Goal: Task Accomplishment & Management: Manage account settings

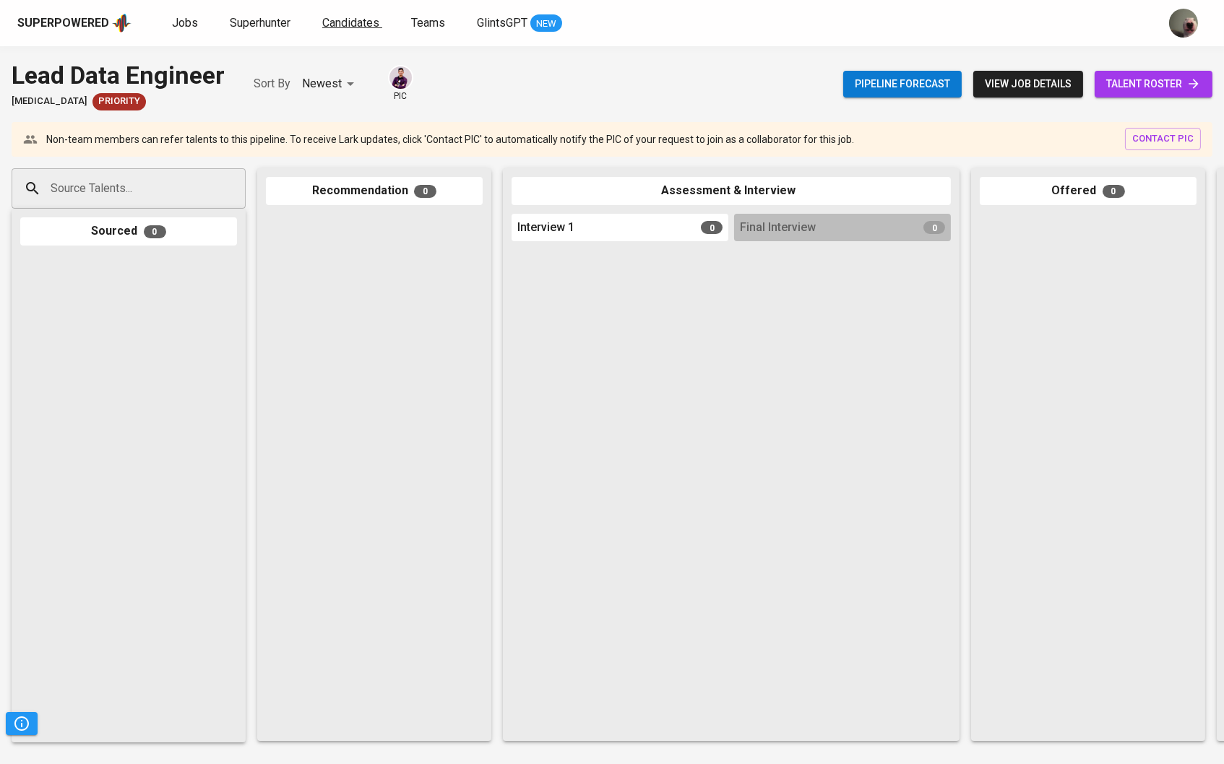
click at [350, 25] on span "Candidates" at bounding box center [350, 23] width 57 height 14
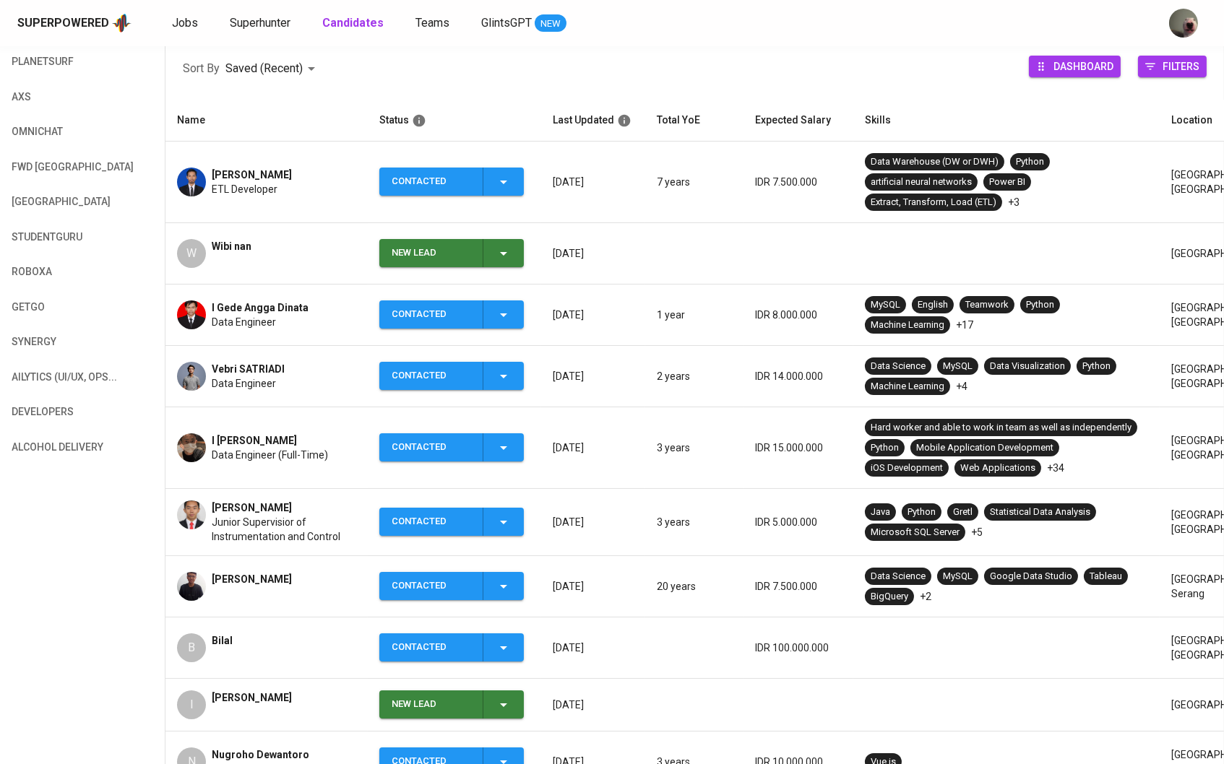
scroll to position [210, 0]
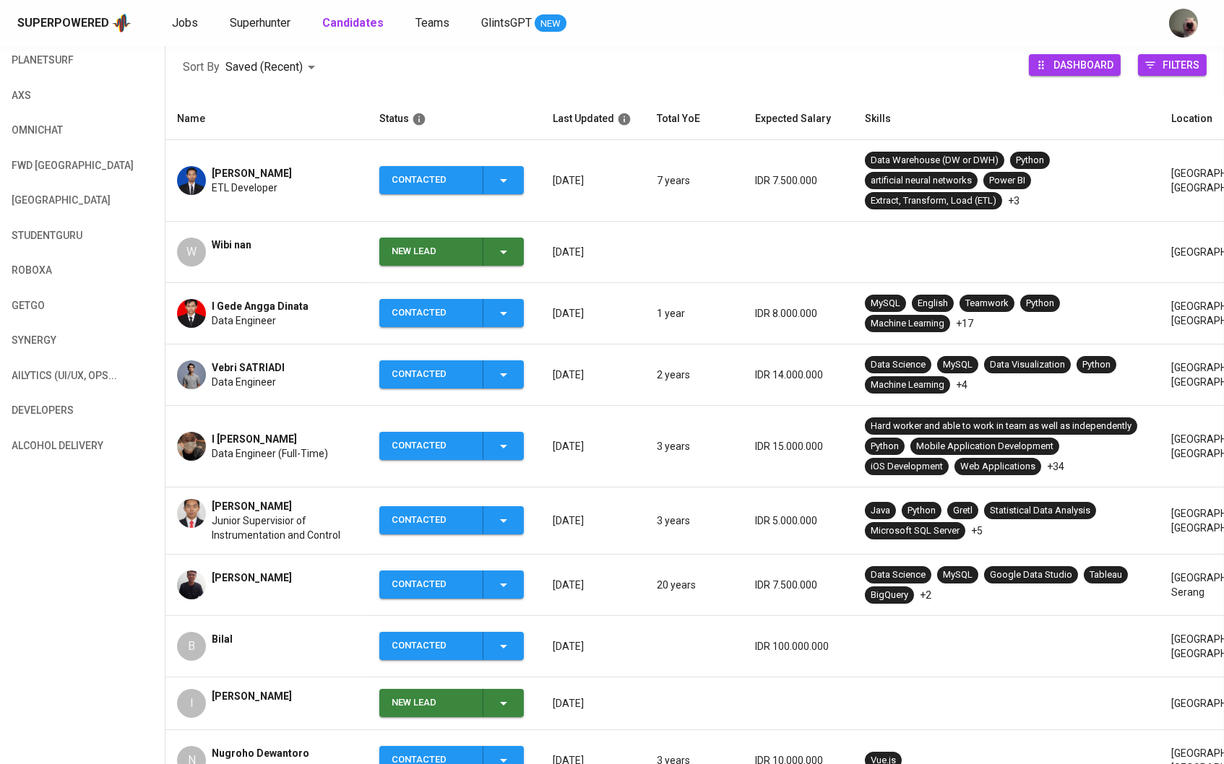
click at [281, 431] on td "I PUTU KRISNA Data Engineer (Full-Time)" at bounding box center [266, 447] width 202 height 82
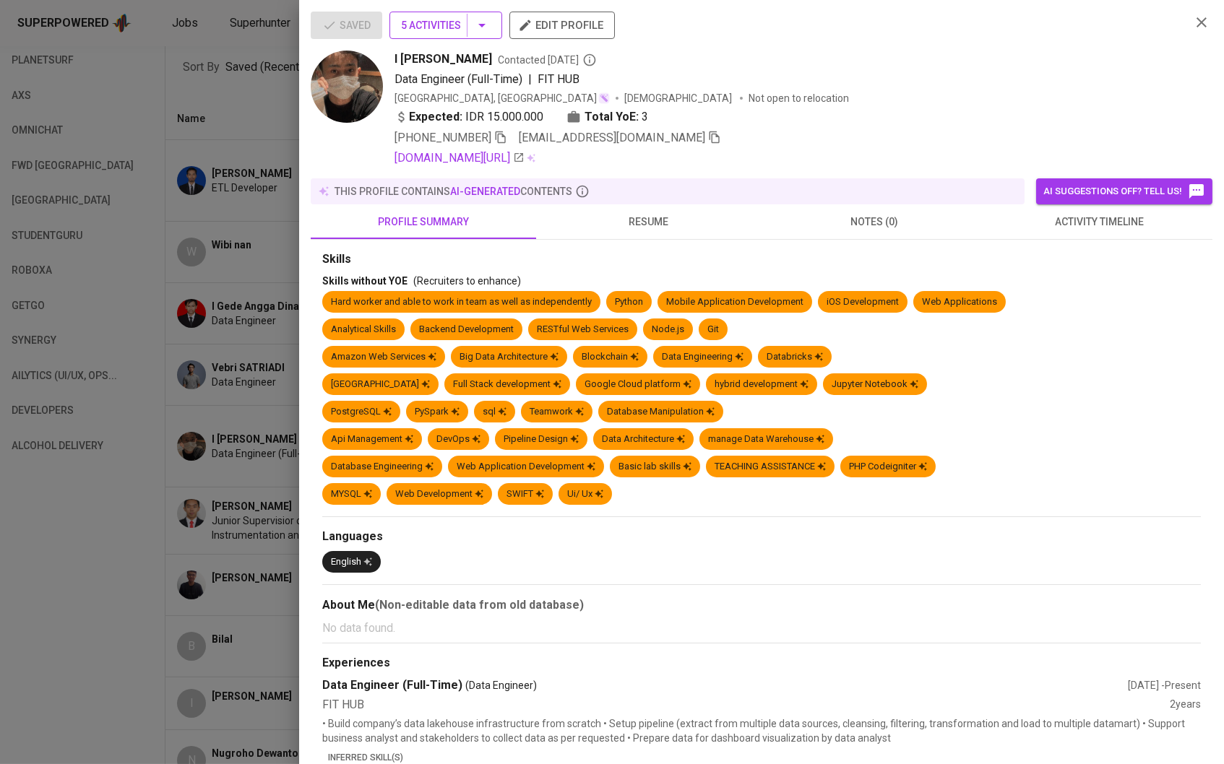
click at [489, 21] on icon "button" at bounding box center [481, 25] width 17 height 17
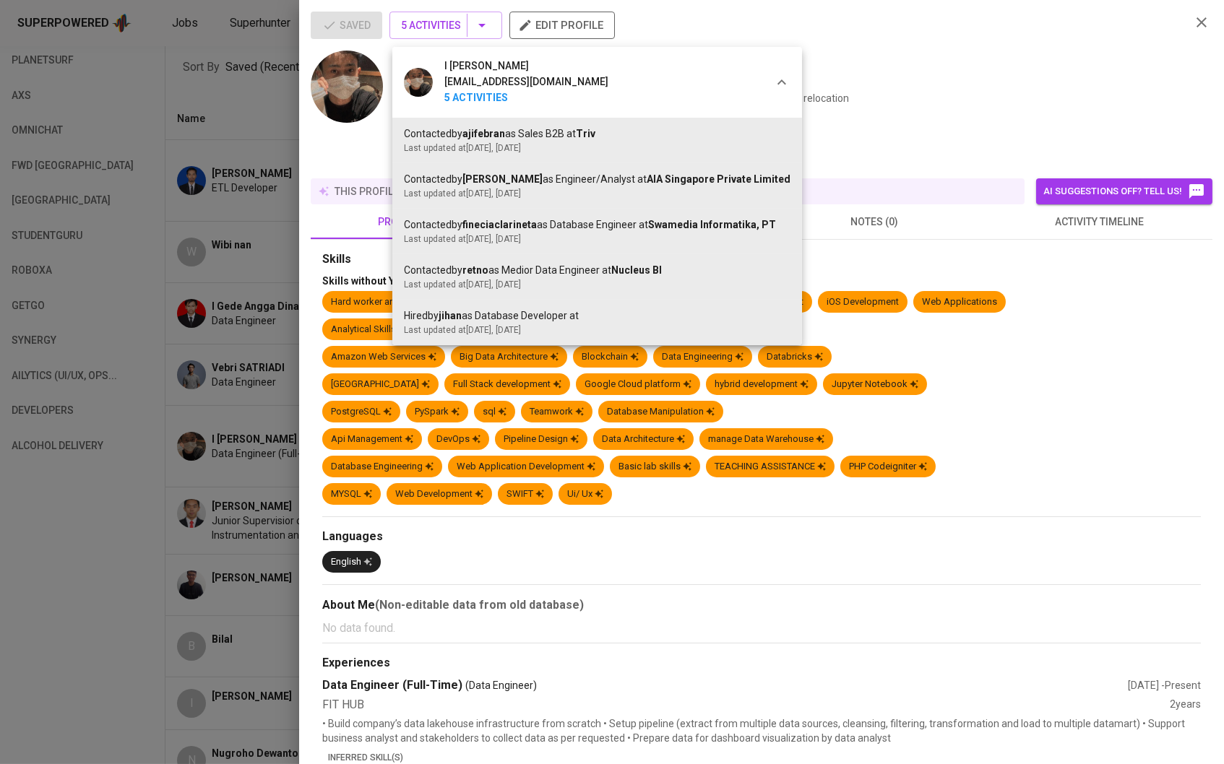
click at [371, 162] on div at bounding box center [612, 382] width 1224 height 764
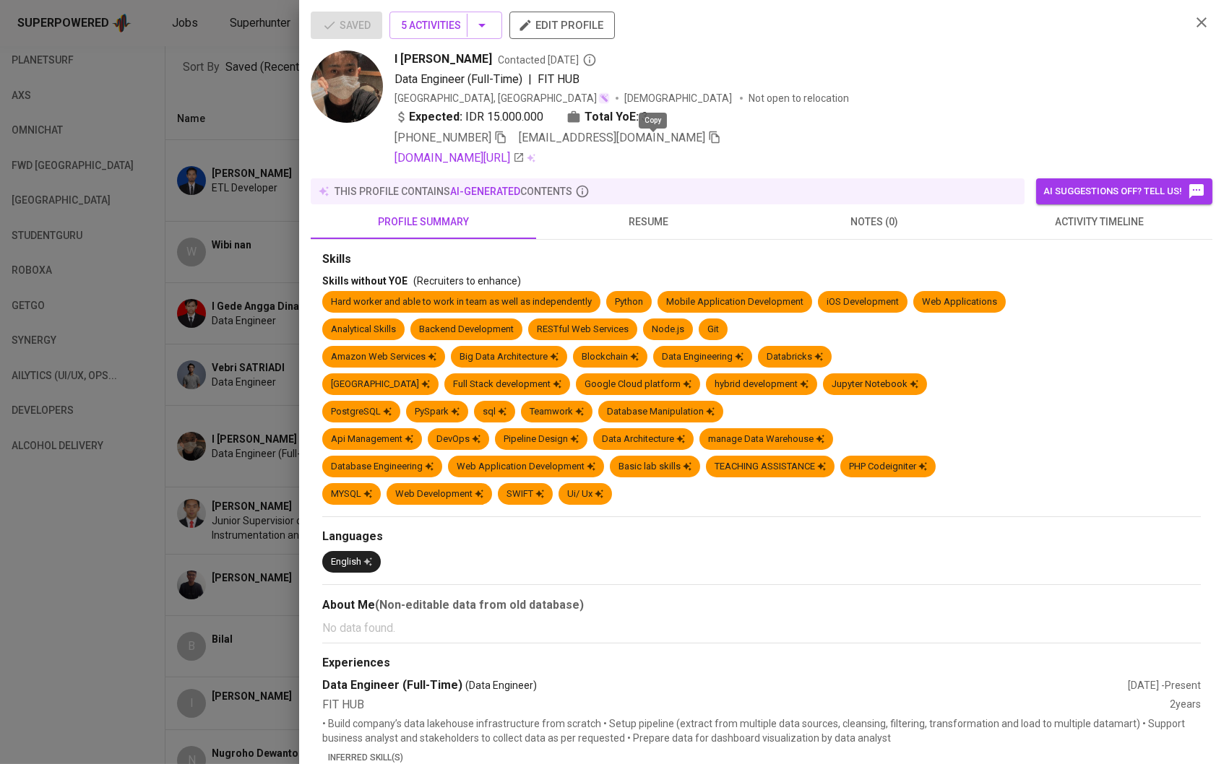
click at [708, 144] on icon "button" at bounding box center [714, 137] width 13 height 13
click at [234, 104] on div at bounding box center [612, 382] width 1224 height 764
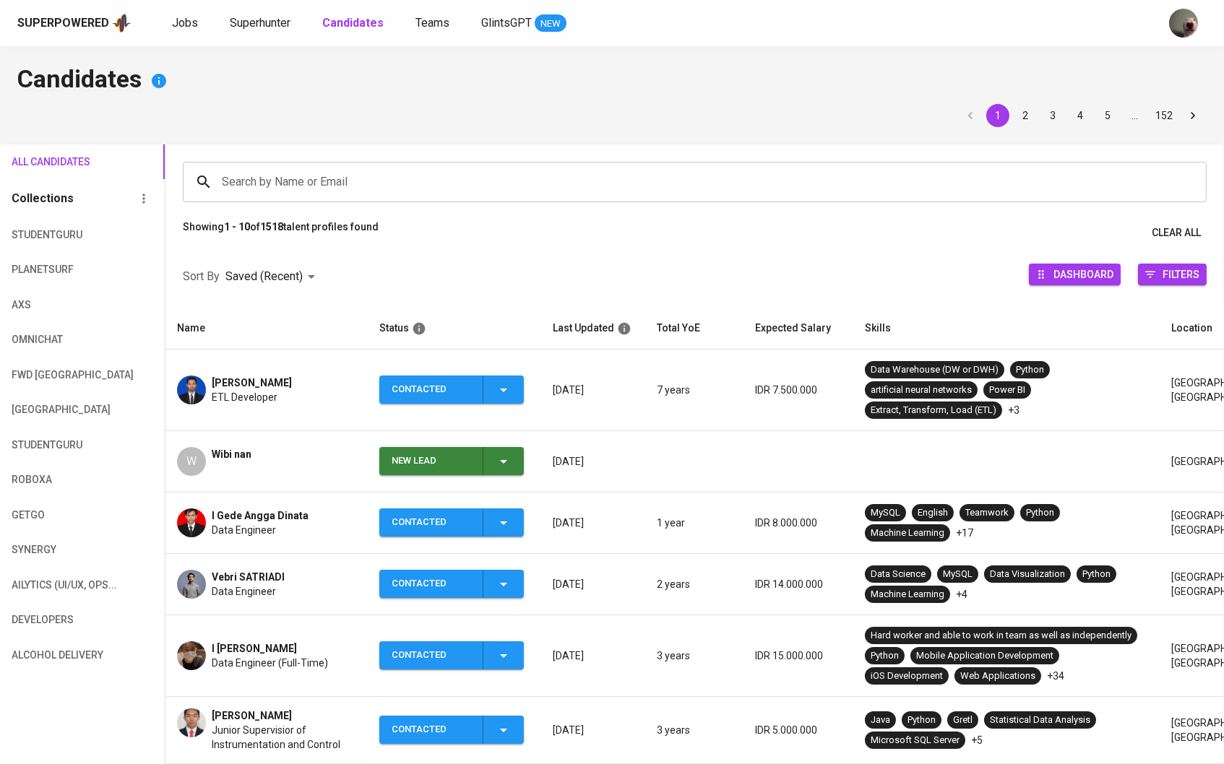
scroll to position [0, 0]
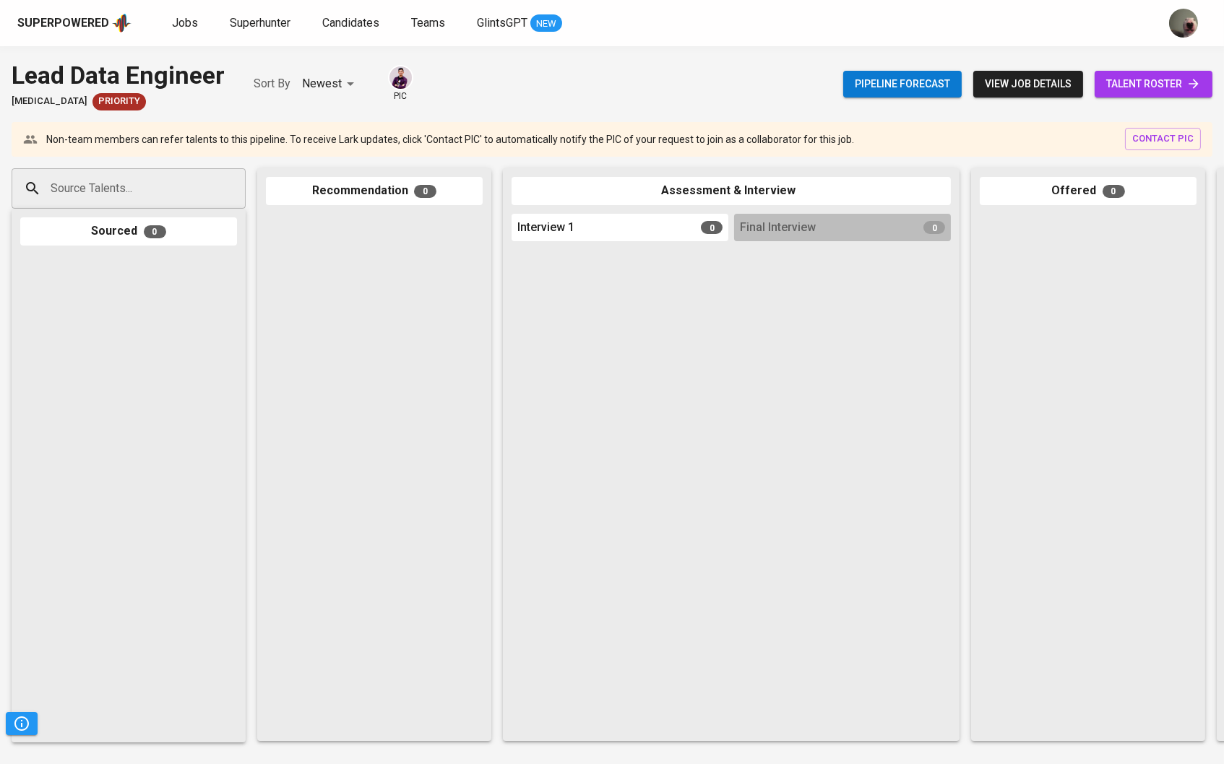
click at [1056, 82] on span "talent roster" at bounding box center [1153, 84] width 95 height 18
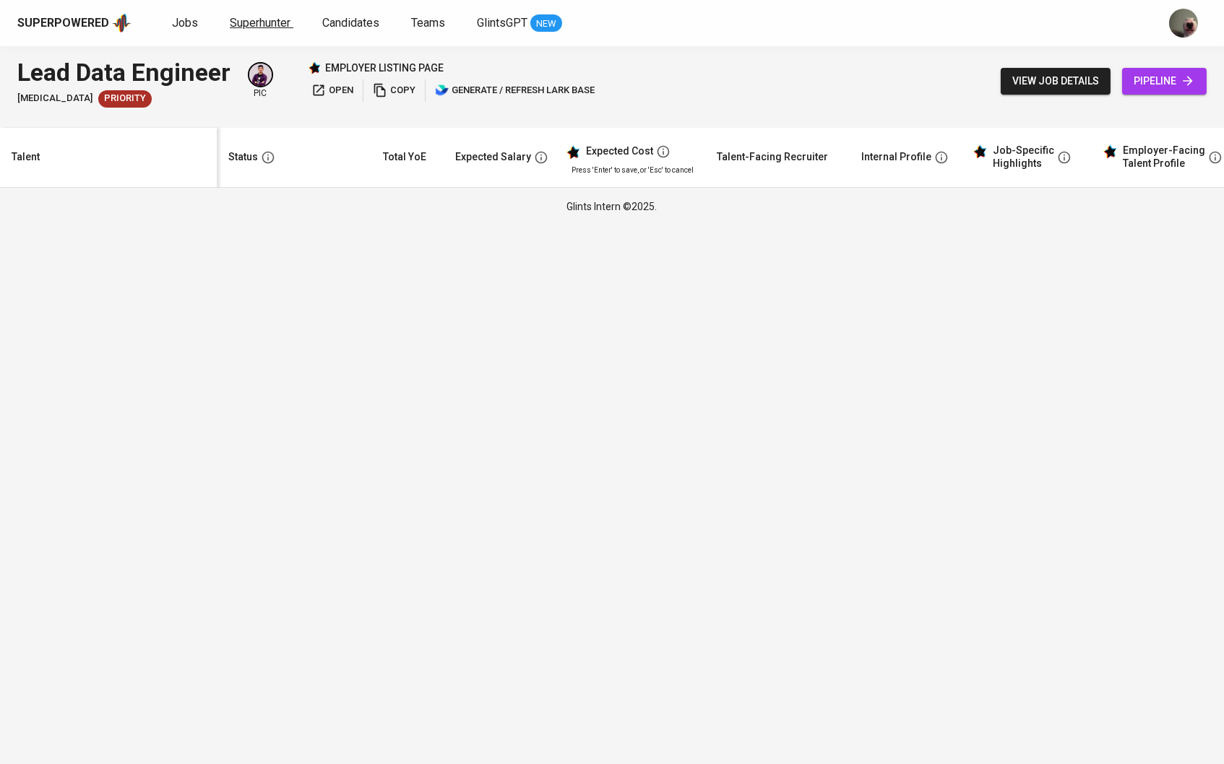
click at [268, 25] on span "Superhunter" at bounding box center [260, 23] width 61 height 14
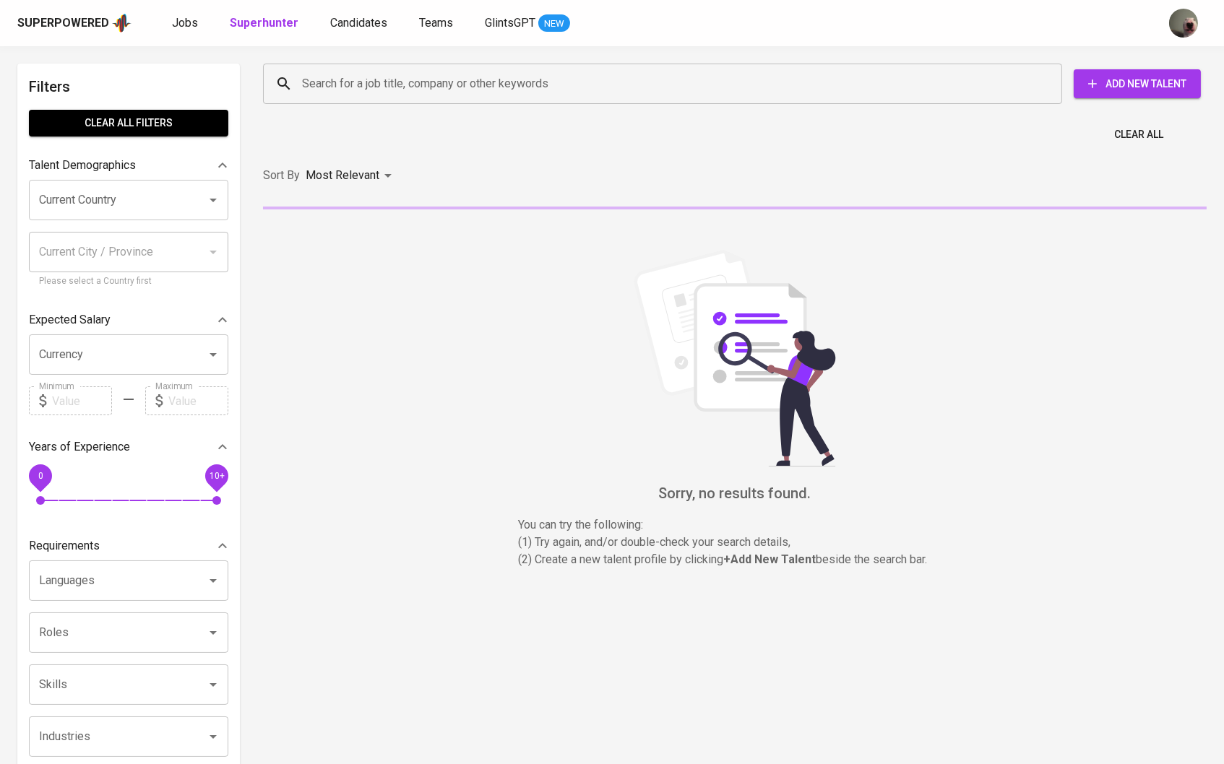
click at [329, 84] on input "Search for a job title, company or other keywords" at bounding box center [666, 83] width 736 height 27
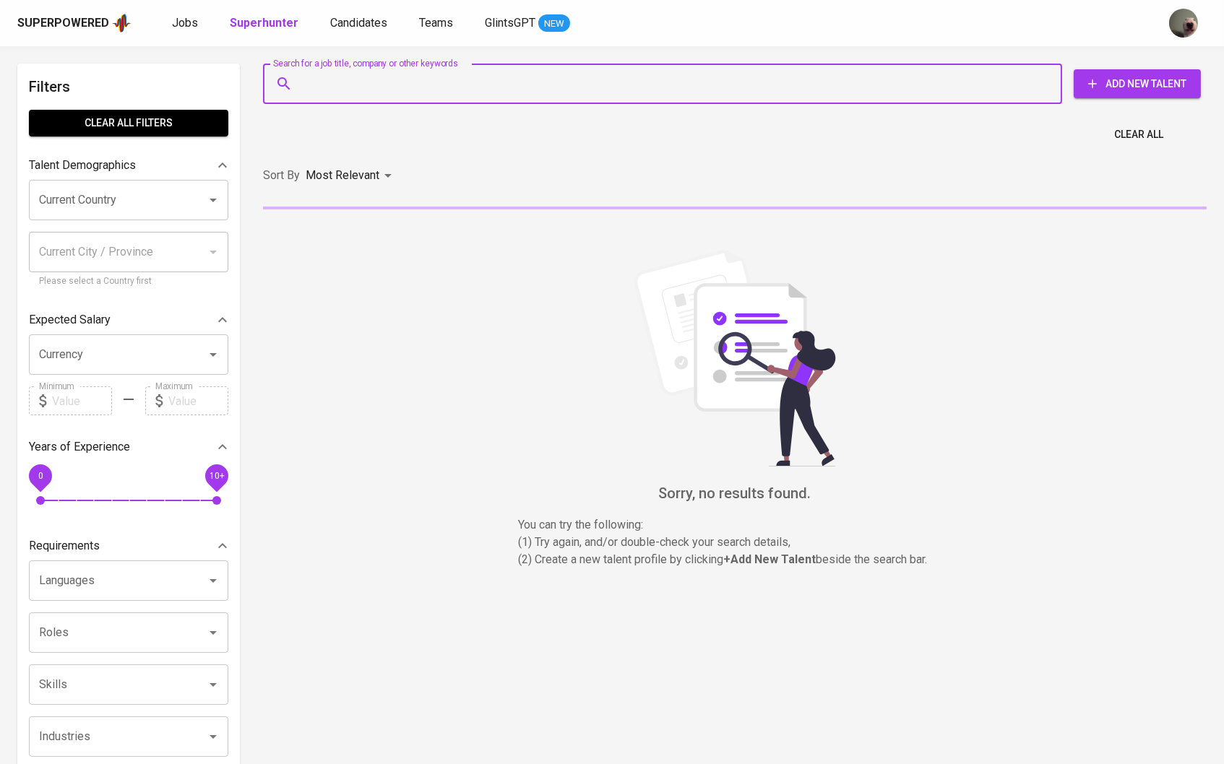
paste input "[EMAIL_ADDRESS][DOMAIN_NAME]"
type input "[EMAIL_ADDRESS][DOMAIN_NAME]"
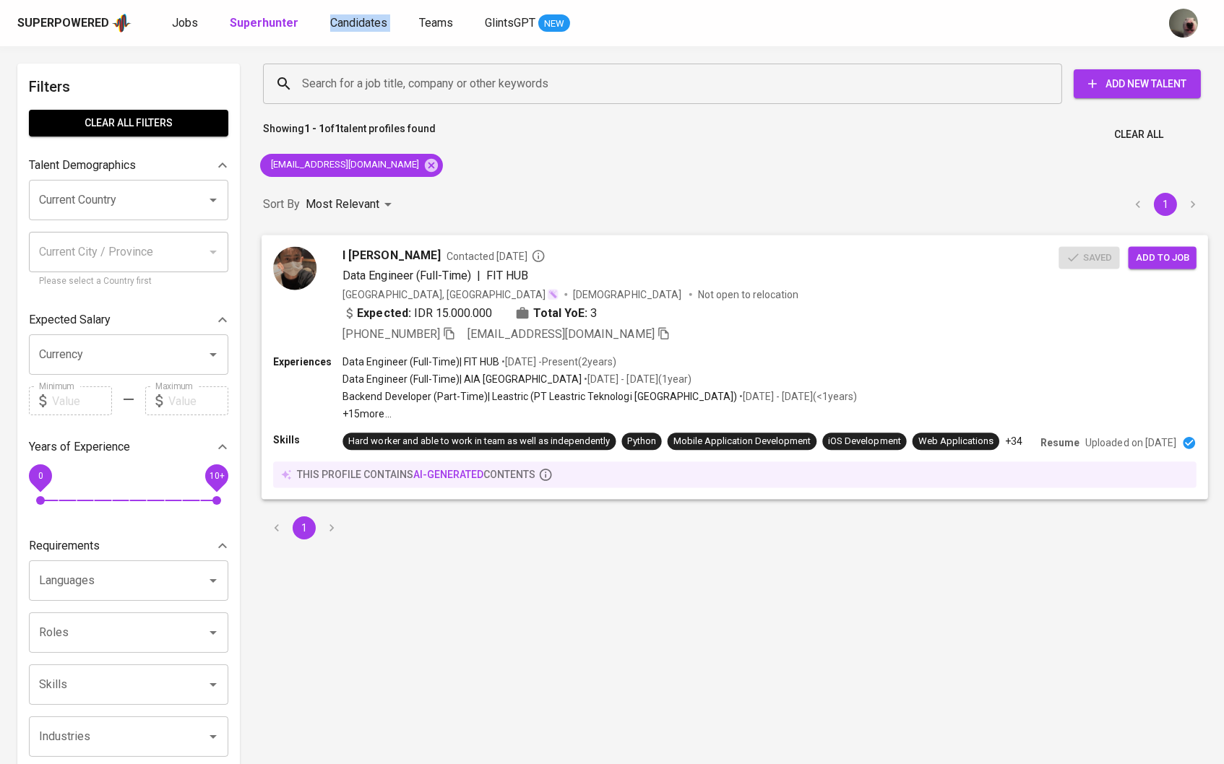
click at [1056, 254] on span "Add to job" at bounding box center [1162, 257] width 53 height 17
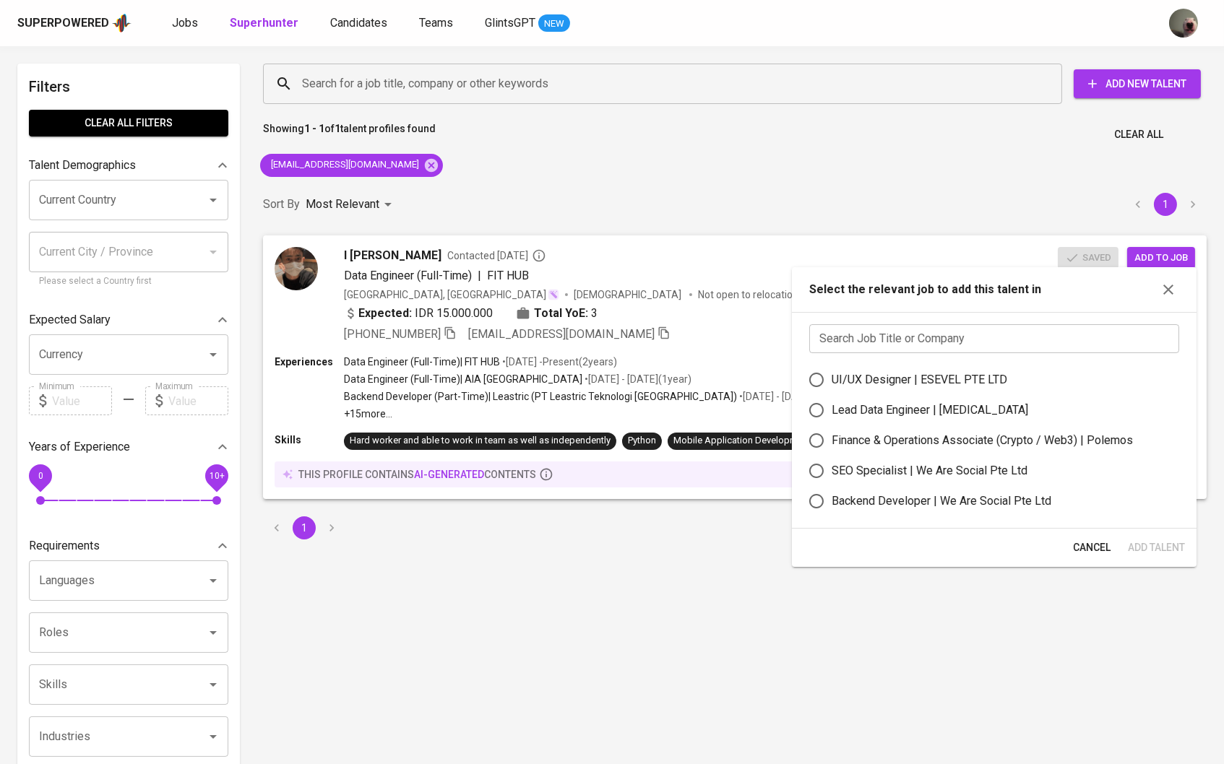
click at [919, 408] on label "Lead Data Engineer | Meridia" at bounding box center [984, 410] width 366 height 30
click at [832, 408] on input "Lead Data Engineer | Meridia" at bounding box center [816, 410] width 30 height 30
radio input "true"
click at [1056, 545] on span "Add Talent" at bounding box center [1156, 548] width 57 height 18
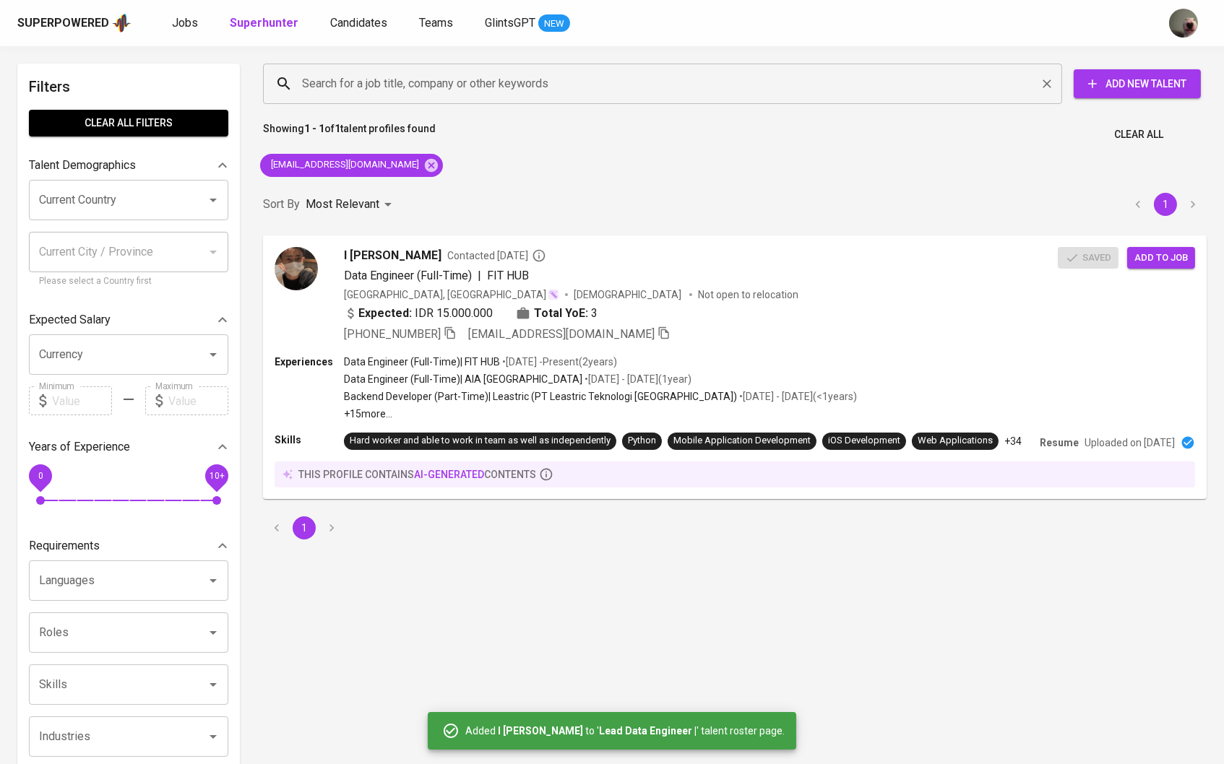
click at [792, 95] on input "Search for a job title, company or other keywords" at bounding box center [666, 83] width 736 height 27
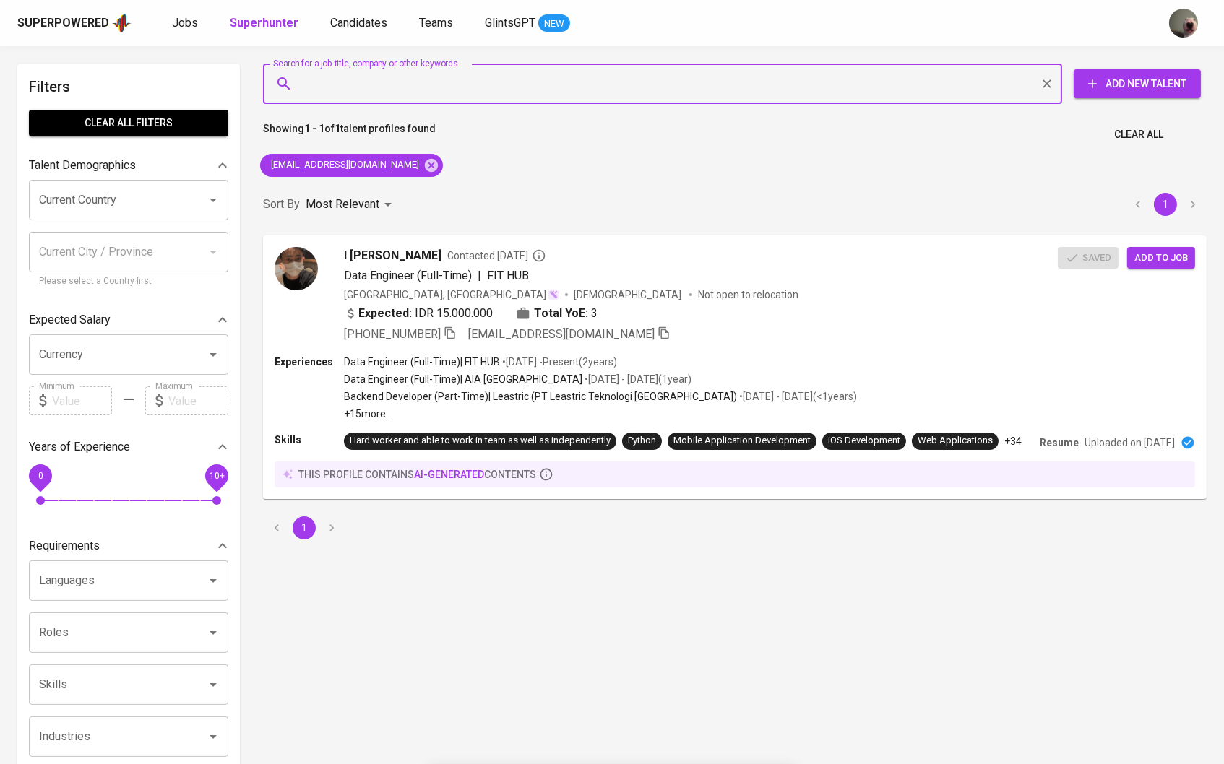
paste input "nurdinnotes@gmail.com"
type input "nurdinnotes@gmail.com"
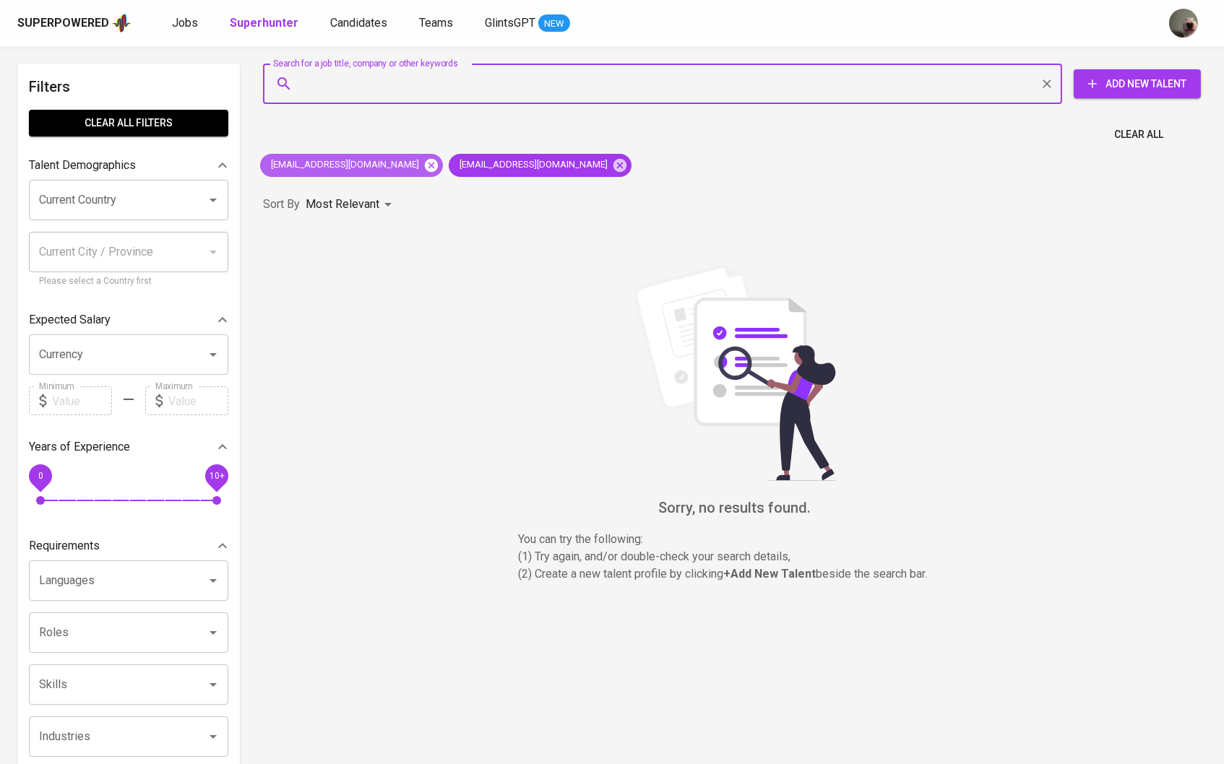
click at [425, 160] on icon at bounding box center [431, 164] width 13 height 13
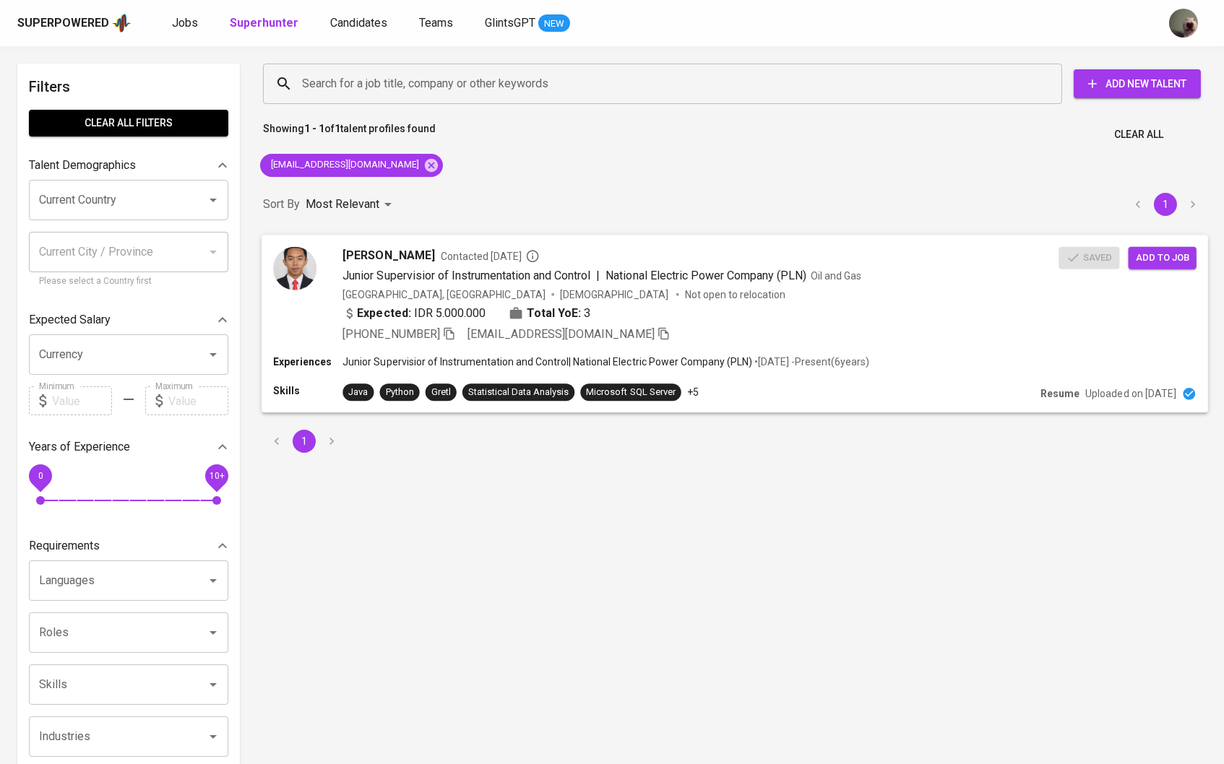
click at [1056, 259] on span "Add to job" at bounding box center [1162, 257] width 53 height 17
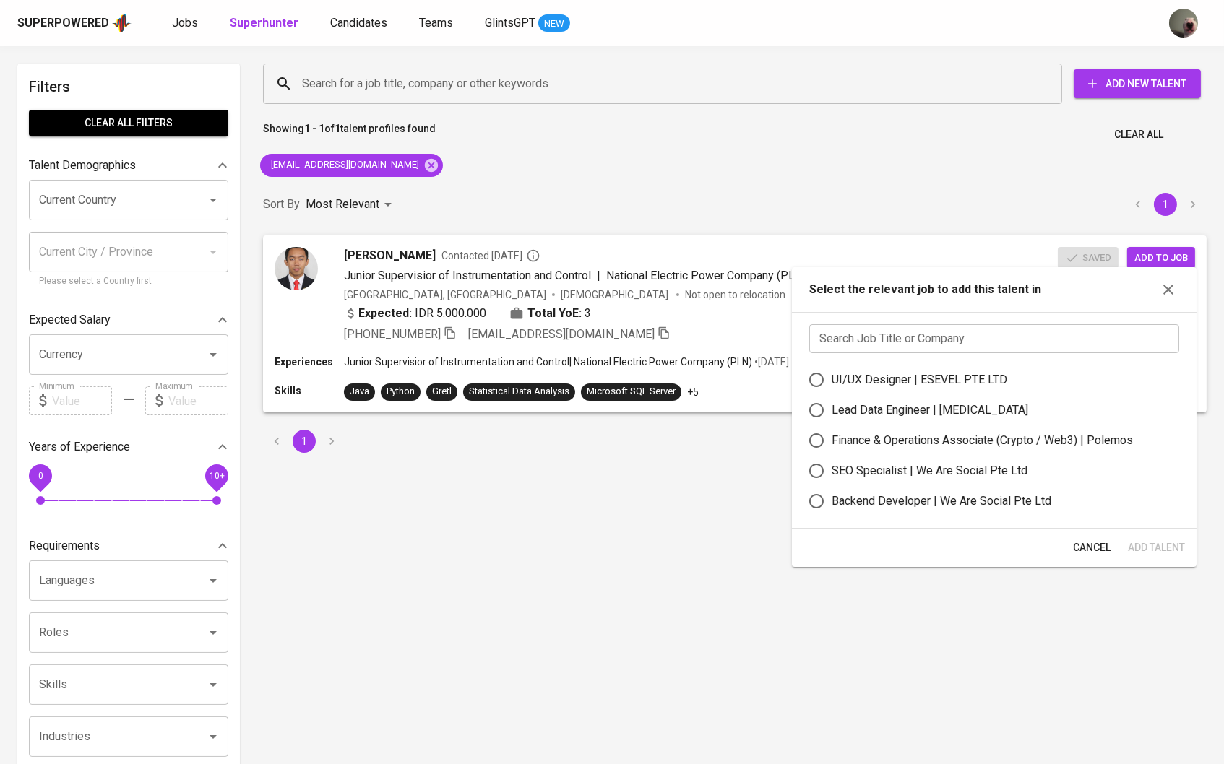
click at [918, 415] on div "Lead Data Engineer | Meridia" at bounding box center [930, 410] width 197 height 17
click at [832, 415] on input "Lead Data Engineer | Meridia" at bounding box center [816, 410] width 30 height 30
radio input "true"
click at [1056, 550] on span "Add Talent" at bounding box center [1156, 548] width 57 height 18
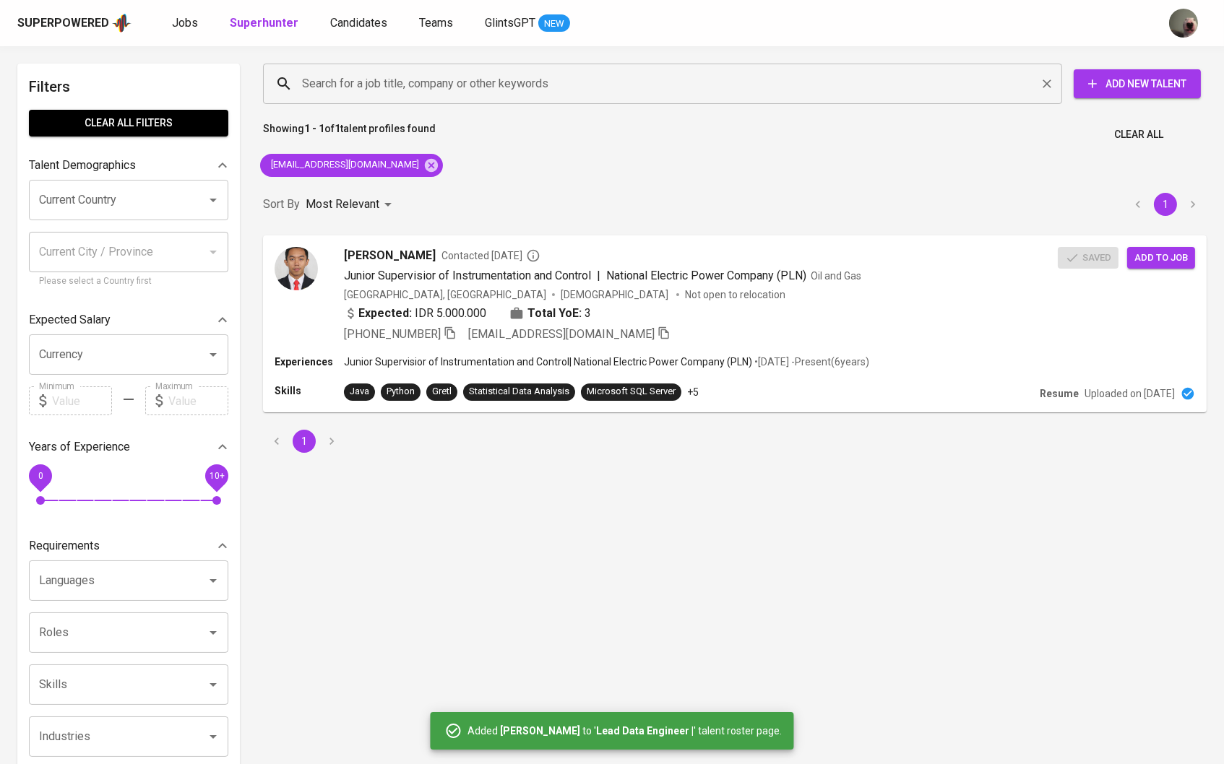
click at [975, 81] on input "Search for a job title, company or other keywords" at bounding box center [666, 83] width 736 height 27
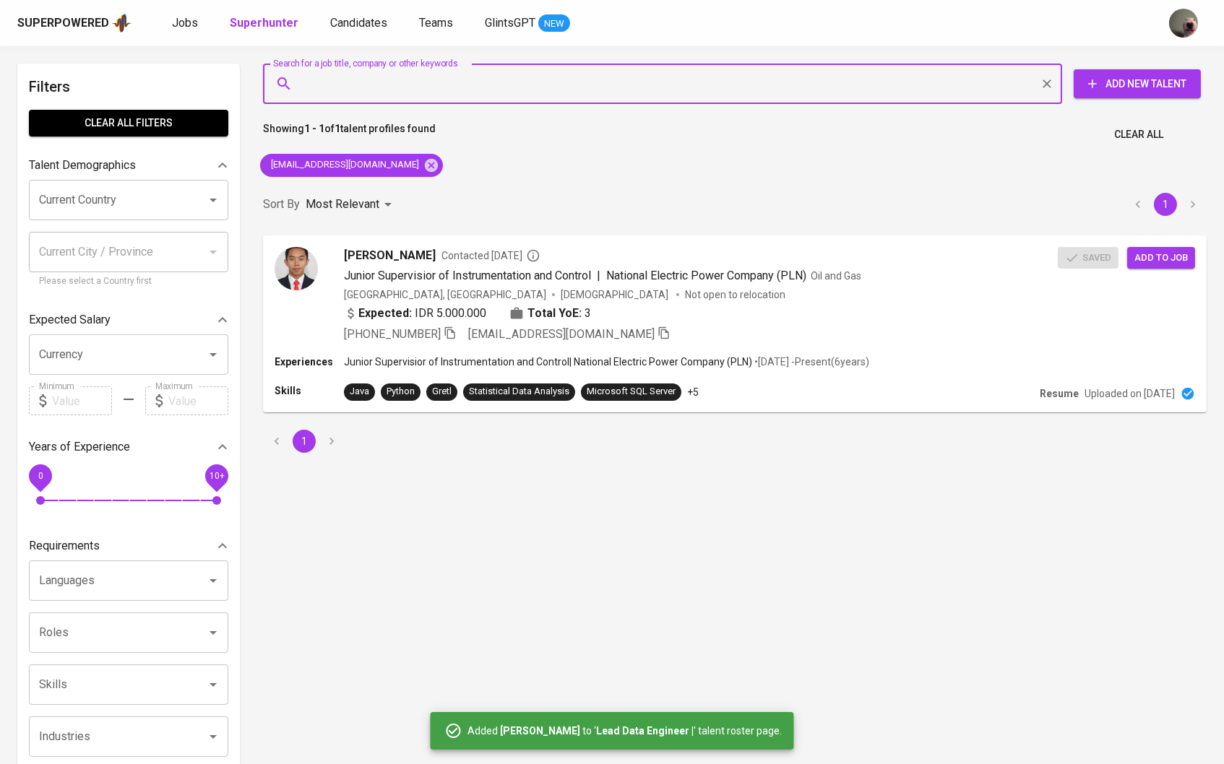
paste input "ahmadakmal06@gmail.com"
type input "ahmadakmal06@gmail.com"
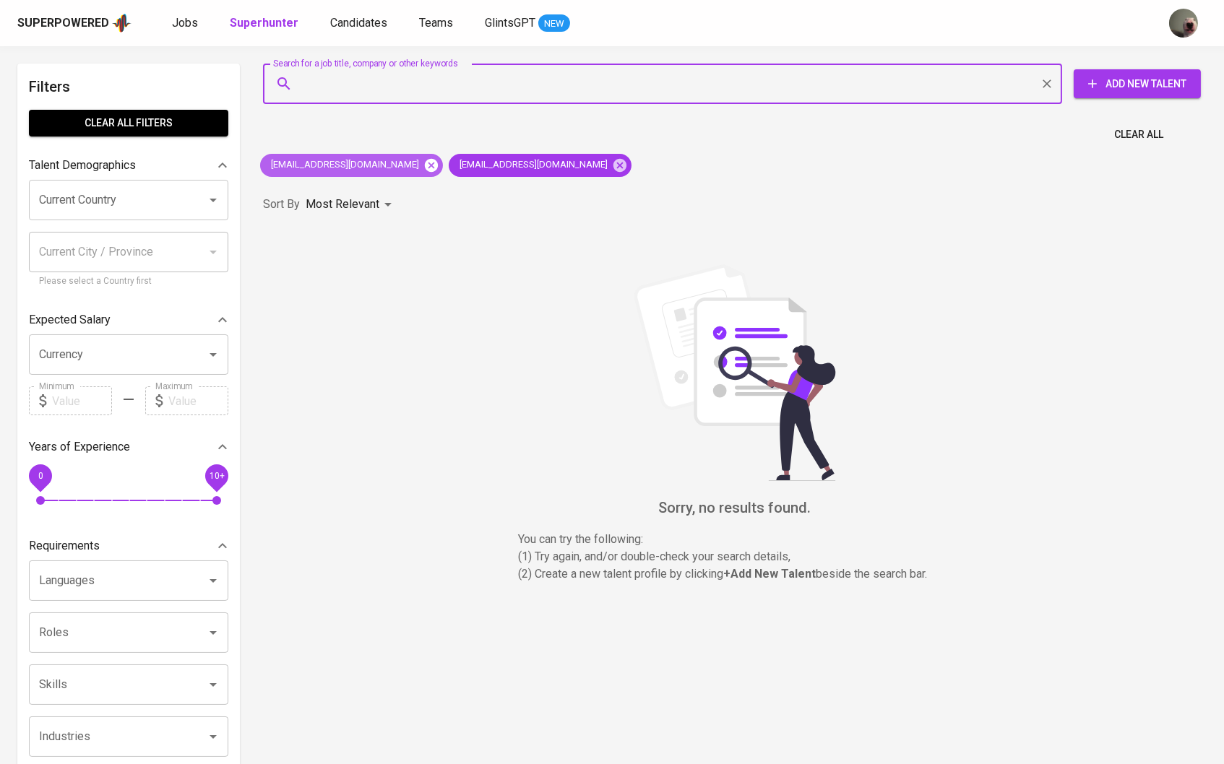
click at [425, 160] on icon at bounding box center [431, 164] width 13 height 13
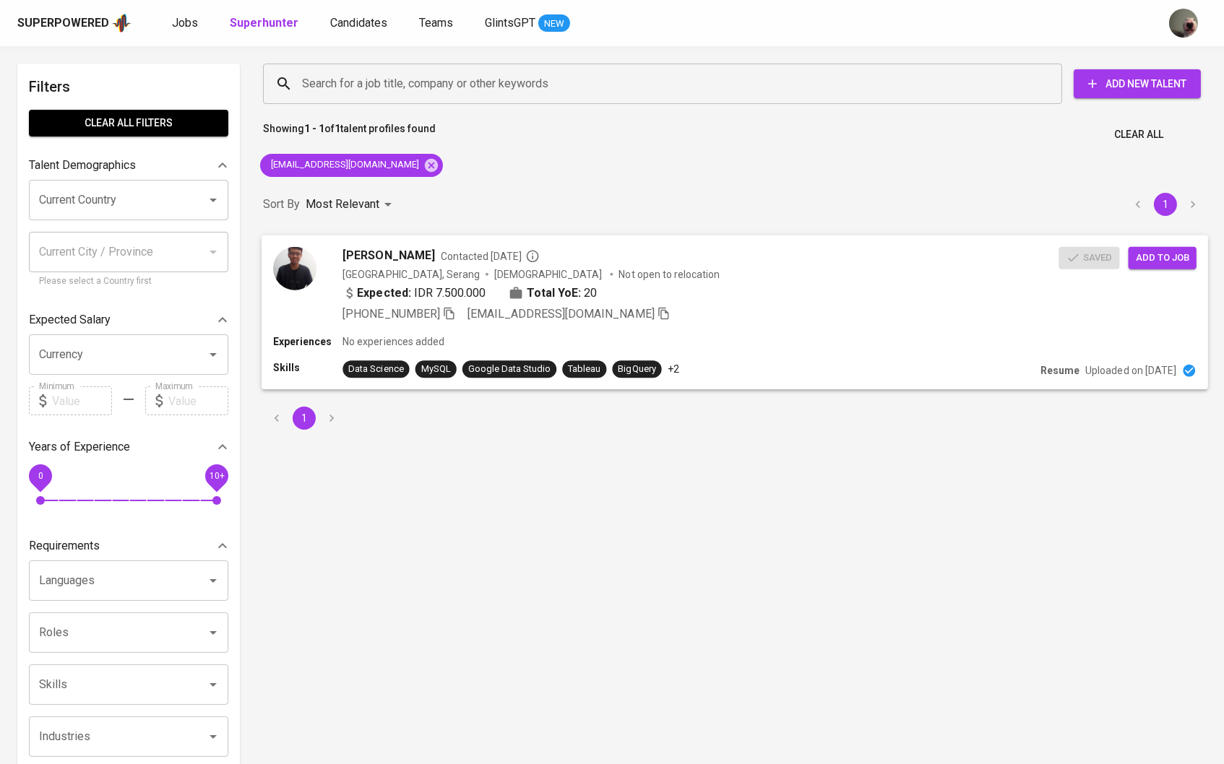
click at [1056, 251] on span "Add to job" at bounding box center [1162, 257] width 53 height 17
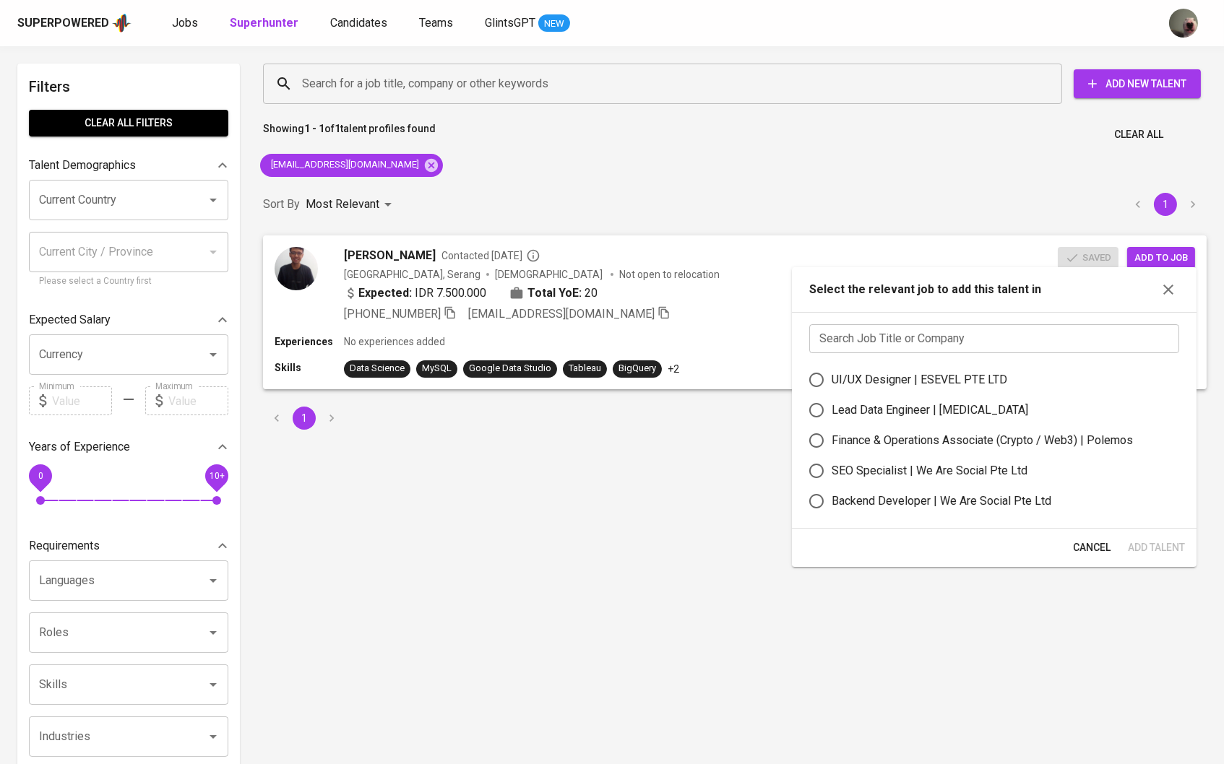
click at [926, 415] on div "Lead Data Engineer | Meridia" at bounding box center [930, 410] width 197 height 17
click at [832, 415] on input "Lead Data Engineer | Meridia" at bounding box center [816, 410] width 30 height 30
radio input "true"
click at [1056, 548] on span "Add Talent" at bounding box center [1154, 548] width 57 height 18
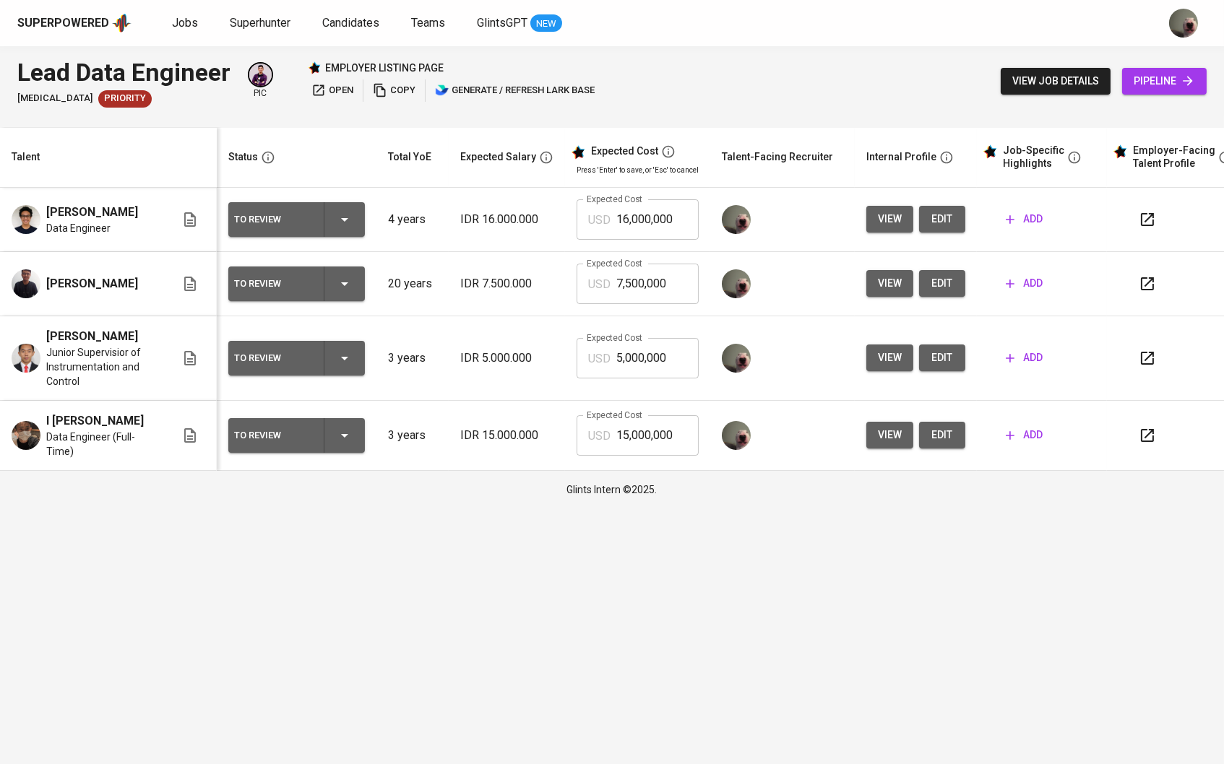
click at [1031, 421] on td "add" at bounding box center [1042, 436] width 130 height 70
click at [1030, 430] on span "add" at bounding box center [1024, 435] width 37 height 18
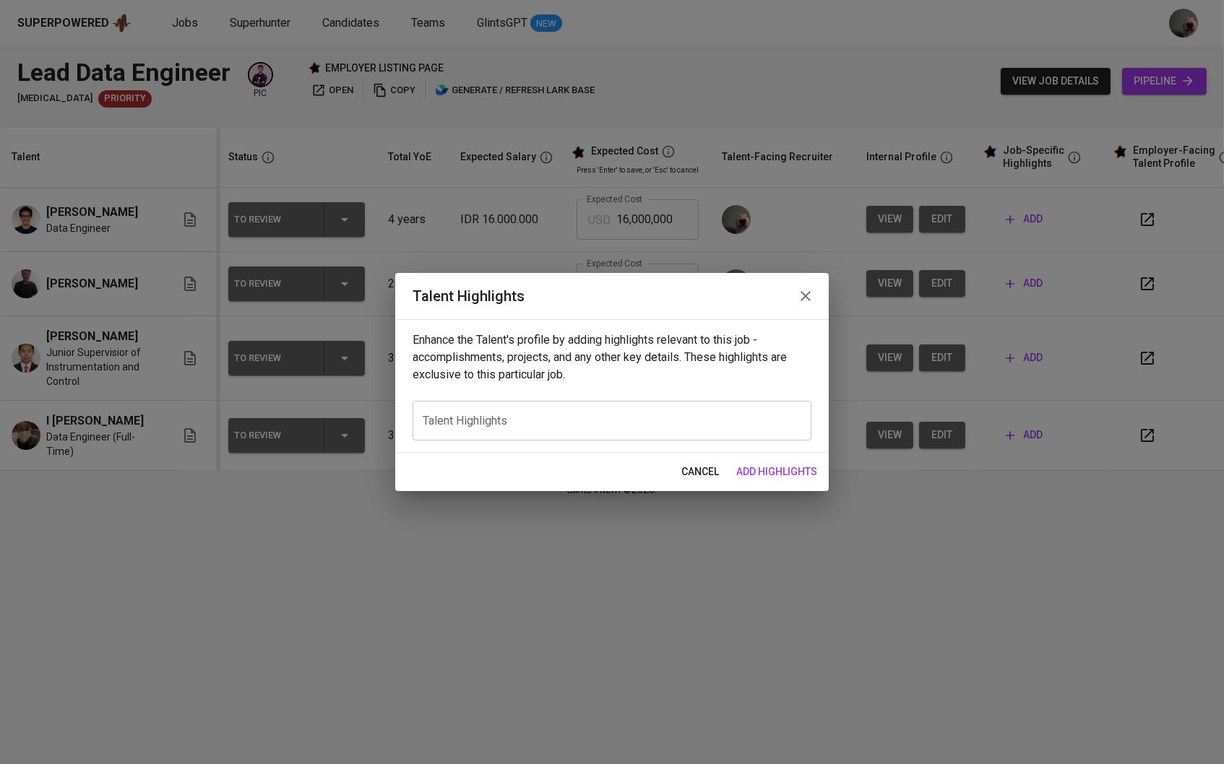
click at [596, 432] on div "x Talent Highlights" at bounding box center [612, 421] width 399 height 40
paste textarea "Data Engineer with 3+ years of experience building scalable ETL pipelines and c…"
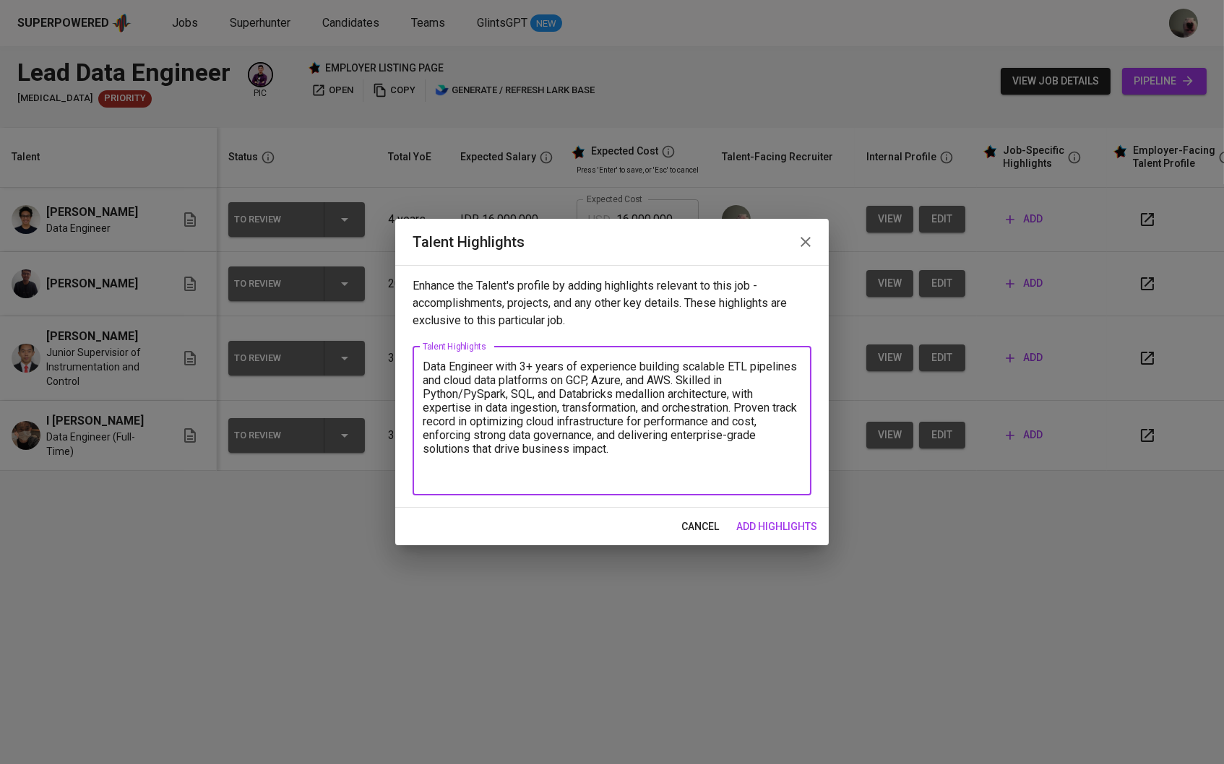
paste textarea "Fit Hub – Designed and deployed the company’s cloud-based data platform from sc…"
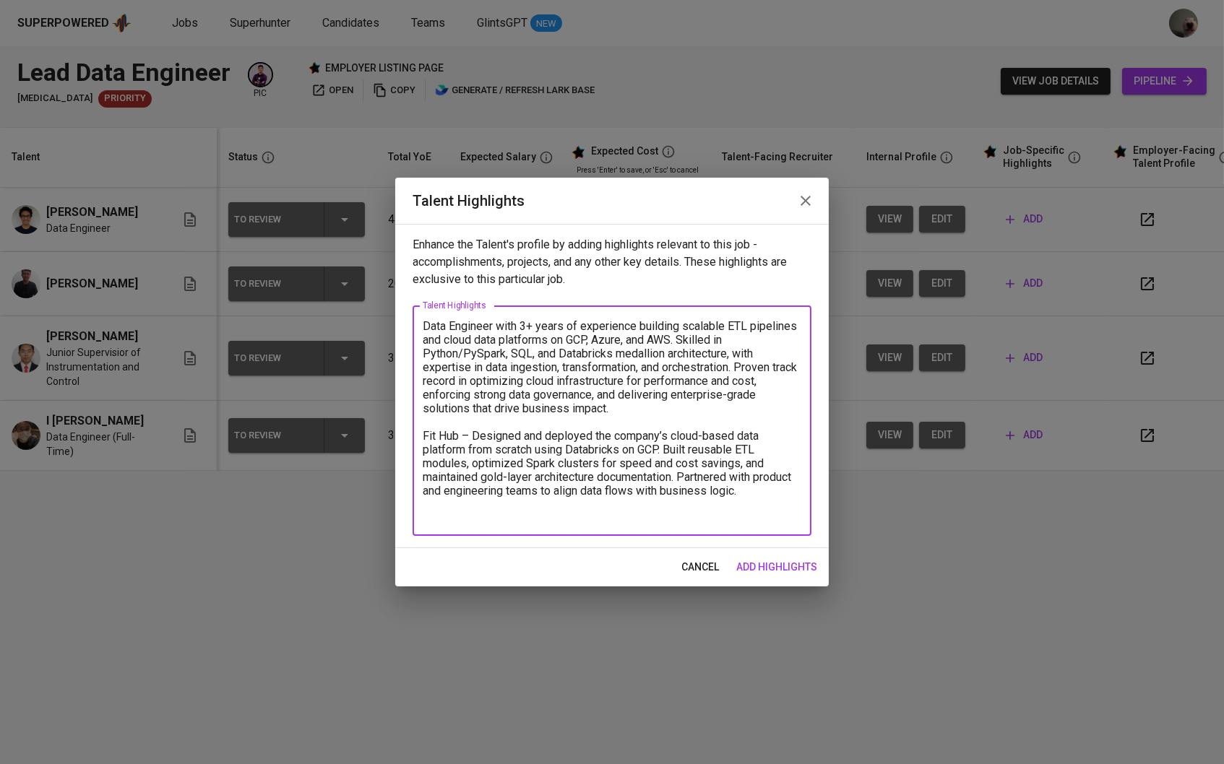
click at [546, 507] on textarea "Data Engineer with 3+ years of experience building scalable ETL pipelines and c…" at bounding box center [612, 421] width 379 height 204
paste textarea "AIA Singapore – Migrated CRM source systems and maintained automated ETL pipeli…"
click at [460, 532] on div "Data Engineer with 3+ years of experience building scalable ETL pipelines and c…" at bounding box center [612, 421] width 399 height 230
click at [441, 517] on textarea "Data Engineer with 3+ years of experience building scalable ETL pipelines and c…" at bounding box center [612, 421] width 379 height 204
paste textarea "AIA Singapore – Migrated CRM source systems and maintained automated ETL pipeli…"
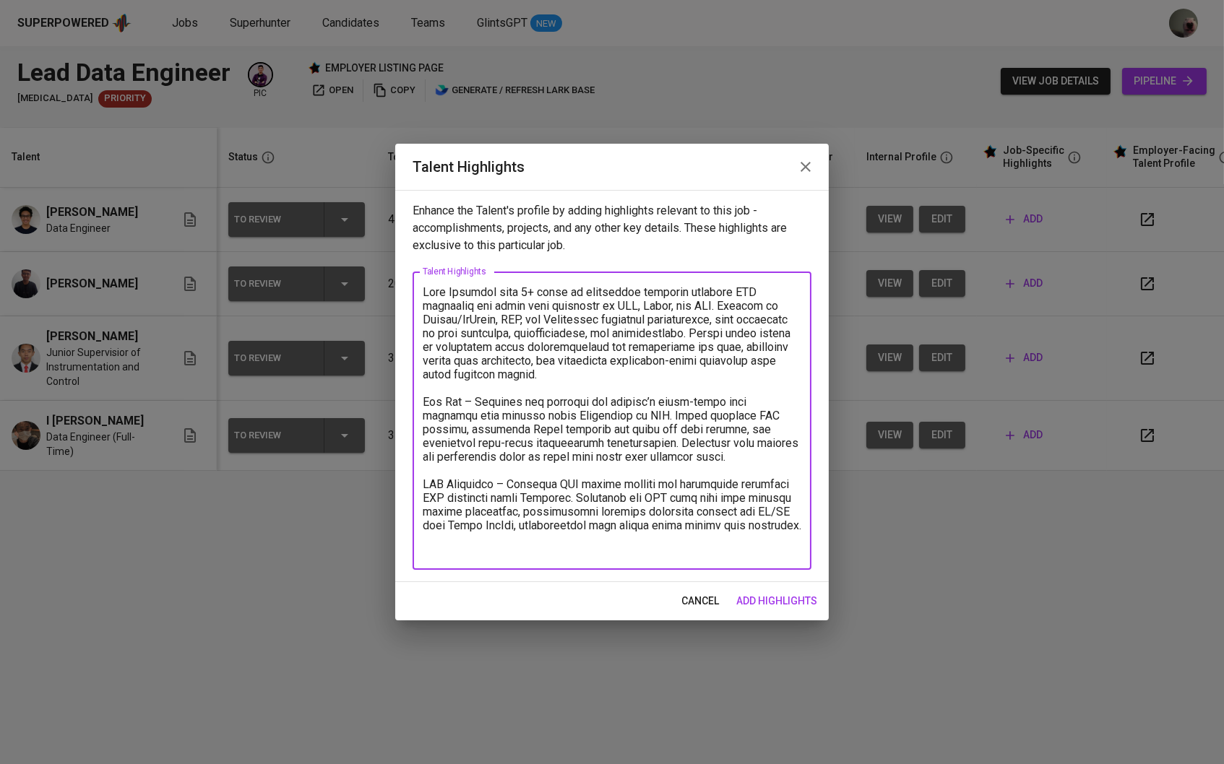
paste textarea "Early Experience – Restructured IoT data infrastructure at PT Leastric Teknolog…"
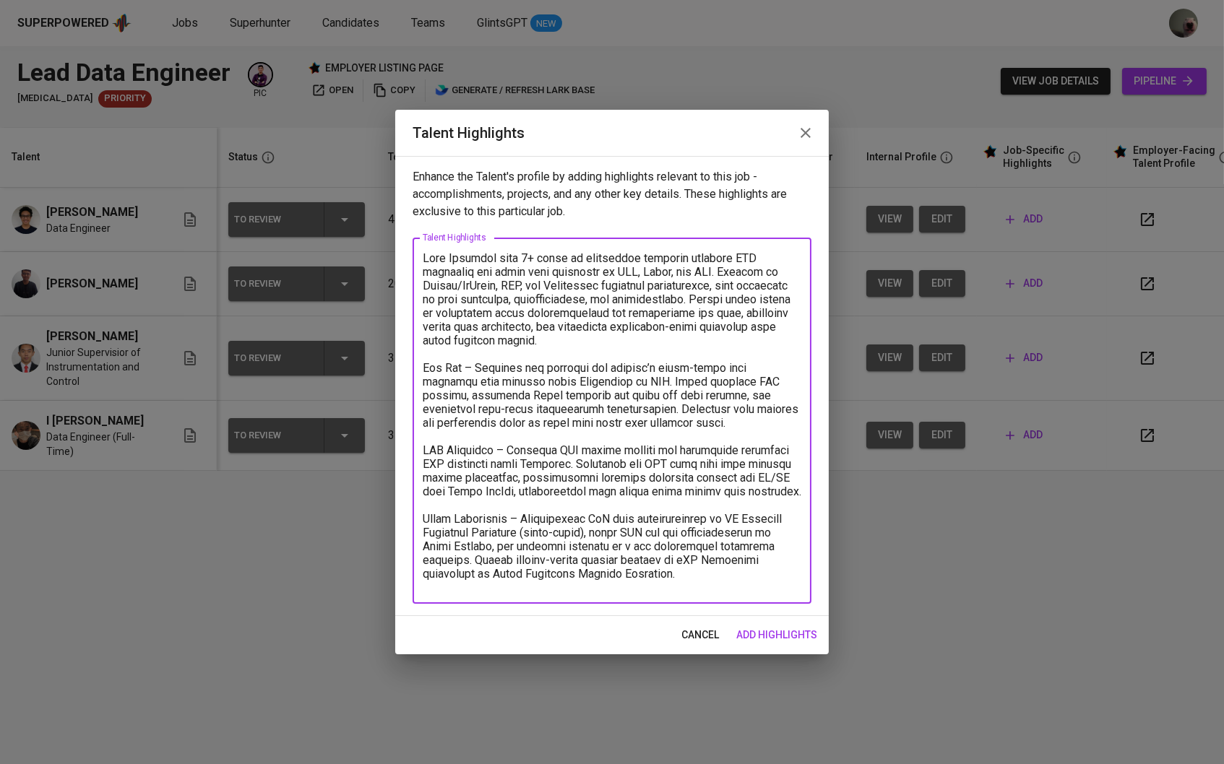
drag, startPoint x: 720, startPoint y: 529, endPoint x: 598, endPoint y: 540, distance: 121.9
click at [598, 540] on textarea at bounding box center [612, 421] width 379 height 340
click at [503, 531] on textarea at bounding box center [612, 421] width 379 height 340
drag, startPoint x: 506, startPoint y: 531, endPoint x: 413, endPoint y: 530, distance: 93.2
click at [413, 530] on div "x Talent Highlights" at bounding box center [612, 421] width 399 height 366
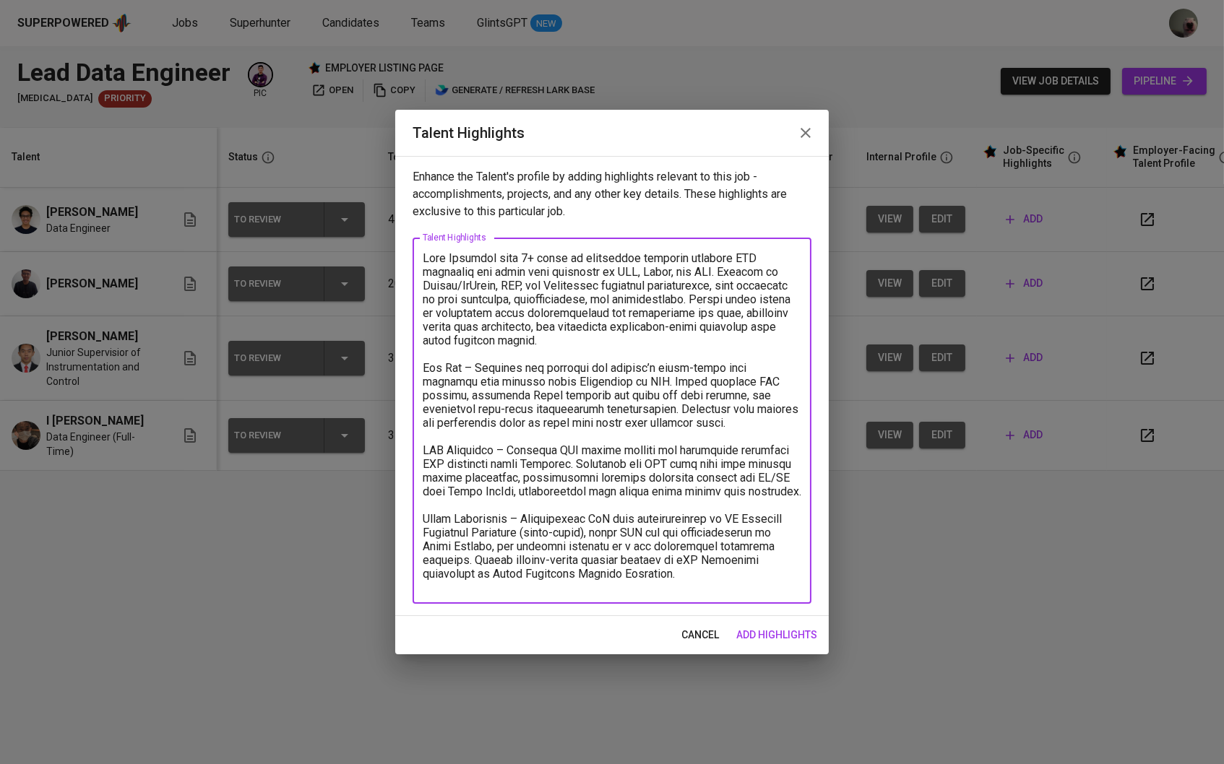
paste textarea "PT Leastric Teknologi Indonesia (cloud-based)"
drag, startPoint x: 493, startPoint y: 543, endPoint x: 743, endPoint y: 538, distance: 250.0
click at [743, 538] on textarea at bounding box center [612, 421] width 379 height 340
click at [786, 423] on textarea at bounding box center [612, 421] width 379 height 340
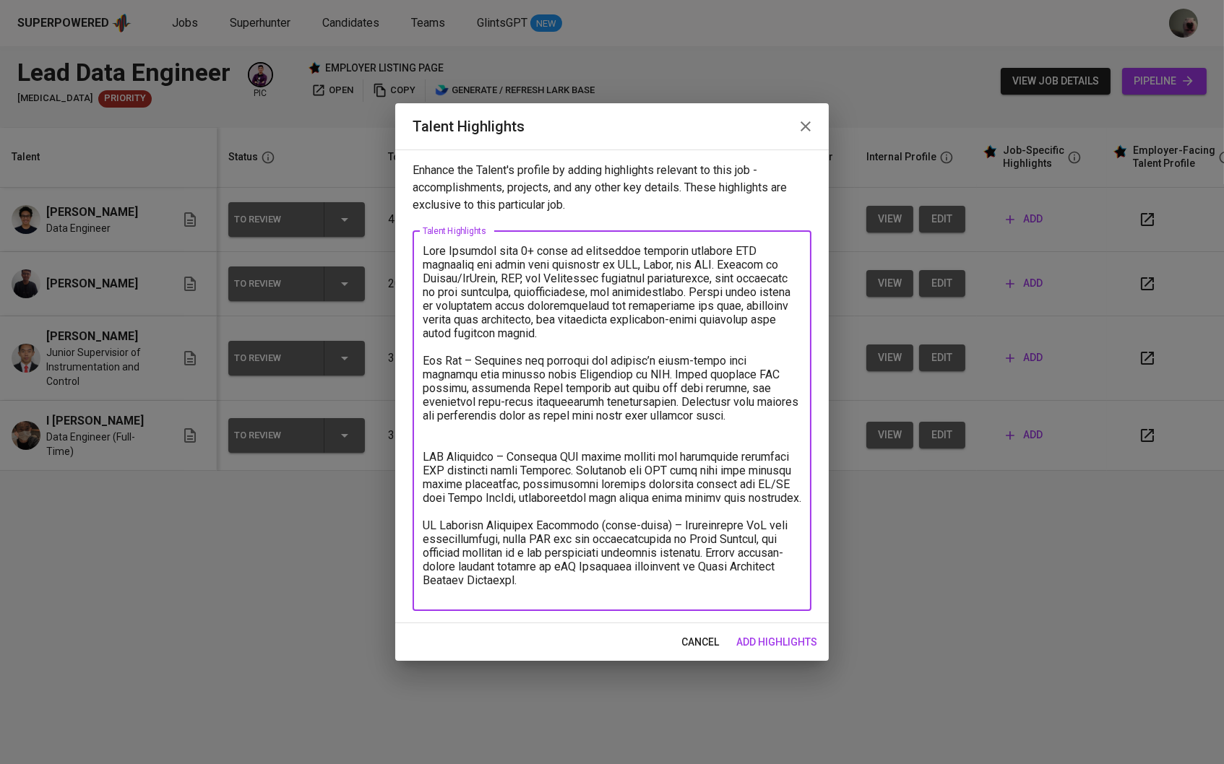
paste textarea "Recognized as Engineering MVP at Fit Hub for leading the development of its end…"
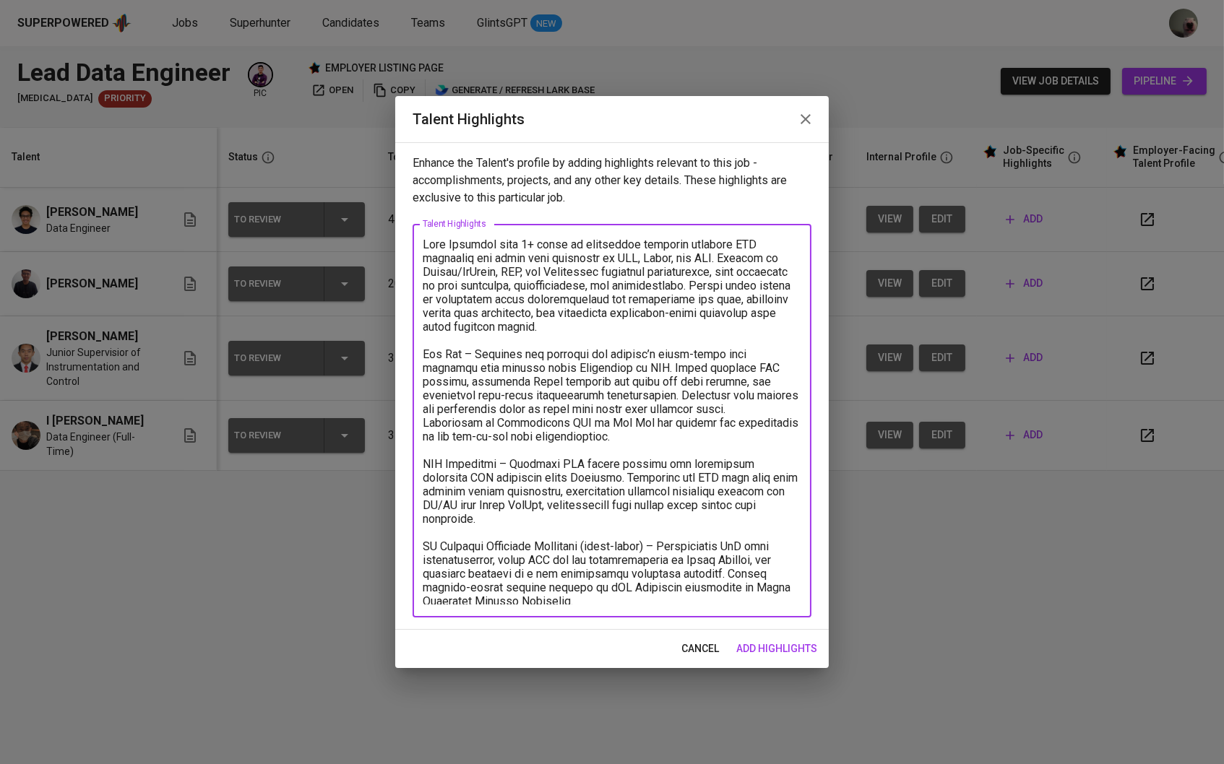
click at [629, 594] on textarea at bounding box center [612, 421] width 379 height 367
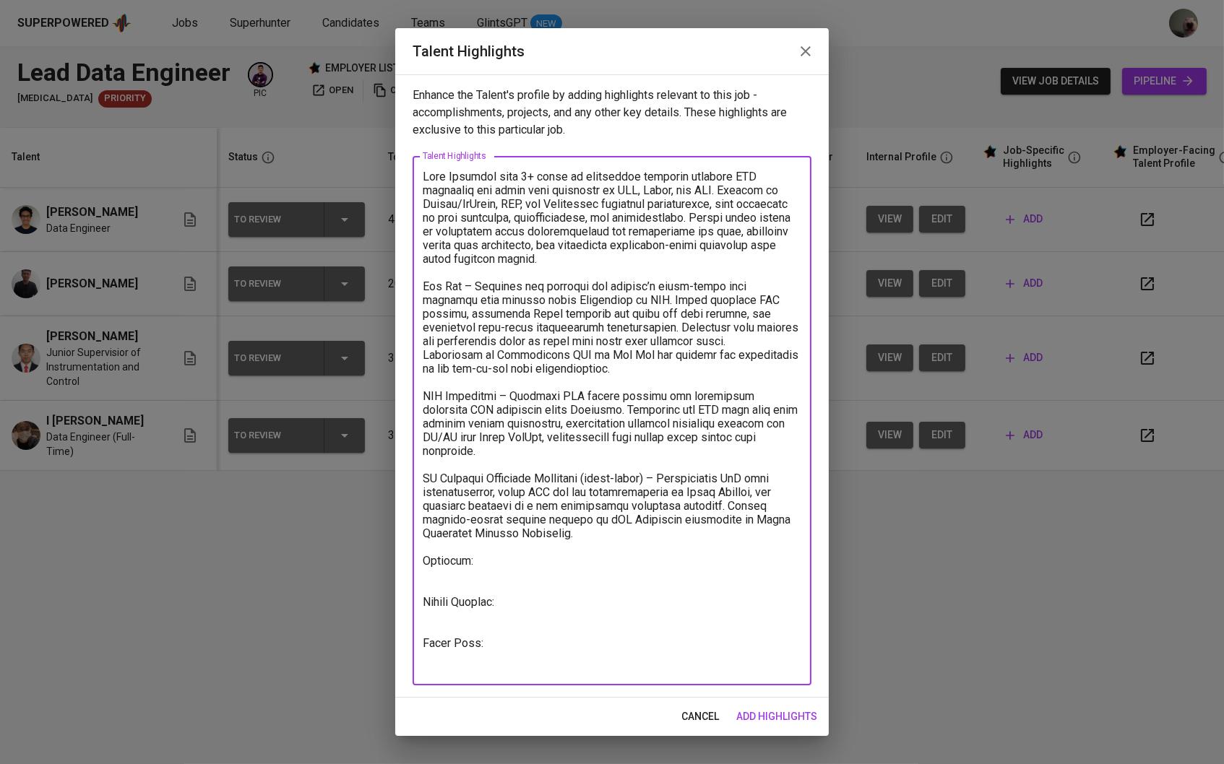
scroll to position [1, 0]
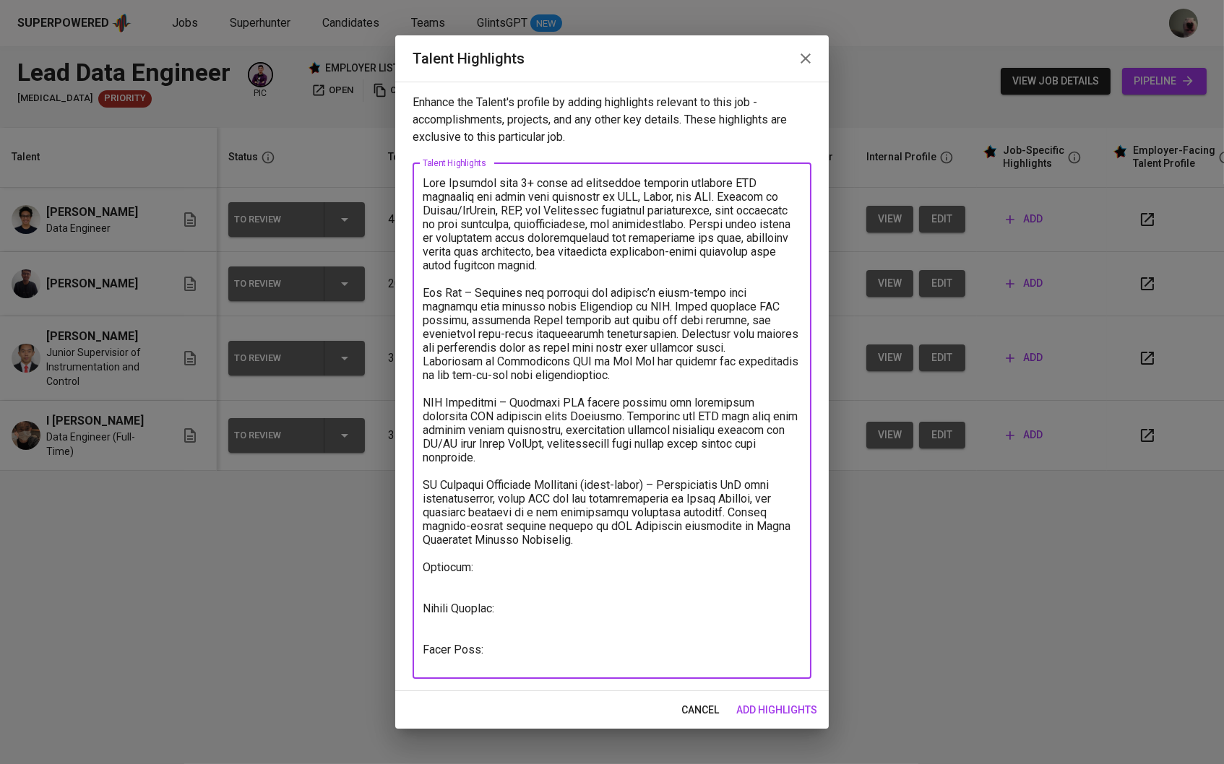
type textarea "Data Engineer with 3+ years of experience building scalable ETL pipelines and c…"
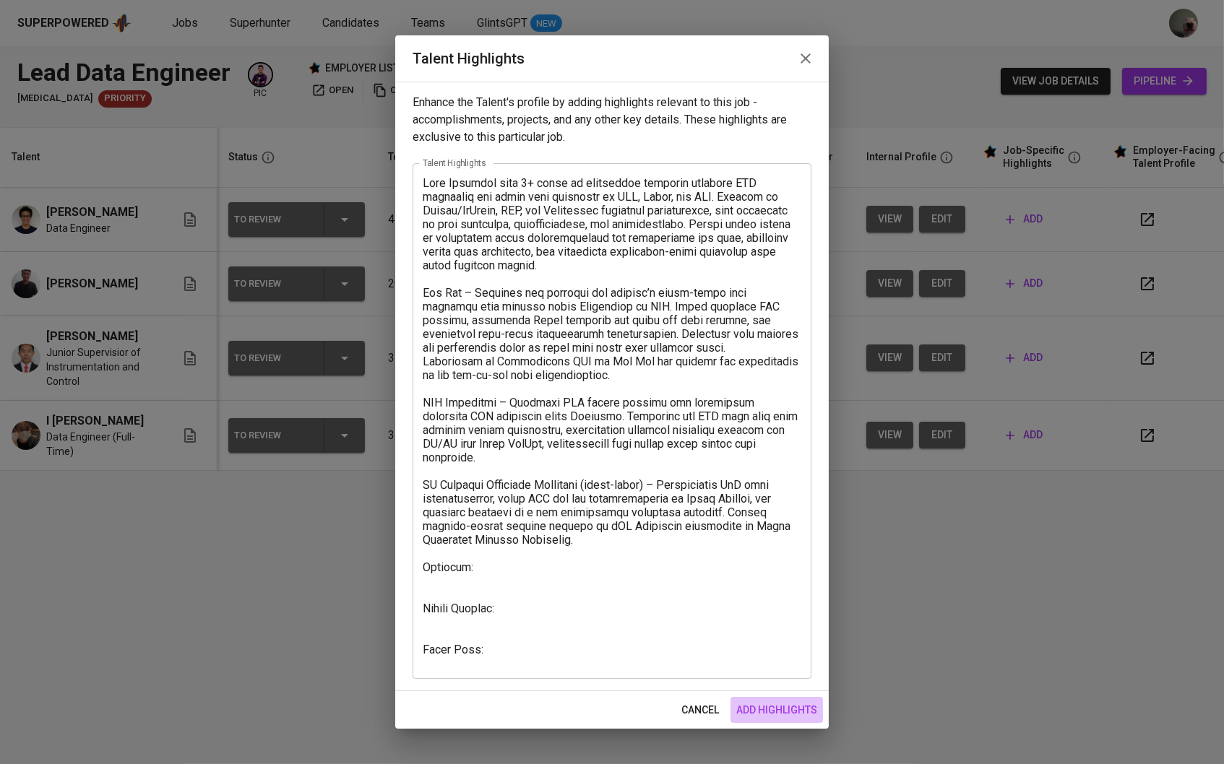
click at [772, 681] on span "add highlights" at bounding box center [776, 711] width 81 height 18
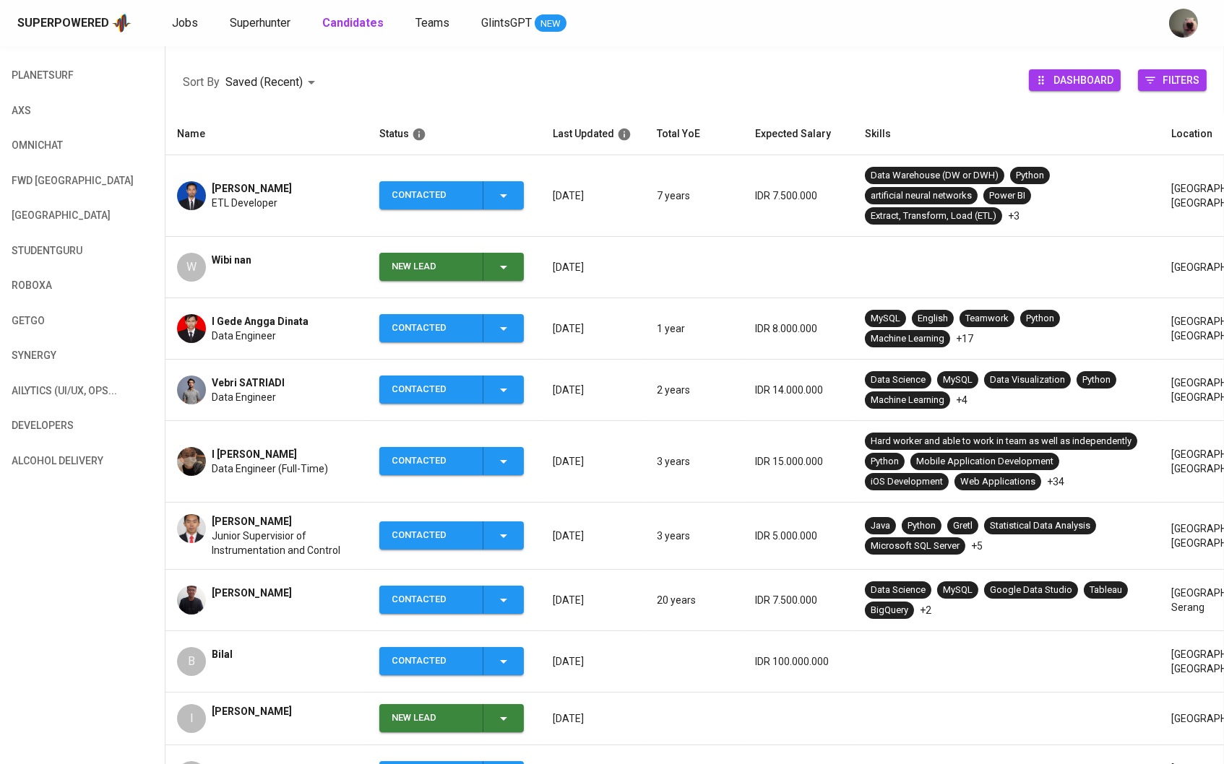
scroll to position [283, 0]
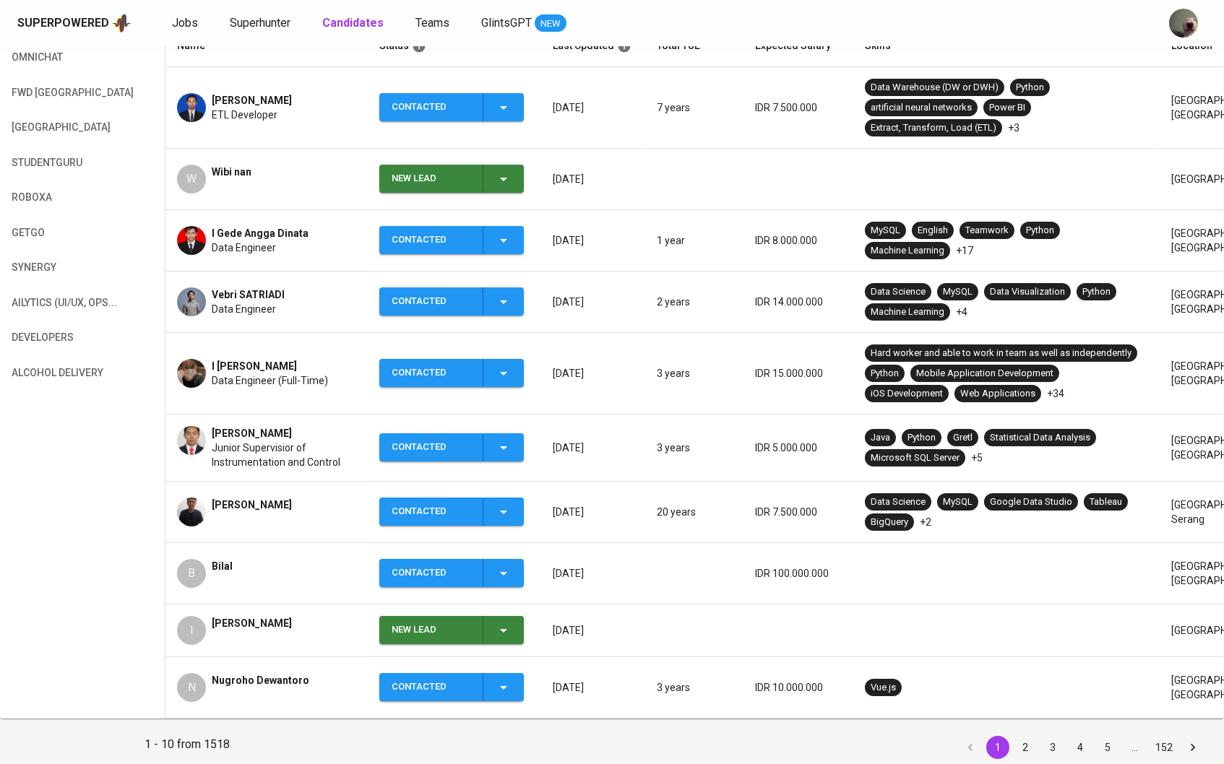
click at [296, 458] on span "Junior Supervisior of Instrumentation and Control" at bounding box center [284, 455] width 145 height 29
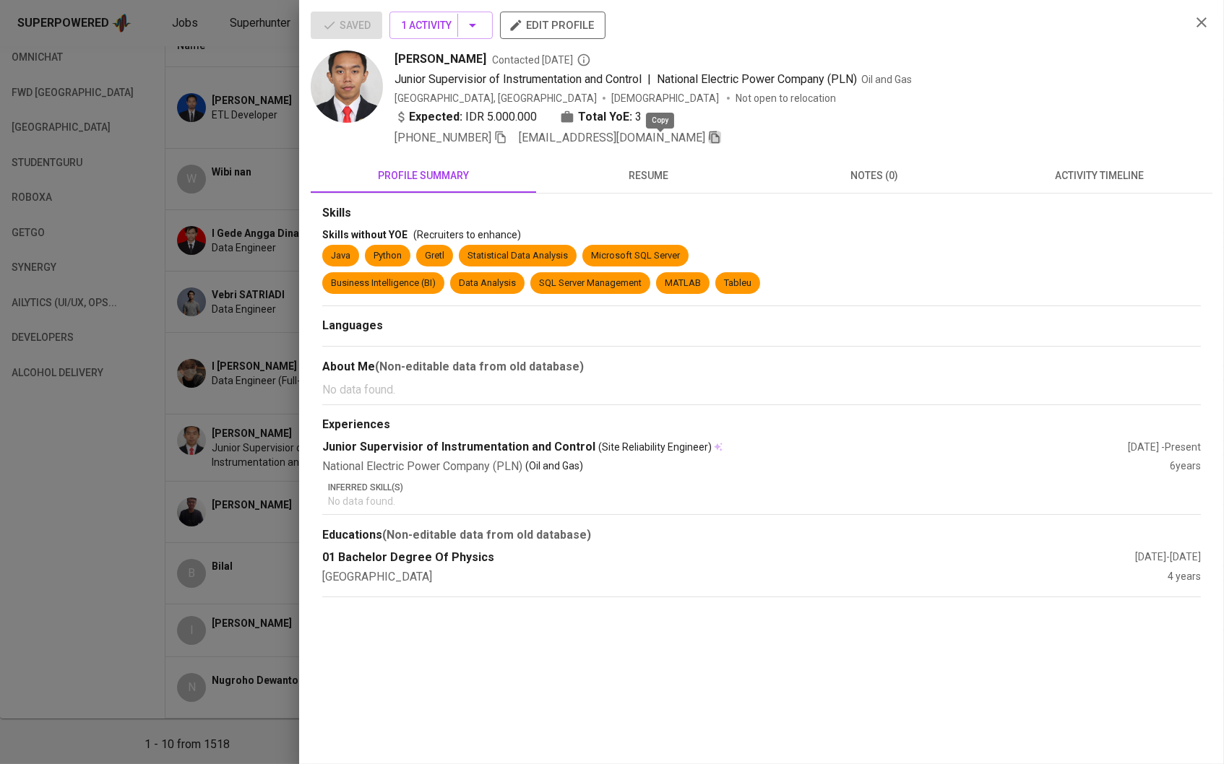
click at [708, 144] on icon "button" at bounding box center [714, 137] width 13 height 13
click at [217, 134] on div at bounding box center [612, 382] width 1224 height 764
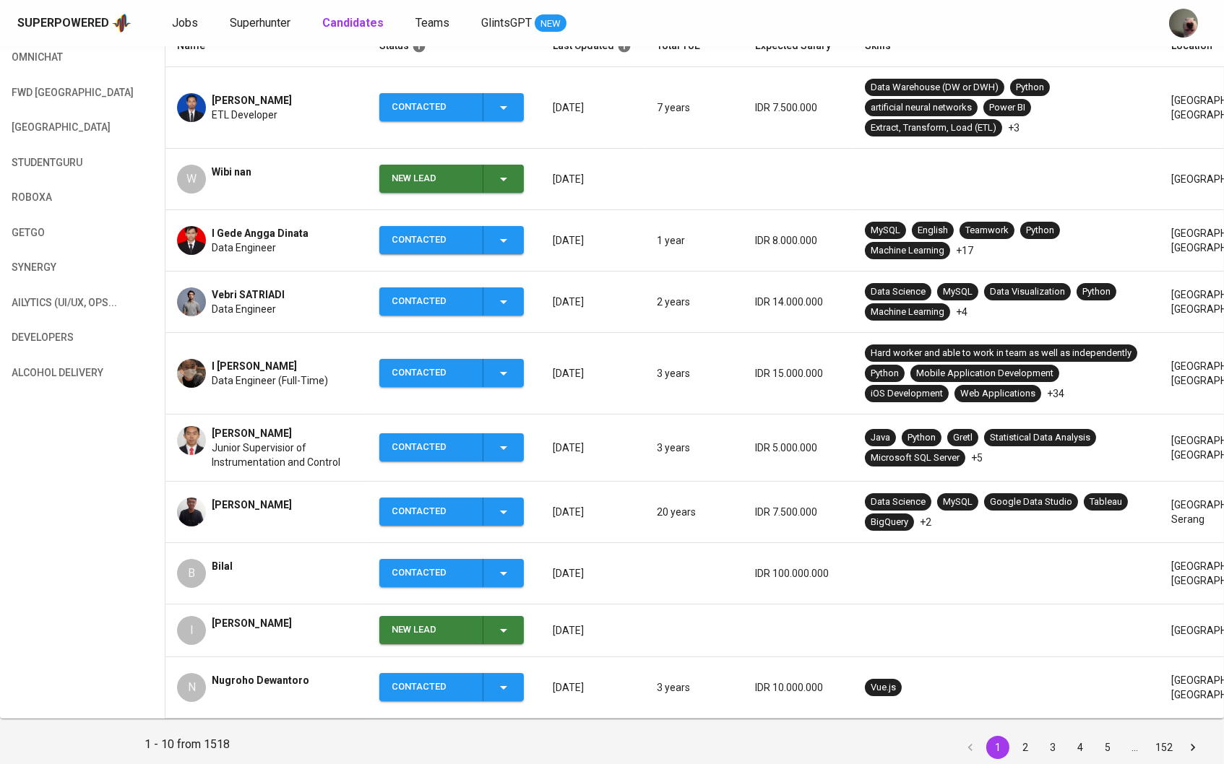
click at [292, 502] on span "Ahmad Akmal Amrullah" at bounding box center [252, 505] width 80 height 14
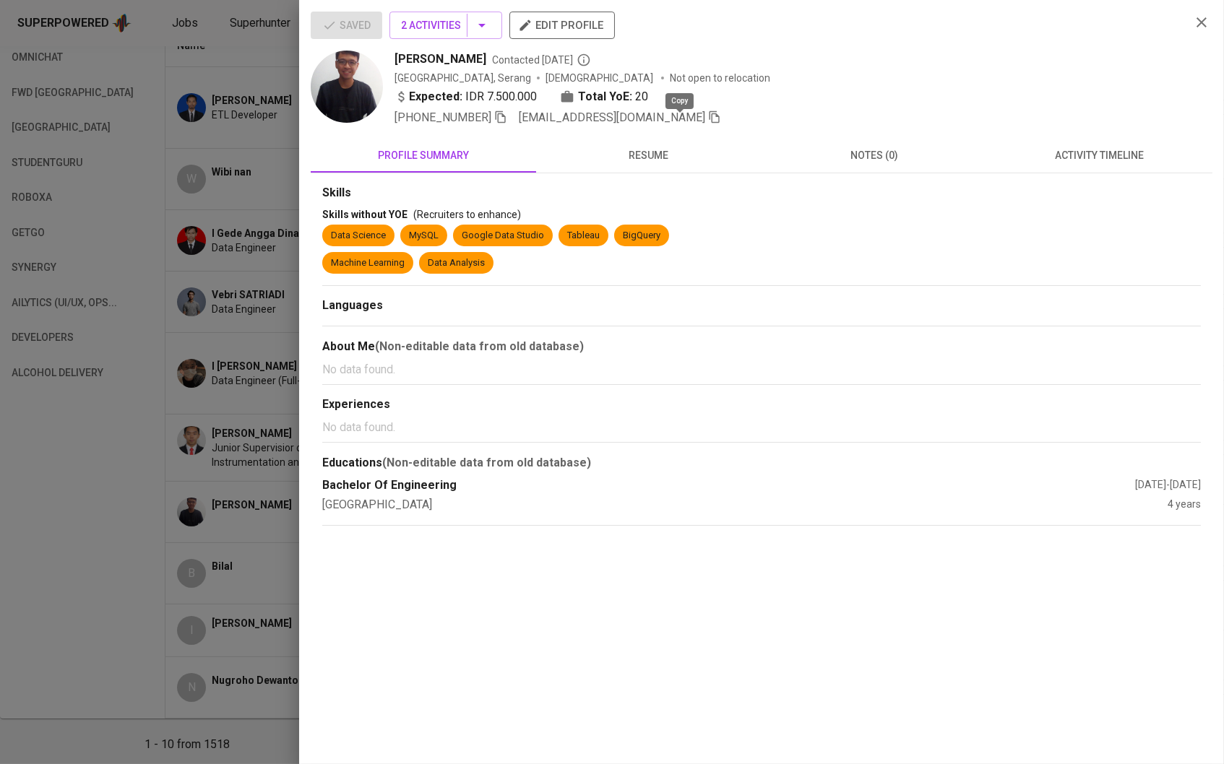
click at [708, 121] on icon "button" at bounding box center [714, 117] width 13 height 13
click at [244, 174] on div at bounding box center [612, 382] width 1224 height 764
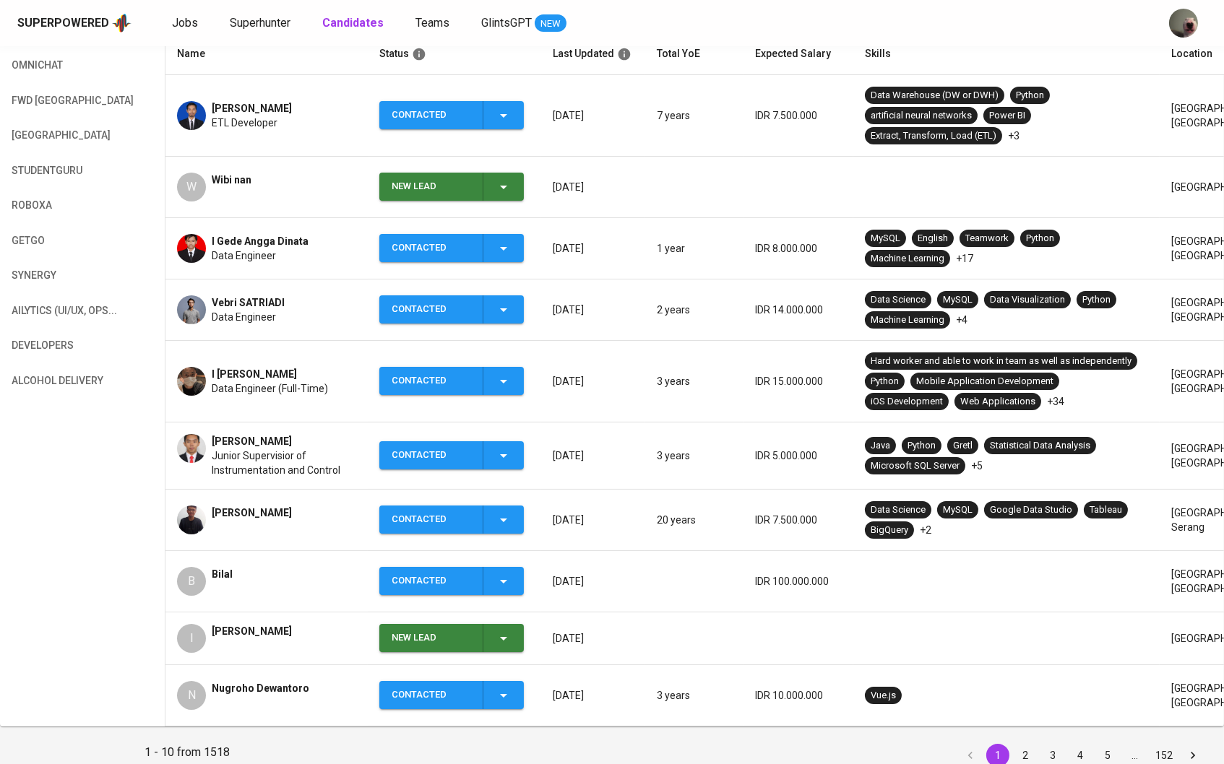
scroll to position [311, 0]
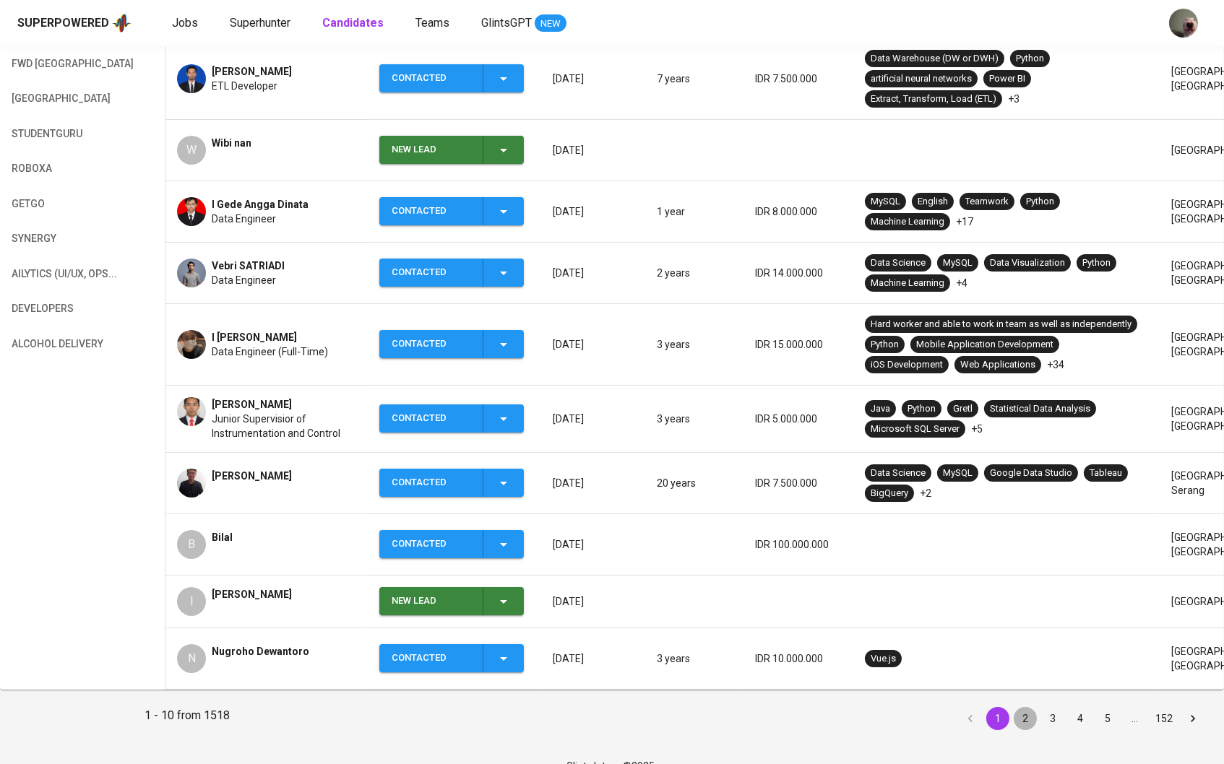
click at [1019, 730] on button "2" at bounding box center [1025, 718] width 23 height 23
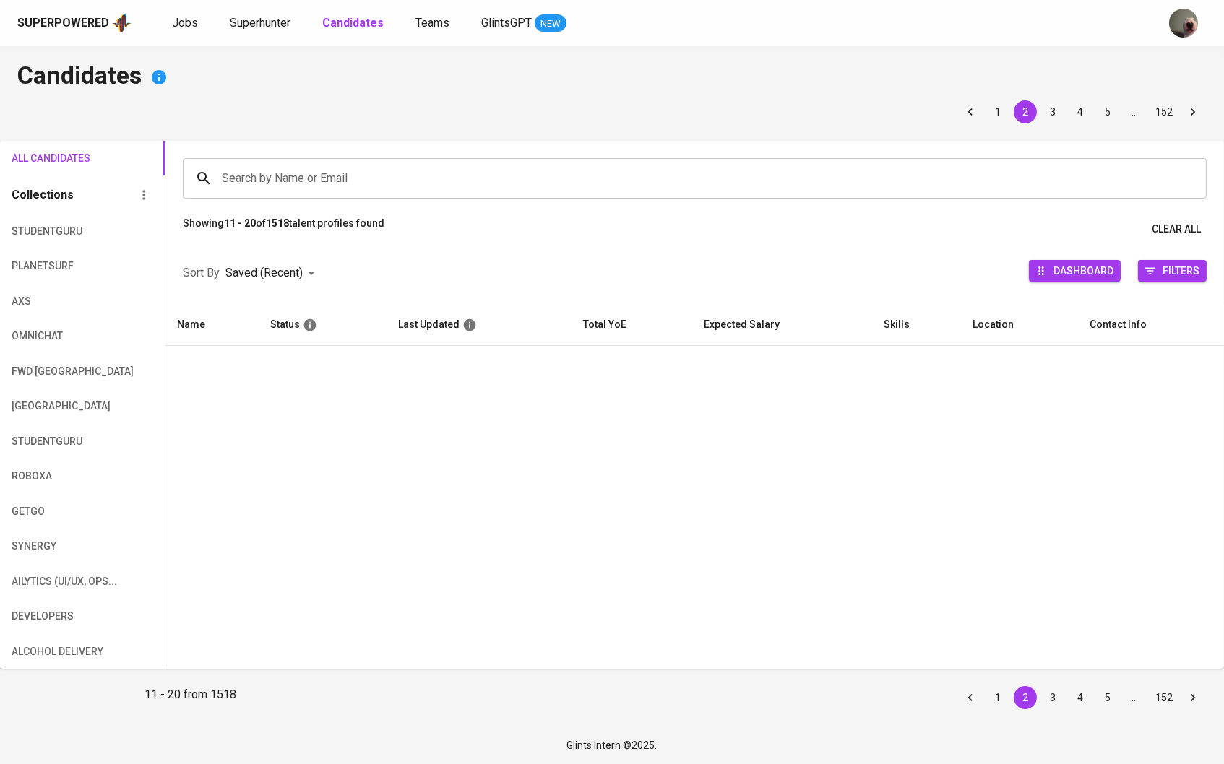
scroll to position [1, 0]
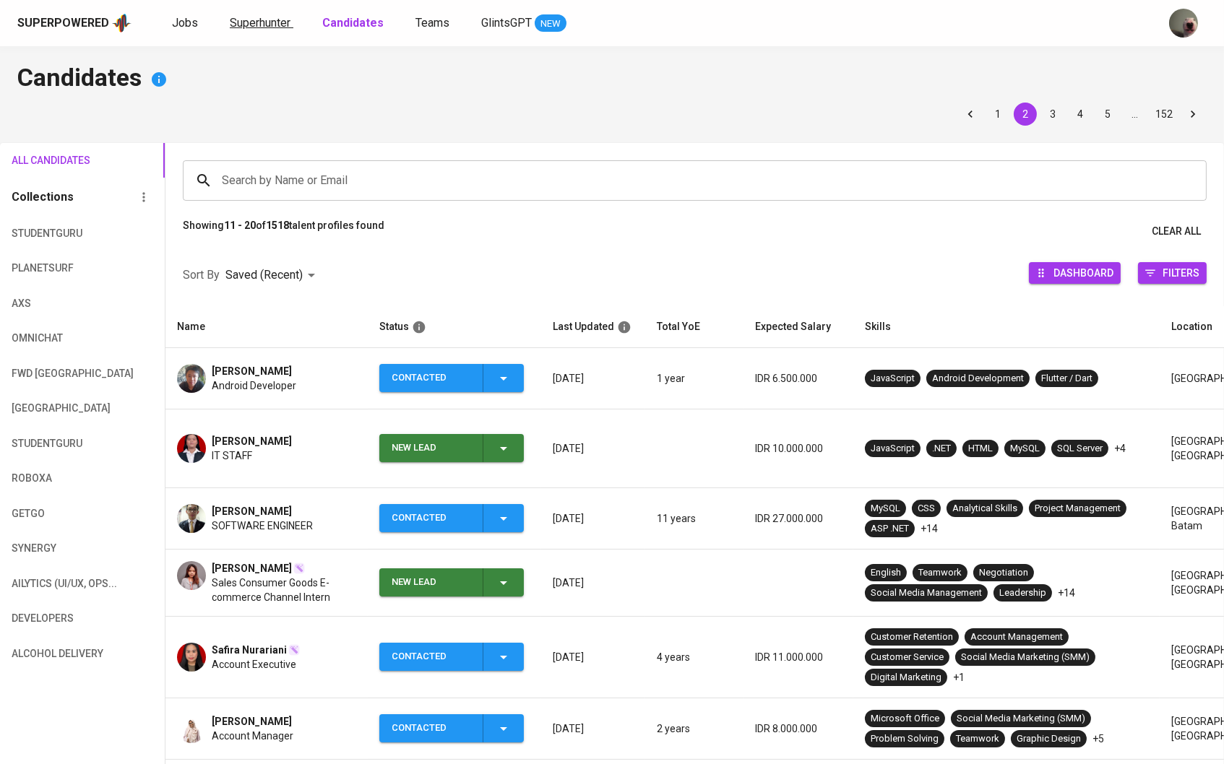
click at [266, 17] on span "Superhunter" at bounding box center [260, 23] width 61 height 14
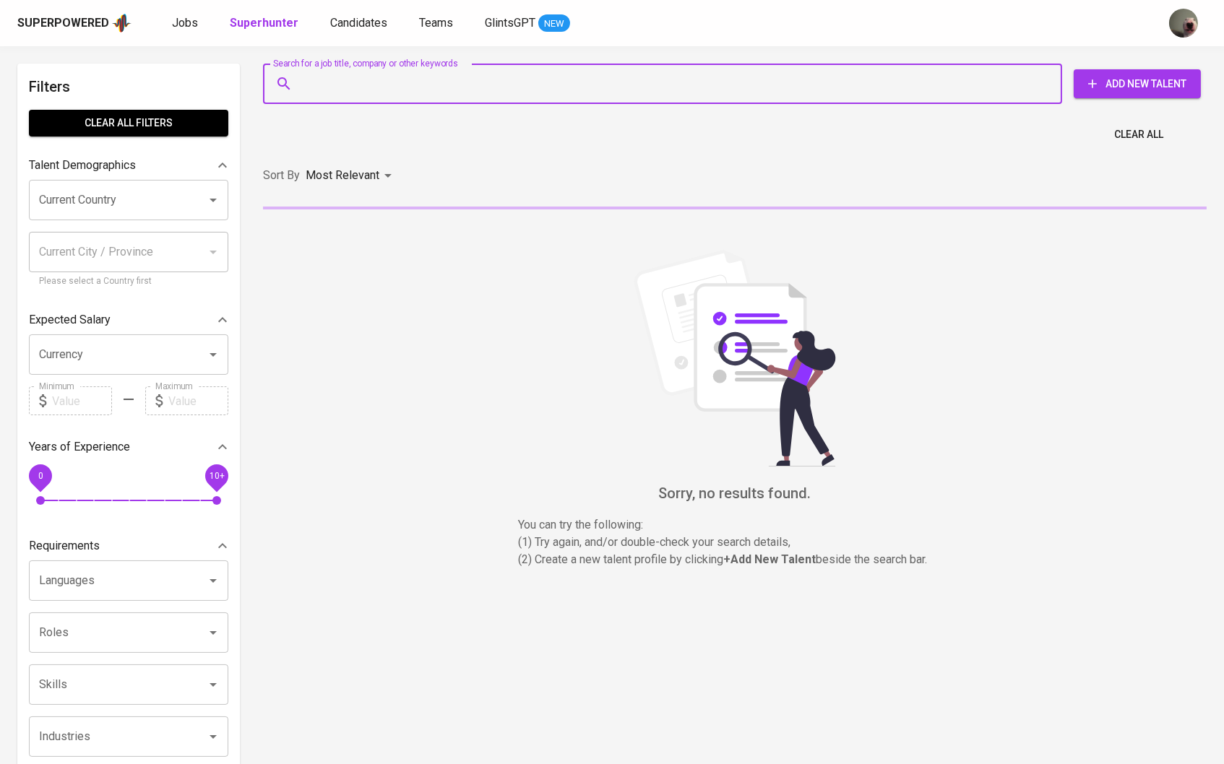
click at [355, 78] on input "Search for a job title, company or other keywords" at bounding box center [666, 83] width 736 height 27
paste input "ragindafirdaus01@gmail.com"
type input "ragindafirdaus01@gmail.com"
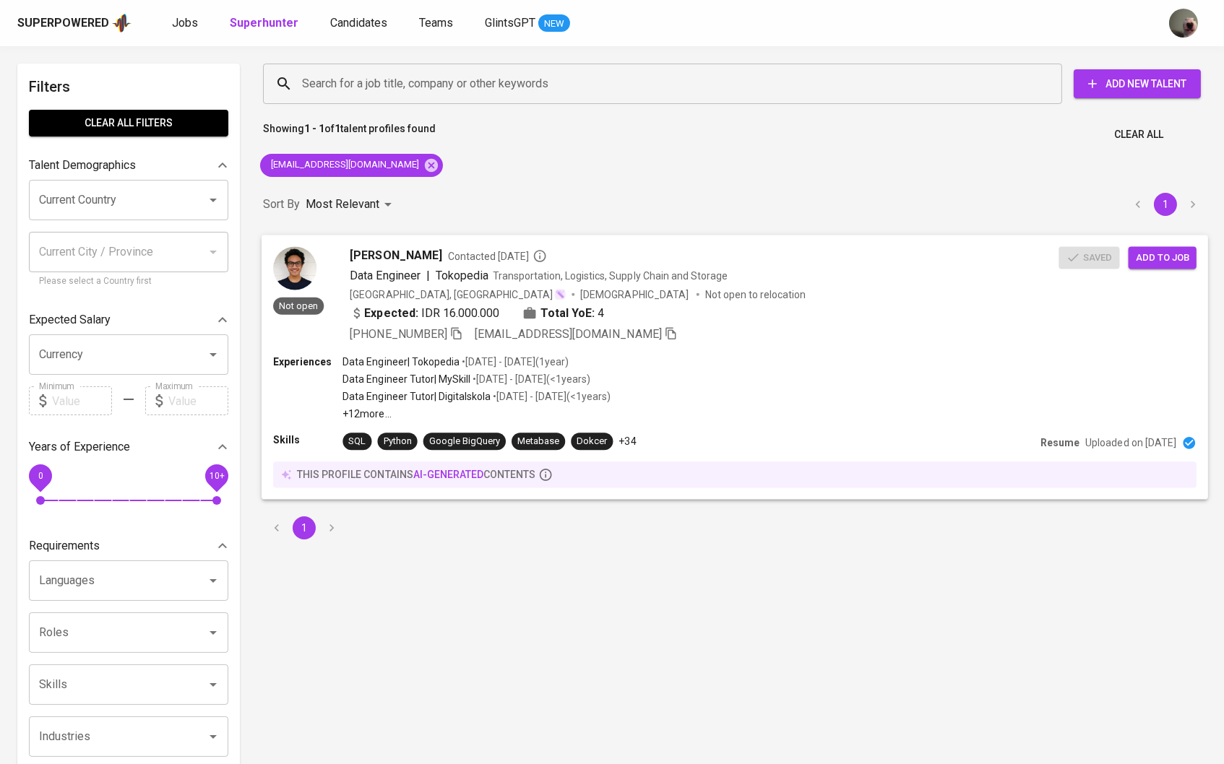
click at [368, 262] on span "raginda firdaus" at bounding box center [396, 254] width 92 height 17
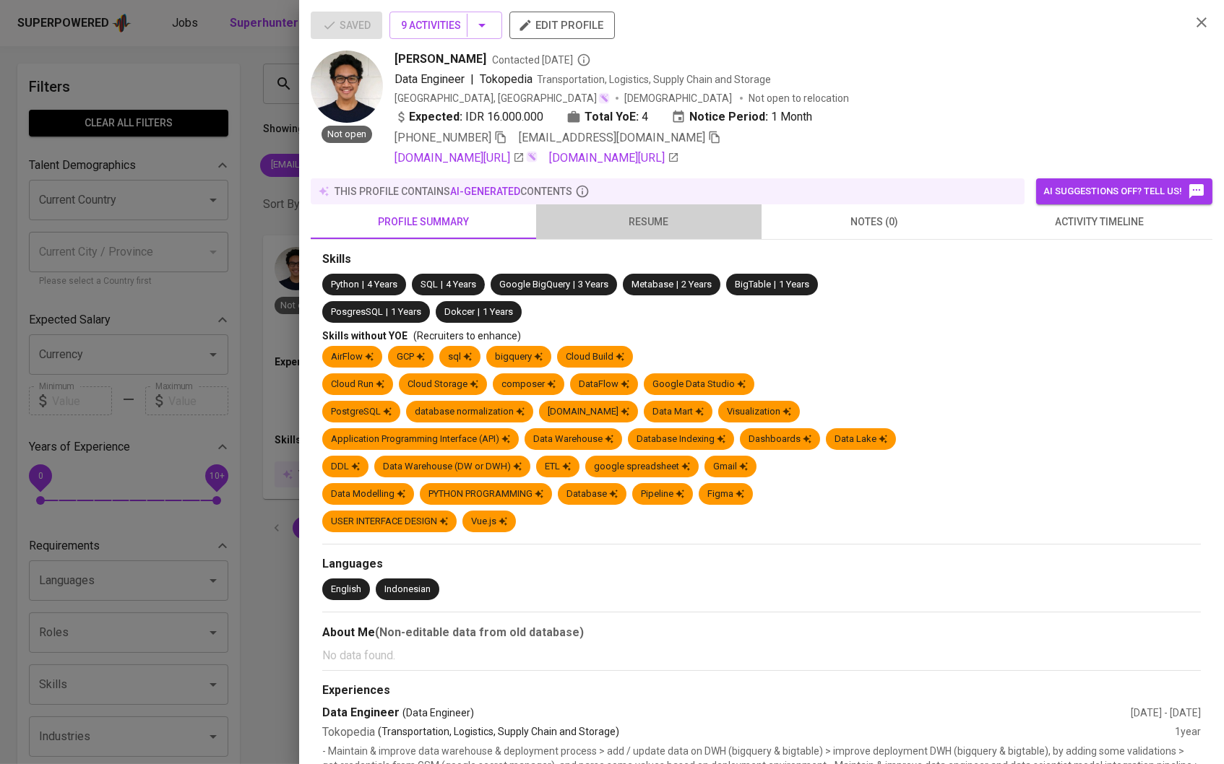
click at [647, 225] on span "resume" at bounding box center [649, 222] width 208 height 18
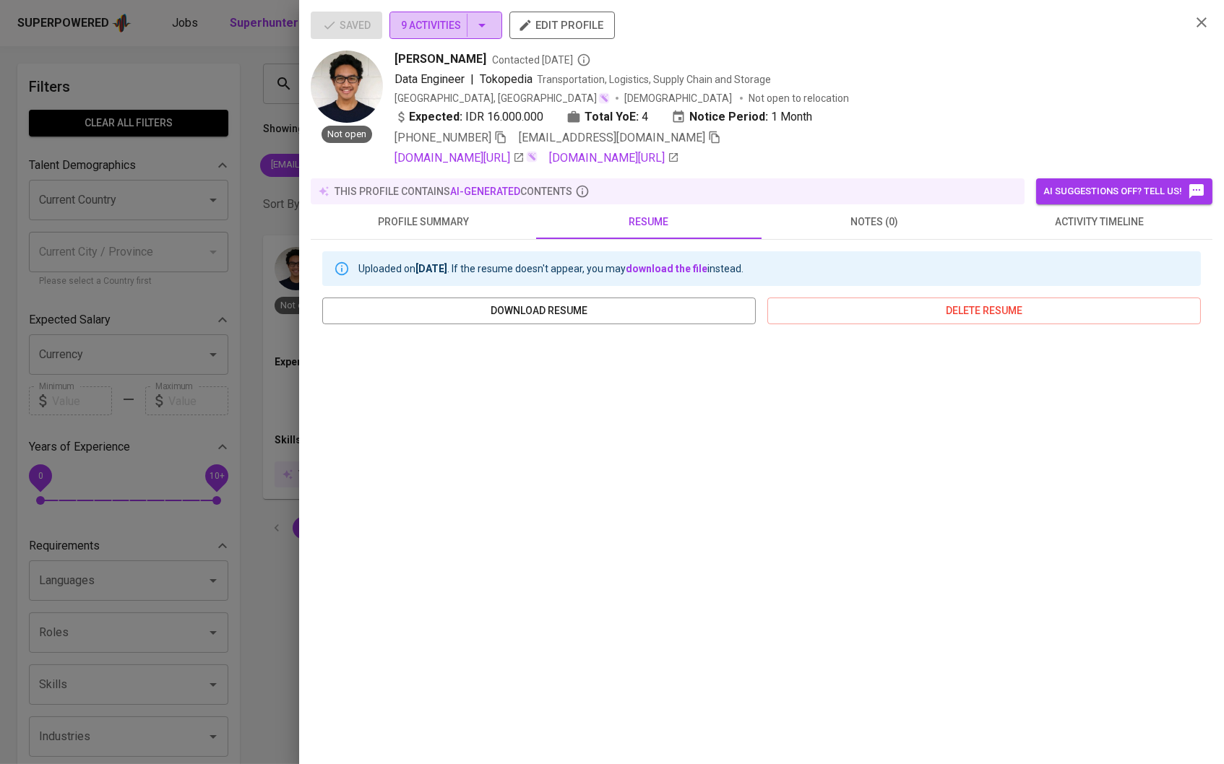
click at [473, 33] on span "9 Activities" at bounding box center [446, 26] width 90 height 18
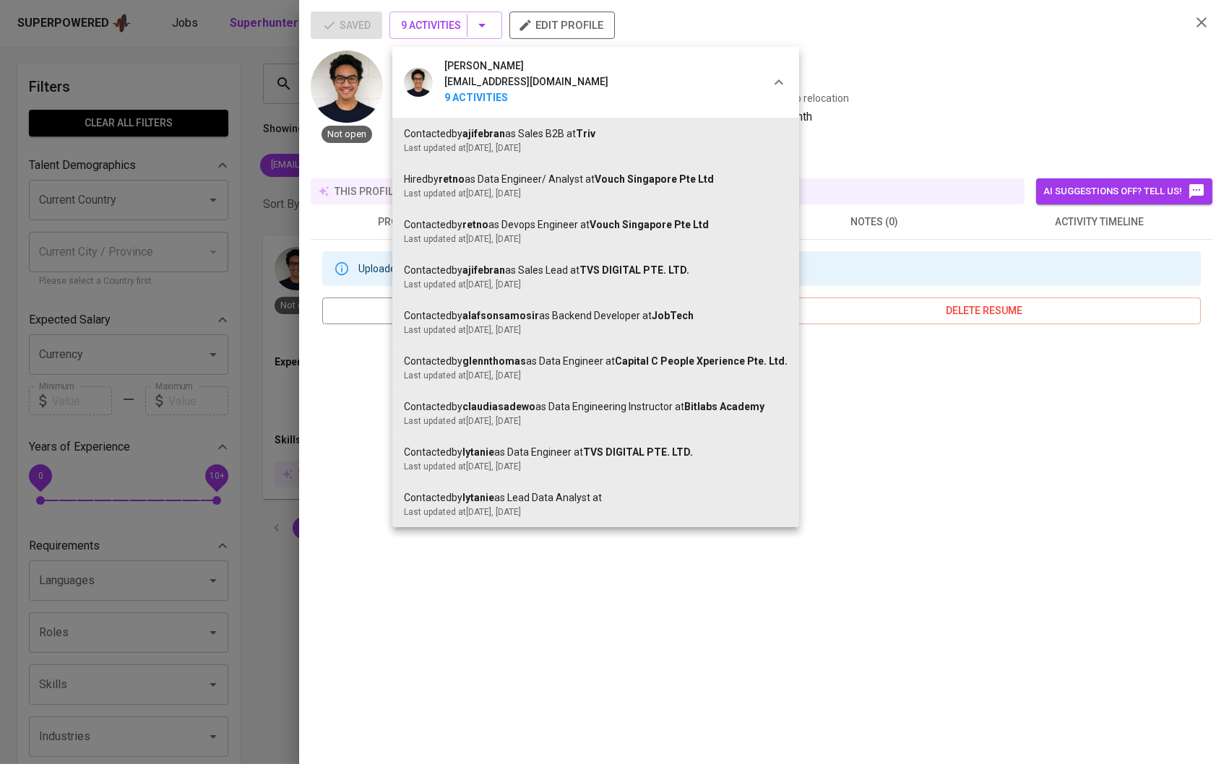
click at [257, 285] on div at bounding box center [612, 382] width 1224 height 764
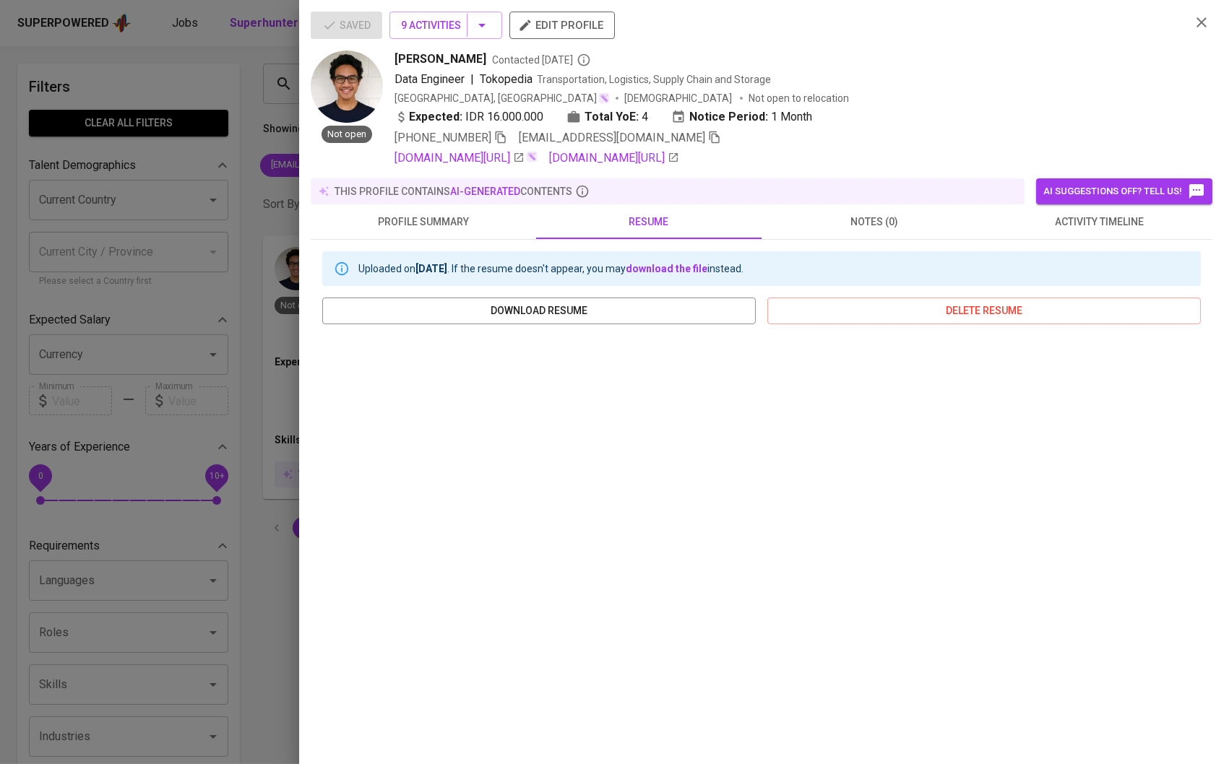
click at [225, 276] on div at bounding box center [612, 382] width 1224 height 764
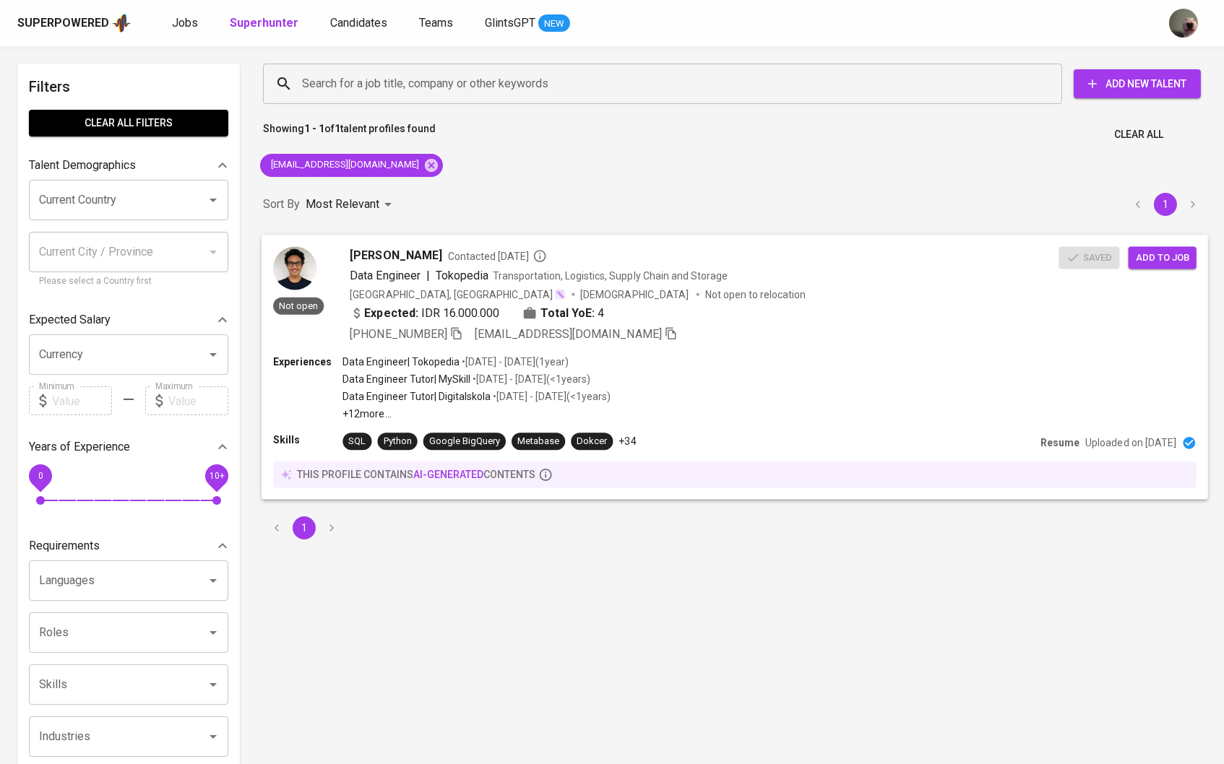
click at [1177, 263] on span "Add to job" at bounding box center [1162, 257] width 53 height 17
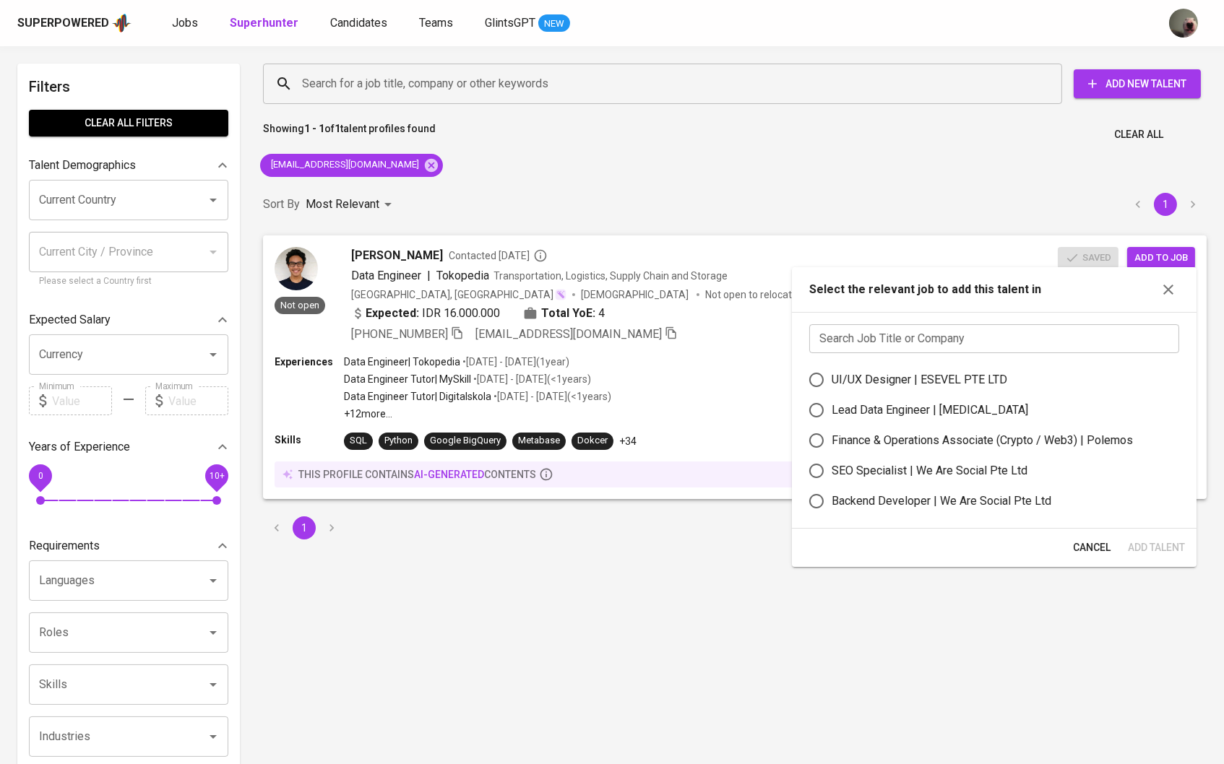
click at [906, 426] on label "Lead Data Engineer | Meridia" at bounding box center [984, 410] width 366 height 30
click at [832, 426] on input "Lead Data Engineer | Meridia" at bounding box center [816, 410] width 30 height 30
radio input "true"
click at [1143, 545] on span "Add Talent" at bounding box center [1156, 548] width 57 height 18
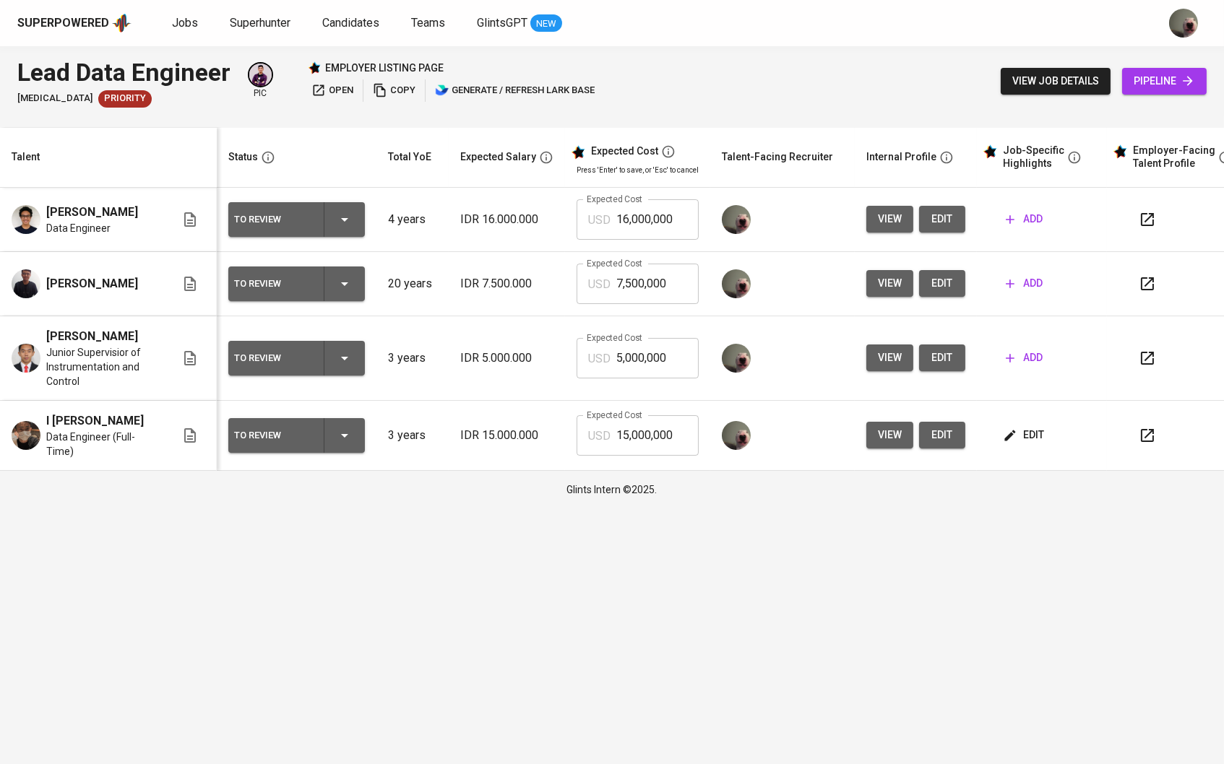
click at [1032, 426] on span "edit" at bounding box center [1025, 435] width 38 height 18
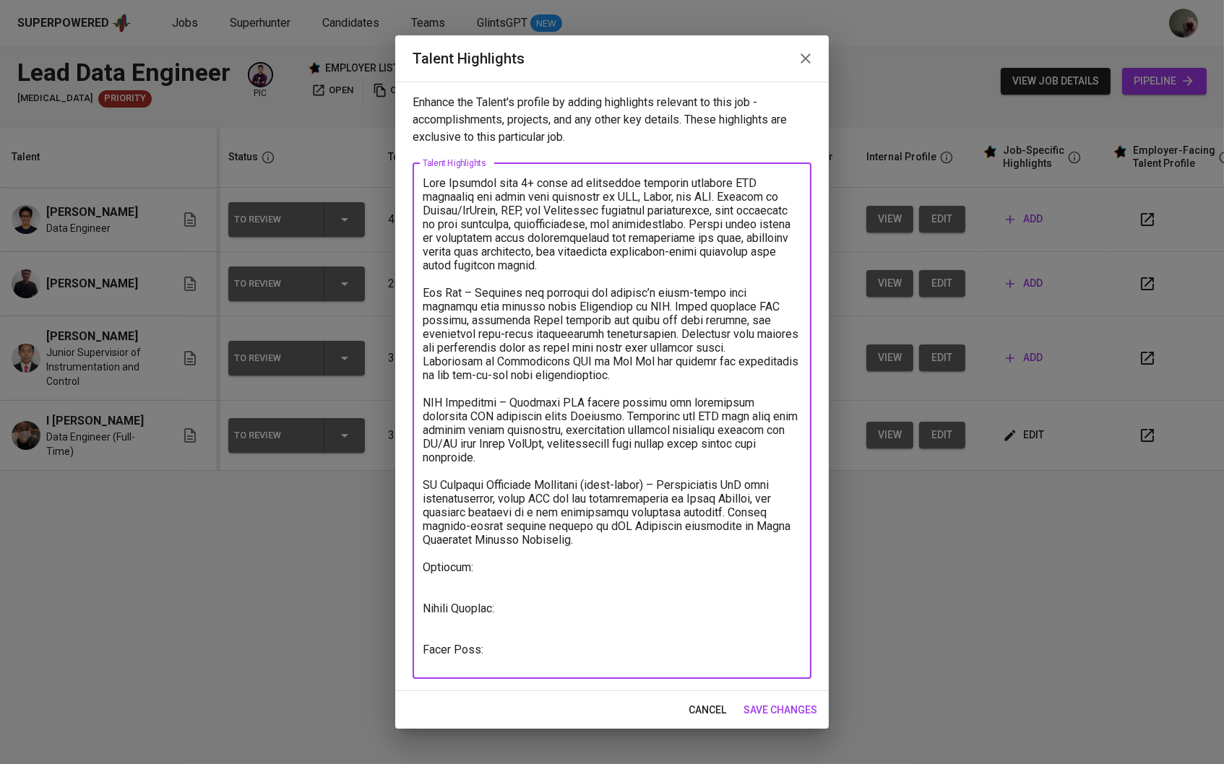
click at [585, 613] on textarea at bounding box center [612, 420] width 379 height 489
click at [584, 605] on textarea at bounding box center [612, 420] width 379 height 489
drag, startPoint x: 563, startPoint y: 574, endPoint x: 355, endPoint y: 574, distance: 208.1
click at [355, 574] on div "Talent Highlights Enhance the Talent's profile by adding highlights relevant to…" at bounding box center [612, 382] width 1224 height 764
drag, startPoint x: 470, startPoint y: 570, endPoint x: 418, endPoint y: 570, distance: 52.0
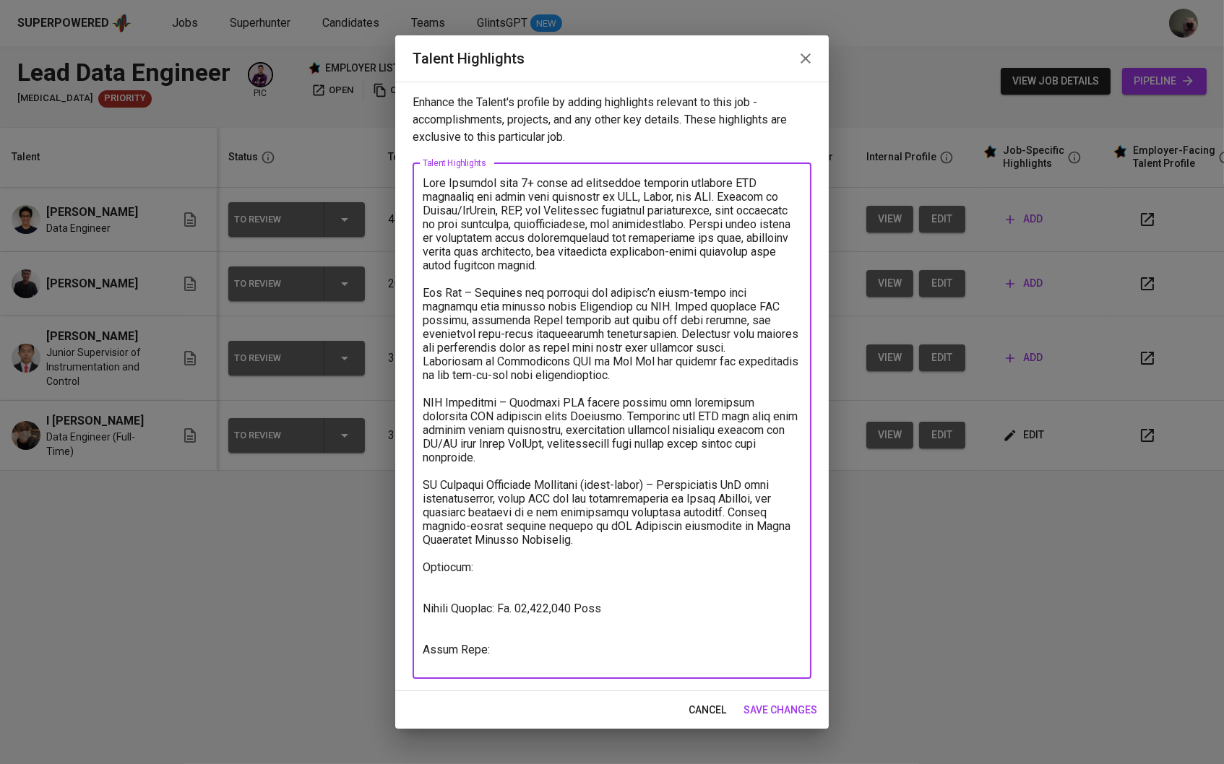
click at [418, 570] on div "x Talent Highlights" at bounding box center [612, 421] width 399 height 516
paste textarea "Universitas Prasetiya Mulya Universitas Prasetiya Mulya Bachelor's degree, Comp…"
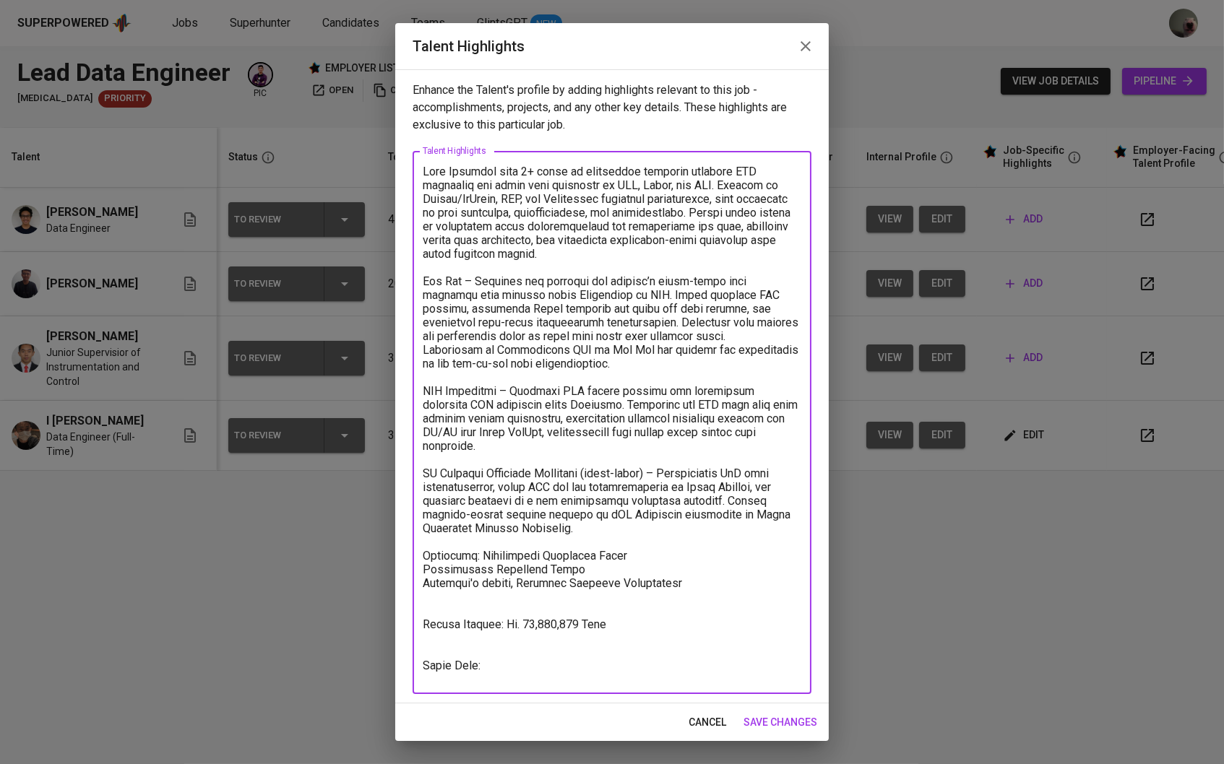
drag, startPoint x: 641, startPoint y: 547, endPoint x: 480, endPoint y: 551, distance: 160.4
click at [480, 551] on textarea at bounding box center [612, 423] width 379 height 517
click at [425, 562] on textarea at bounding box center [612, 423] width 379 height 517
click at [684, 585] on textarea at bounding box center [612, 423] width 379 height 517
type textarea "Data Engineer with 3+ years of experience building scalable ETL pipelines and c…"
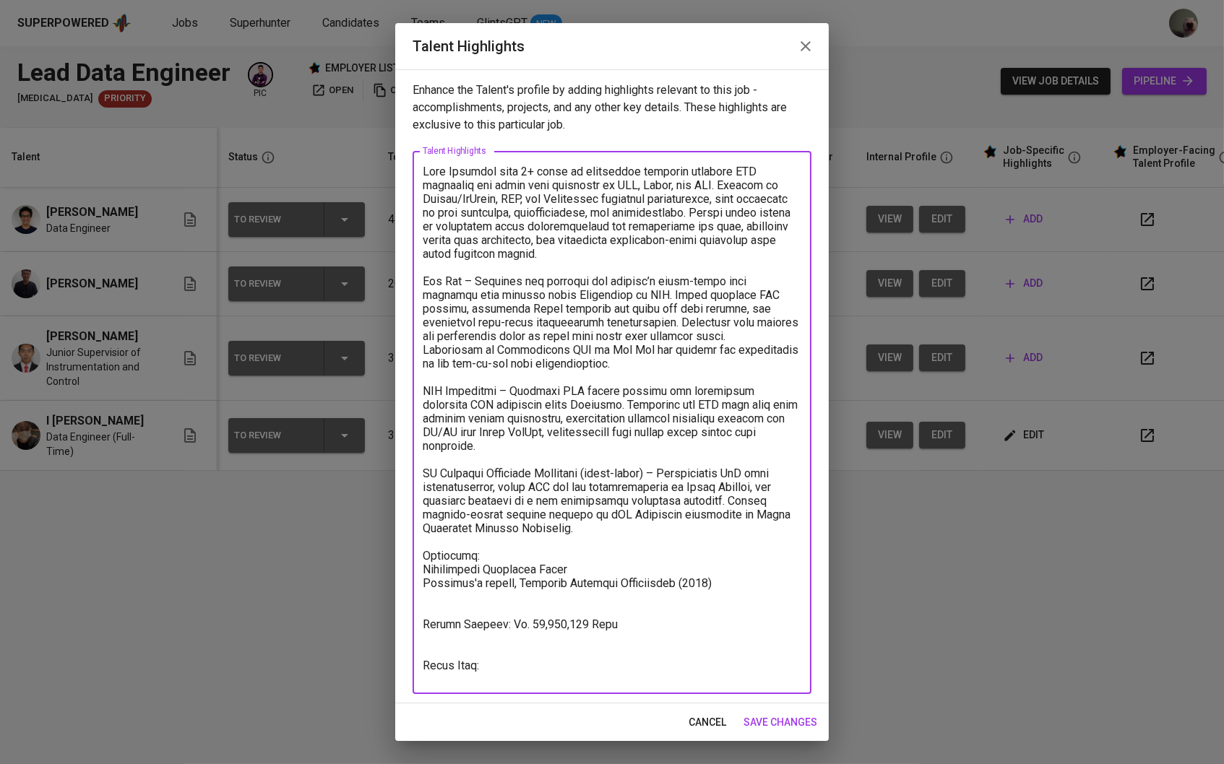
click at [788, 720] on span "save changes" at bounding box center [780, 723] width 74 height 18
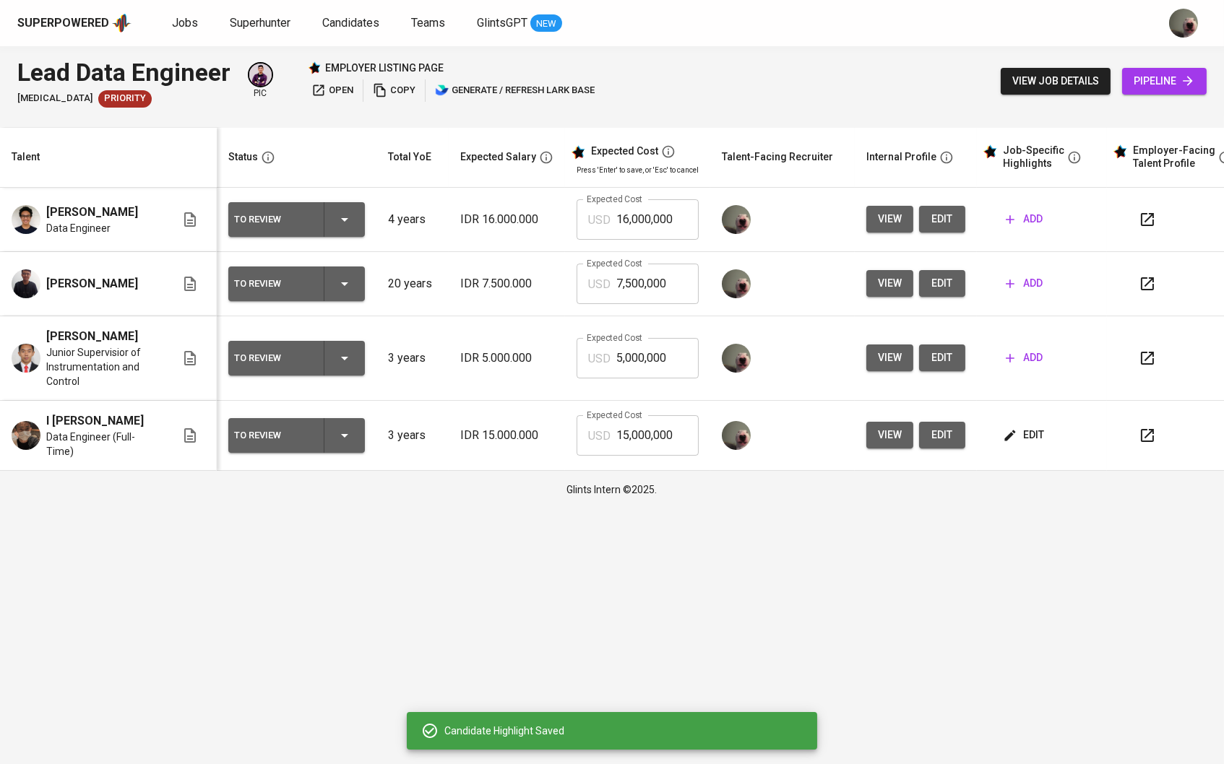
click at [1031, 362] on span "add" at bounding box center [1024, 358] width 37 height 18
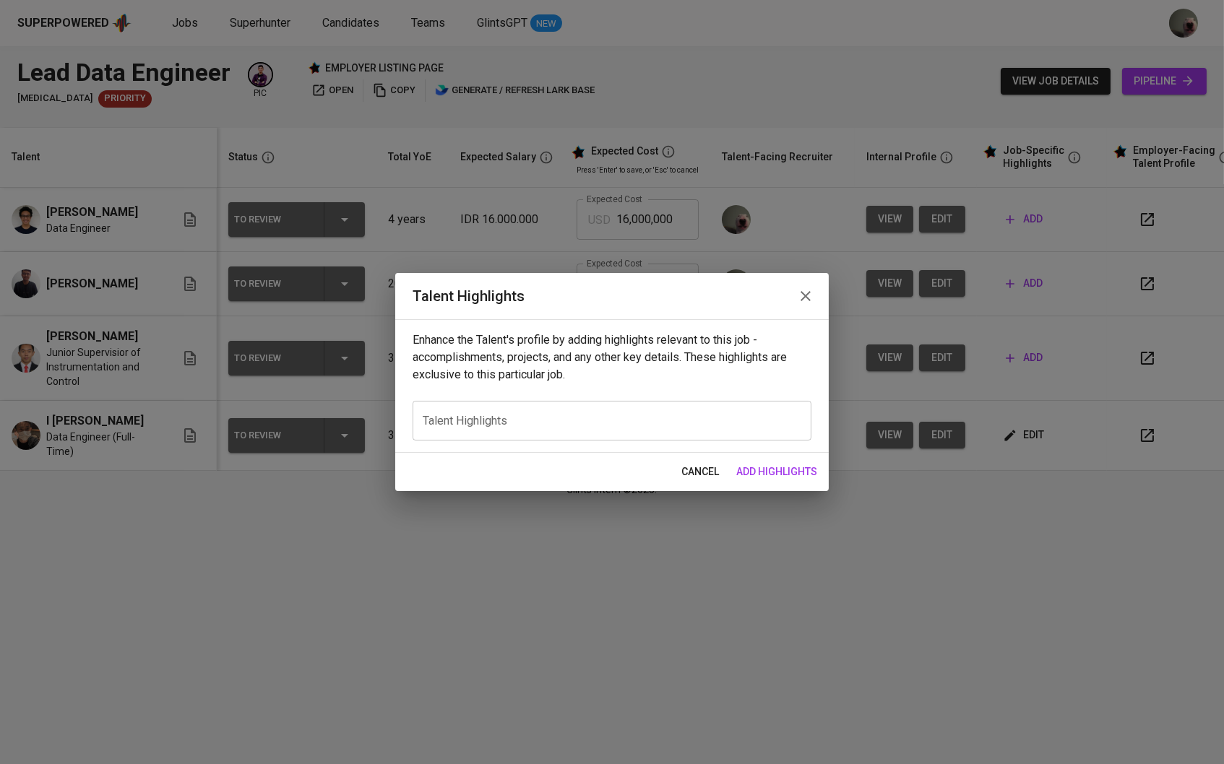
click at [676, 396] on div "Enhance the Talent's profile by adding highlights relevant to this job - accomp…" at bounding box center [612, 386] width 434 height 134
click at [657, 415] on textarea at bounding box center [612, 421] width 379 height 13
paste textarea "Data Engineer with 3+ years of experience building scalable ETL pipelines and c…"
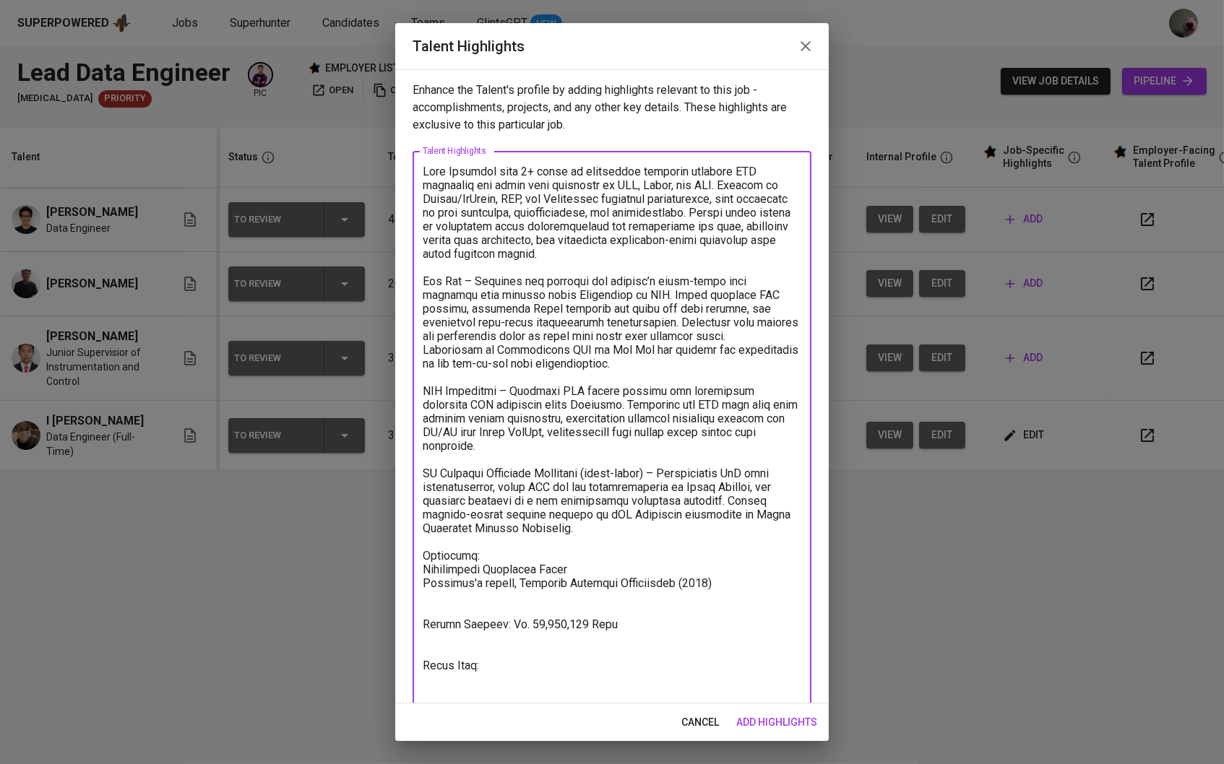
type textarea "Data Engineer with 3+ years of experience building scalable ETL pipelines and c…"
click at [777, 724] on span "add highlights" at bounding box center [776, 723] width 81 height 18
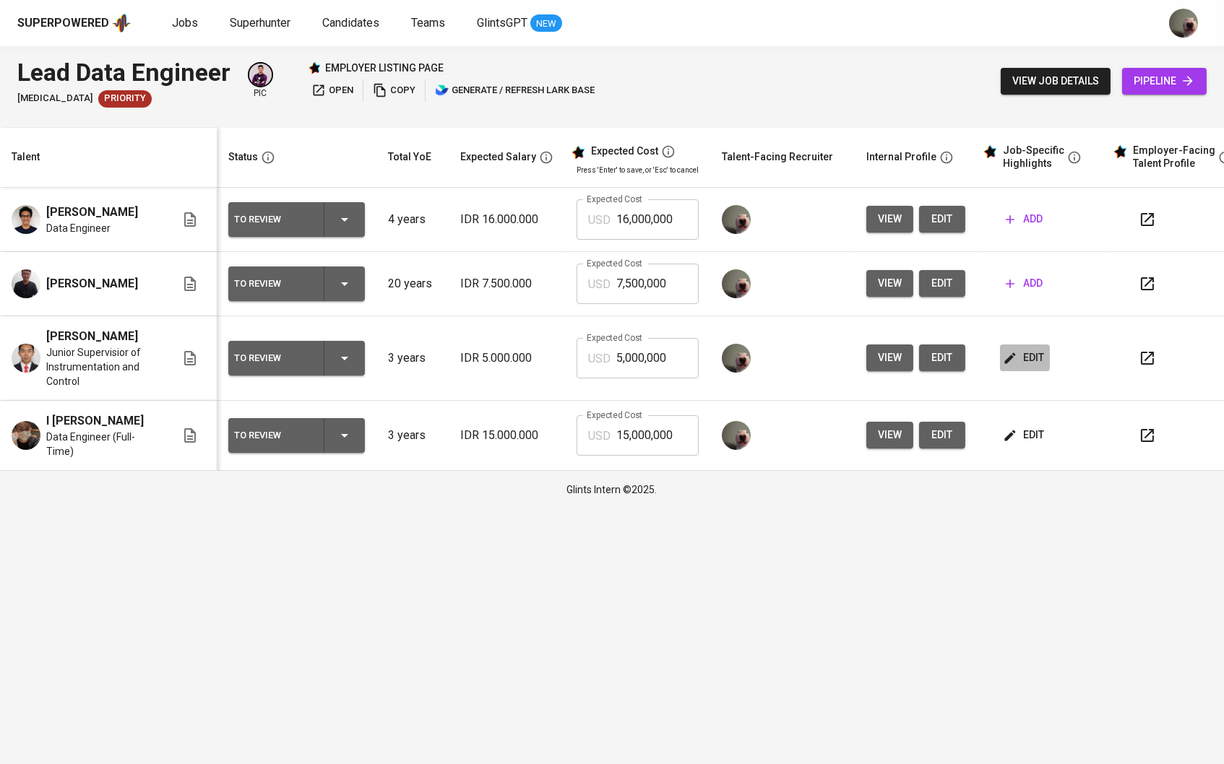
click at [1029, 361] on span "edit" at bounding box center [1025, 358] width 38 height 18
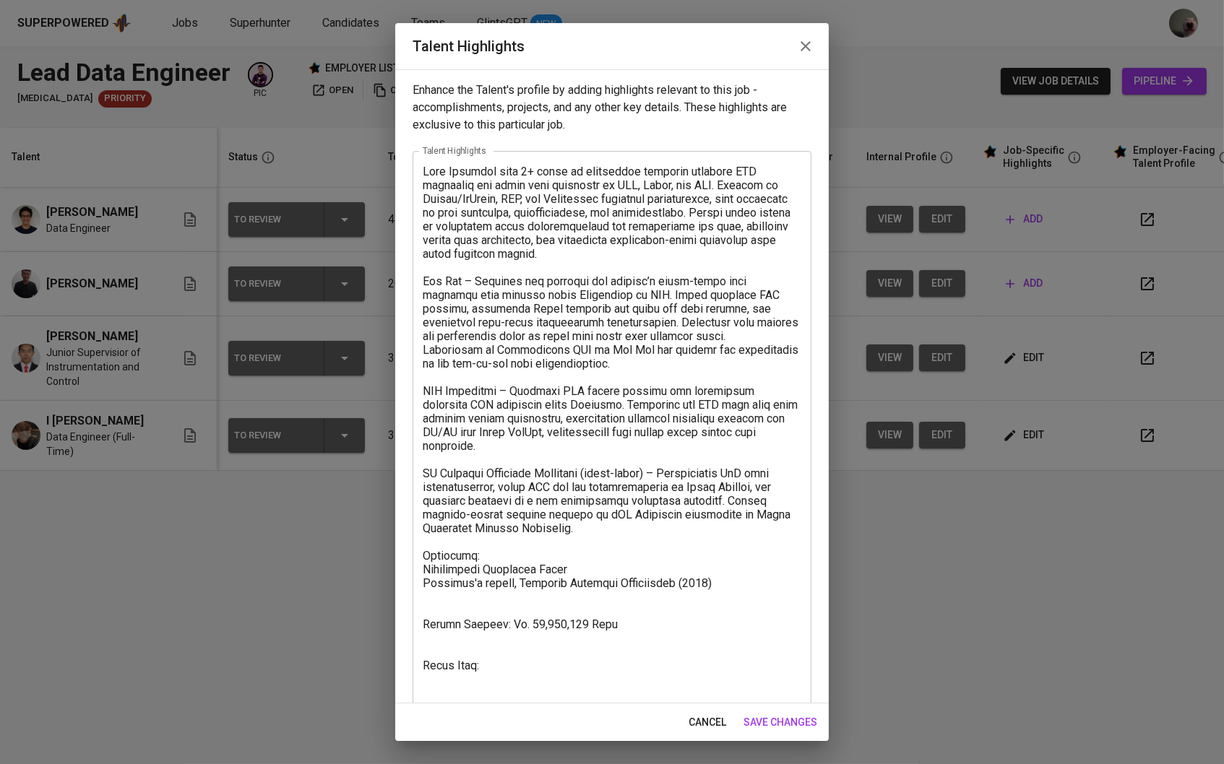
drag, startPoint x: 421, startPoint y: 165, endPoint x: 638, endPoint y: 251, distance: 233.6
click at [638, 251] on div "x Talent Highlights" at bounding box center [612, 429] width 399 height 557
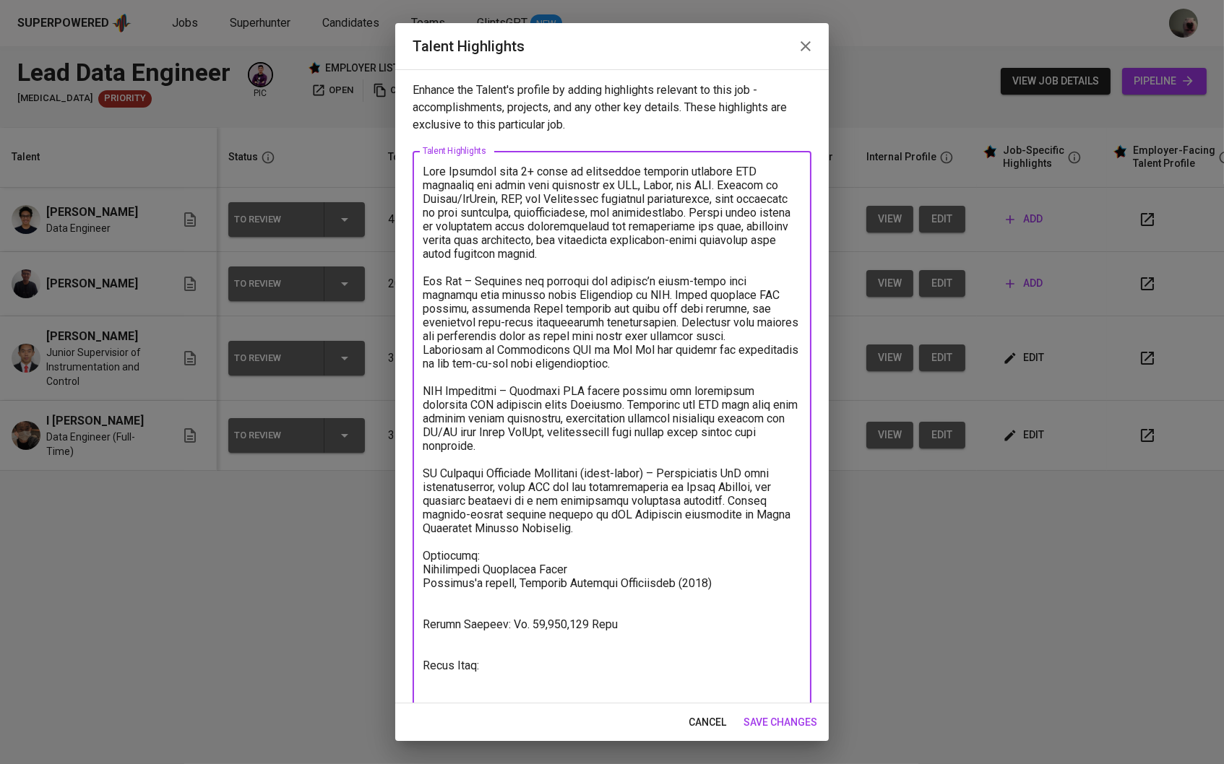
drag, startPoint x: 638, startPoint y: 251, endPoint x: 388, endPoint y: 150, distance: 269.7
click at [388, 150] on div "Talent Highlights Enhance the Talent's profile by adding highlights relevant to…" at bounding box center [612, 382] width 1224 height 764
paste textarea "extensive experience building and maintaining ETL pipelines, data warehouses, a…"
drag, startPoint x: 423, startPoint y: 276, endPoint x: 585, endPoint y: 535, distance: 305.7
click at [585, 535] on textarea at bounding box center [612, 430] width 379 height 530
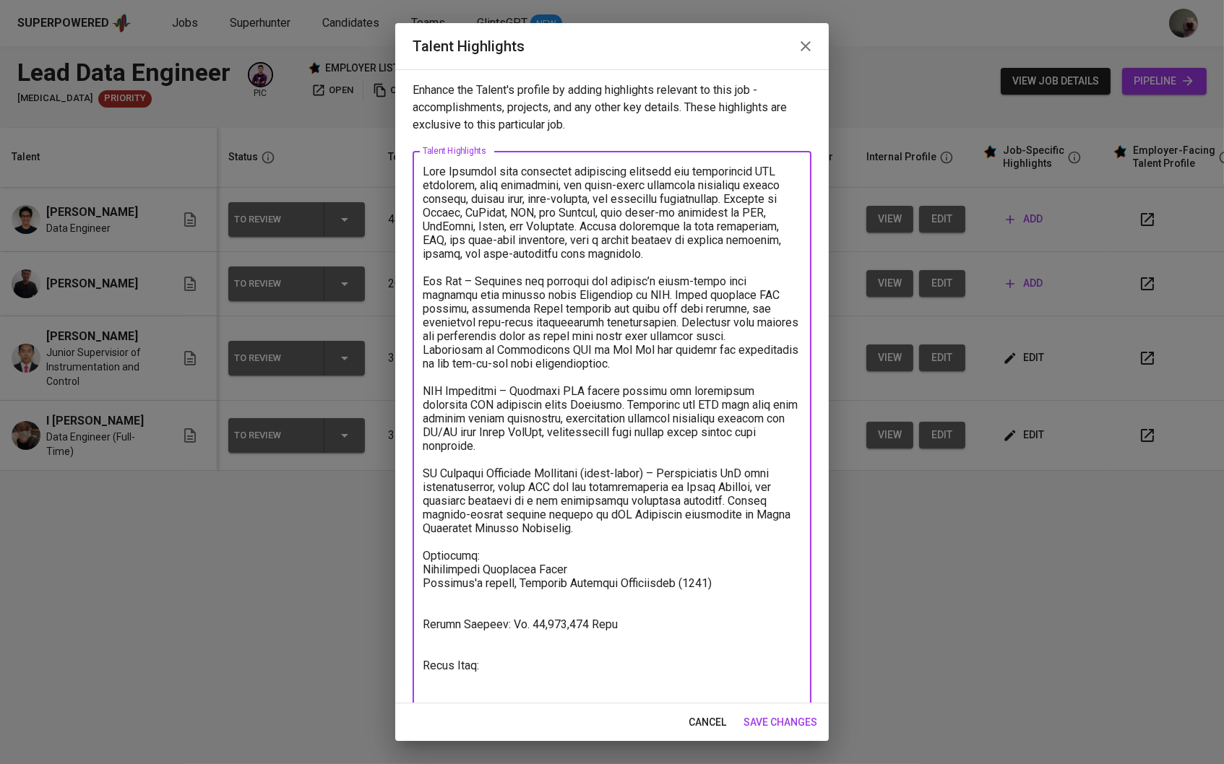
paste textarea "PT Alami Fintech Sharia – Developed and deployed a machine learning platform an…"
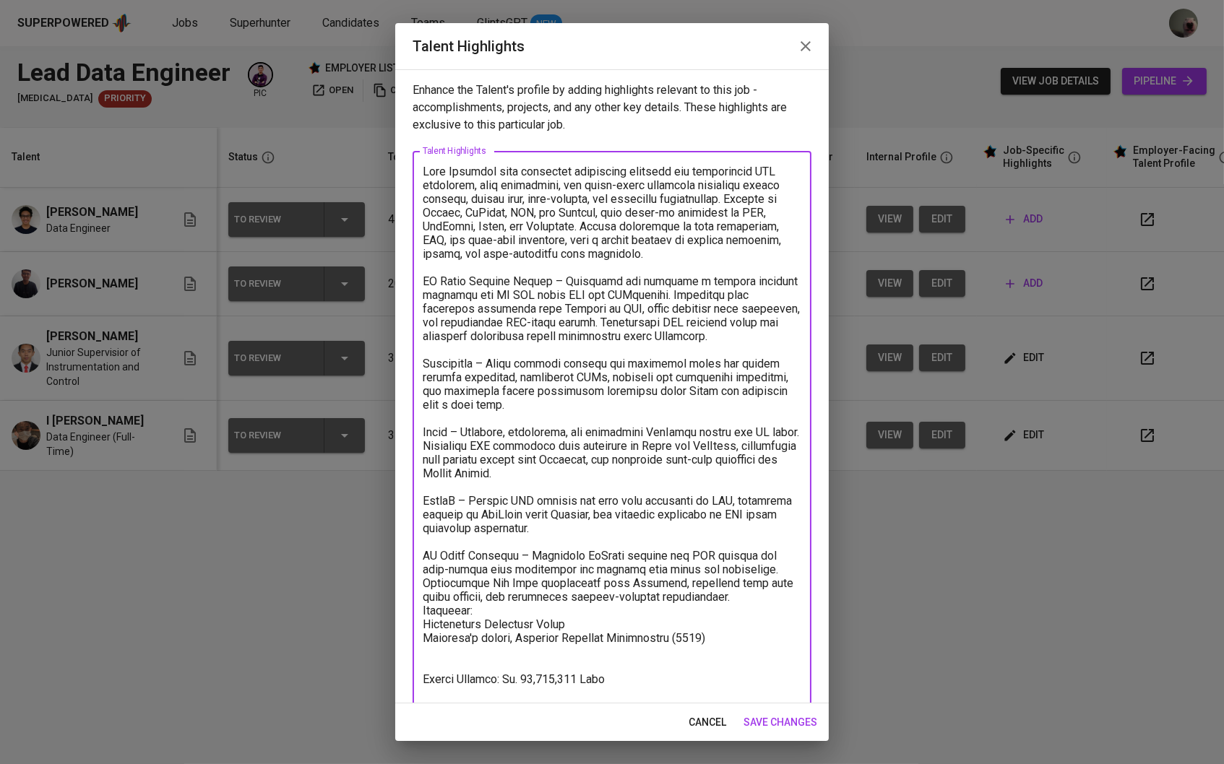
click at [423, 355] on textarea at bounding box center [612, 457] width 379 height 585
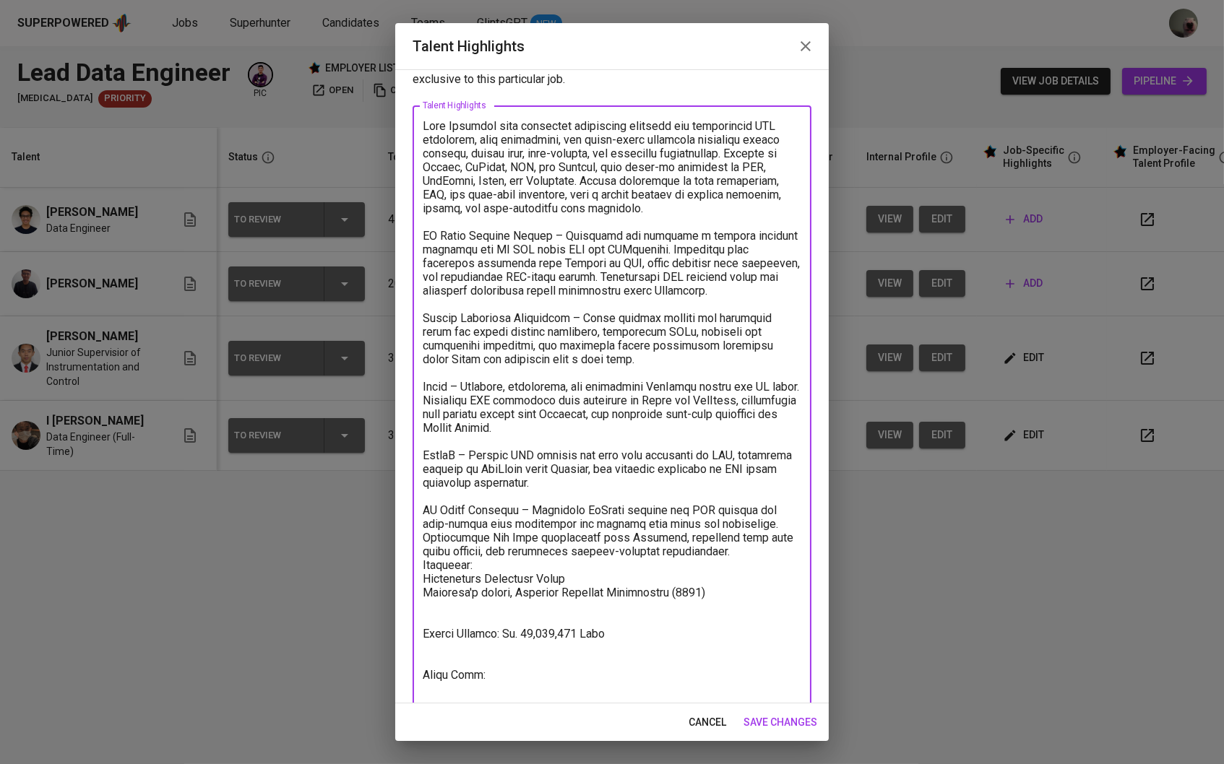
scroll to position [49, 0]
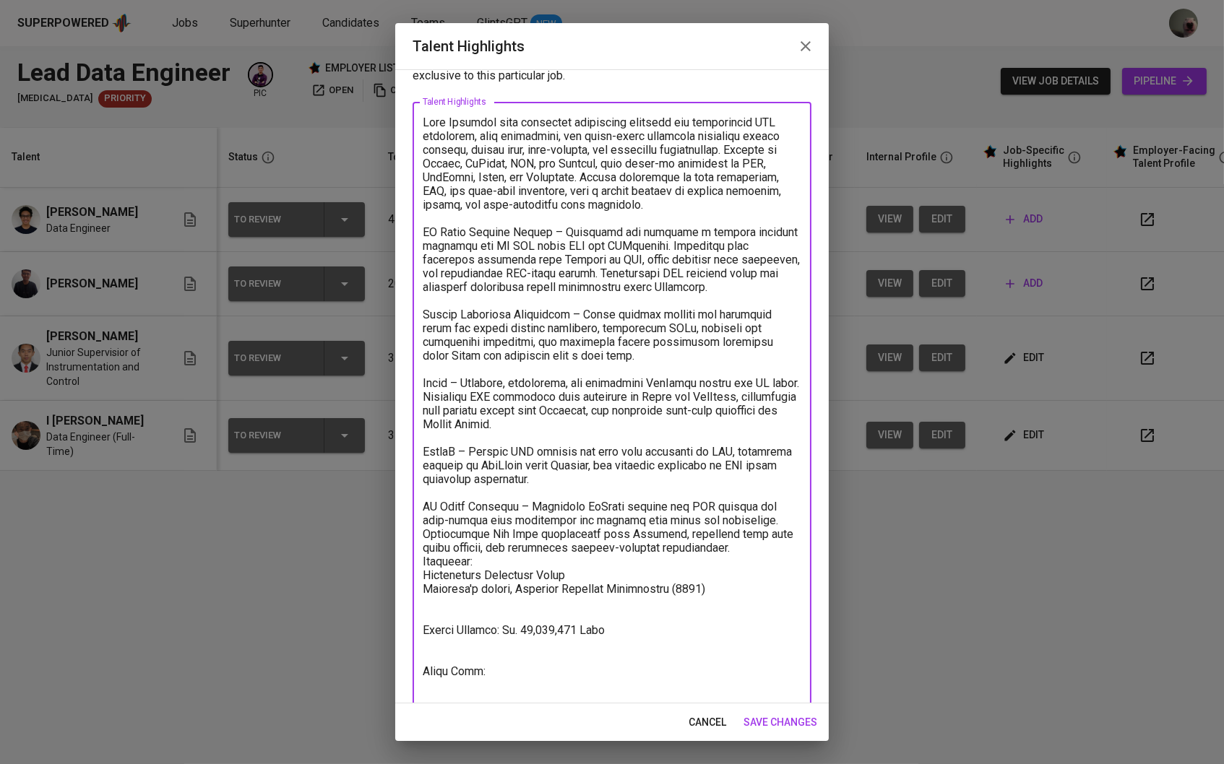
click at [726, 542] on textarea at bounding box center [612, 408] width 379 height 585
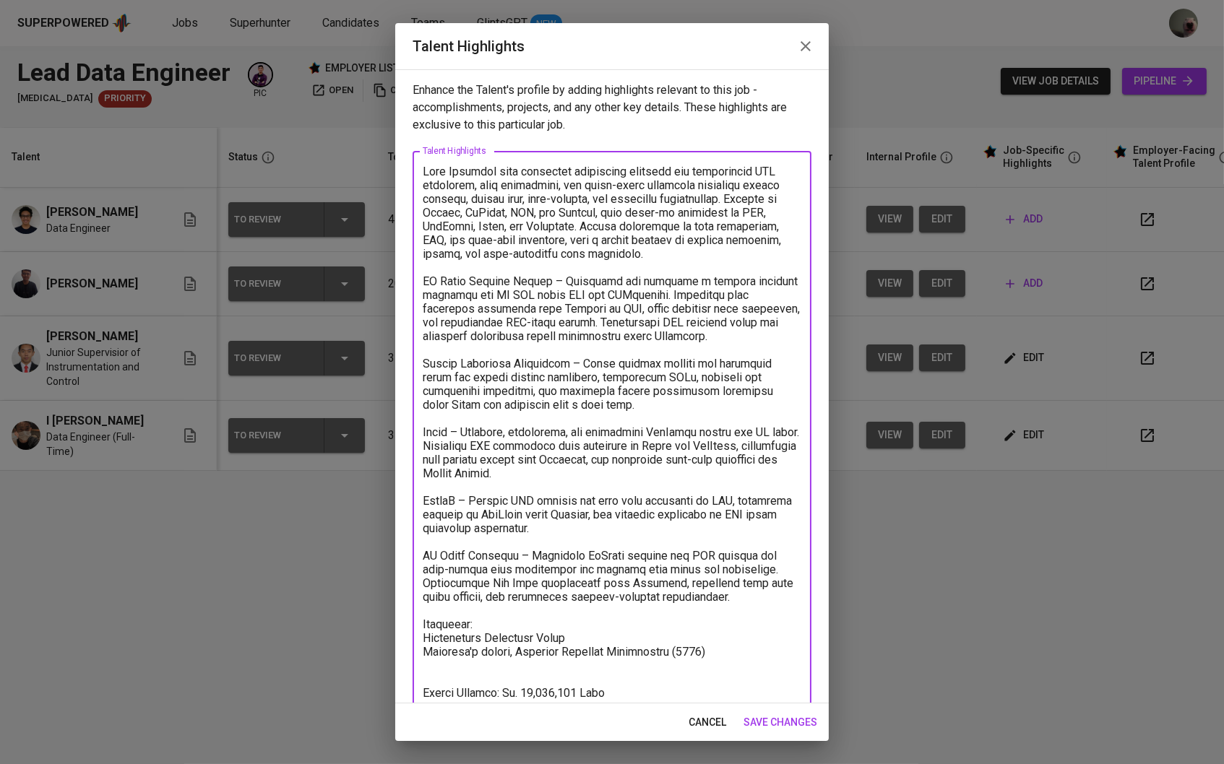
scroll to position [0, 0]
click at [426, 169] on textarea at bounding box center [612, 464] width 379 height 598
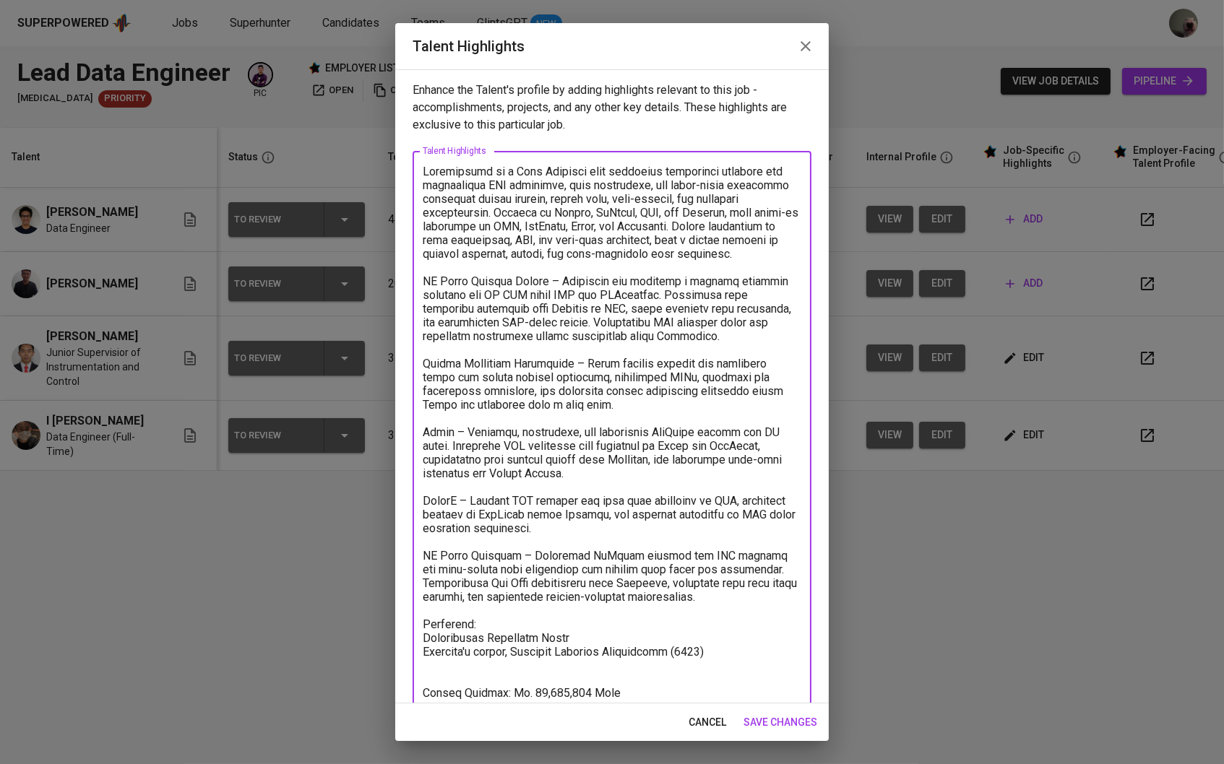
drag, startPoint x: 660, startPoint y: 169, endPoint x: 608, endPoint y: 171, distance: 52.8
click at [608, 171] on textarea at bounding box center [612, 464] width 379 height 598
drag, startPoint x: 485, startPoint y: 206, endPoint x: 671, endPoint y: 223, distance: 186.4
click at [671, 223] on textarea at bounding box center [612, 464] width 379 height 598
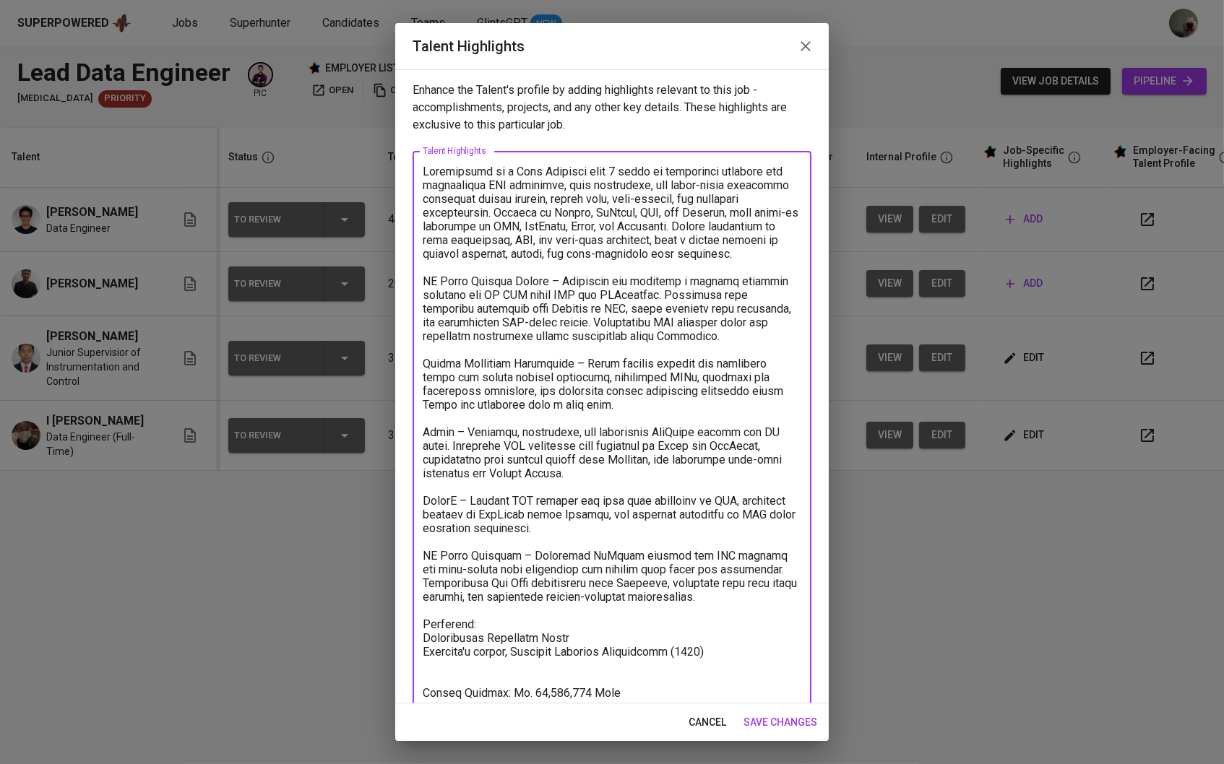
type textarea "Nurdiansyah is a Data Engineer with 4 years of experience building and maintain…"
click at [790, 714] on span "save changes" at bounding box center [780, 723] width 74 height 18
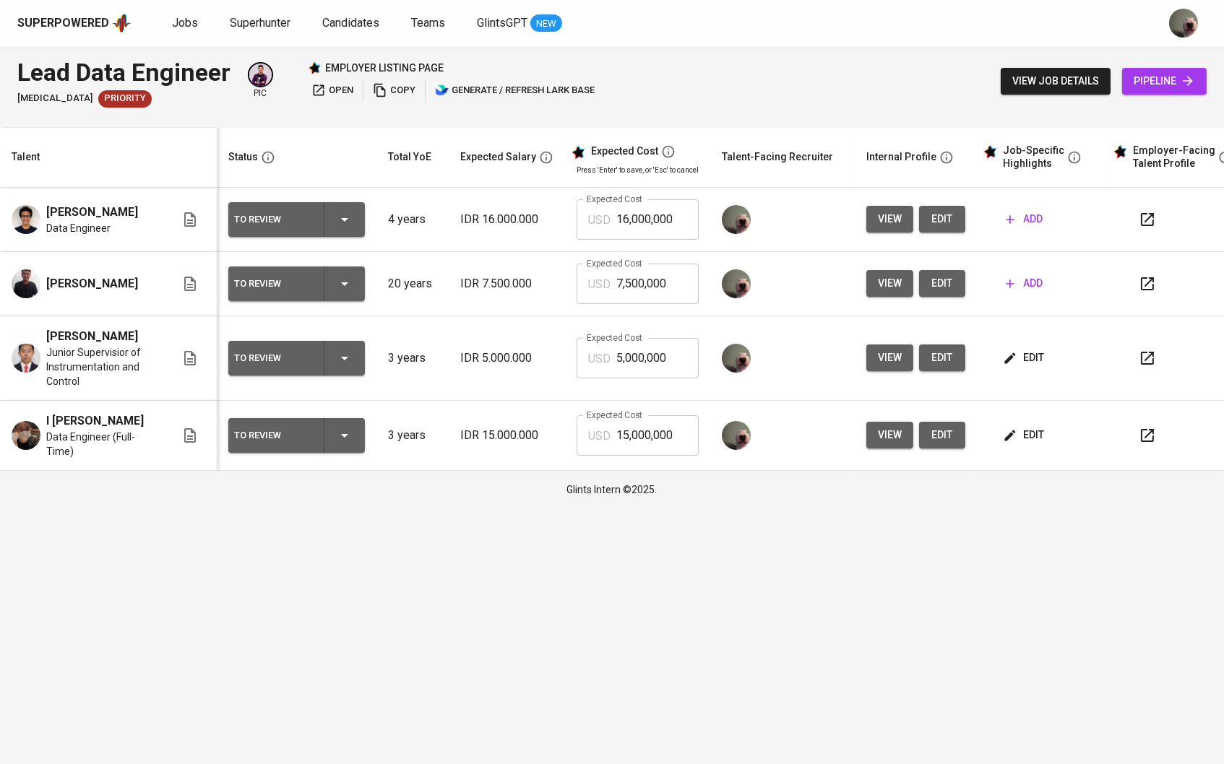
click at [1048, 285] on button "add" at bounding box center [1024, 283] width 48 height 27
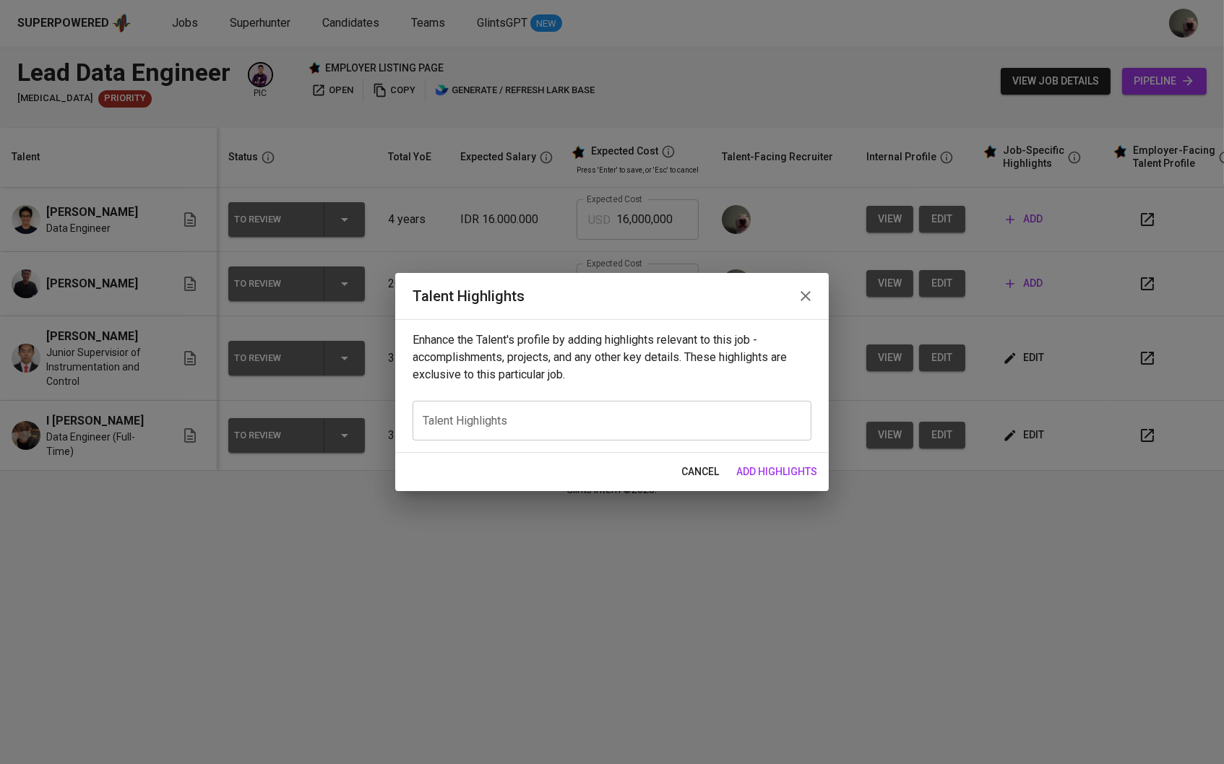
click at [556, 413] on div "x Talent Highlights" at bounding box center [612, 421] width 399 height 40
paste textarea "Ahmad Akmal Amrullah Data Analytics Engineer with strong expertise in BI develo…"
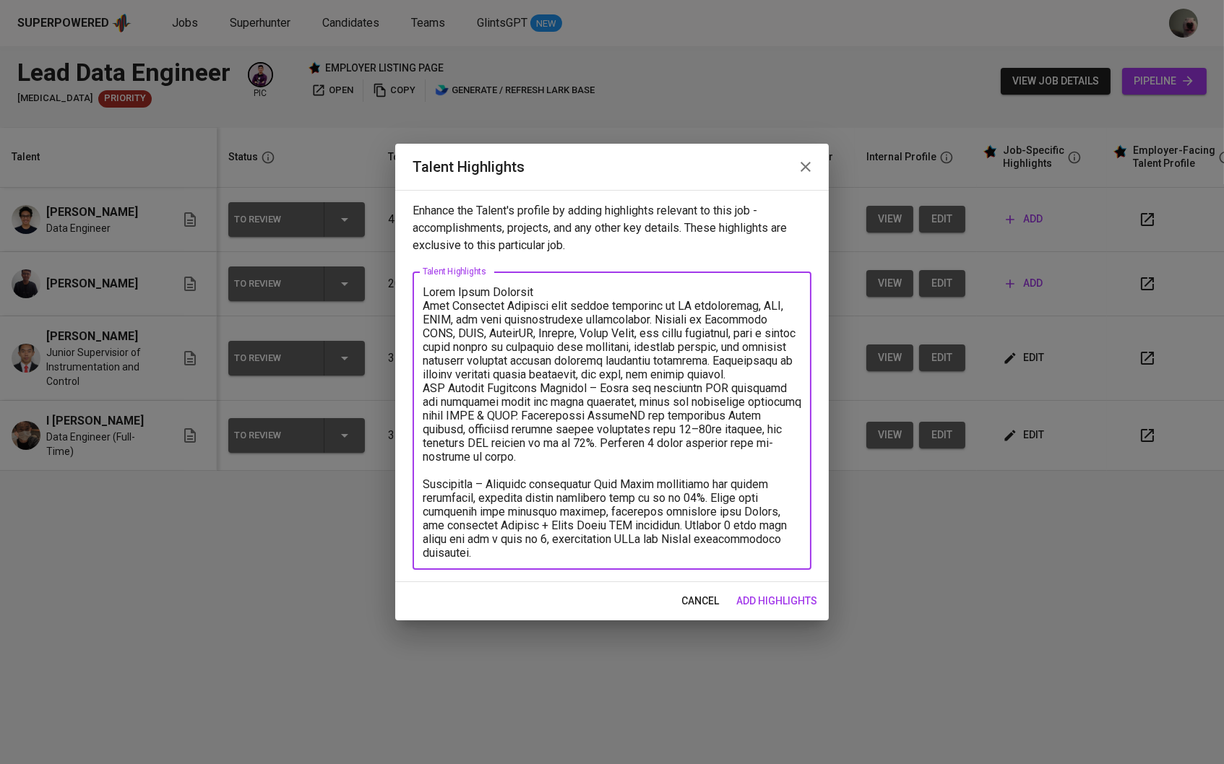
drag, startPoint x: 551, startPoint y: 288, endPoint x: 418, endPoint y: 286, distance: 133.0
click at [418, 286] on div "x Talent Highlights" at bounding box center [612, 421] width 399 height 298
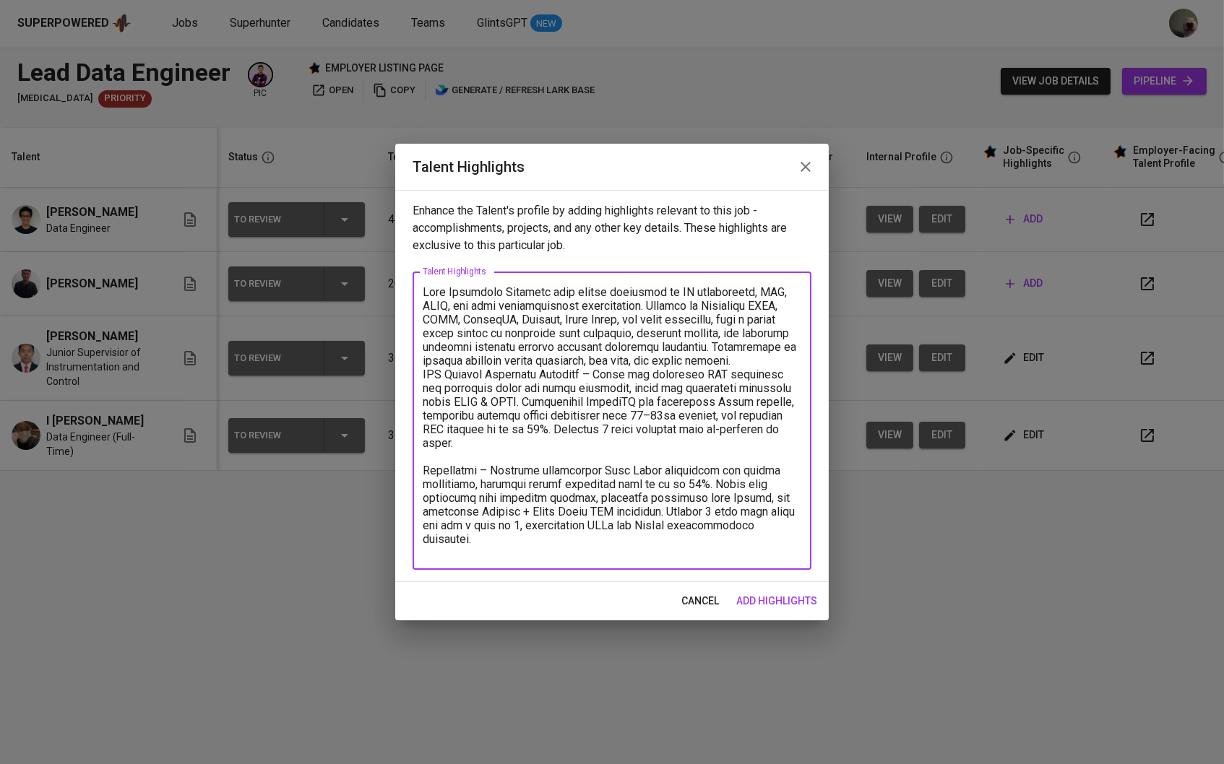
scroll to position [1, 0]
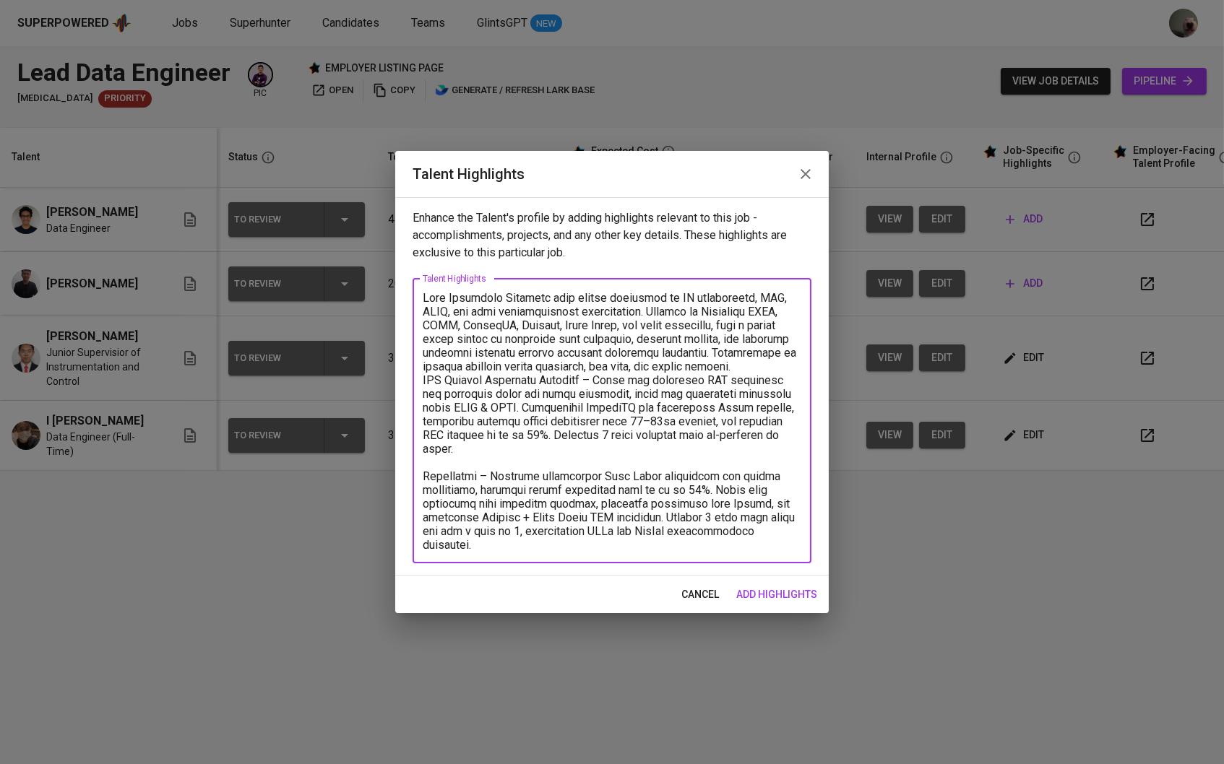
click at [418, 296] on div "x Talent Highlights" at bounding box center [612, 421] width 399 height 285
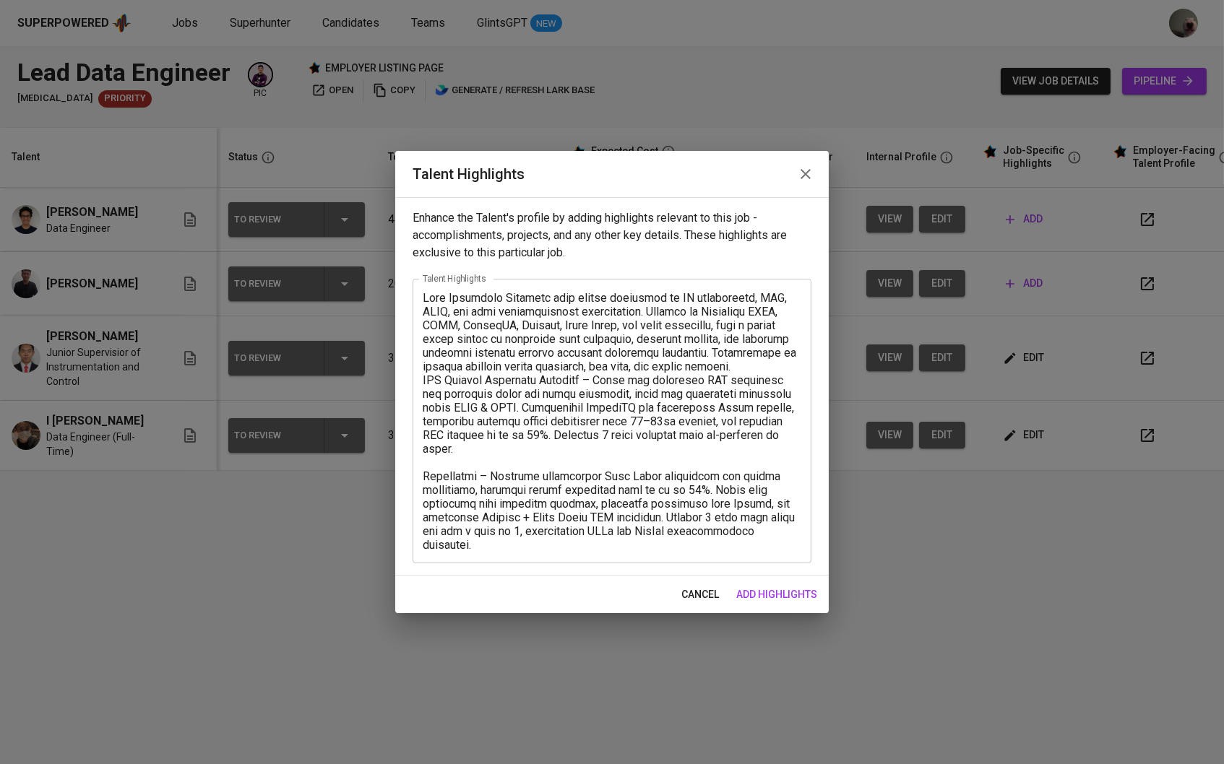
click at [421, 296] on div "x Talent Highlights" at bounding box center [612, 421] width 399 height 285
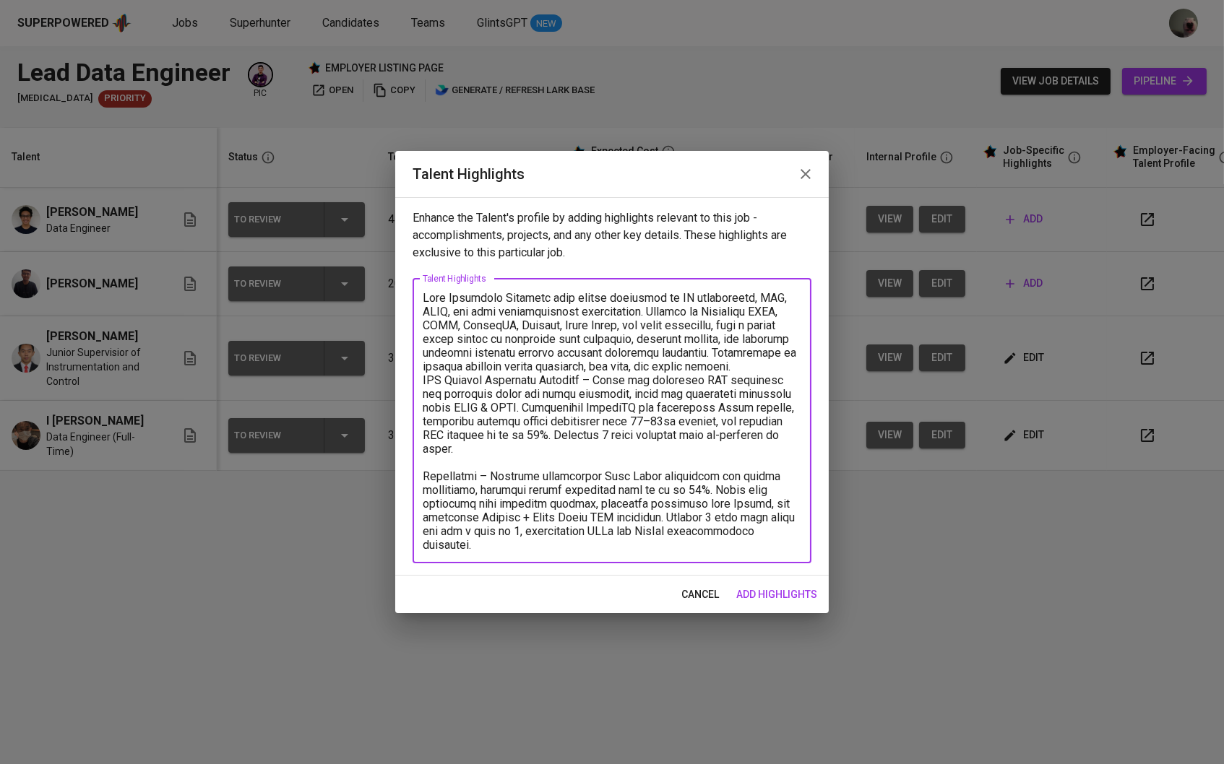
click at [417, 297] on div "x Talent Highlights" at bounding box center [612, 421] width 399 height 285
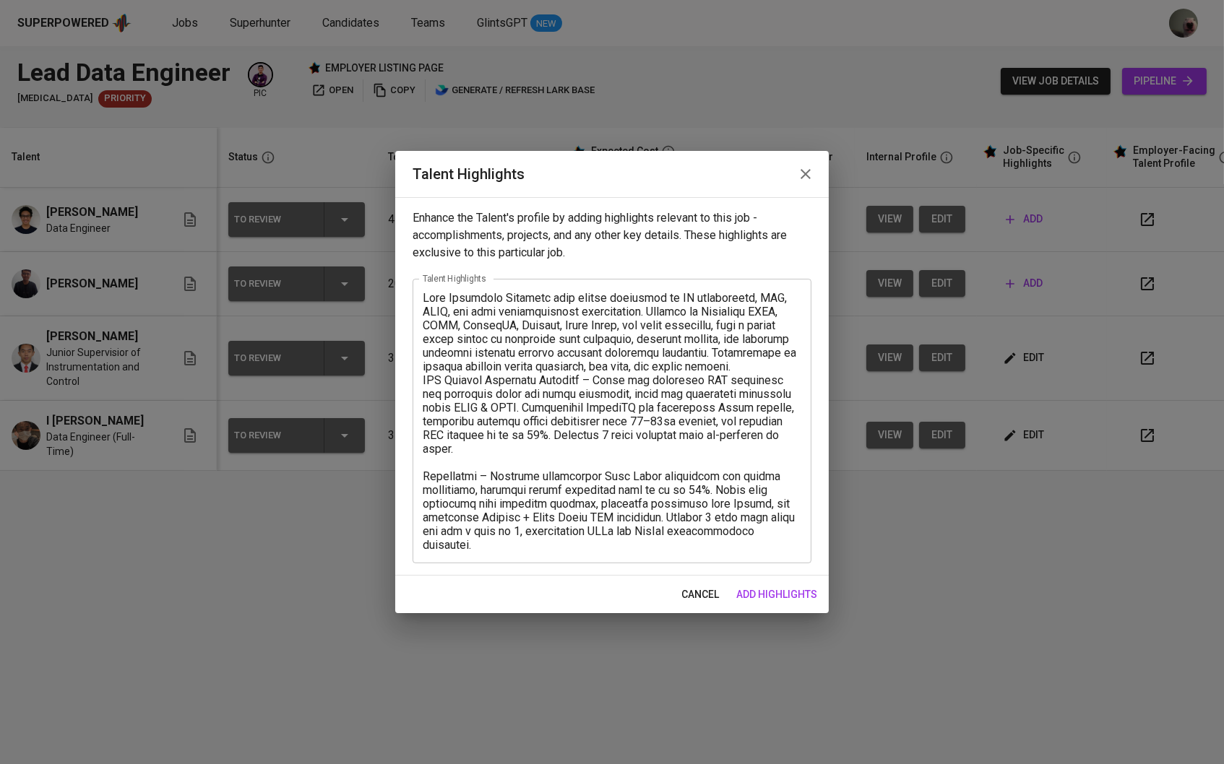
click at [421, 297] on div "x Talent Highlights" at bounding box center [612, 421] width 399 height 285
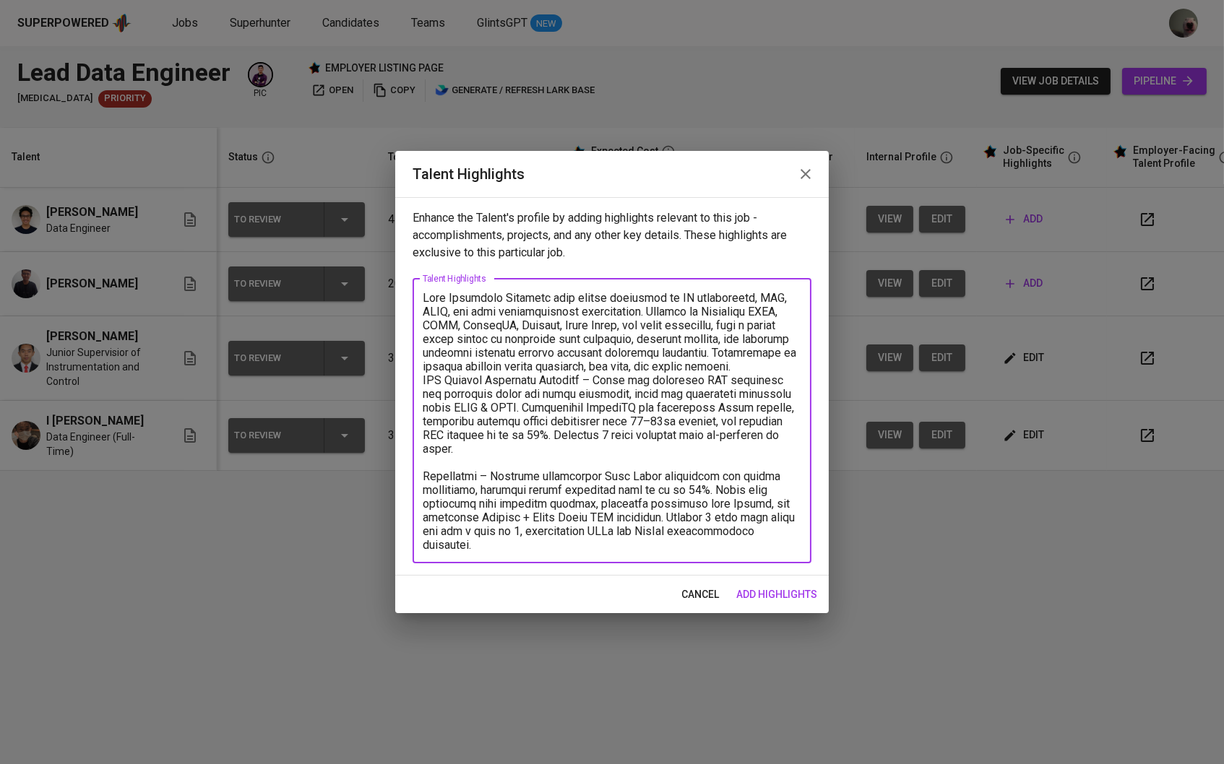
click at [425, 292] on textarea at bounding box center [612, 421] width 379 height 258
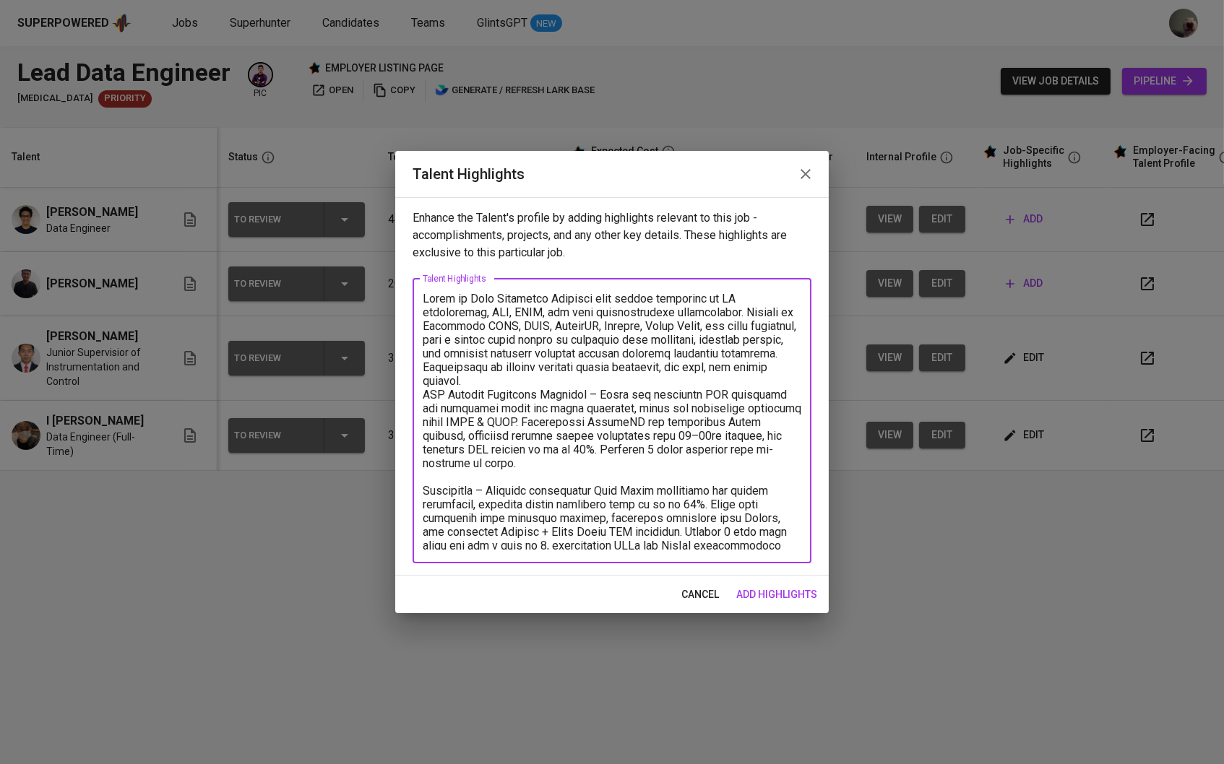
drag, startPoint x: 700, startPoint y: 301, endPoint x: 620, endPoint y: 300, distance: 80.2
click at [620, 300] on textarea at bounding box center [612, 421] width 379 height 258
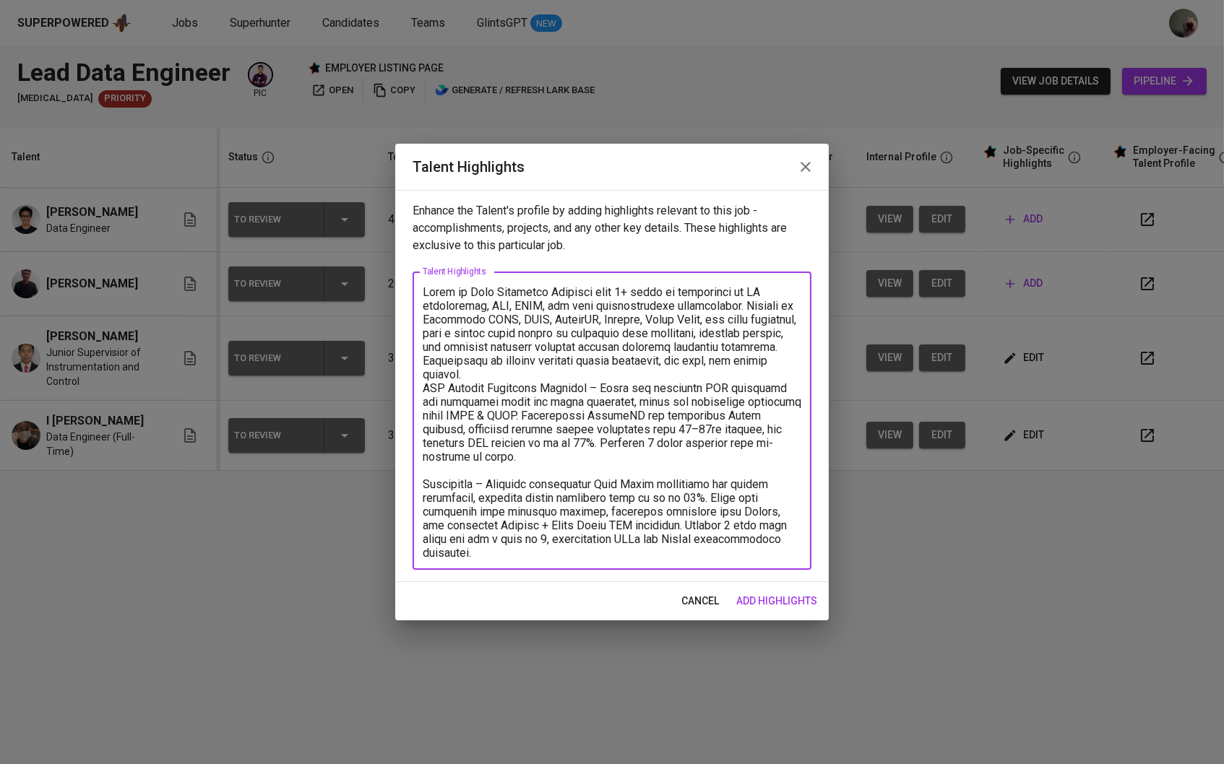
click at [559, 368] on textarea at bounding box center [612, 421] width 379 height 272
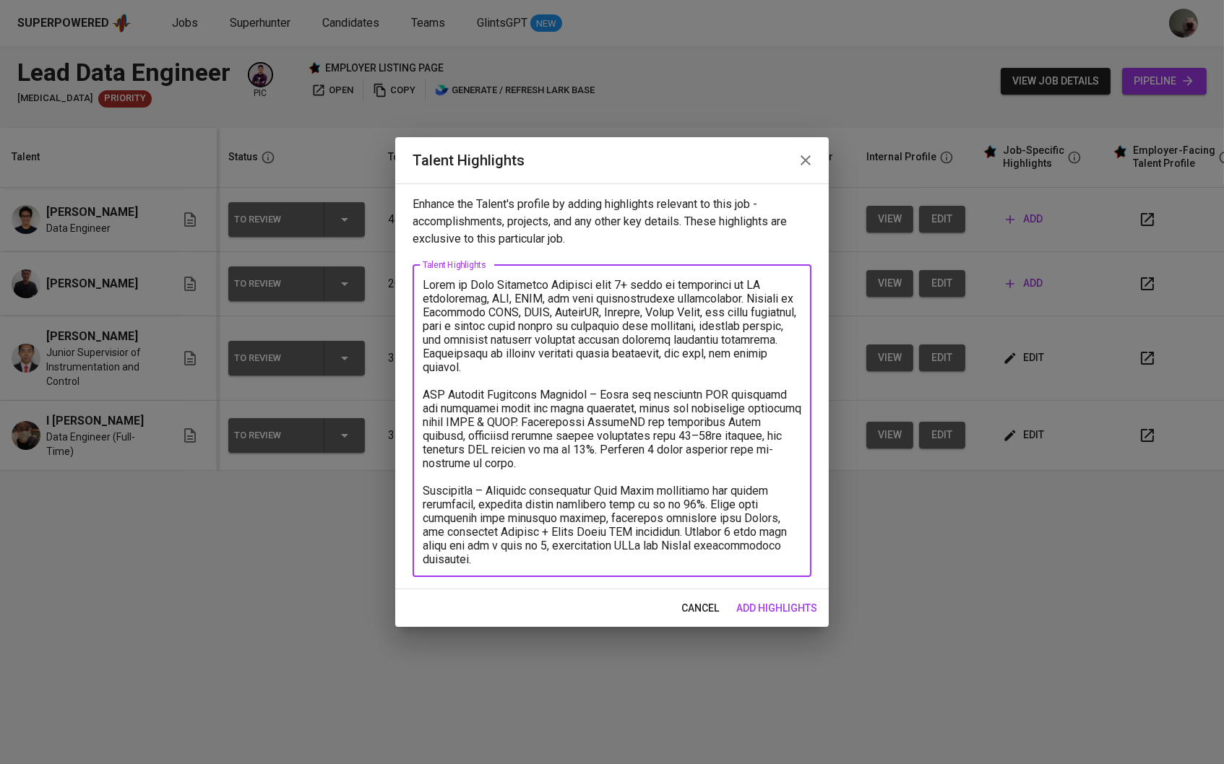
click at [522, 462] on textarea at bounding box center [612, 420] width 379 height 285
click at [520, 552] on textarea at bounding box center [612, 420] width 379 height 285
click at [522, 557] on textarea at bounding box center [612, 420] width 379 height 285
click at [754, 558] on textarea at bounding box center [612, 420] width 379 height 285
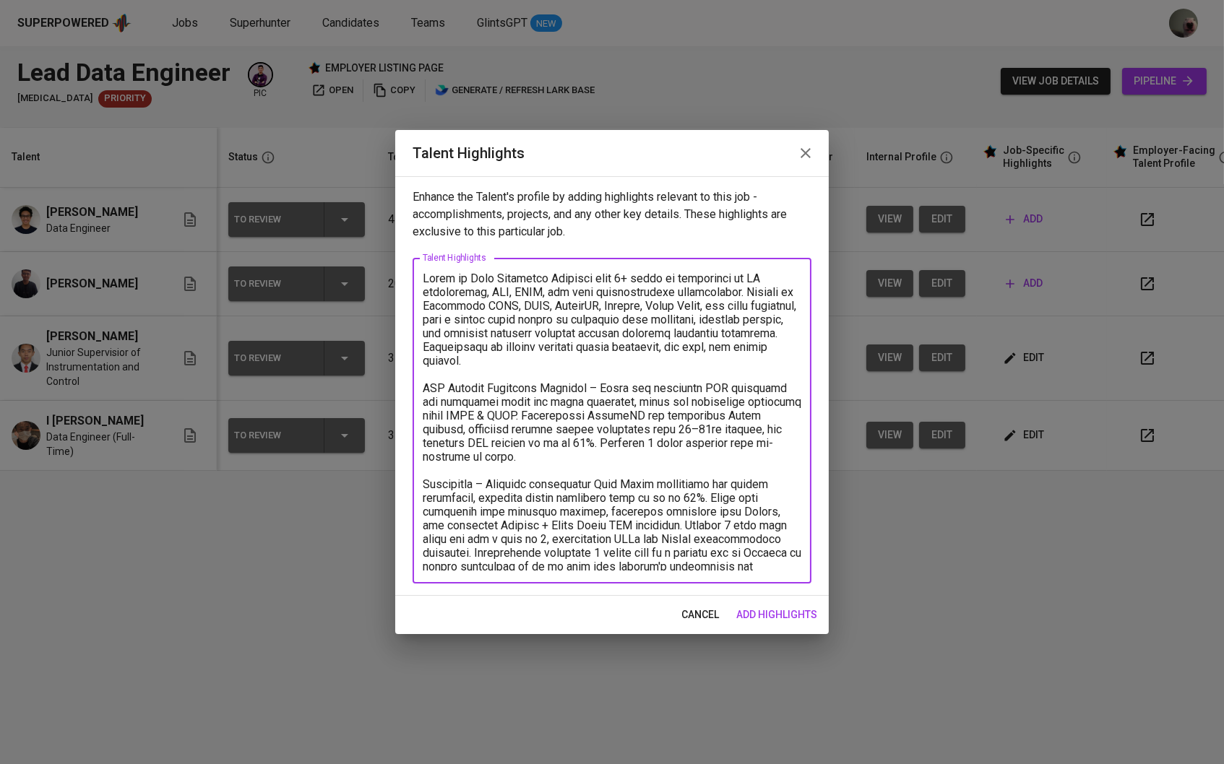
scroll to position [1, 0]
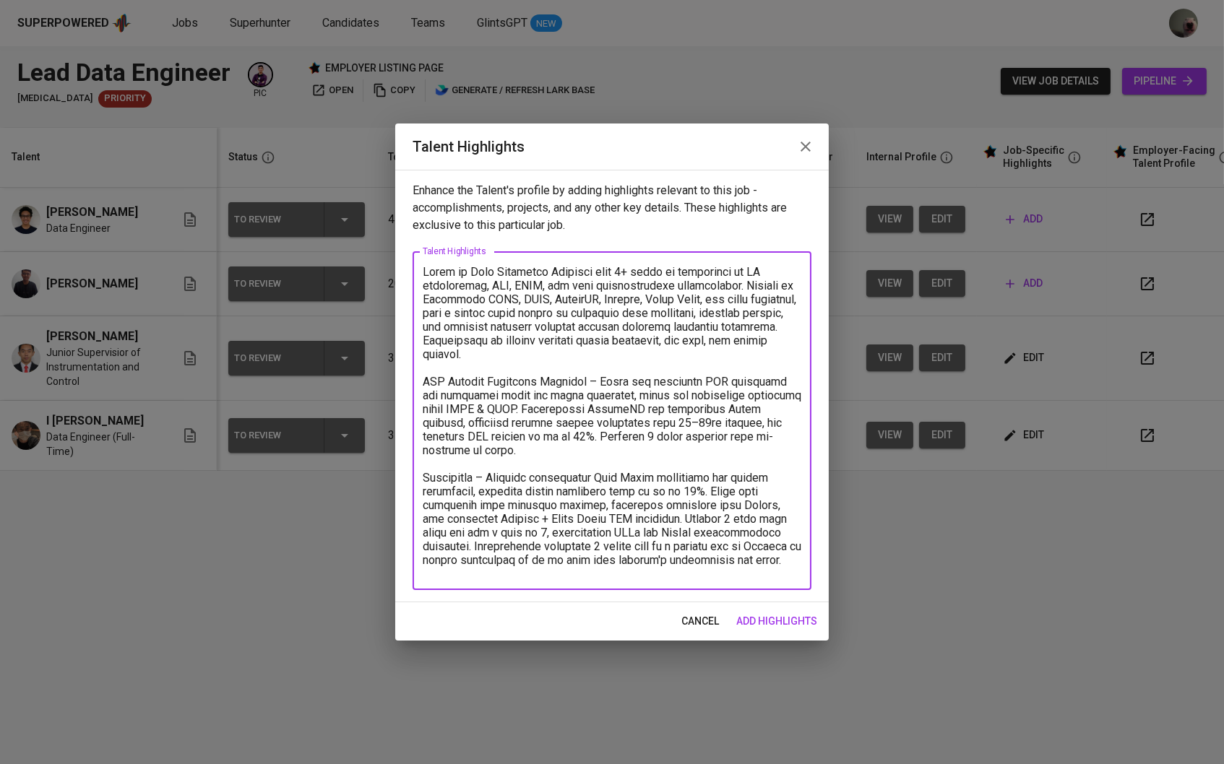
type textarea "Akmal is Data Analytics Engineer with 3+ years of experience in BI development,…"
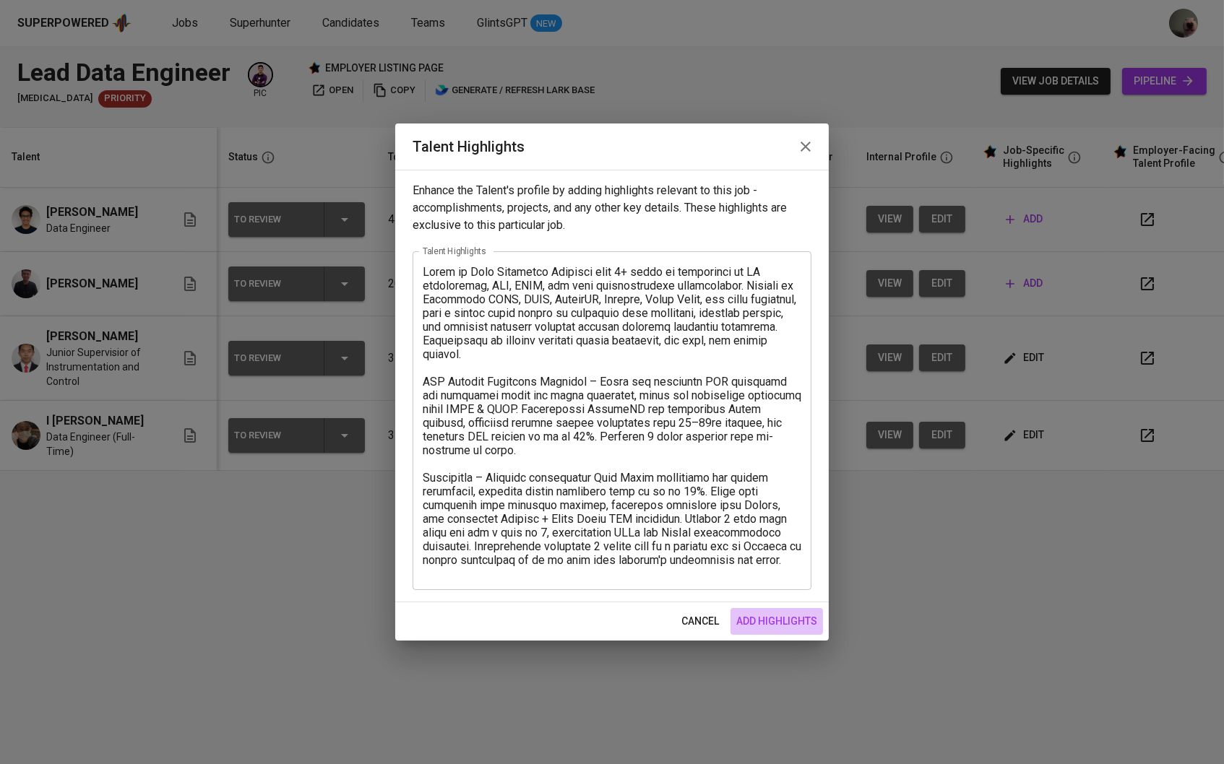
click at [811, 612] on button "add highlights" at bounding box center [776, 621] width 92 height 27
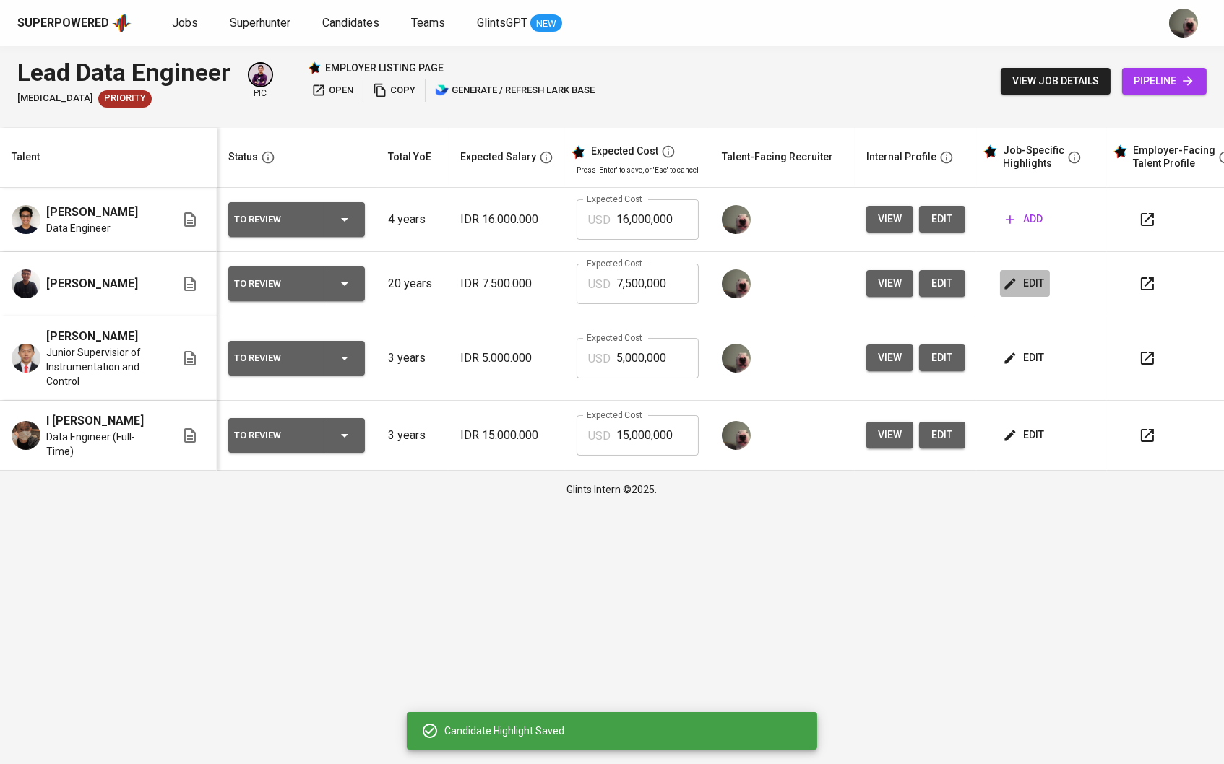
click at [1017, 277] on icon "button" at bounding box center [1010, 284] width 14 height 14
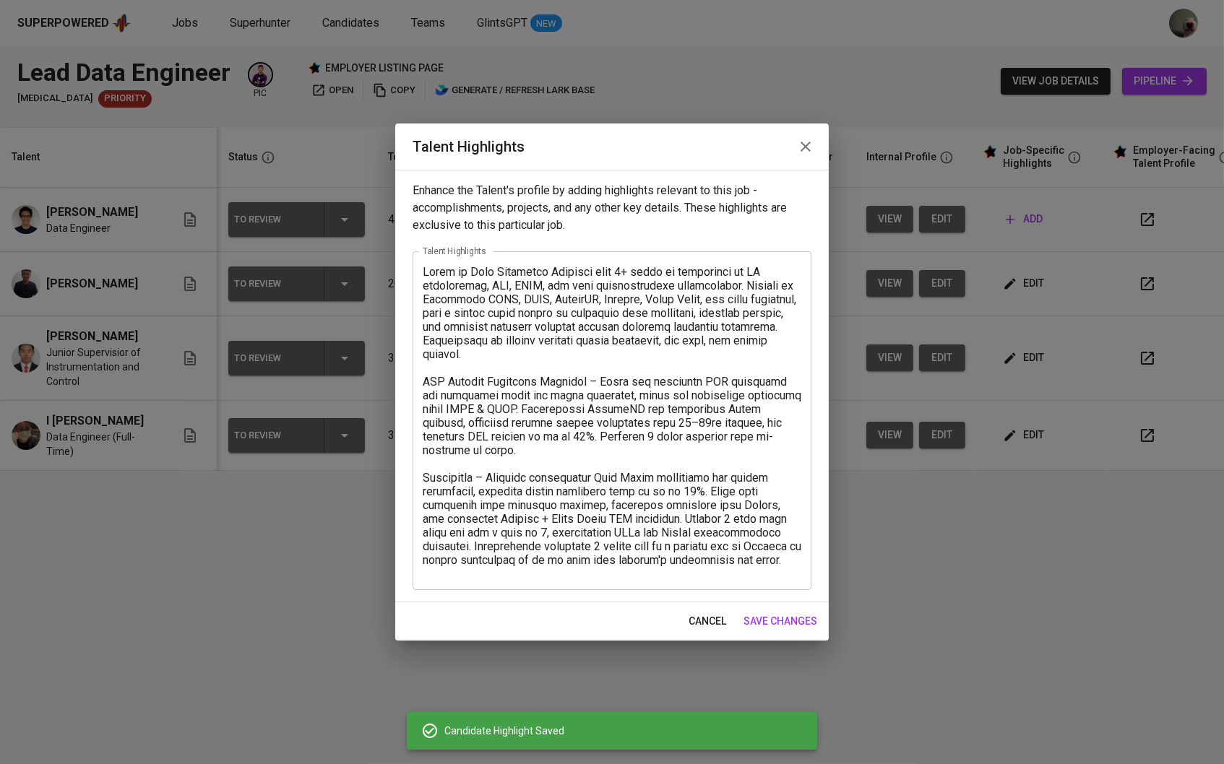
click at [713, 605] on div "cancel save changes" at bounding box center [612, 622] width 434 height 38
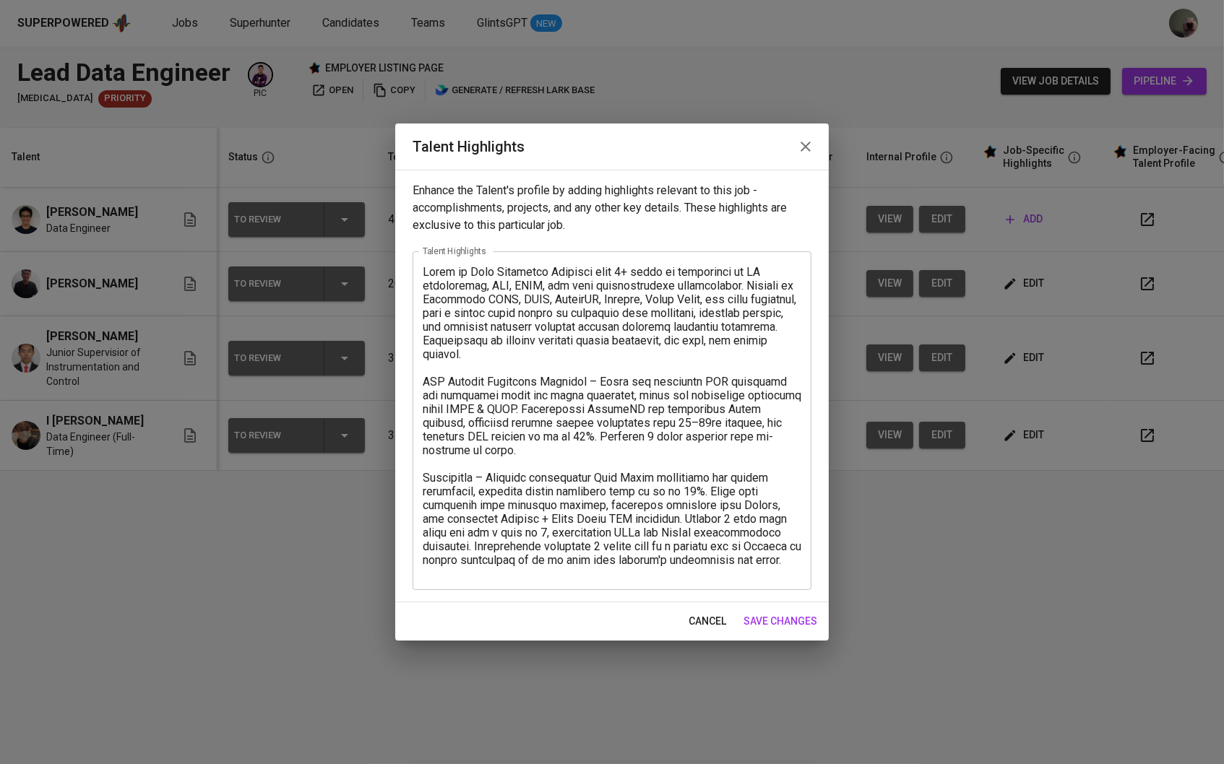
click at [726, 604] on div "cancel save changes" at bounding box center [612, 622] width 434 height 38
click at [717, 611] on button "cancel" at bounding box center [707, 621] width 49 height 27
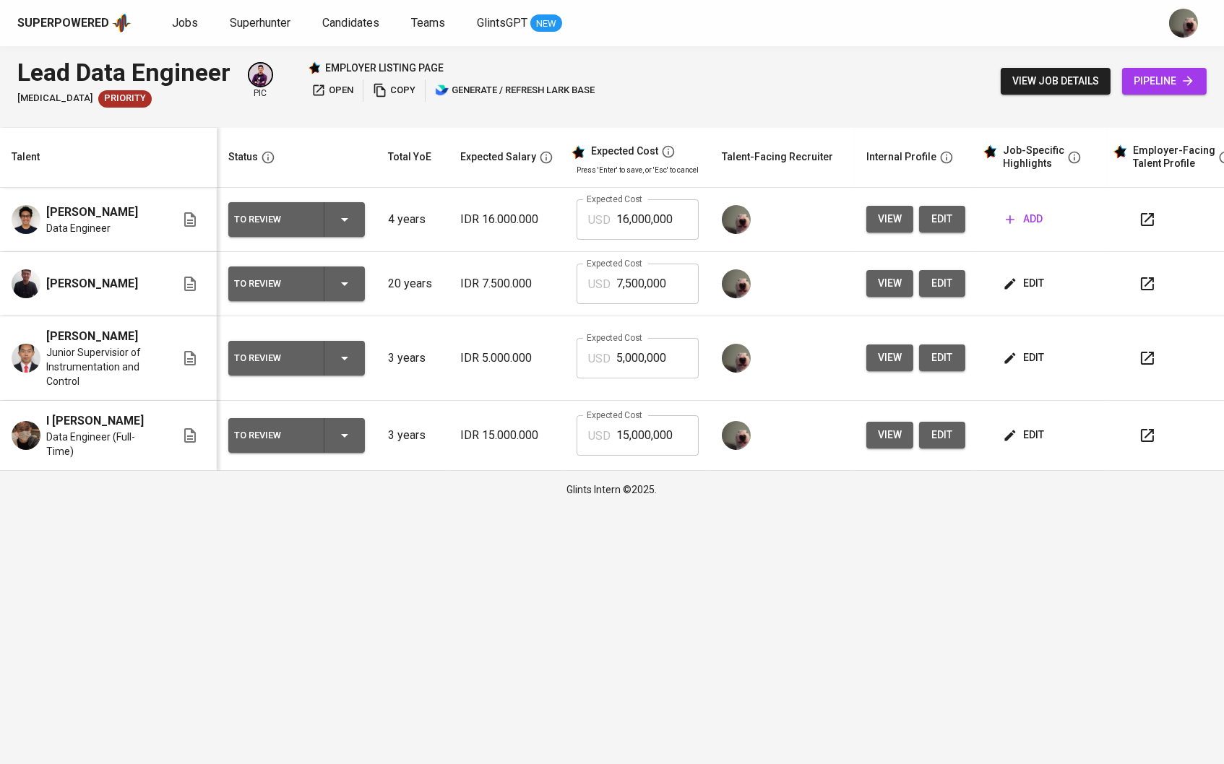
click at [1027, 348] on button "edit" at bounding box center [1025, 358] width 50 height 27
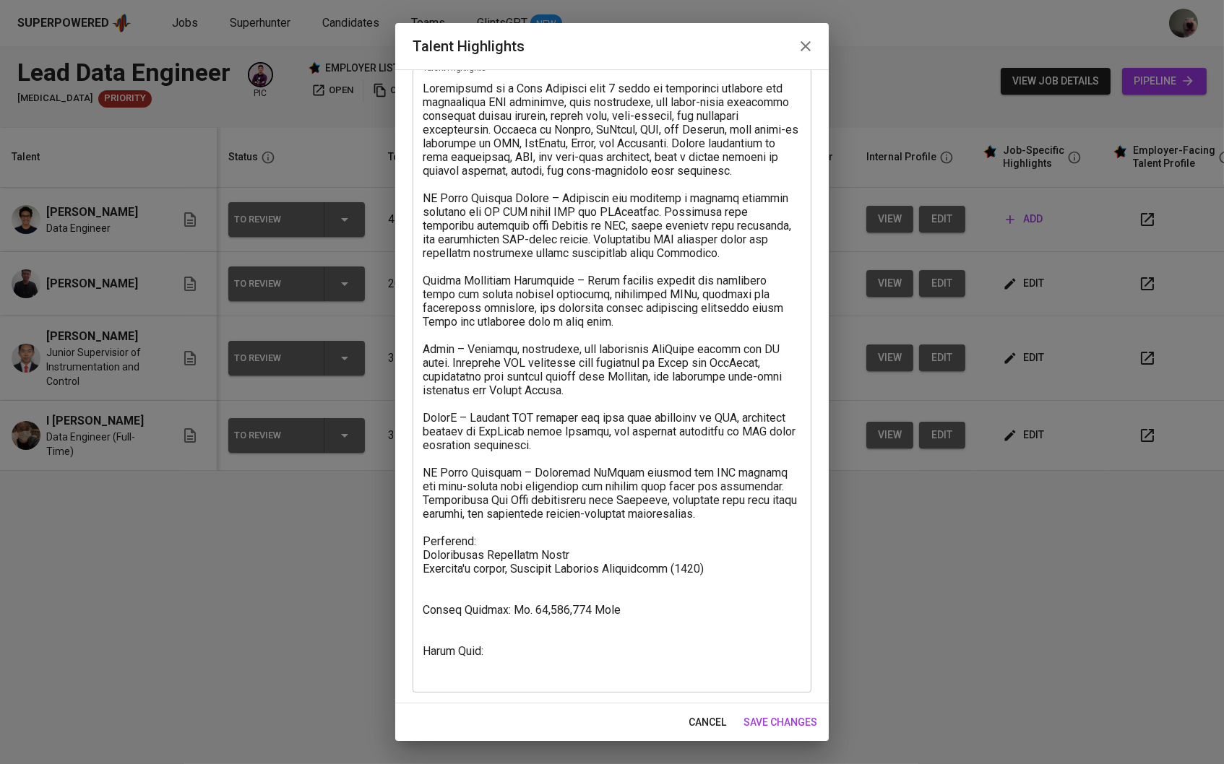
scroll to position [82, 0]
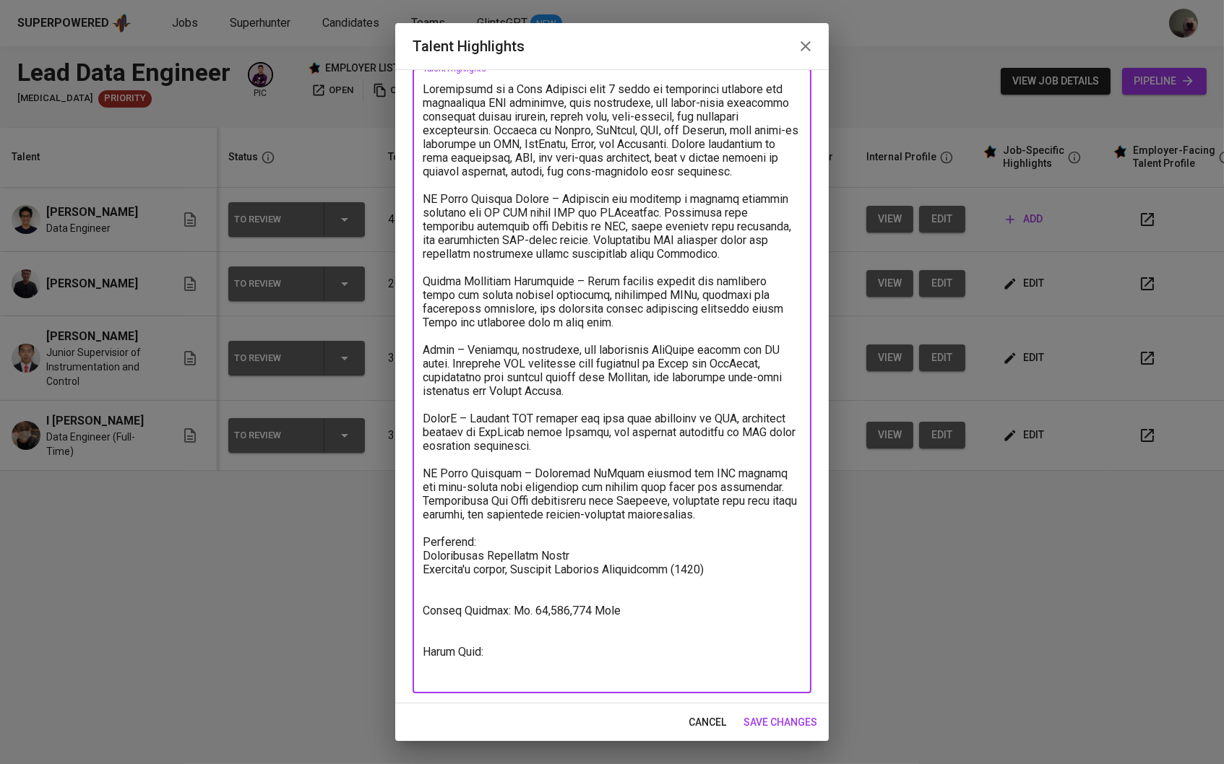
drag, startPoint x: 422, startPoint y: 535, endPoint x: 606, endPoint y: 646, distance: 214.9
click at [606, 646] on textarea at bounding box center [612, 381] width 379 height 598
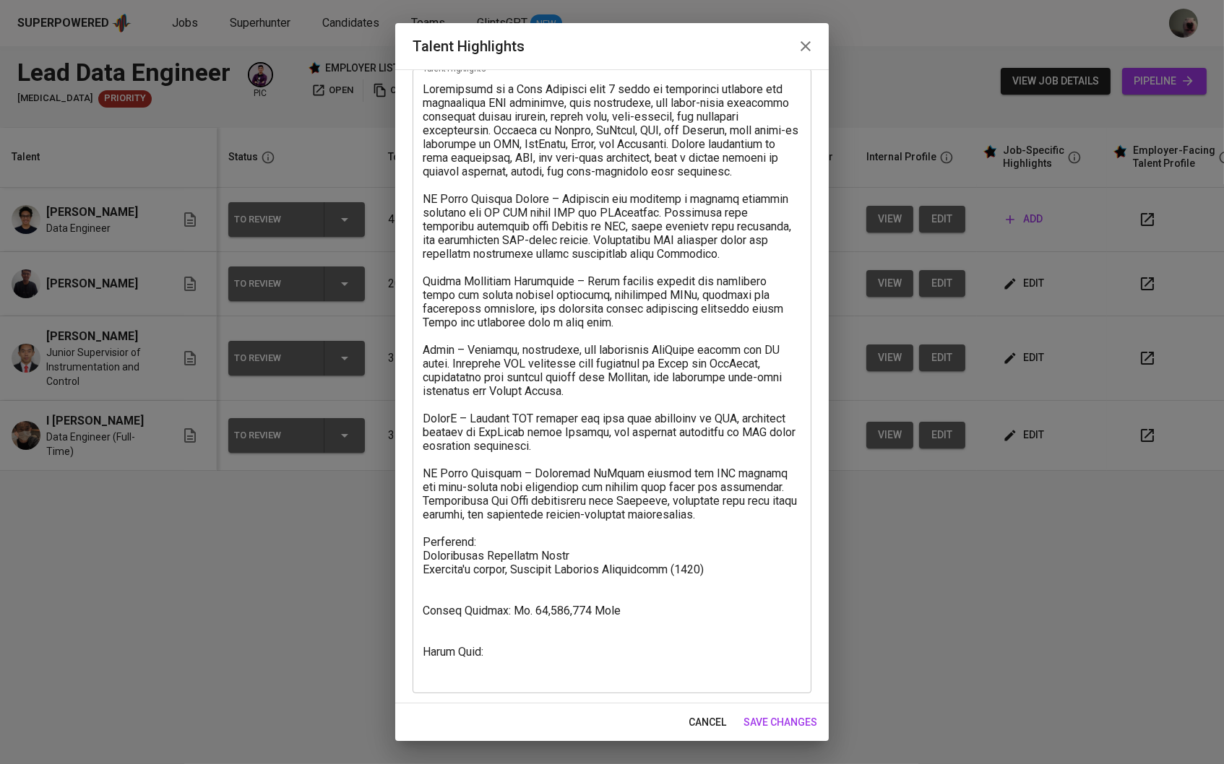
click at [777, 707] on div "cancel save changes" at bounding box center [612, 723] width 434 height 38
click at [778, 720] on span "save changes" at bounding box center [780, 723] width 74 height 18
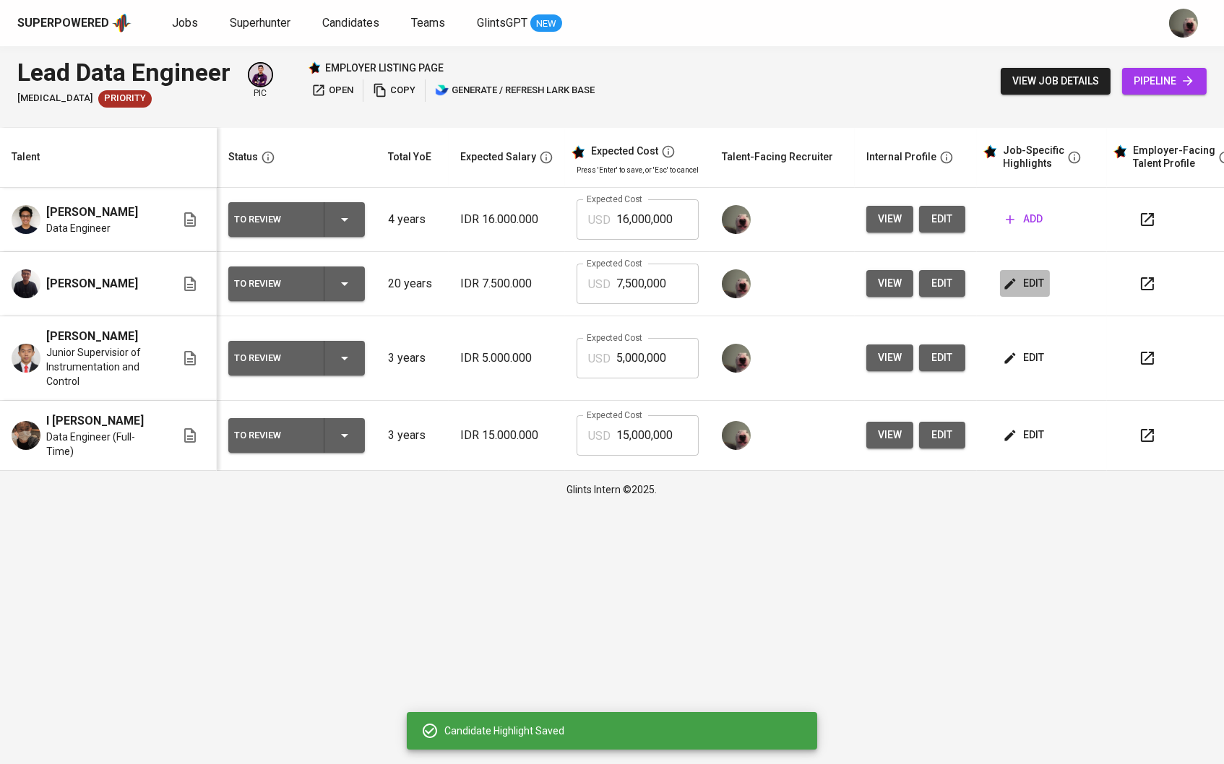
click at [1041, 277] on span "edit" at bounding box center [1025, 284] width 38 height 18
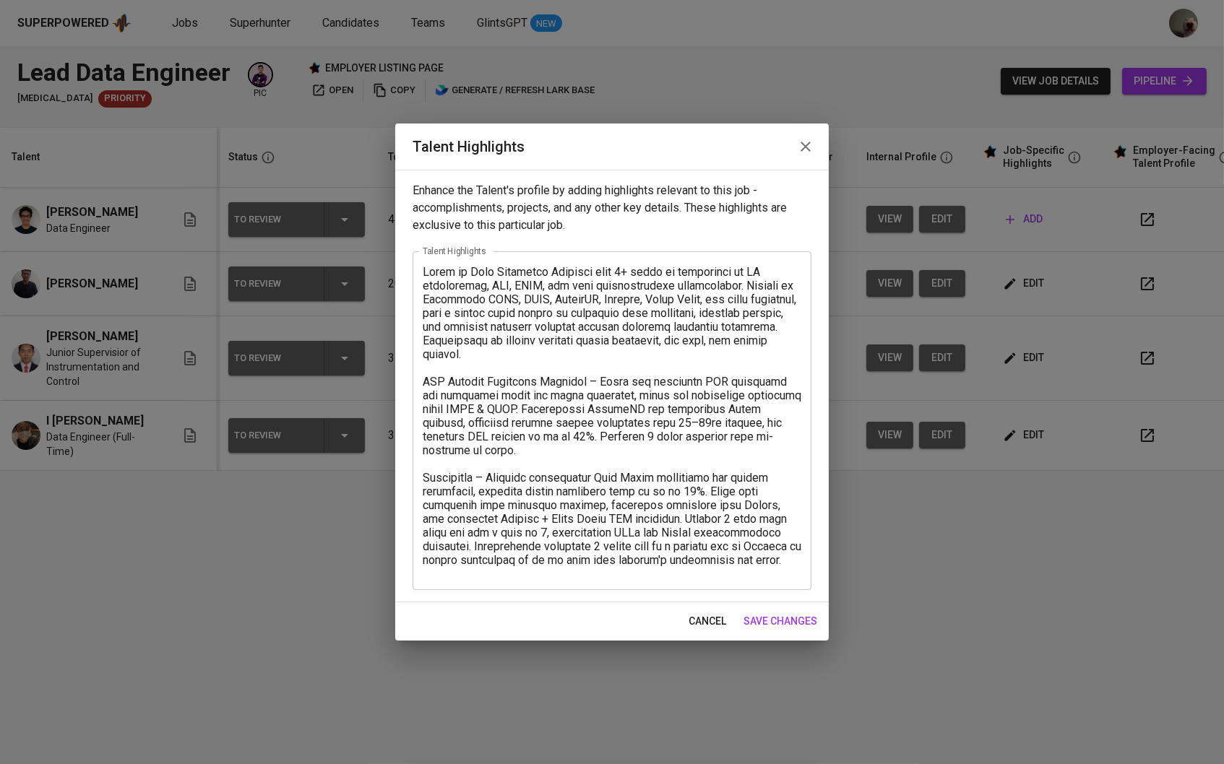
click at [527, 569] on textarea at bounding box center [612, 421] width 379 height 312
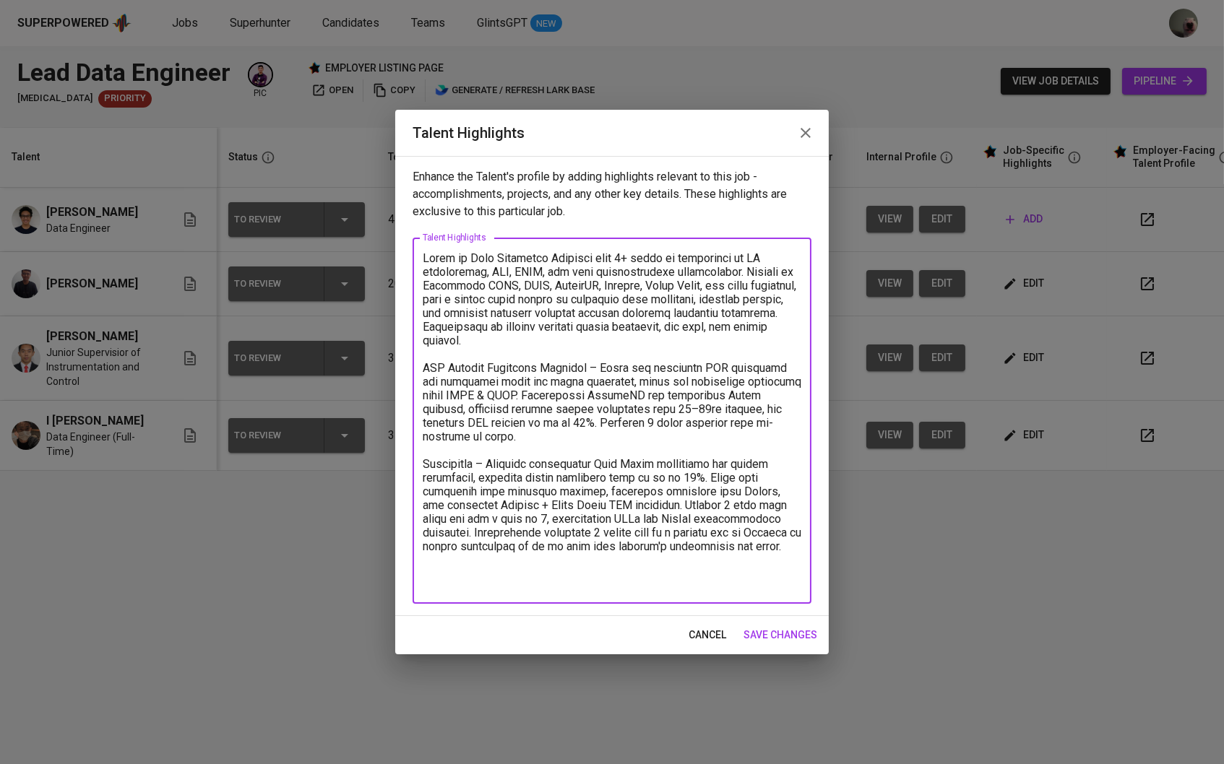
scroll to position [0, 0]
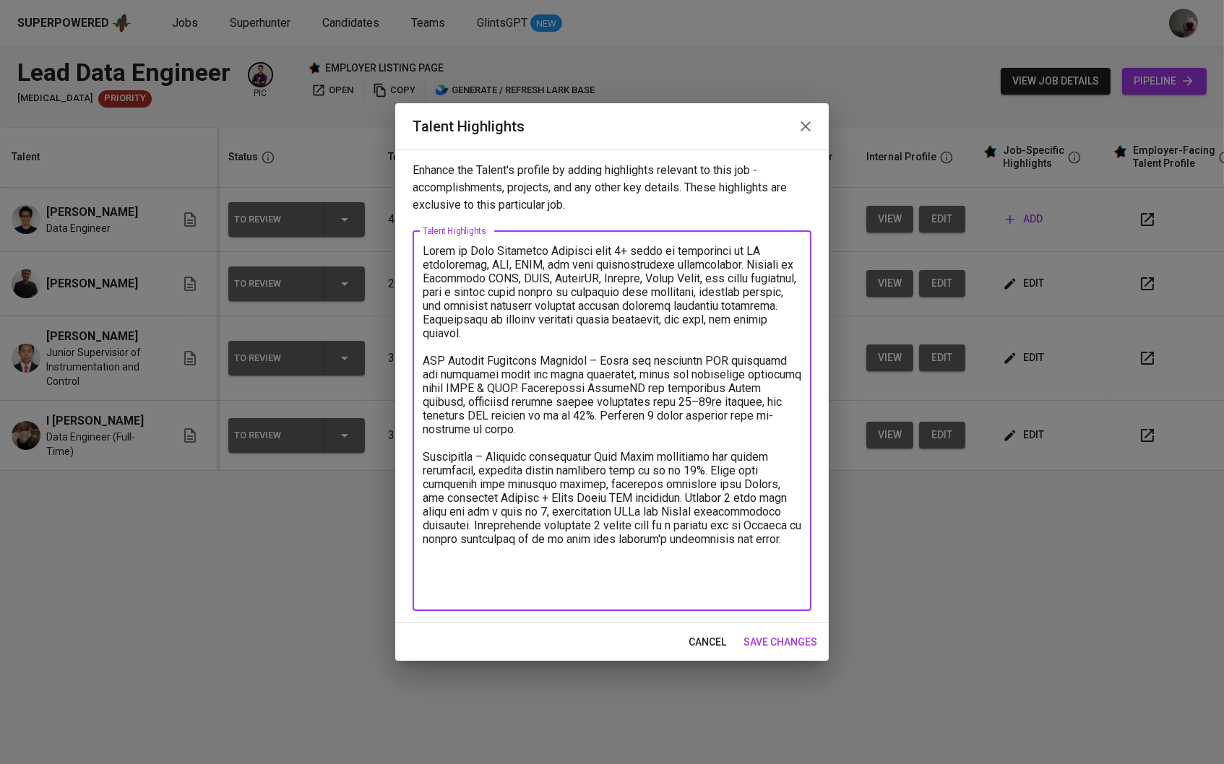
paste textarea "Education: Universitas Prasetiya Mulya Bachelor's degree, Computer Software Eng…"
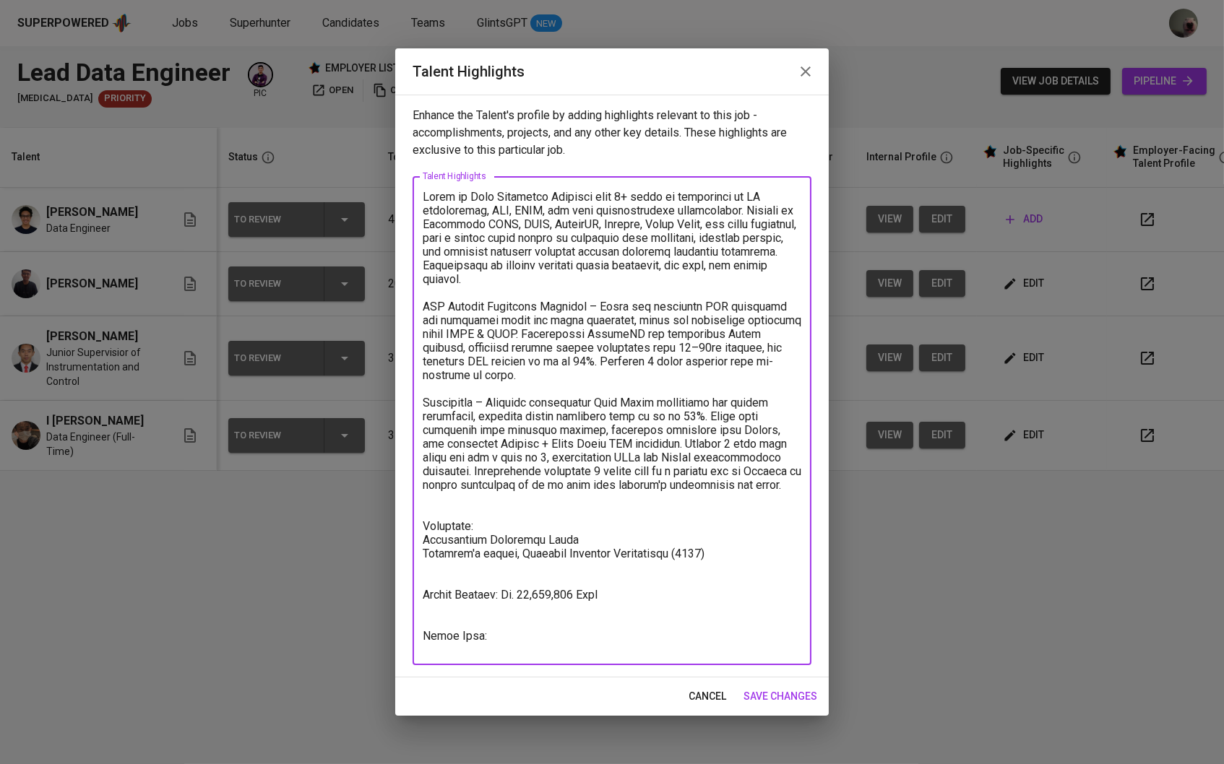
type textarea "Akmal is Data Analytics Engineer with 3+ years of experience in BI development,…"
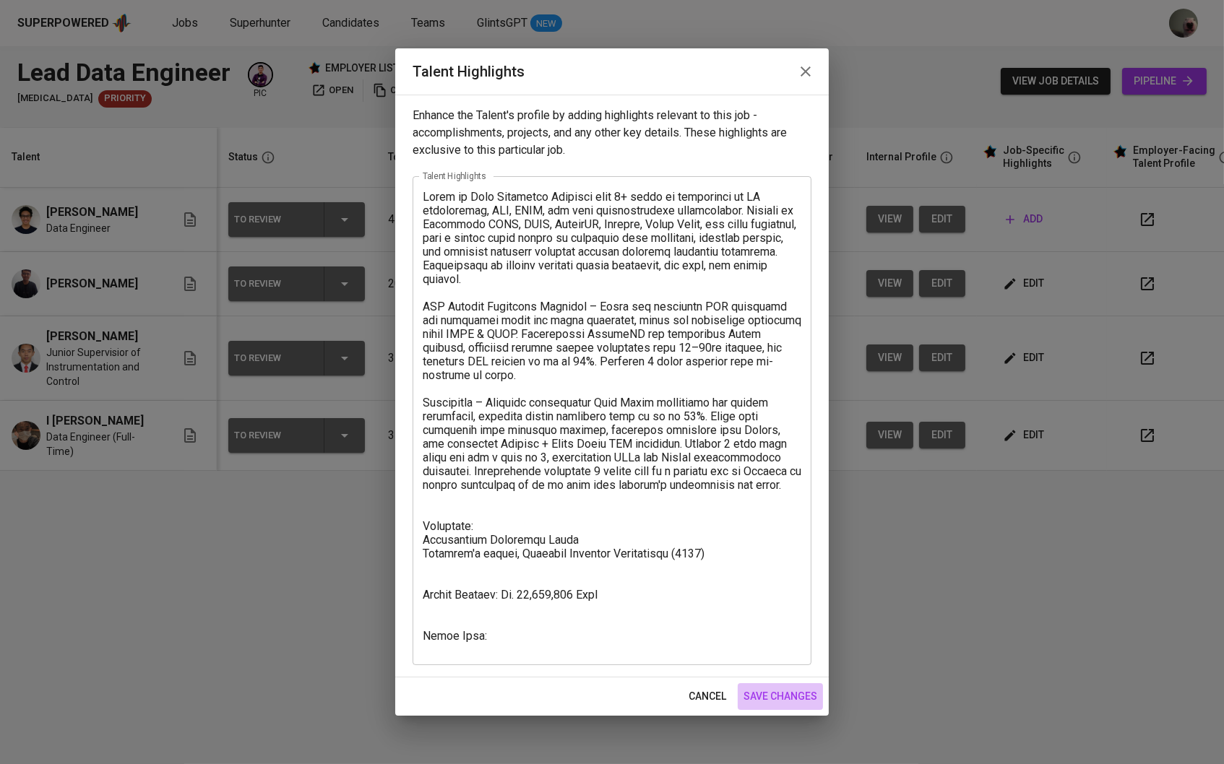
click at [763, 690] on span "save changes" at bounding box center [780, 697] width 74 height 18
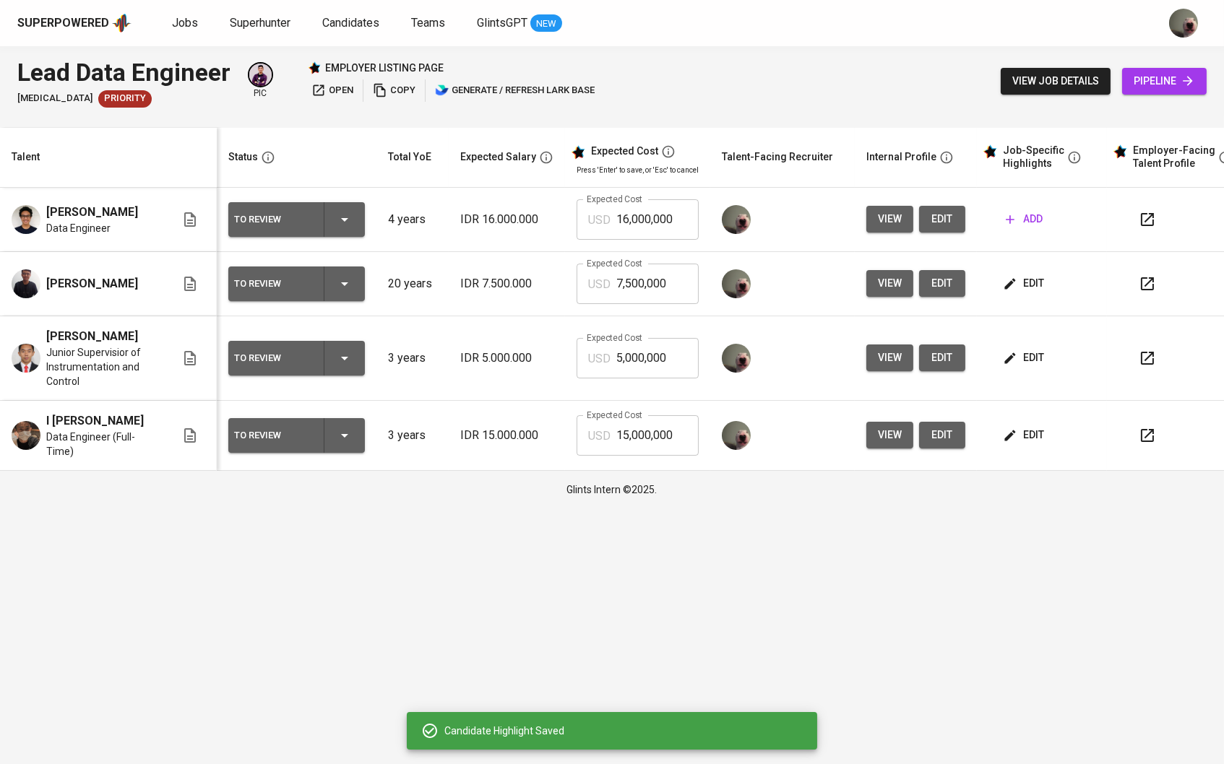
click at [1048, 213] on button "add" at bounding box center [1024, 219] width 48 height 27
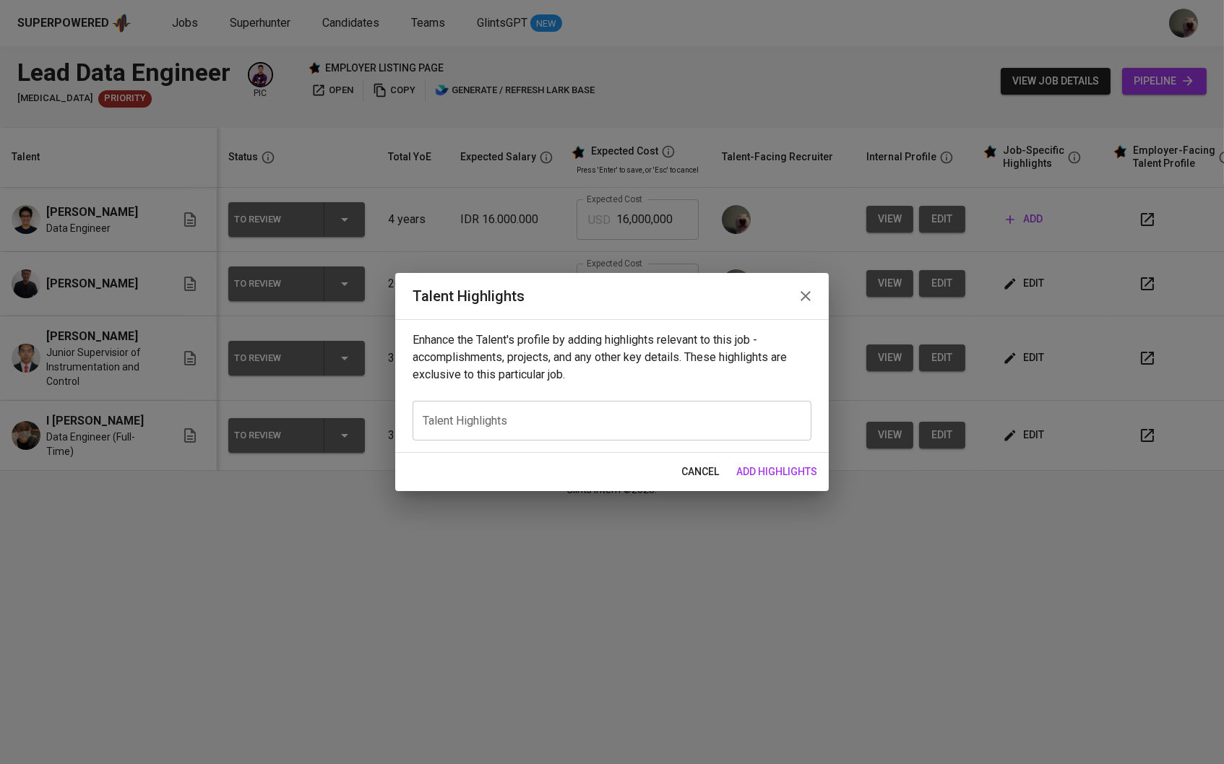
click at [553, 440] on div "x Talent Highlights" at bounding box center [612, 421] width 399 height 40
paste textarea "Data Engineer with 4+ years of experience designing, building, and maintaining …"
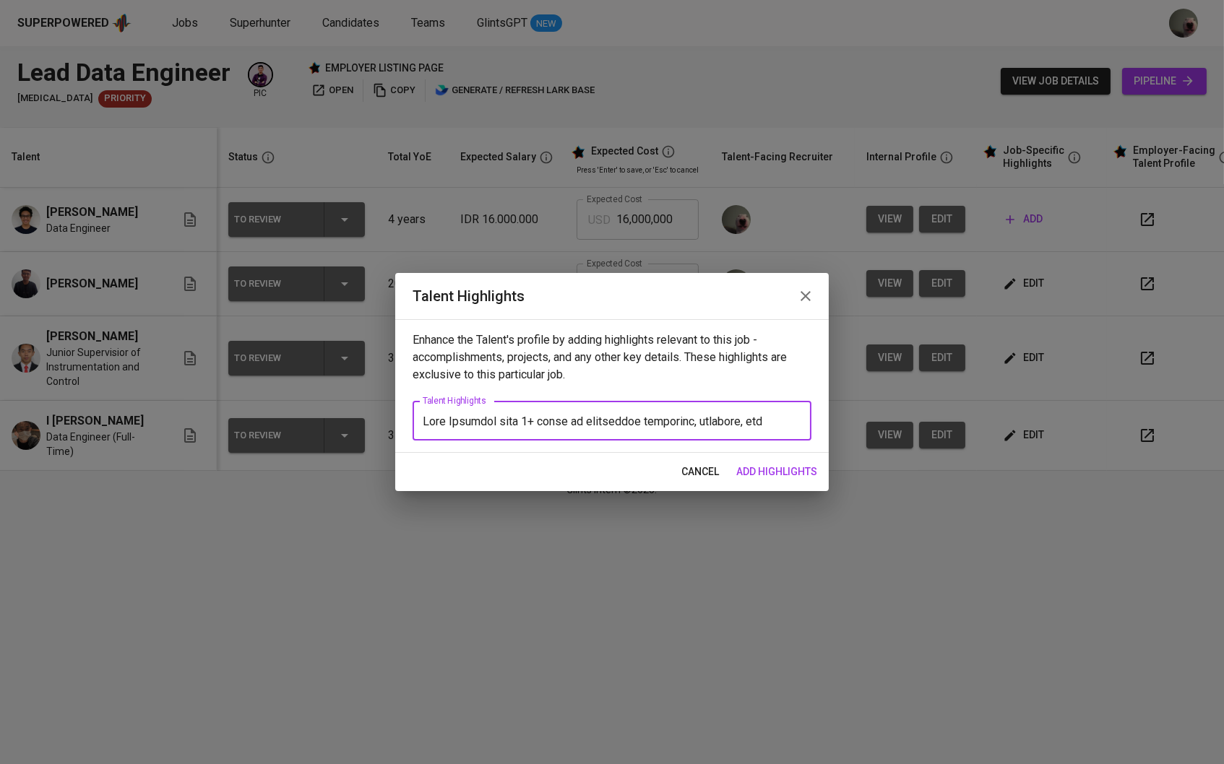
scroll to position [1, 0]
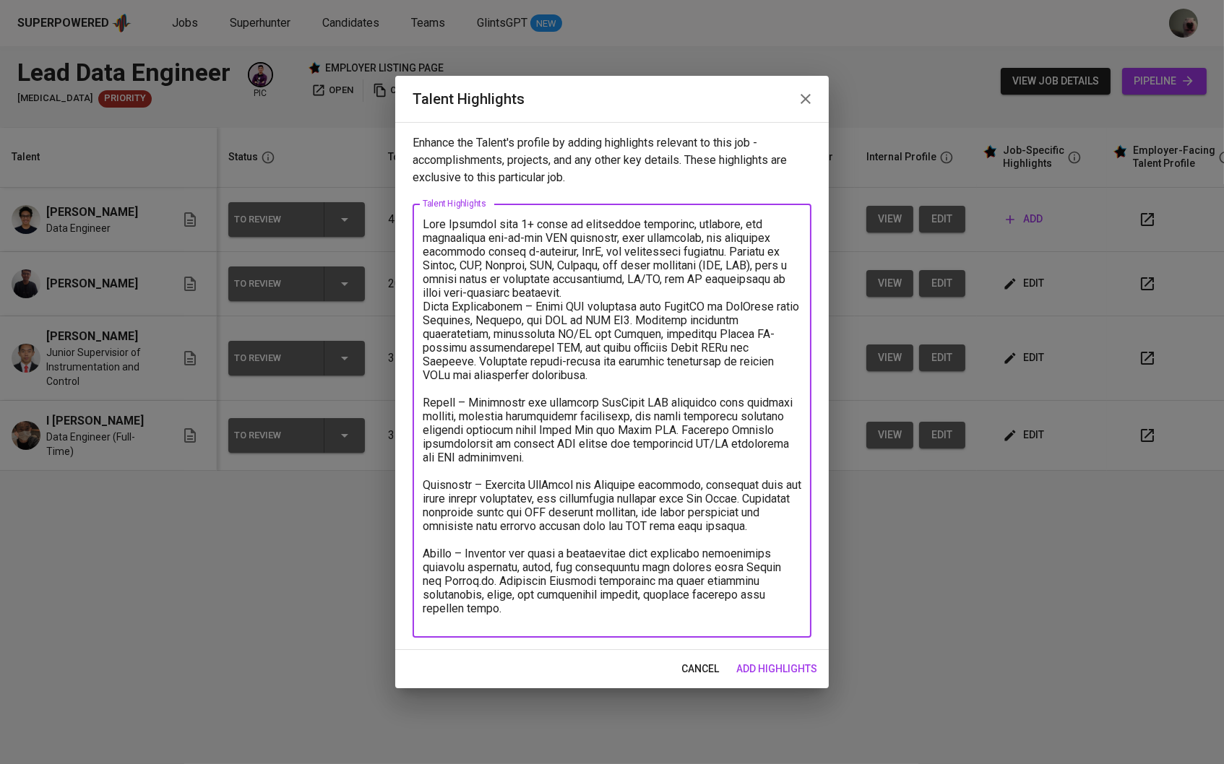
click at [424, 215] on div "x Talent Highlights" at bounding box center [612, 421] width 399 height 434
click at [424, 220] on textarea at bounding box center [612, 421] width 379 height 408
click at [734, 285] on textarea at bounding box center [612, 421] width 379 height 408
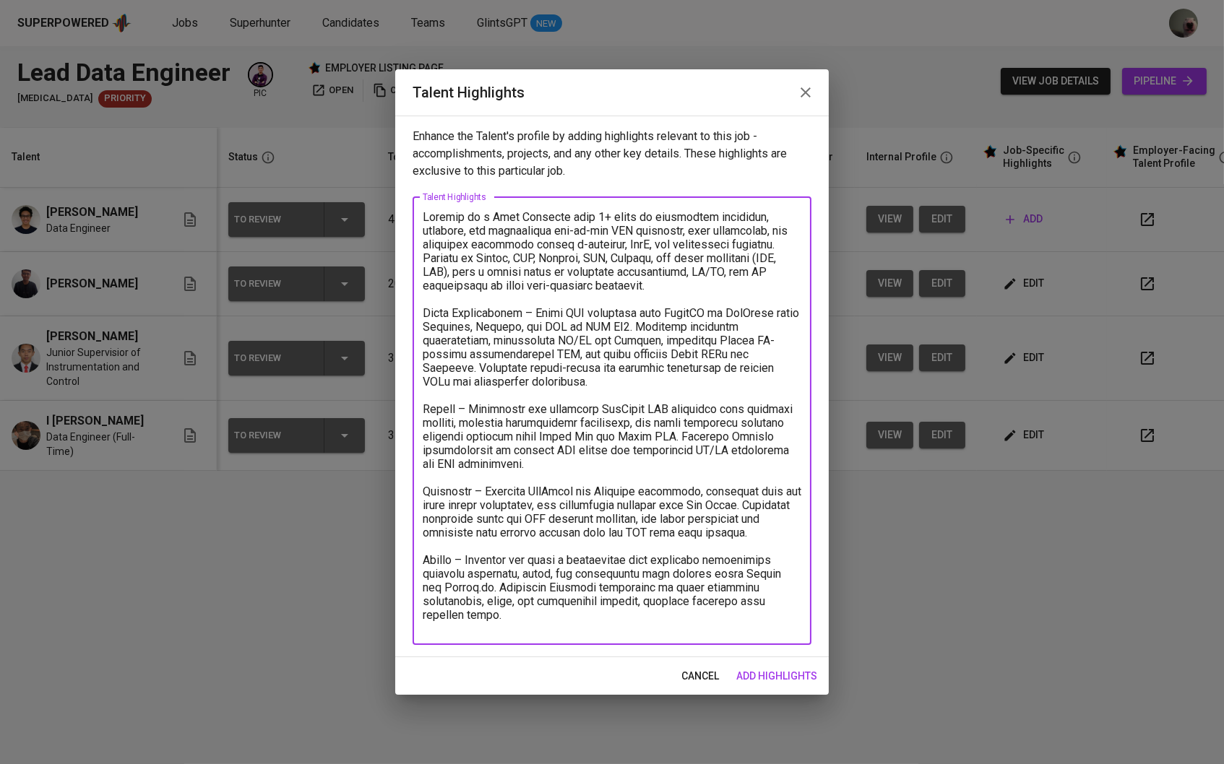
type textarea "Raginda is a Data Engineer with 4+ years of experience designing, building, and…"
click at [782, 672] on span "add highlights" at bounding box center [776, 677] width 81 height 18
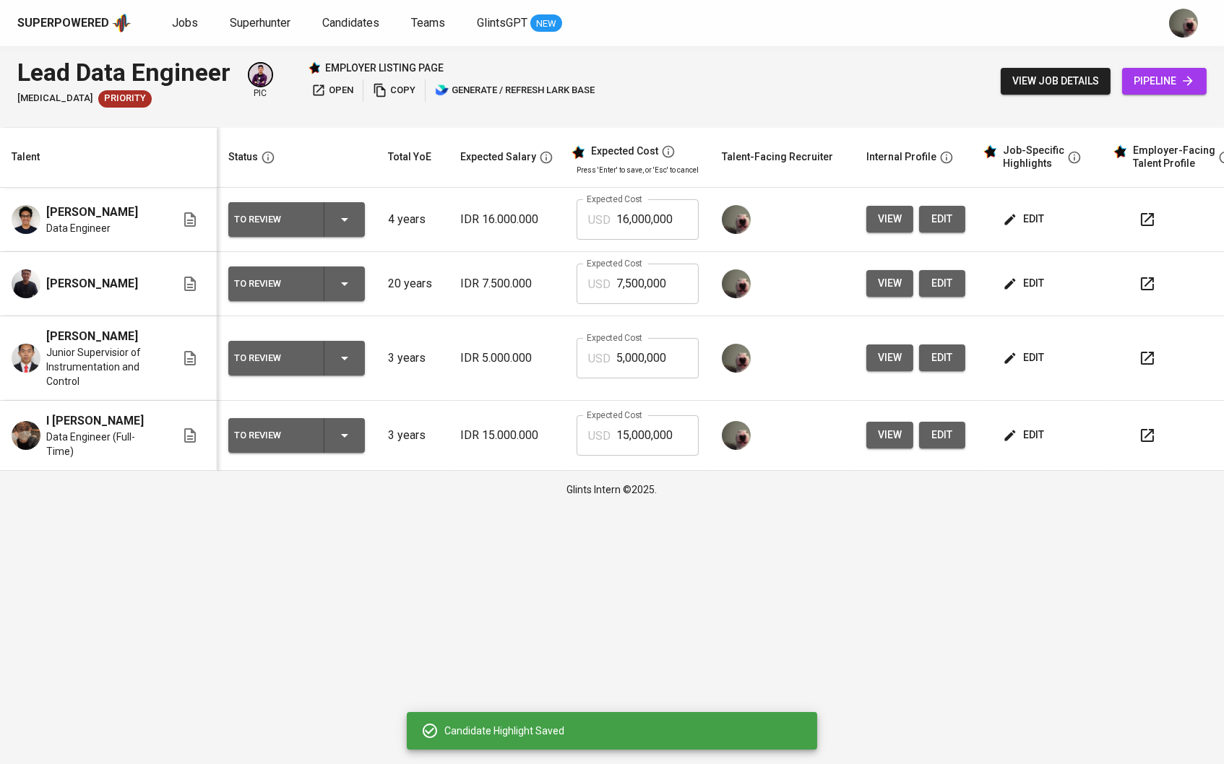
click at [1038, 294] on button "edit" at bounding box center [1025, 283] width 50 height 27
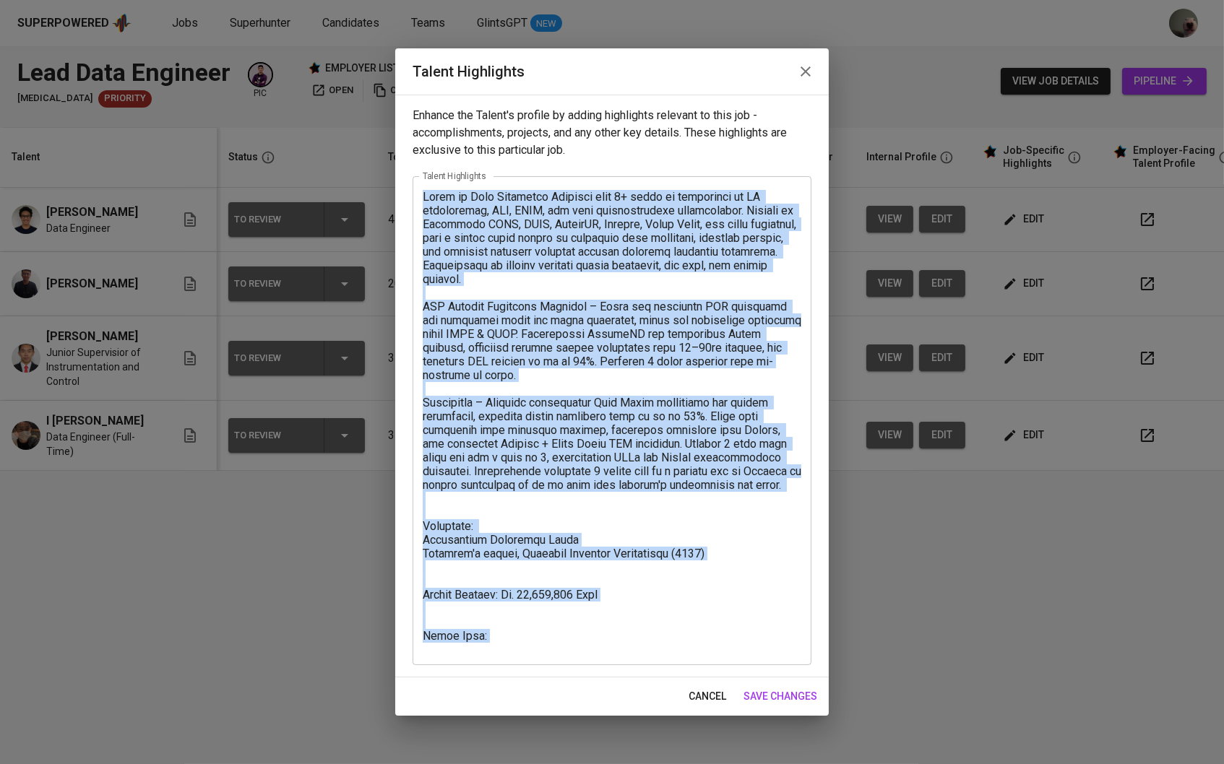
drag, startPoint x: 418, startPoint y: 537, endPoint x: 503, endPoint y: 638, distance: 131.8
click at [503, 638] on div "x Talent Highlights" at bounding box center [612, 420] width 399 height 489
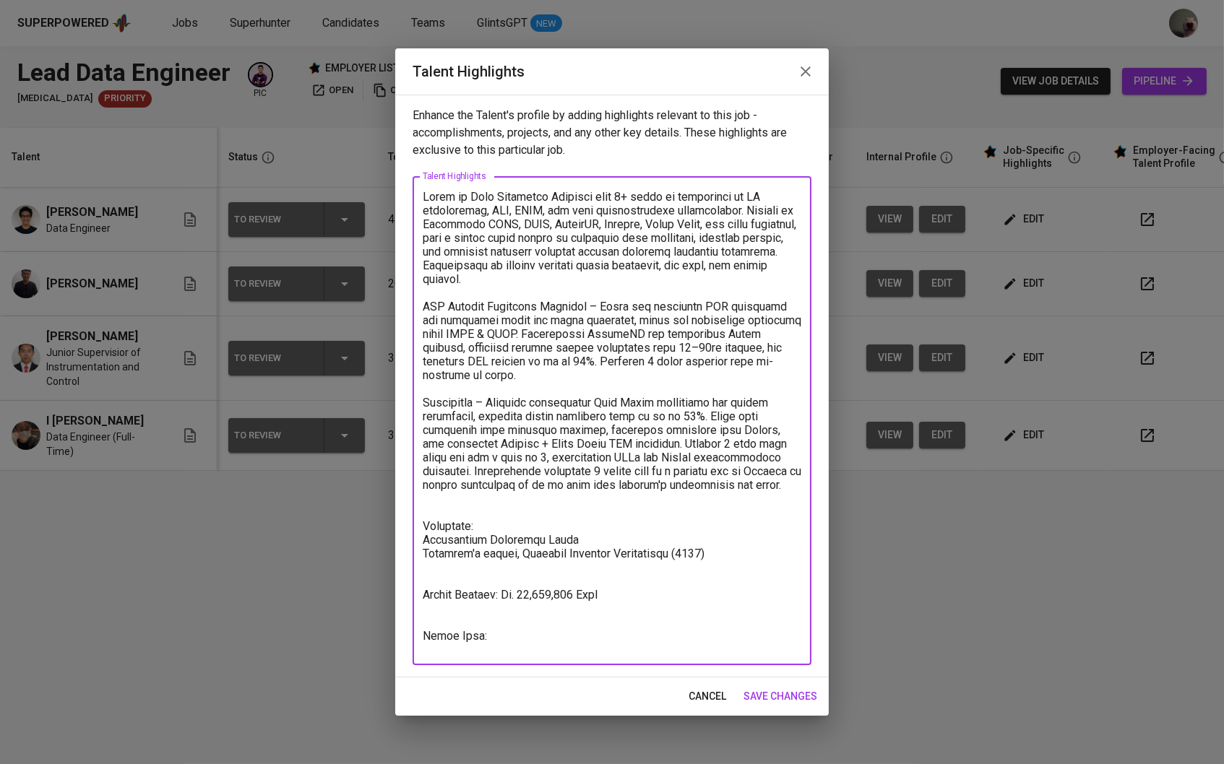
click at [503, 638] on textarea at bounding box center [612, 421] width 379 height 462
drag, startPoint x: 492, startPoint y: 646, endPoint x: 403, endPoint y: 523, distance: 151.6
click at [403, 523] on div "Enhance the Talent's profile by adding highlights relevant to this job - accomp…" at bounding box center [612, 386] width 434 height 583
click at [532, 603] on textarea at bounding box center [612, 421] width 379 height 462
type textarea "Akmal is Data Analytics Engineer with 3+ years of experience in BI development,…"
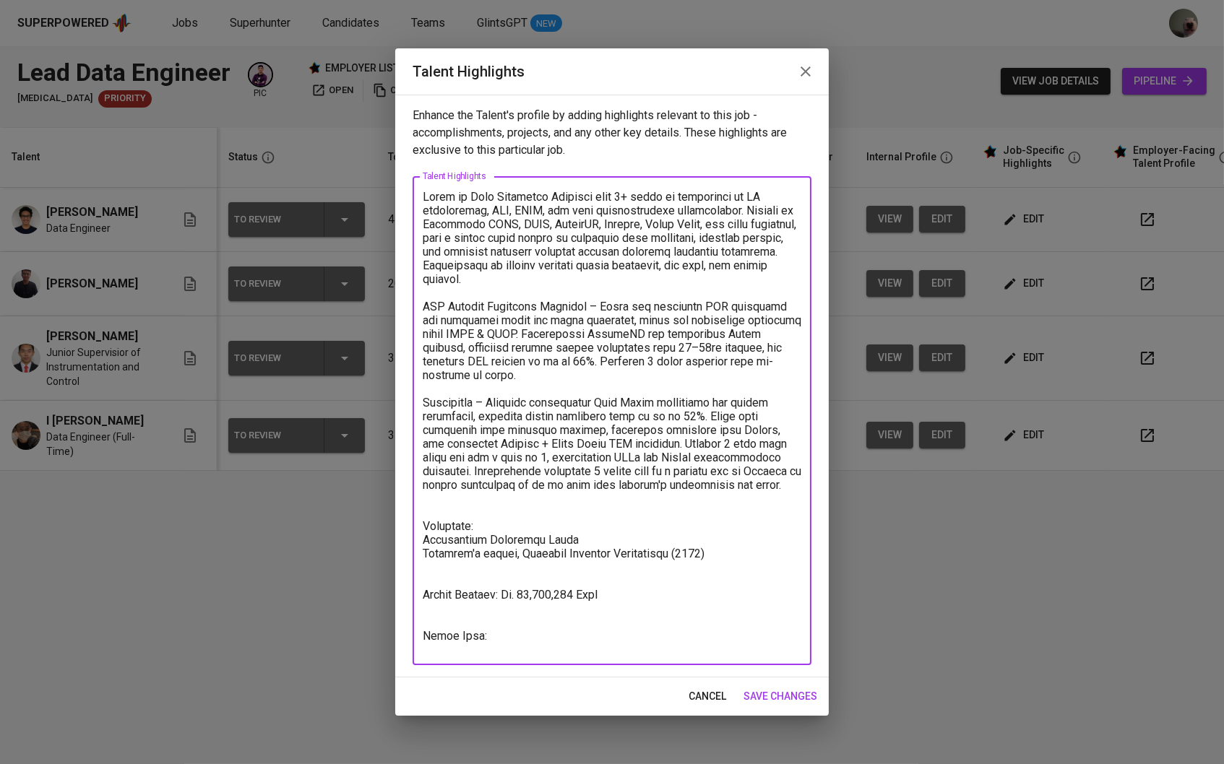
click at [775, 681] on div "cancel save changes" at bounding box center [612, 697] width 434 height 38
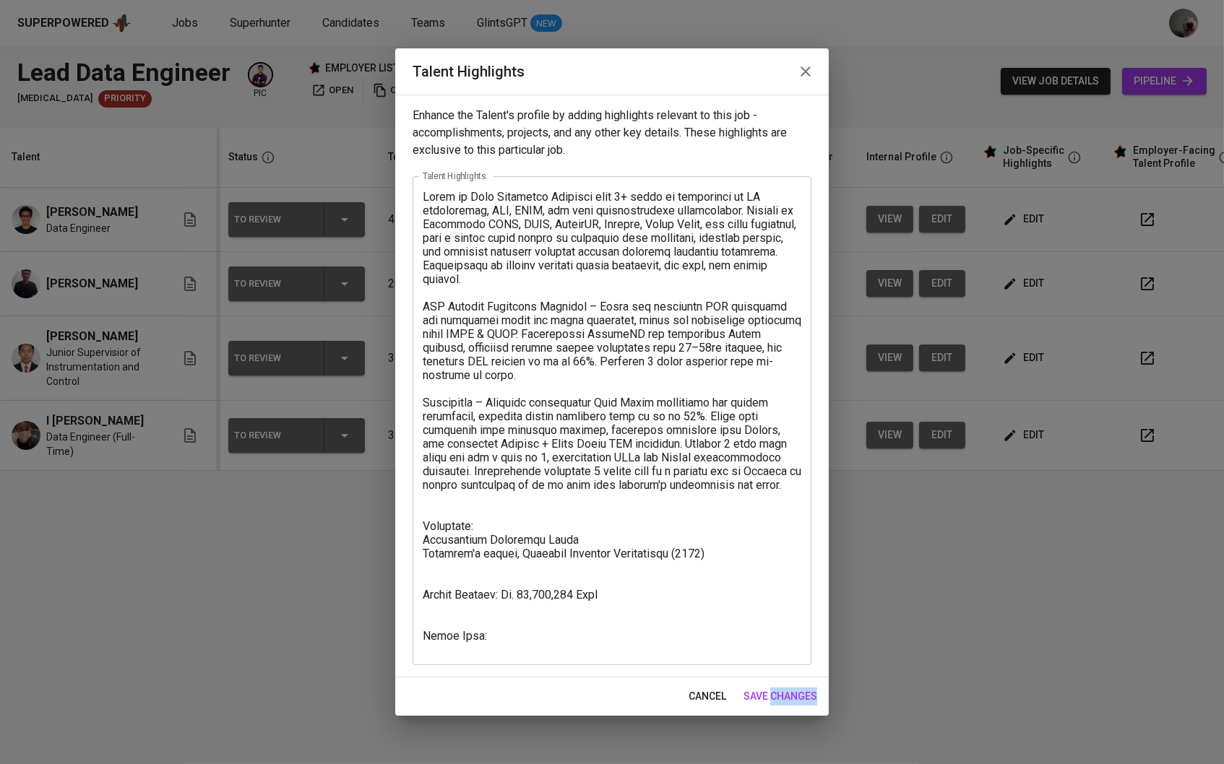
click at [775, 681] on div "cancel save changes" at bounding box center [612, 697] width 434 height 38
click at [788, 704] on span "save changes" at bounding box center [780, 697] width 74 height 18
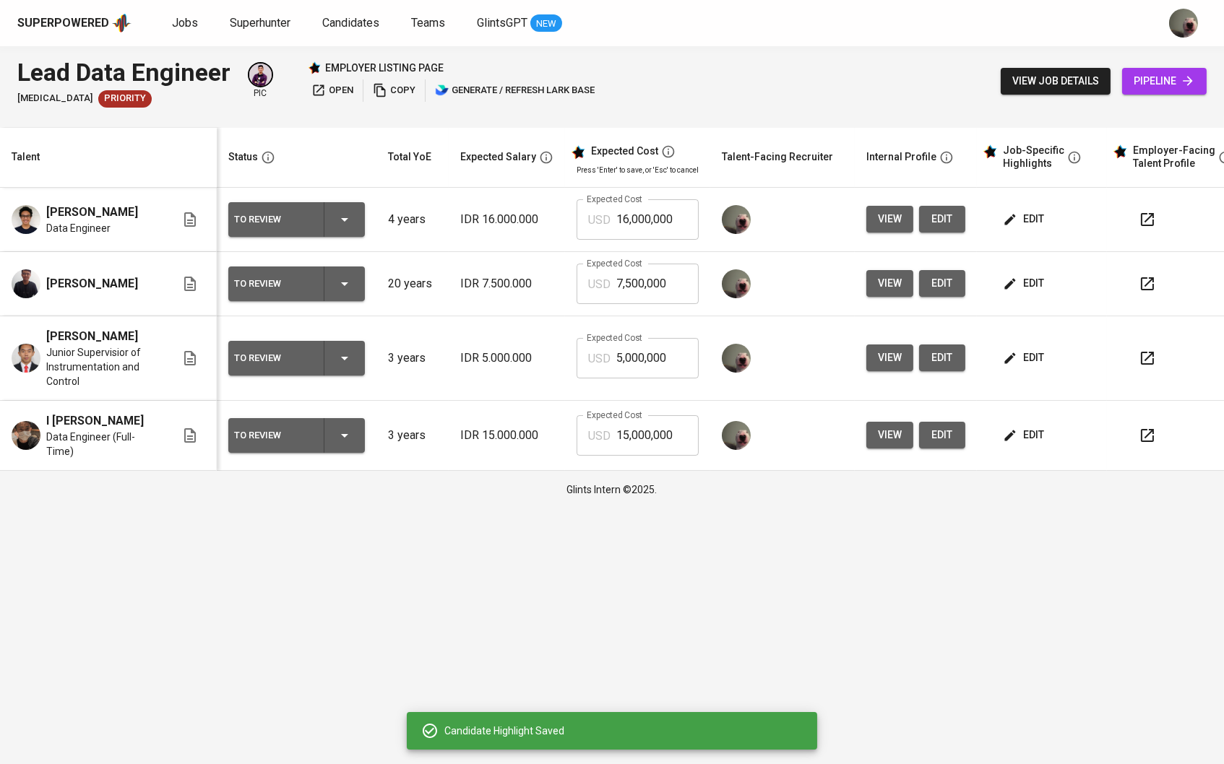
click at [673, 283] on input "7,500,000" at bounding box center [657, 284] width 82 height 40
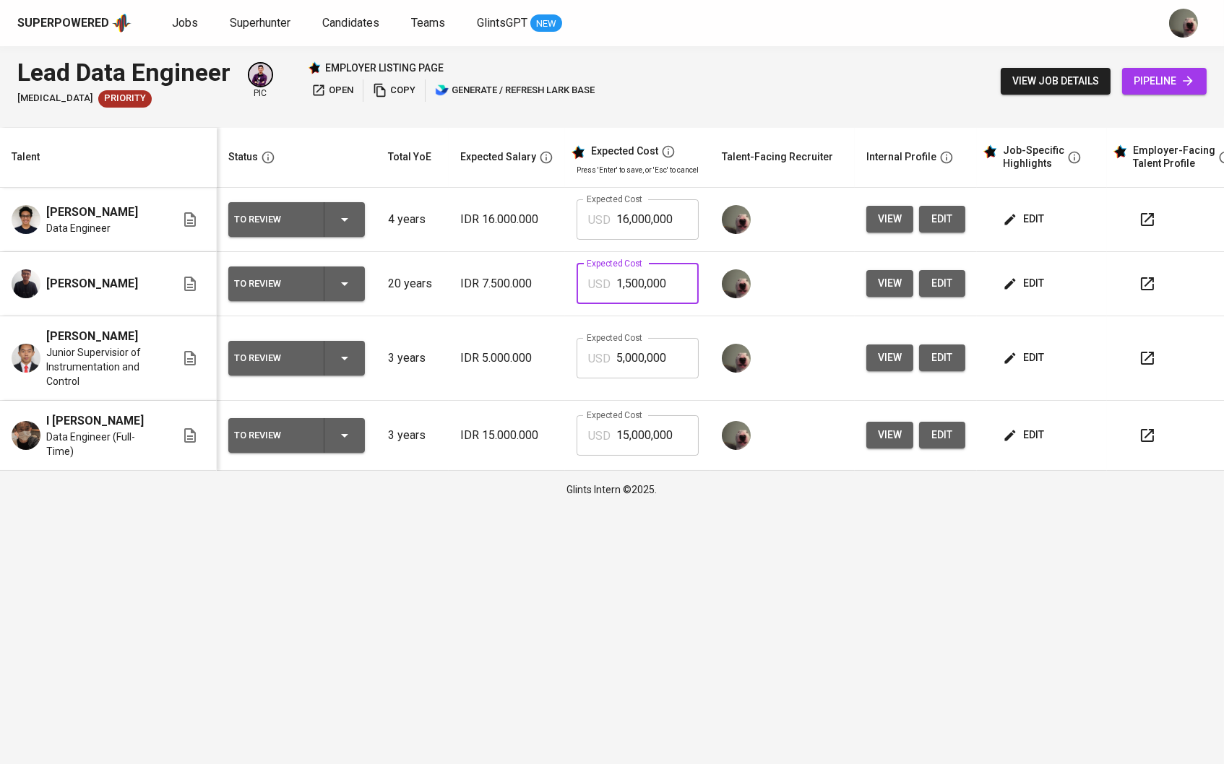
type input "15,000,000"
click at [624, 431] on input "15,000,000" at bounding box center [657, 435] width 82 height 40
type input "17,000,000"
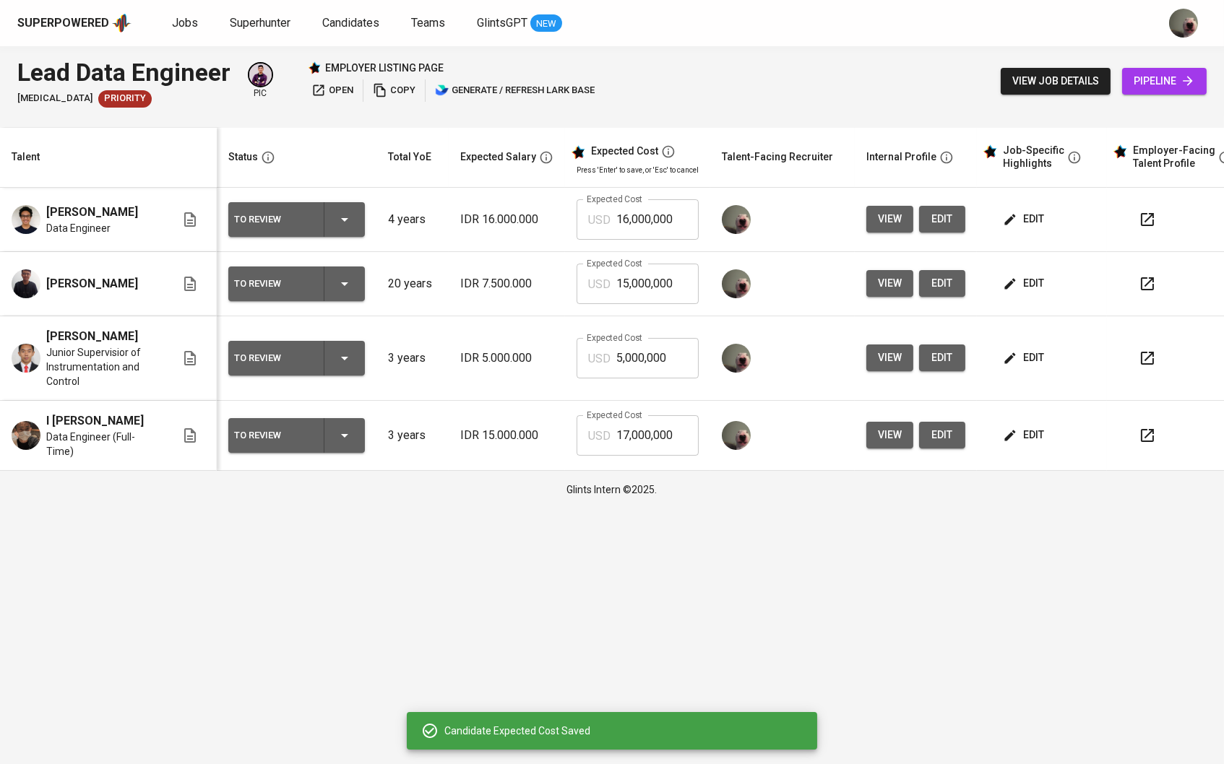
click at [647, 367] on input "5,000,000" at bounding box center [657, 358] width 82 height 40
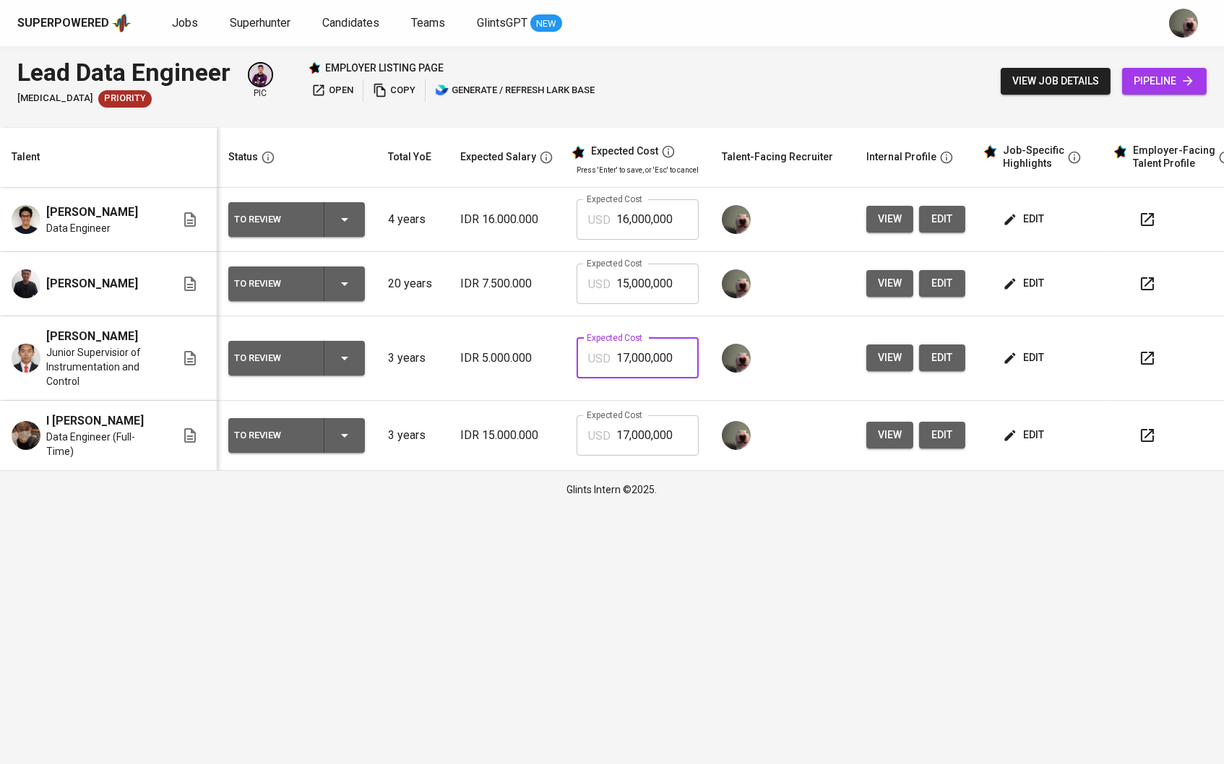
type input "17,000,000"
click at [651, 206] on input "16,000,000" at bounding box center [657, 219] width 82 height 40
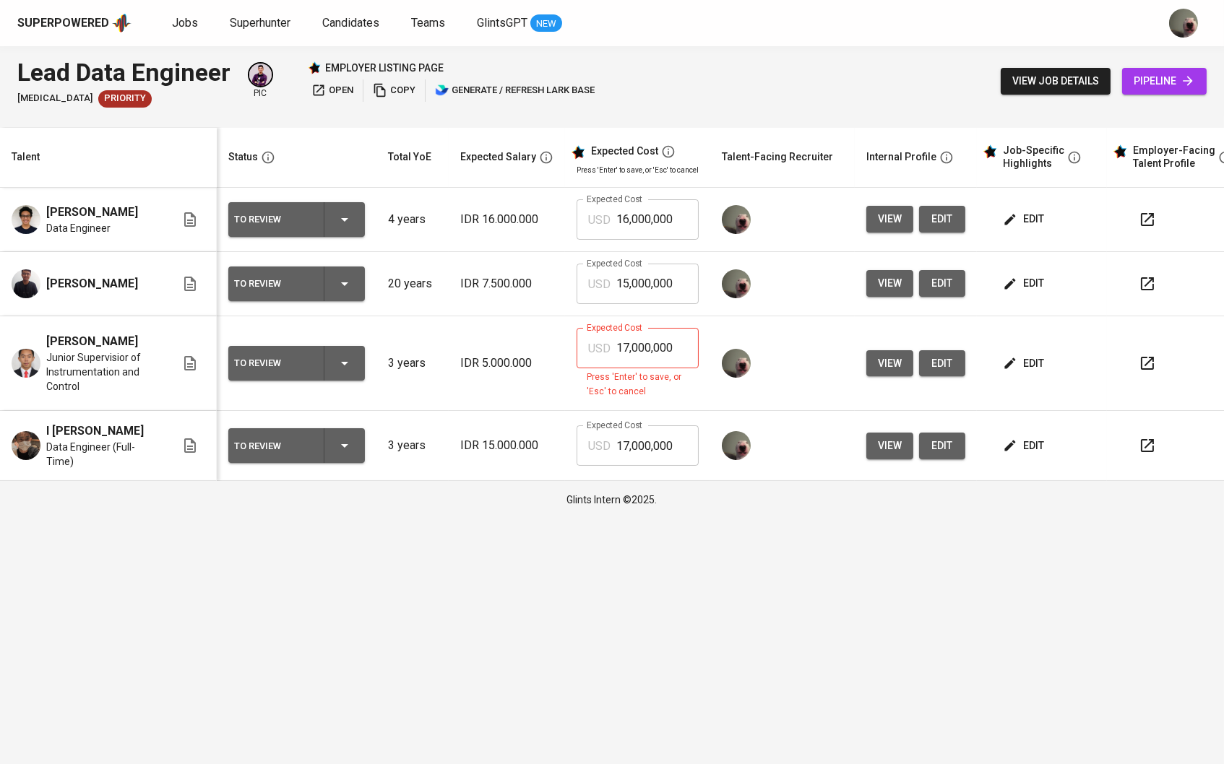
click at [654, 340] on input "17,000,000" at bounding box center [657, 348] width 82 height 40
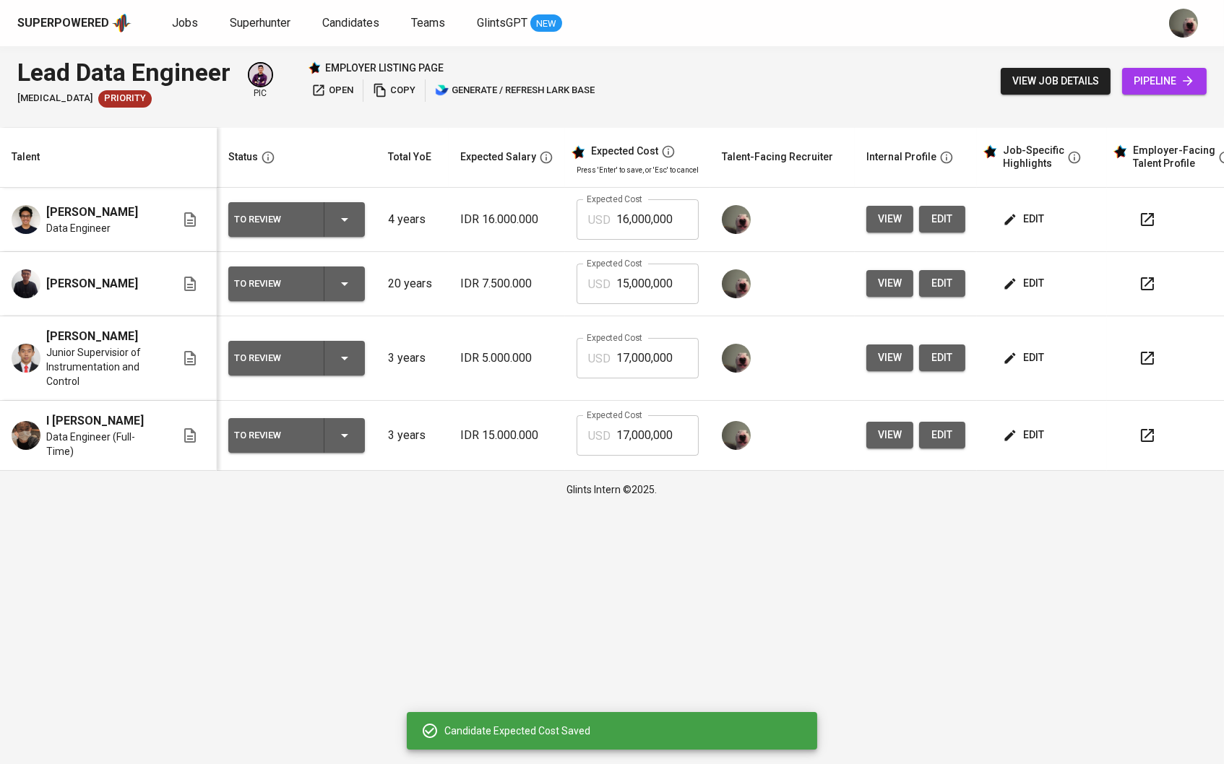
click at [1034, 228] on span "edit" at bounding box center [1025, 219] width 38 height 18
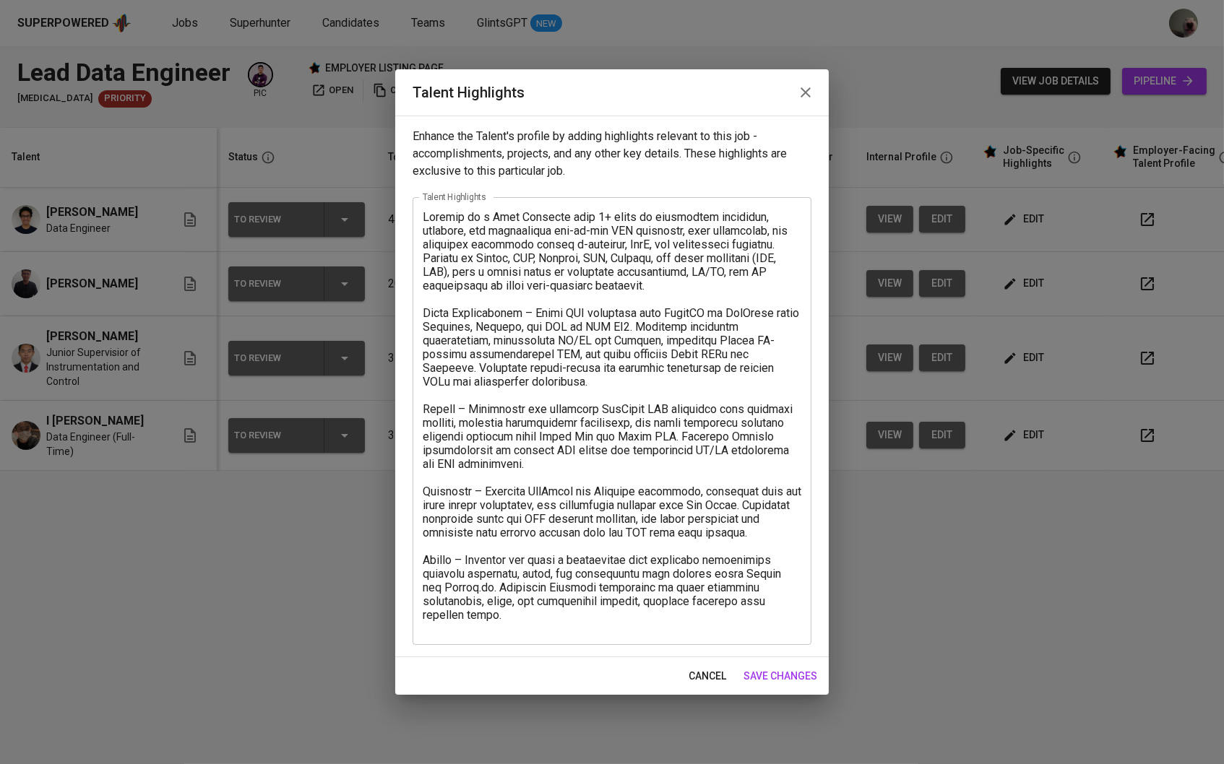
click at [569, 613] on textarea at bounding box center [612, 420] width 379 height 421
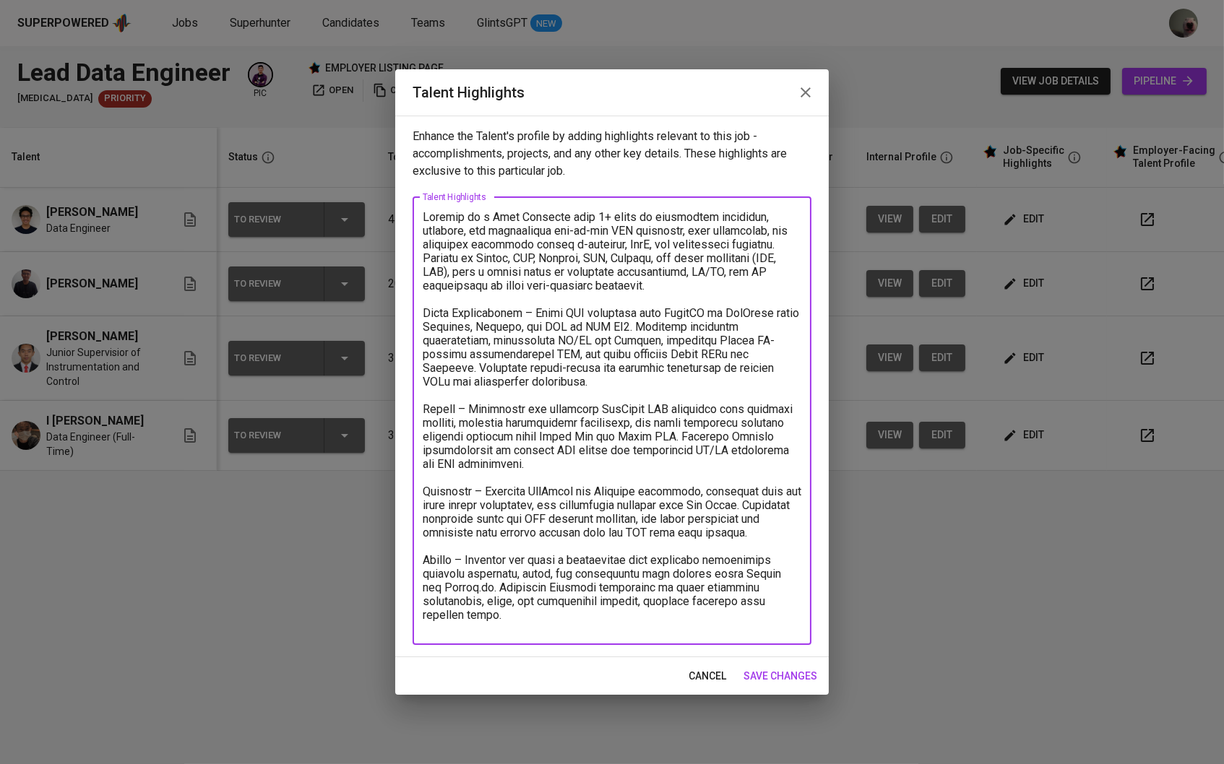
click at [548, 625] on textarea at bounding box center [612, 420] width 379 height 421
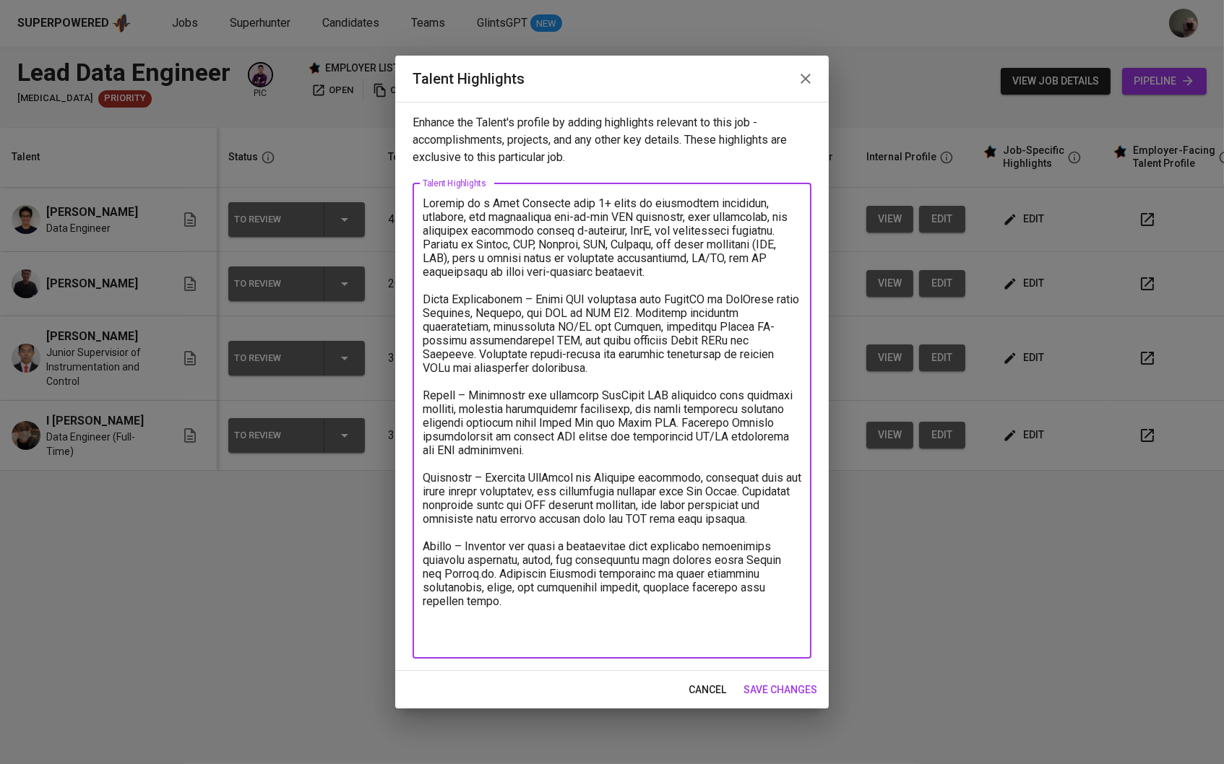
paste textarea "Education: Universitas Prasetiya Mulya Bachelor's degree, Computer Software Eng…"
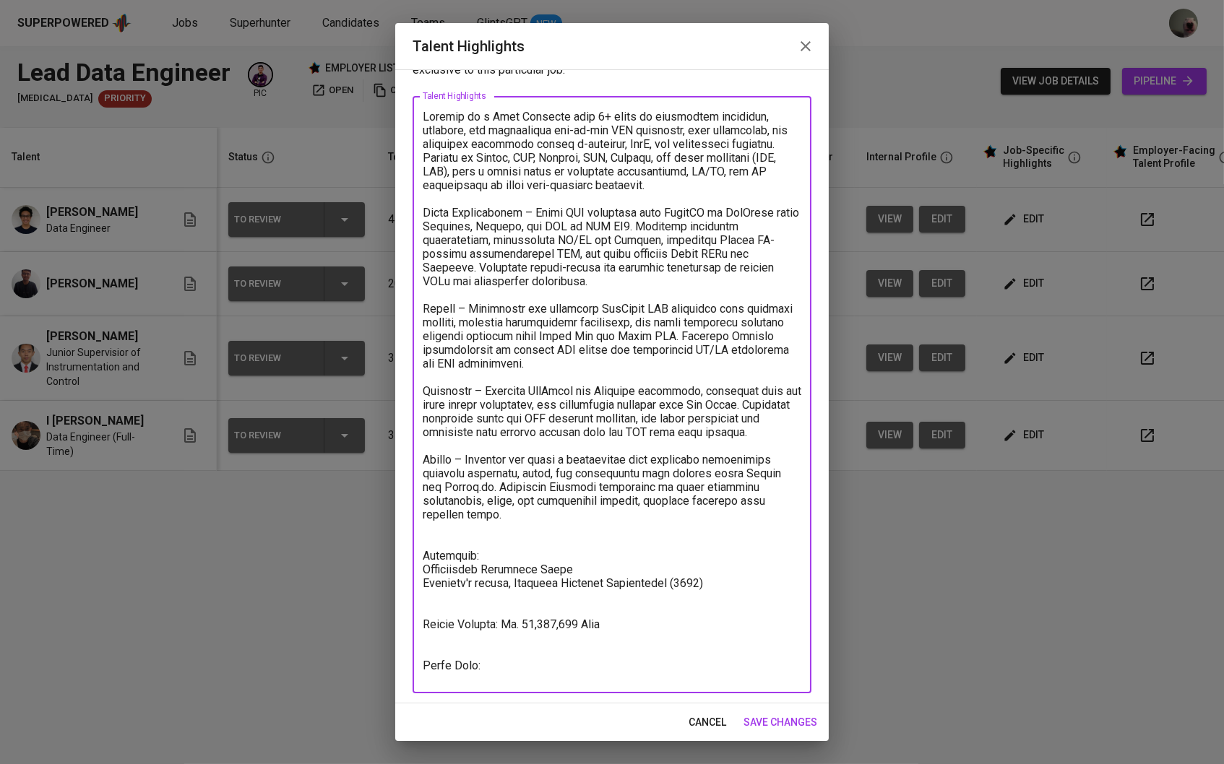
drag, startPoint x: 745, startPoint y: 595, endPoint x: 378, endPoint y: 582, distance: 367.3
click at [378, 582] on div "Talent Highlights Enhance the Talent's profile by adding highlights relevant to…" at bounding box center [612, 382] width 1224 height 764
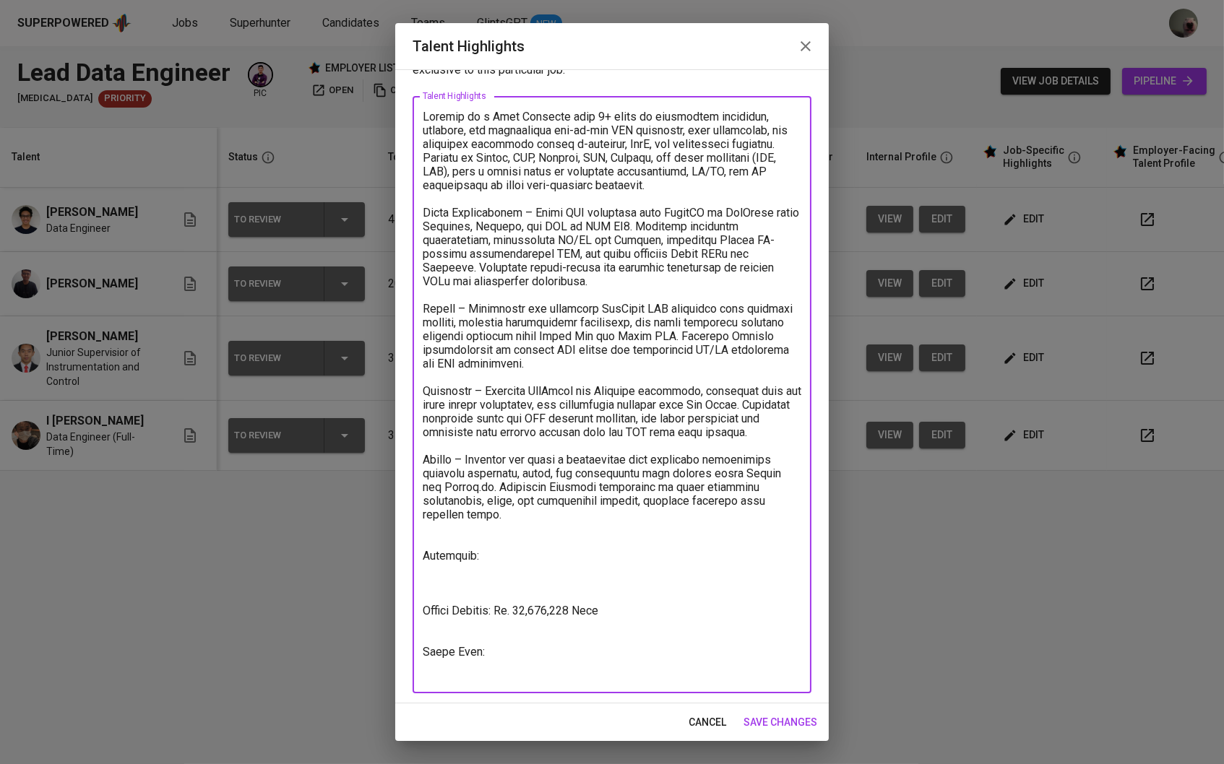
scroll to position [40, 0]
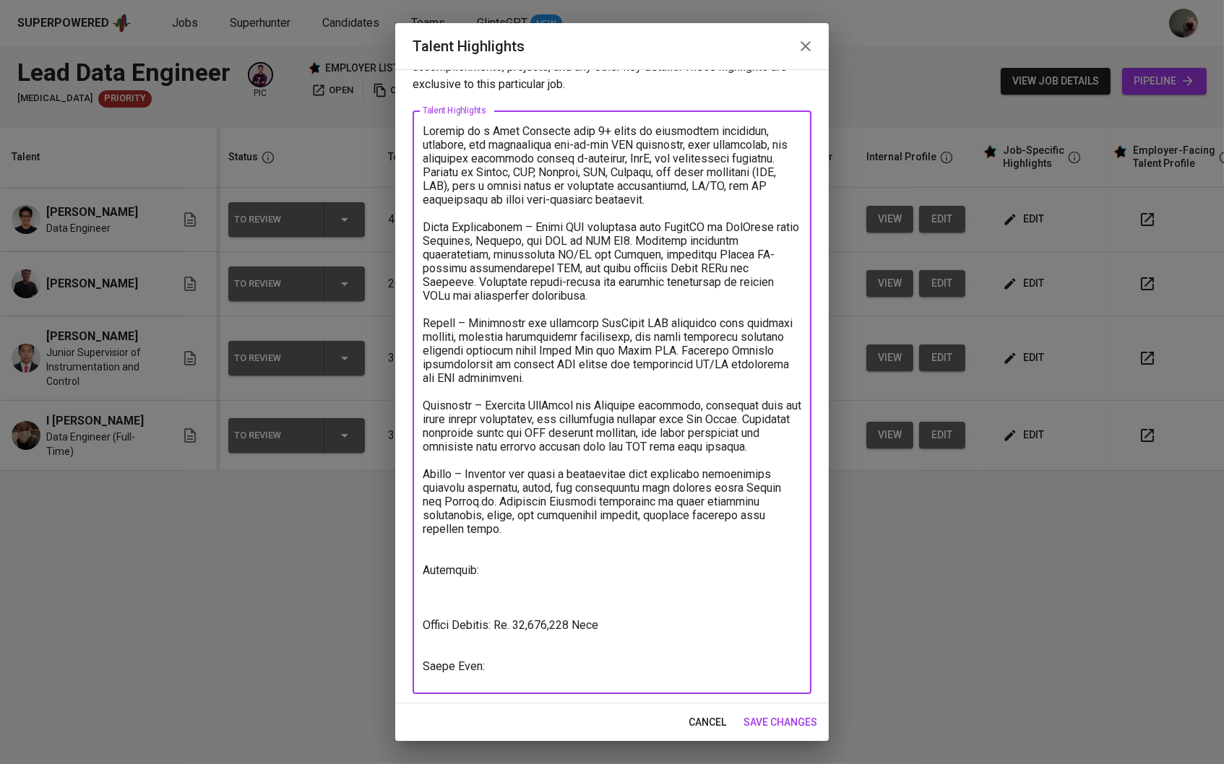
drag, startPoint x: 631, startPoint y: 634, endPoint x: 509, endPoint y: 633, distance: 122.1
click at [509, 633] on textarea at bounding box center [612, 402] width 379 height 557
type textarea "Raginda is a Data Engineer with 4+ years of experience designing, building, and…"
click at [788, 715] on span "save changes" at bounding box center [780, 723] width 74 height 18
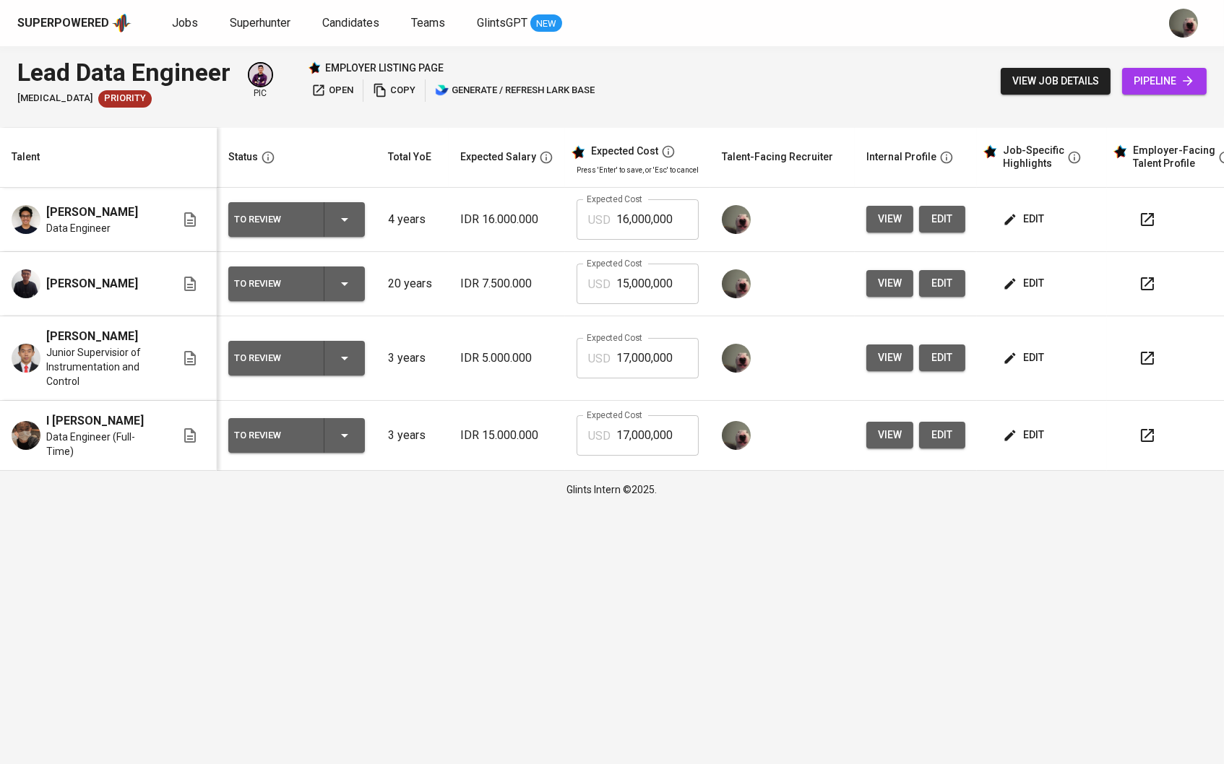
scroll to position [0, 0]
click at [913, 440] on button "view" at bounding box center [889, 435] width 47 height 27
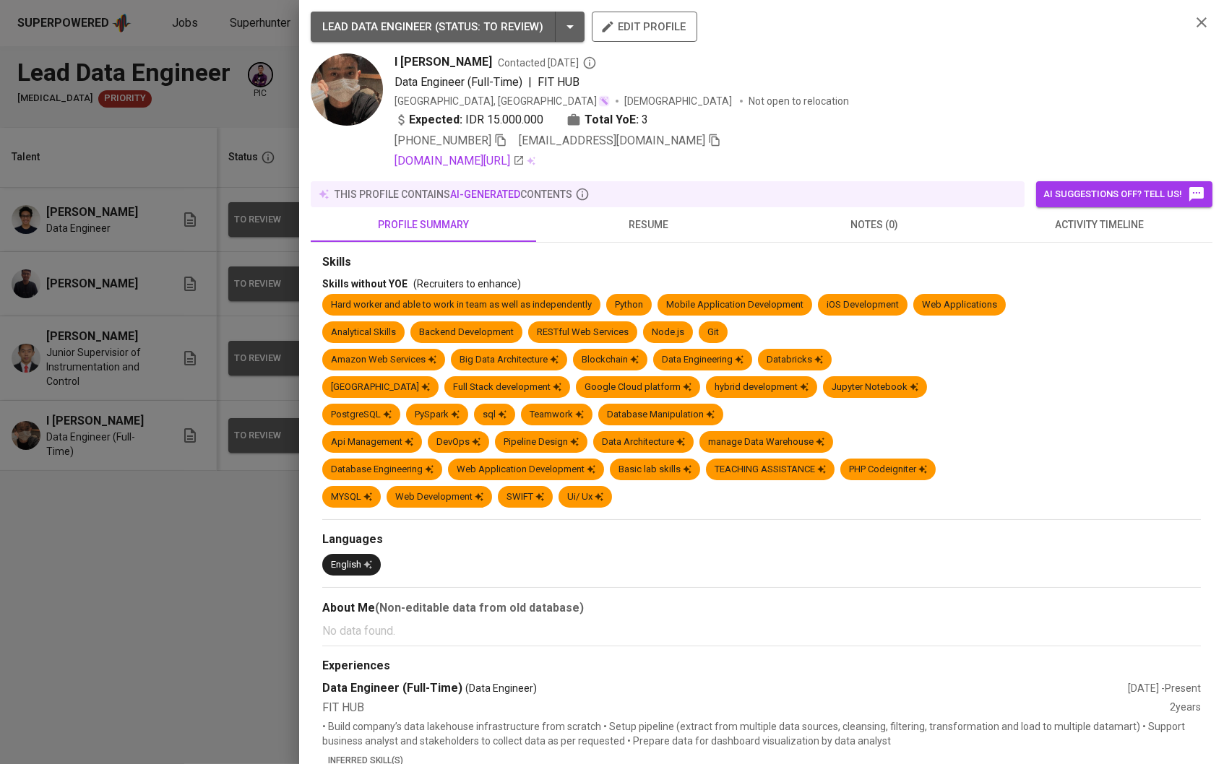
click at [639, 238] on button "resume" at bounding box center [648, 224] width 225 height 35
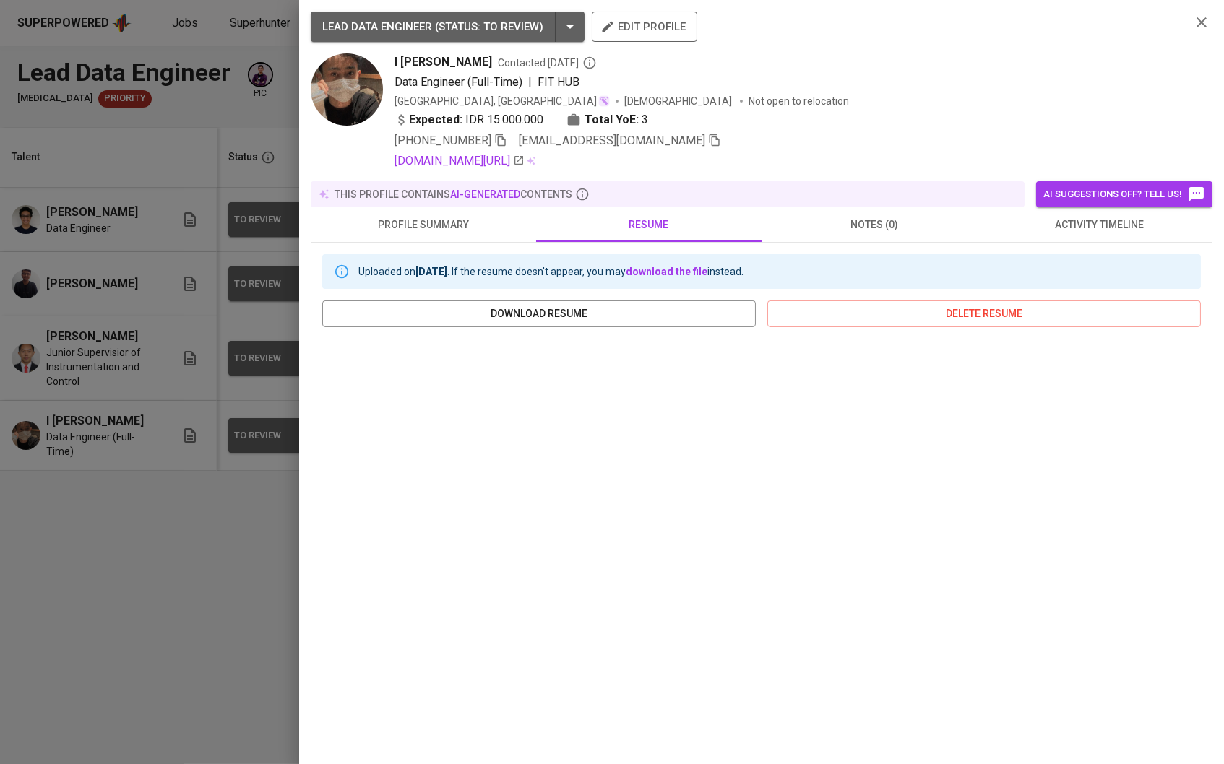
click at [663, 35] on span "edit profile" at bounding box center [644, 26] width 82 height 19
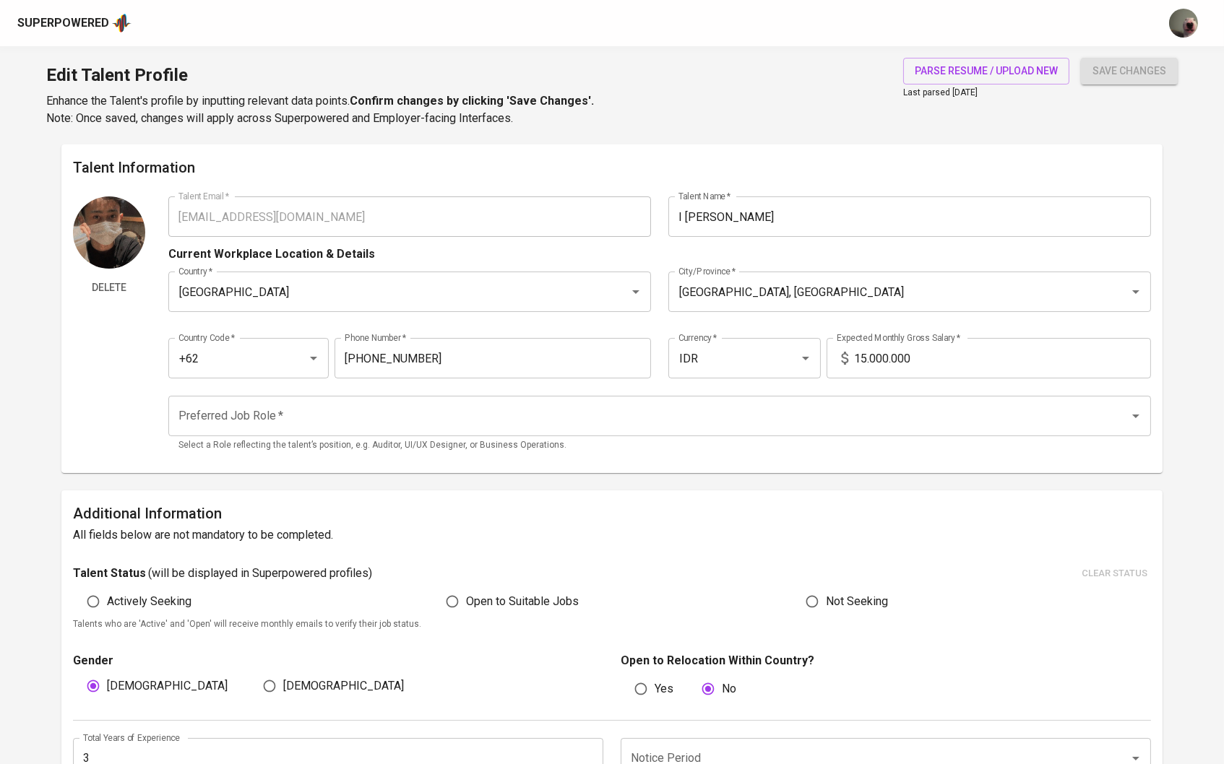
click at [960, 85] on div "parse resume / upload new Last parsed [DATE]" at bounding box center [986, 92] width 166 height 69
click at [972, 65] on span "parse resume / upload new" at bounding box center [986, 71] width 143 height 18
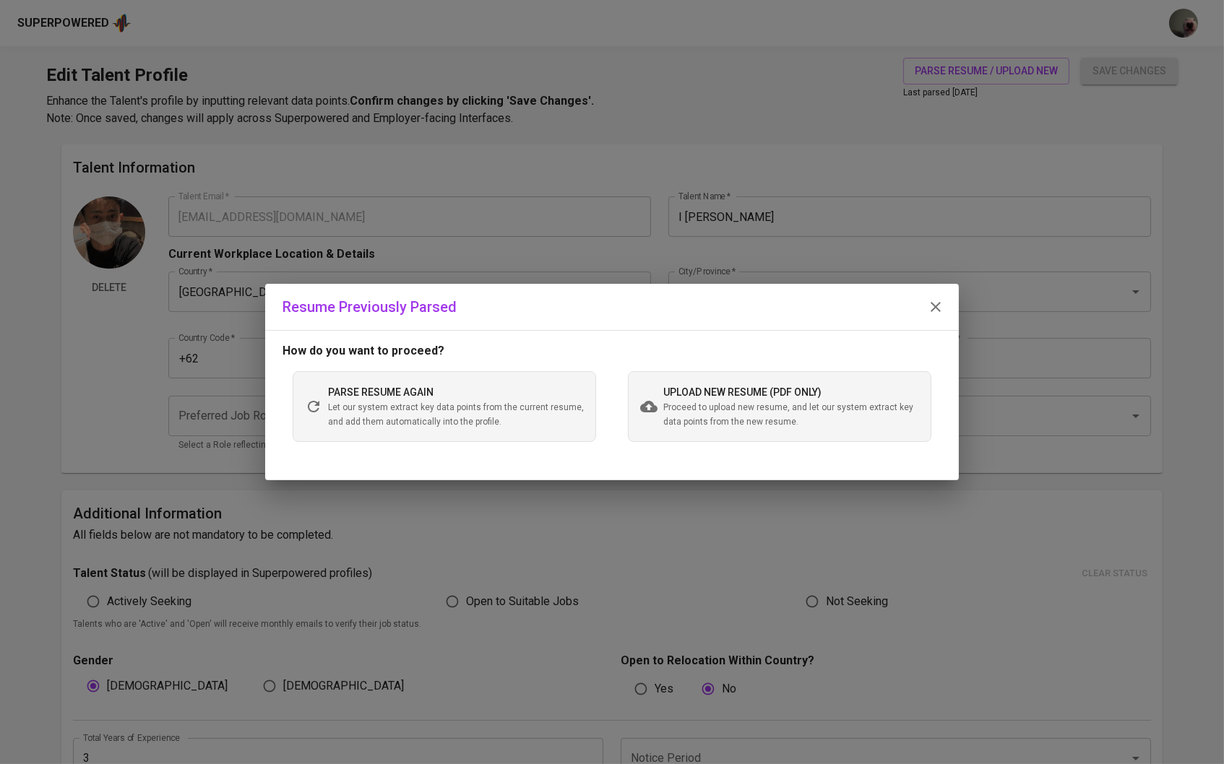
click at [663, 399] on div "upload new resume (pdf only) Proceed to upload new resume, and let our system e…" at bounding box center [779, 406] width 303 height 71
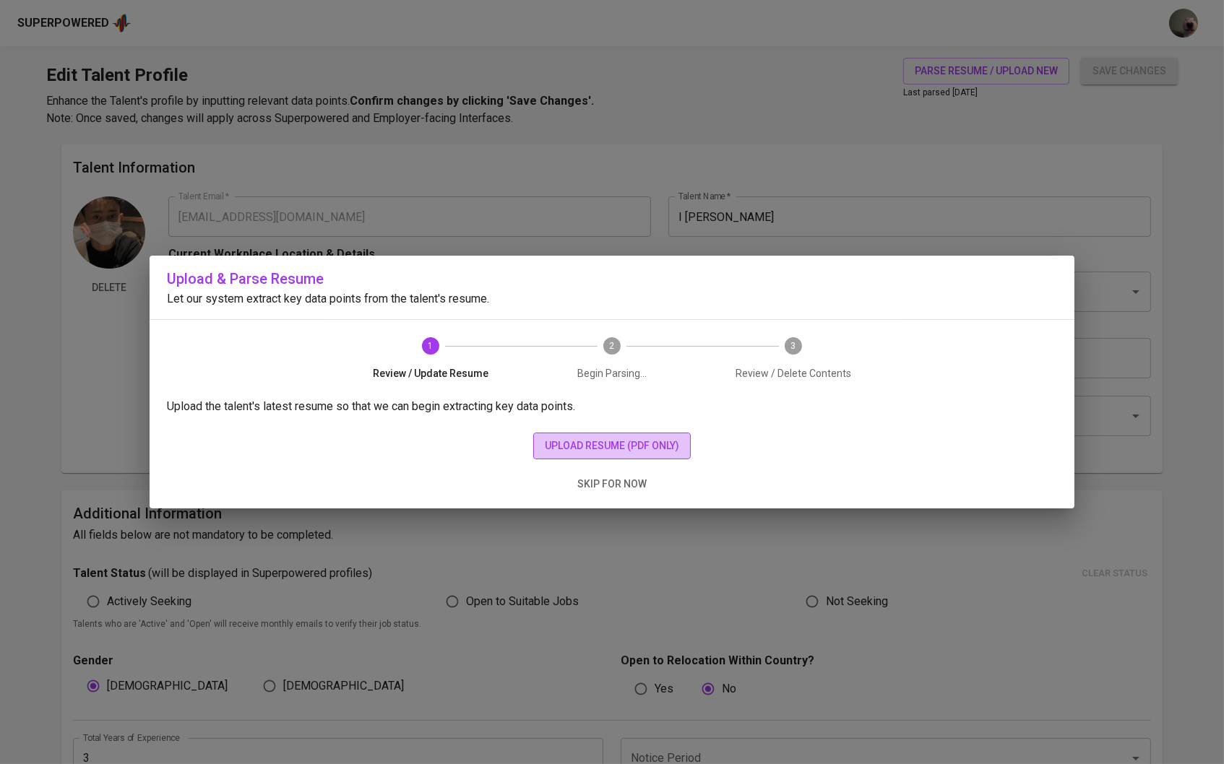
click at [635, 449] on span "upload resume (pdf only)" at bounding box center [612, 446] width 134 height 18
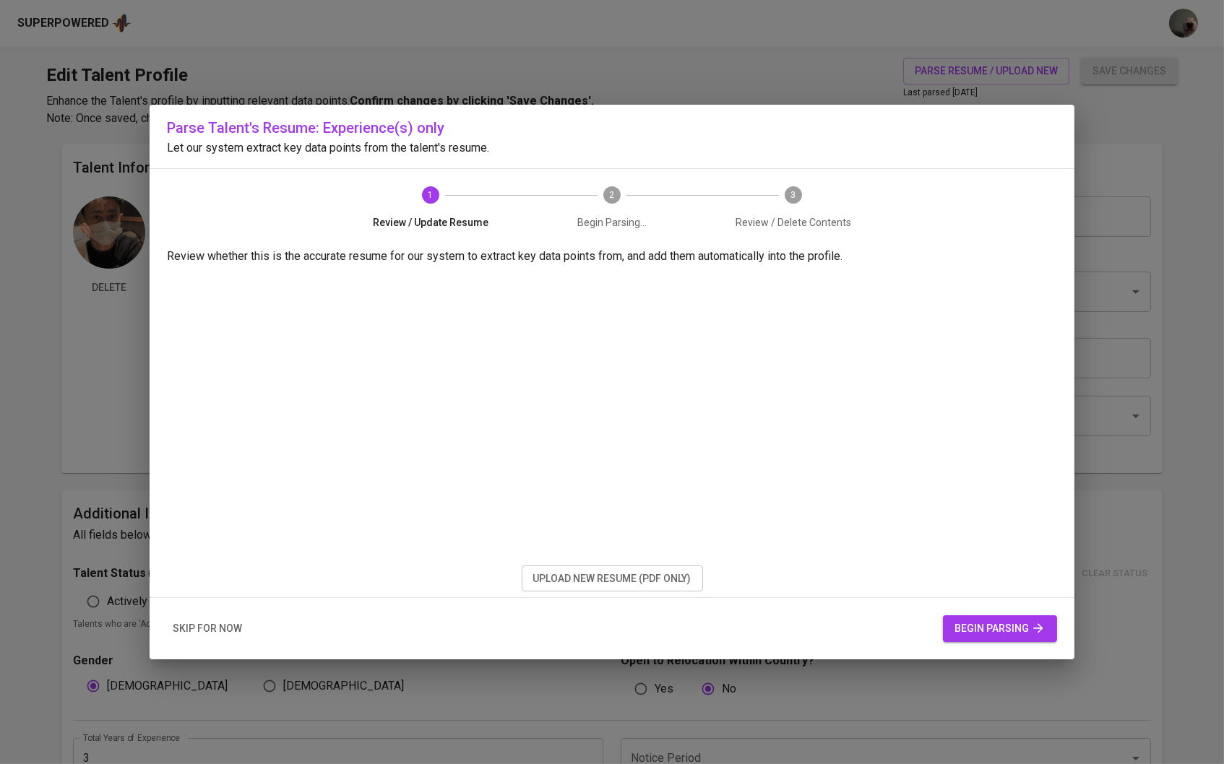
click at [980, 632] on span "begin parsing" at bounding box center [999, 629] width 91 height 18
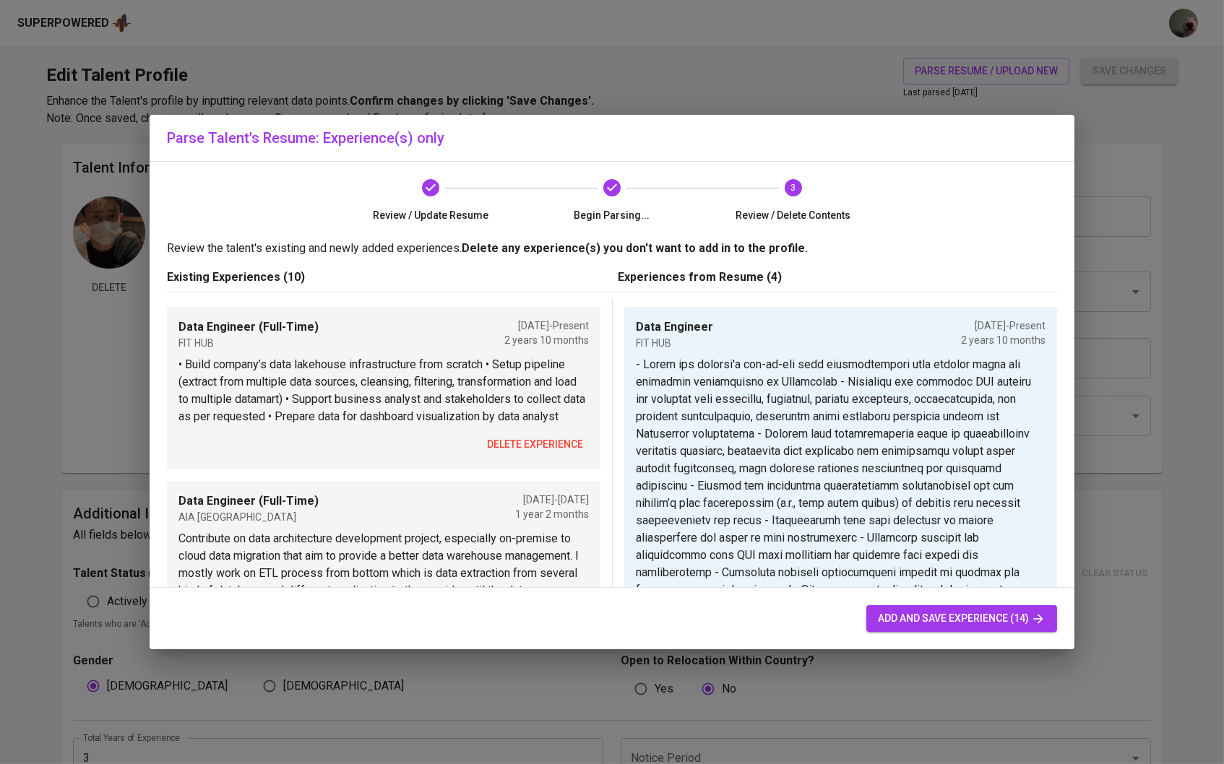
scroll to position [36, 0]
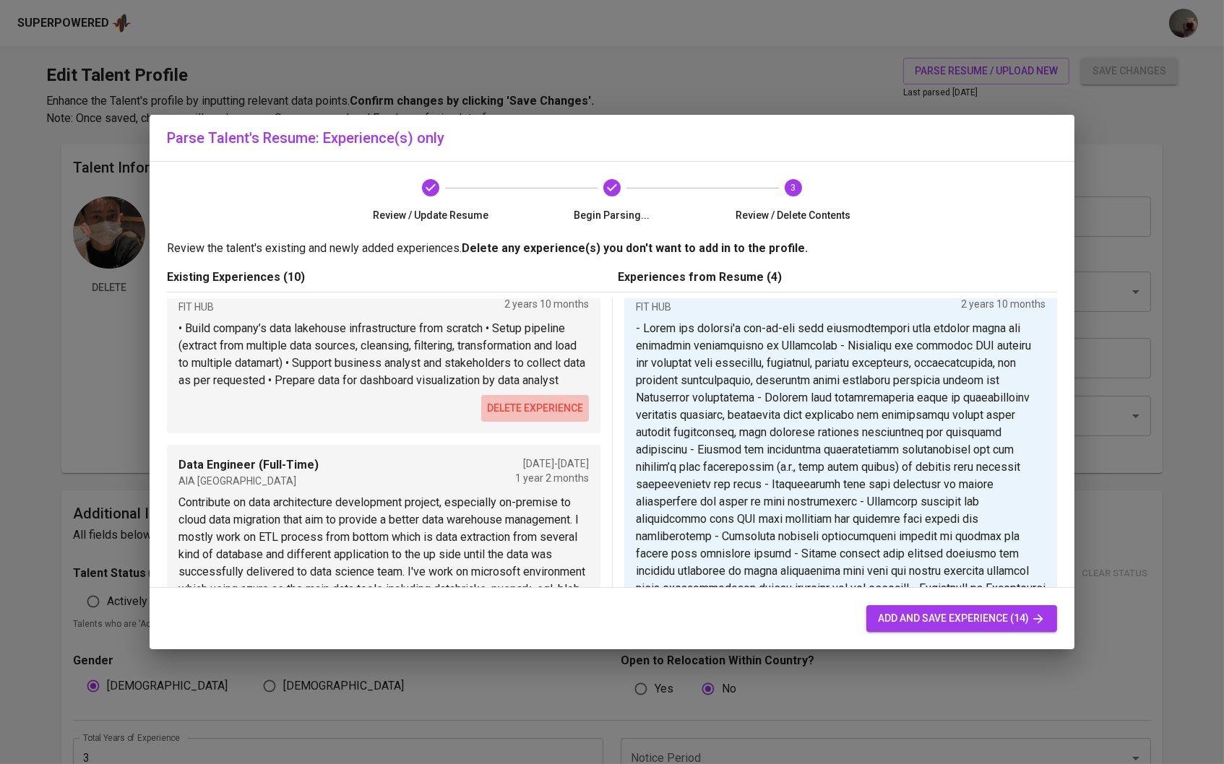
click at [546, 401] on span "delete experience" at bounding box center [535, 409] width 96 height 18
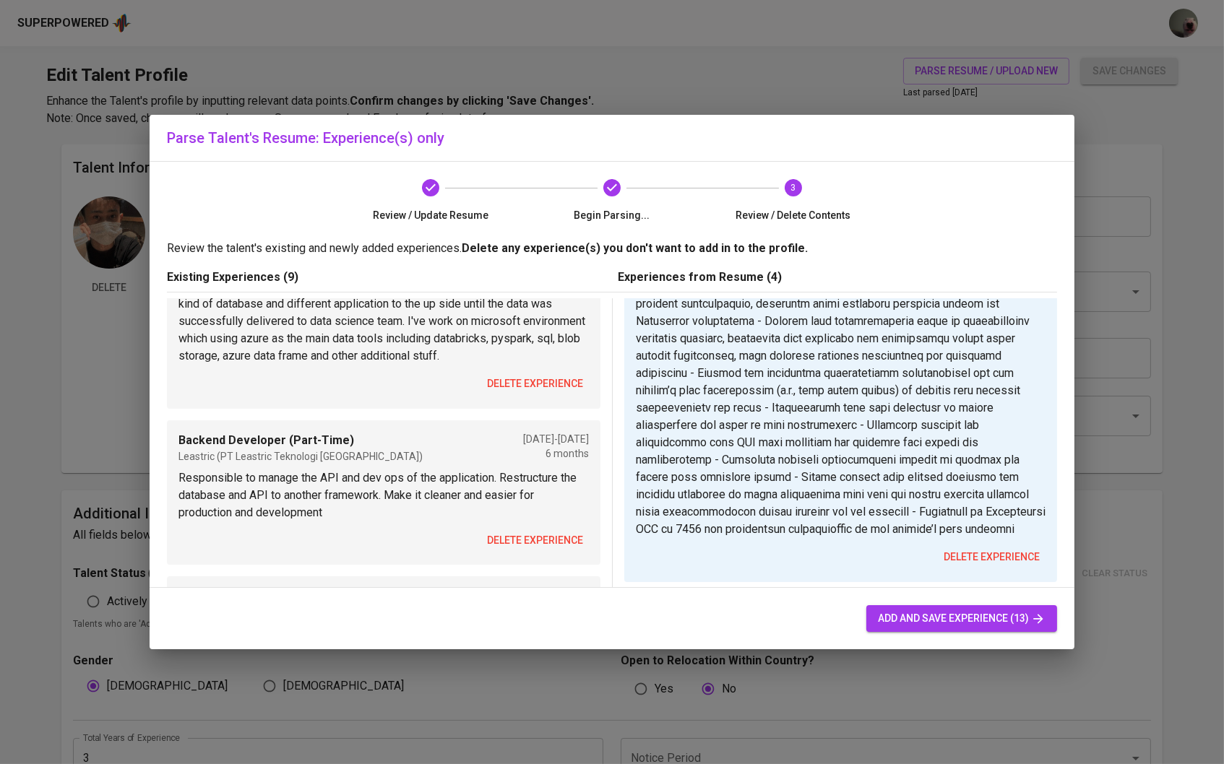
scroll to position [95, 0]
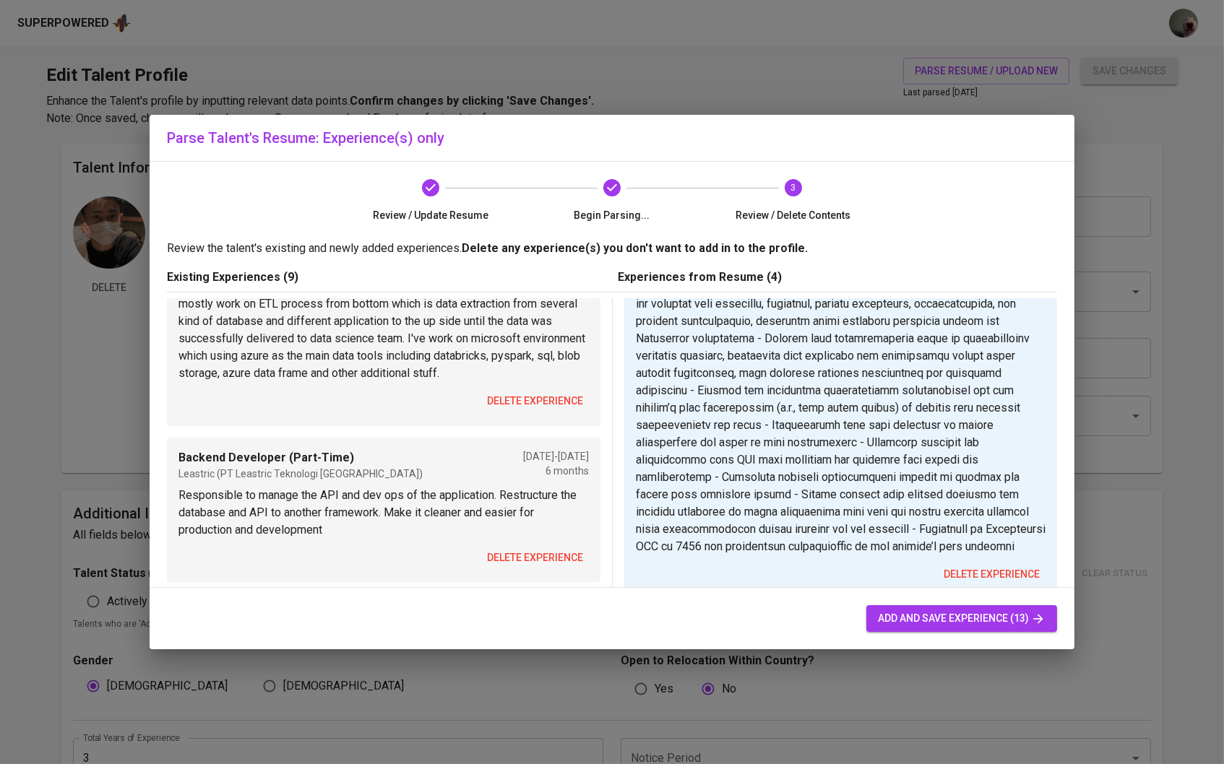
click at [547, 401] on span "delete experience" at bounding box center [535, 401] width 96 height 18
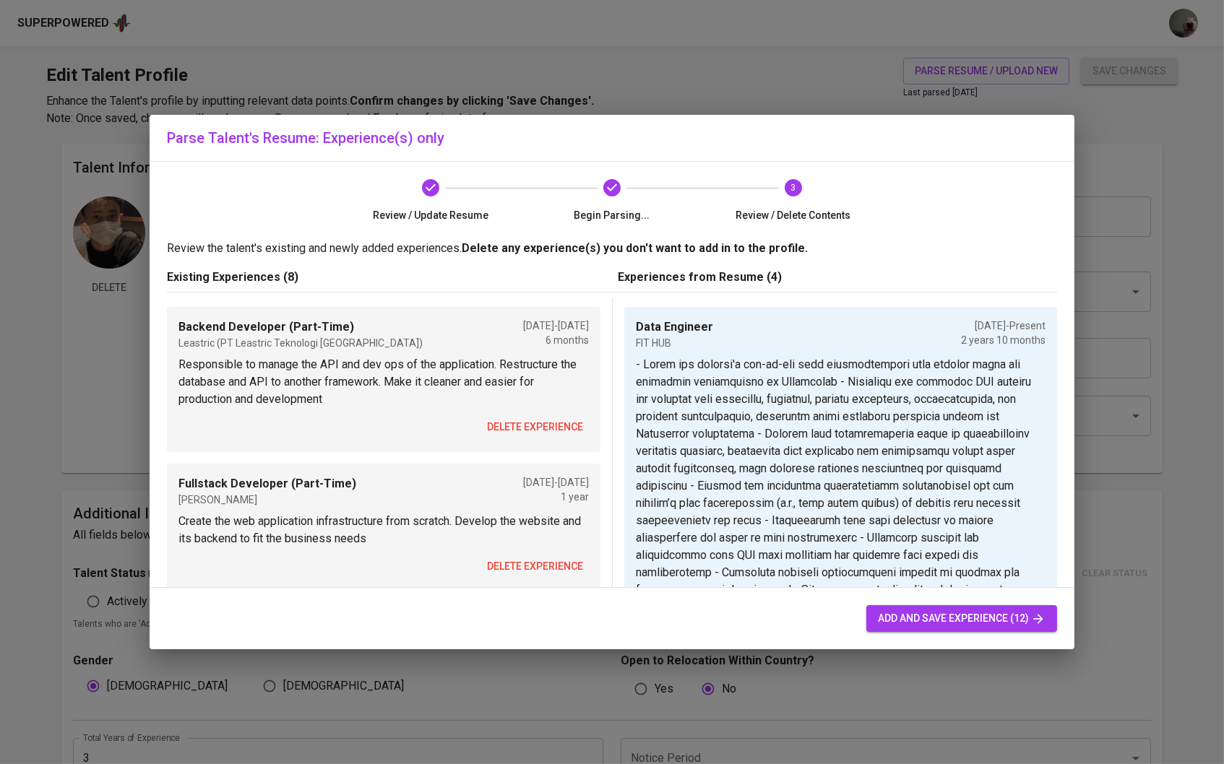
scroll to position [27, 0]
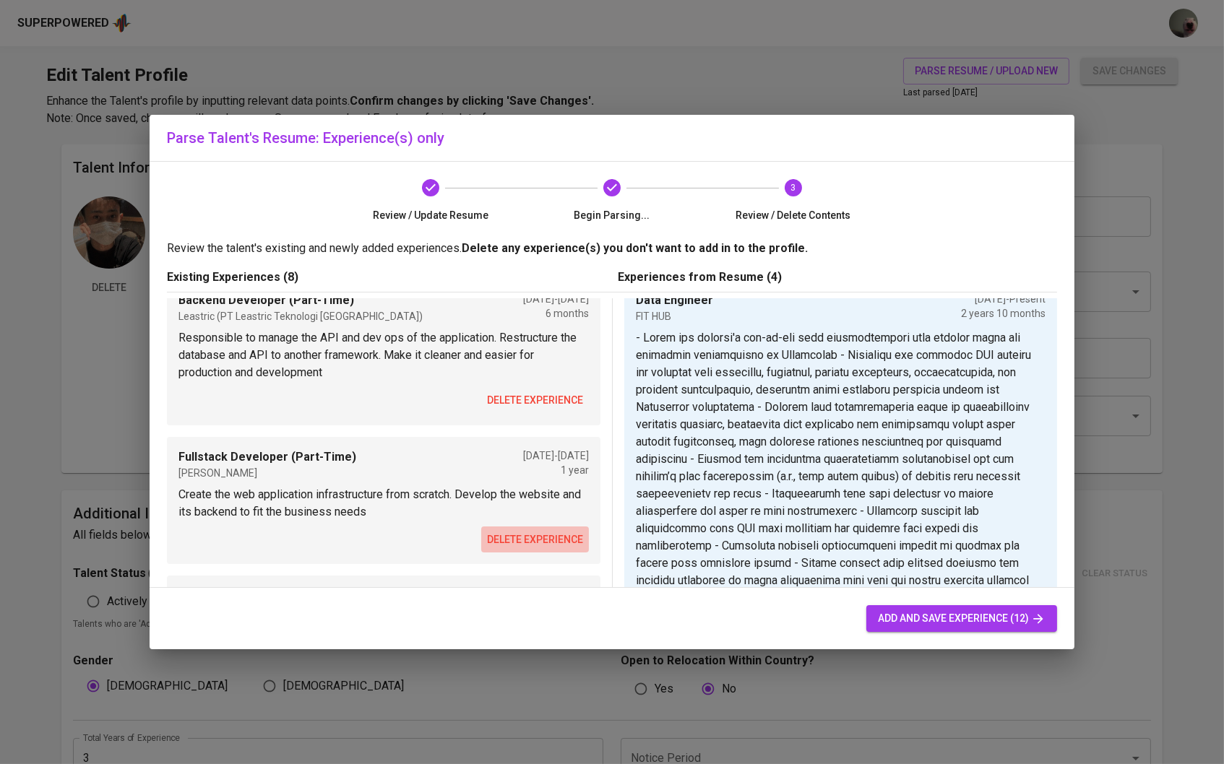
click at [570, 536] on span "delete experience" at bounding box center [535, 540] width 96 height 18
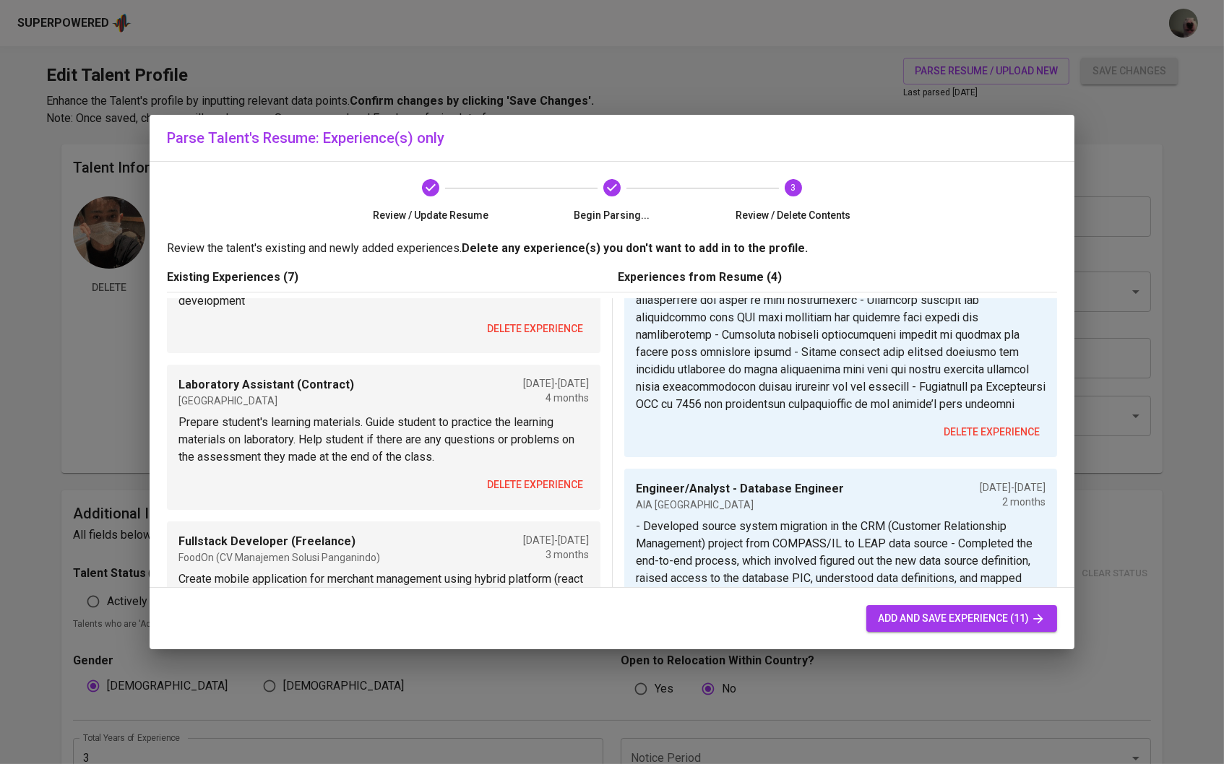
scroll to position [241, 0]
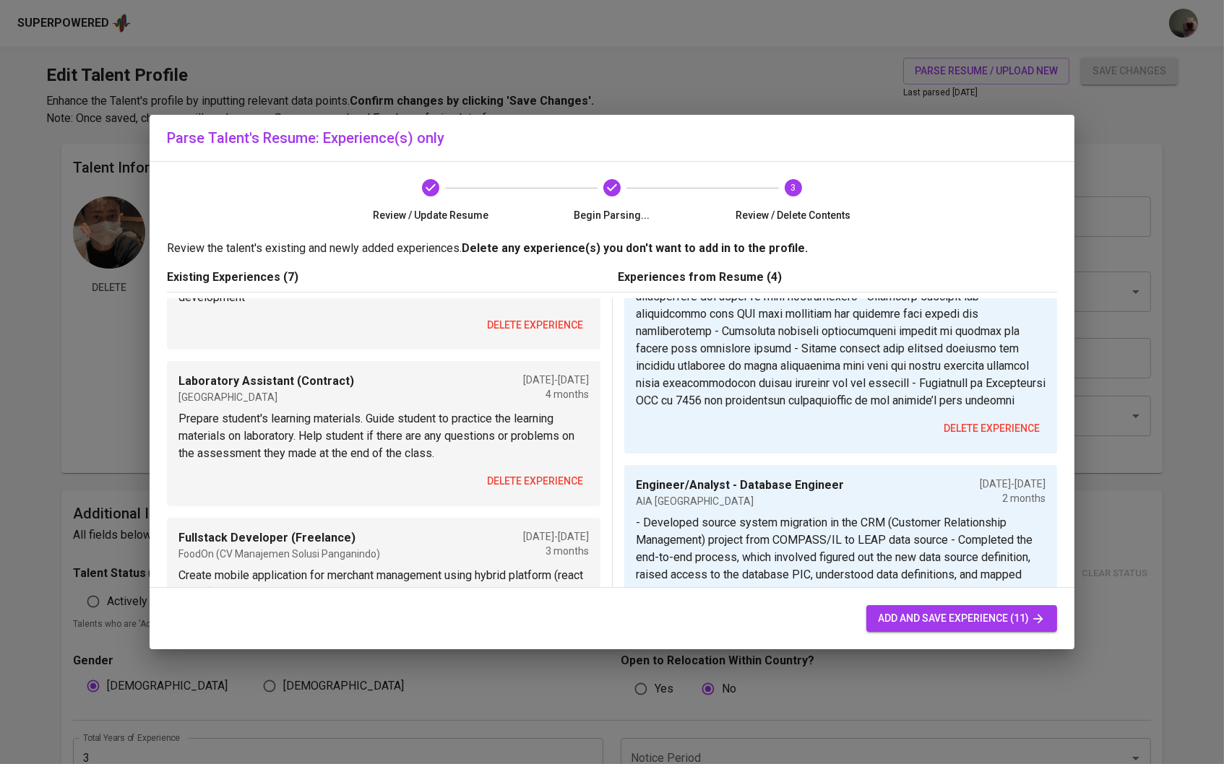
click at [556, 485] on span "delete experience" at bounding box center [535, 482] width 96 height 18
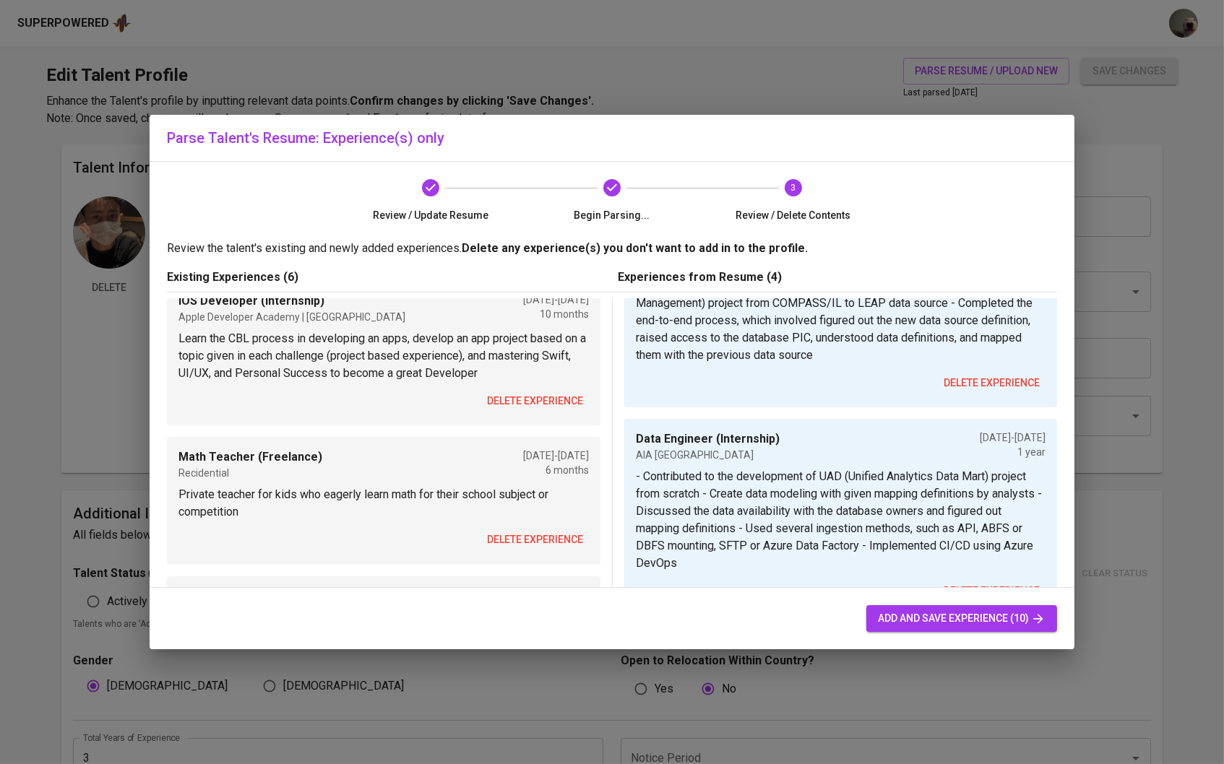
scroll to position [419, 0]
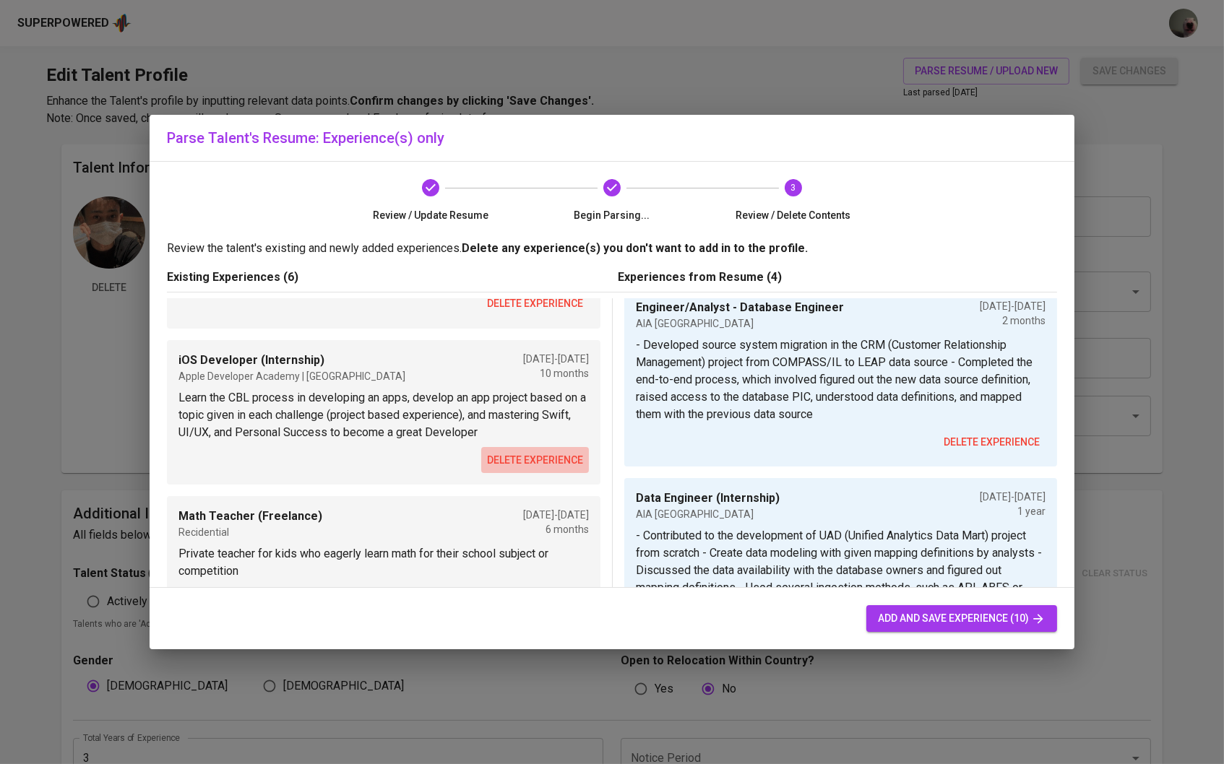
click at [550, 460] on span "delete experience" at bounding box center [535, 461] width 96 height 18
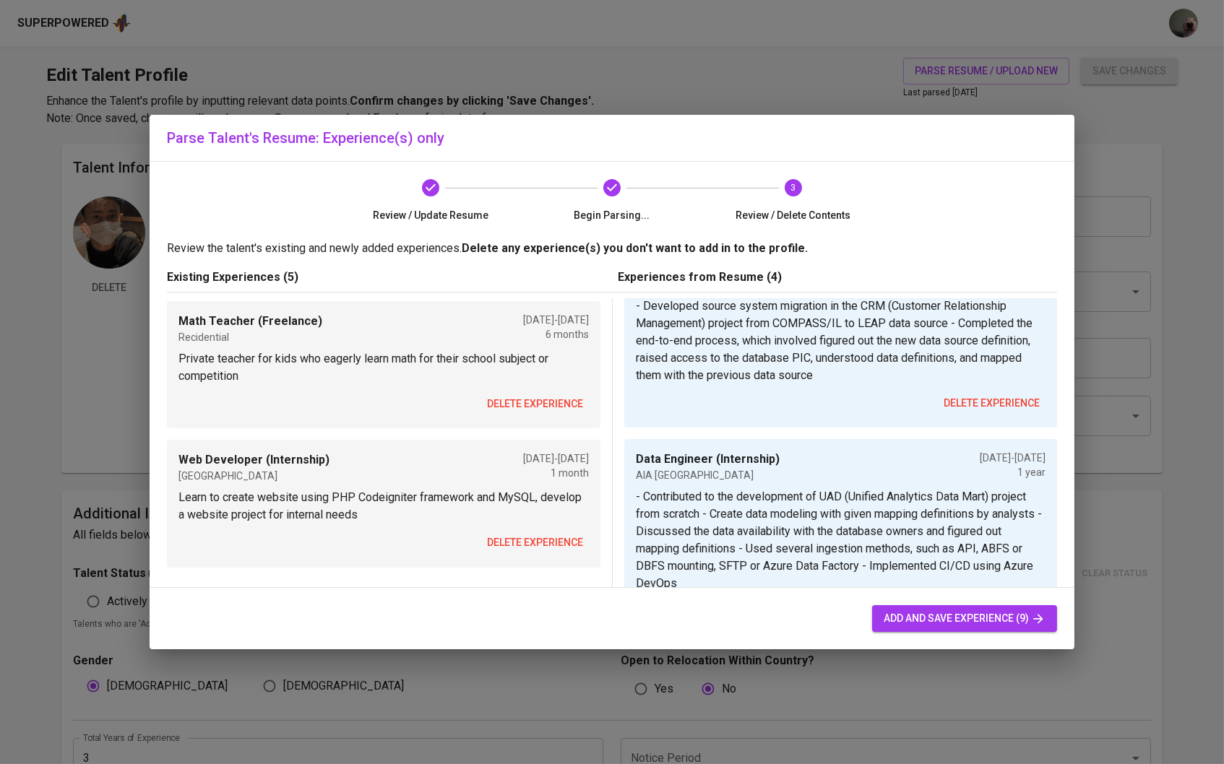
scroll to position [459, 0]
click at [546, 397] on span "delete experience" at bounding box center [535, 404] width 96 height 18
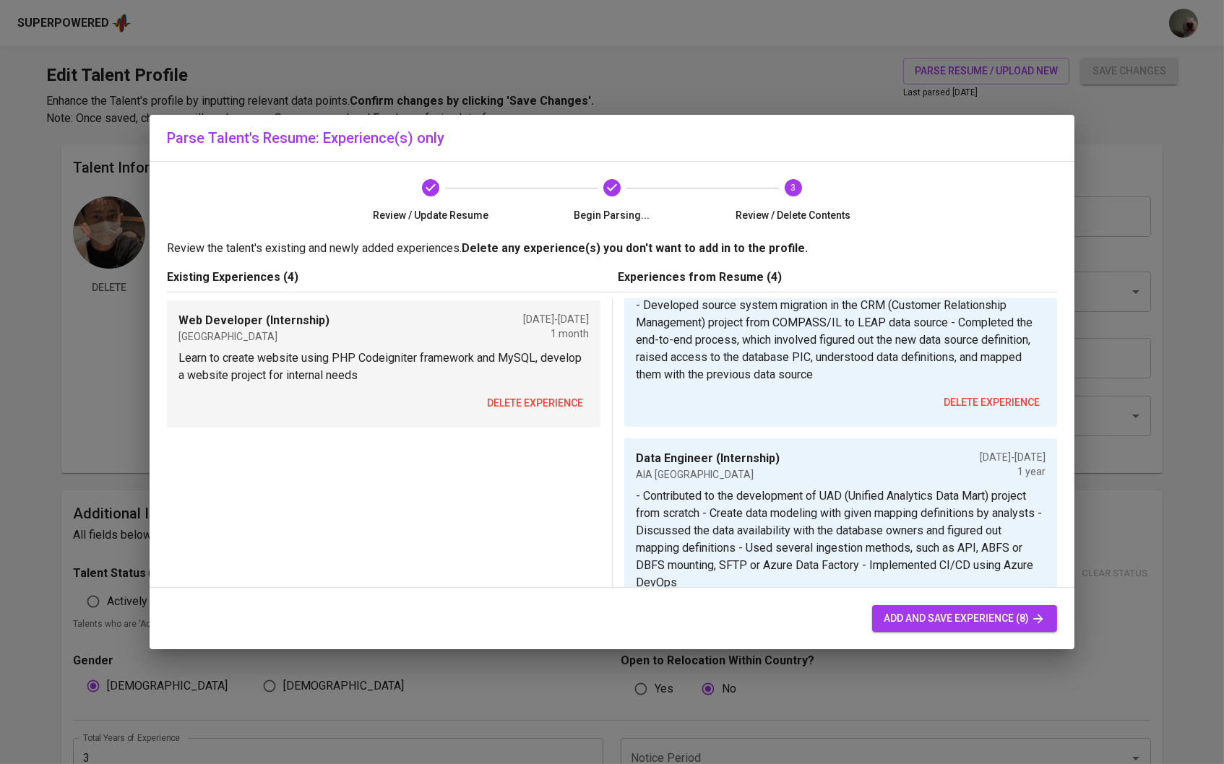
click at [552, 395] on span "delete experience" at bounding box center [535, 404] width 96 height 18
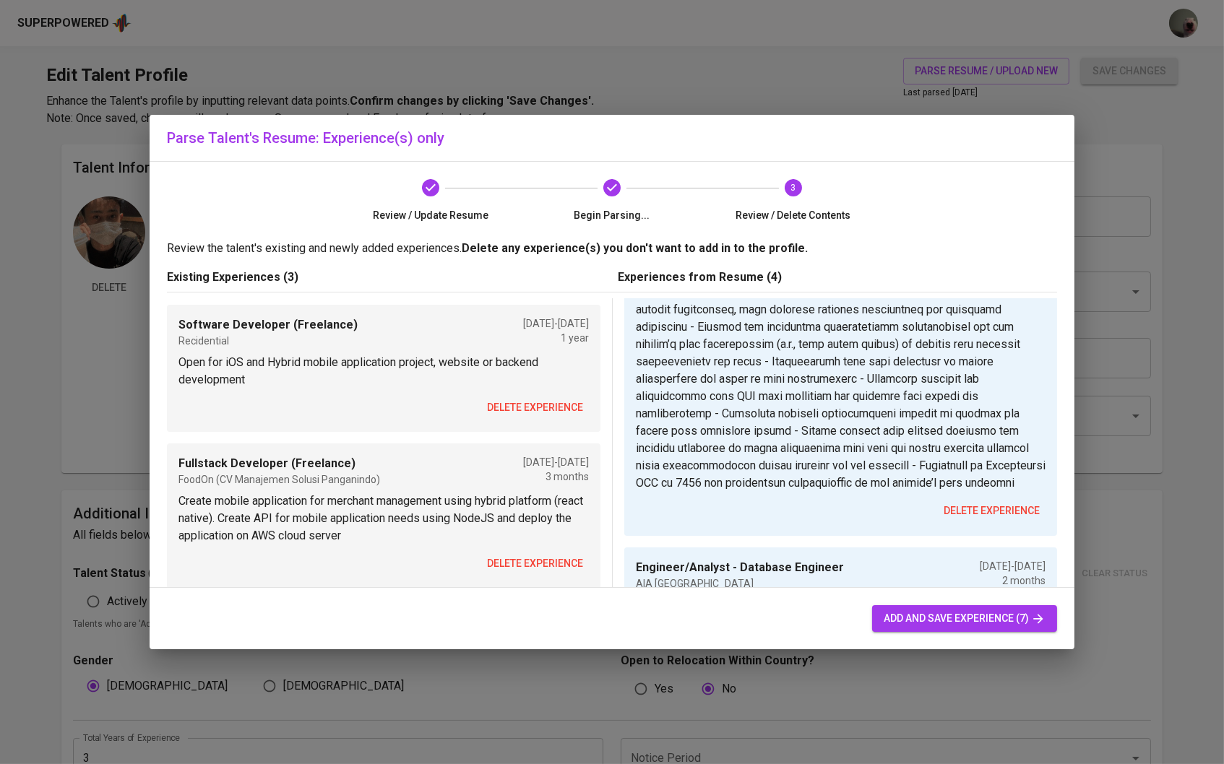
scroll to position [160, 0]
click at [889, 628] on span "add and save experience (7)" at bounding box center [965, 619] width 162 height 18
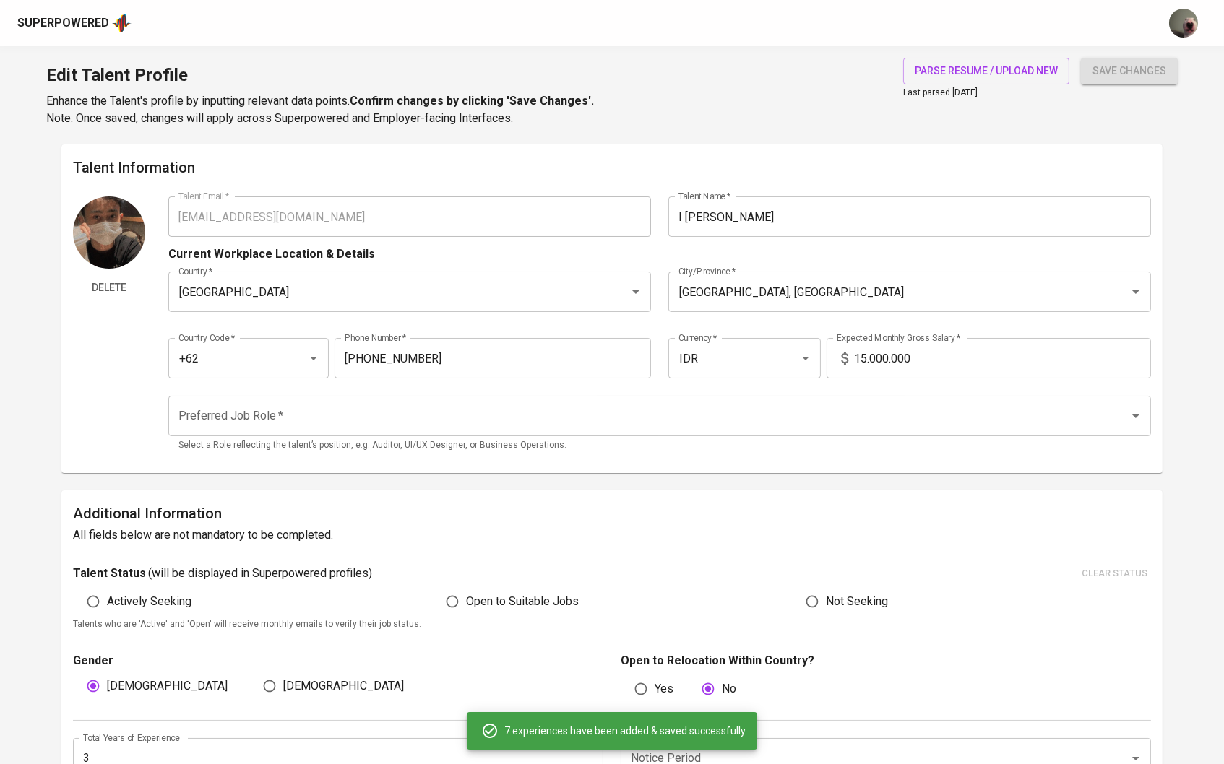
type input "Data Engineer"
type input "Engineer/Analyst - Database Engineer"
type input "[DATE]"
type input "Data Engineer (Internship)"
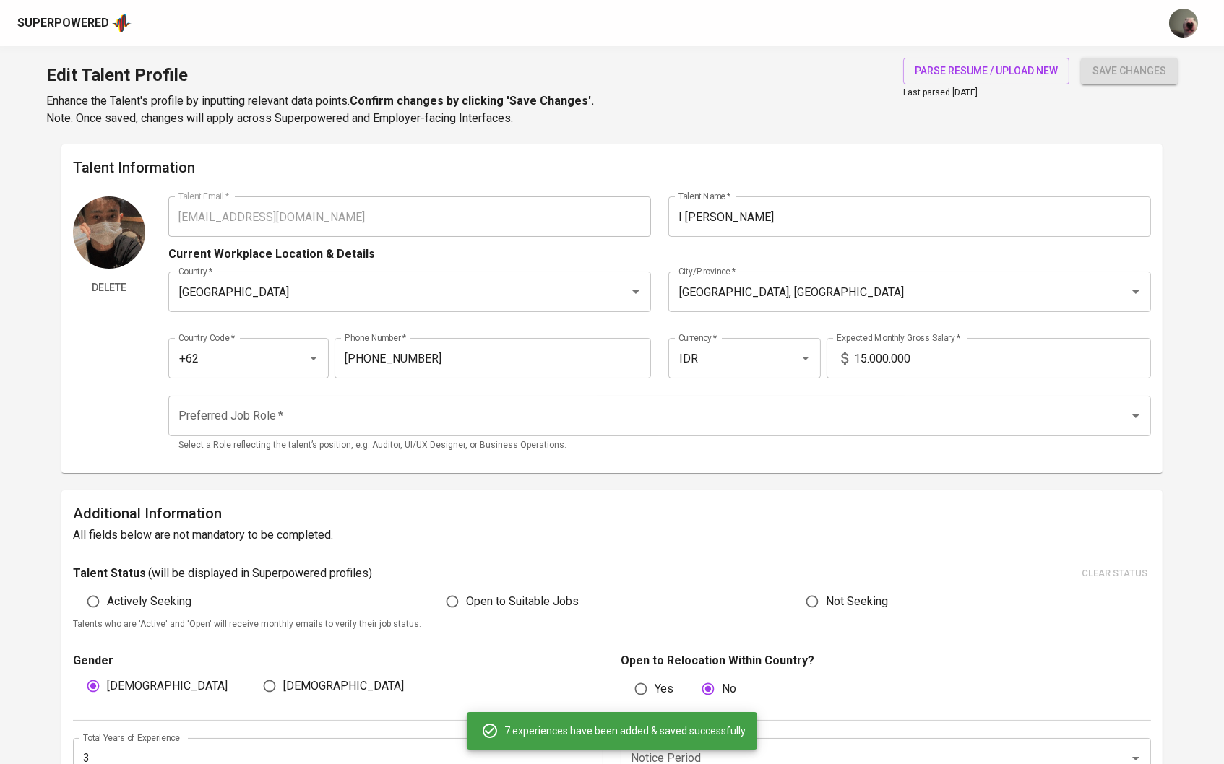
type input "AIA Singapore"
type input "08/01/2021"
type input "08/01/2022"
type input "Backend Developer (Part-Time)"
type input "Leastric (PT Leastric Teknologi Indonesia)"
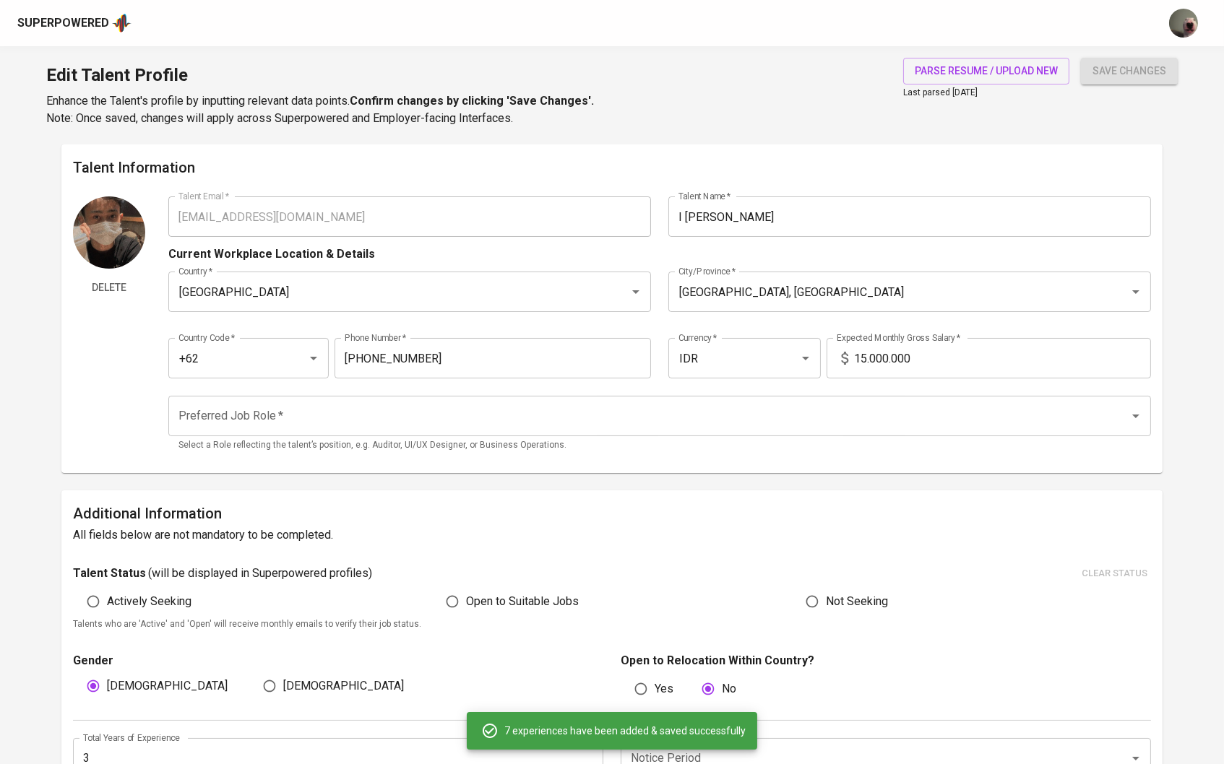
type input "04/01/2021"
type input "11/01/2021"
type input "Software Engineer"
type input "Early Relevant Experience"
type input "03/01/2019"
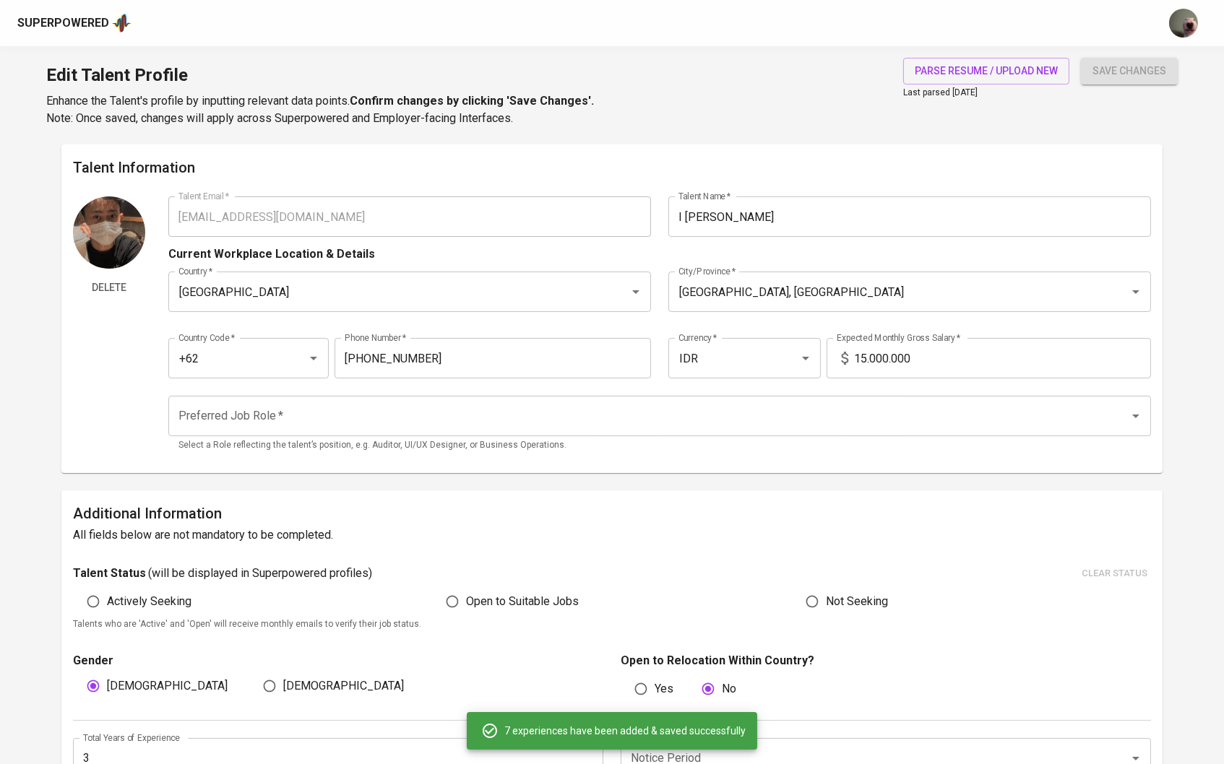
type input "10/01/2021"
type input "Software Developer (Freelance)"
type input "Recidential"
type input "03/01/2020"
type input "04/01/2021"
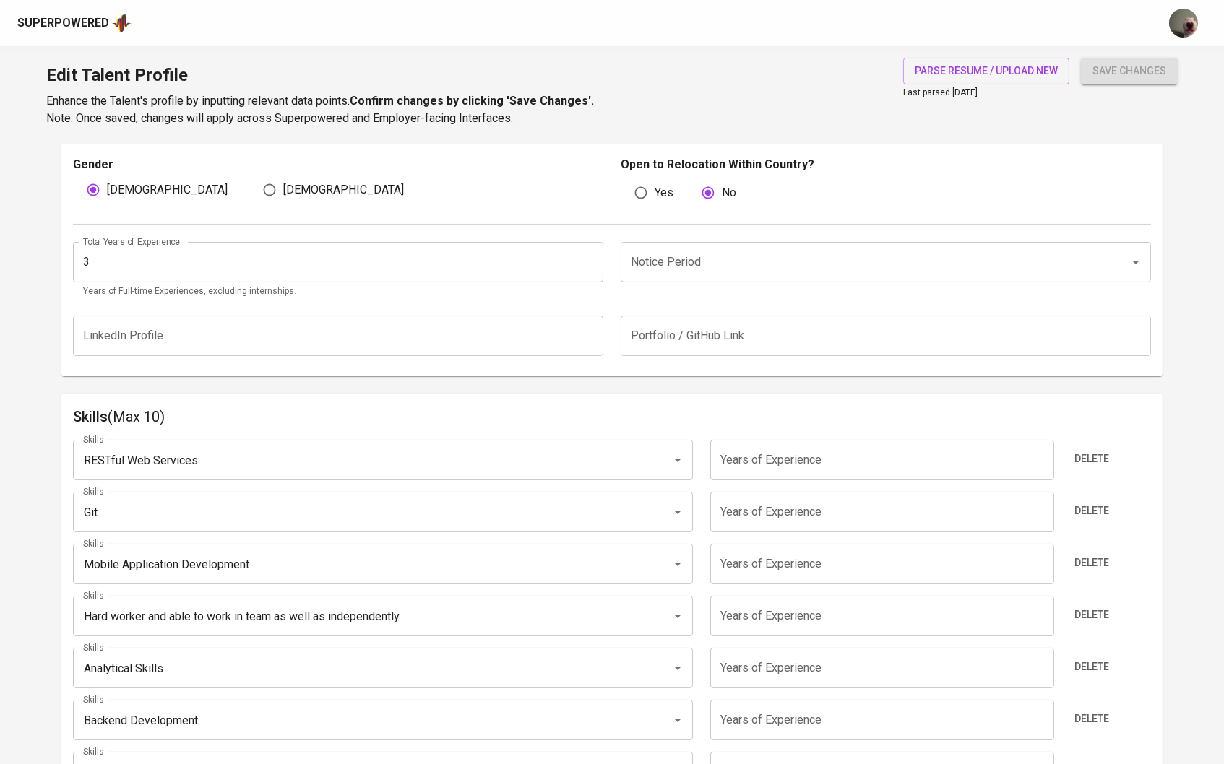
scroll to position [504, 0]
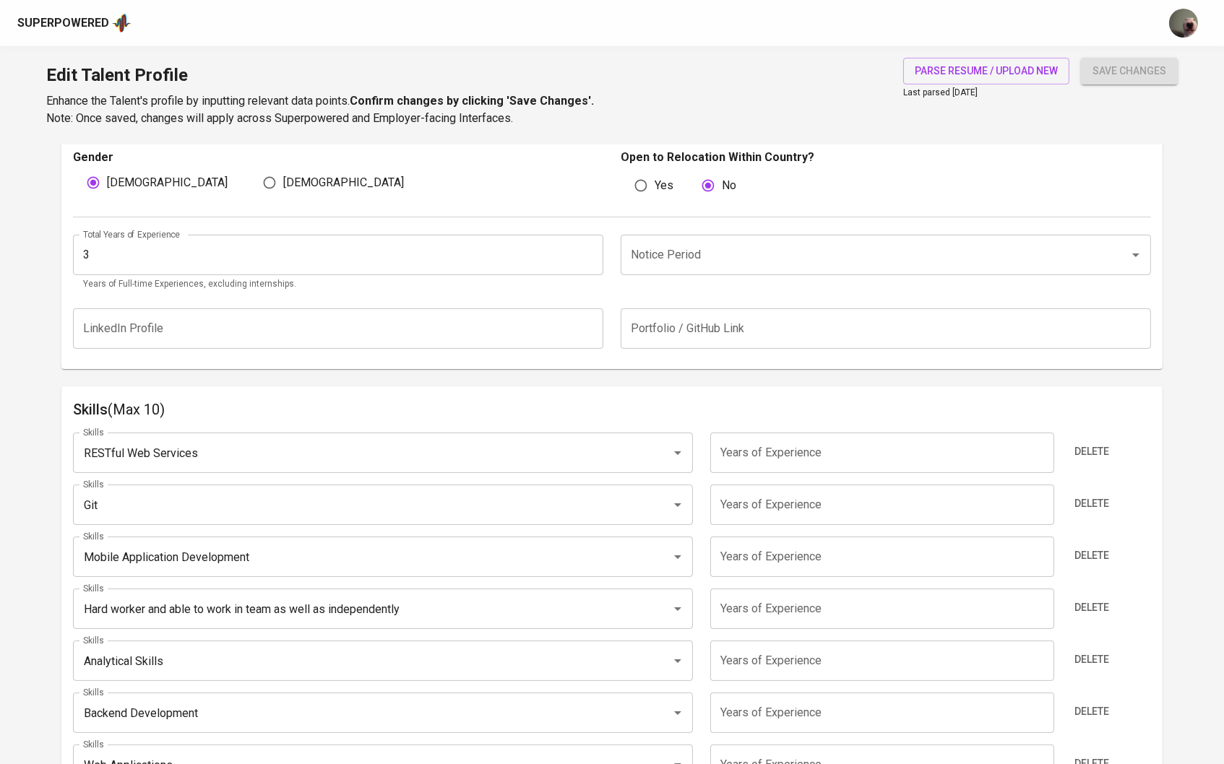
click at [791, 451] on input "number" at bounding box center [882, 453] width 344 height 40
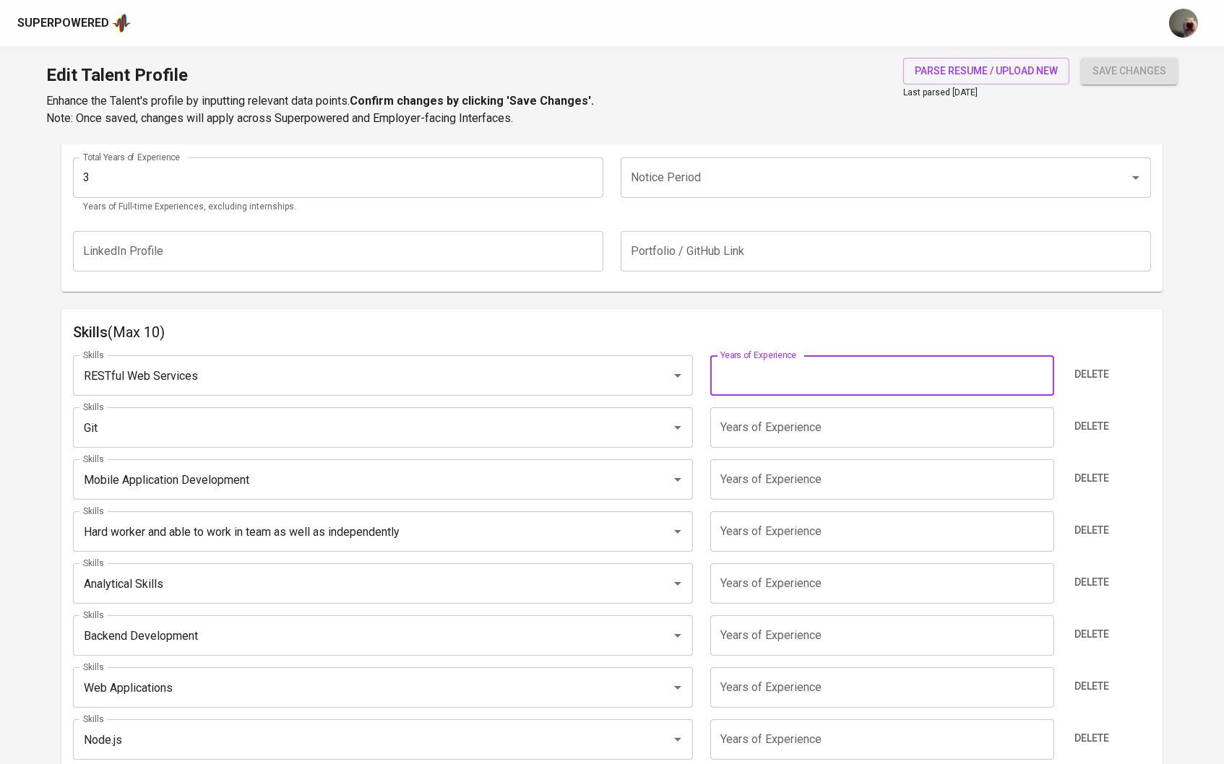
scroll to position [500, 0]
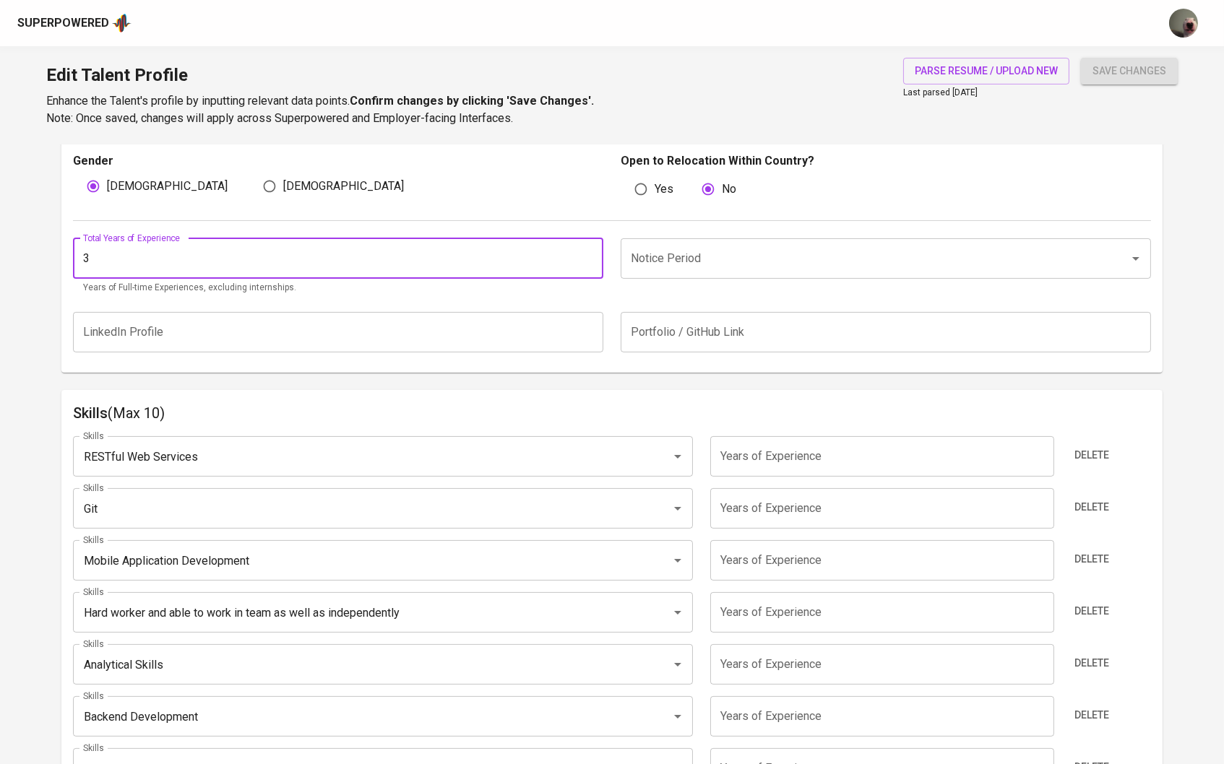
click at [588, 243] on input "3" at bounding box center [338, 258] width 530 height 40
click at [588, 254] on input "4" at bounding box center [338, 258] width 530 height 40
click at [588, 254] on input "5" at bounding box center [338, 258] width 530 height 40
type input "4"
click at [588, 261] on input "4" at bounding box center [338, 258] width 530 height 40
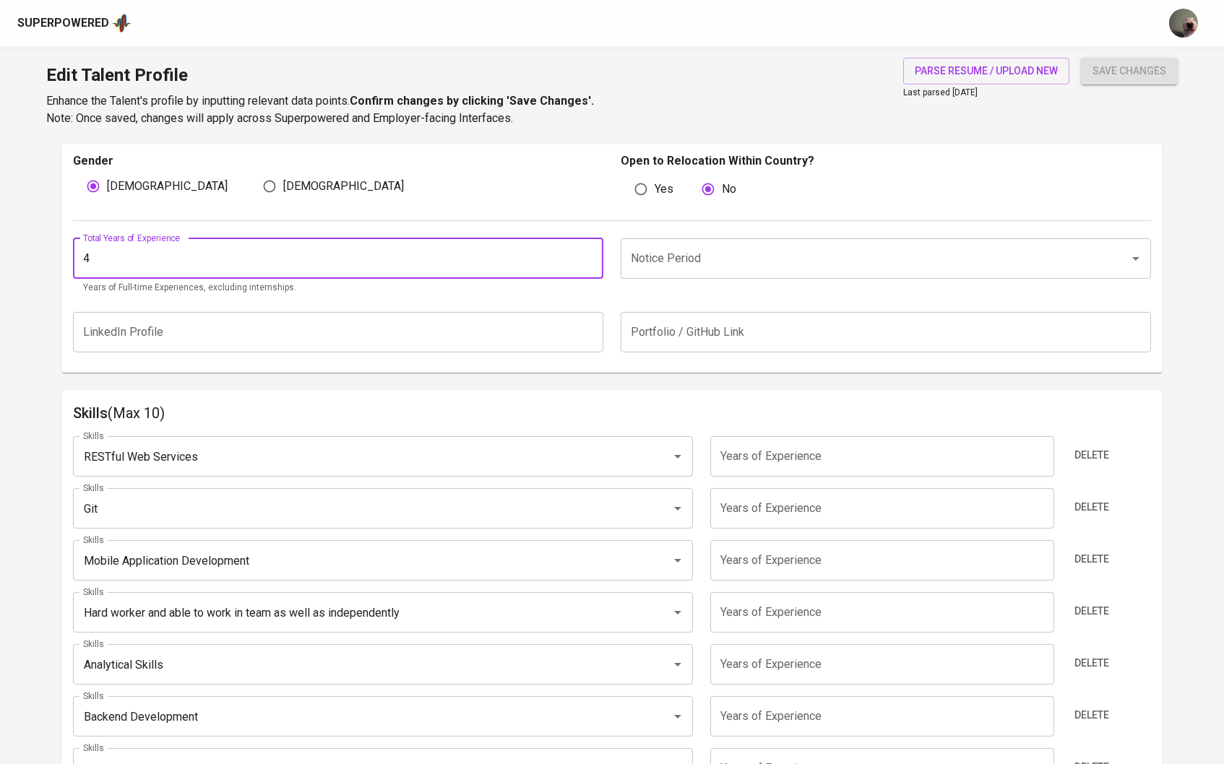
click at [665, 261] on input "Notice Period" at bounding box center [865, 258] width 477 height 27
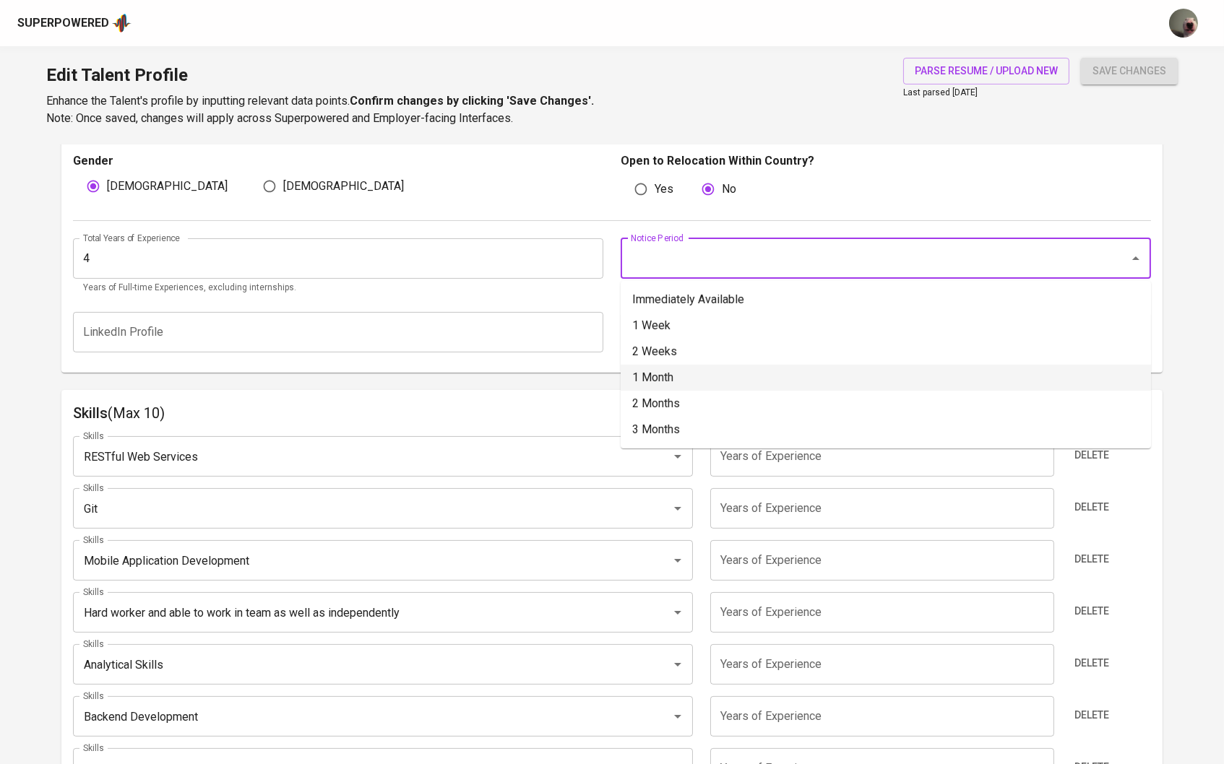
click at [666, 369] on li "1 Month" at bounding box center [886, 378] width 530 height 26
type input "1 Month"
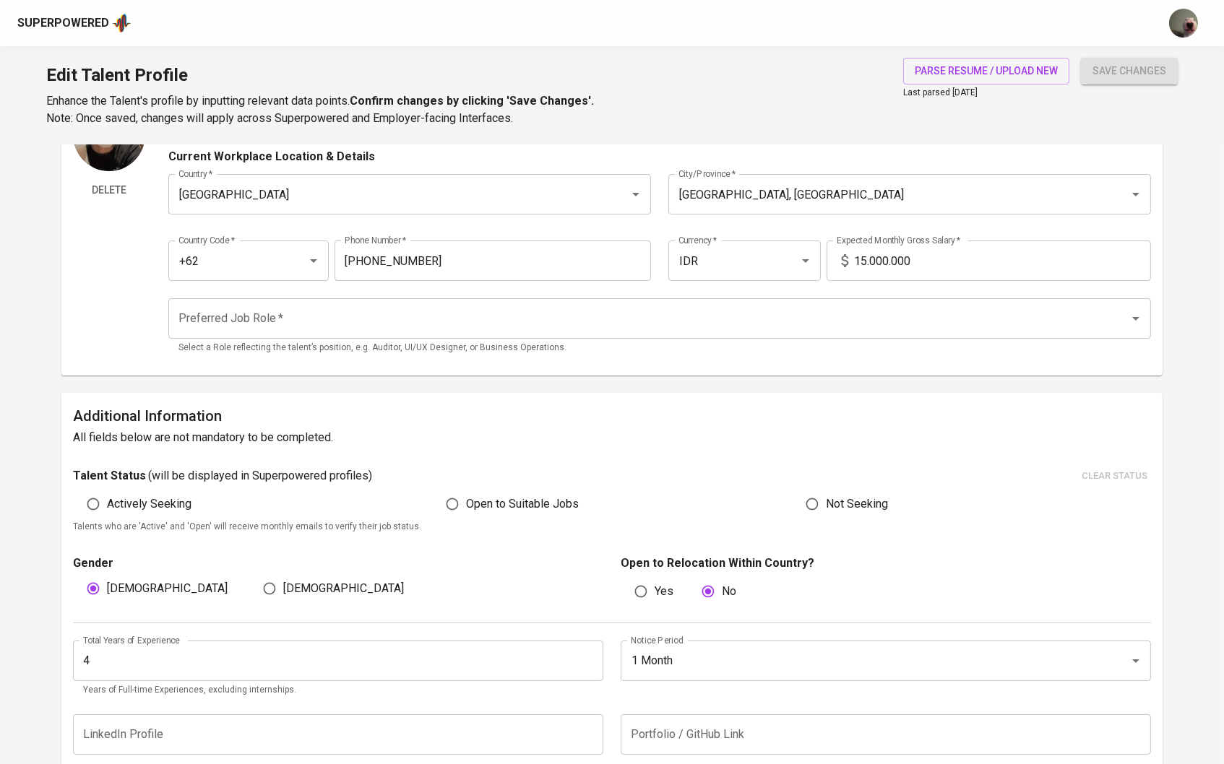
scroll to position [85, 0]
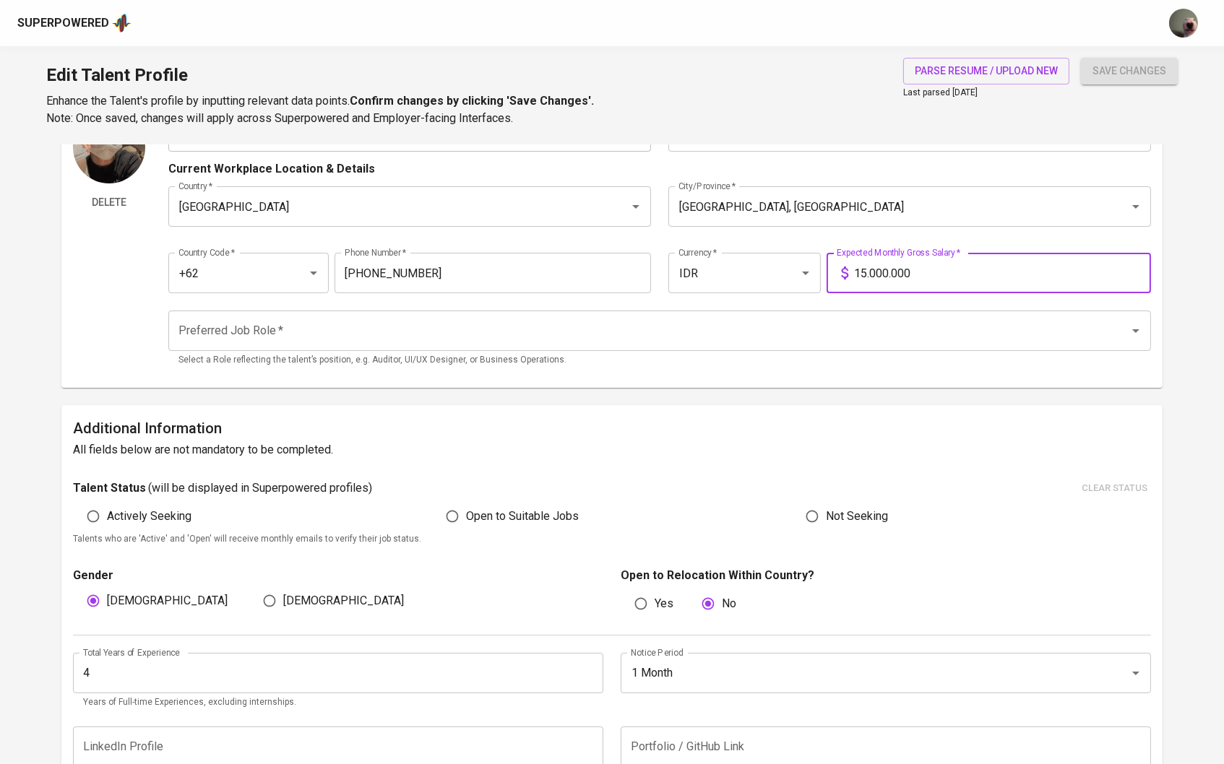
click at [870, 267] on input "15.000.000" at bounding box center [1003, 273] width 298 height 40
click at [855, 345] on div "Preferred Job Role *" at bounding box center [659, 331] width 983 height 40
type input "17.000.000"
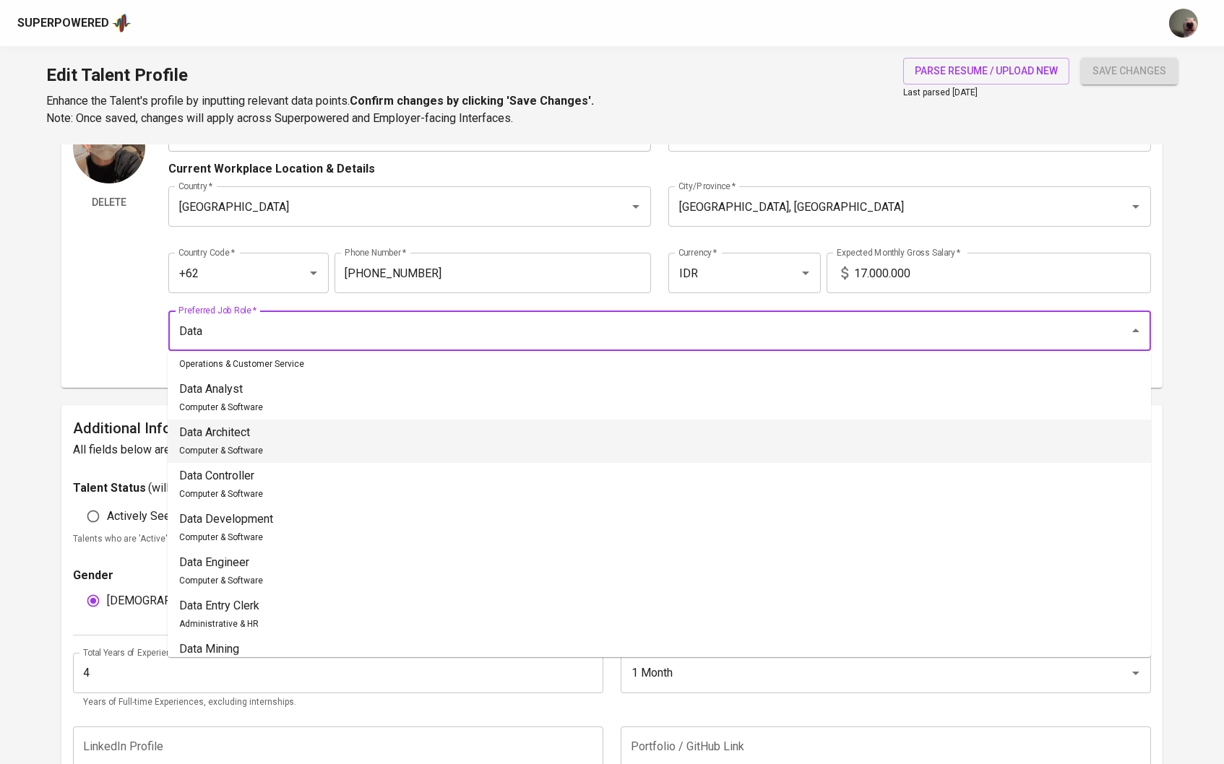
scroll to position [69, 0]
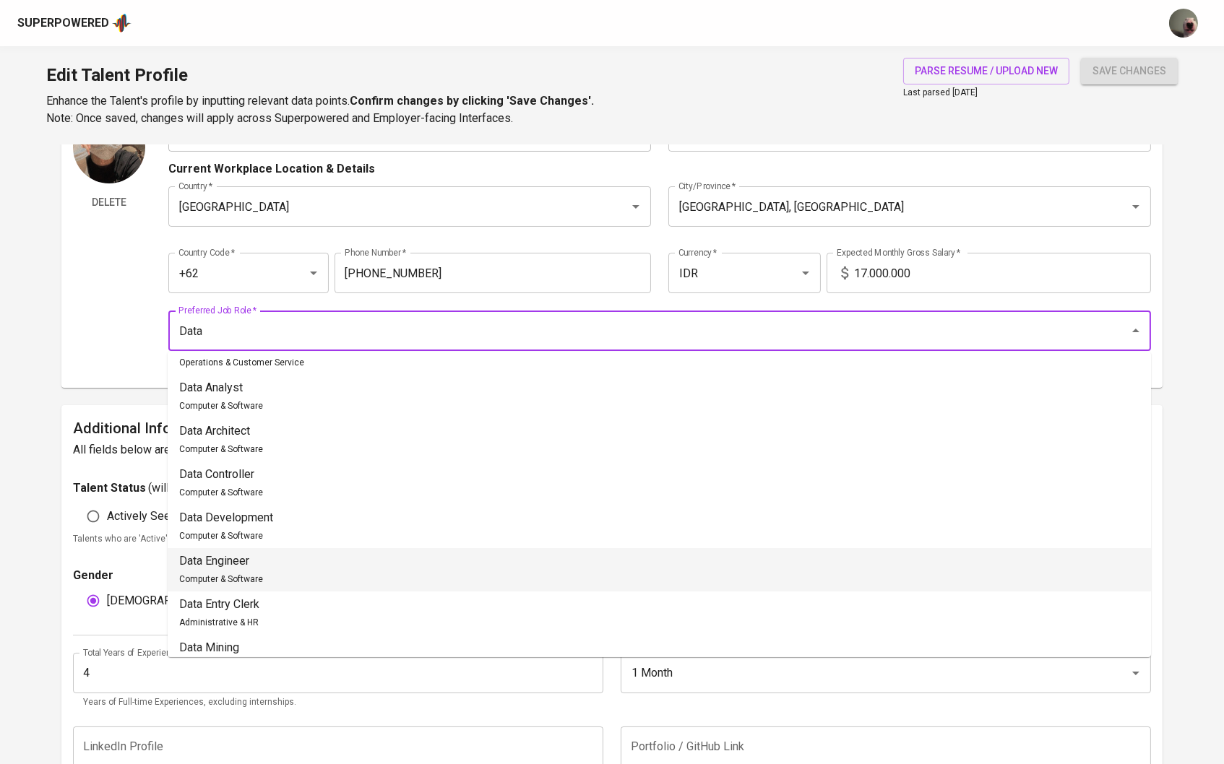
click at [621, 561] on li "Data Engineer Computer & Software" at bounding box center [659, 569] width 983 height 43
type input "Data Engineer"
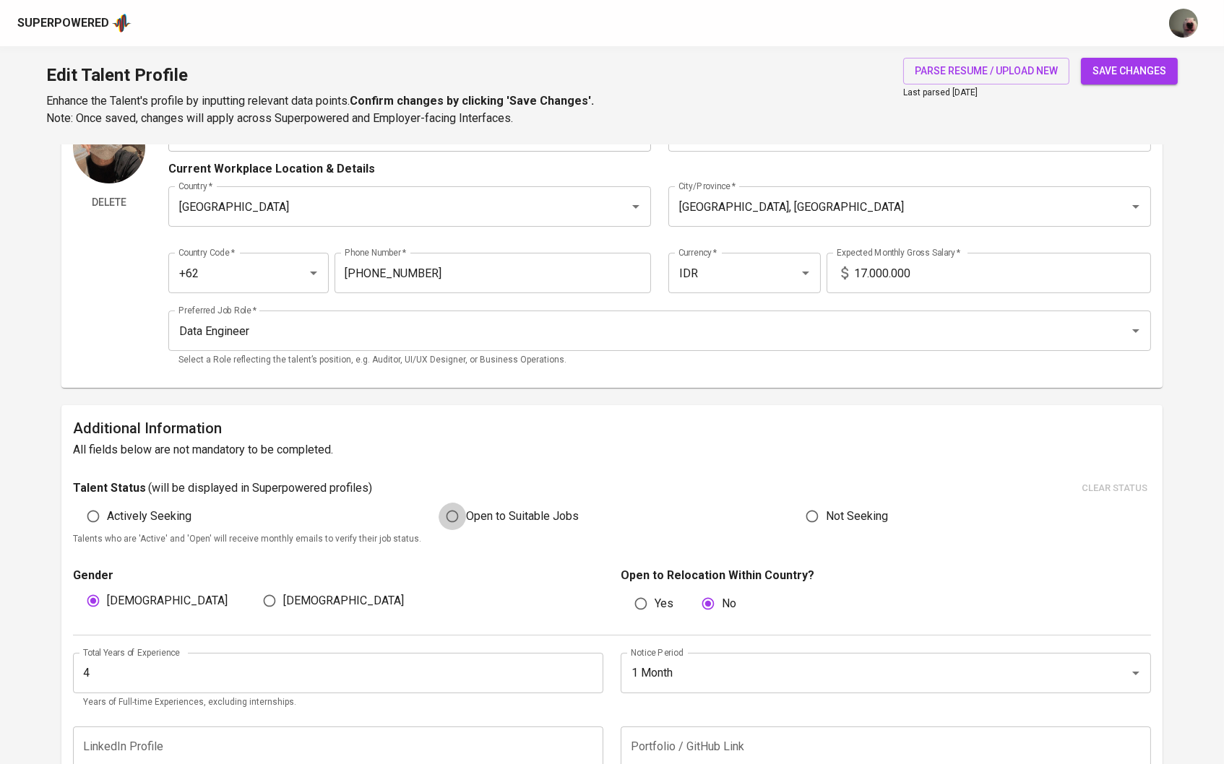
click at [464, 514] on input "Open to Suitable Jobs" at bounding box center [452, 516] width 27 height 27
radio input "true"
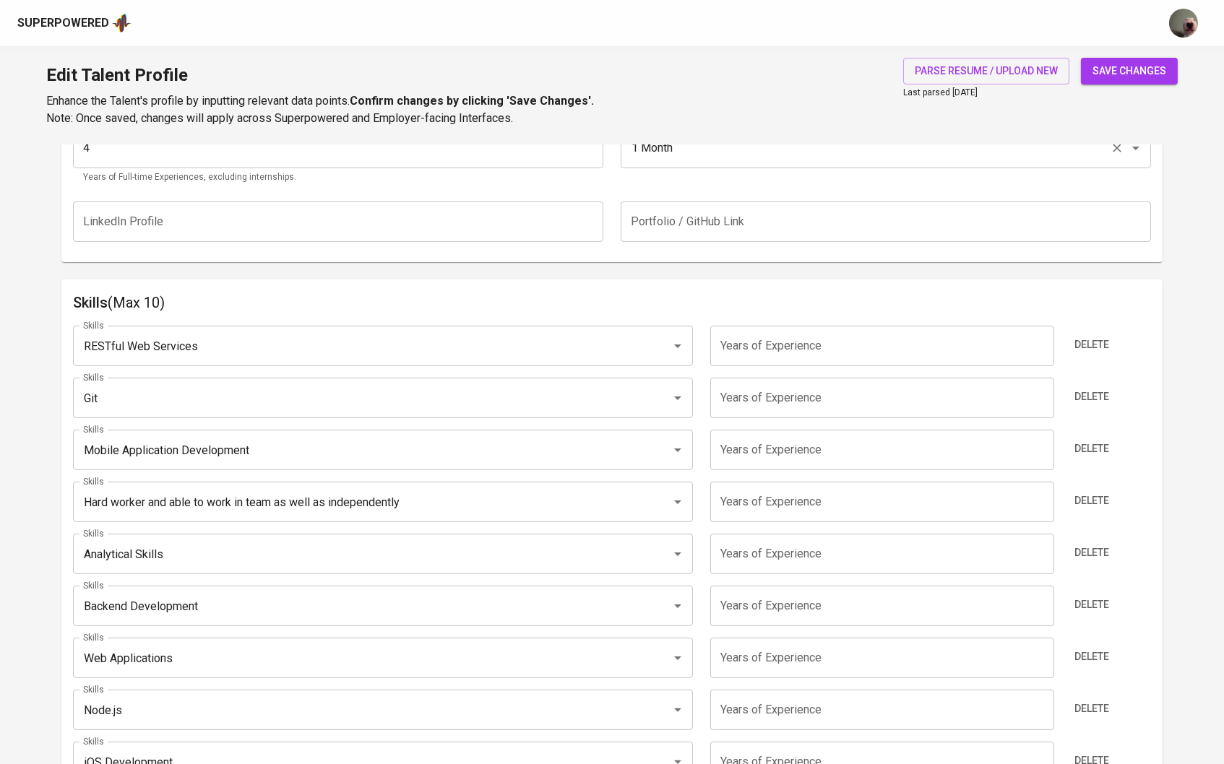
scroll to position [672, 0]
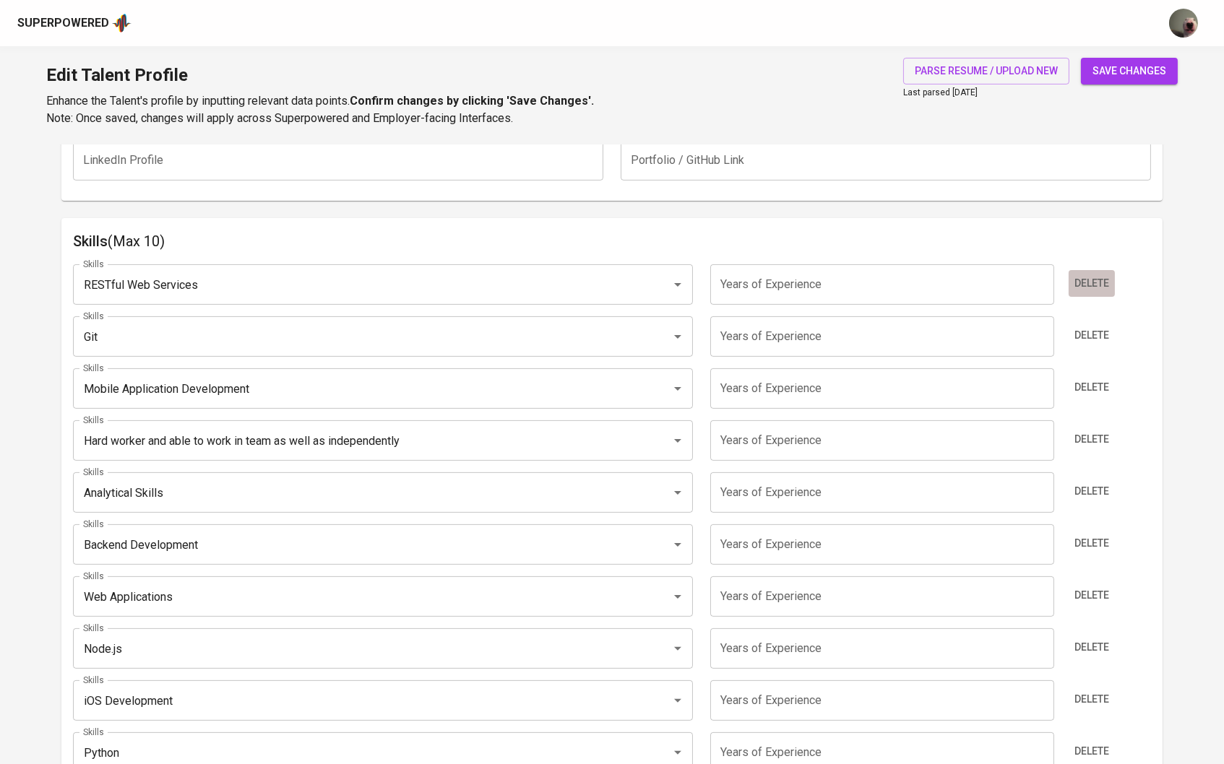
click at [1079, 275] on span "Delete" at bounding box center [1091, 284] width 35 height 18
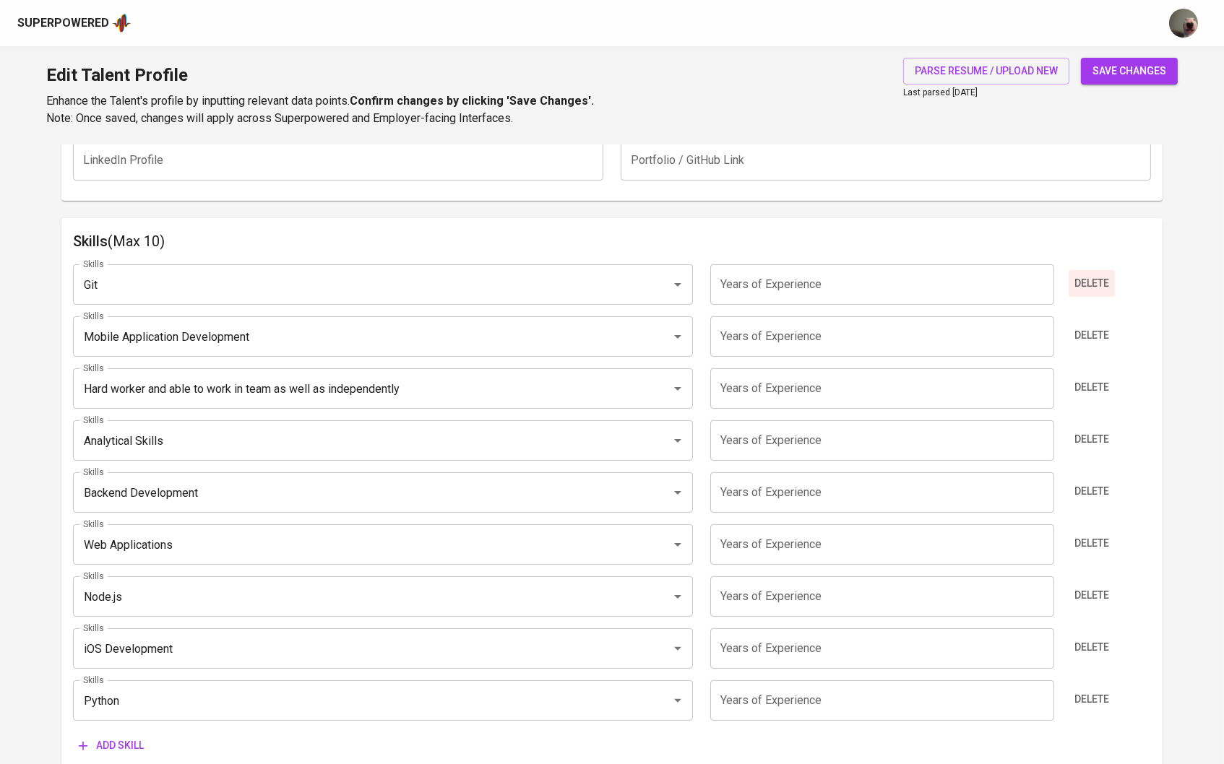
click at [1111, 288] on button "Delete" at bounding box center [1092, 283] width 46 height 27
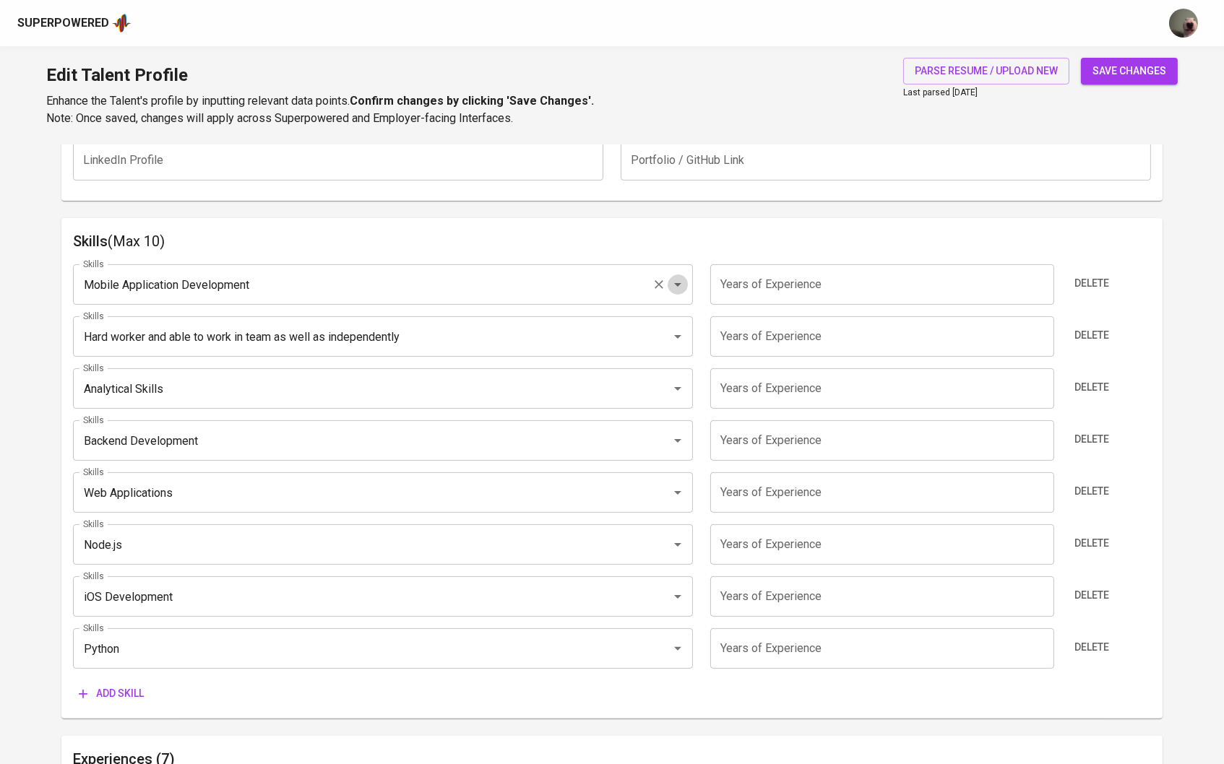
click at [675, 280] on icon "Open" at bounding box center [677, 284] width 17 height 17
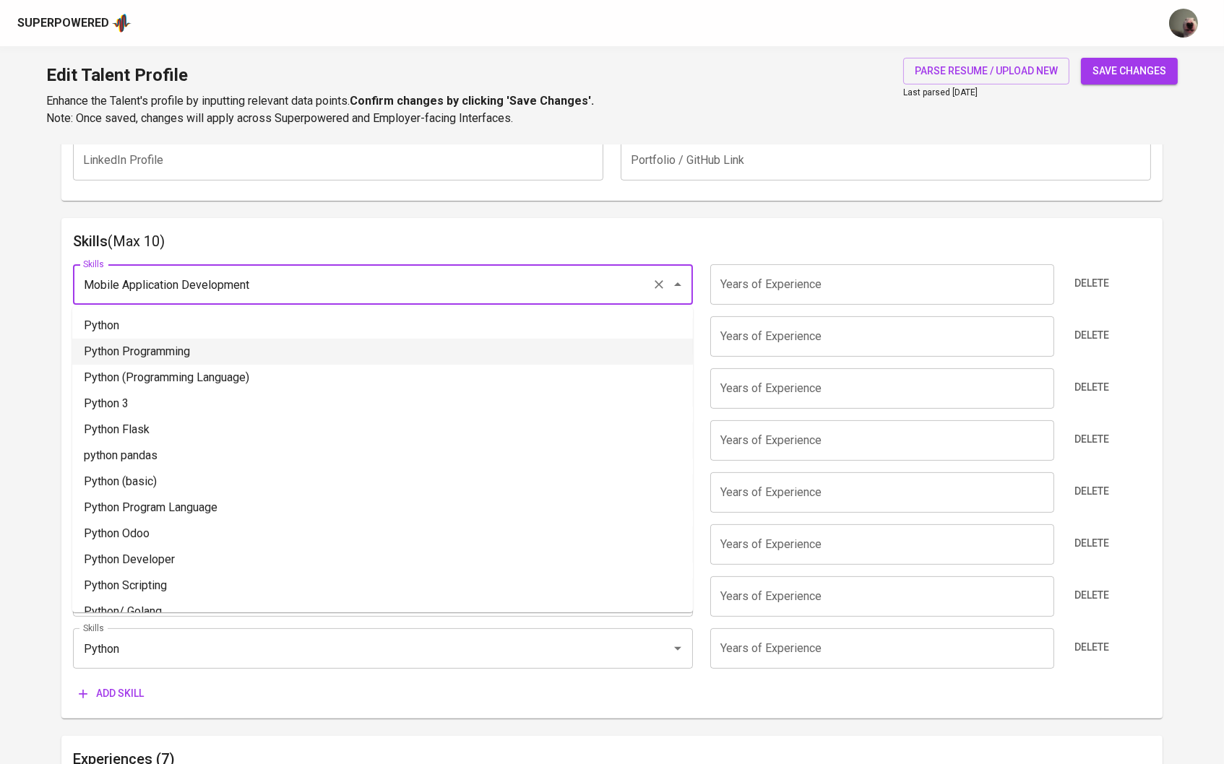
click at [453, 381] on li "Python (Programming Language)" at bounding box center [382, 378] width 621 height 26
type input "Python (Programming Language)"
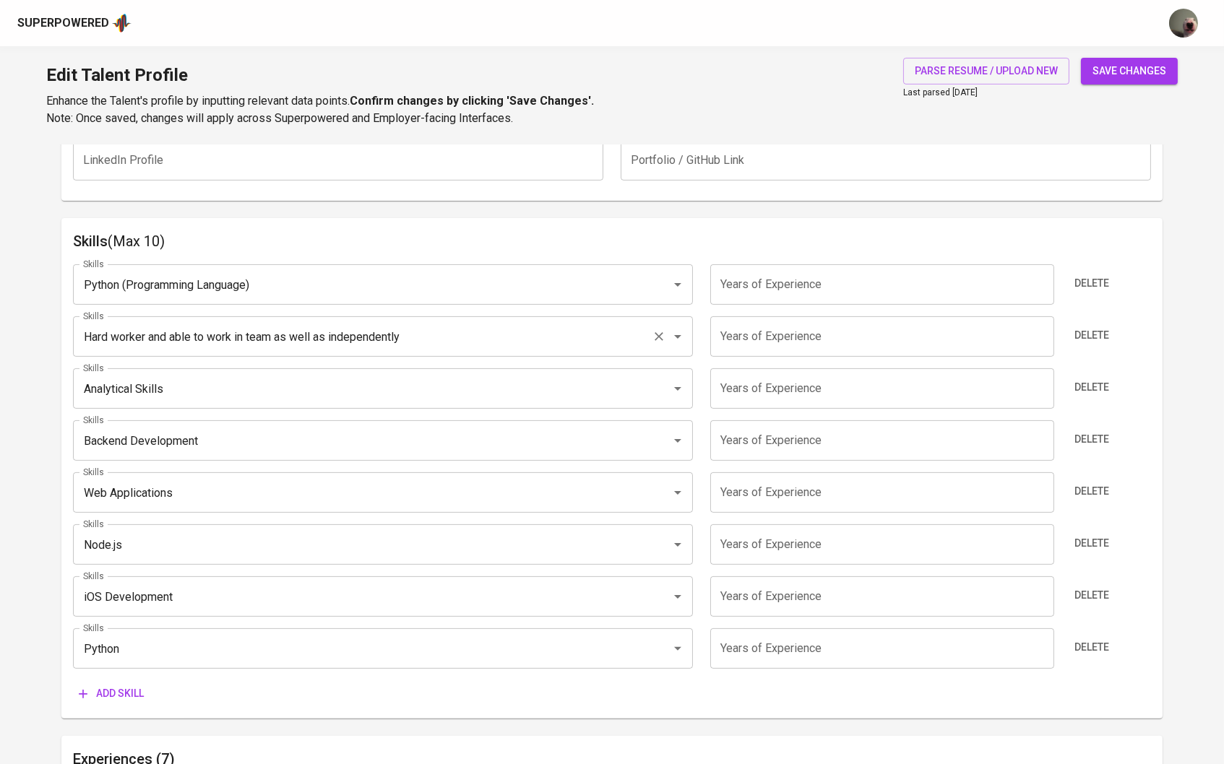
click at [540, 337] on input "Hard worker and able to work in team as well as independently" at bounding box center [362, 336] width 567 height 27
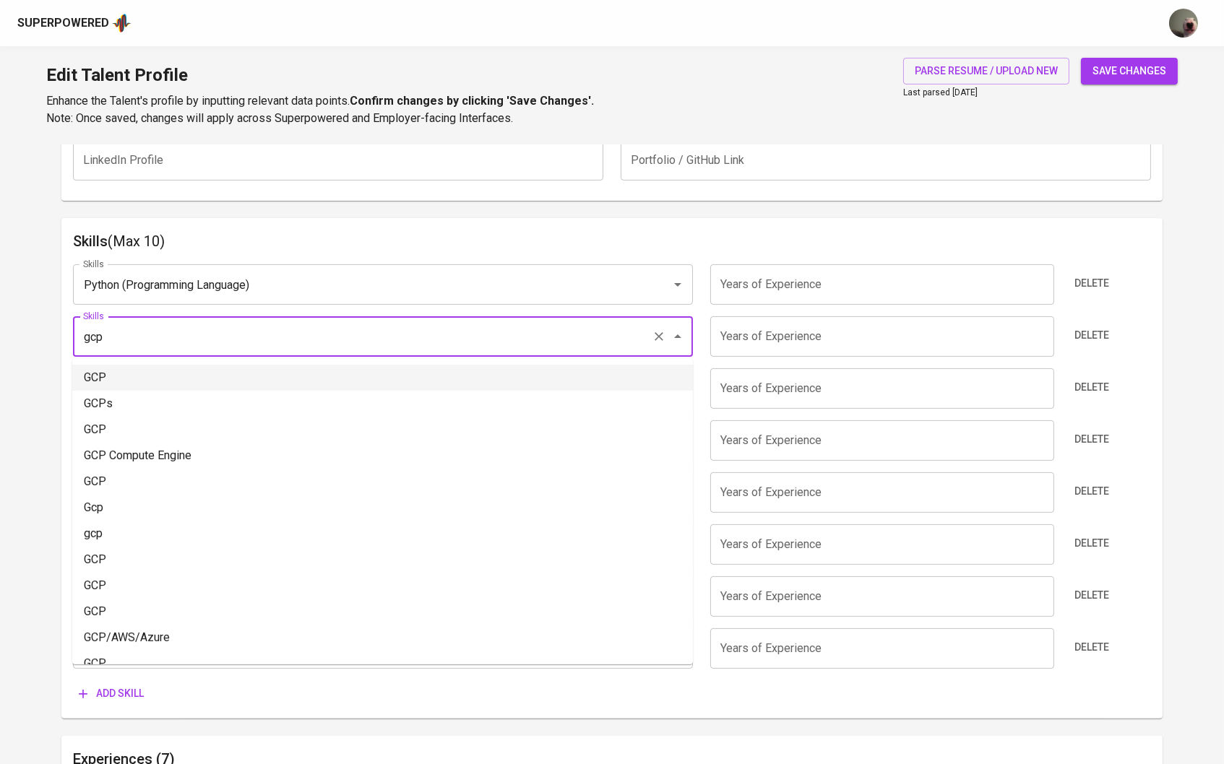
click at [436, 383] on li "GCP" at bounding box center [382, 378] width 621 height 26
type input "GCP"
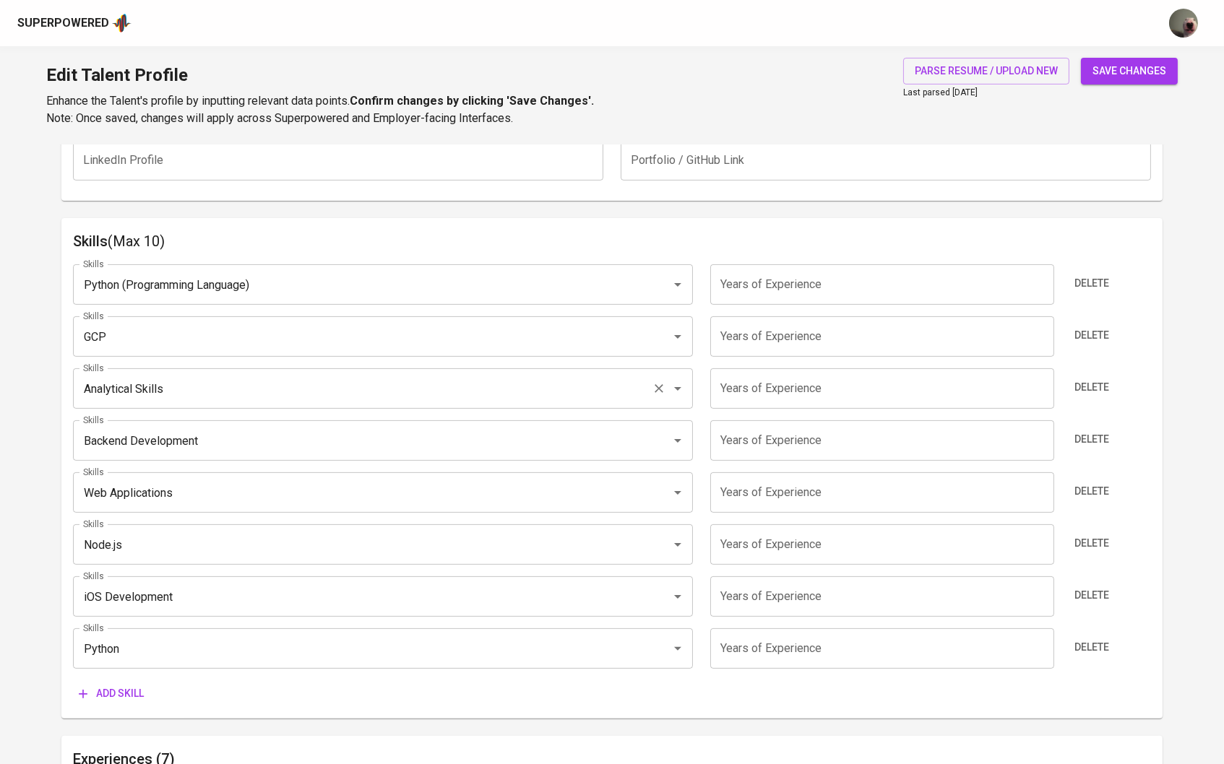
click at [398, 402] on div "Analytical Skills Skills" at bounding box center [383, 388] width 621 height 40
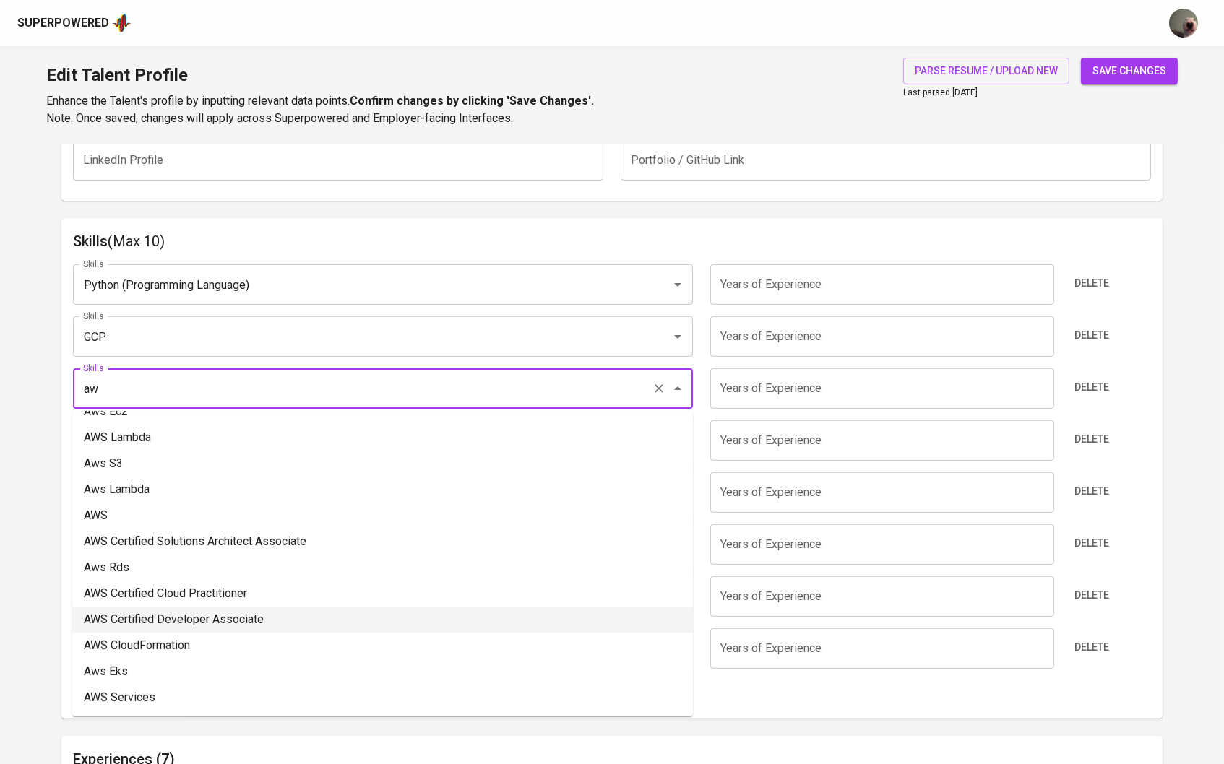
scroll to position [0, 0]
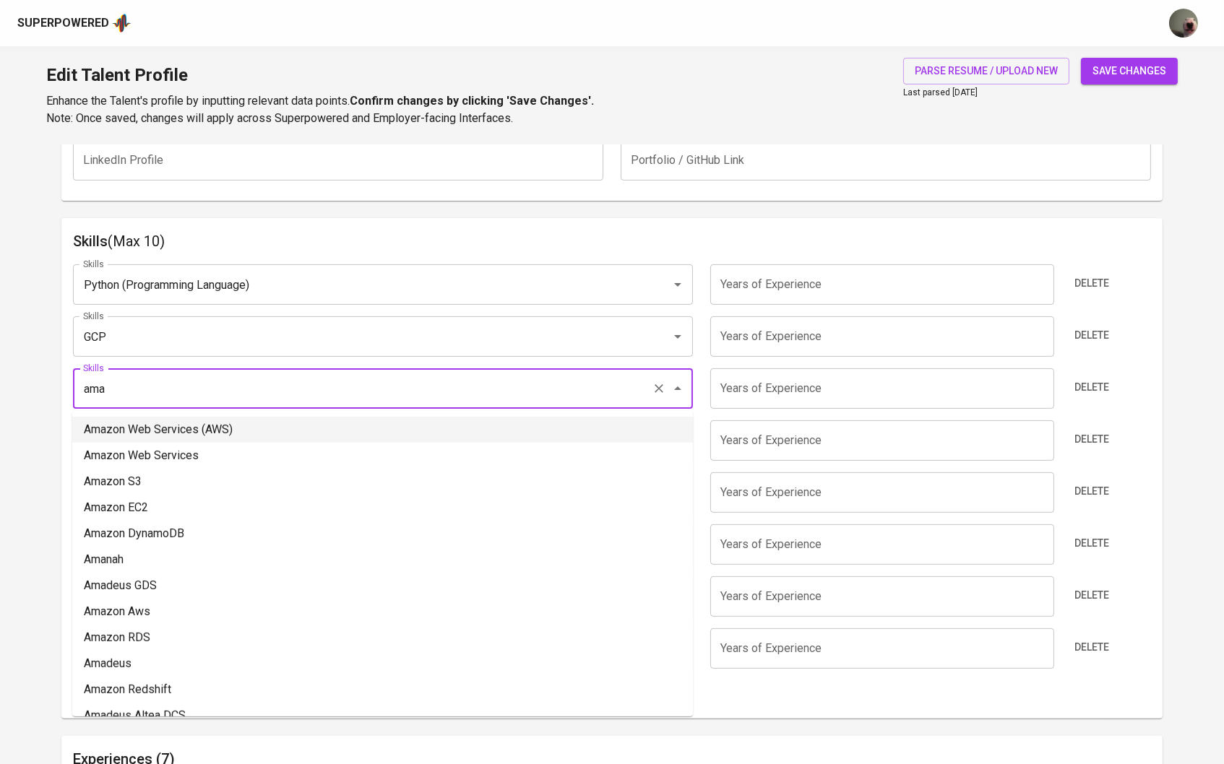
click at [215, 439] on li "Amazon Web Services (AWS)" at bounding box center [382, 430] width 621 height 26
type input "Amazon Web Services (AWS)"
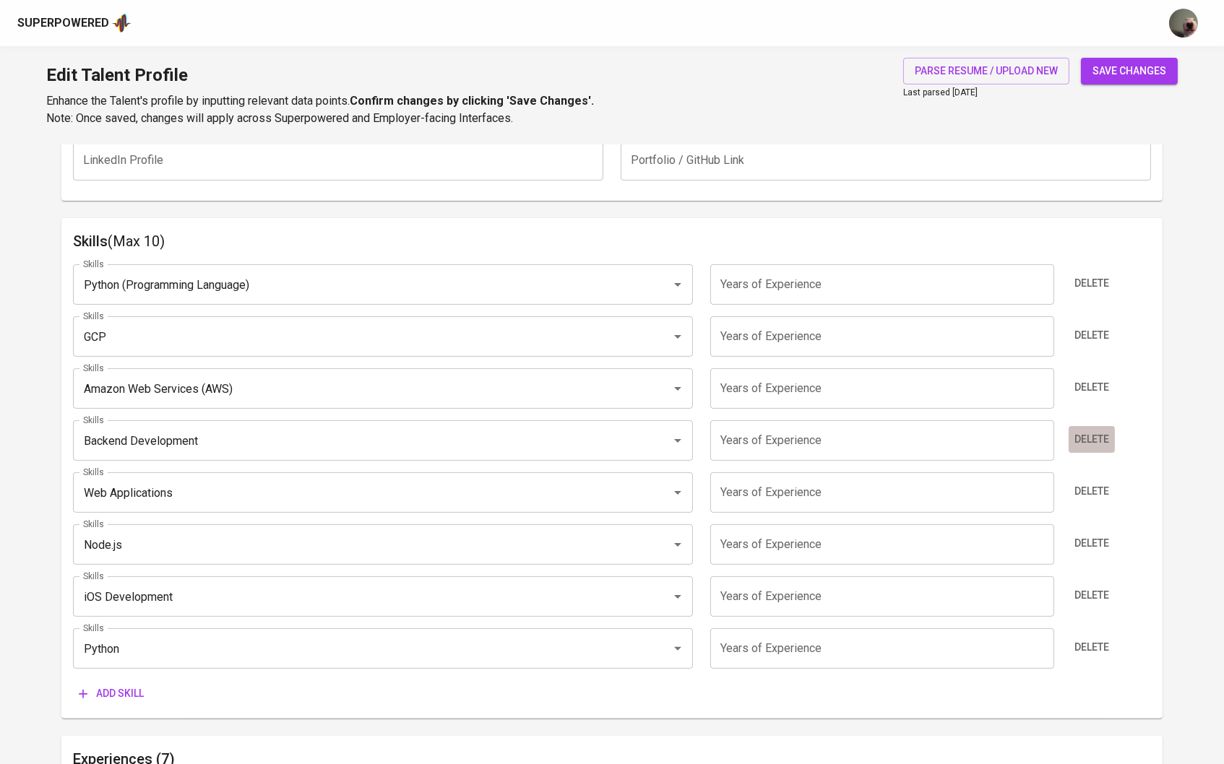
click at [1079, 436] on span "Delete" at bounding box center [1091, 440] width 35 height 18
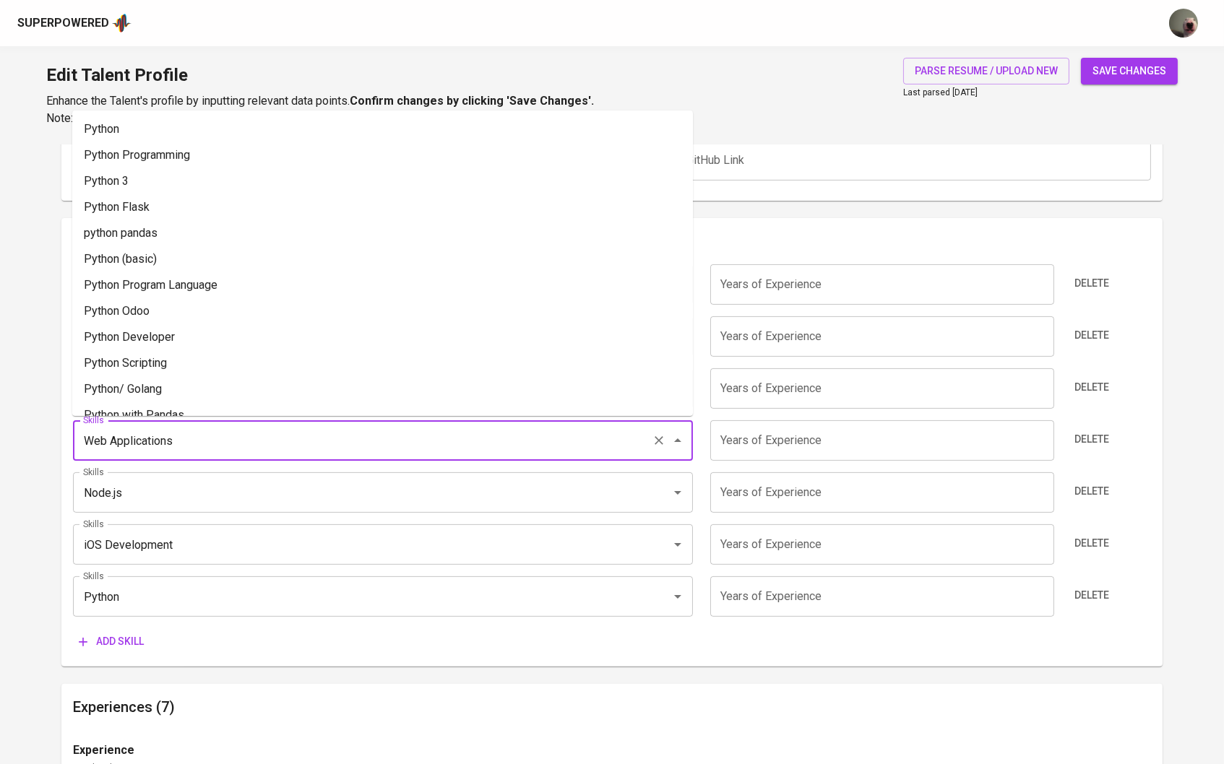
click at [637, 428] on input "Web Applications" at bounding box center [362, 440] width 567 height 27
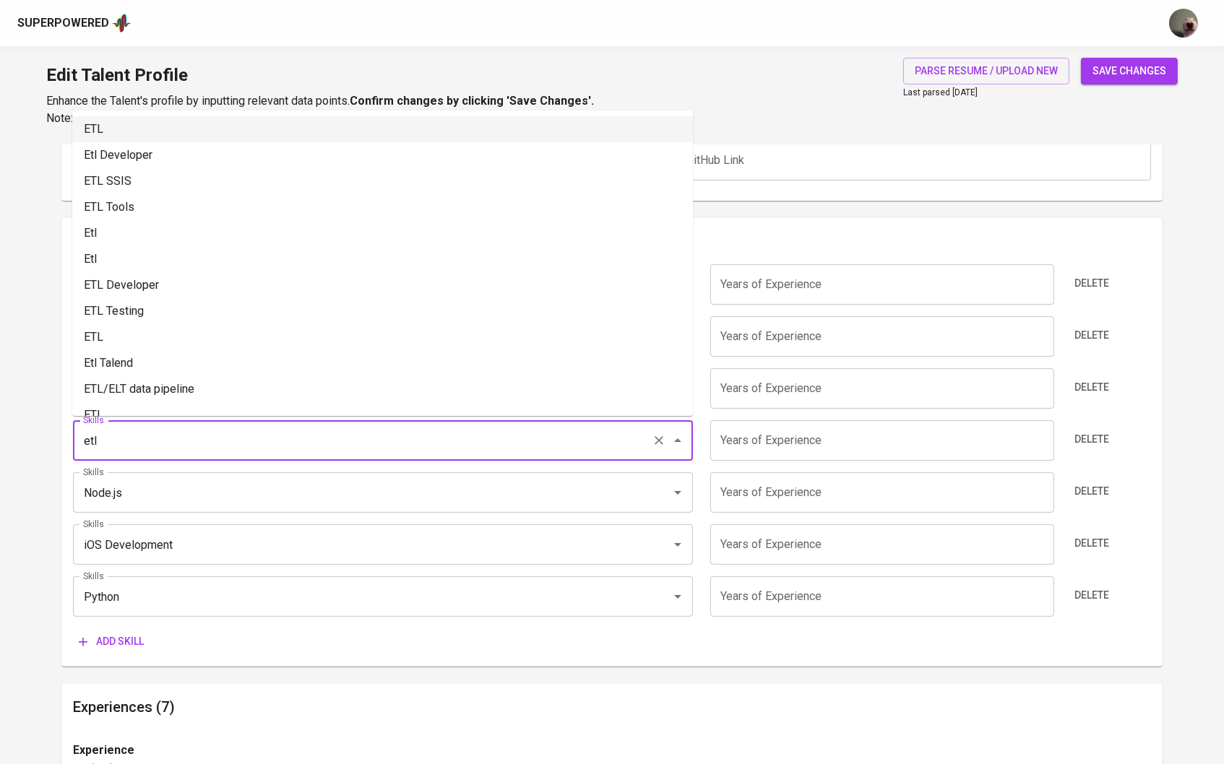
click at [451, 140] on li "ETL" at bounding box center [382, 129] width 621 height 26
type input "ETL"
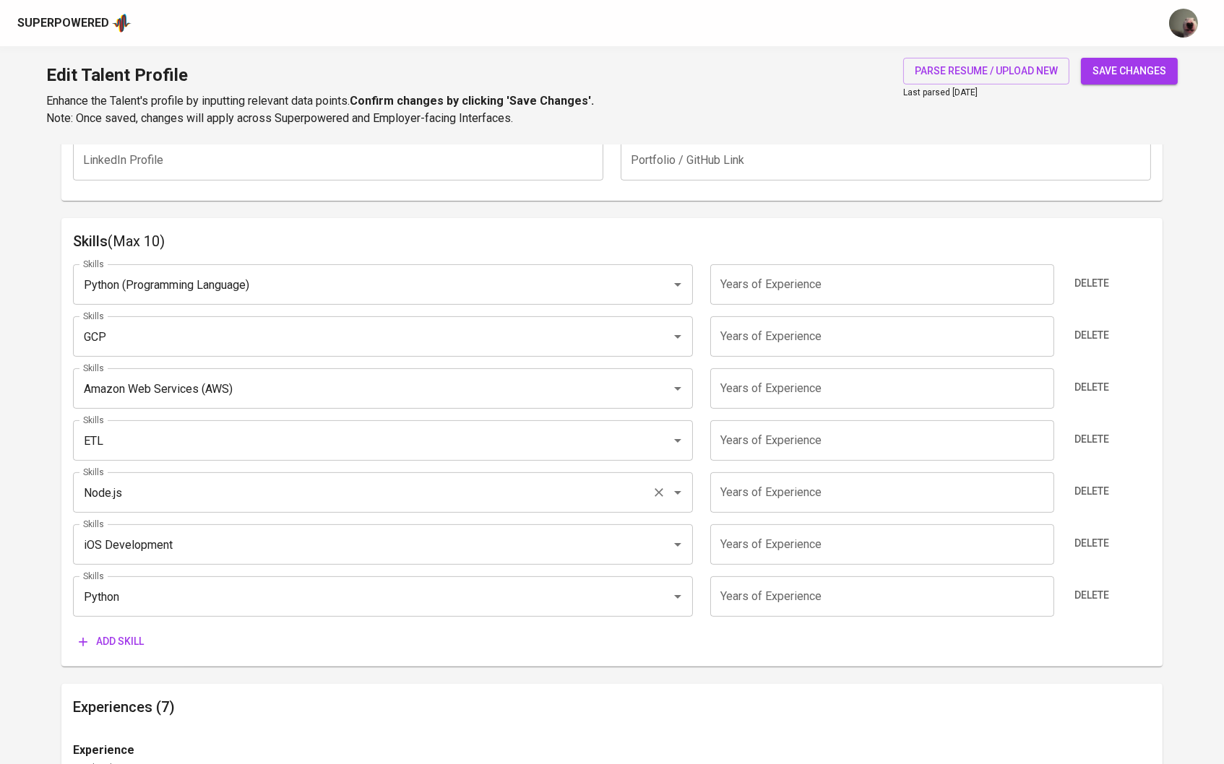
click at [343, 501] on input "Node.js" at bounding box center [362, 492] width 567 height 27
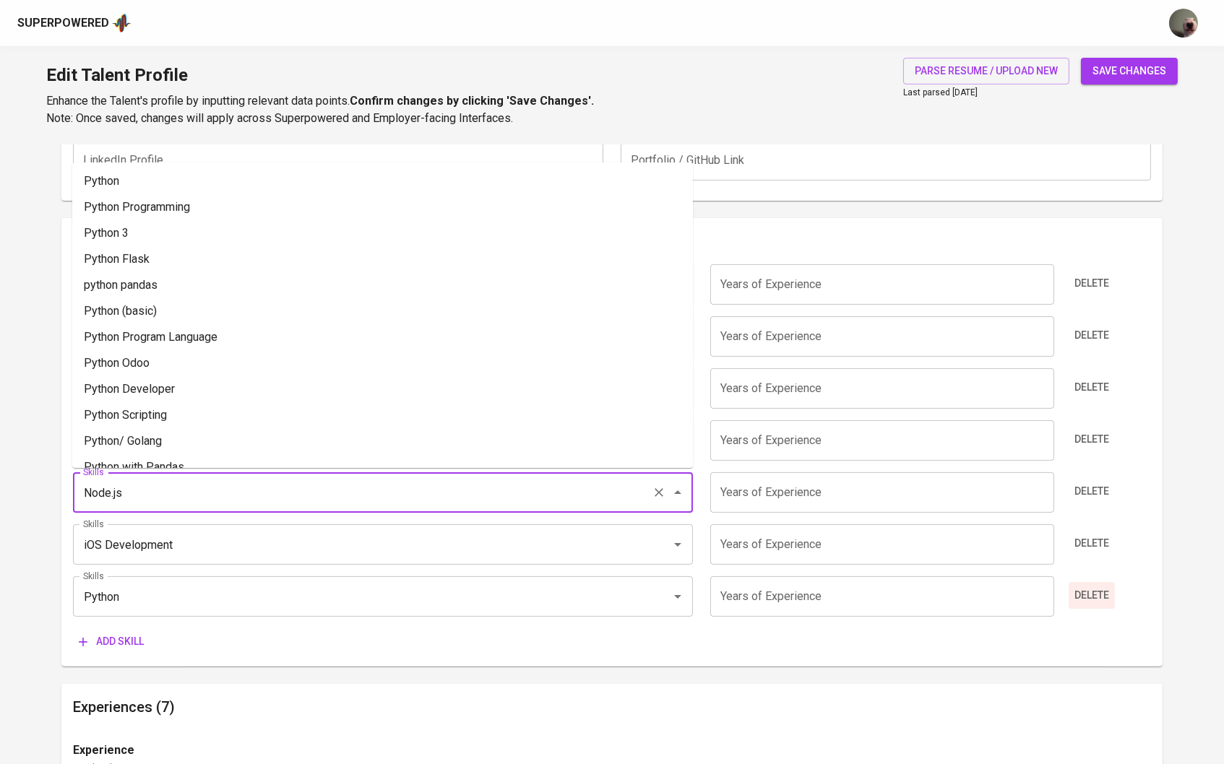
click at [1111, 596] on button "Delete" at bounding box center [1092, 595] width 46 height 27
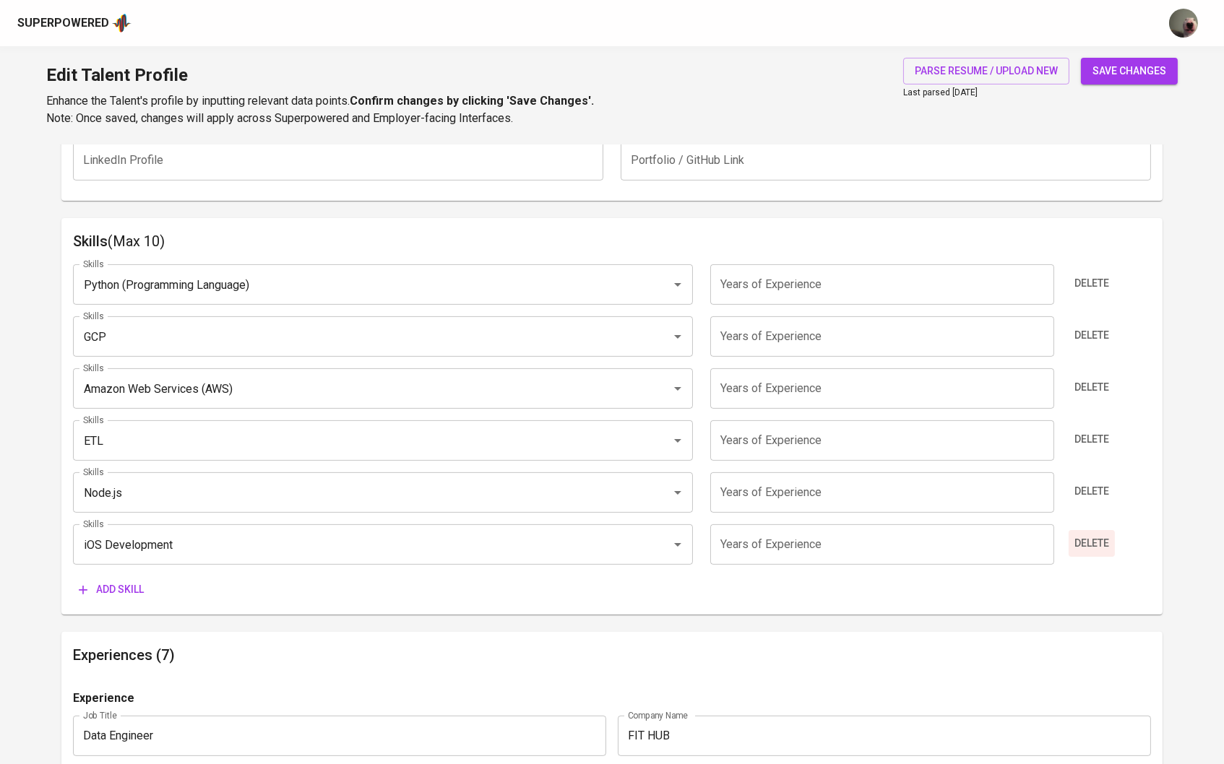
click at [1082, 553] on button "Delete" at bounding box center [1092, 543] width 46 height 27
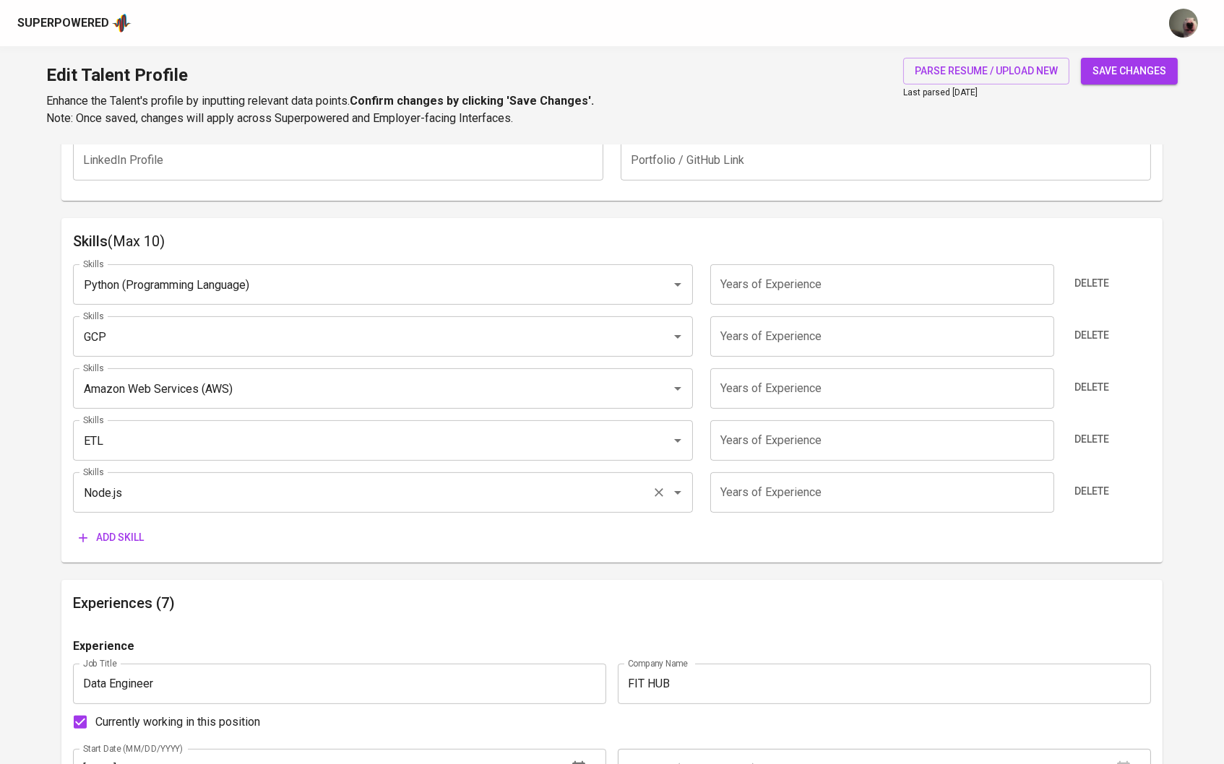
click at [238, 499] on input "Node.js" at bounding box center [362, 492] width 567 height 27
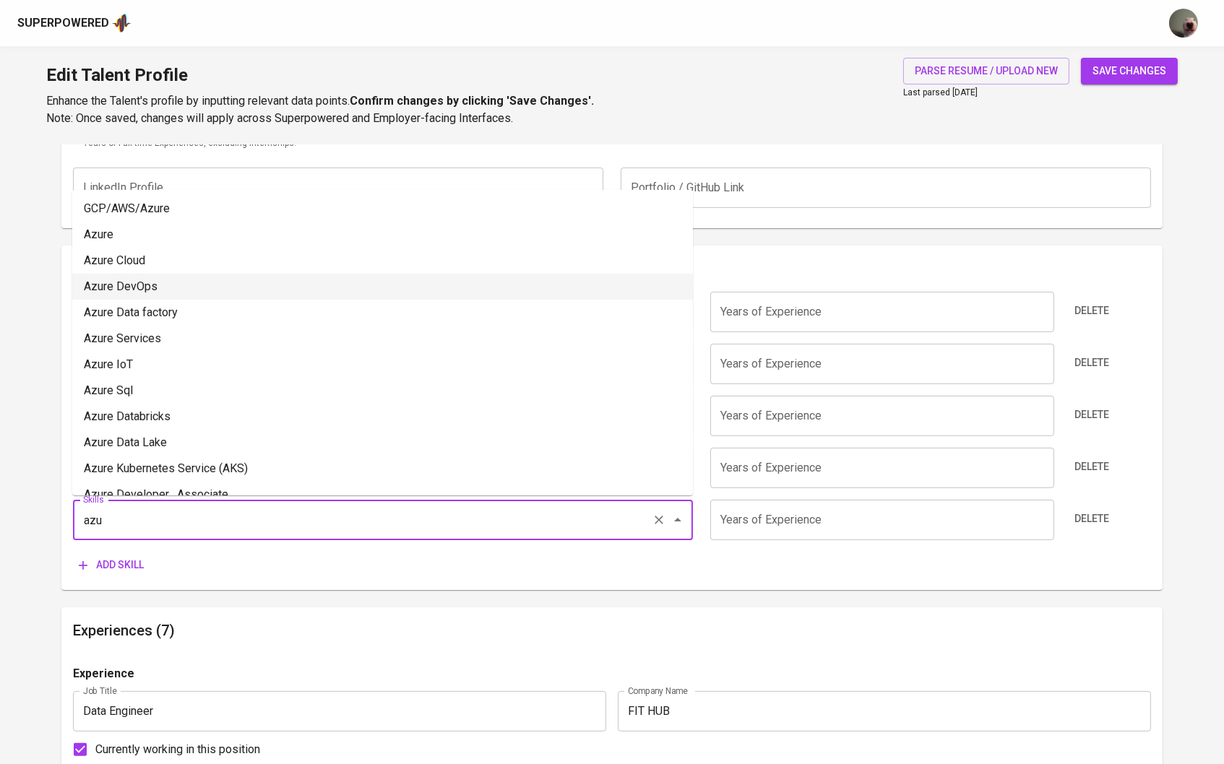
scroll to position [649, 0]
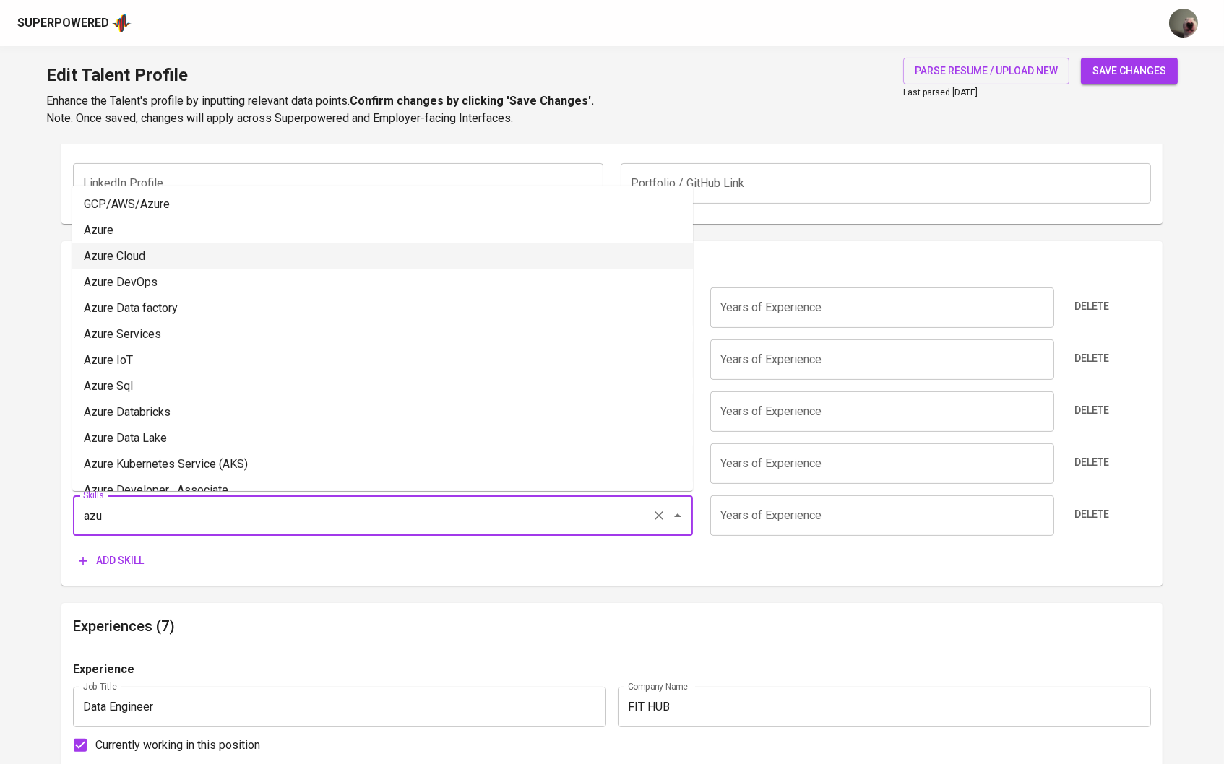
click at [176, 238] on li "Azure" at bounding box center [382, 230] width 621 height 26
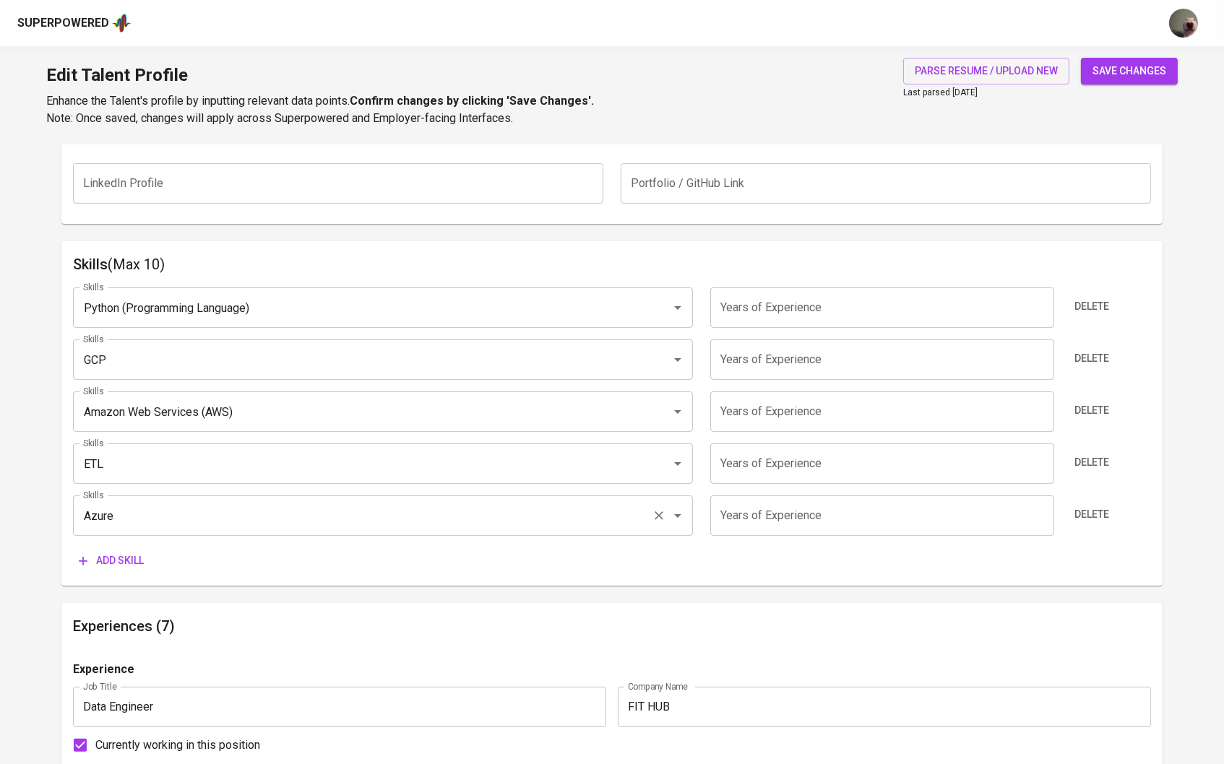
click at [121, 509] on input "Azure" at bounding box center [362, 515] width 567 height 27
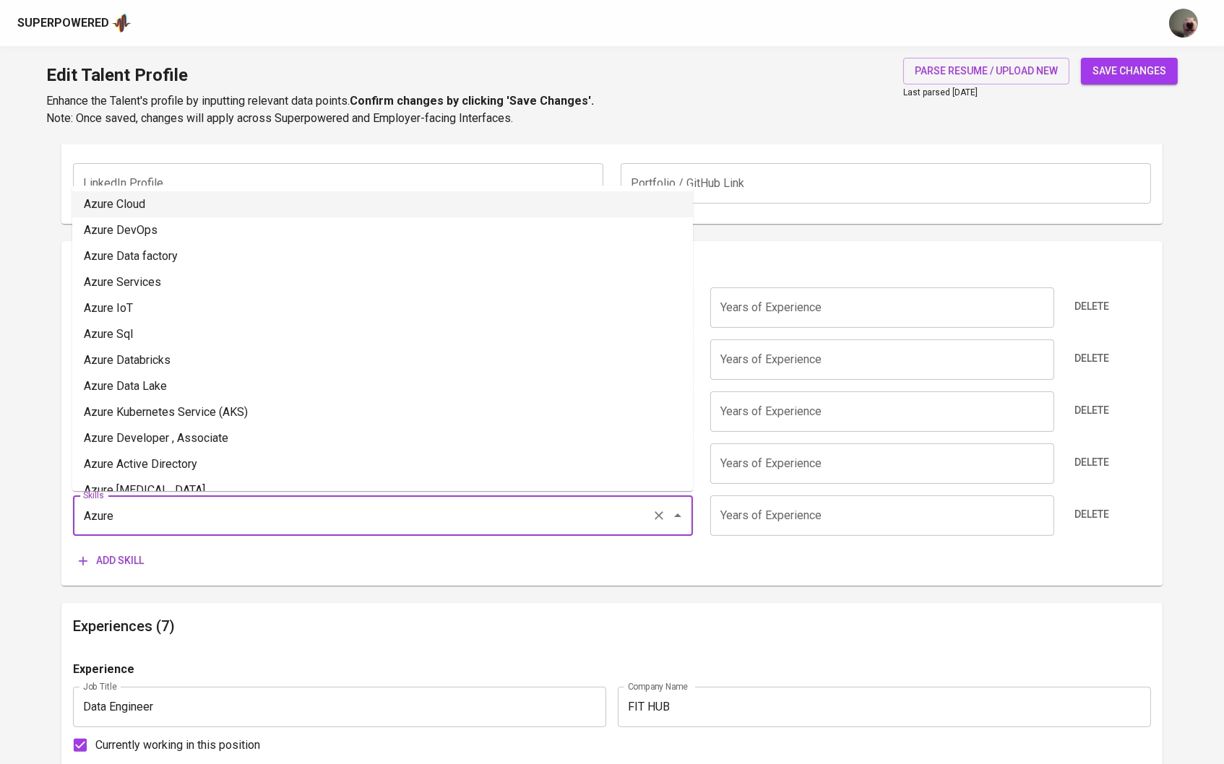
click at [151, 211] on li "Azure Cloud" at bounding box center [382, 204] width 621 height 26
type input "Azure Cloud"
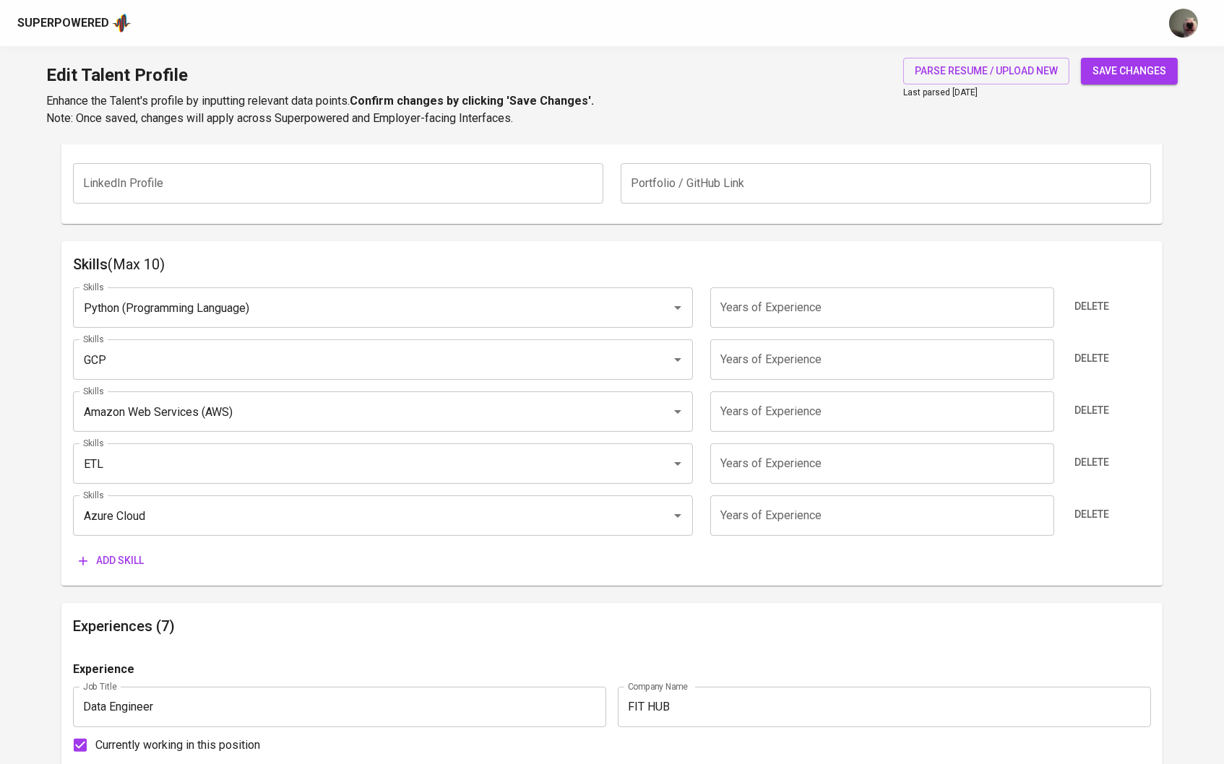
click at [100, 556] on span "Add skill" at bounding box center [111, 561] width 65 height 18
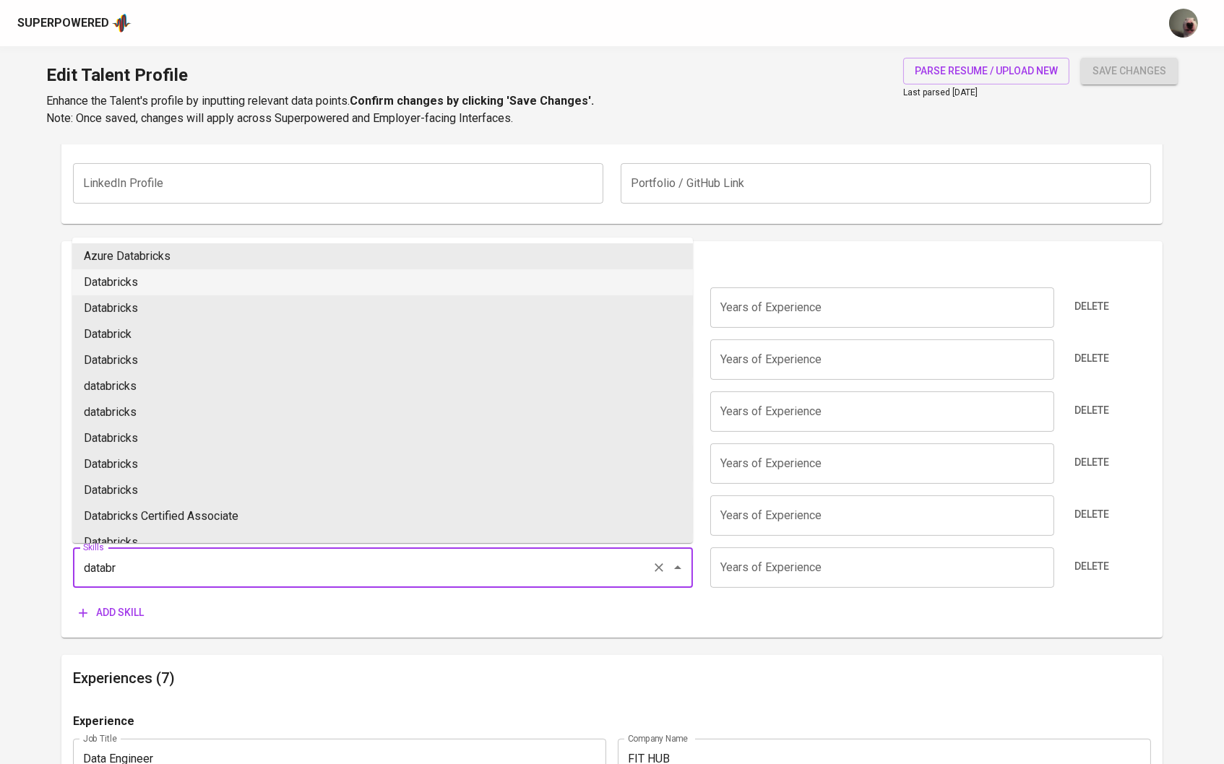
click at [196, 285] on li "Databricks" at bounding box center [382, 283] width 621 height 26
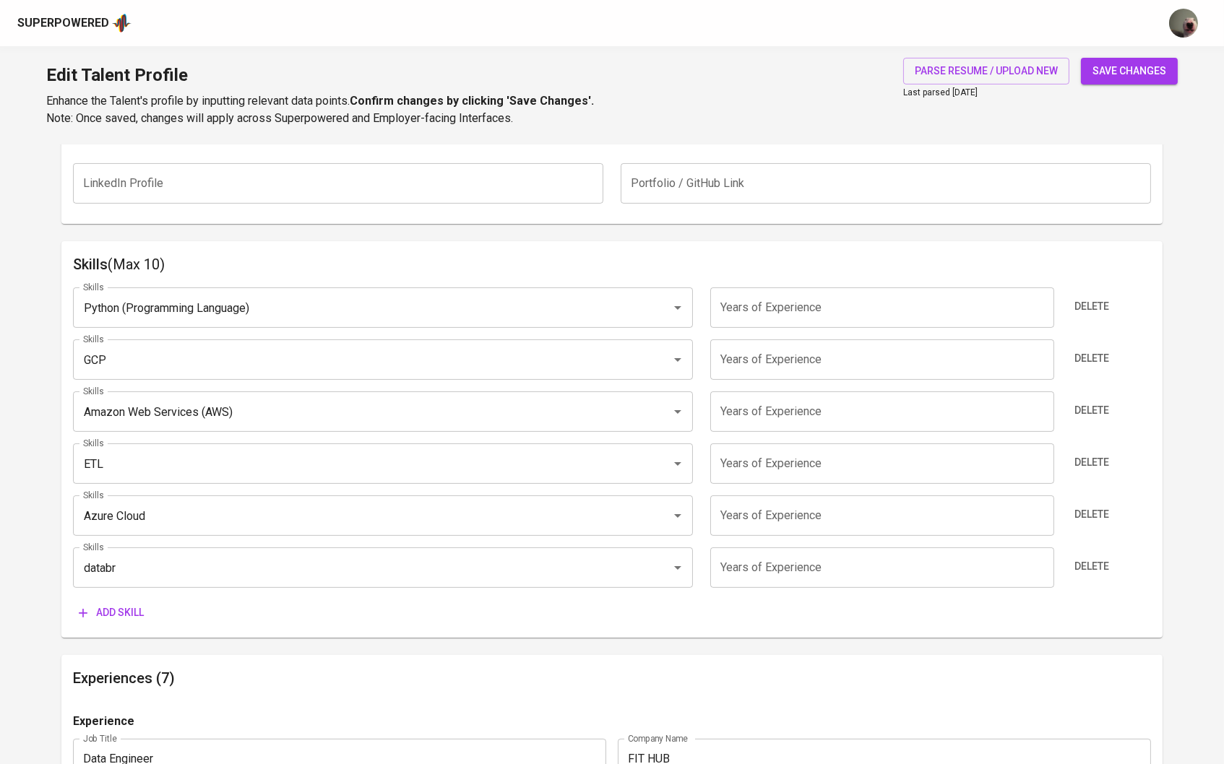
type input "Databricks"
click at [134, 625] on div "Skills (Max 10) Skills Python (Programming Language) Skills Years of Experience…" at bounding box center [612, 439] width 1102 height 397
click at [135, 613] on span "Add skill" at bounding box center [111, 613] width 65 height 18
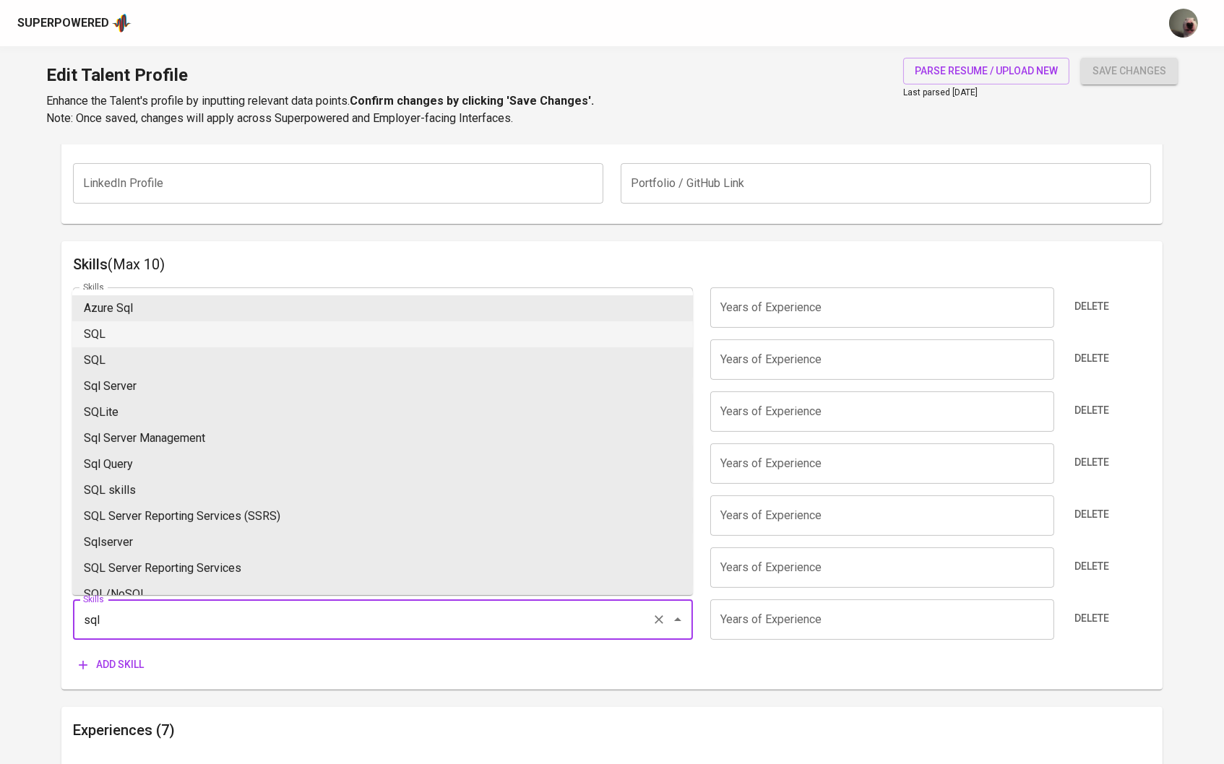
click at [238, 332] on li "SQL" at bounding box center [382, 335] width 621 height 26
type input "SQL"
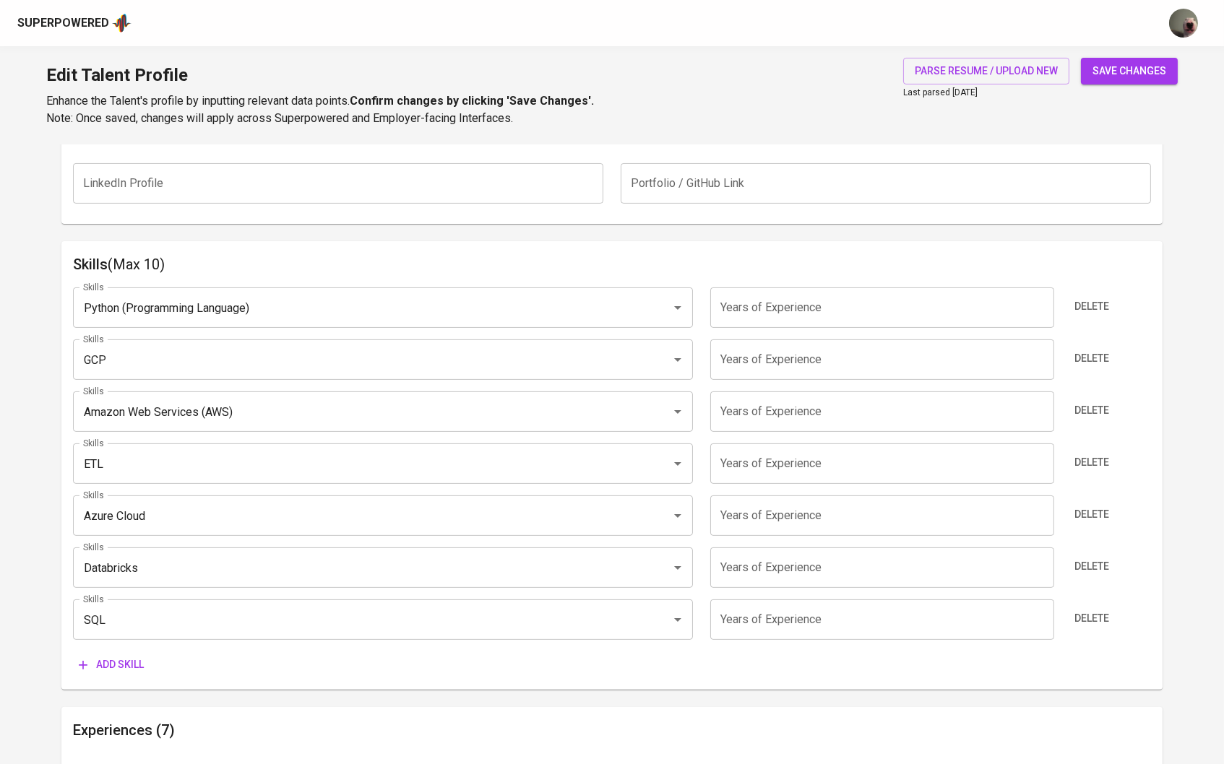
click at [97, 678] on div "Skills (Max 10) Skills Python (Programming Language) Skills Years of Experience…" at bounding box center [612, 465] width 1102 height 449
click at [104, 672] on button "Add skill" at bounding box center [111, 665] width 77 height 27
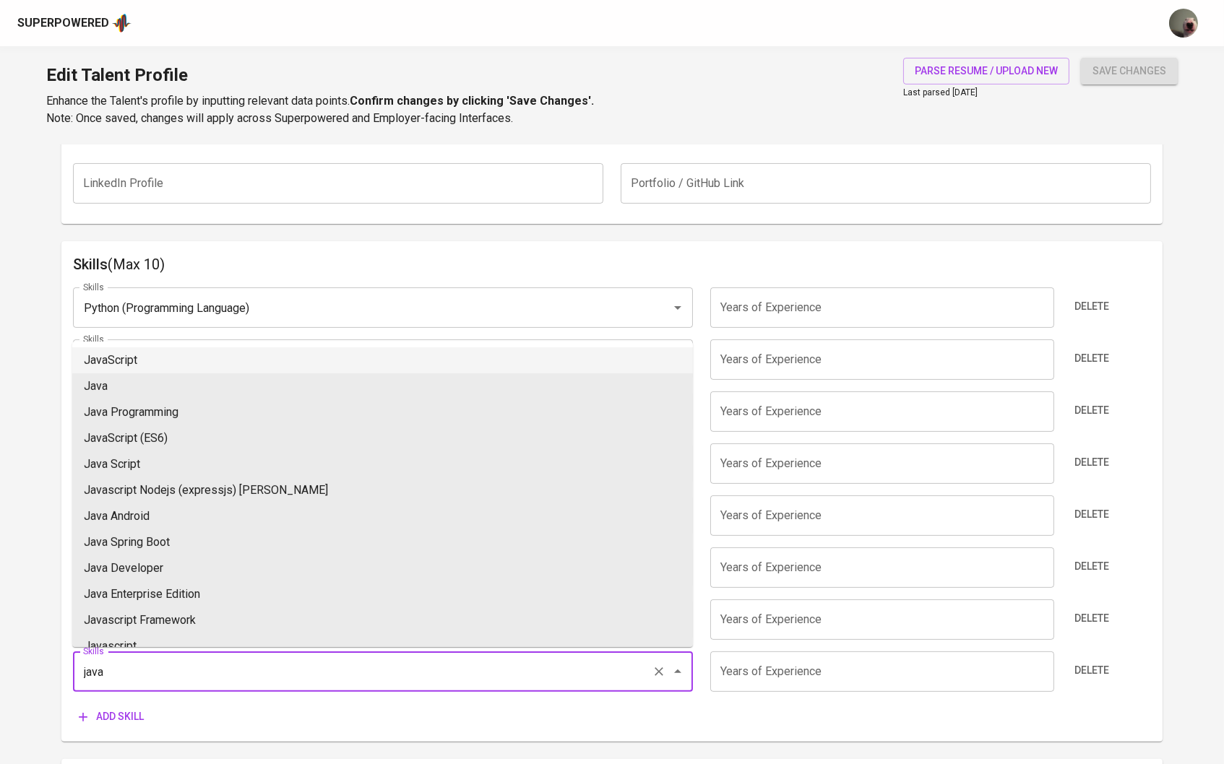
click at [210, 367] on li "JavaScript" at bounding box center [382, 361] width 621 height 26
type input "JavaScript"
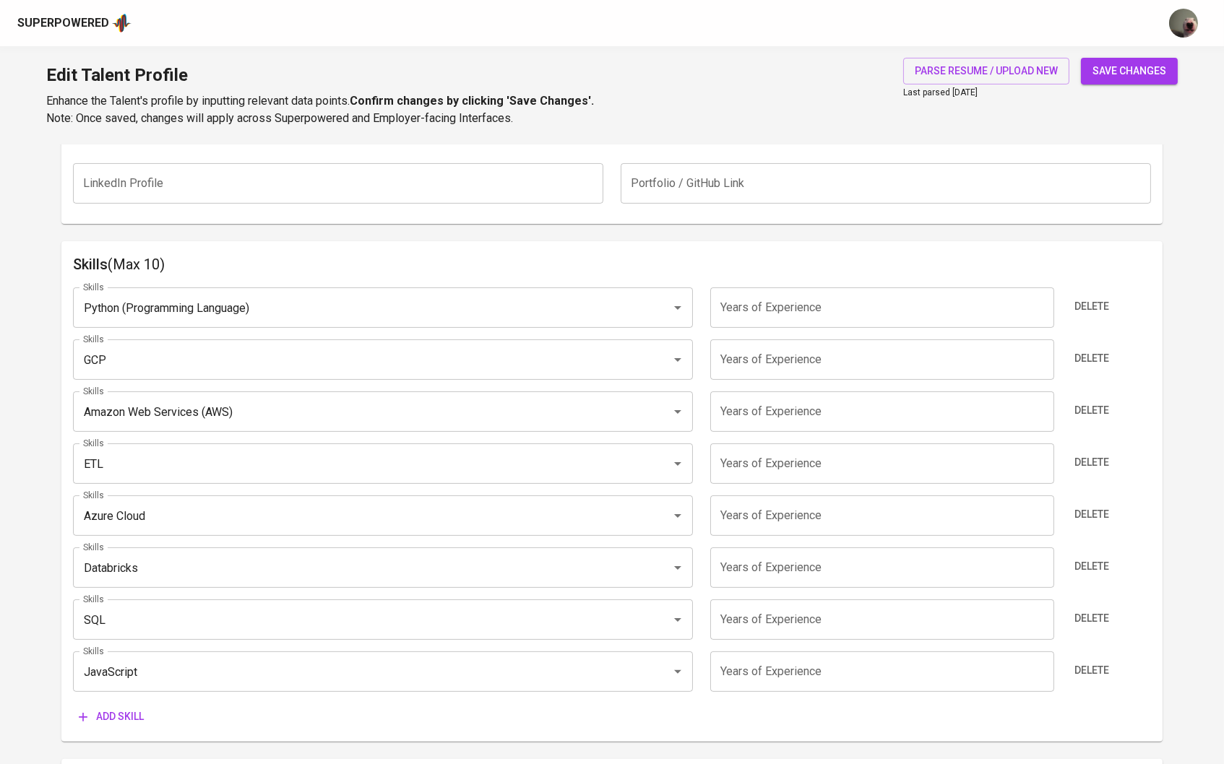
click at [746, 309] on input "number" at bounding box center [882, 308] width 344 height 40
type input "4"
click at [760, 349] on input "number" at bounding box center [882, 360] width 344 height 40
type input "4"
click at [762, 420] on input "number" at bounding box center [882, 412] width 344 height 40
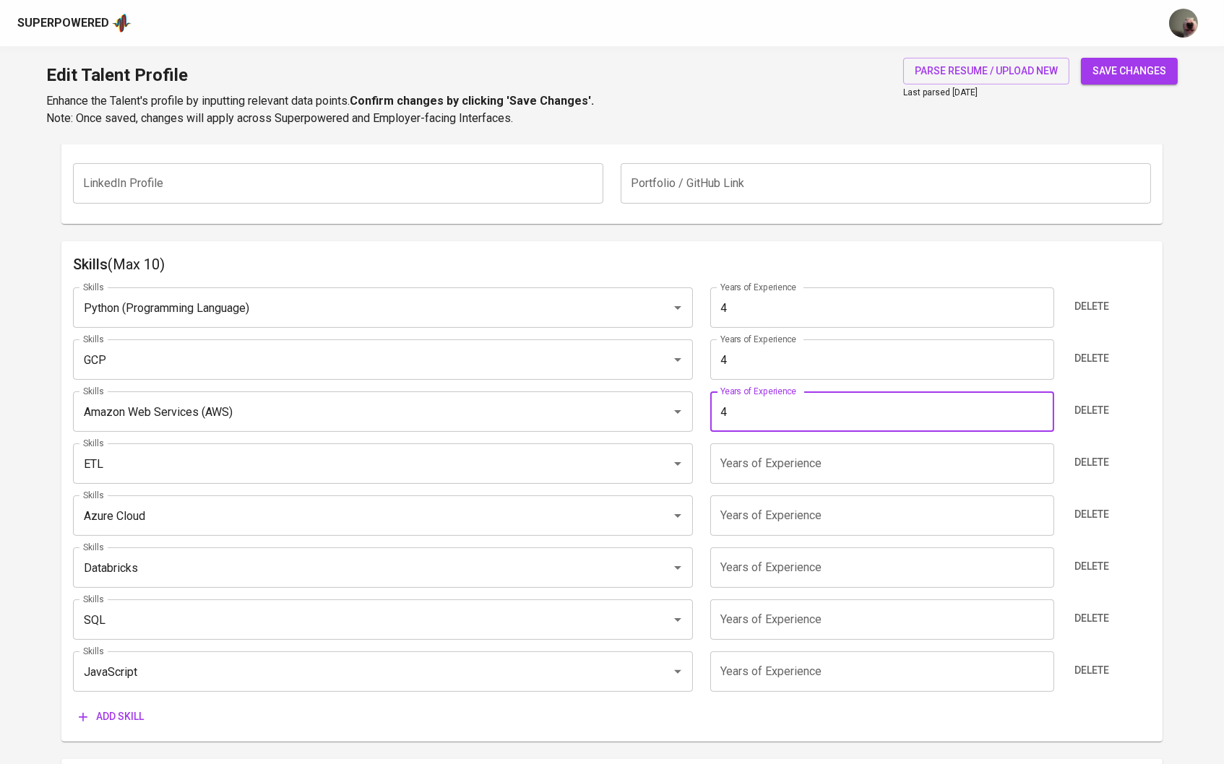
type input "4"
click at [762, 458] on input "number" at bounding box center [882, 464] width 344 height 40
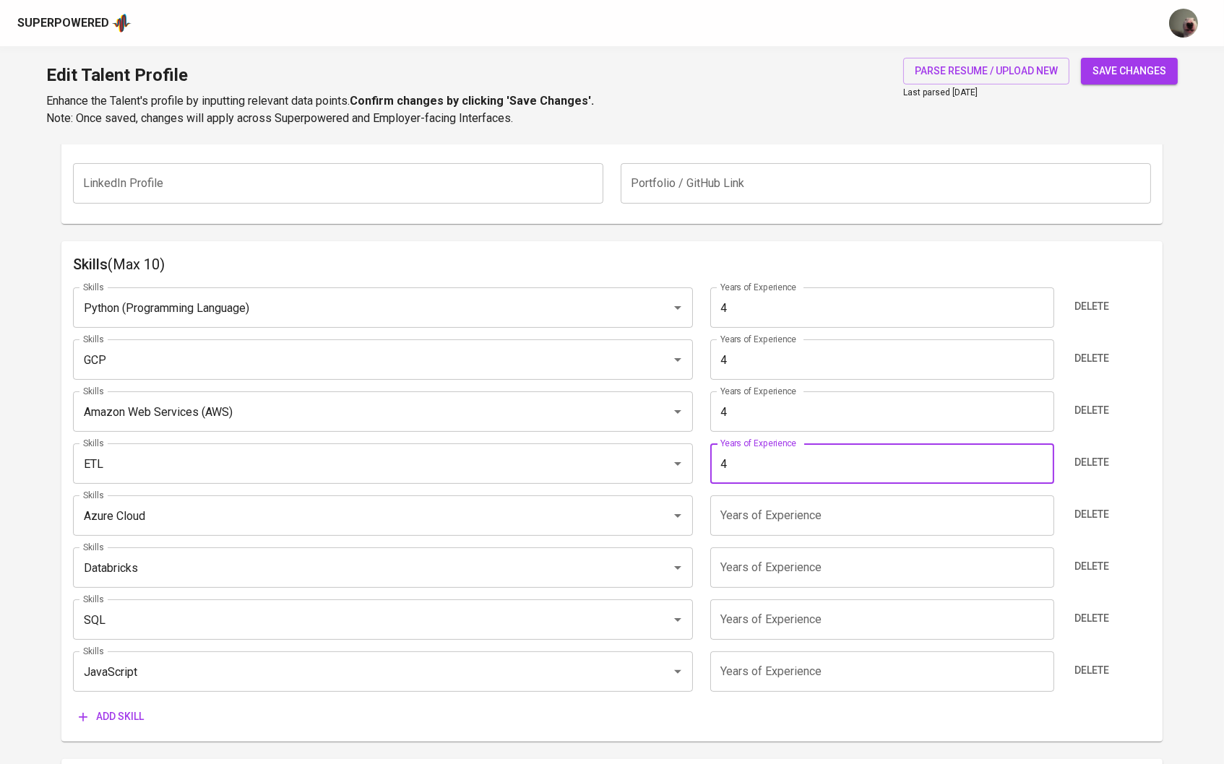
type input "4"
click at [763, 518] on input "number" at bounding box center [882, 516] width 344 height 40
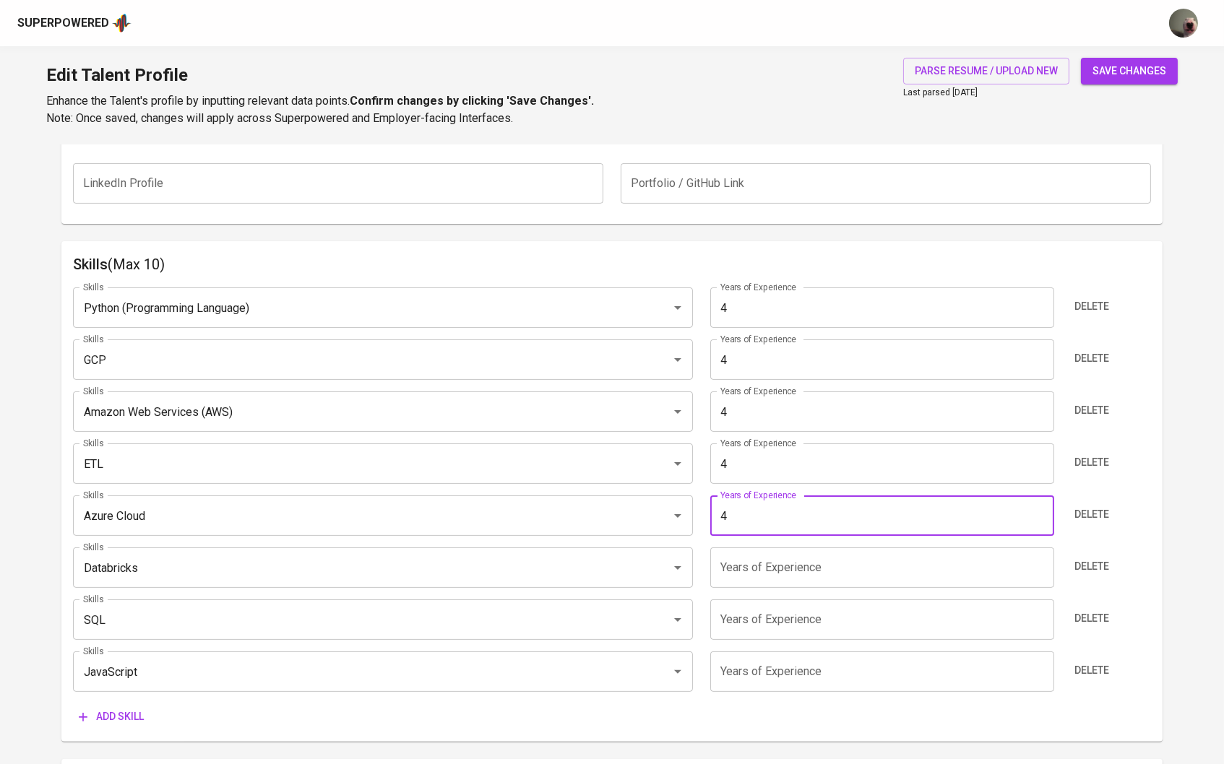
type input "4"
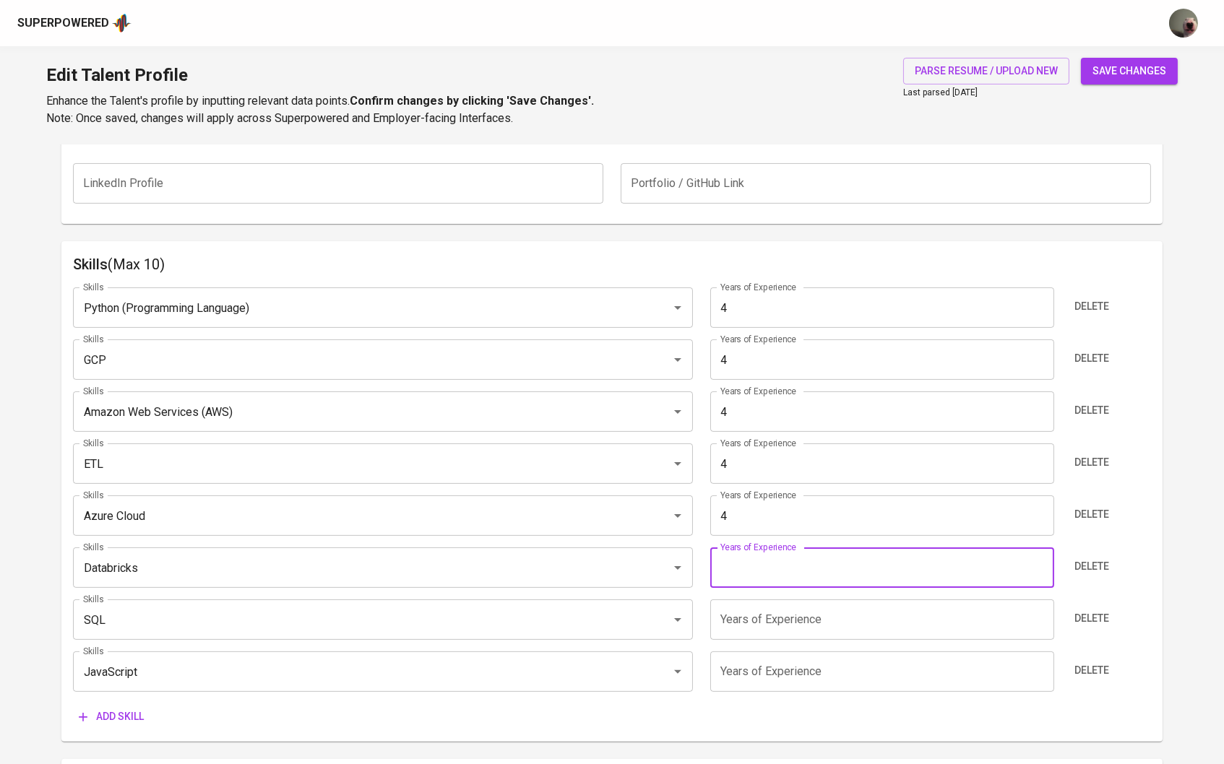
click at [763, 585] on input "number" at bounding box center [882, 568] width 344 height 40
type input "4"
click at [763, 603] on input "number" at bounding box center [882, 620] width 344 height 40
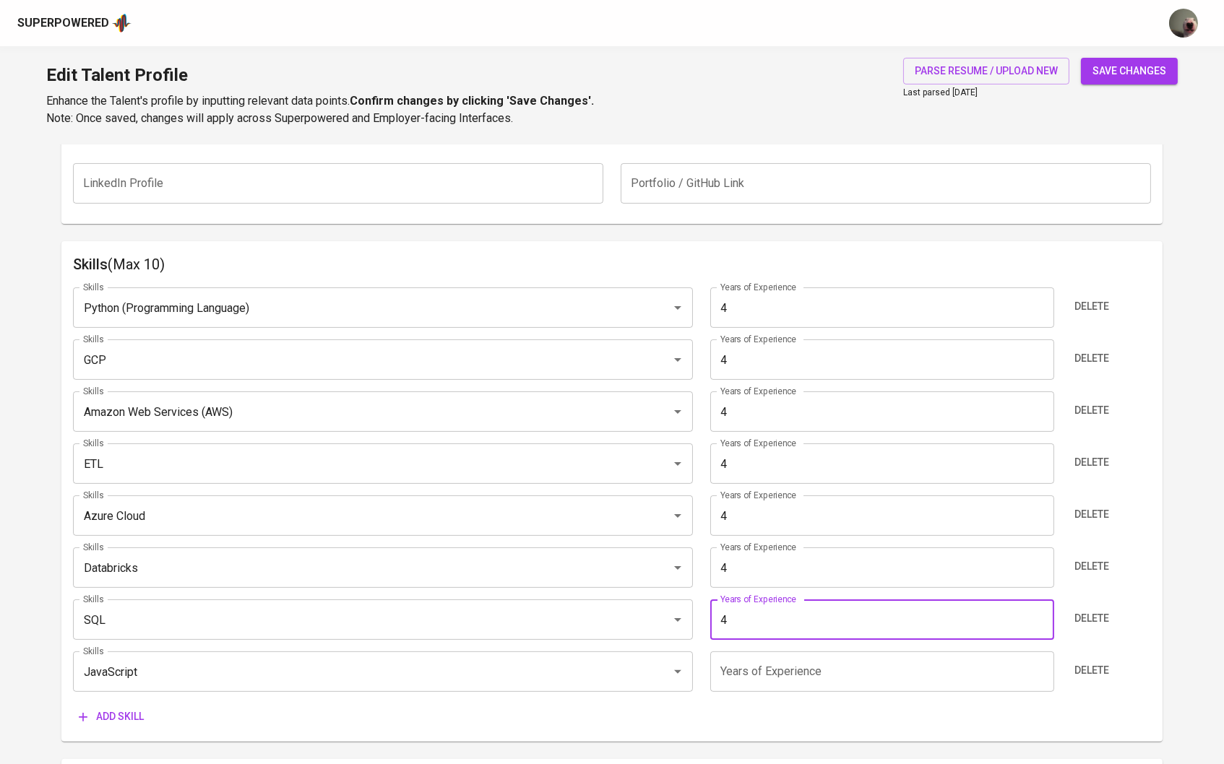
type input "4"
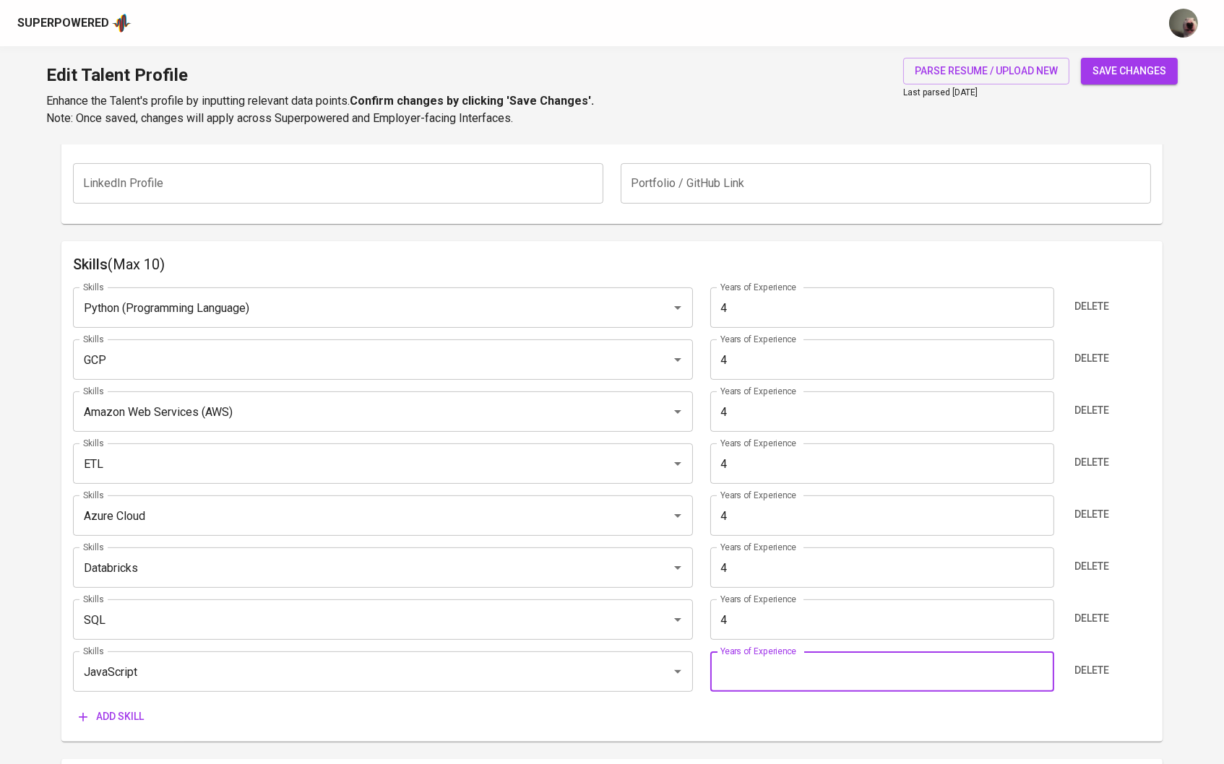
click at [763, 670] on input "number" at bounding box center [882, 672] width 344 height 40
click at [579, 499] on div "Azure Cloud Skills" at bounding box center [383, 516] width 621 height 40
type input "4"
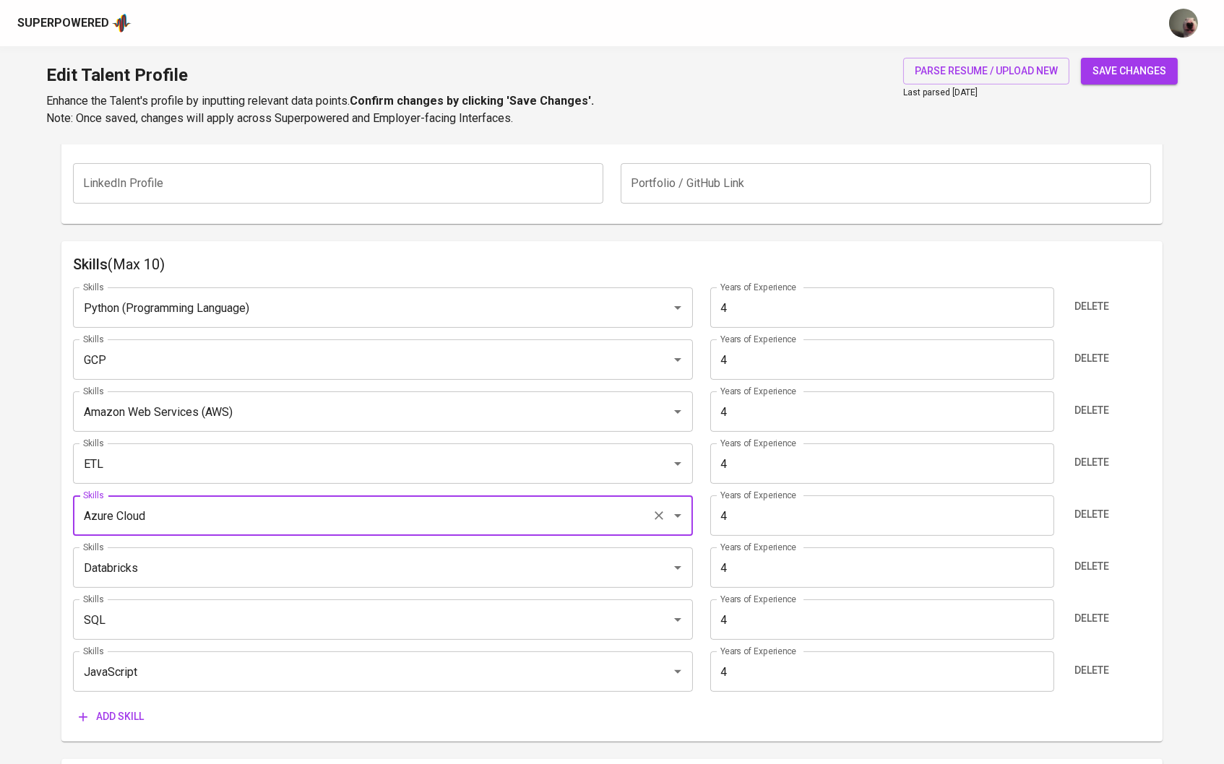
click at [830, 210] on div "LinkedIn Profile LinkedIn Profile Portfolio / GitHub Link Portfolio / GitHub Li…" at bounding box center [612, 184] width 1079 height 58
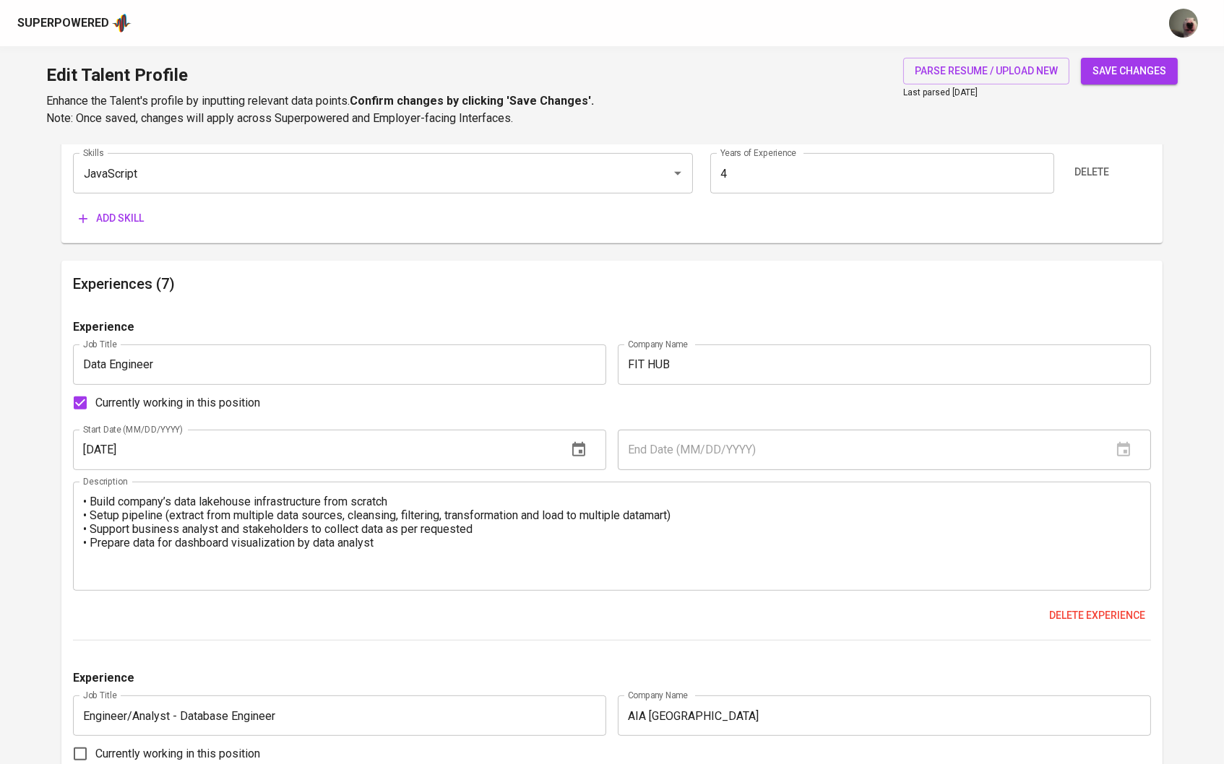
scroll to position [1160, 0]
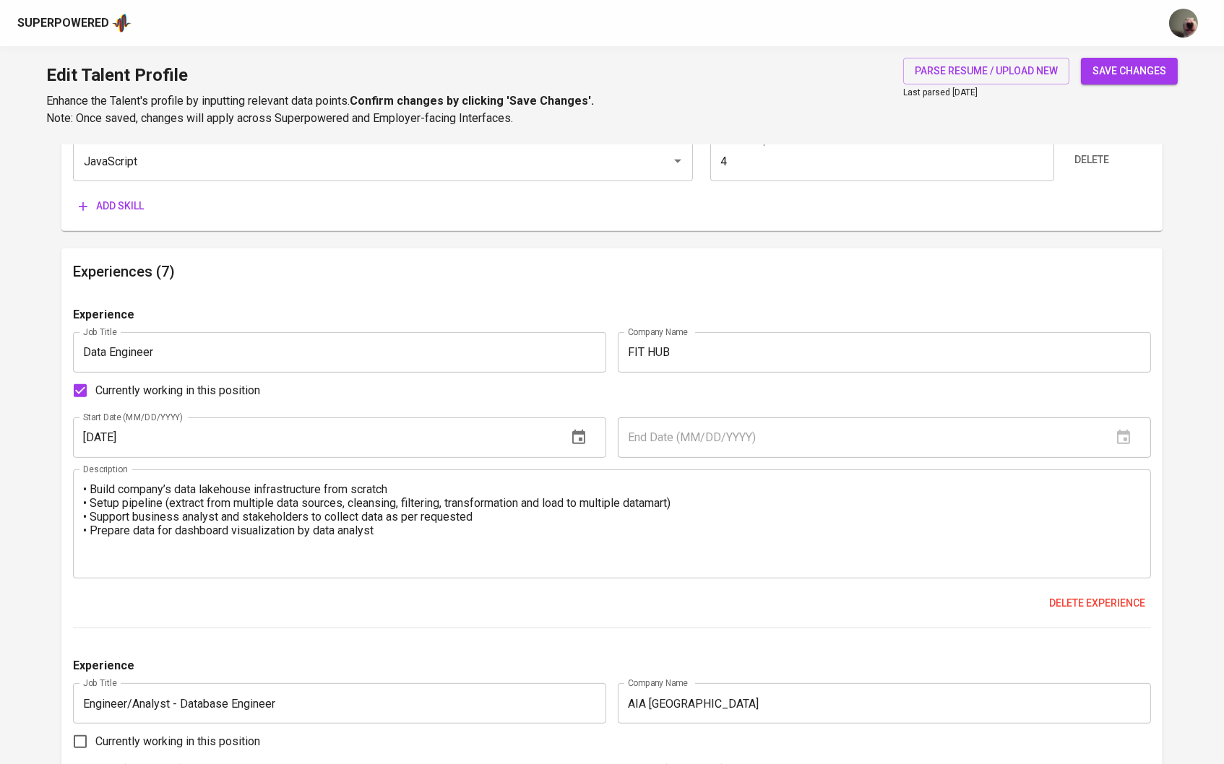
click at [497, 534] on textarea "• Build company’s data lakehouse infrastructure from scratch • Setup pipeline (…" at bounding box center [612, 524] width 1059 height 82
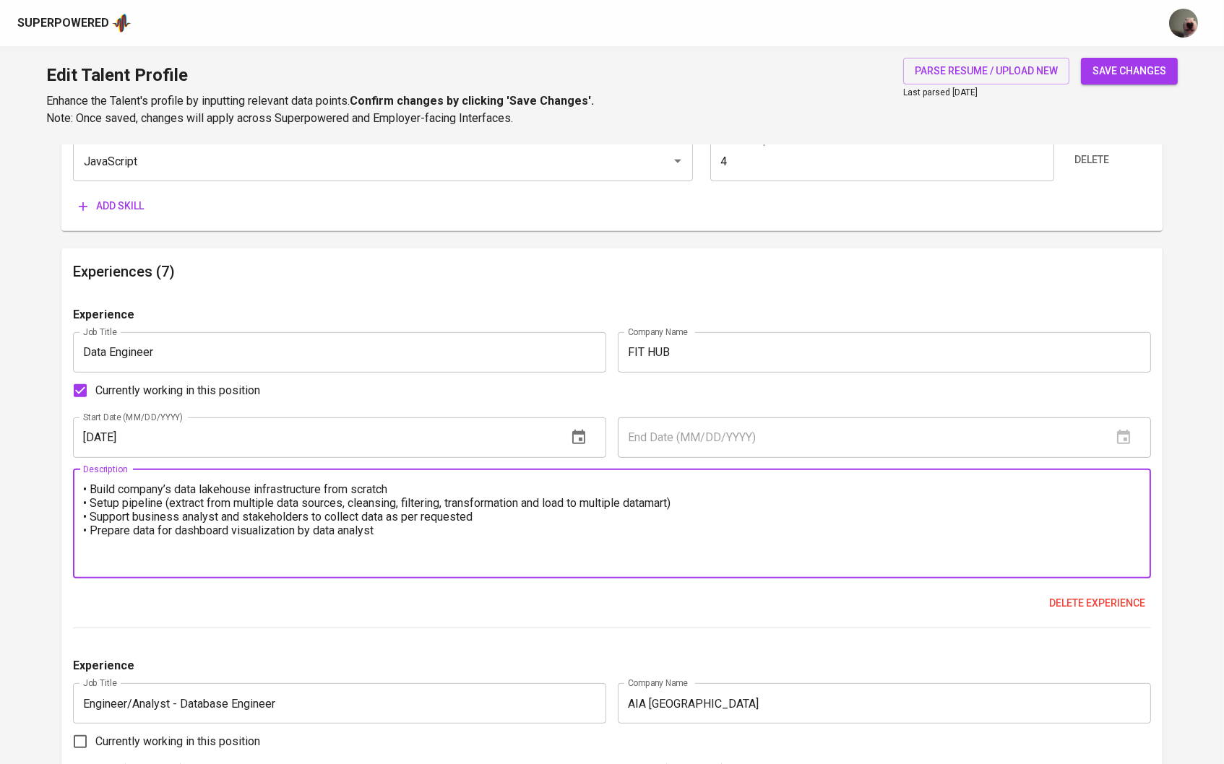
scroll to position [0, 0]
click at [85, 483] on textarea "• Build company’s data lakehouse infrastructure from scratch • Setup pipeline (…" at bounding box center [612, 524] width 1059 height 82
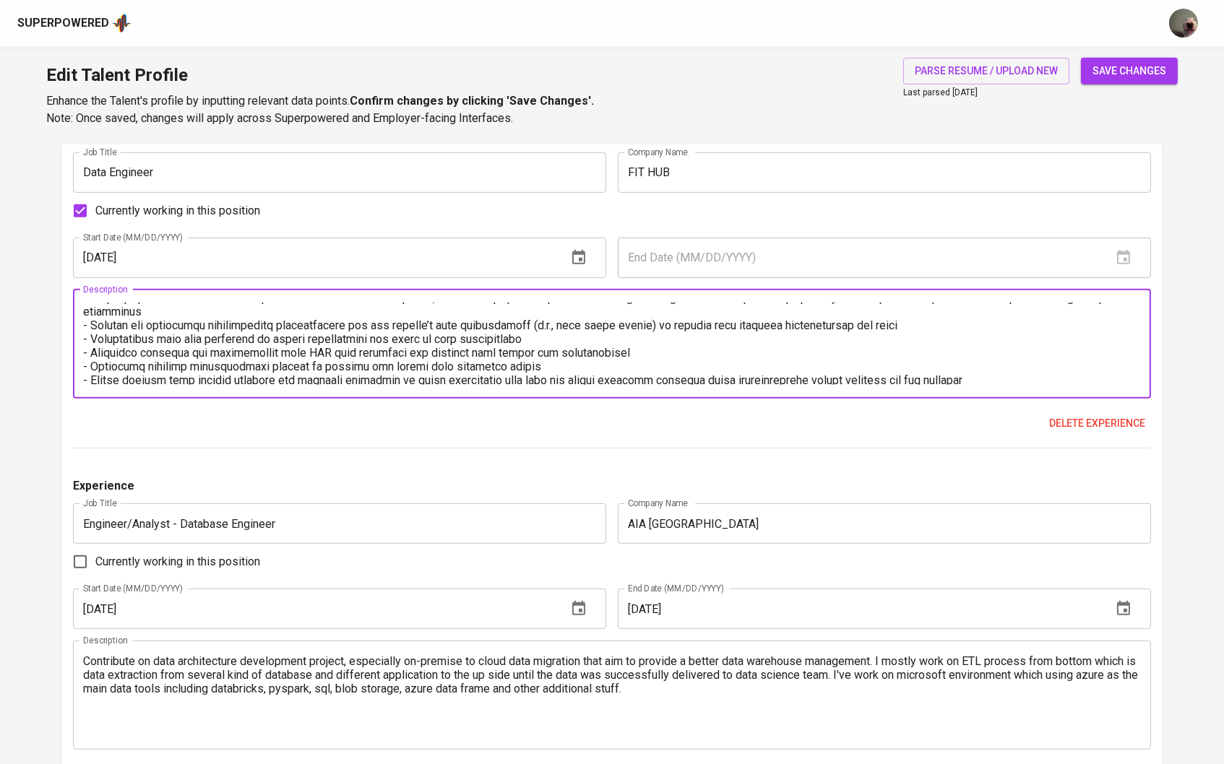
scroll to position [1447, 0]
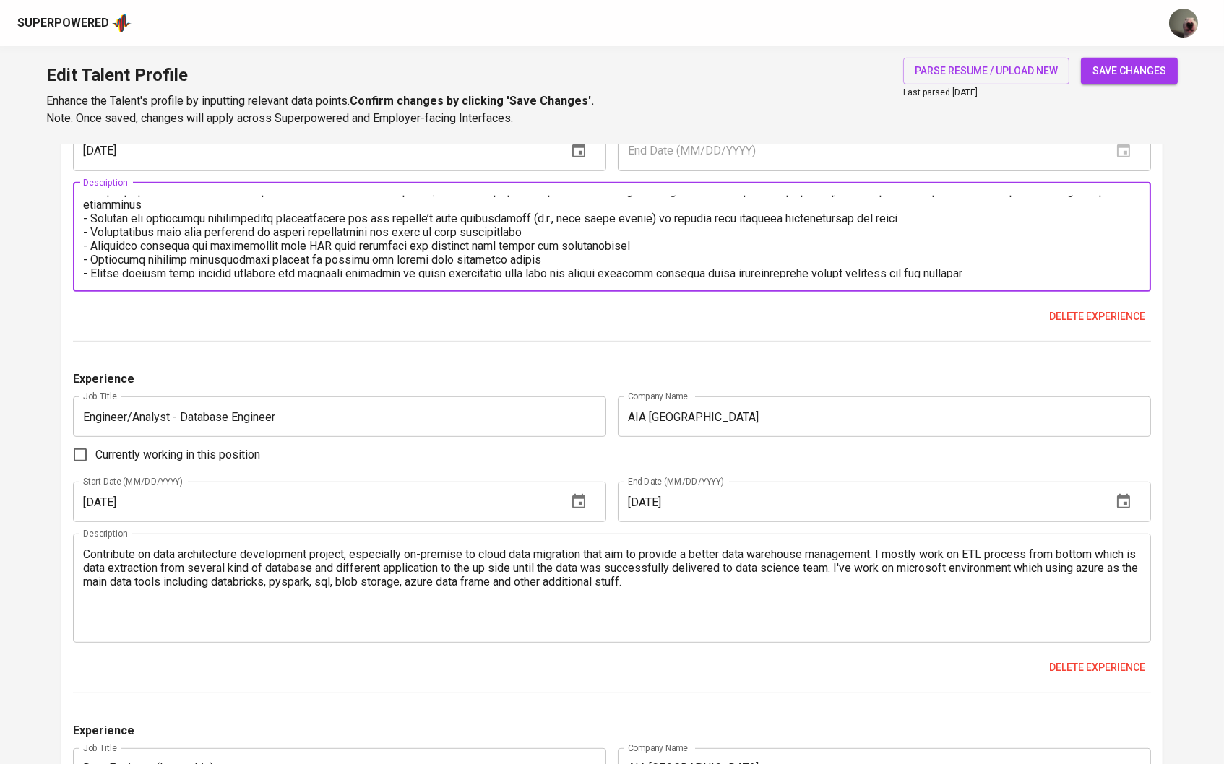
type textarea "Responsibilities: - Built the company's end-to-end data infrastructure from scr…"
click at [85, 561] on textarea "Contribute on data architecture development project, especially on-premise to c…" at bounding box center [612, 589] width 1059 height 82
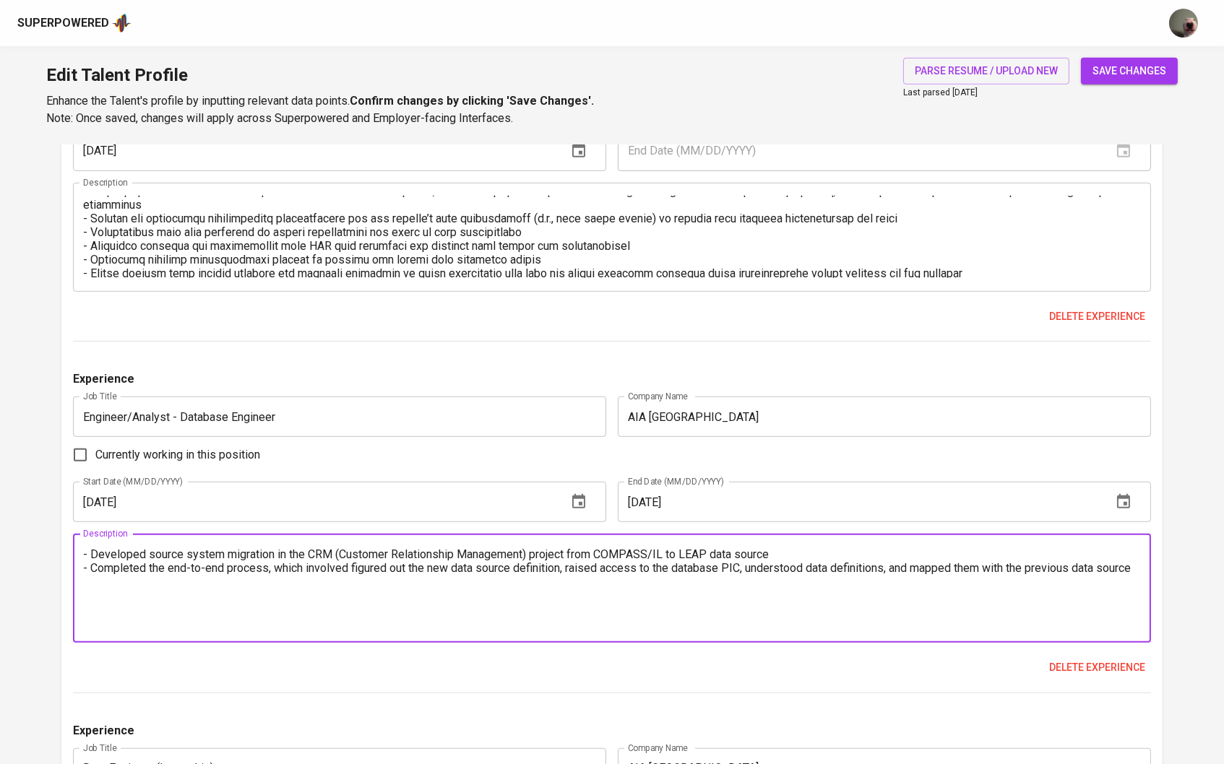
scroll to position [1491, 0]
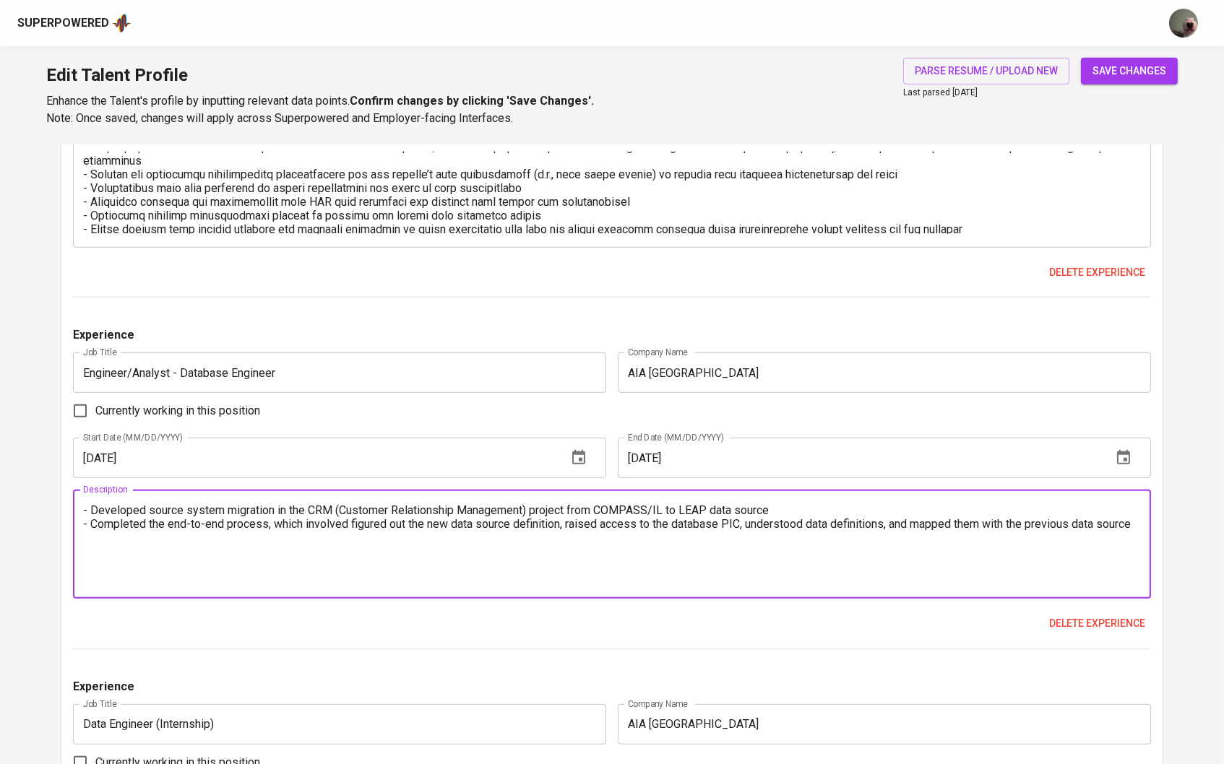
paste textarea "Responsibilities:"
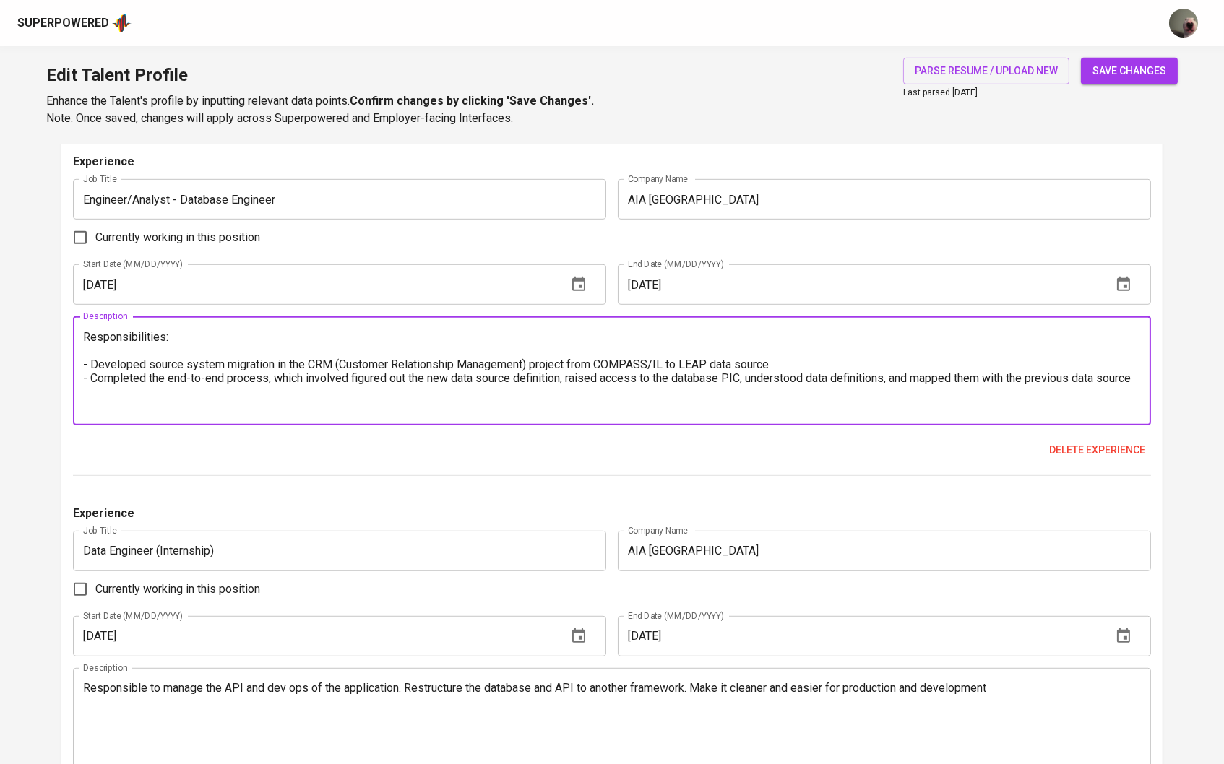
scroll to position [1802, 0]
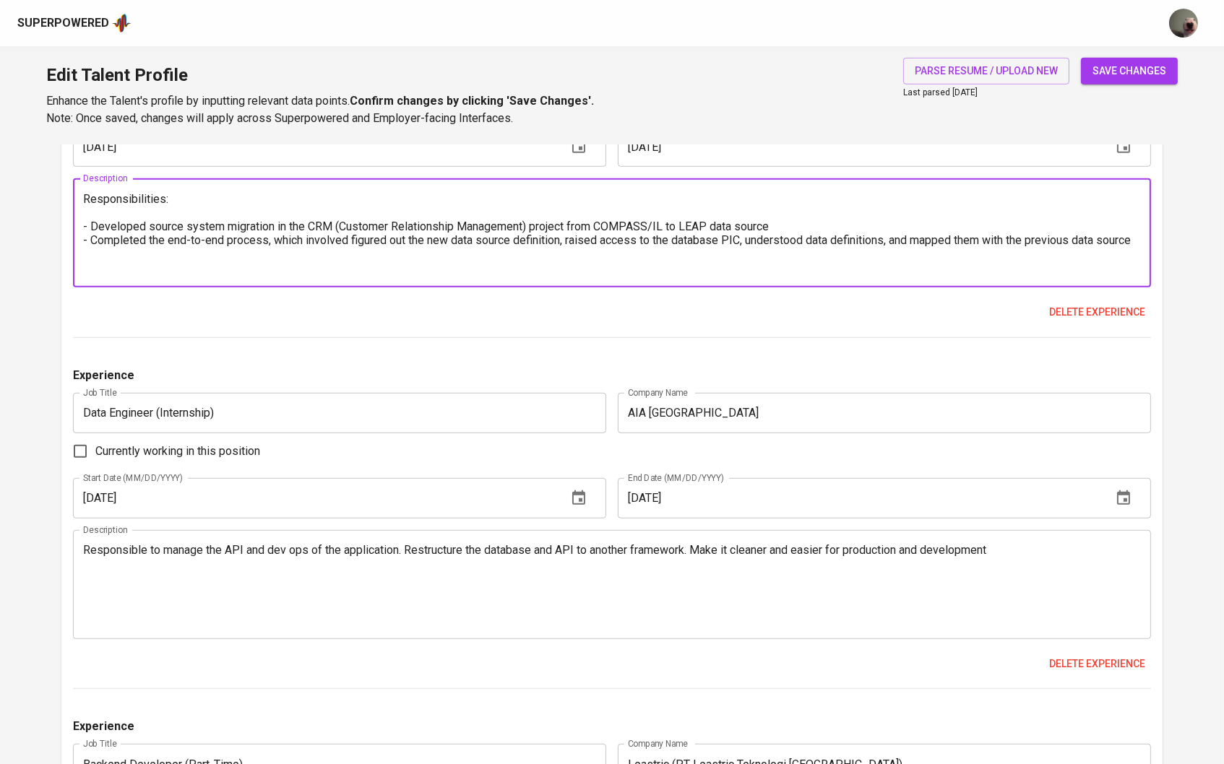
type textarea "Responsibilities: - Developed source system migration in the CRM (Customer Rela…"
click at [84, 557] on textarea "Responsible to manage the API and dev ops of the application. Restructure the d…" at bounding box center [612, 584] width 1059 height 82
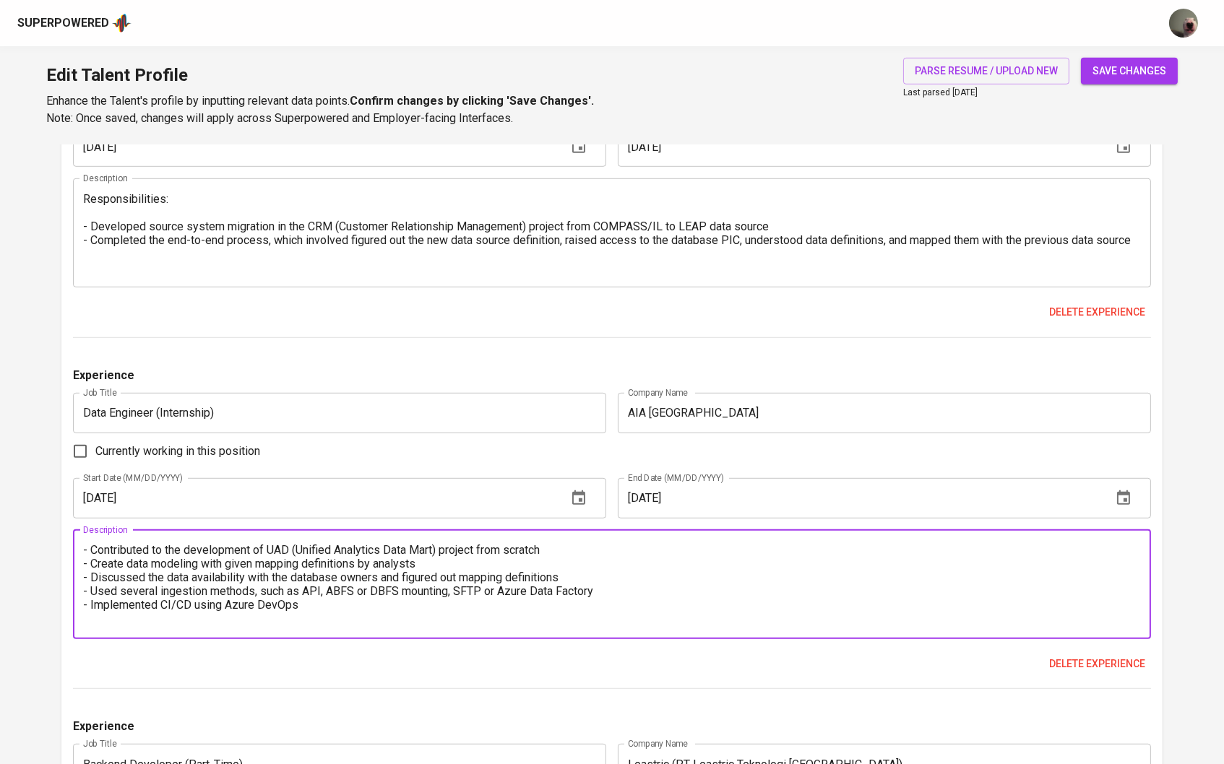
paste textarea "Responsibilities:"
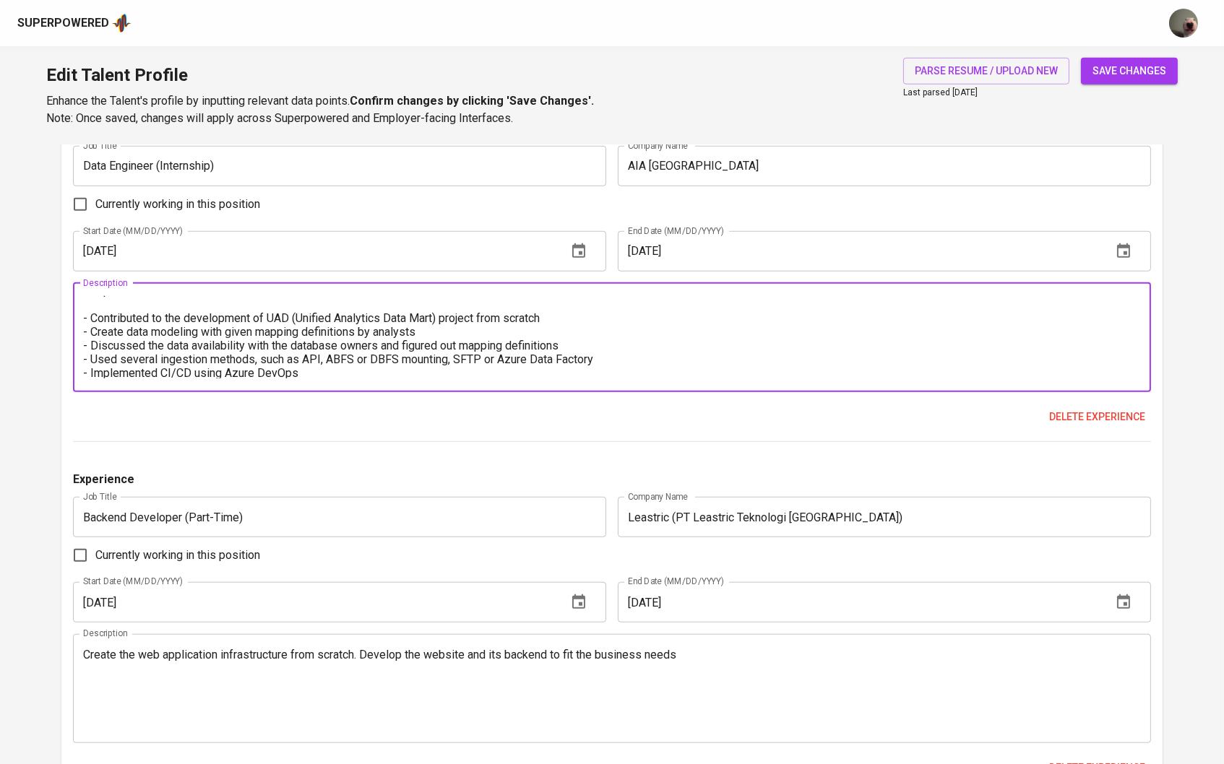
scroll to position [2320, 0]
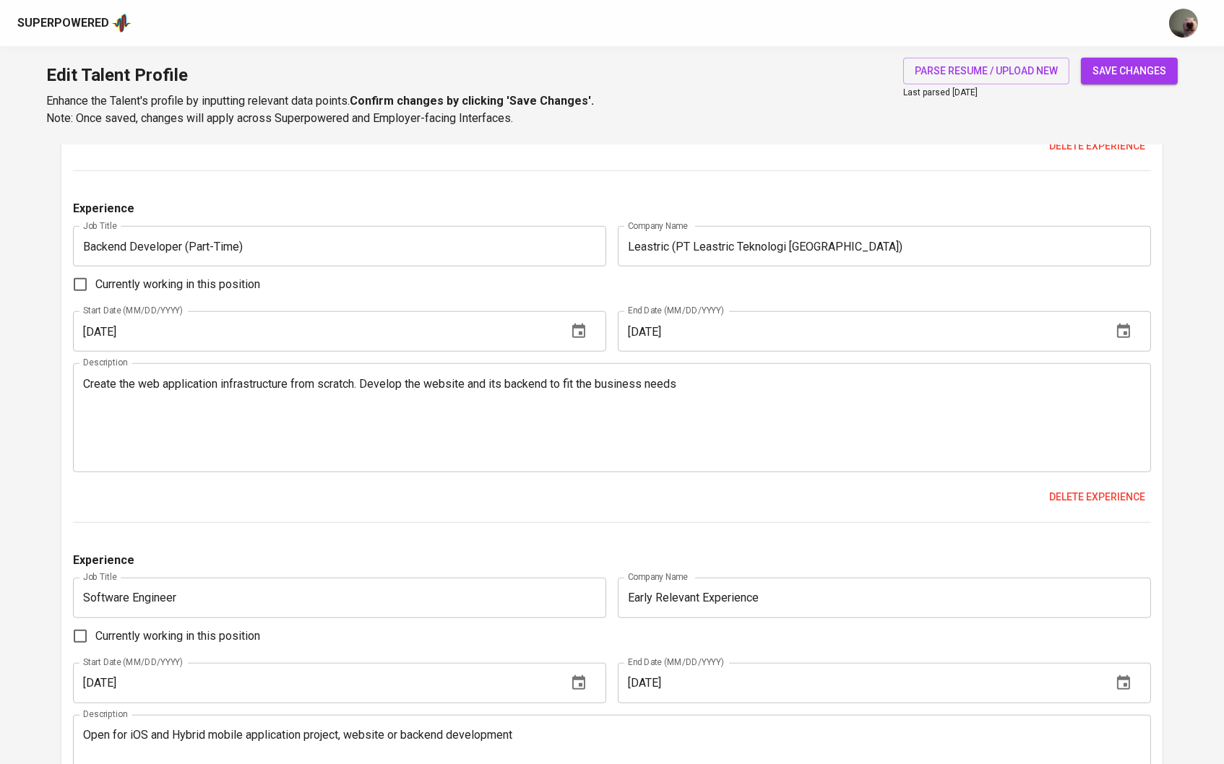
type textarea "Responsibilities: - Contributed to the development of UAD (Unified Analytics Da…"
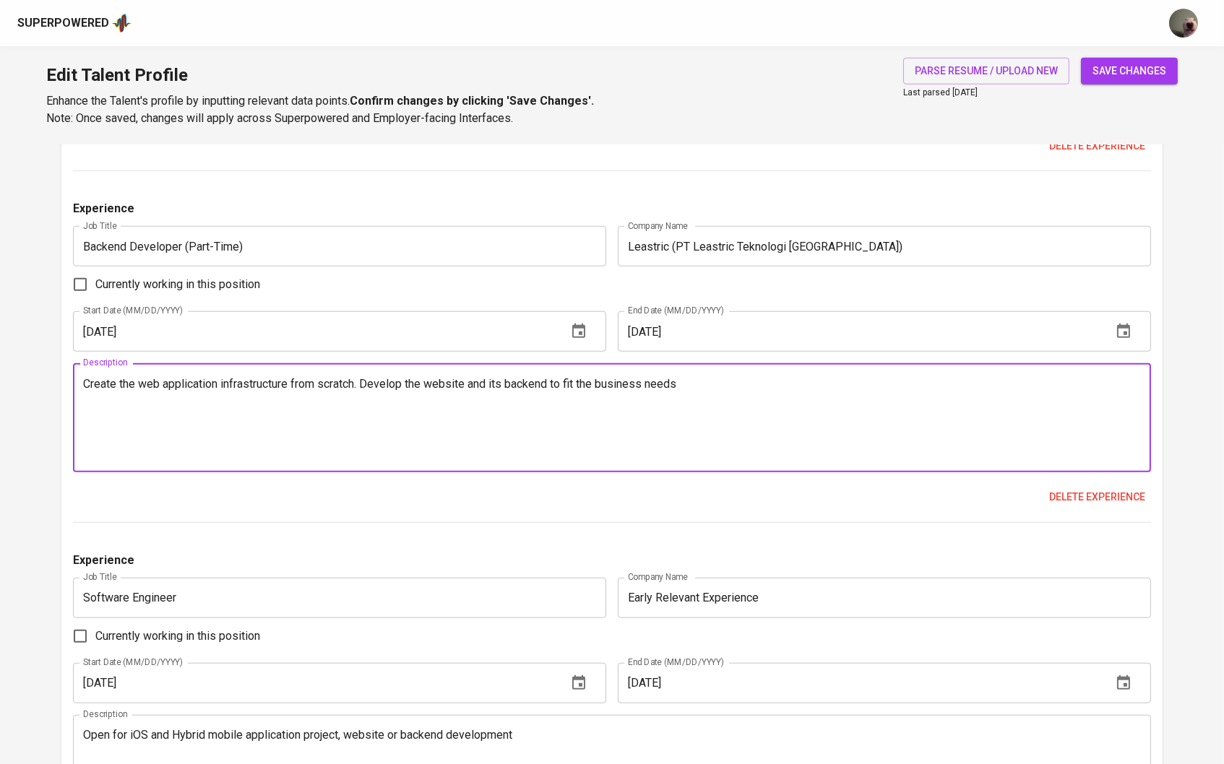
click at [88, 391] on textarea "Create the web application infrastructure from scratch. Develop the website and…" at bounding box center [612, 418] width 1059 height 82
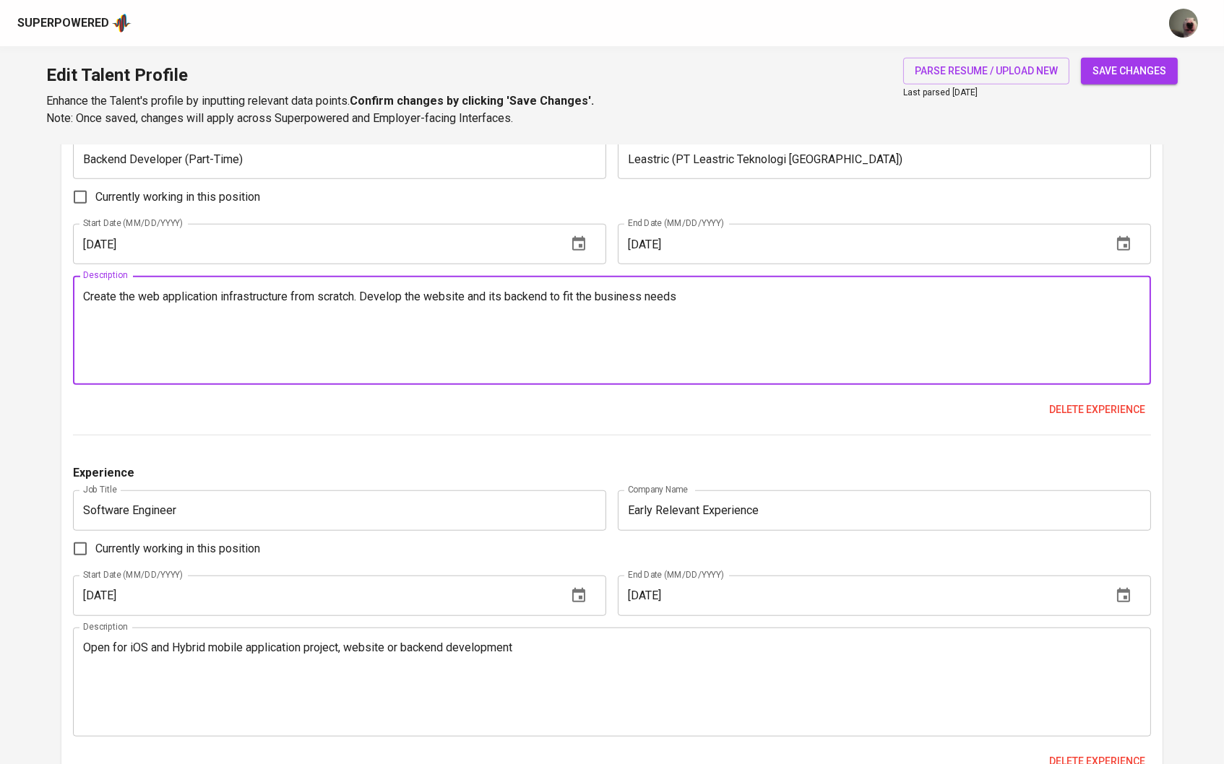
scroll to position [2410, 0]
click at [83, 651] on textarea "Open for iOS and Hybrid mobile application project, website or backend developm…" at bounding box center [612, 680] width 1059 height 82
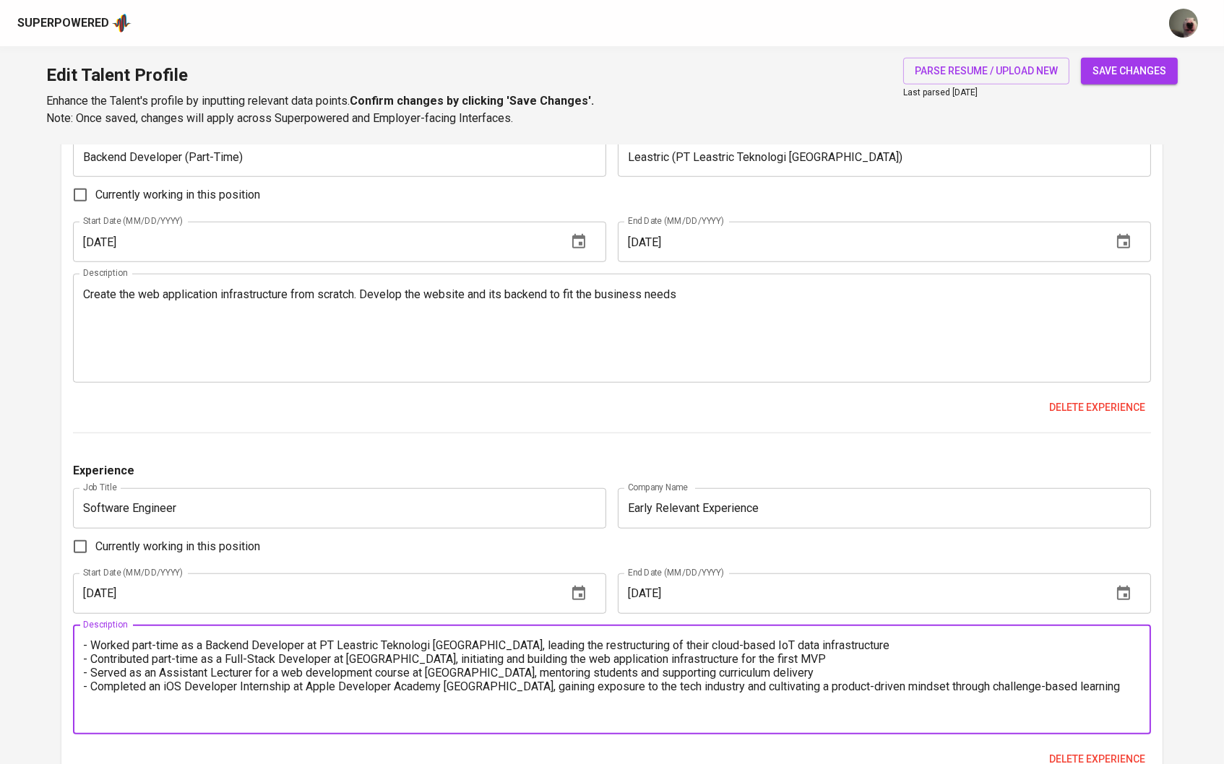
paste textarea "Responsibilities:"
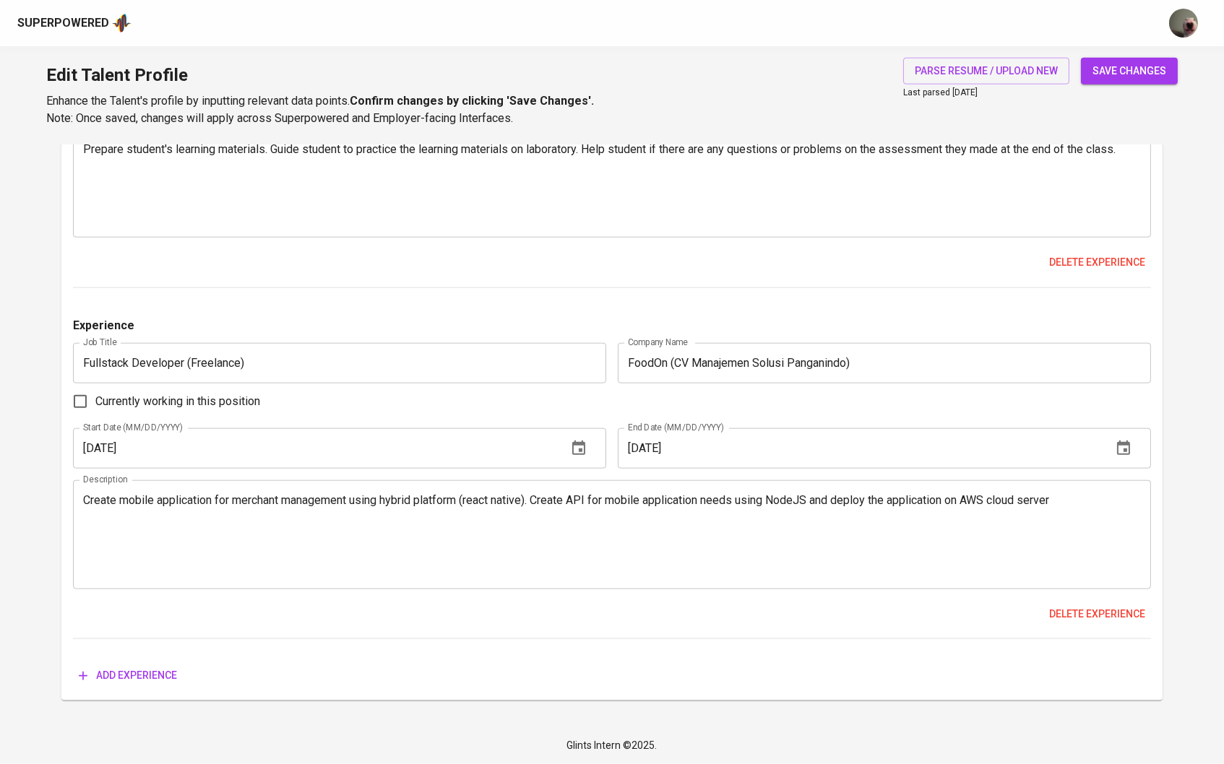
scroll to position [3267, 0]
type textarea "Responsibilities: - Worked part-time as a Backend Developer at PT Leastric Tekn…"
click at [546, 500] on textarea "Create mobile application for merchant management using hybrid platform (react …" at bounding box center [612, 534] width 1059 height 82
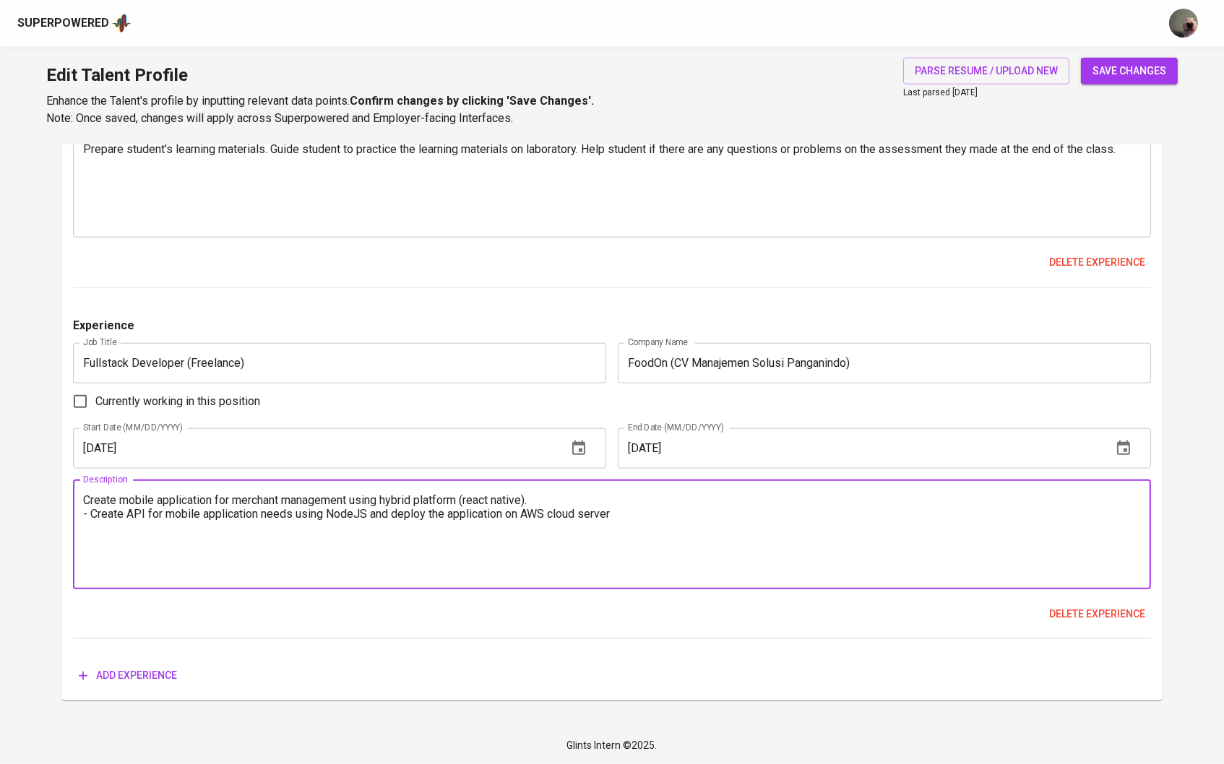
click at [85, 501] on textarea "Create mobile application for merchant management using hybrid platform (react …" at bounding box center [612, 534] width 1059 height 82
paste textarea "Responsibilities:"
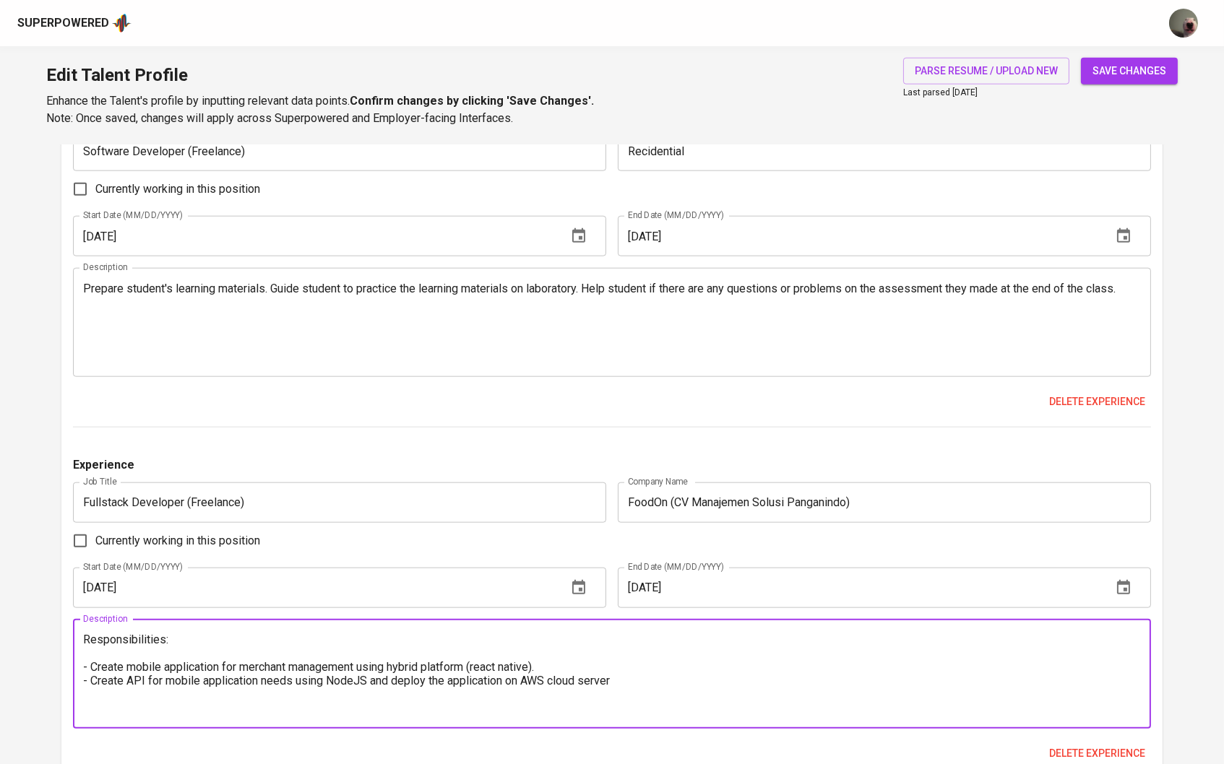
scroll to position [3109, 0]
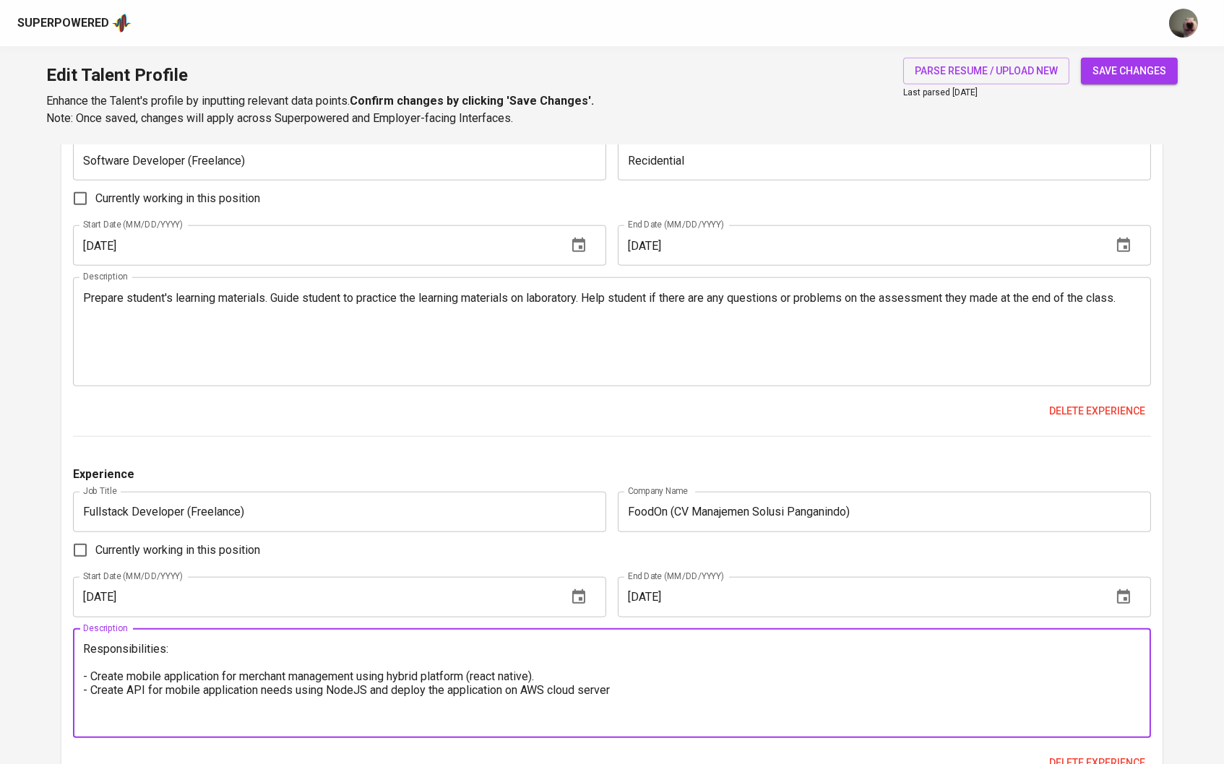
type textarea "Responsibilities: - Create mobile application for merchant management using hyb…"
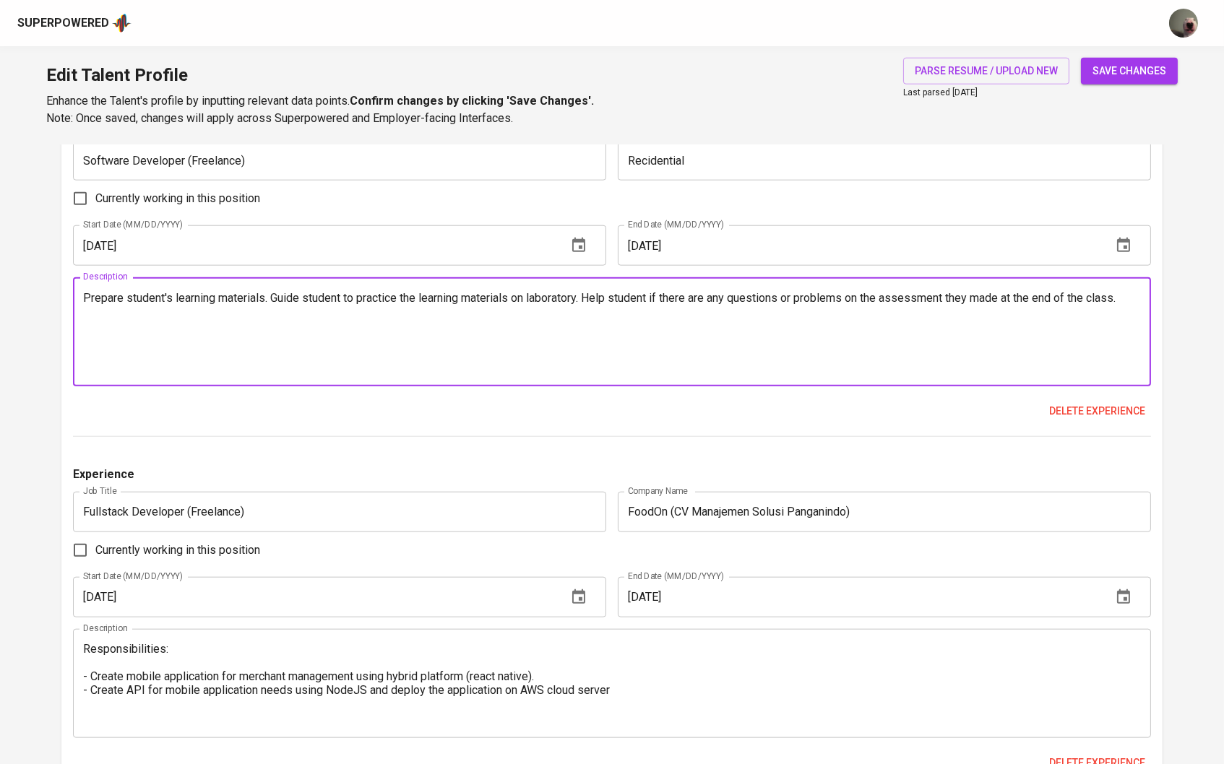
click at [83, 307] on textarea "Prepare student's learning materials. Guide student to practice the learning ma…" at bounding box center [612, 332] width 1059 height 82
paste textarea "Responsibilities:"
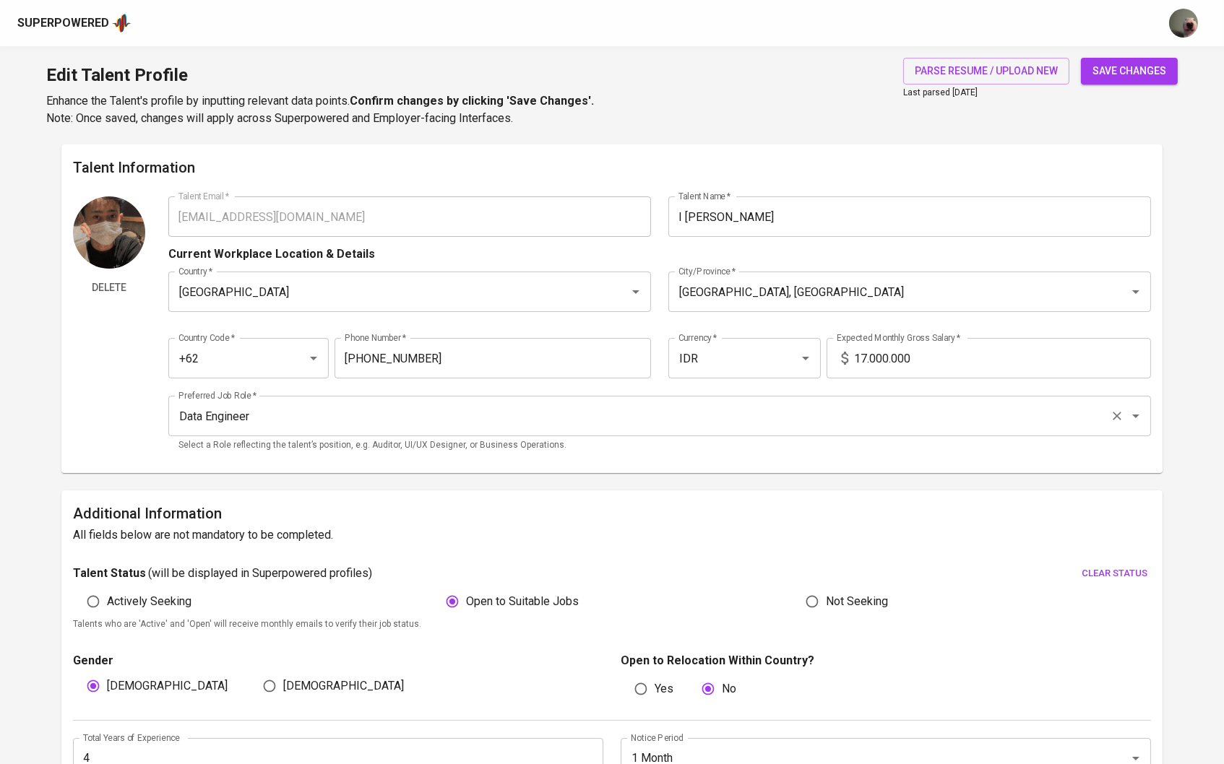
scroll to position [0, 0]
type textarea "Responsibilities: Open for iOS and Hybrid mobile application project, website o…"
click at [1150, 66] on span "save changes" at bounding box center [1129, 71] width 74 height 18
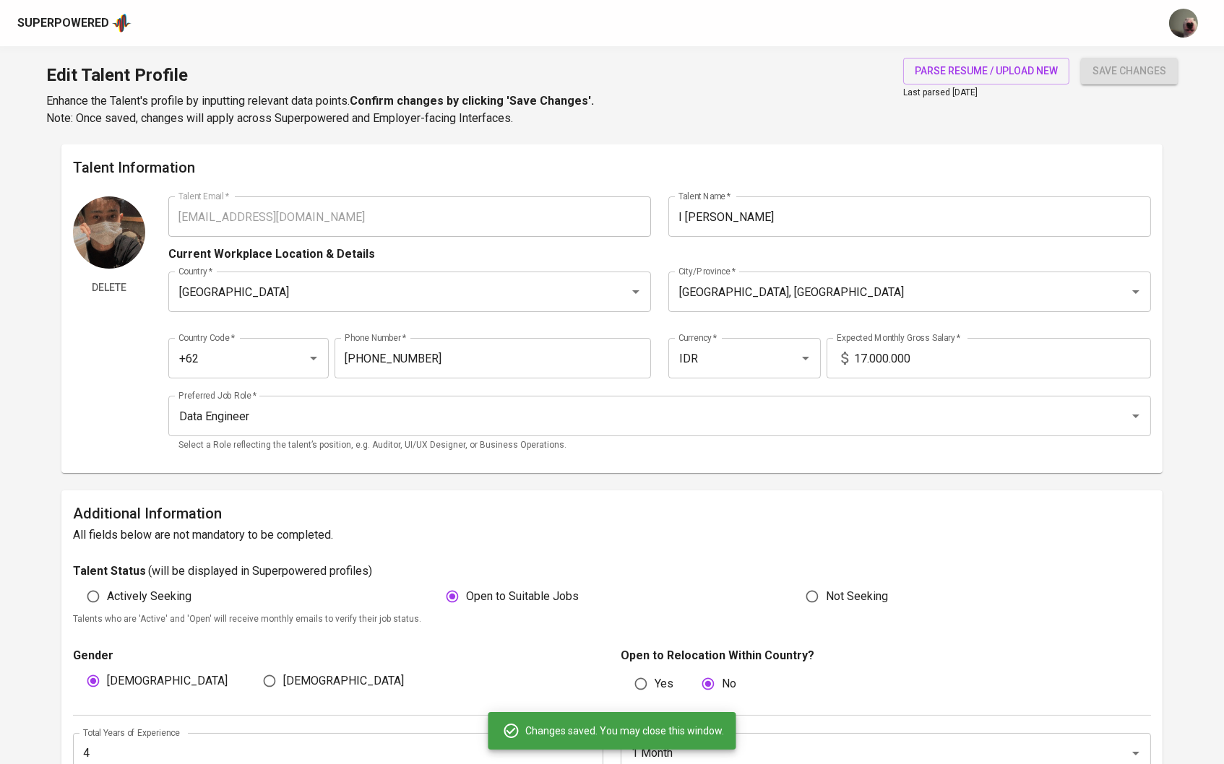
type input "JavaScript"
type input "SQL"
type input "Databricks"
type input "Azure Cloud"
type input "Extract, Transform, Load (ETL)"
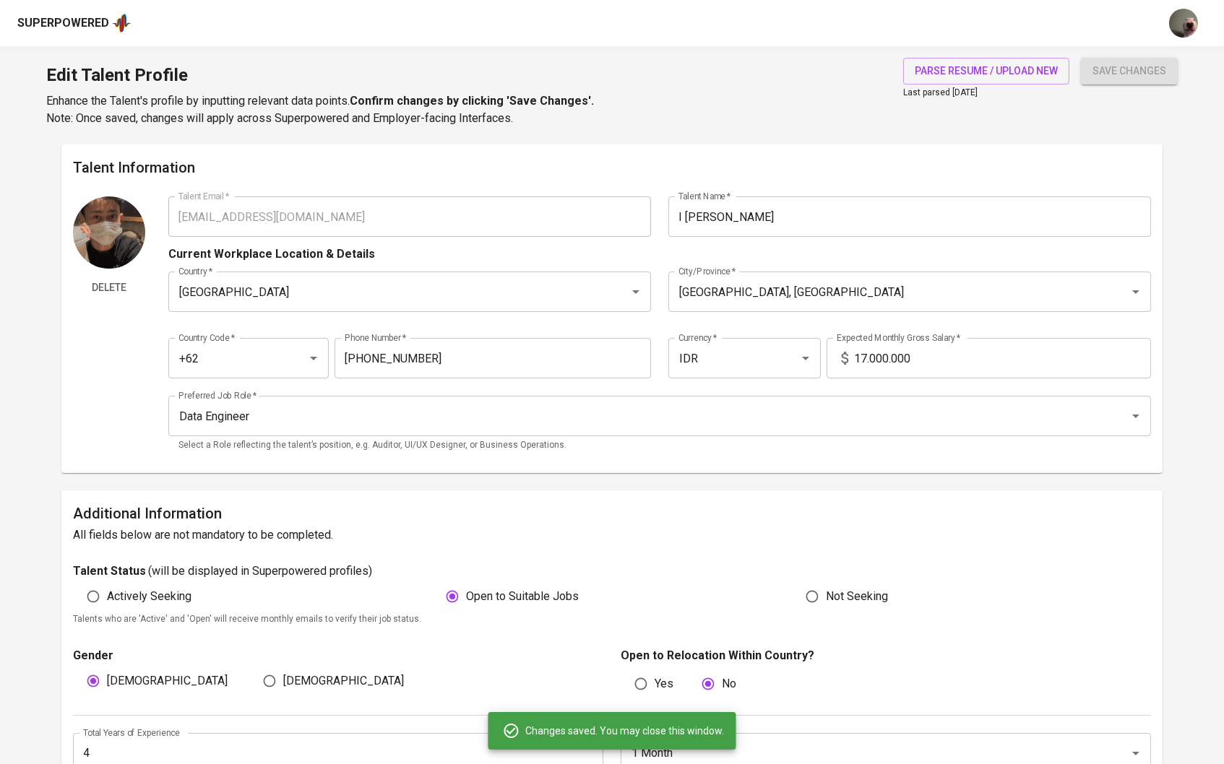
type input "Amazon Web Services (AWS)"
type input "GCP"
type input "Python (Programming Language)"
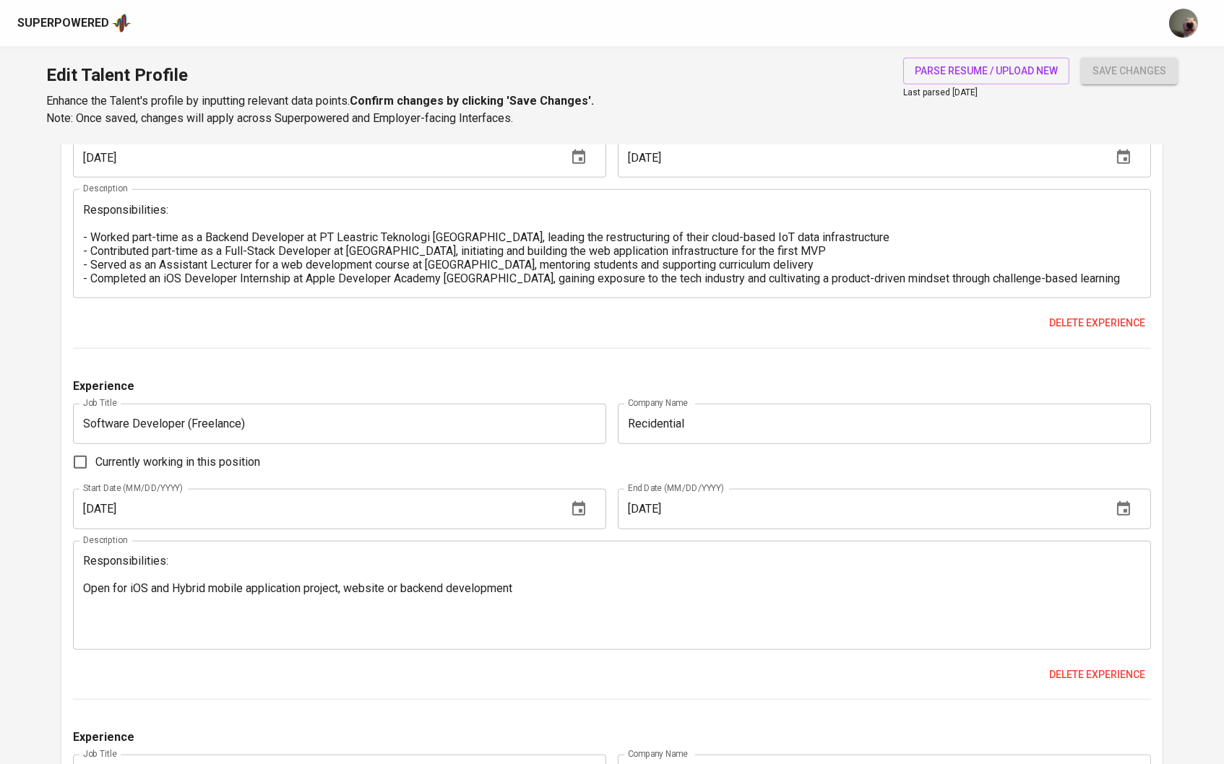
scroll to position [2916, 0]
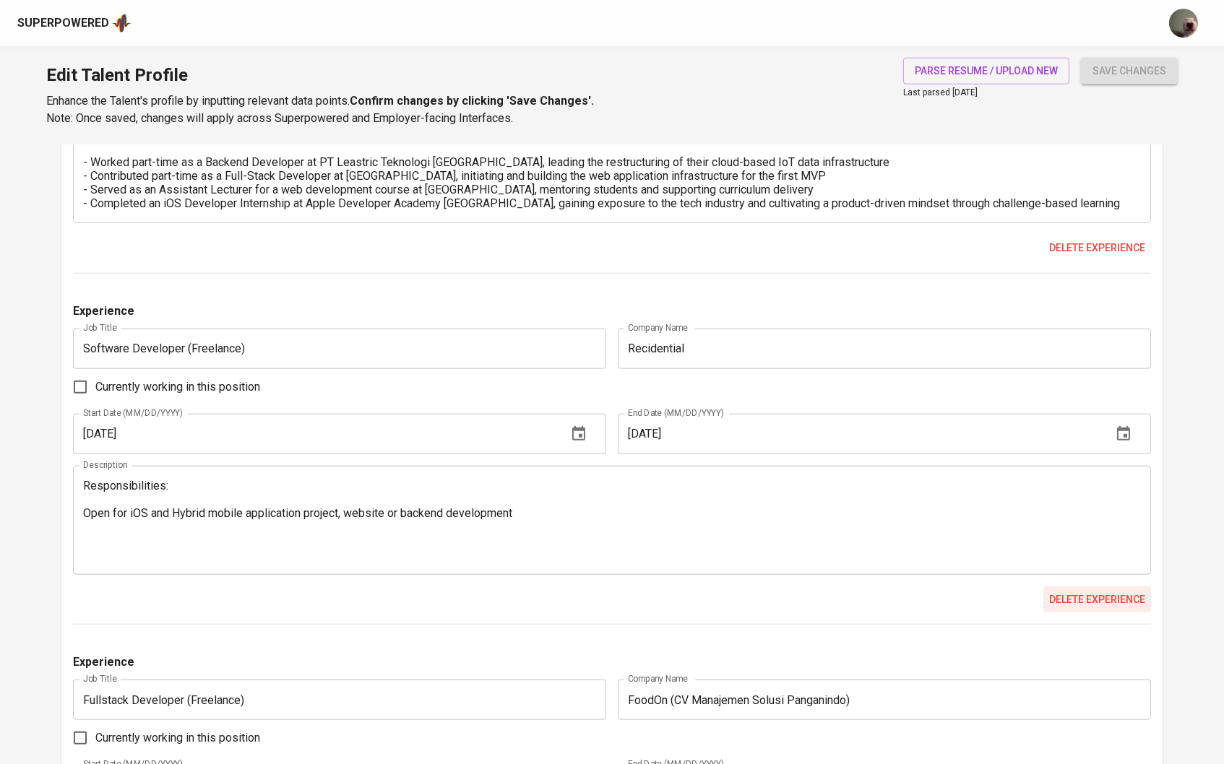
click at [1079, 609] on span "Delete experience" at bounding box center [1097, 600] width 96 height 18
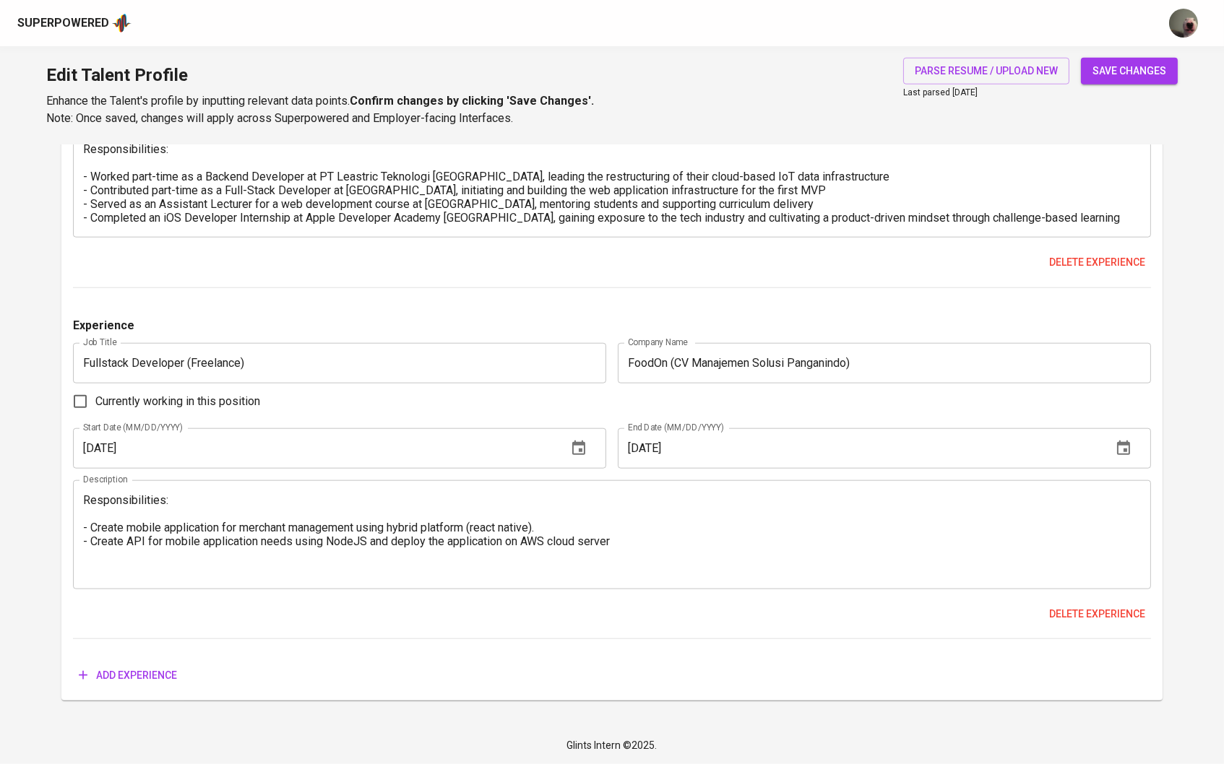
scroll to position [2910, 0]
click at [1163, 71] on span "save changes" at bounding box center [1129, 71] width 74 height 18
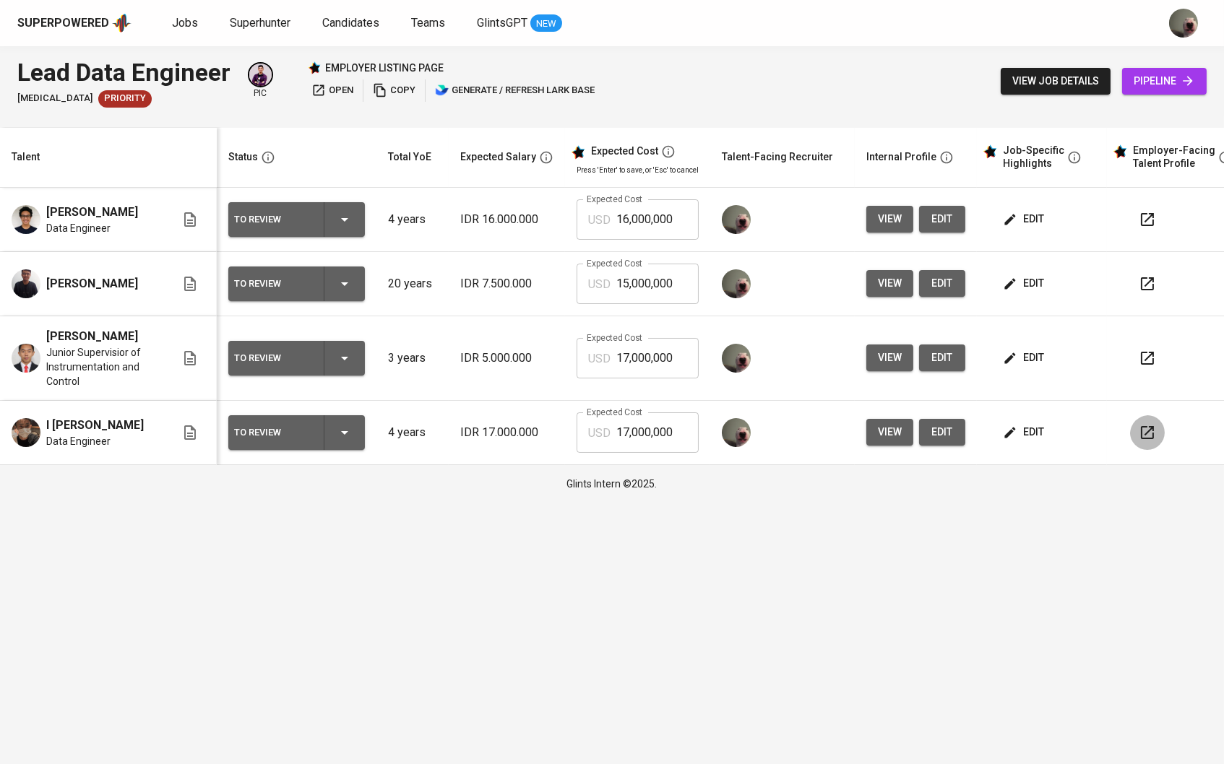
click at [1143, 434] on button "button" at bounding box center [1147, 432] width 35 height 35
click at [892, 350] on span "view" at bounding box center [890, 358] width 24 height 18
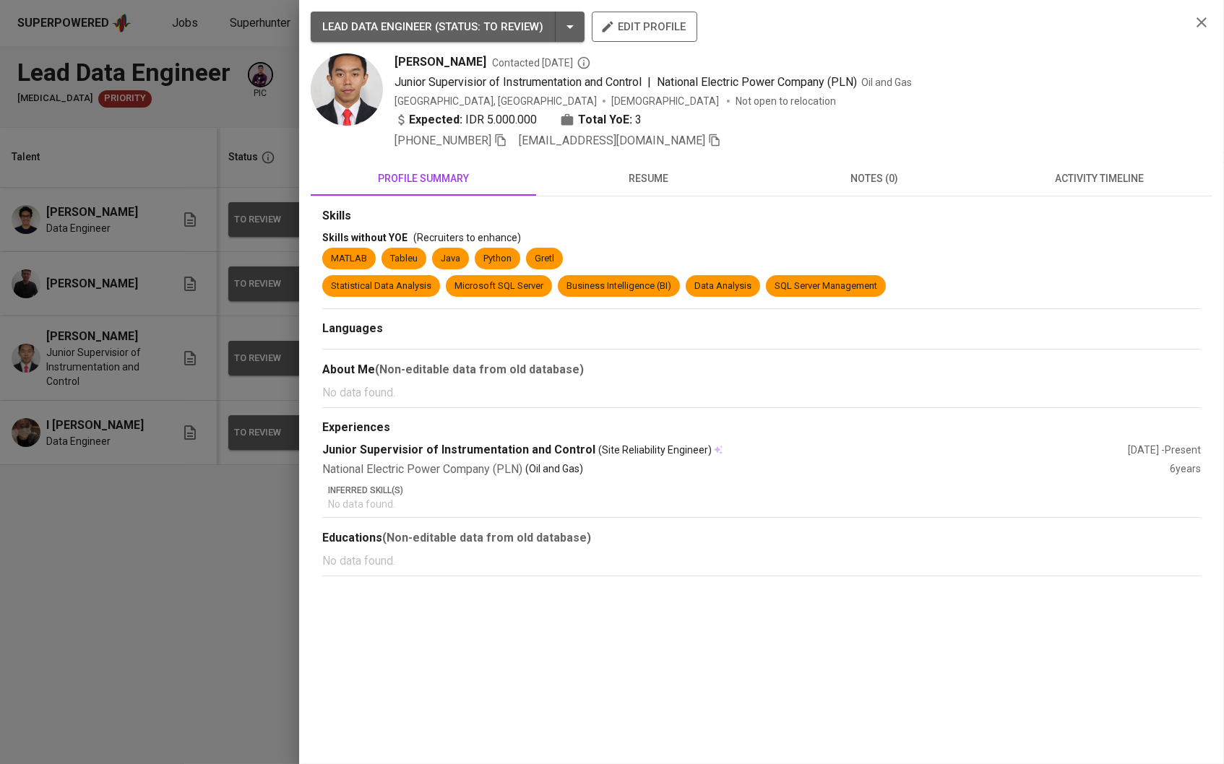
click at [631, 138] on span "[EMAIL_ADDRESS][DOMAIN_NAME]" at bounding box center [612, 141] width 186 height 14
click at [629, 166] on button "resume" at bounding box center [648, 178] width 225 height 35
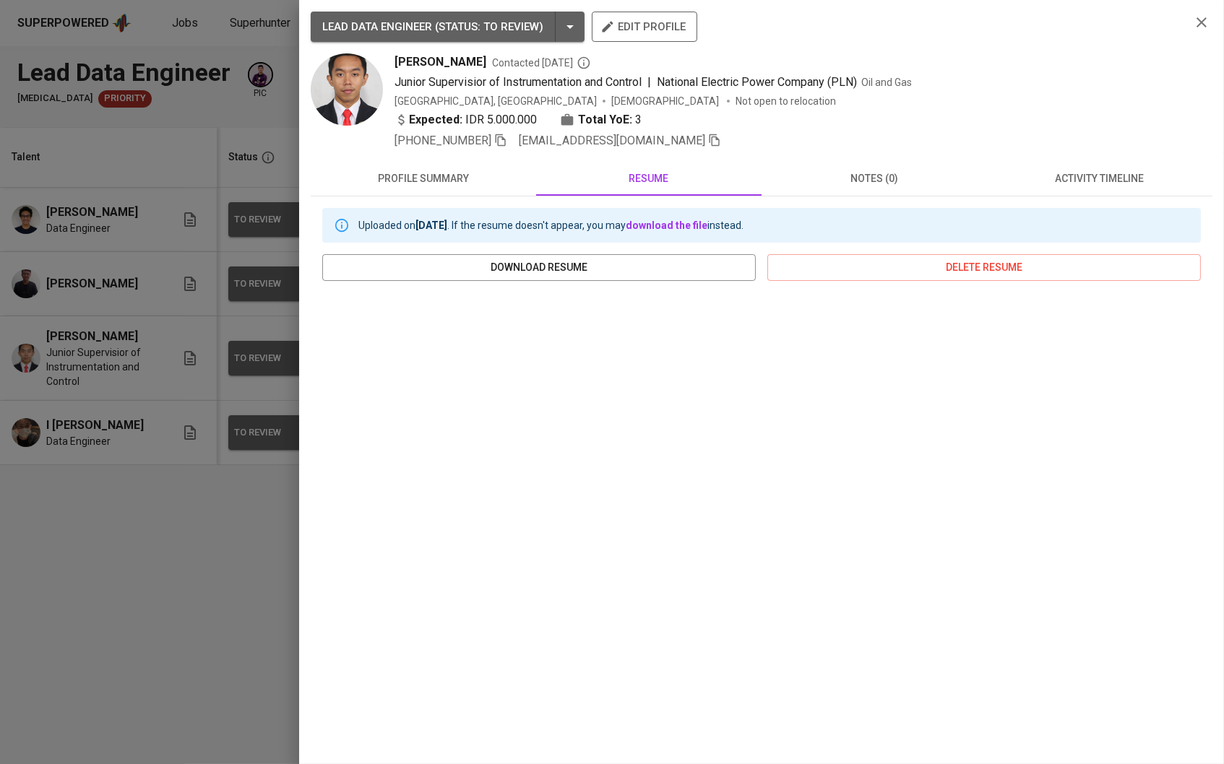
click at [610, 27] on icon "button" at bounding box center [608, 27] width 11 height 11
click at [237, 434] on div at bounding box center [612, 382] width 1224 height 764
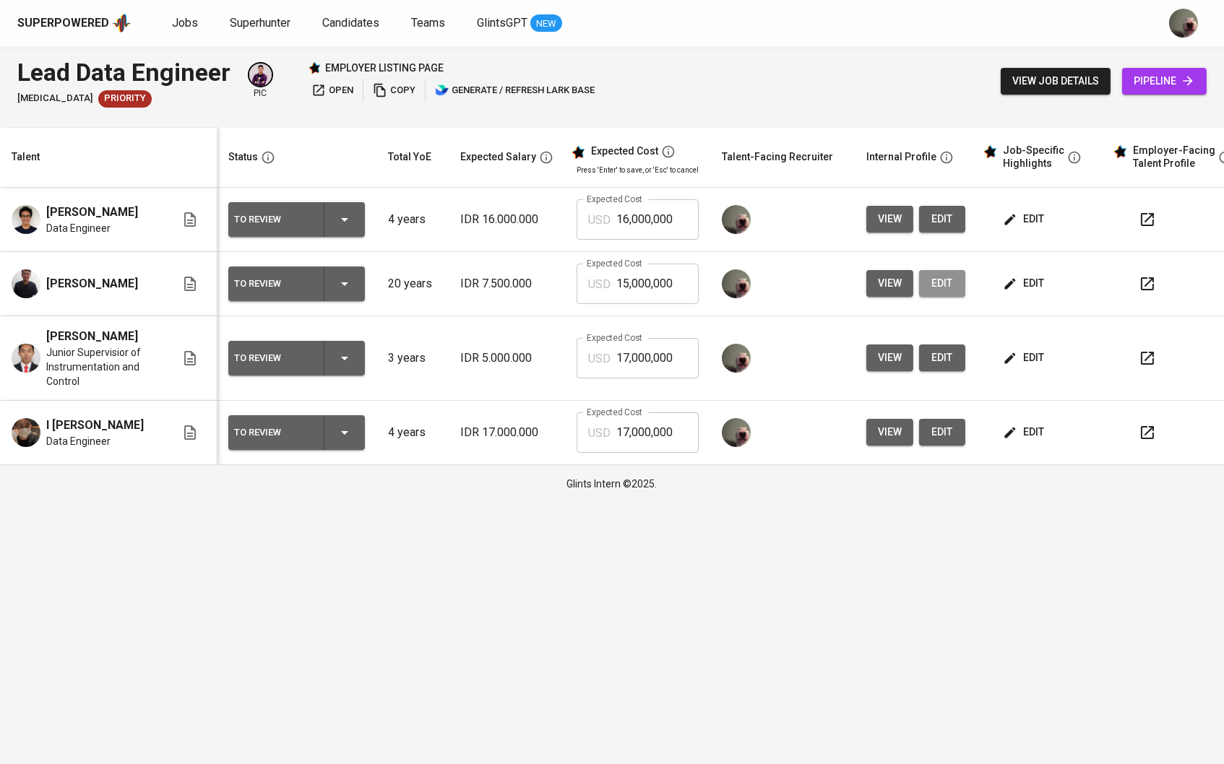
click at [936, 282] on span "edit" at bounding box center [942, 284] width 23 height 18
click at [939, 213] on span "edit" at bounding box center [942, 219] width 23 height 18
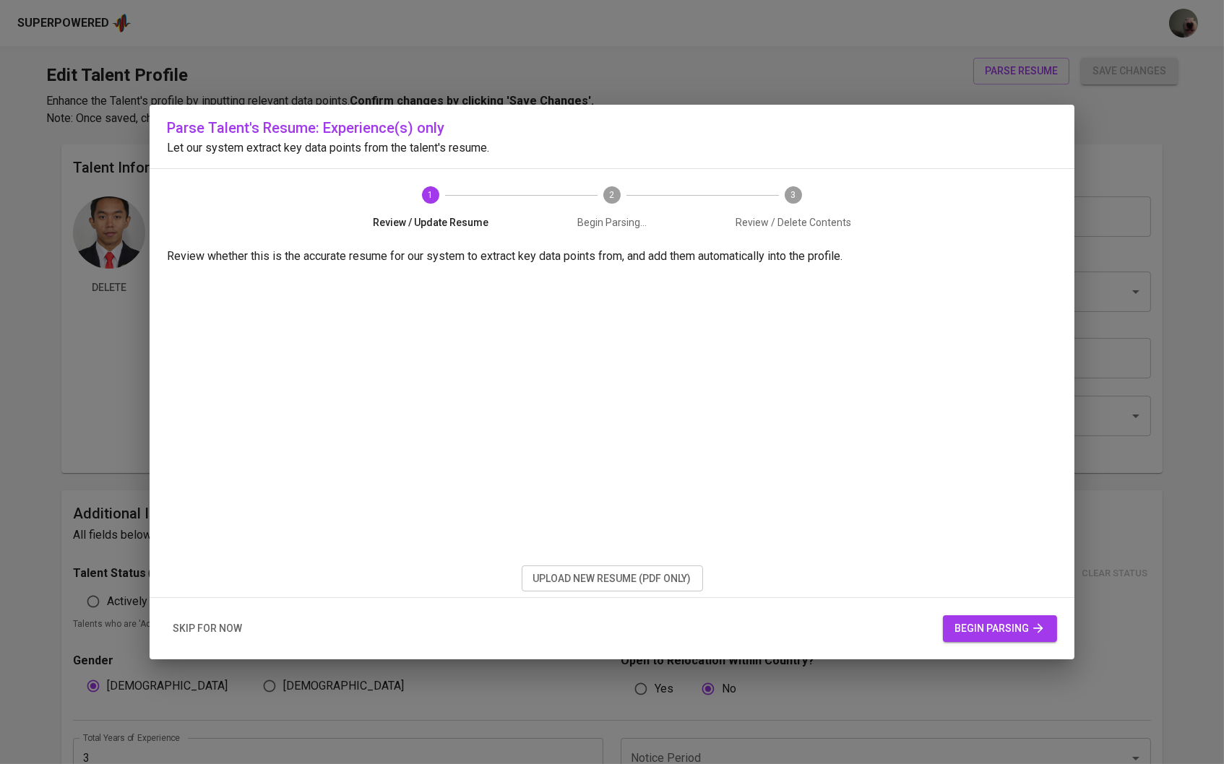
click at [620, 585] on span "upload new resume (pdf only)" at bounding box center [612, 579] width 158 height 18
click at [951, 624] on button "begin parsing" at bounding box center [1000, 629] width 114 height 27
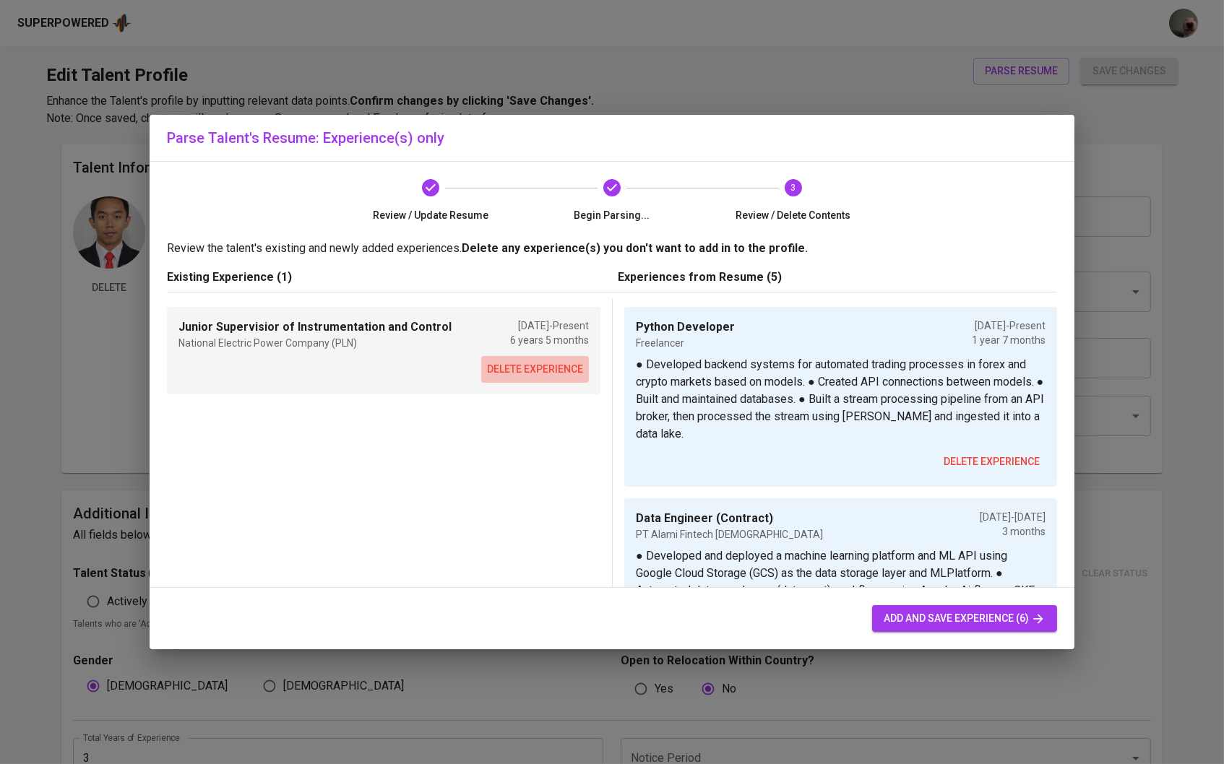
click at [548, 364] on span "delete experience" at bounding box center [535, 370] width 96 height 18
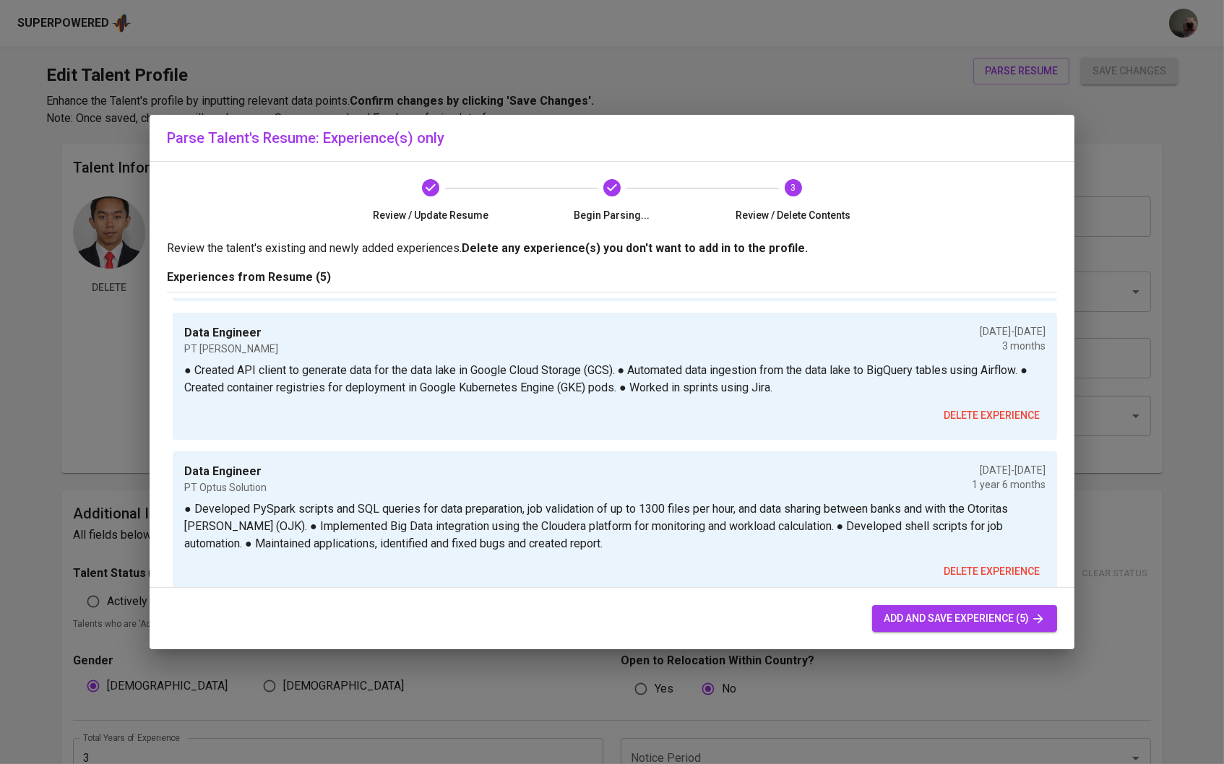
scroll to position [497, 0]
click at [919, 629] on button "add and save experience (5)" at bounding box center [964, 618] width 185 height 27
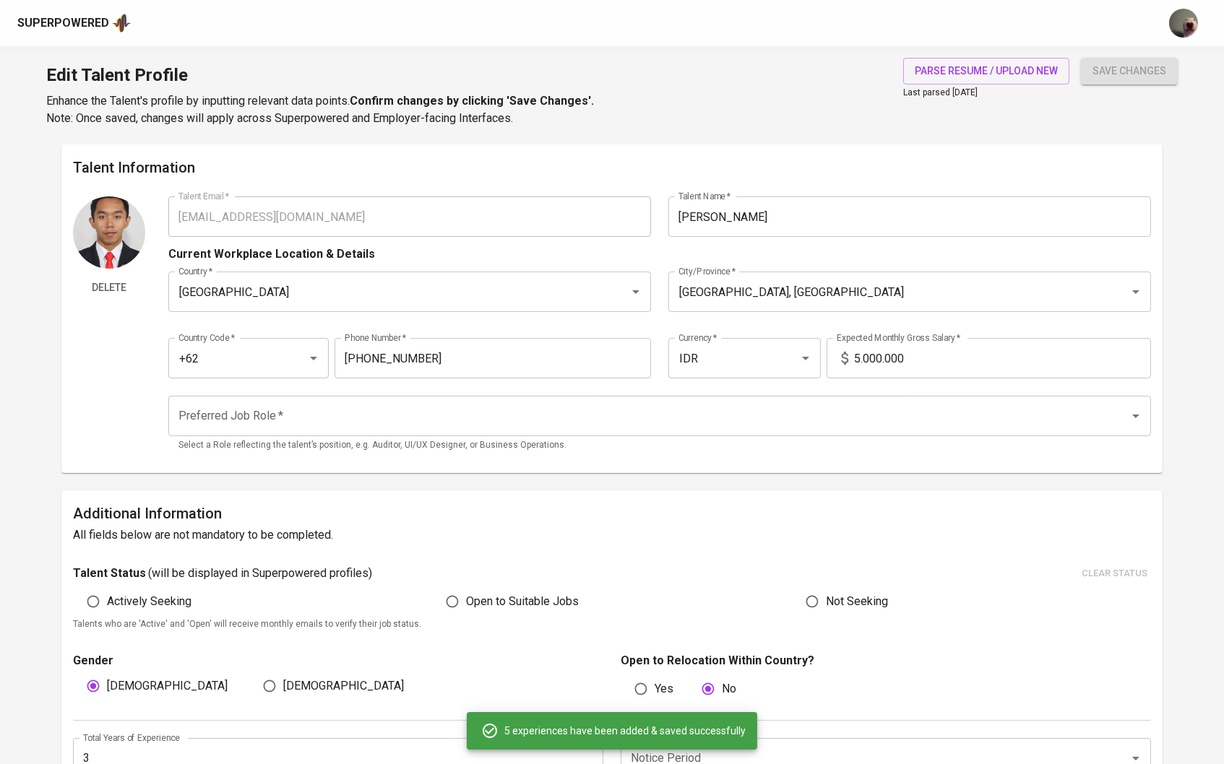
type input "Python Developer"
type input "Freelancer"
type input "[DATE]"
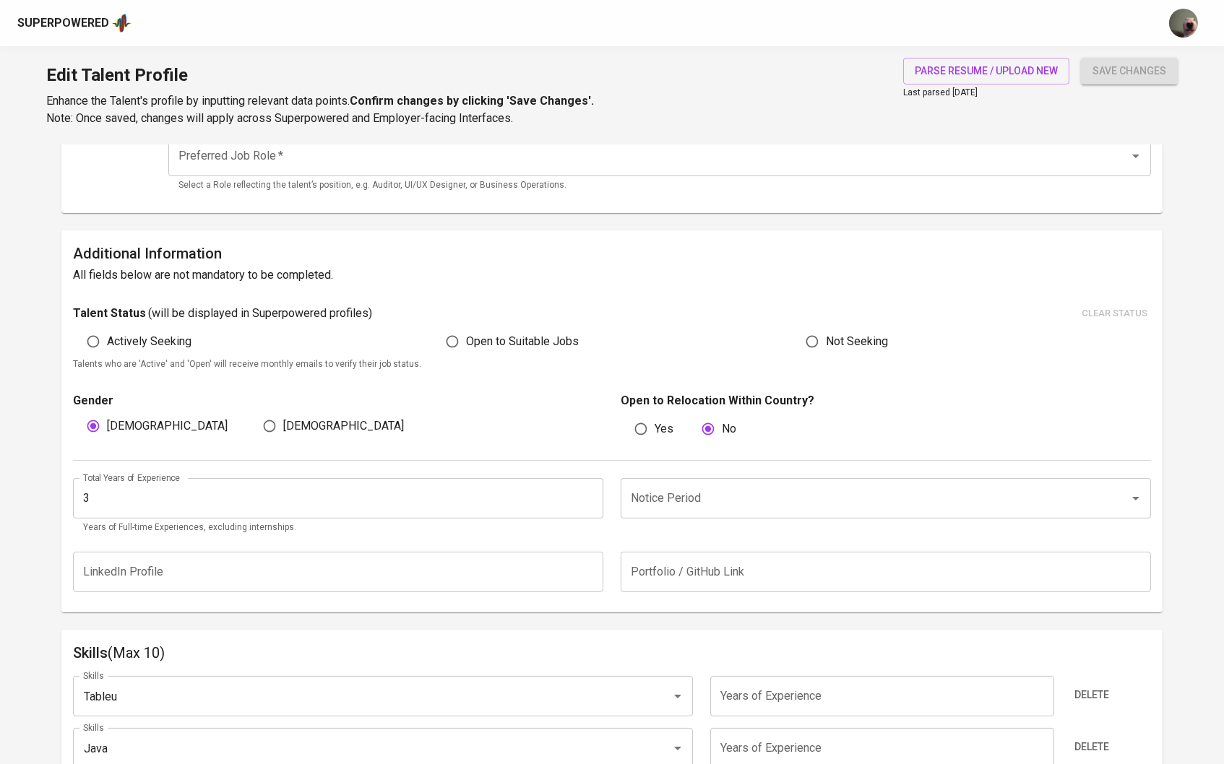
scroll to position [280, 0]
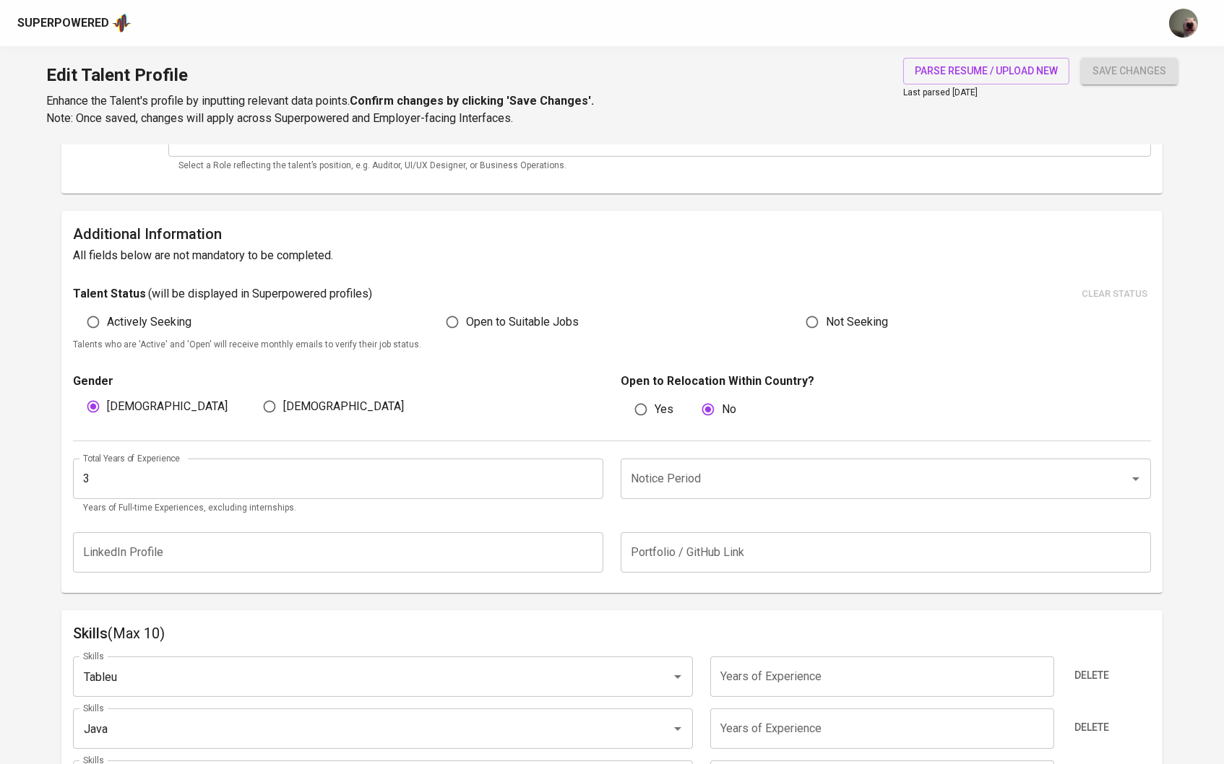
type input "4"
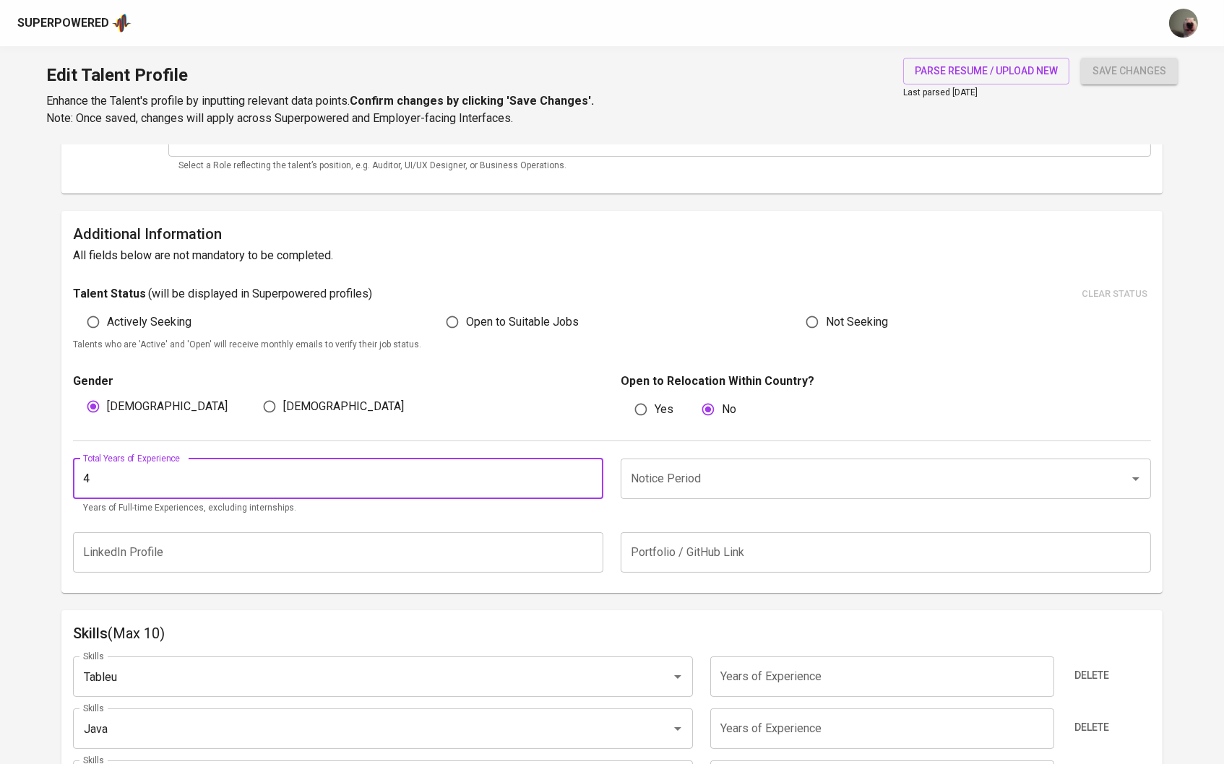
click at [584, 471] on input "4" at bounding box center [338, 479] width 530 height 40
click at [596, 476] on input "4" at bounding box center [338, 479] width 530 height 40
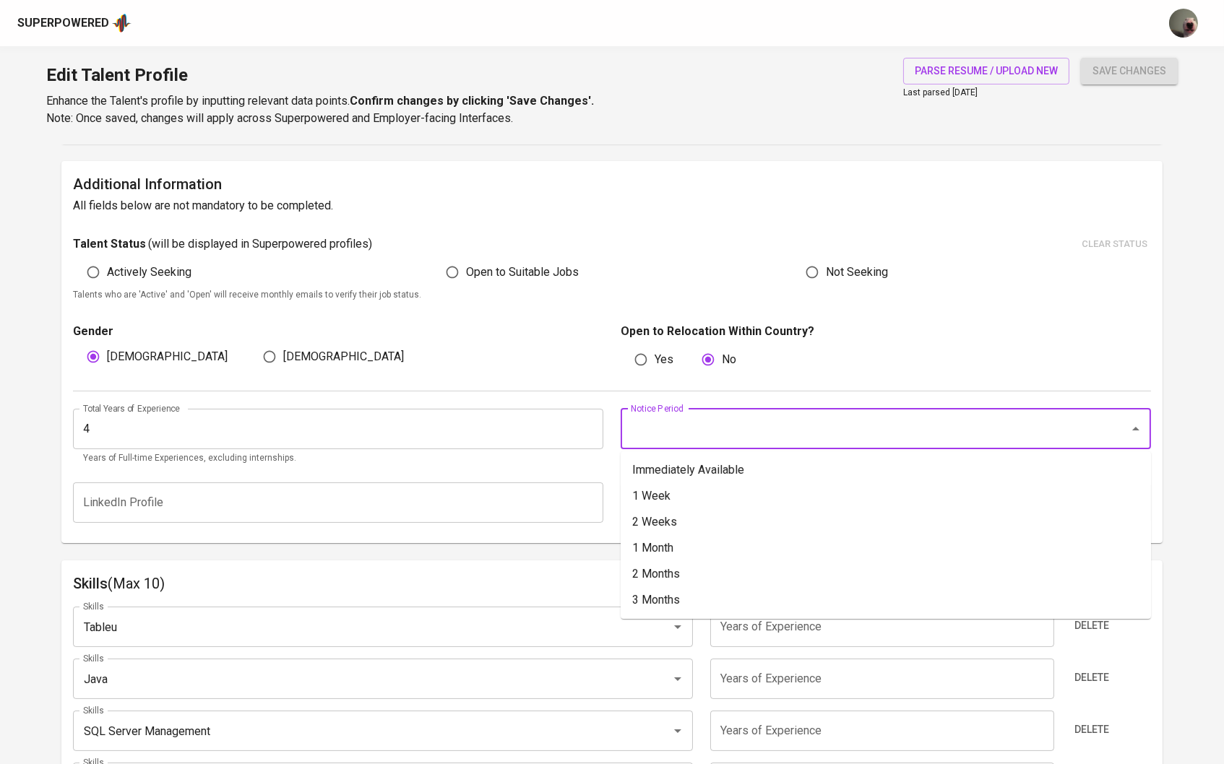
click at [672, 421] on input "Notice Period" at bounding box center [865, 428] width 477 height 27
click at [676, 473] on li "Immediately Available" at bounding box center [886, 470] width 530 height 26
type input "Immediately Available"
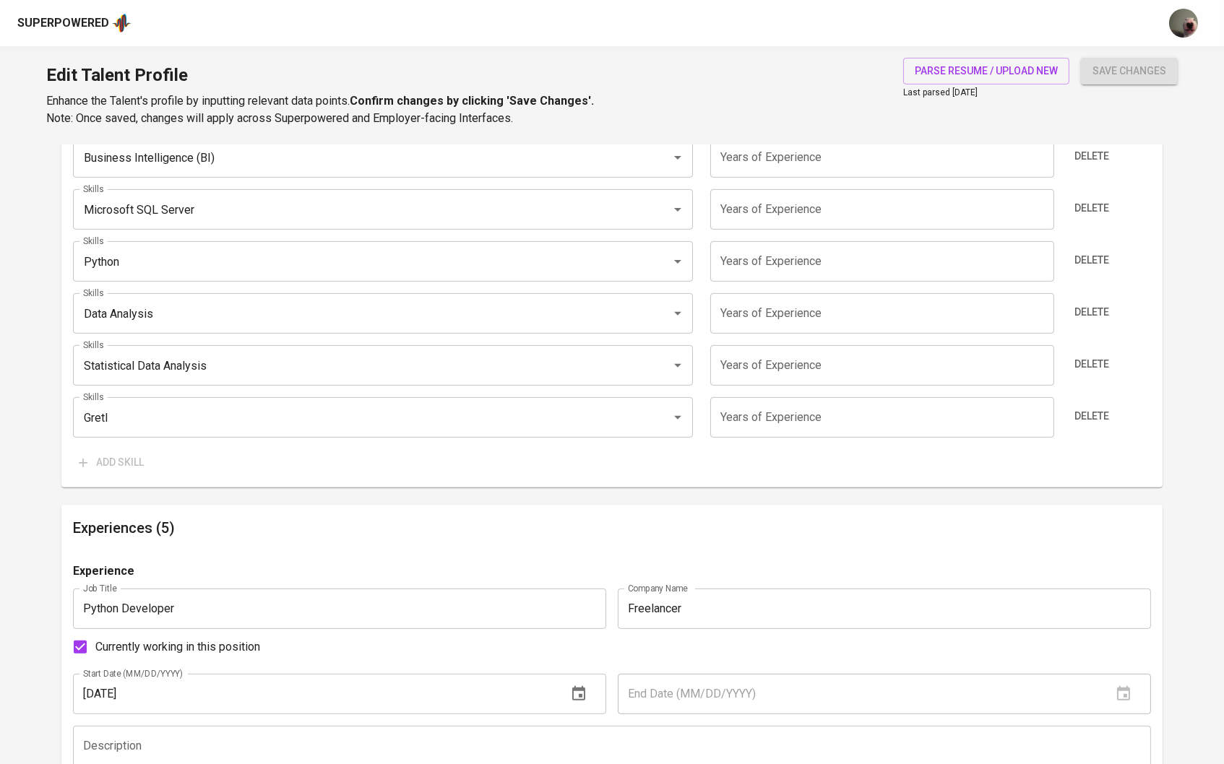
scroll to position [1220, 0]
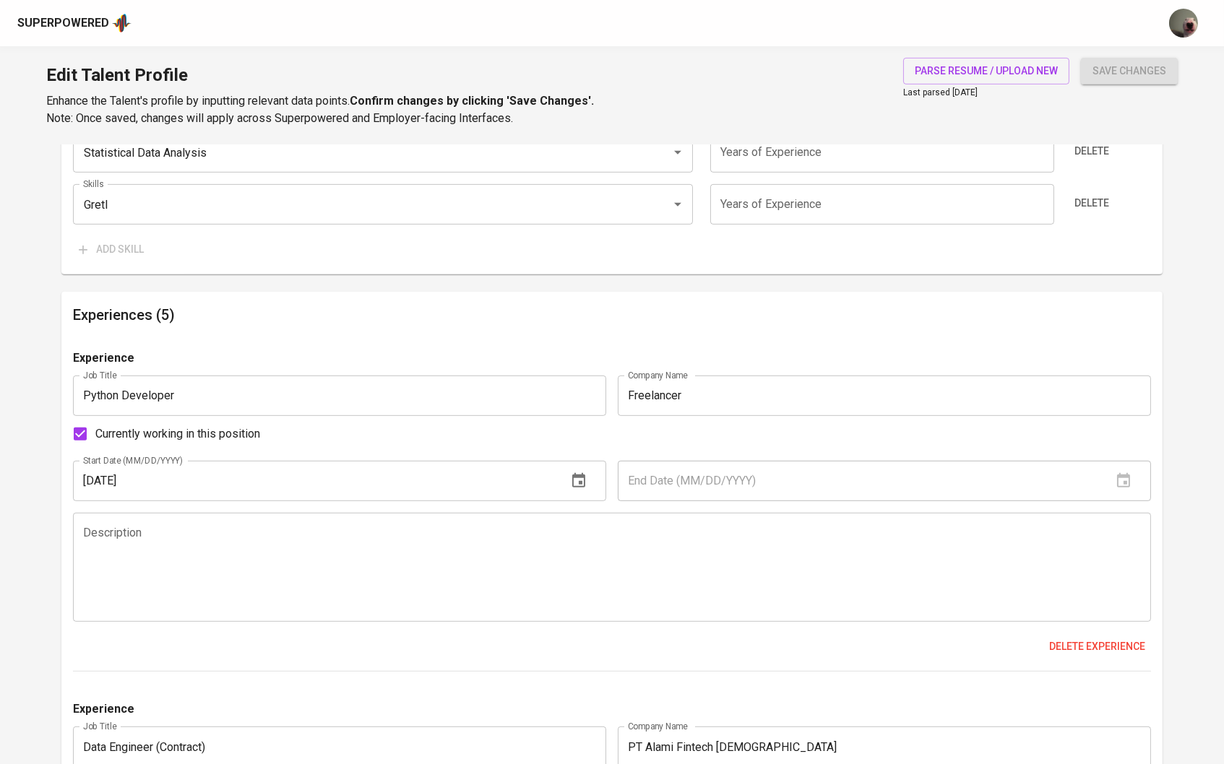
click at [389, 567] on textarea at bounding box center [612, 567] width 1059 height 82
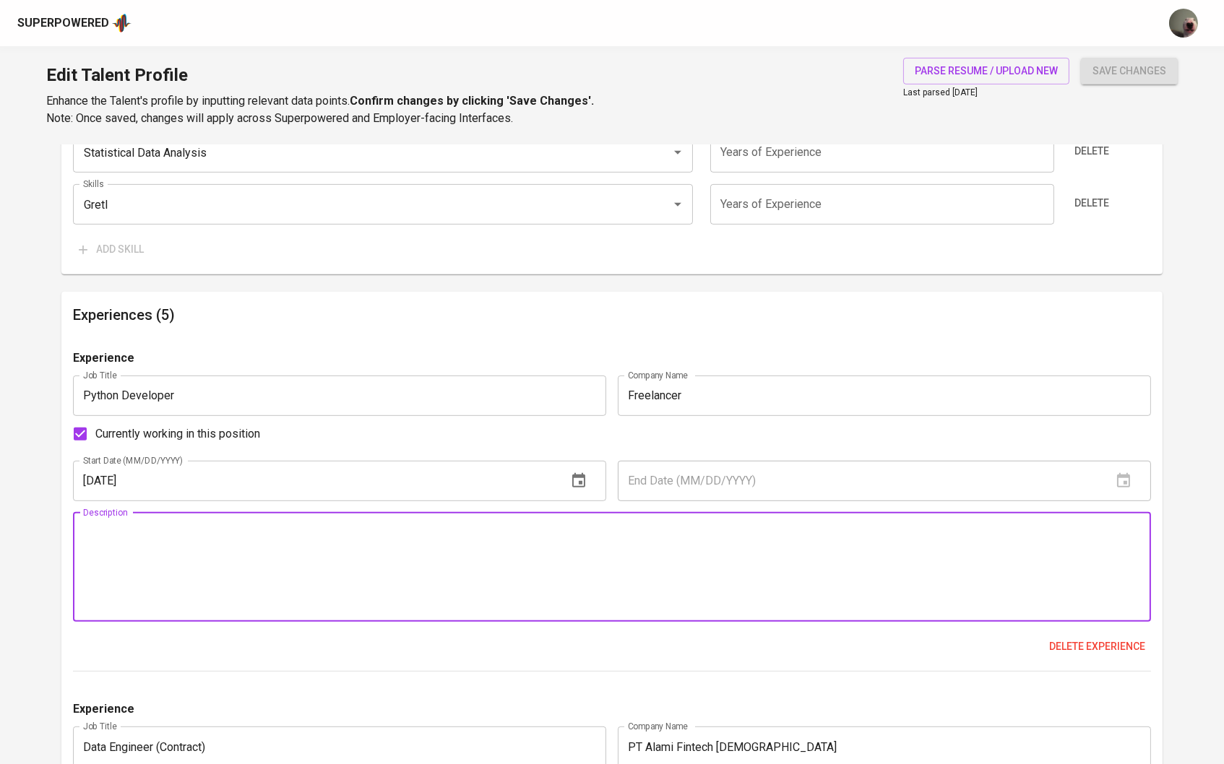
click at [76, 532] on div "Description" at bounding box center [612, 567] width 1079 height 109
click at [86, 532] on textarea at bounding box center [612, 567] width 1059 height 82
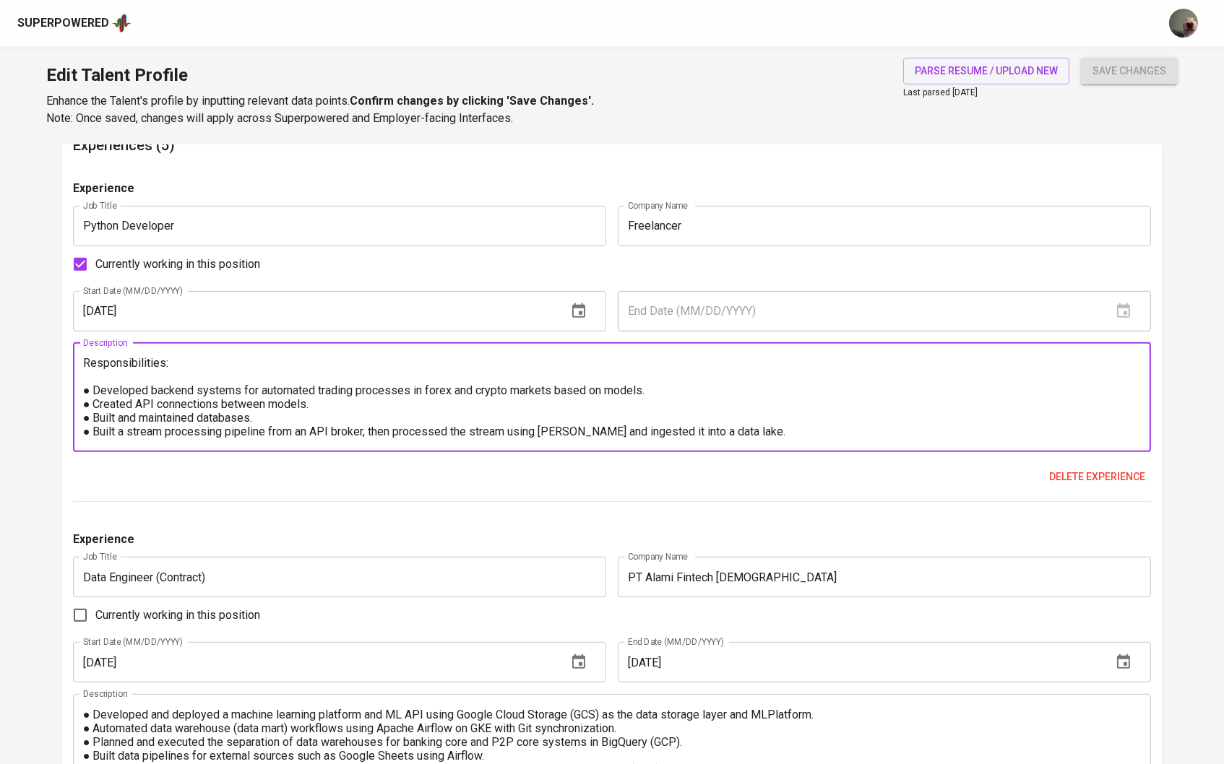
scroll to position [1625, 0]
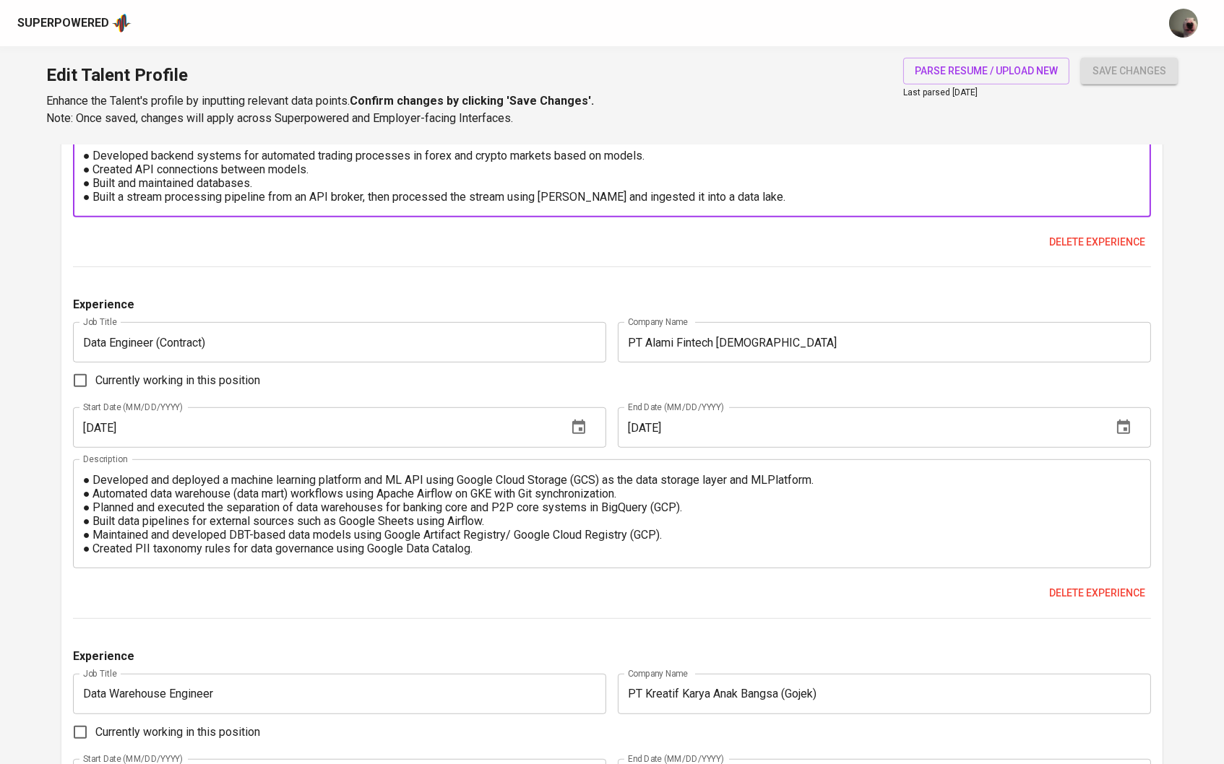
type textarea "Responsibilities: ● Developed backend systems for automated trading processes i…"
click at [94, 493] on textarea "● Developed and deployed a machine learning platform and ML API using Google Cl…" at bounding box center [612, 514] width 1059 height 82
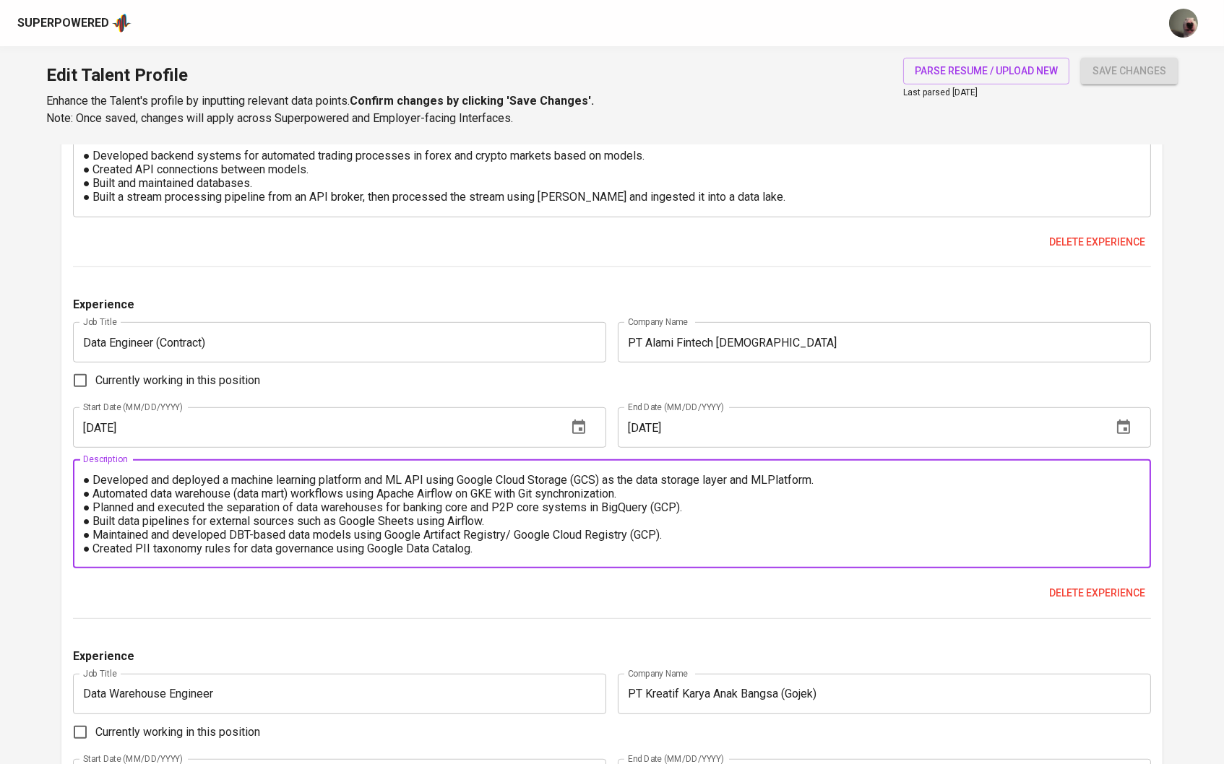
paste textarea "Responsibilities:"
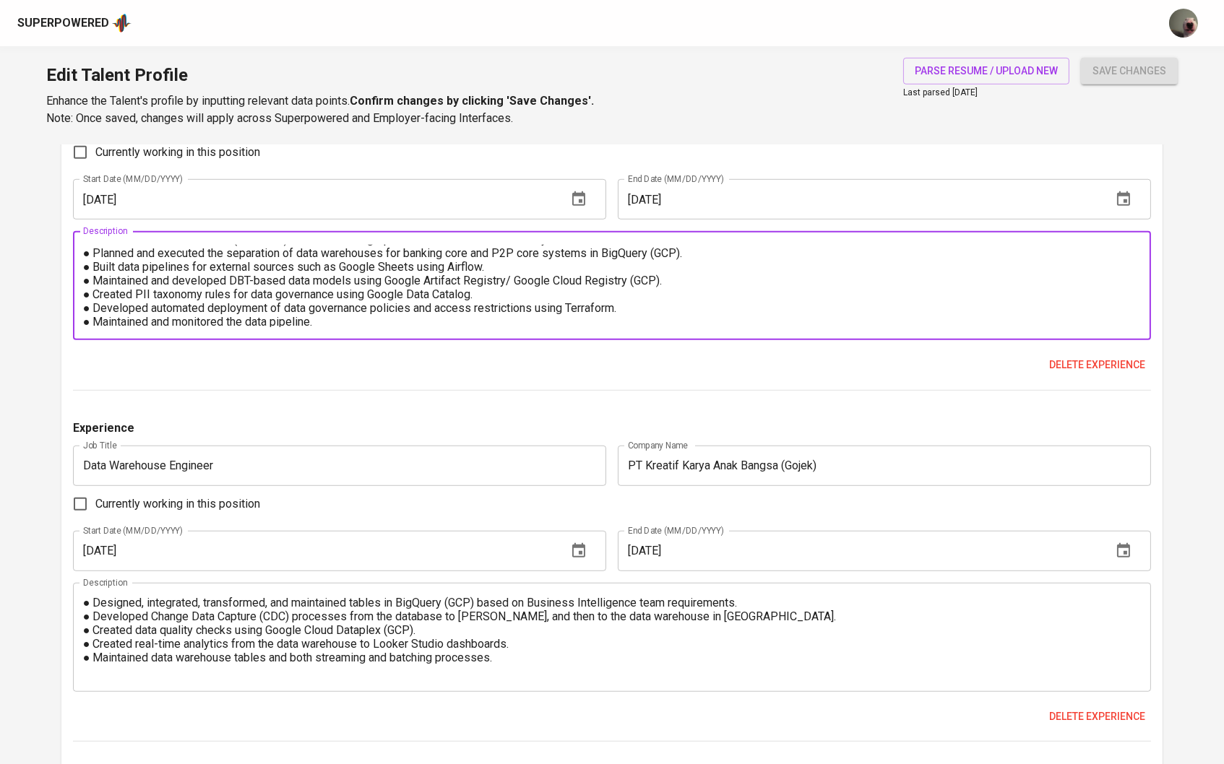
scroll to position [1866, 0]
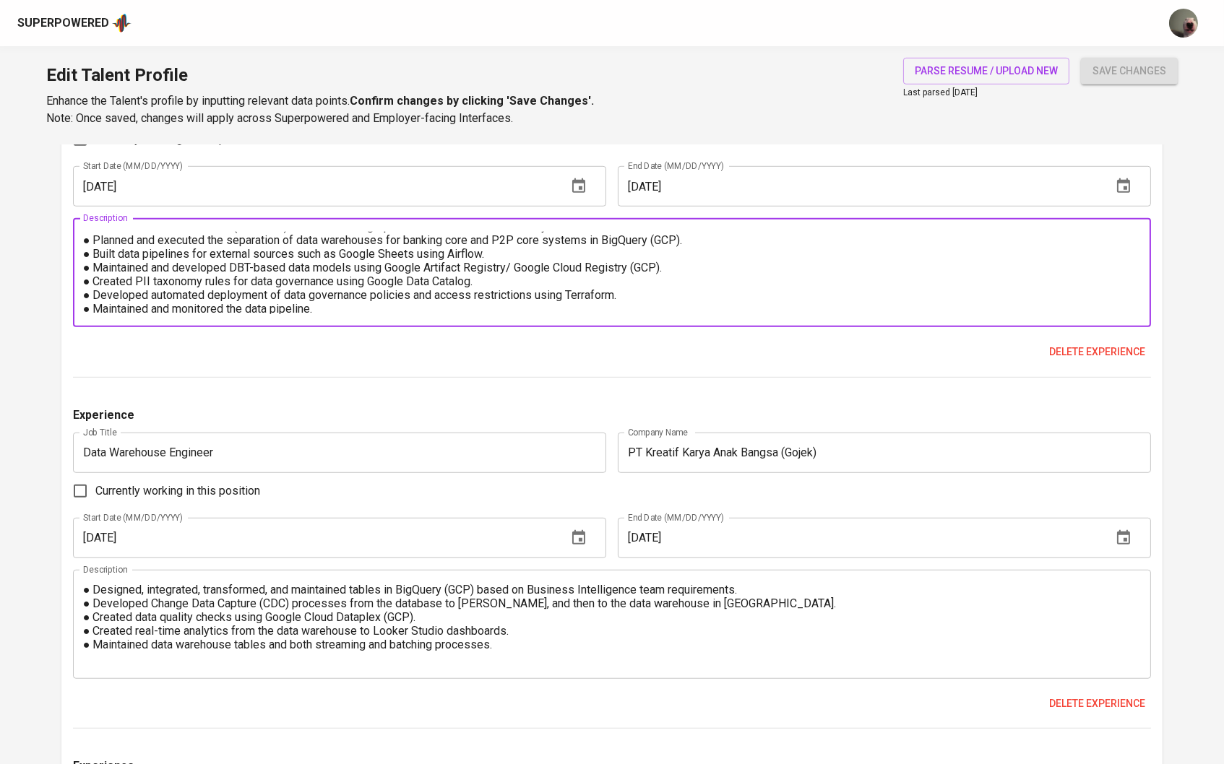
type textarea "Responsibilities: ● Developed and deployed a machine learning platform and ML A…"
click at [94, 595] on textarea "● Designed, integrated, transformed, and maintained tables in BigQuery (GCP) ba…" at bounding box center [612, 624] width 1059 height 82
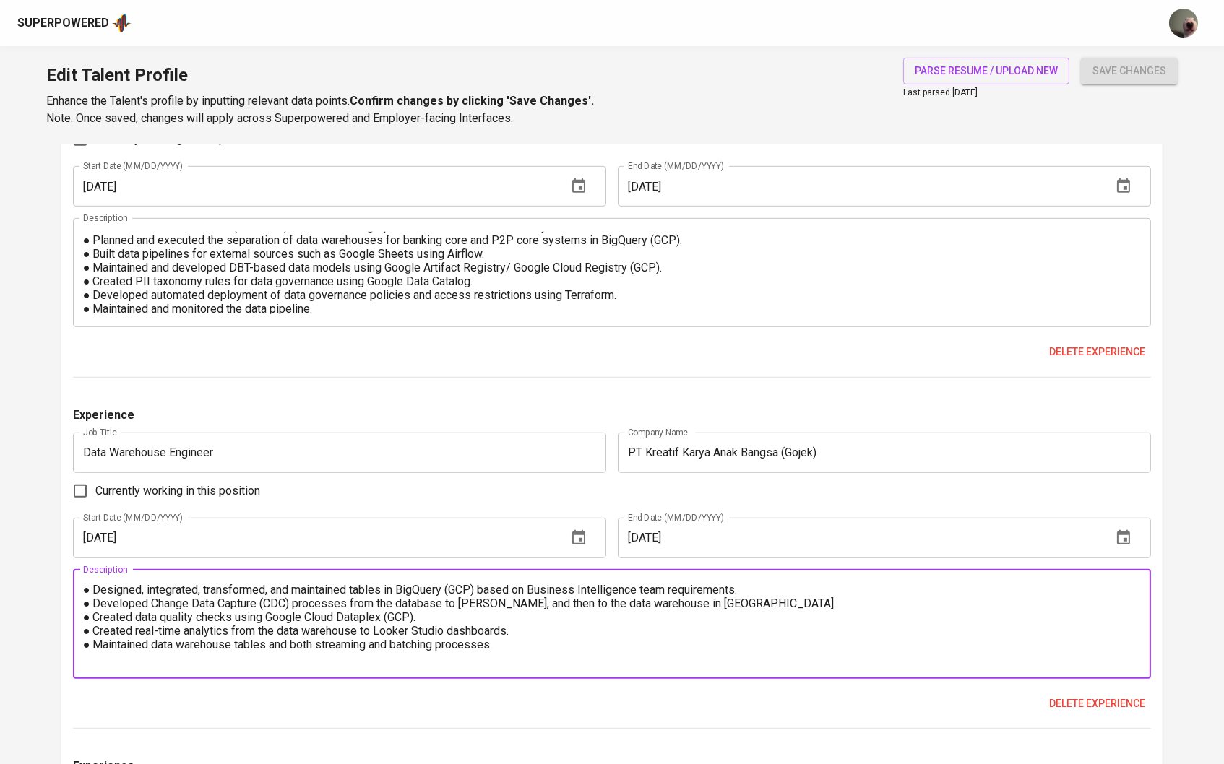
paste textarea "Responsibilities:"
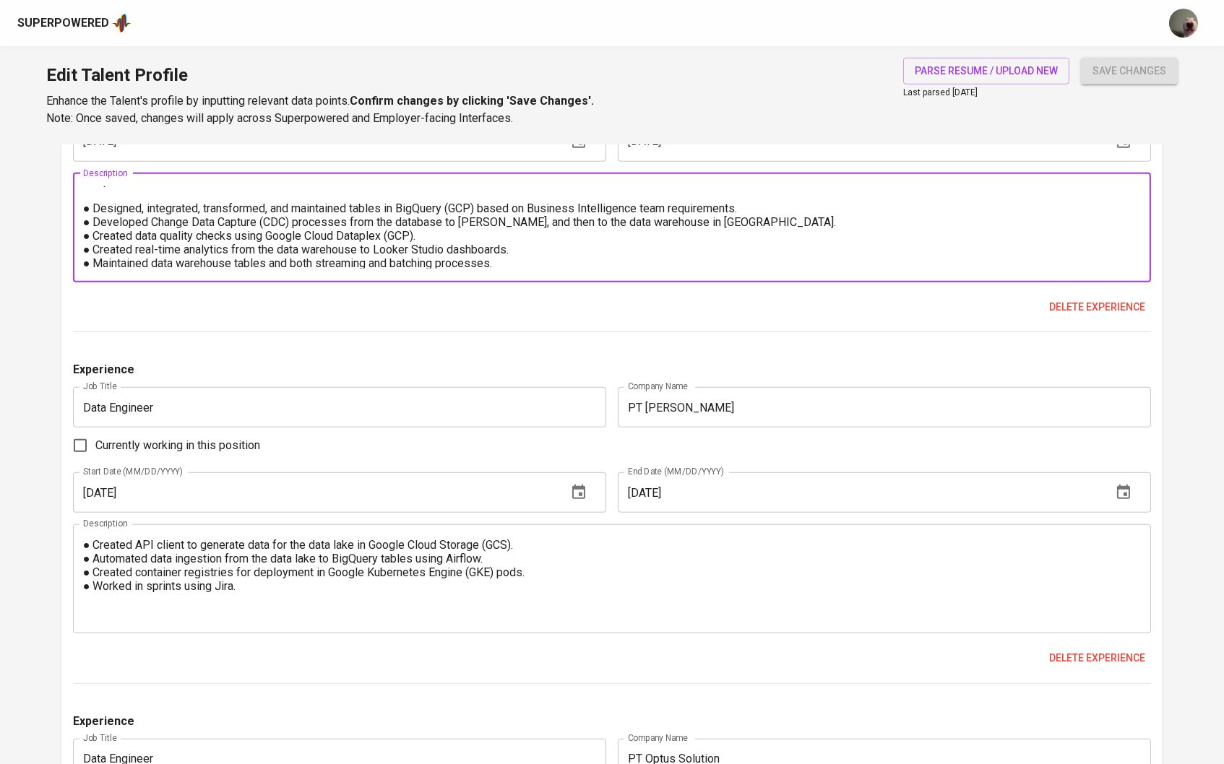
scroll to position [2434, 0]
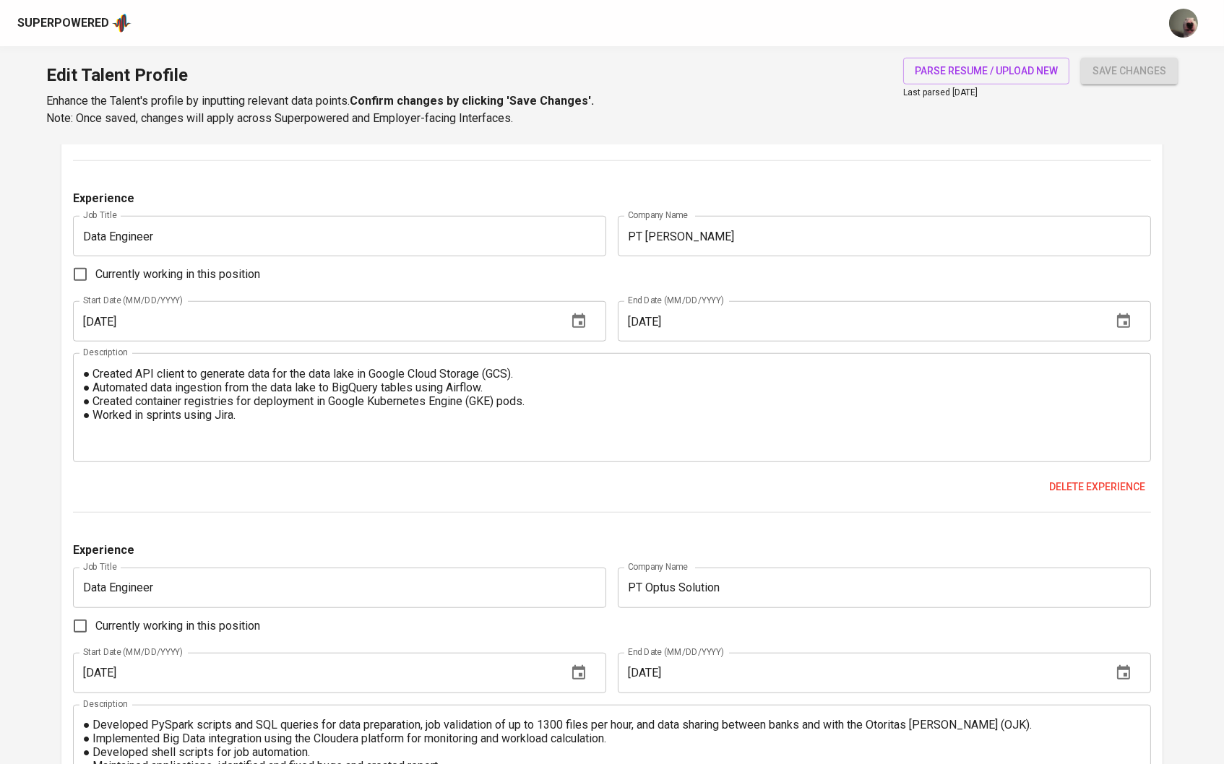
type textarea "Responsibilities: ● Designed, integrated, transformed, and maintained tables in…"
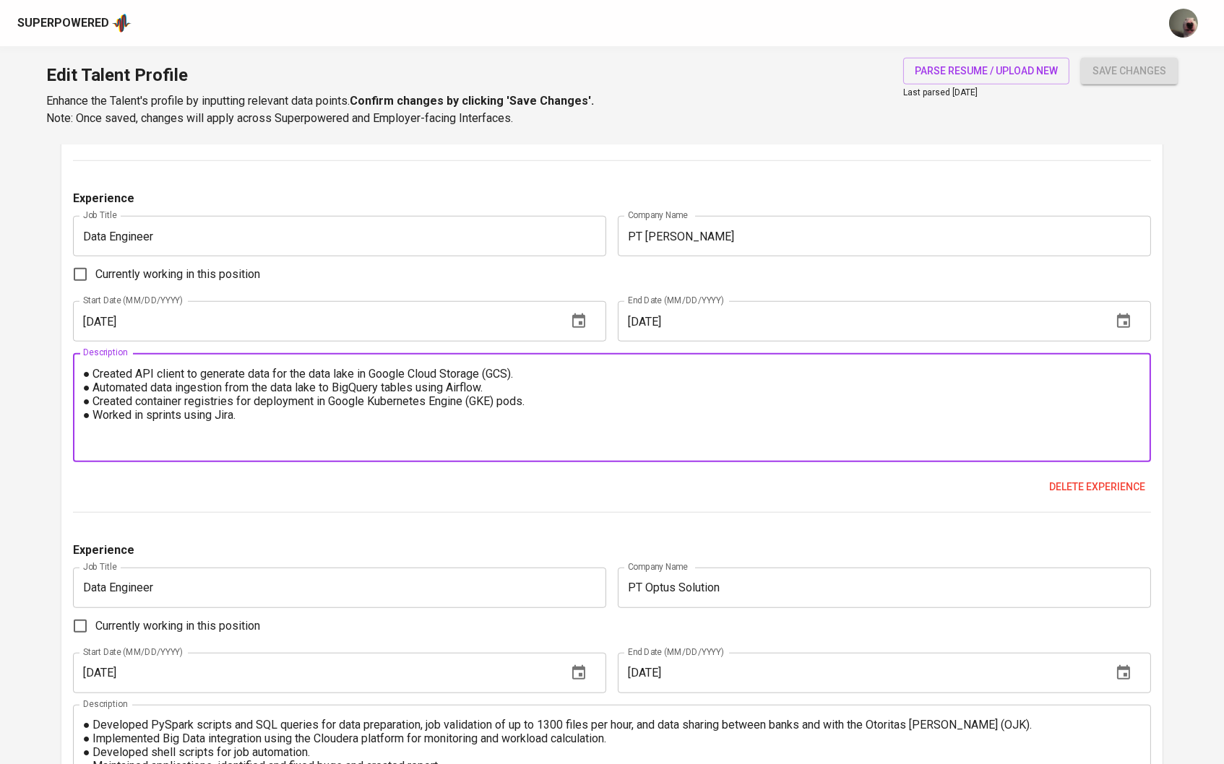
click at [85, 392] on textarea "● Created API client to generate data for the data lake in Google Cloud Storage…" at bounding box center [612, 408] width 1059 height 82
click at [85, 379] on textarea "● Created API client to generate data for the data lake in Google Cloud Storage…" at bounding box center [612, 408] width 1059 height 82
paste textarea "Responsibilities:"
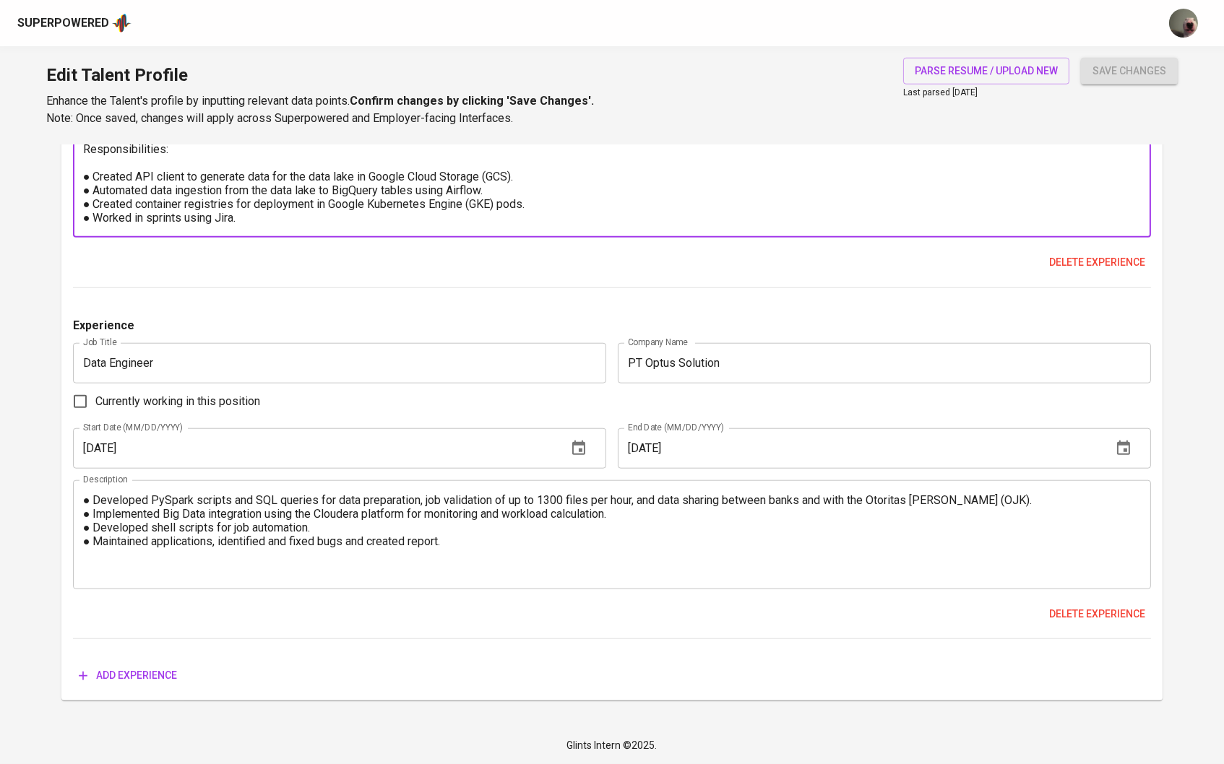
scroll to position [2665, 0]
type textarea "Responsibilities: ● Created API client to generate data for the data lake in Go…"
click at [88, 498] on textarea "● Developed PySpark scripts and SQL queries for data preparation, job validatio…" at bounding box center [612, 534] width 1059 height 82
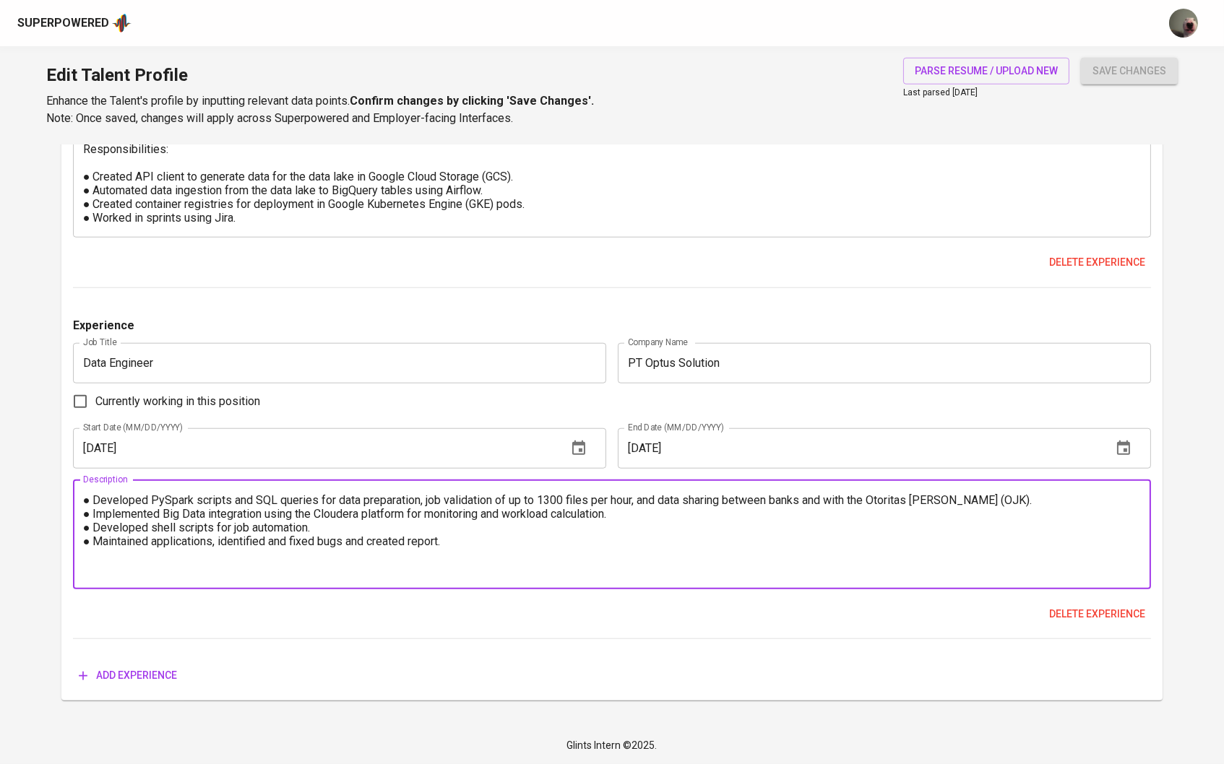
paste textarea "Responsibilities:"
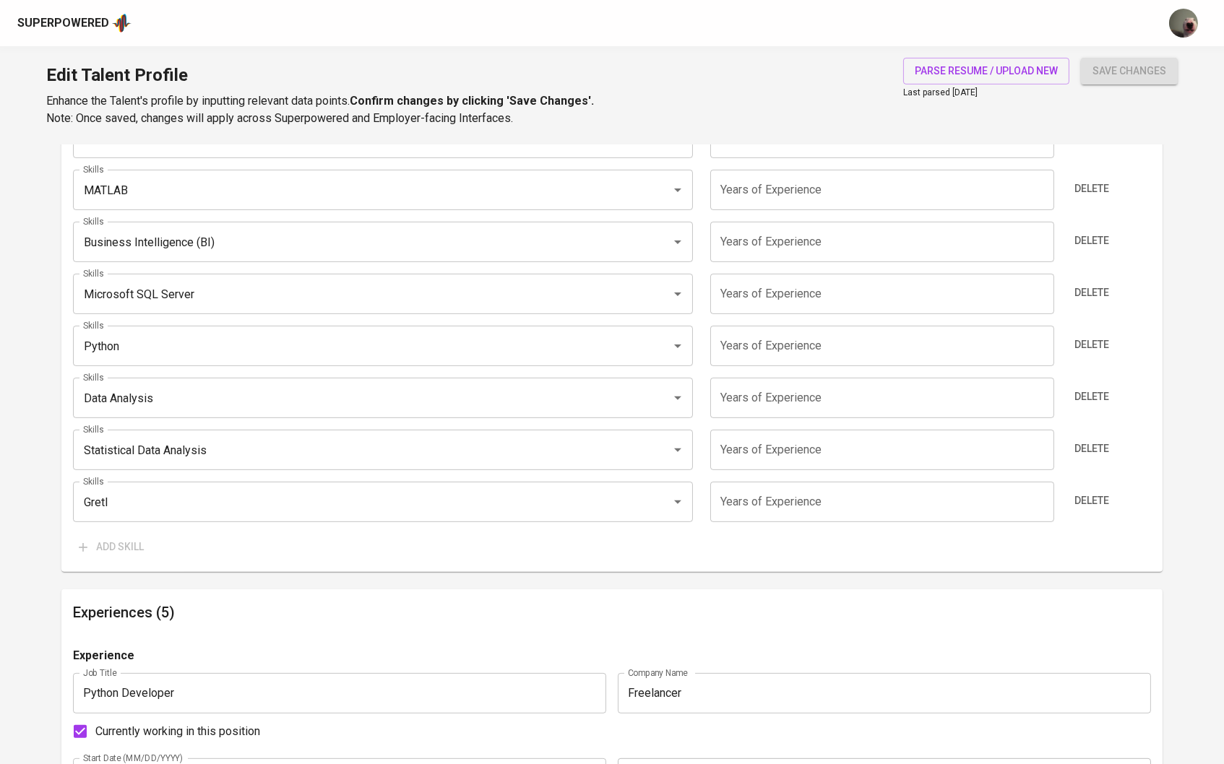
scroll to position [899, 0]
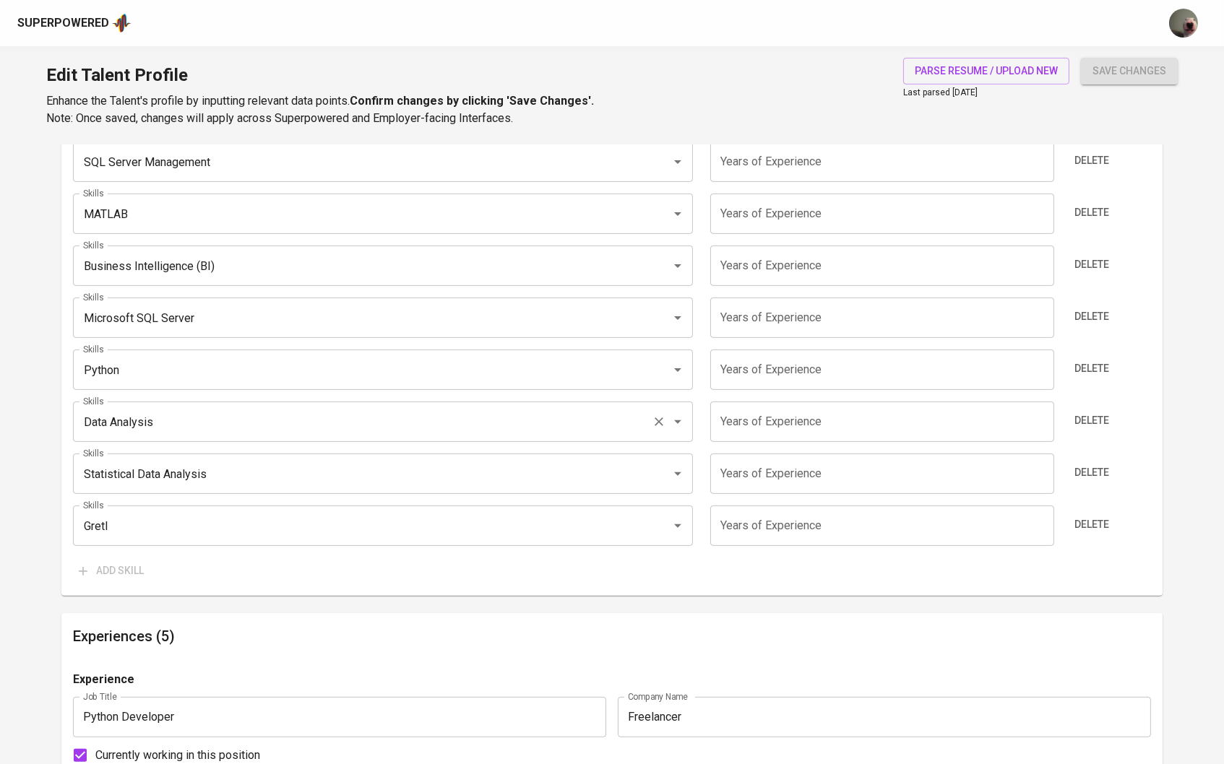
click at [418, 402] on div "Data Analysis Skills" at bounding box center [383, 422] width 621 height 40
type textarea "Responsibilities: ● Developed PySpark scripts and SQL queries for data preparat…"
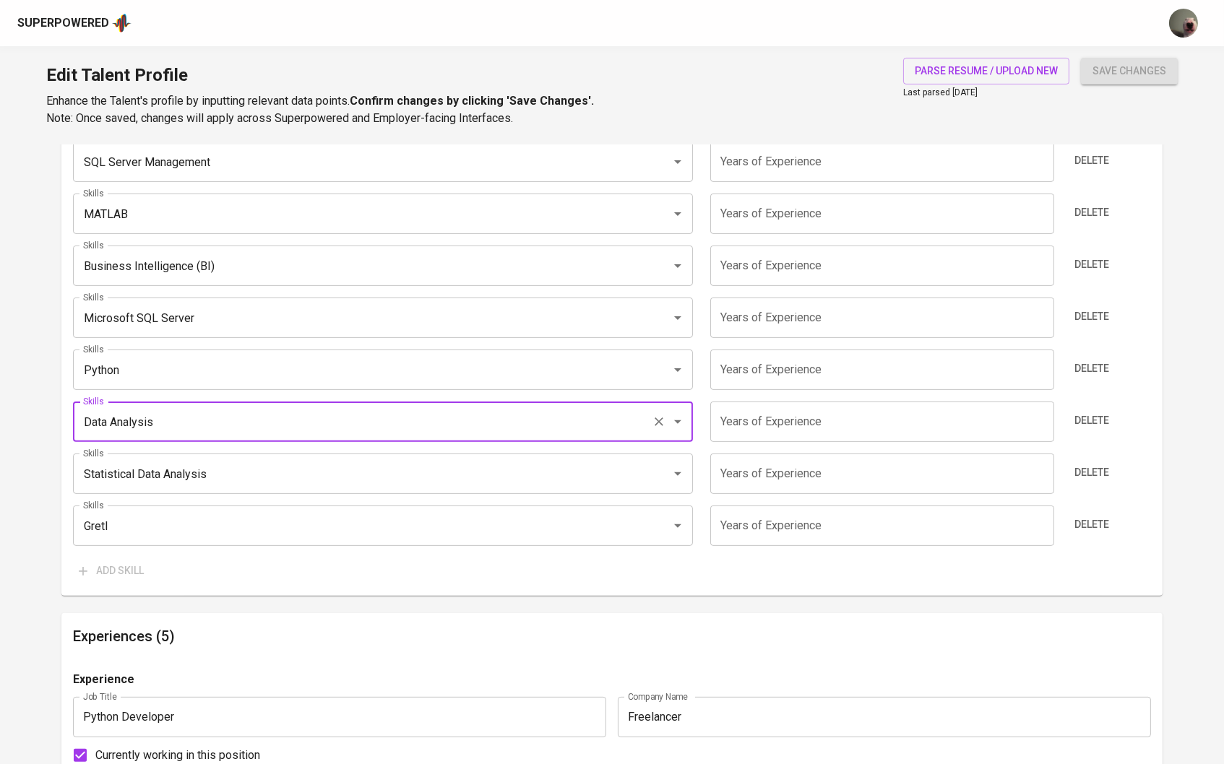
click at [418, 402] on div "Data Analysis Skills" at bounding box center [383, 422] width 621 height 40
click at [359, 367] on input "Python" at bounding box center [362, 369] width 567 height 27
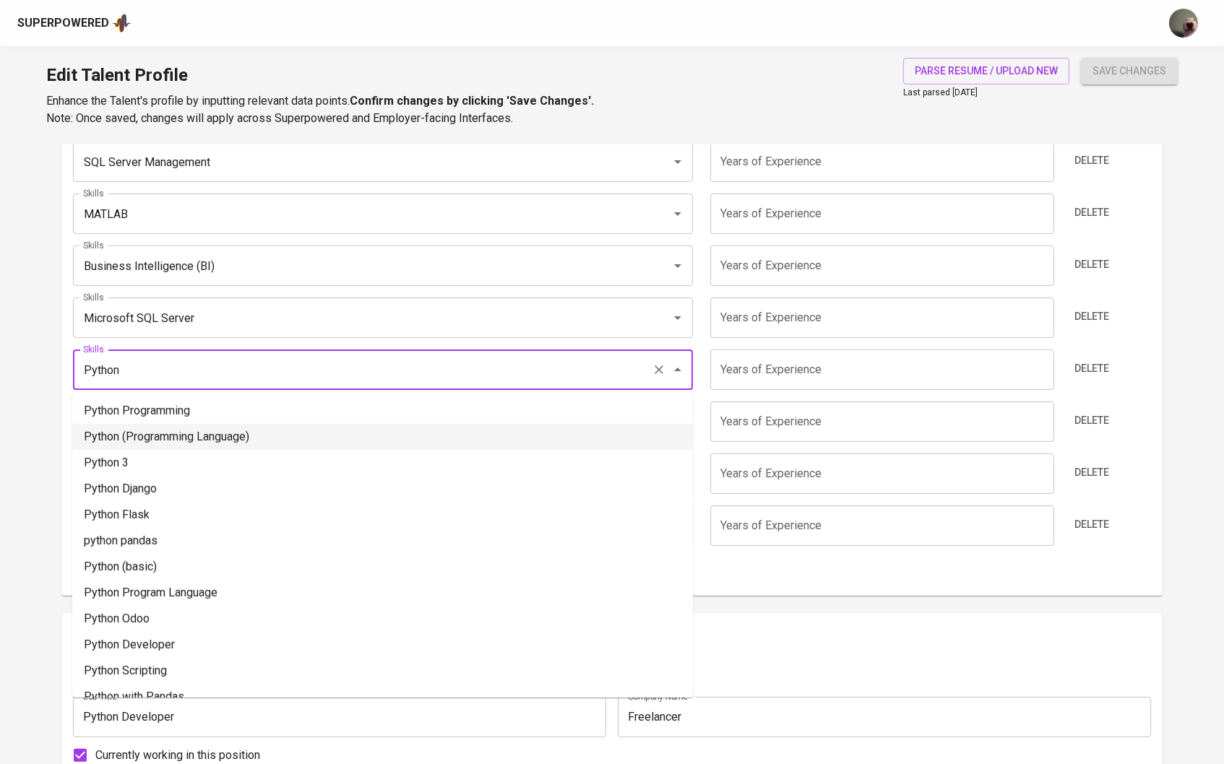
click at [237, 436] on li "Python (Programming Language)" at bounding box center [382, 437] width 621 height 26
type input "Python (Programming Language)"
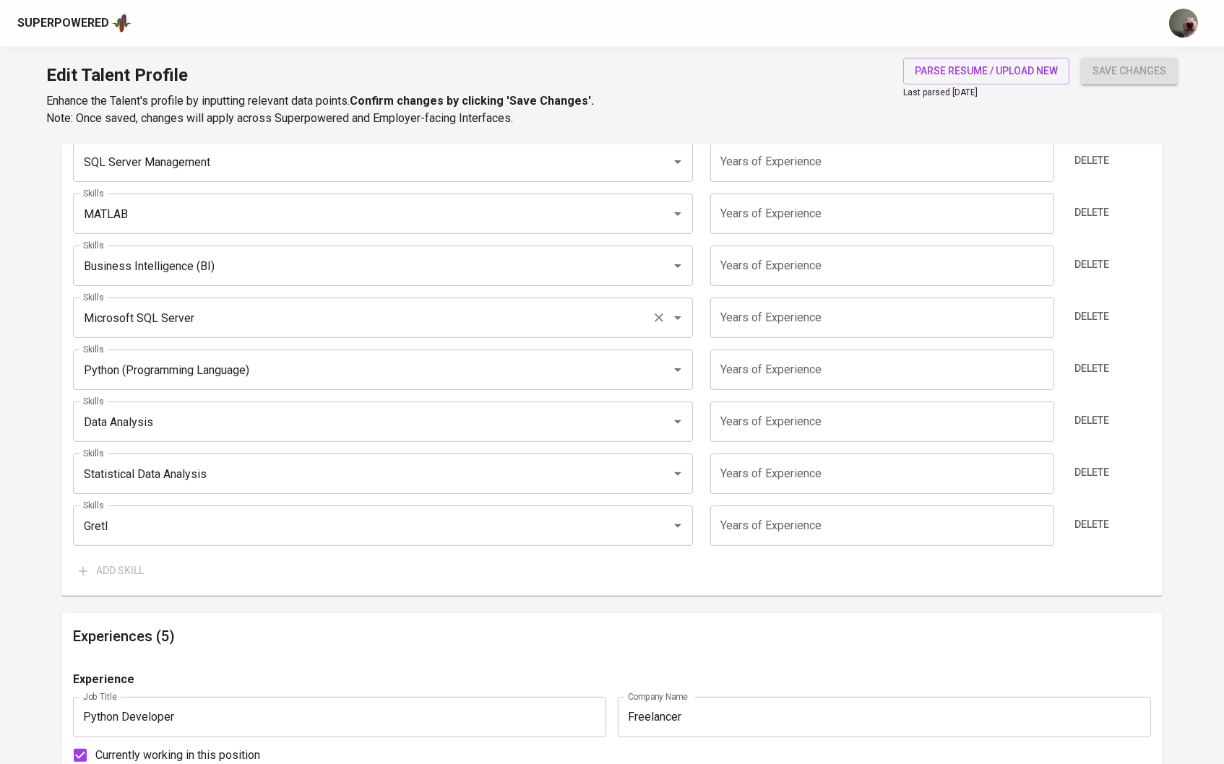
scroll to position [855, 0]
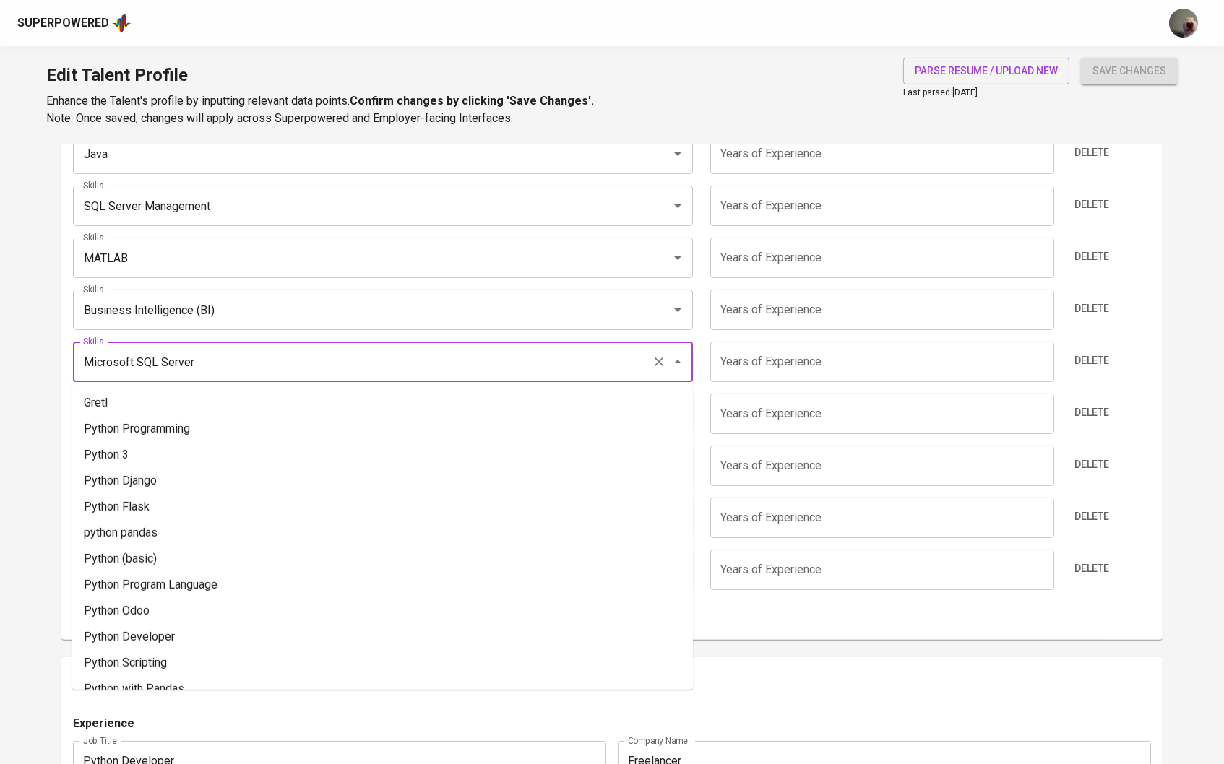
click at [216, 350] on input "Microsoft SQL Server" at bounding box center [362, 361] width 567 height 27
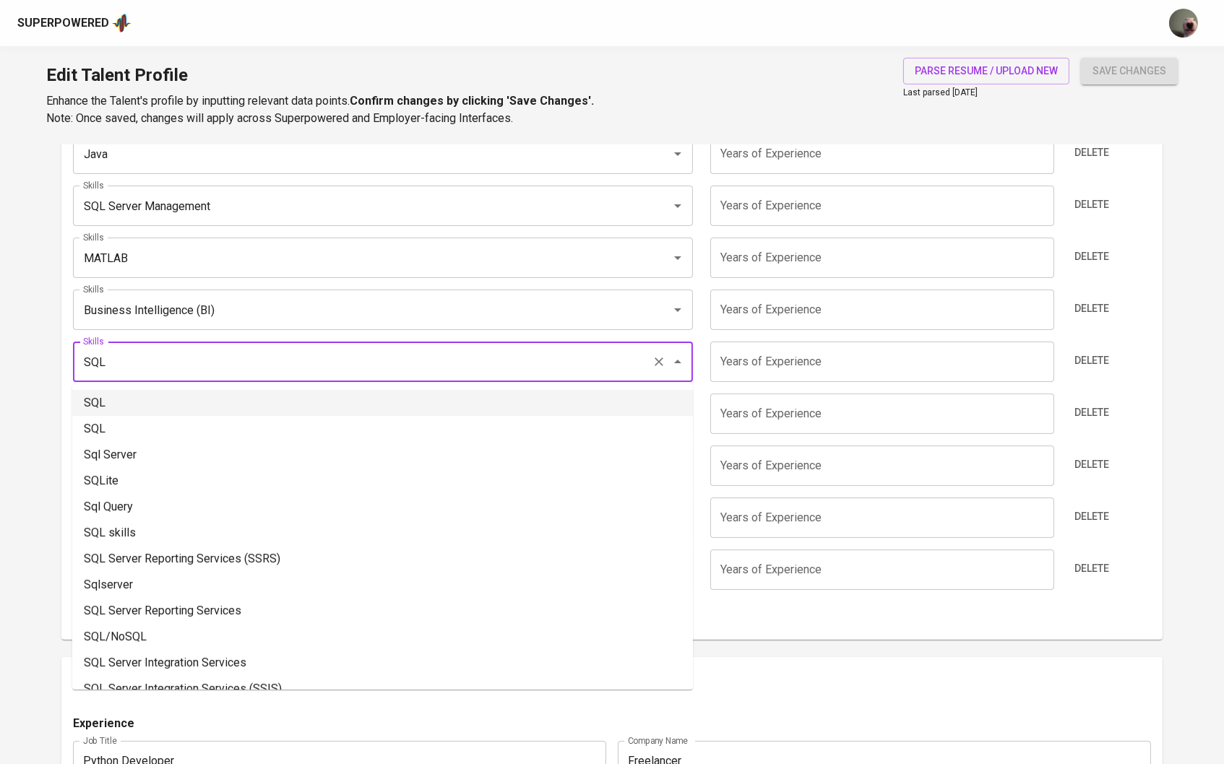
click at [150, 408] on li "SQL" at bounding box center [382, 403] width 621 height 26
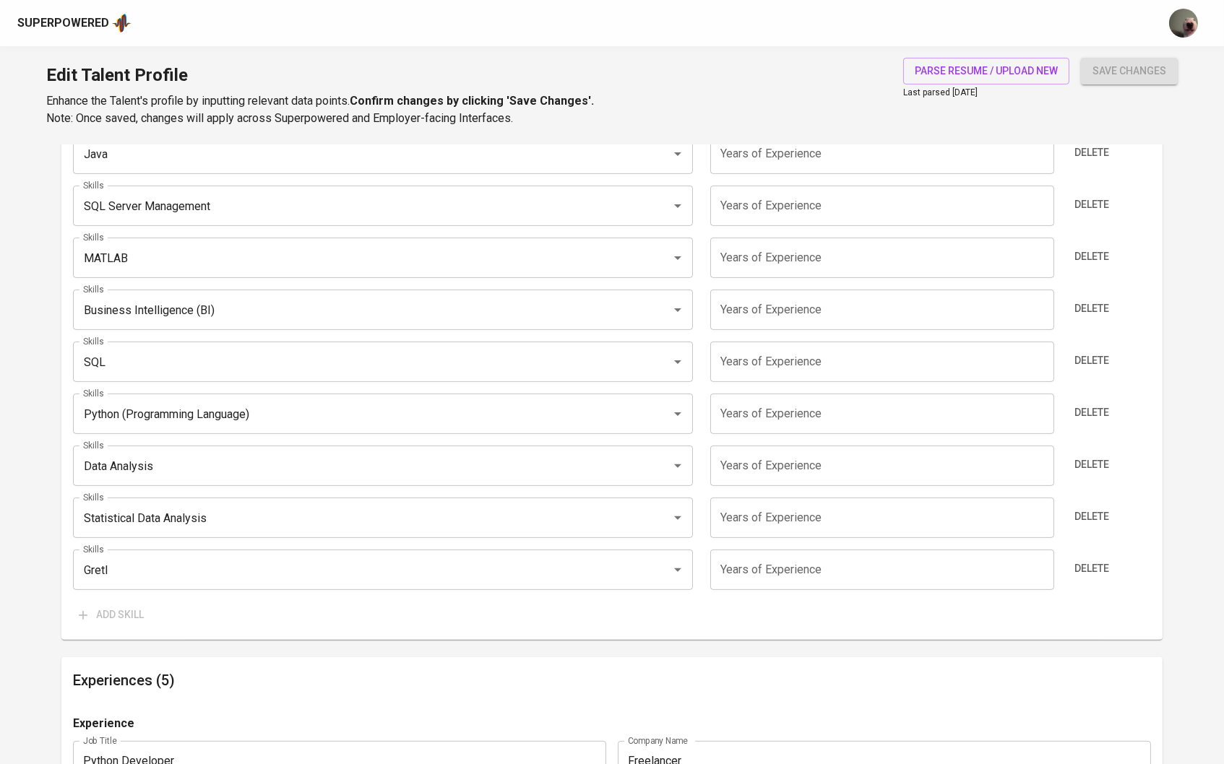
type input "SQL"
click at [170, 301] on input "Business Intelligence (BI)" at bounding box center [362, 309] width 567 height 27
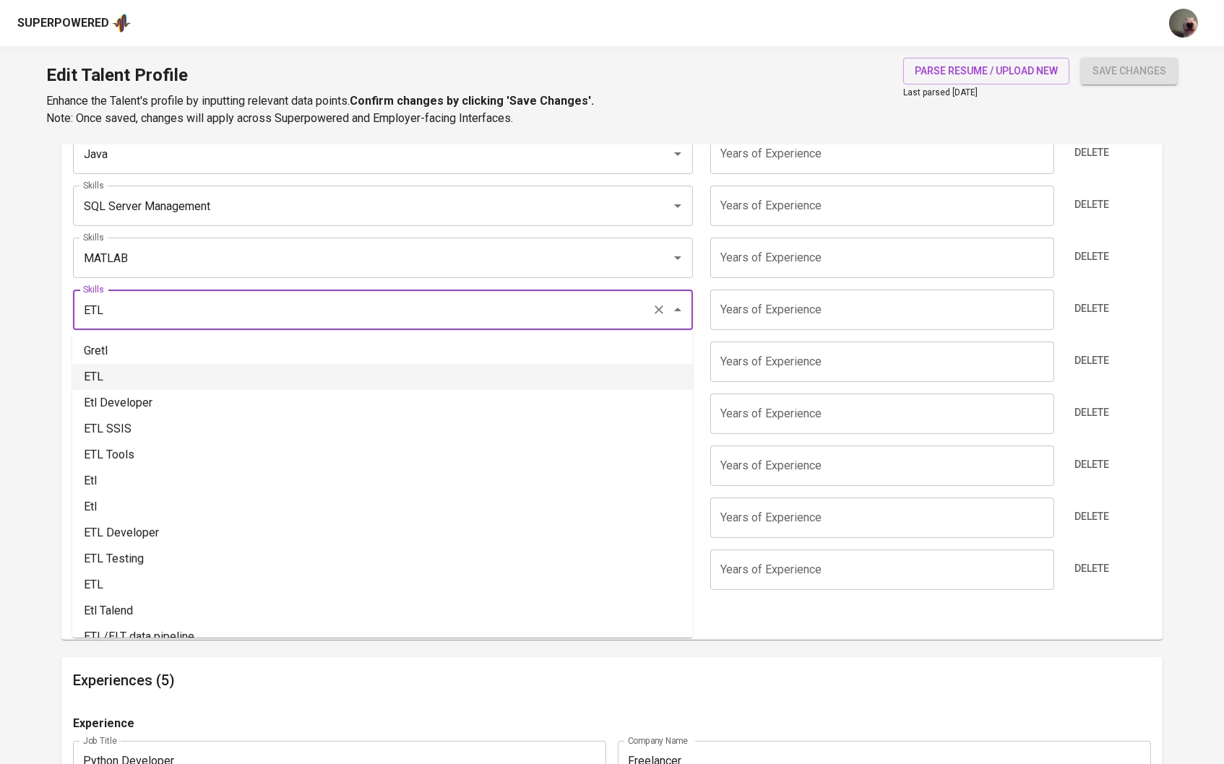
click at [109, 368] on li "ETL" at bounding box center [382, 377] width 621 height 26
type input "ETL"
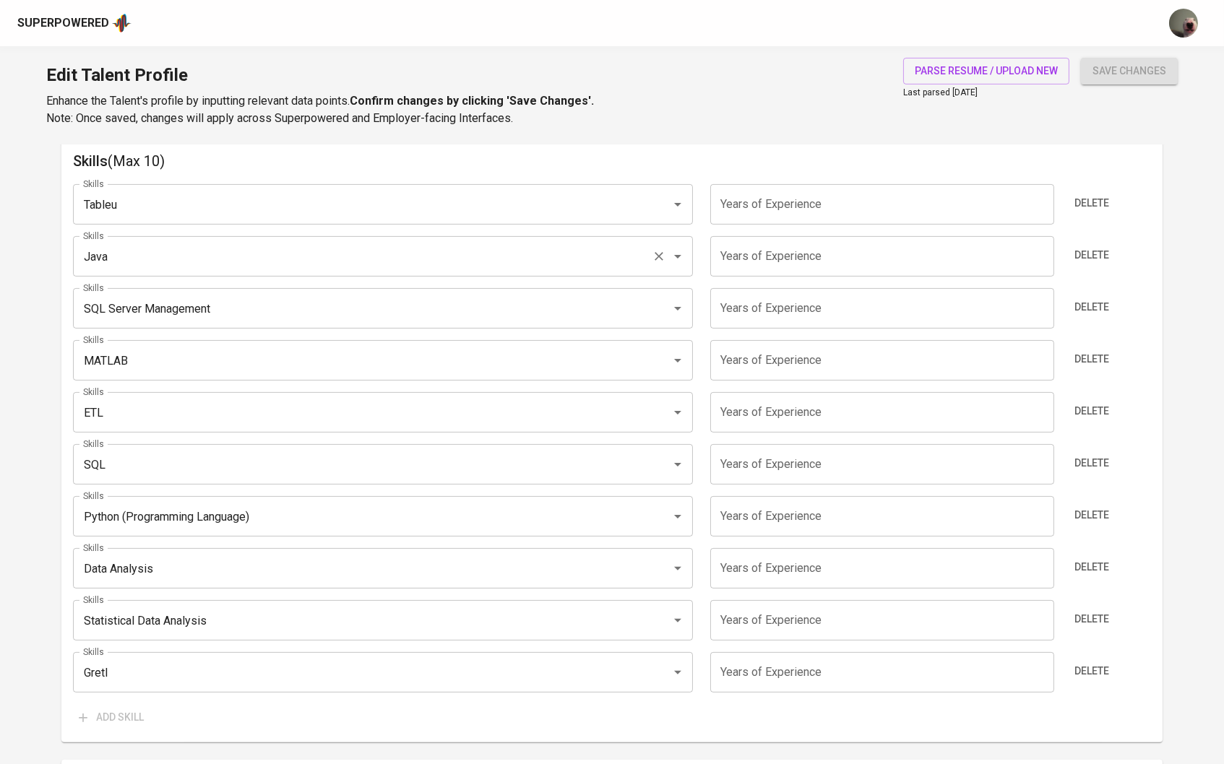
scroll to position [749, 0]
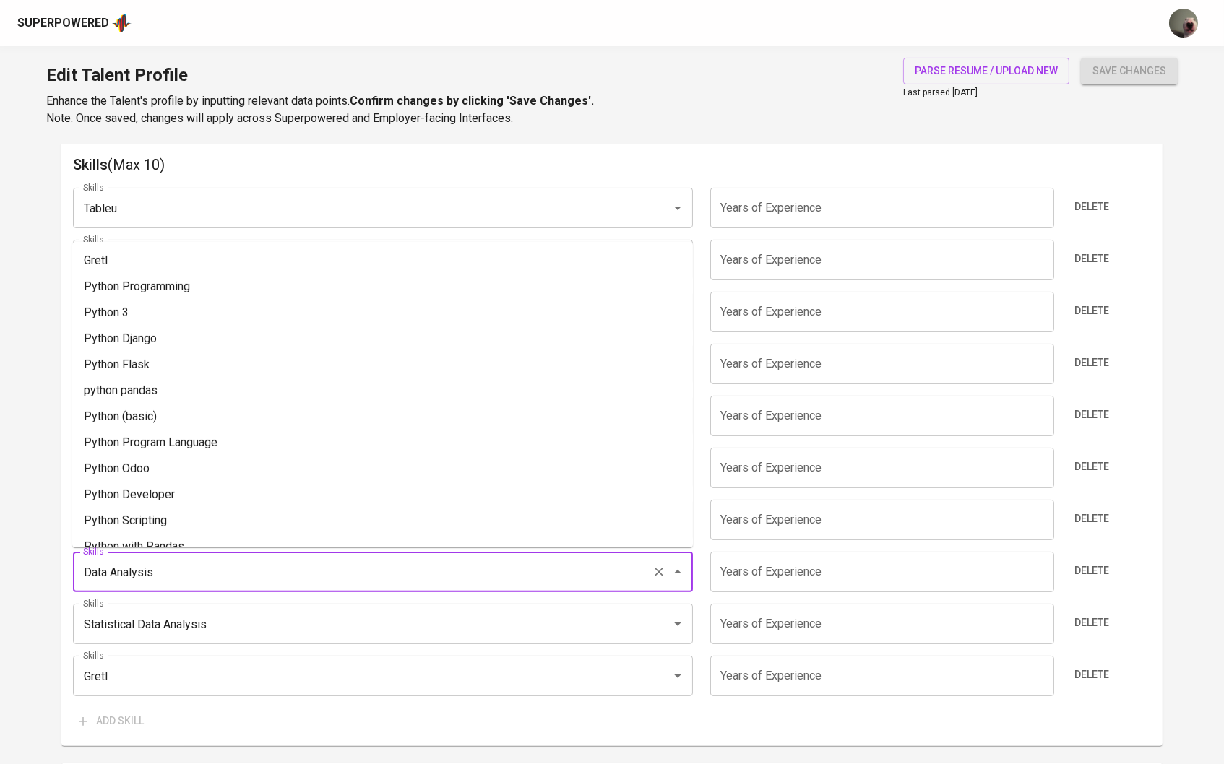
click at [237, 571] on input "Data Analysis" at bounding box center [362, 572] width 567 height 27
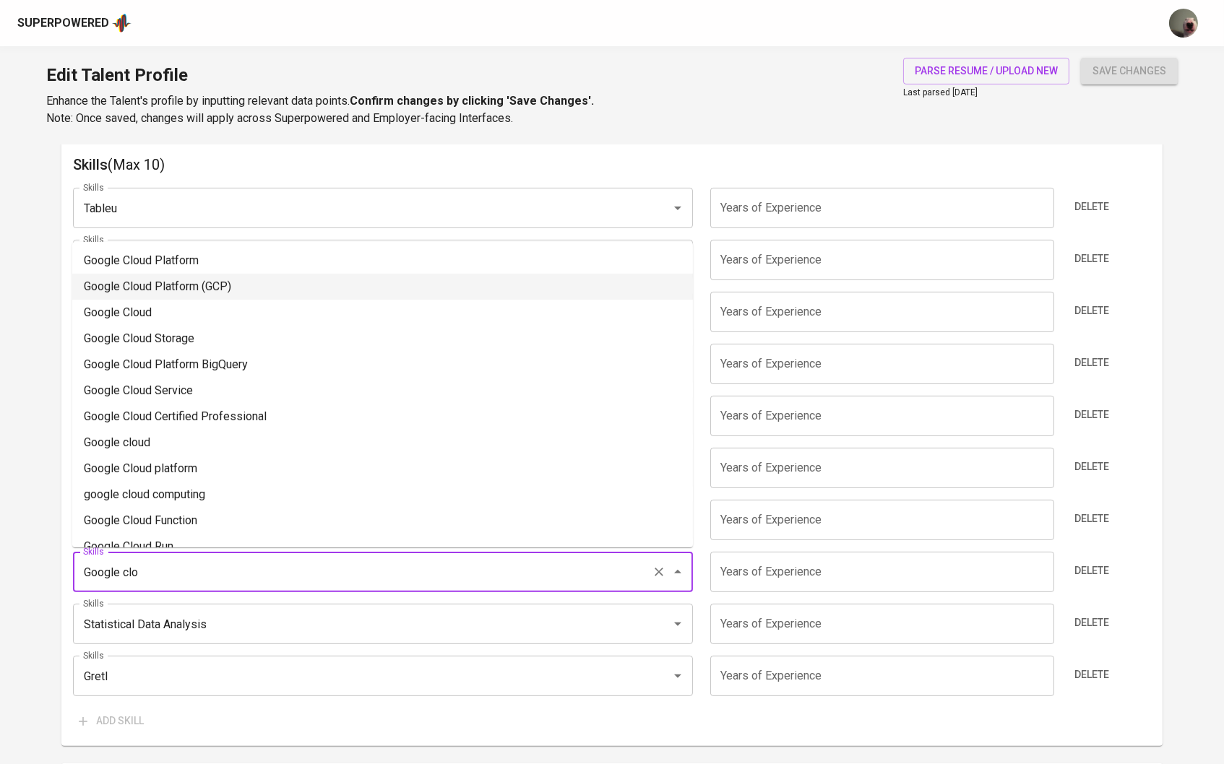
click at [215, 290] on li "Google Cloud Platform (GCP)" at bounding box center [382, 287] width 621 height 26
type input "Google Cloud Platform (GCP)"
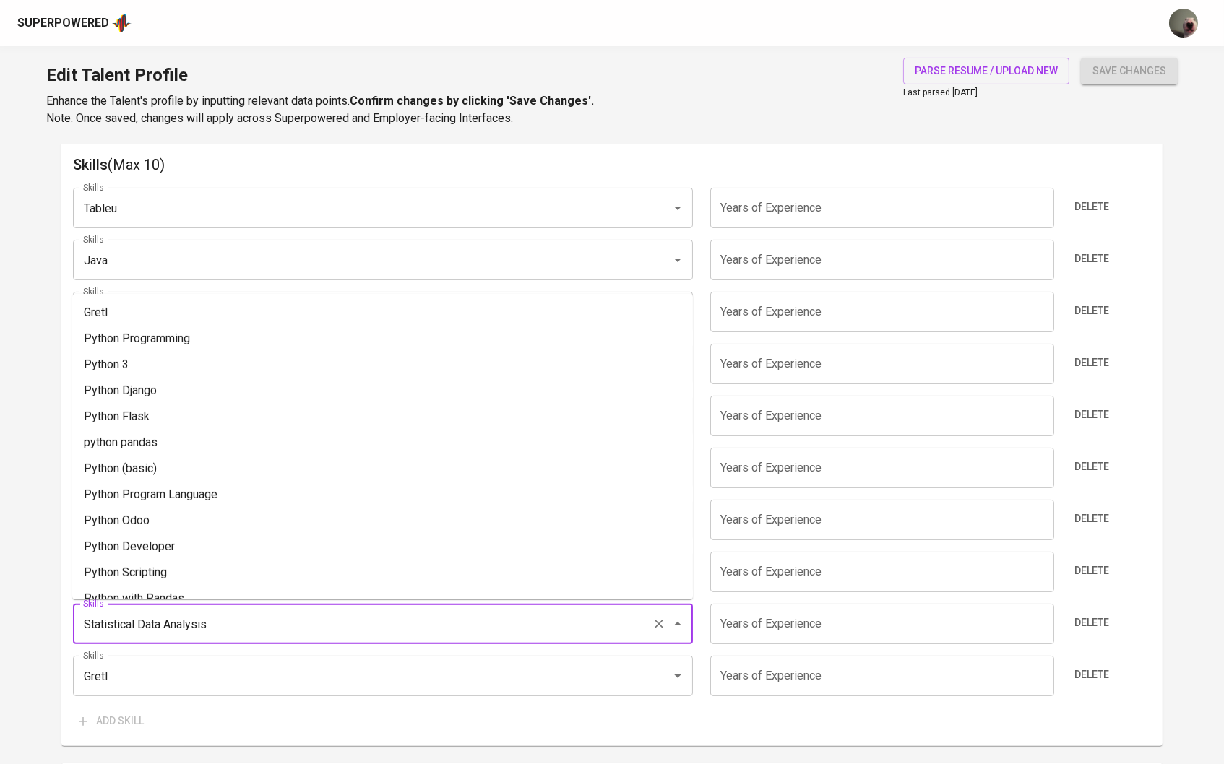
click at [189, 633] on input "Statistical Data Analysis" at bounding box center [362, 624] width 567 height 27
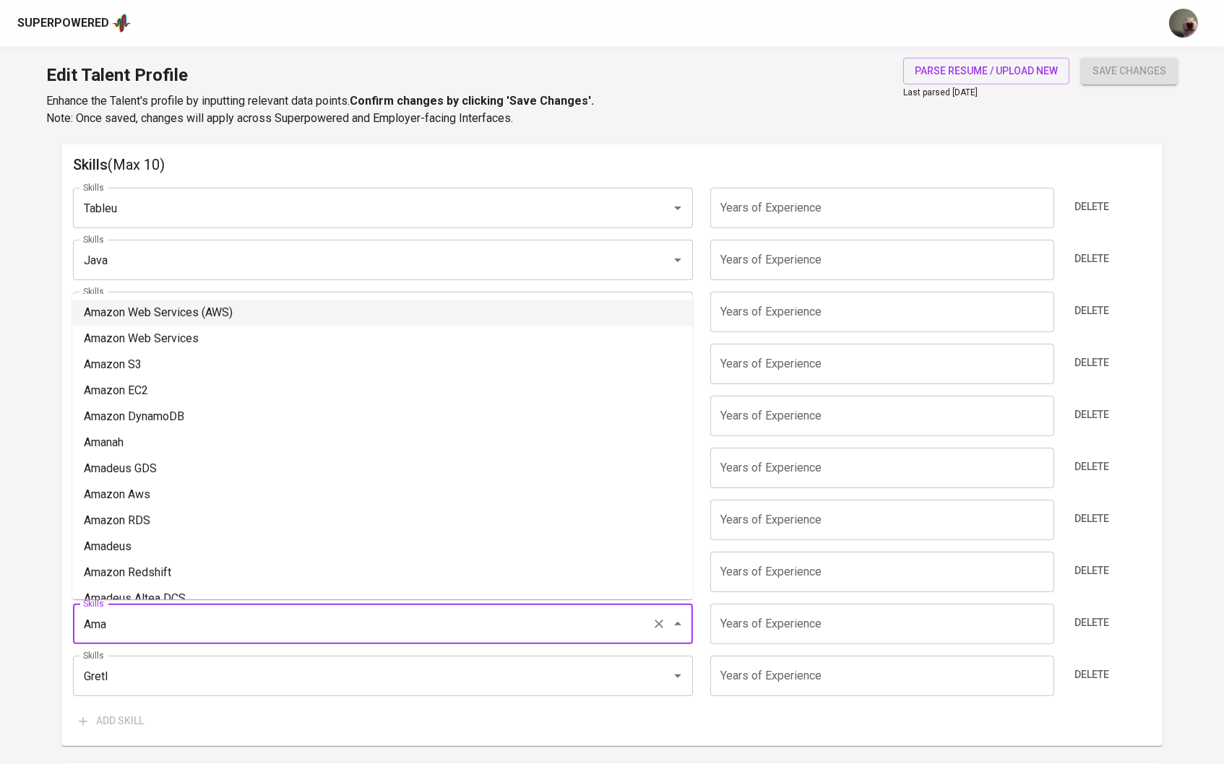
click at [155, 314] on li "Amazon Web Services (AWS)" at bounding box center [382, 313] width 621 height 26
type input "Amazon Web Services (AWS)"
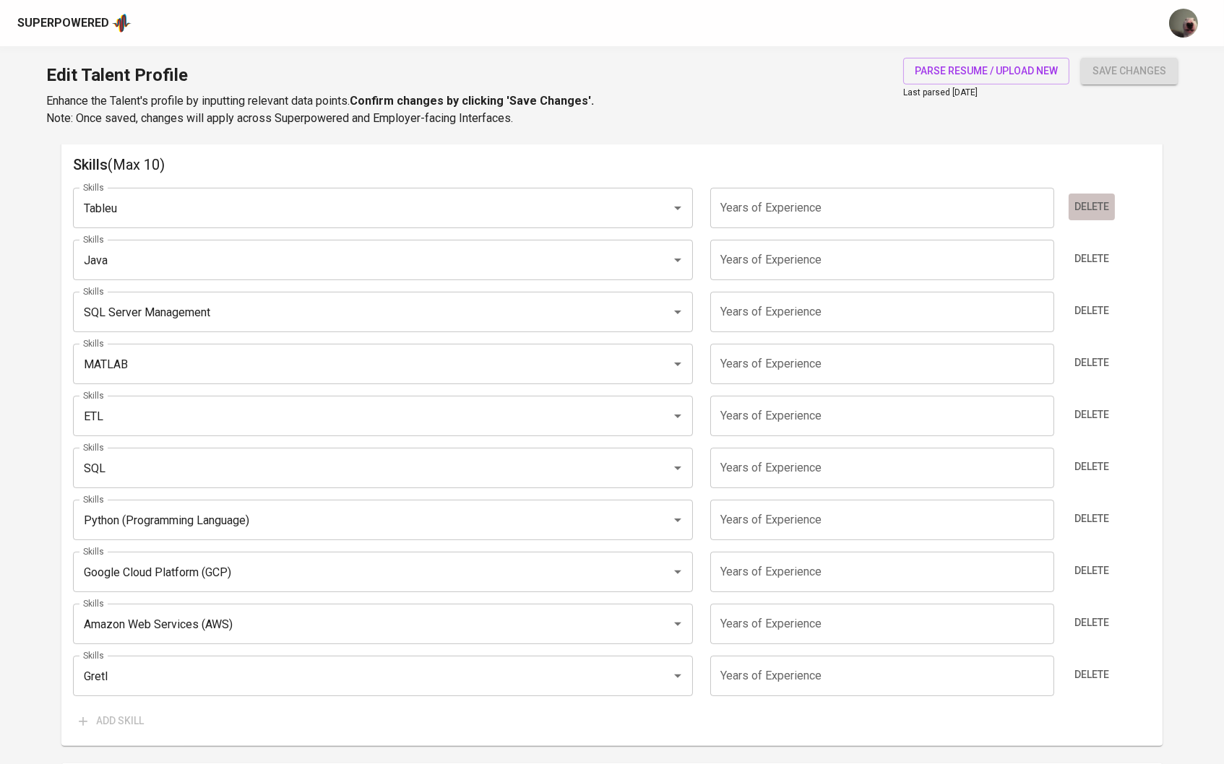
click at [1097, 204] on span "Delete" at bounding box center [1091, 207] width 35 height 18
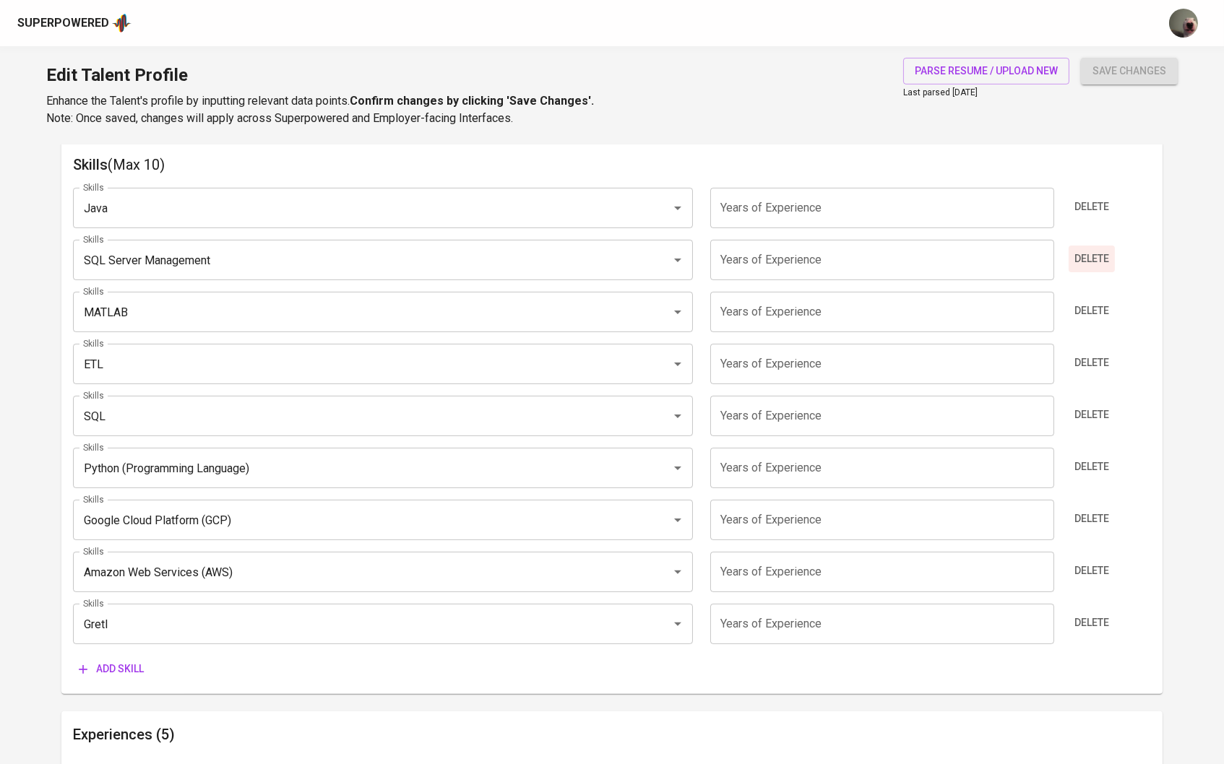
click at [1099, 258] on span "Delete" at bounding box center [1091, 259] width 35 height 18
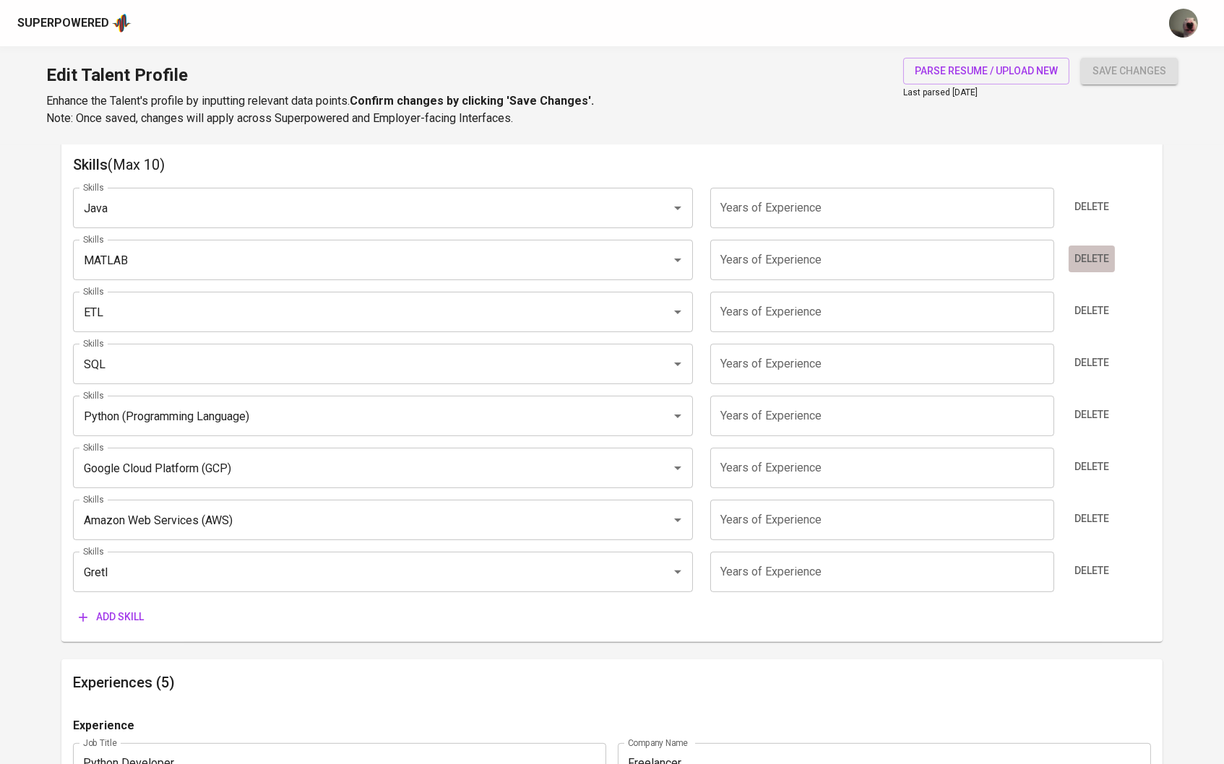
click at [1100, 254] on span "Delete" at bounding box center [1091, 259] width 35 height 18
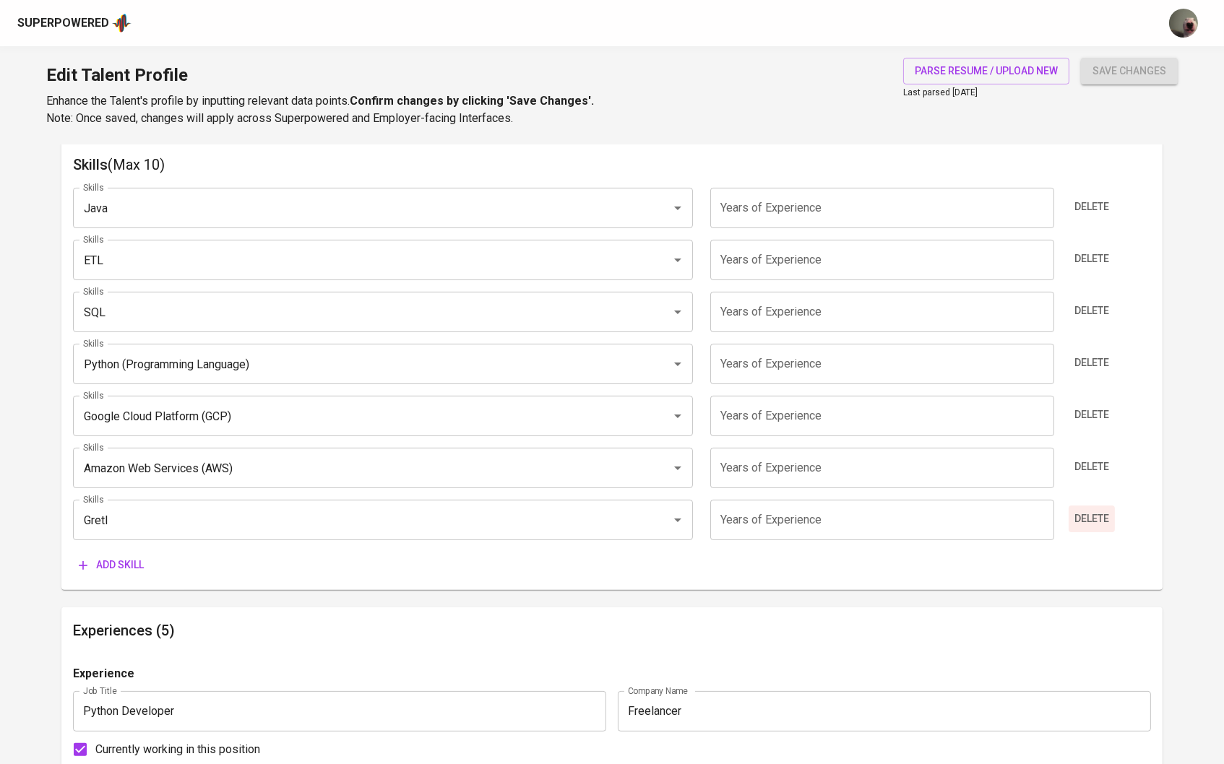
click at [1096, 512] on span "Delete" at bounding box center [1091, 519] width 35 height 18
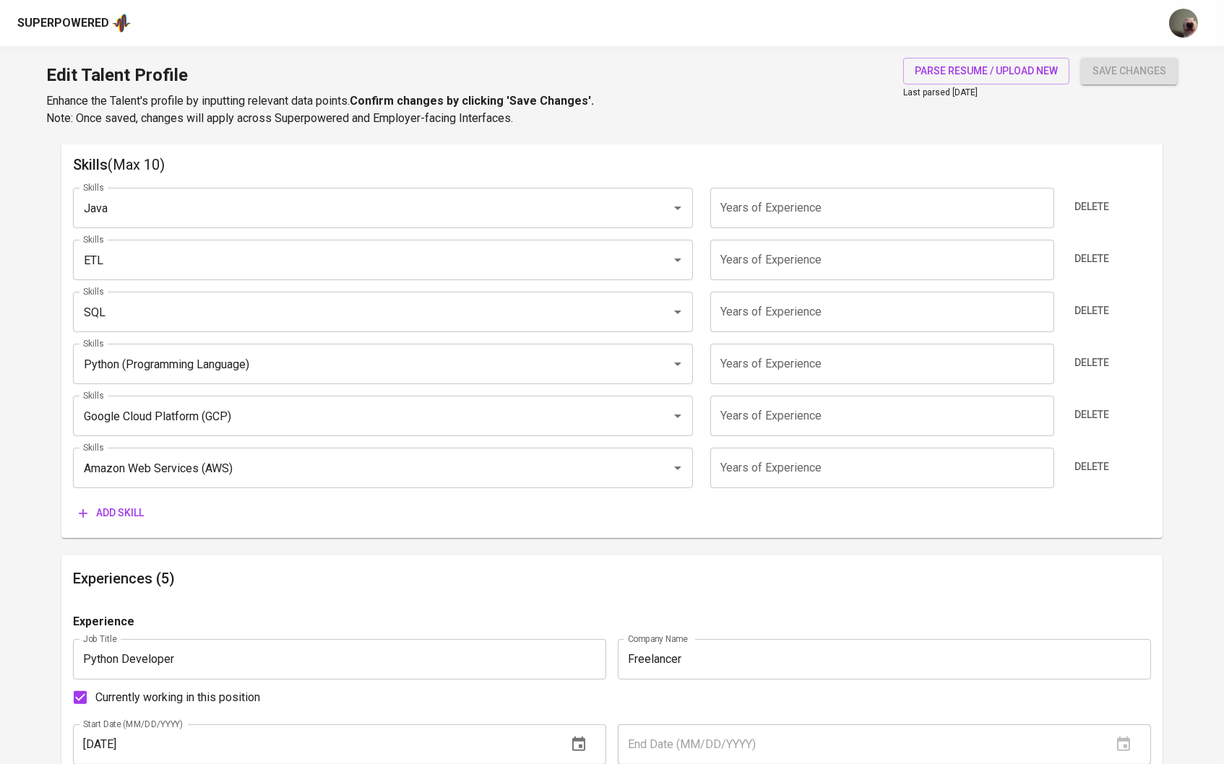
click at [853, 207] on input "number" at bounding box center [882, 208] width 344 height 40
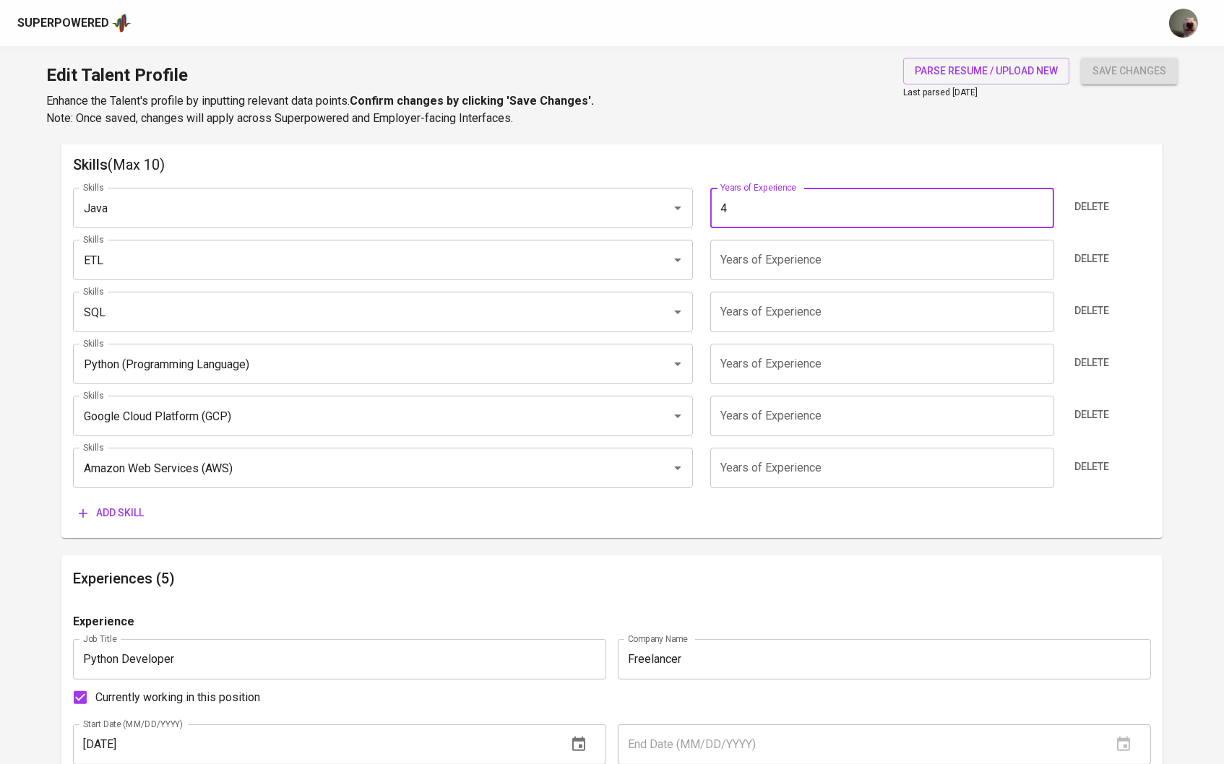
type input "4"
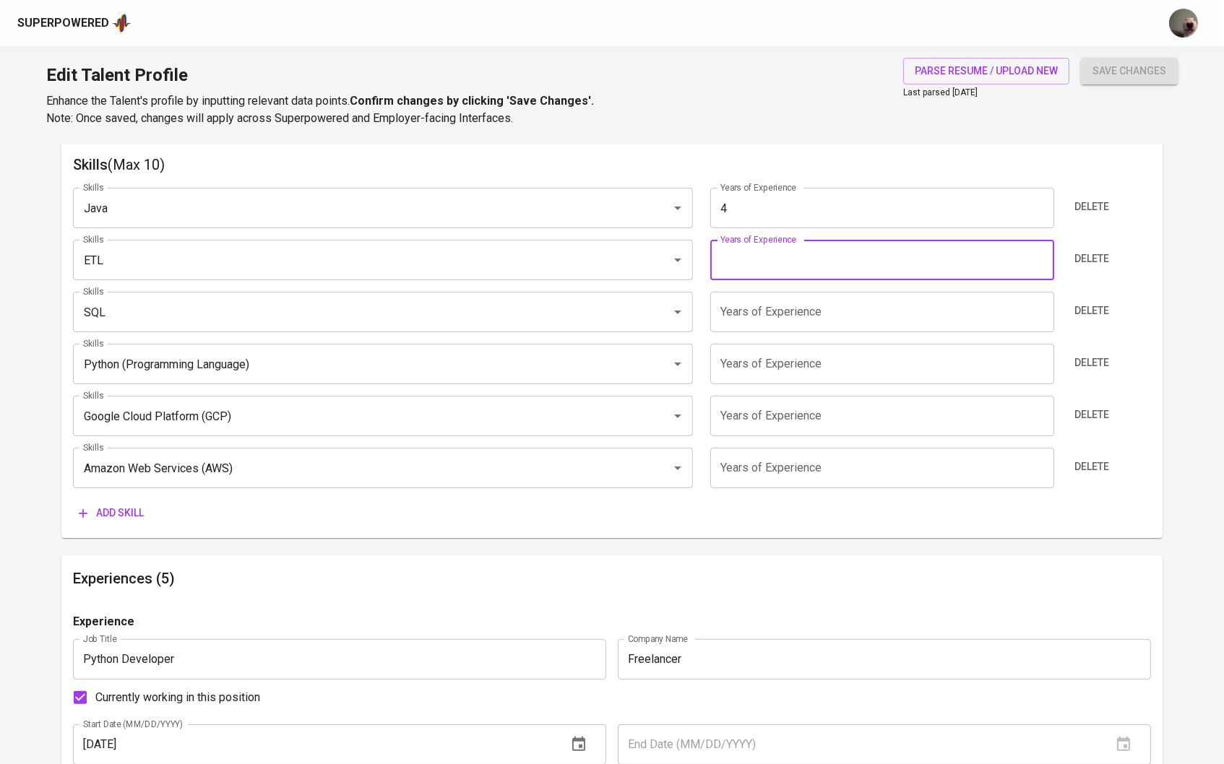
click at [830, 256] on input "number" at bounding box center [882, 260] width 344 height 40
type input "4"
click at [805, 317] on input "number" at bounding box center [882, 312] width 344 height 40
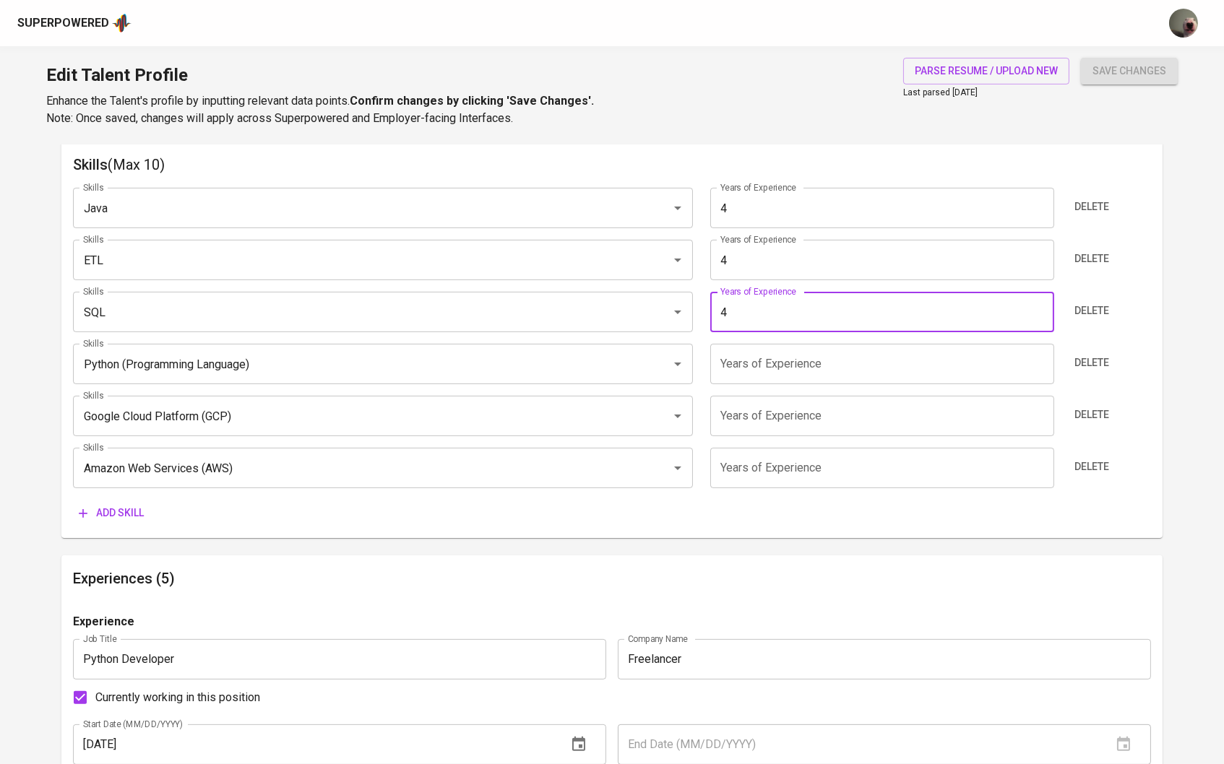
type input "4"
click at [784, 374] on input "number" at bounding box center [882, 364] width 344 height 40
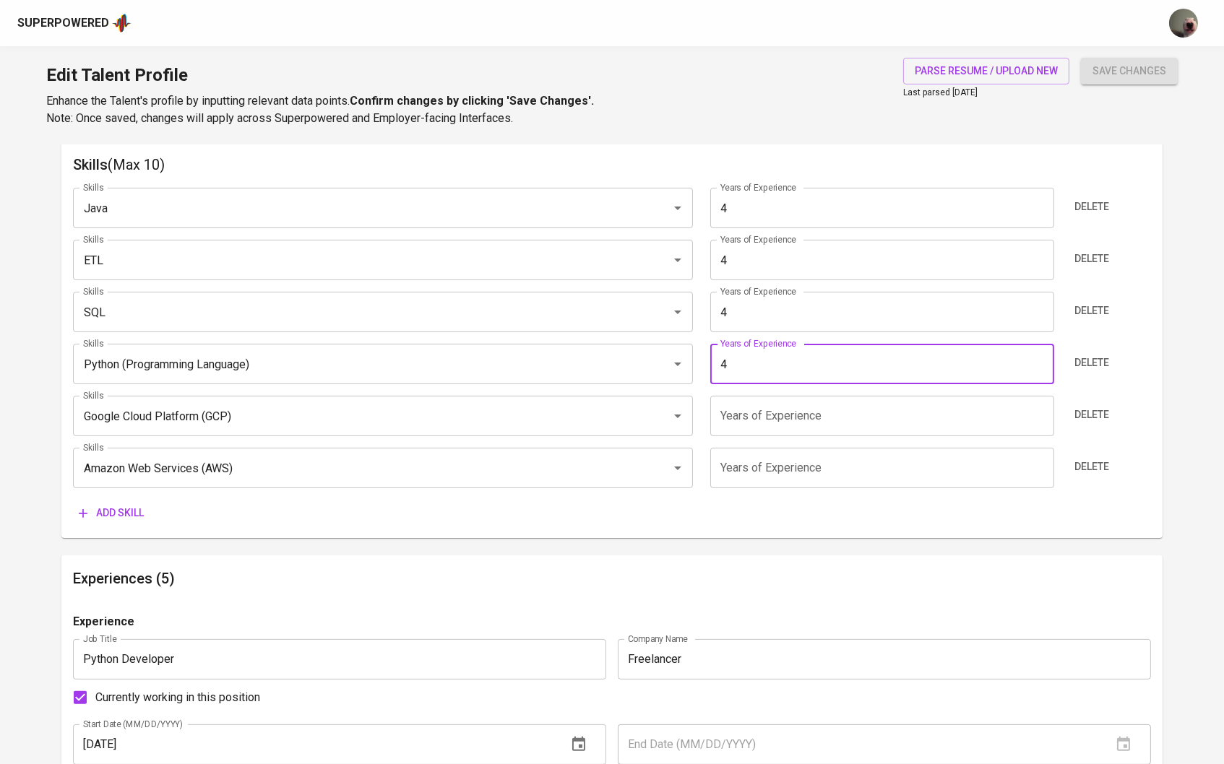
type input "4"
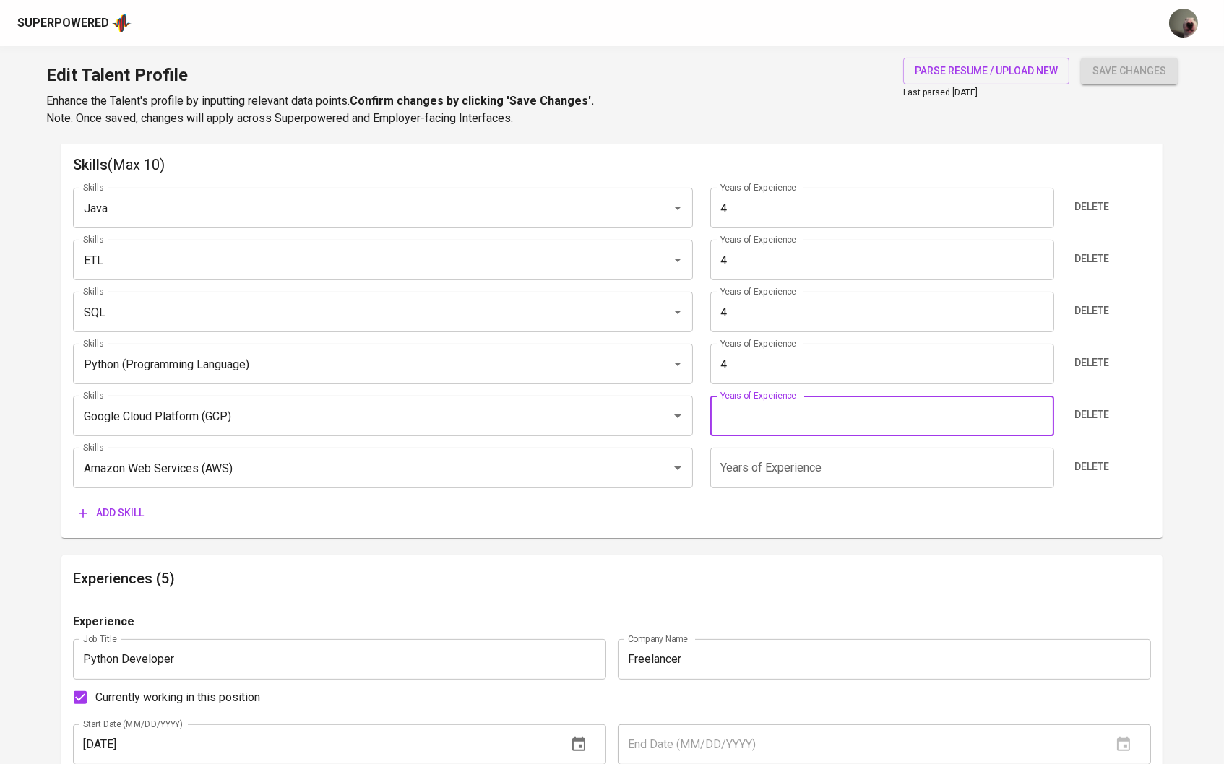
click at [783, 405] on input "number" at bounding box center [882, 416] width 344 height 40
type input "4"
click at [776, 470] on input "4" at bounding box center [882, 468] width 344 height 40
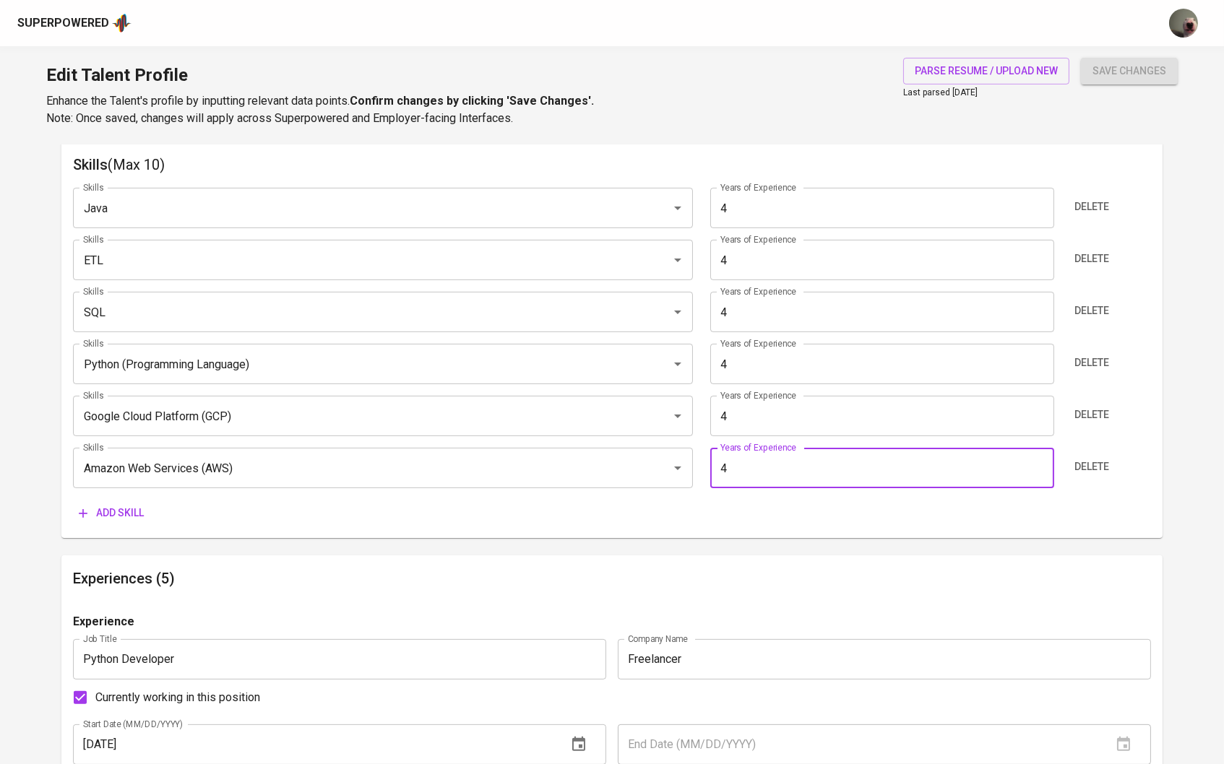
type input "4"
click at [892, 445] on div "Skills Java Skills Years of Experience 4 Years of Experience Delete Skills ETL …" at bounding box center [612, 351] width 1079 height 350
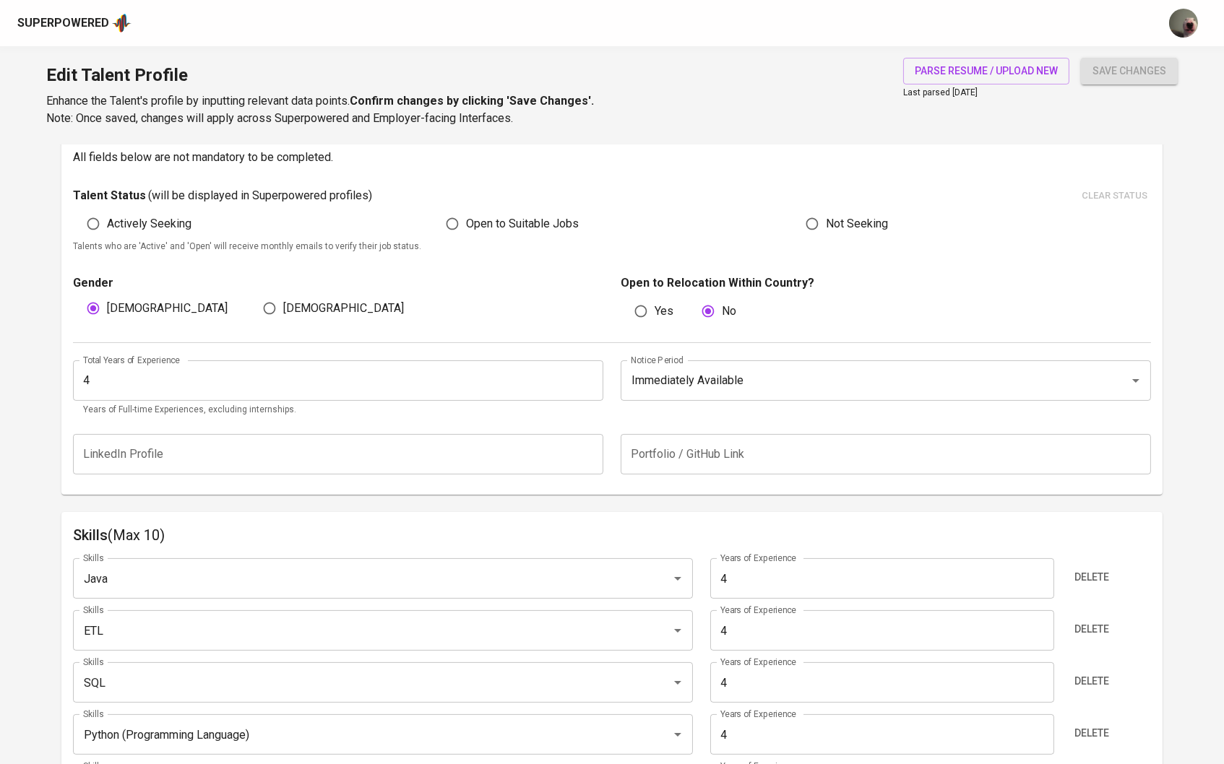
scroll to position [331, 0]
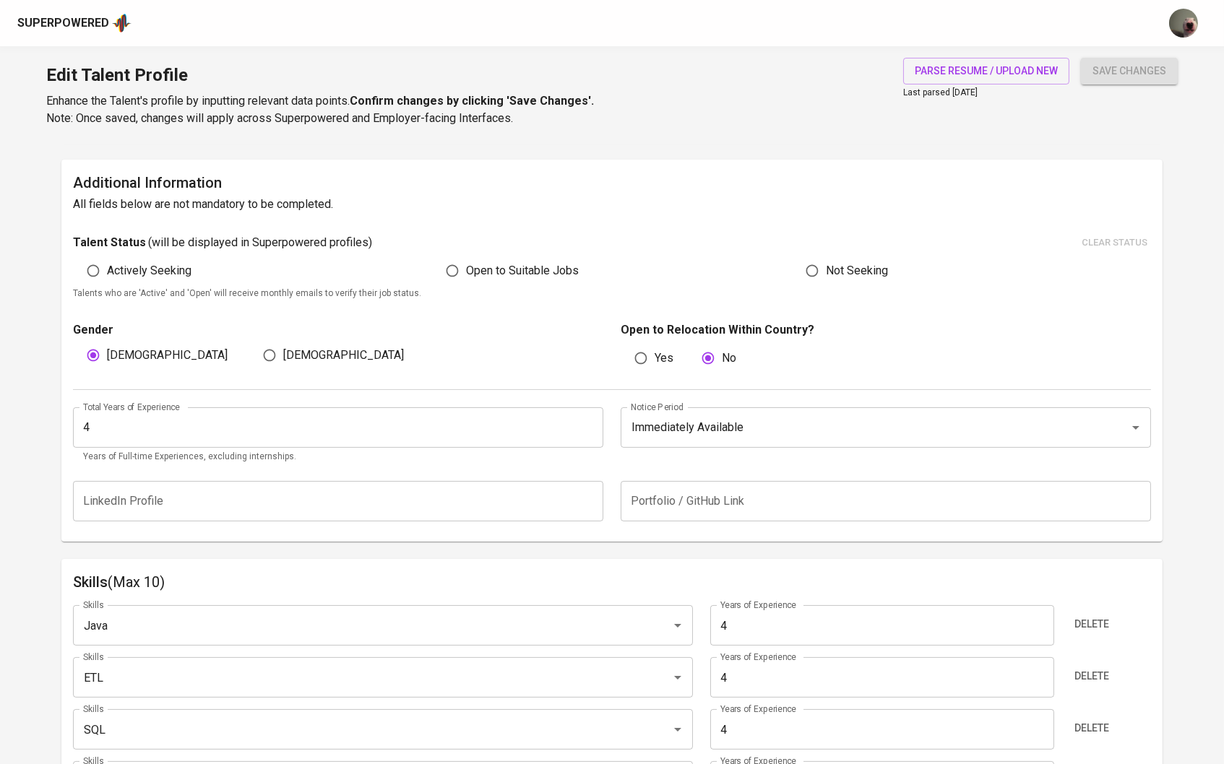
click at [1139, 82] on button "save changes" at bounding box center [1129, 71] width 97 height 27
click at [446, 269] on input "Open to Suitable Jobs" at bounding box center [452, 270] width 27 height 27
radio input "true"
click at [458, 272] on input "Open to Suitable Jobs" at bounding box center [452, 270] width 27 height 27
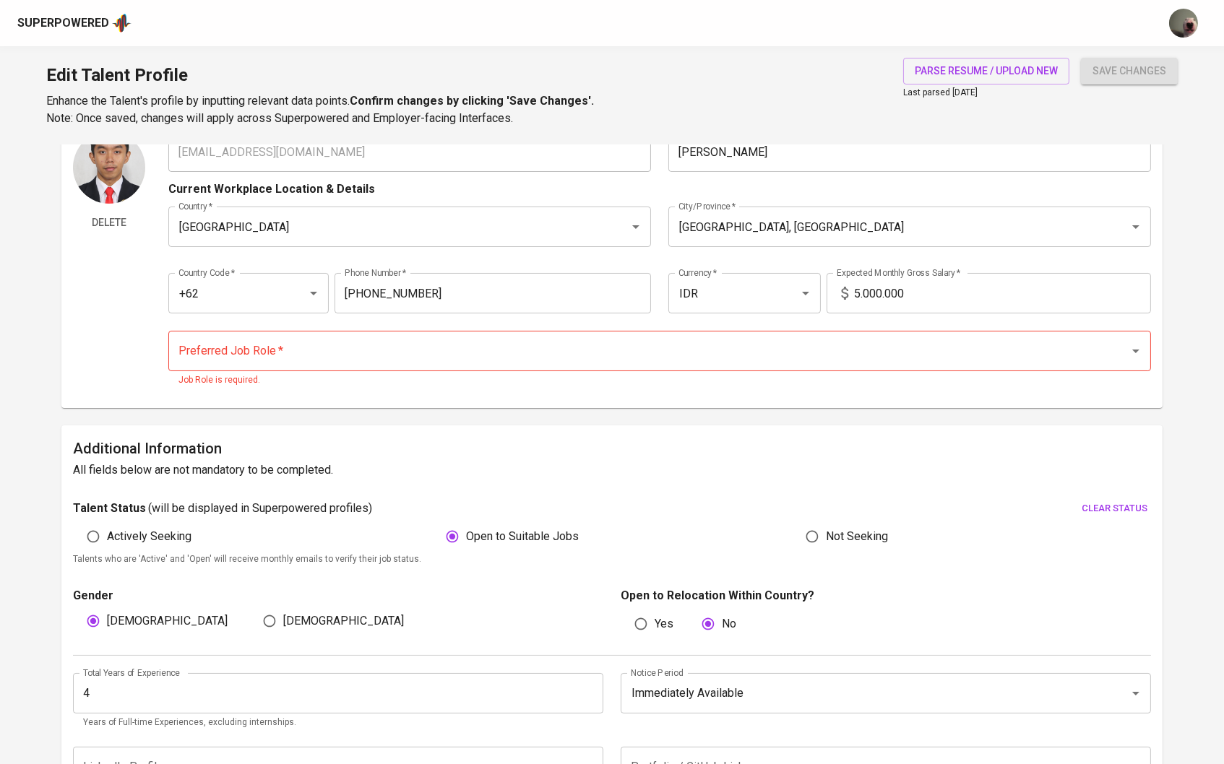
scroll to position [48, 0]
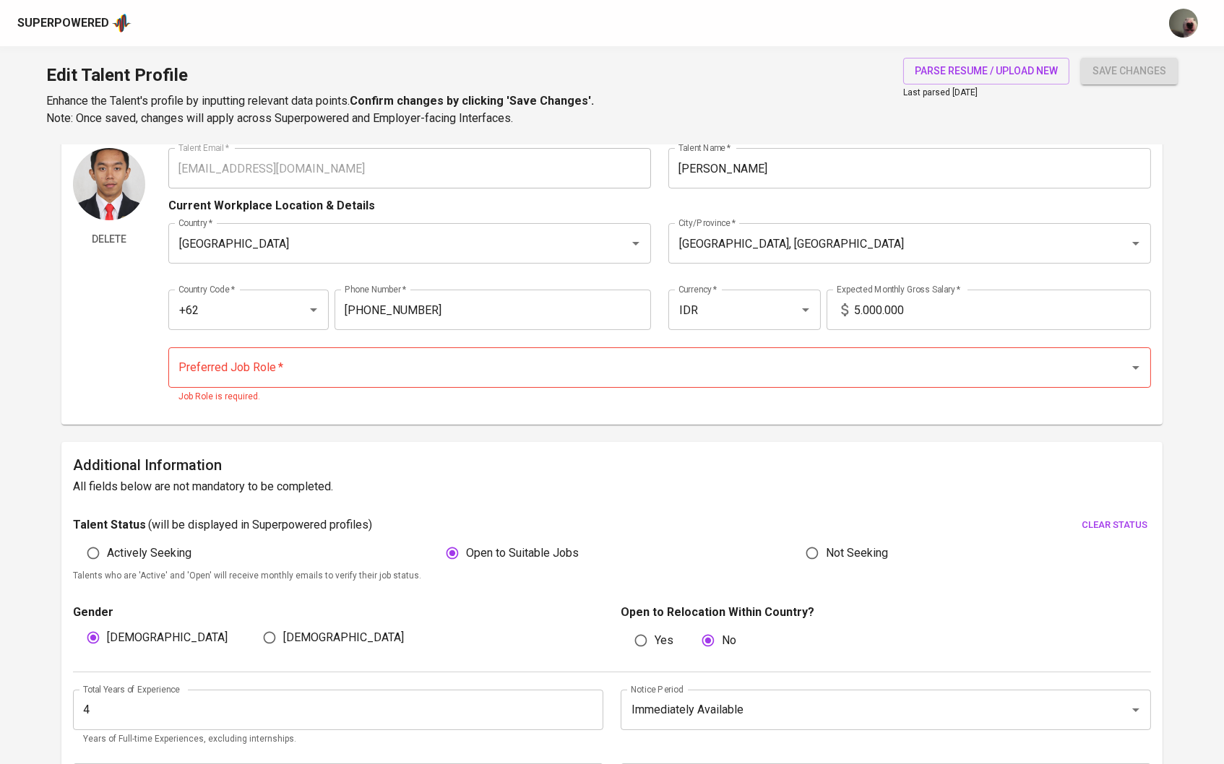
click at [359, 390] on p "Job Role is required." at bounding box center [659, 397] width 963 height 14
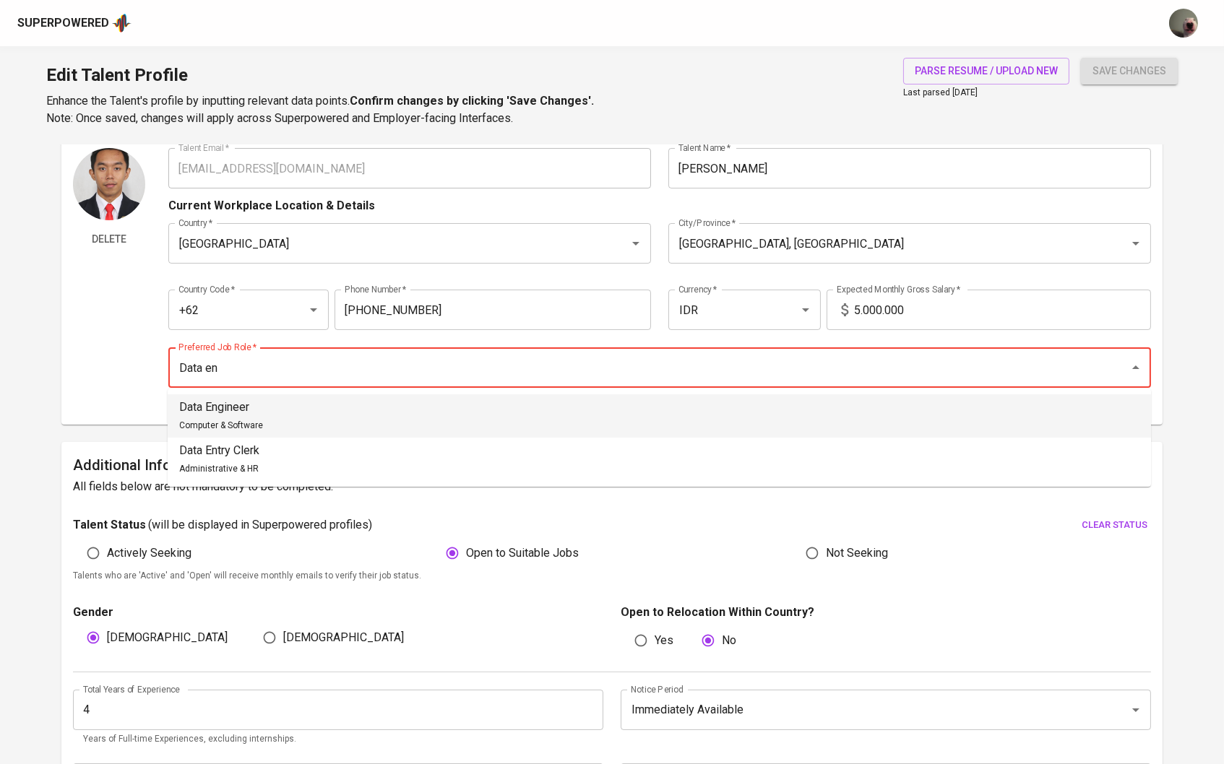
click at [238, 427] on span "Computer & Software" at bounding box center [221, 426] width 84 height 10
type input "Data Engineer"
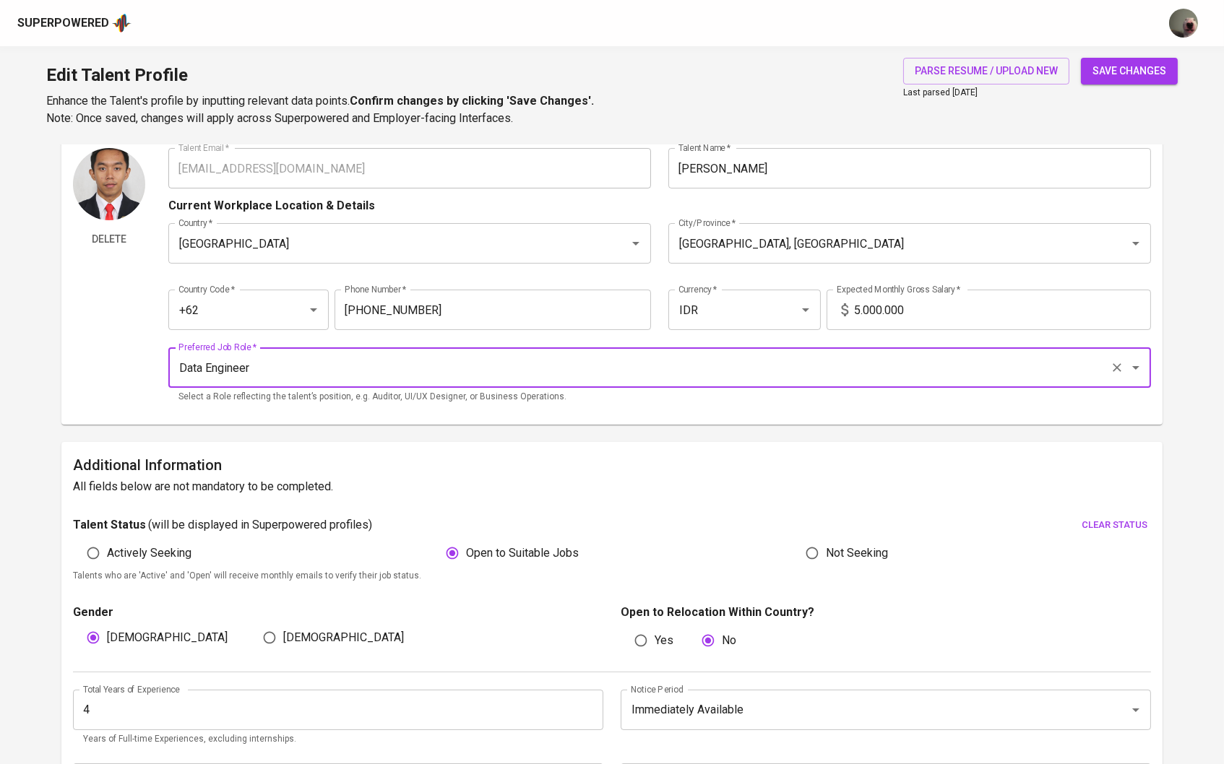
click at [1147, 62] on span "save changes" at bounding box center [1129, 71] width 74 height 18
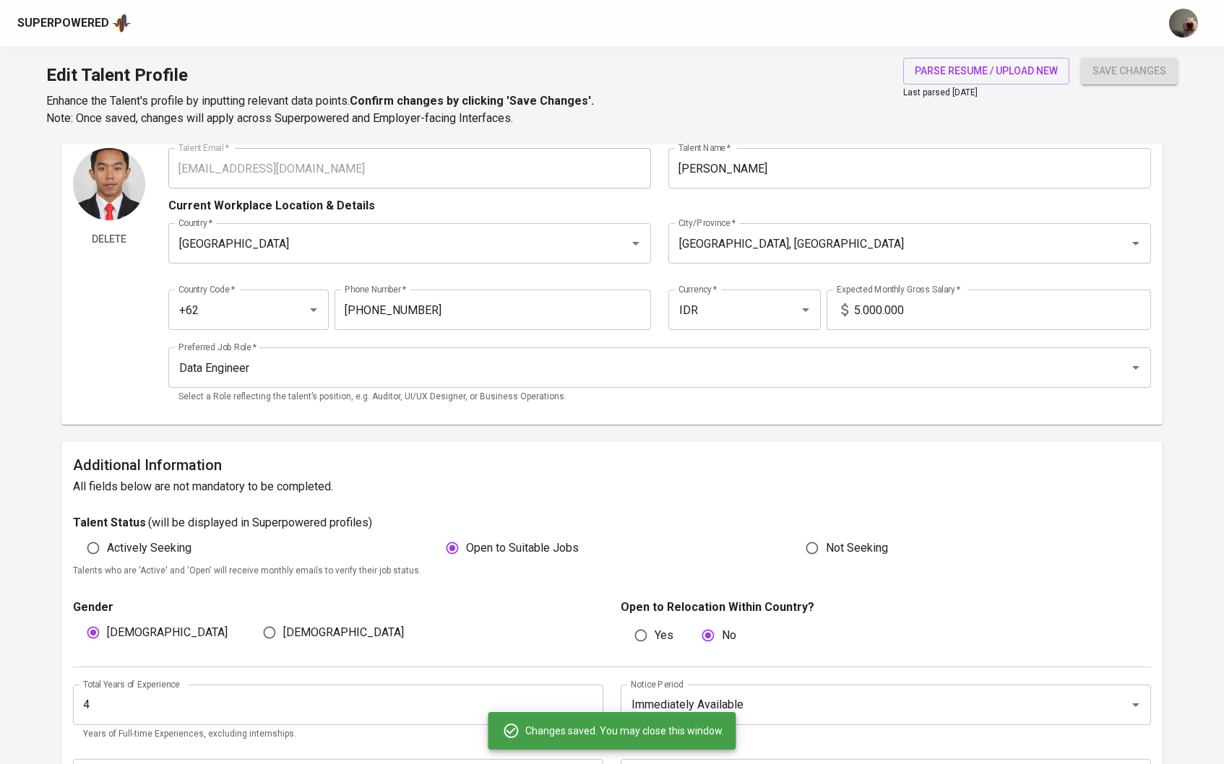
type input "Amazon Web Services (AWS)"
type input "Google Cloud Platform (GCP)"
type input "Python (Programming Language)"
type input "SQL"
type input "Extract, Transform, Load (ETL)"
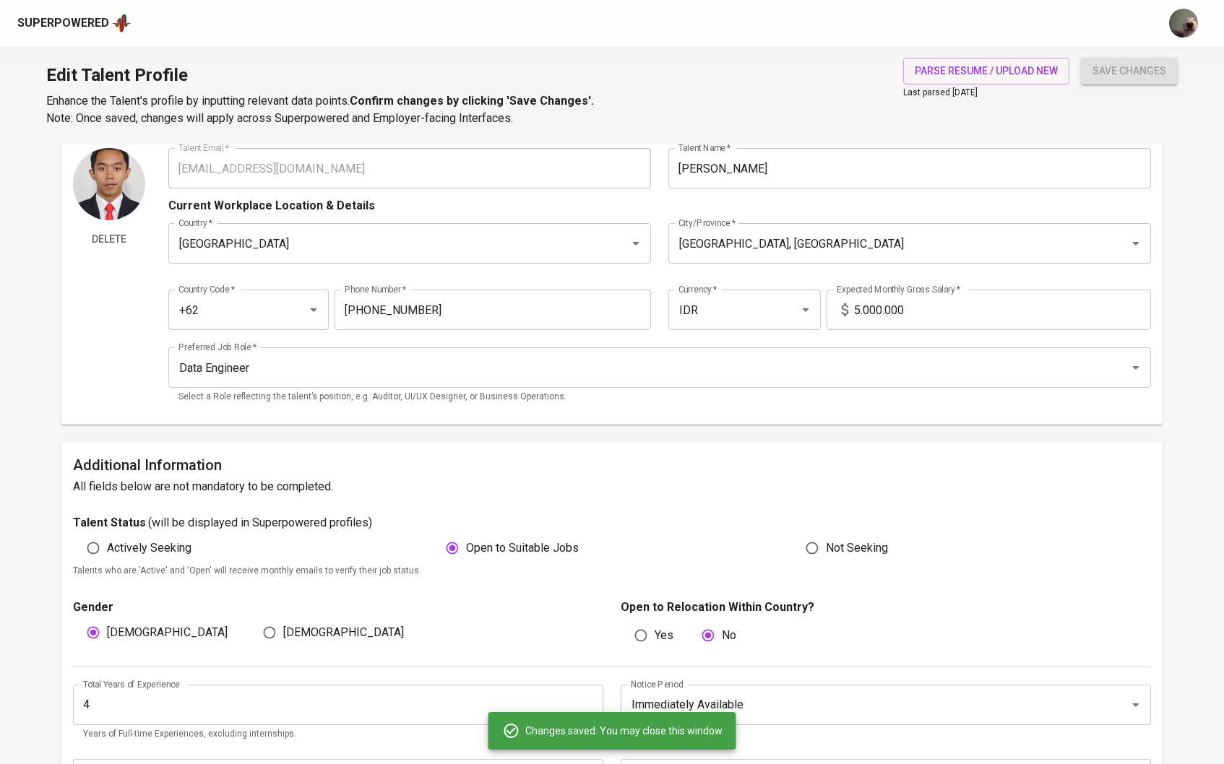
type input "Java"
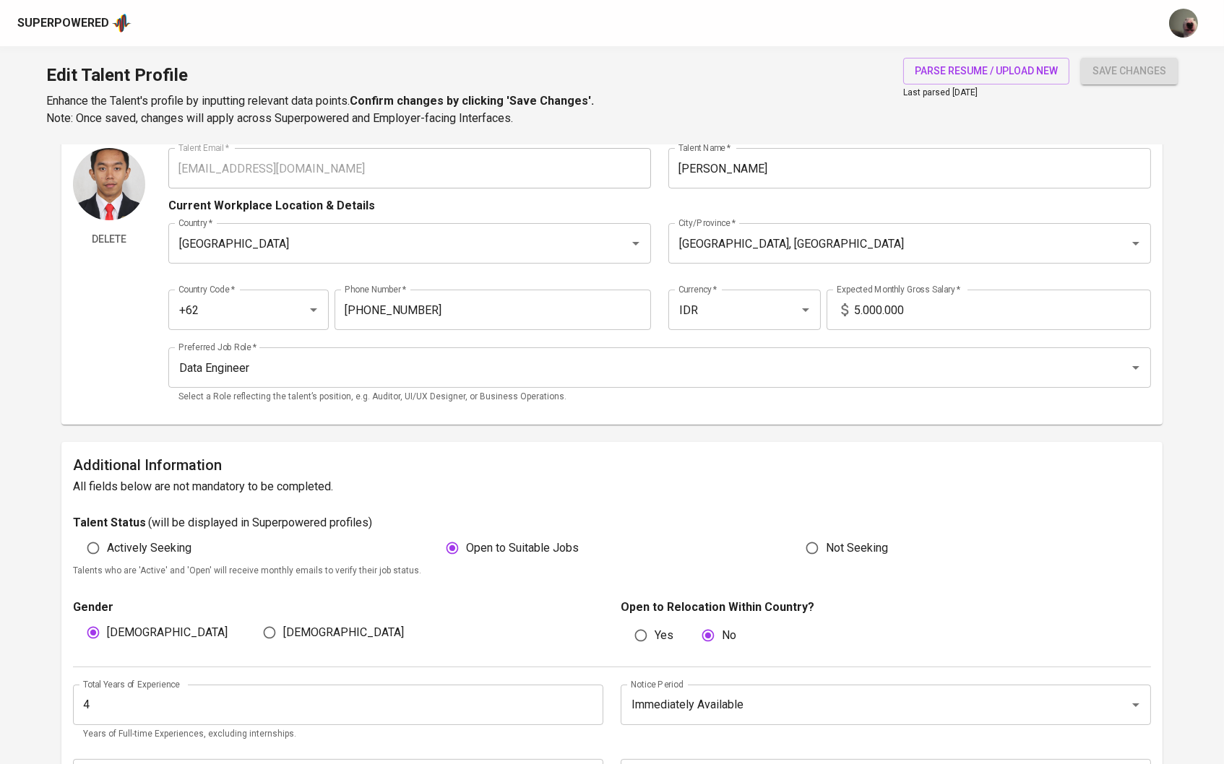
click at [861, 303] on input "5.000.000" at bounding box center [1003, 310] width 298 height 40
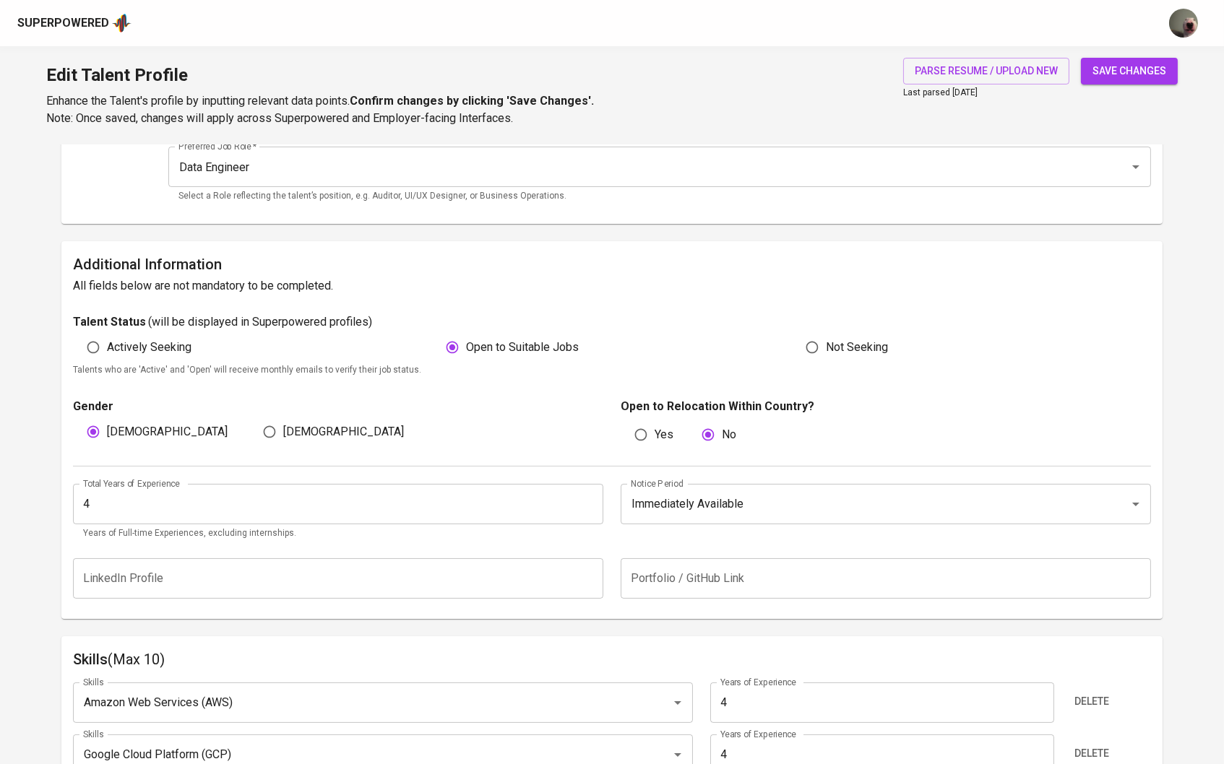
scroll to position [349, 0]
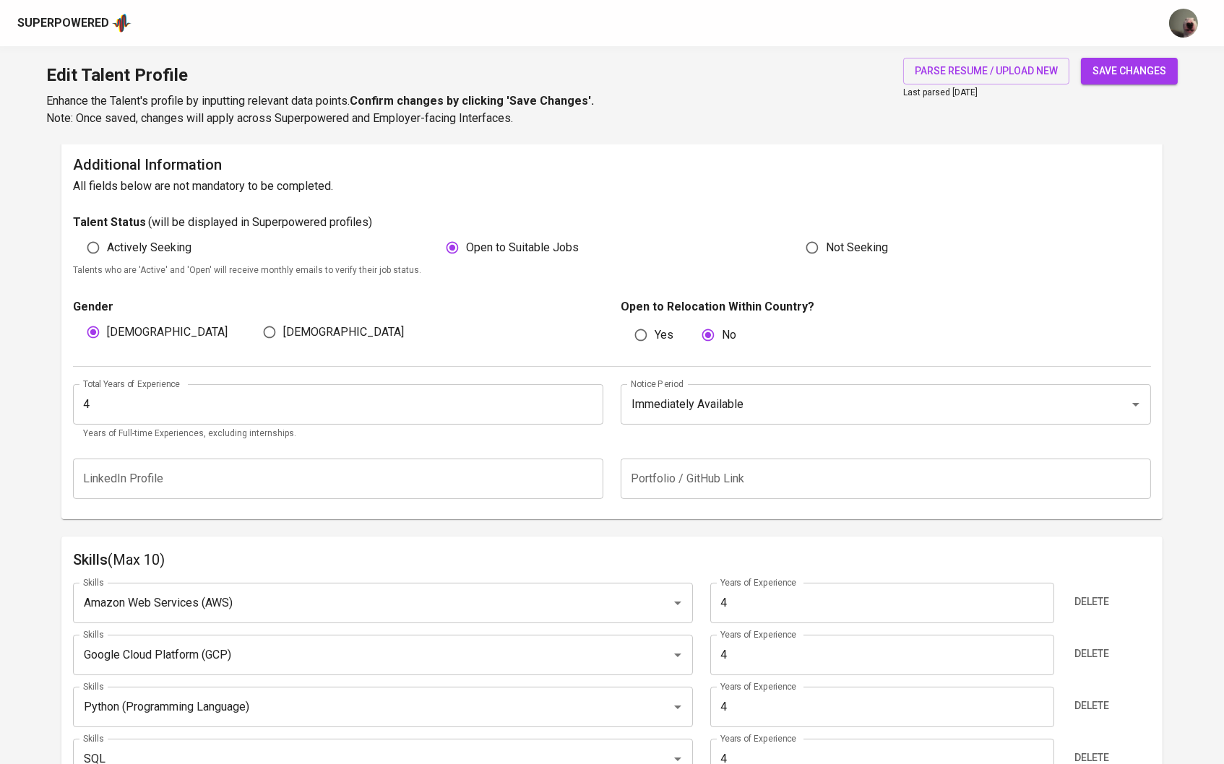
type input "17.000.000"
click at [1153, 53] on div "Edit Talent Profile Enhance the Talent's profile by inputting relevant data poi…" at bounding box center [612, 95] width 1224 height 98
click at [1153, 61] on button "save changes" at bounding box center [1129, 71] width 97 height 27
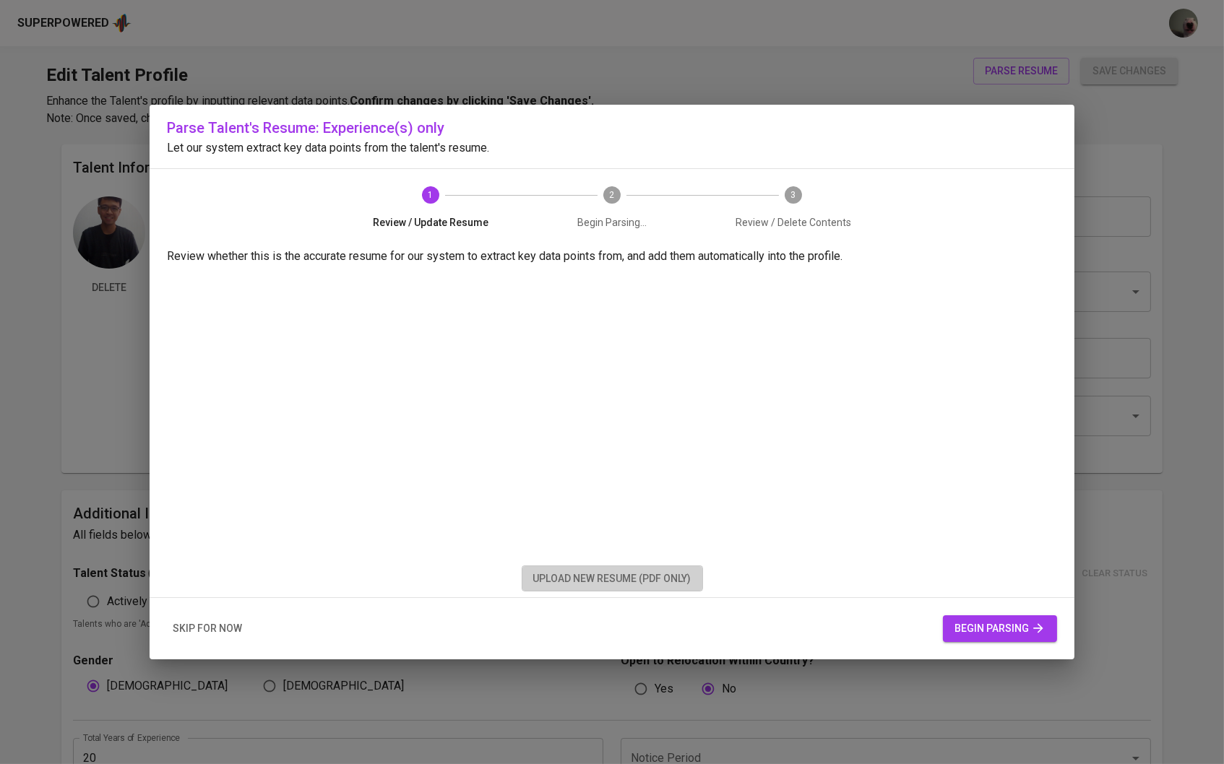
click at [630, 577] on span "upload new resume (pdf only)" at bounding box center [612, 579] width 158 height 18
click at [972, 629] on span "begin parsing" at bounding box center [999, 629] width 91 height 18
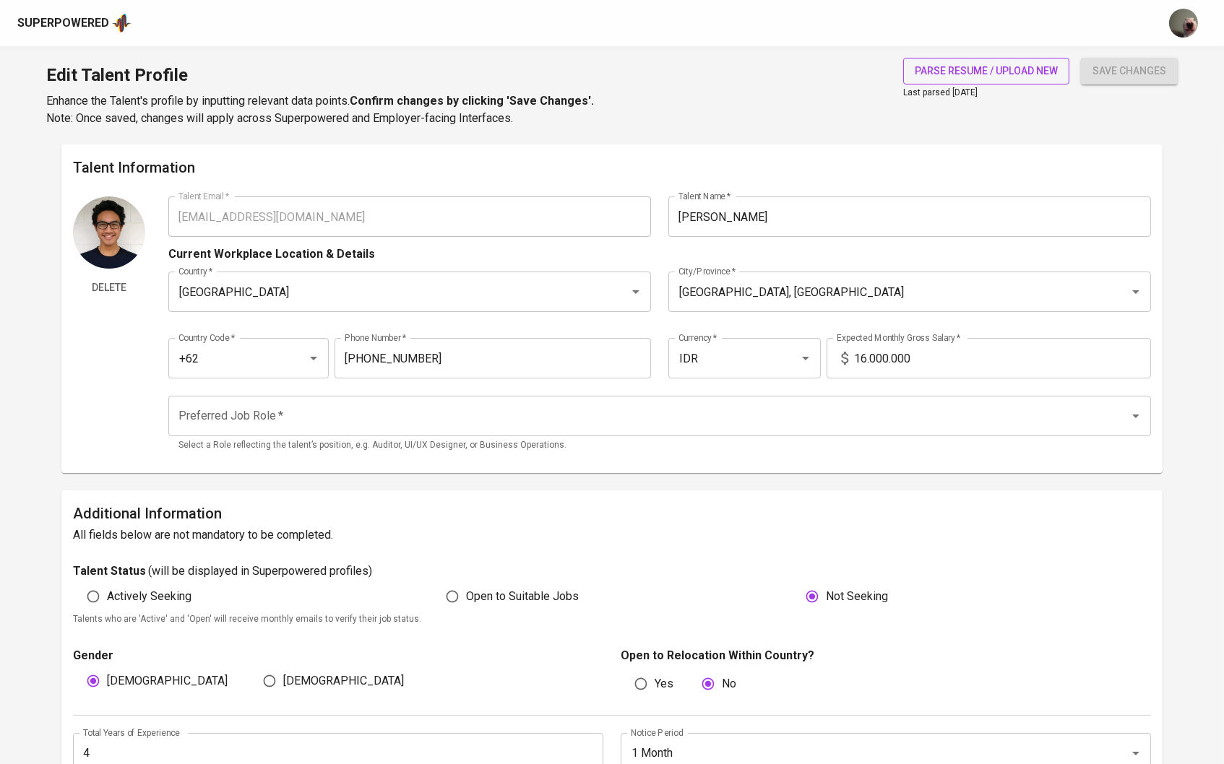
click at [949, 79] on button "parse resume / upload new" at bounding box center [986, 71] width 166 height 27
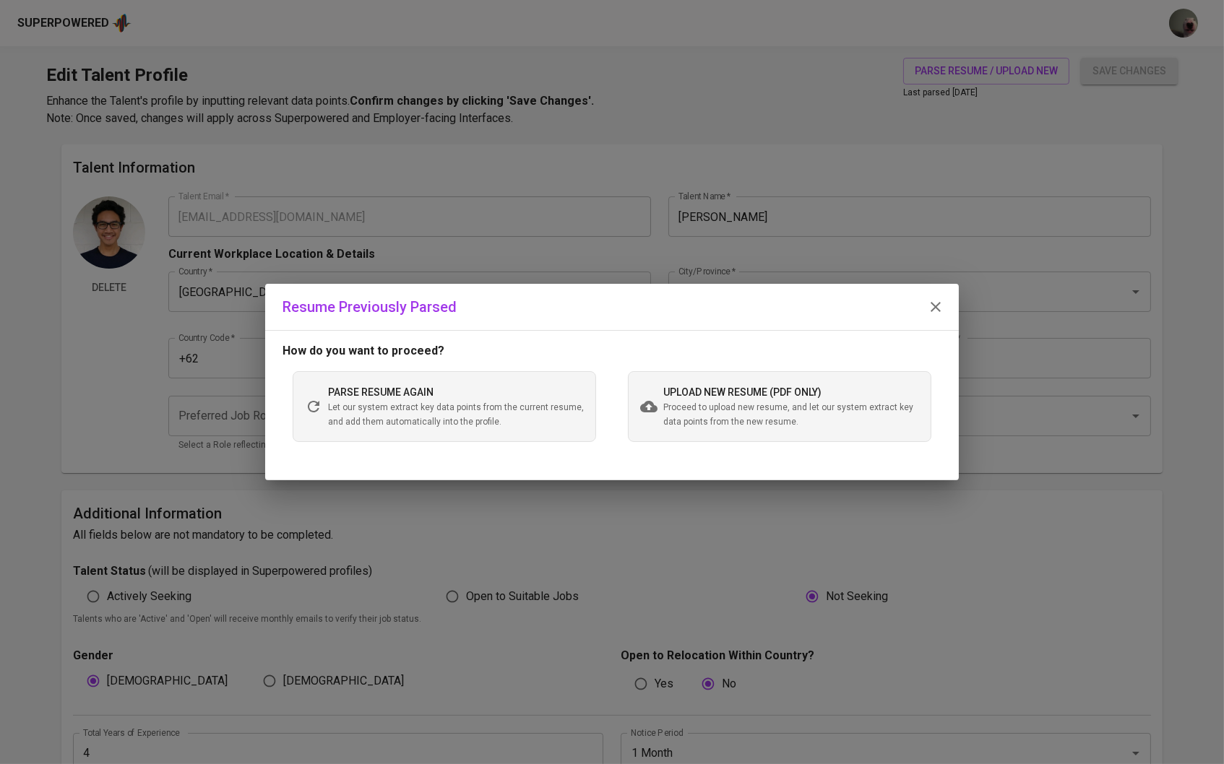
click at [678, 411] on span "Proceed to upload new resume, and let our system extract key data points from t…" at bounding box center [791, 415] width 256 height 29
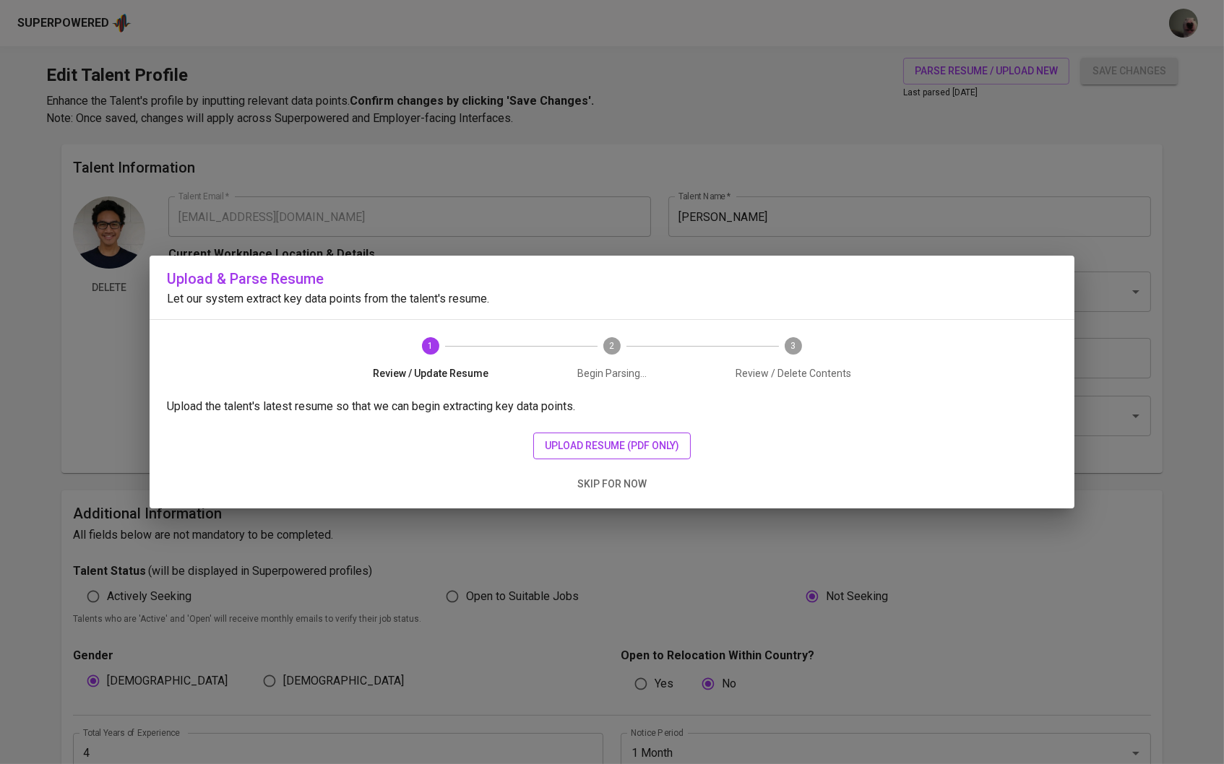
click at [610, 446] on span "upload resume (pdf only)" at bounding box center [612, 446] width 134 height 18
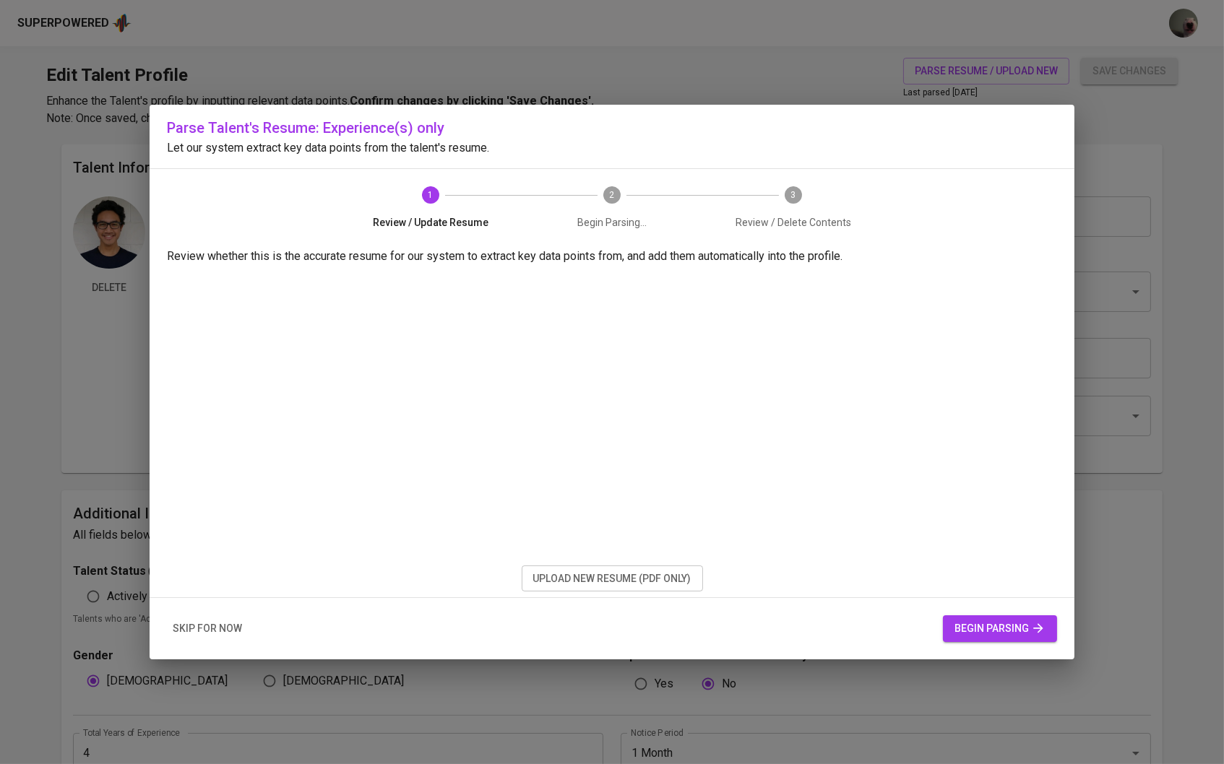
click at [977, 635] on span "begin parsing" at bounding box center [999, 629] width 91 height 18
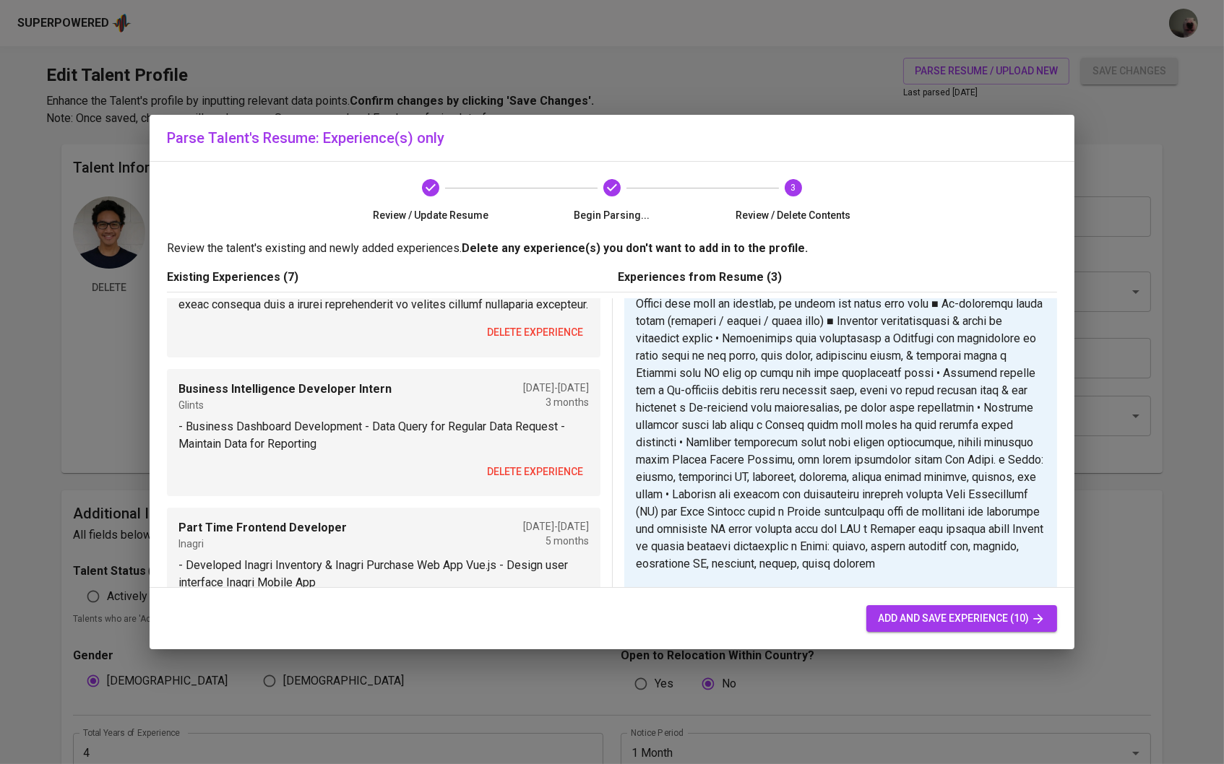
scroll to position [1090, 0]
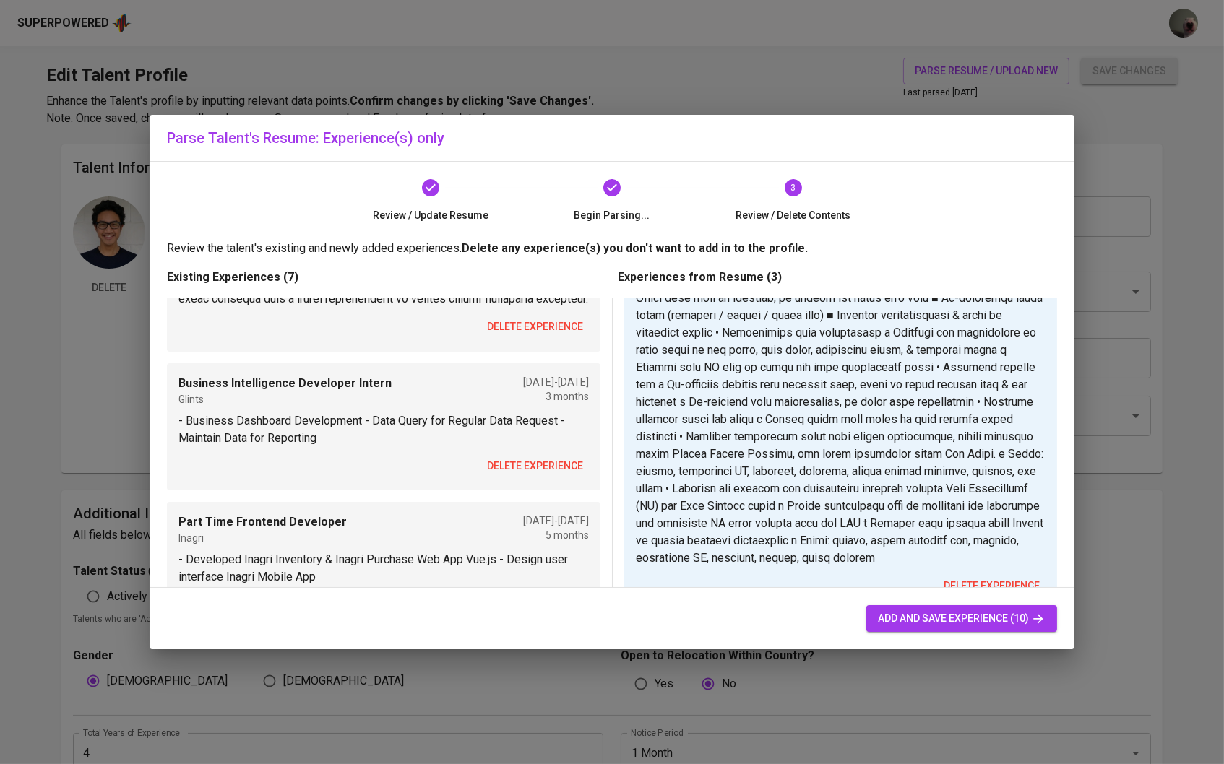
click at [535, 596] on span "delete experience" at bounding box center [535, 605] width 96 height 18
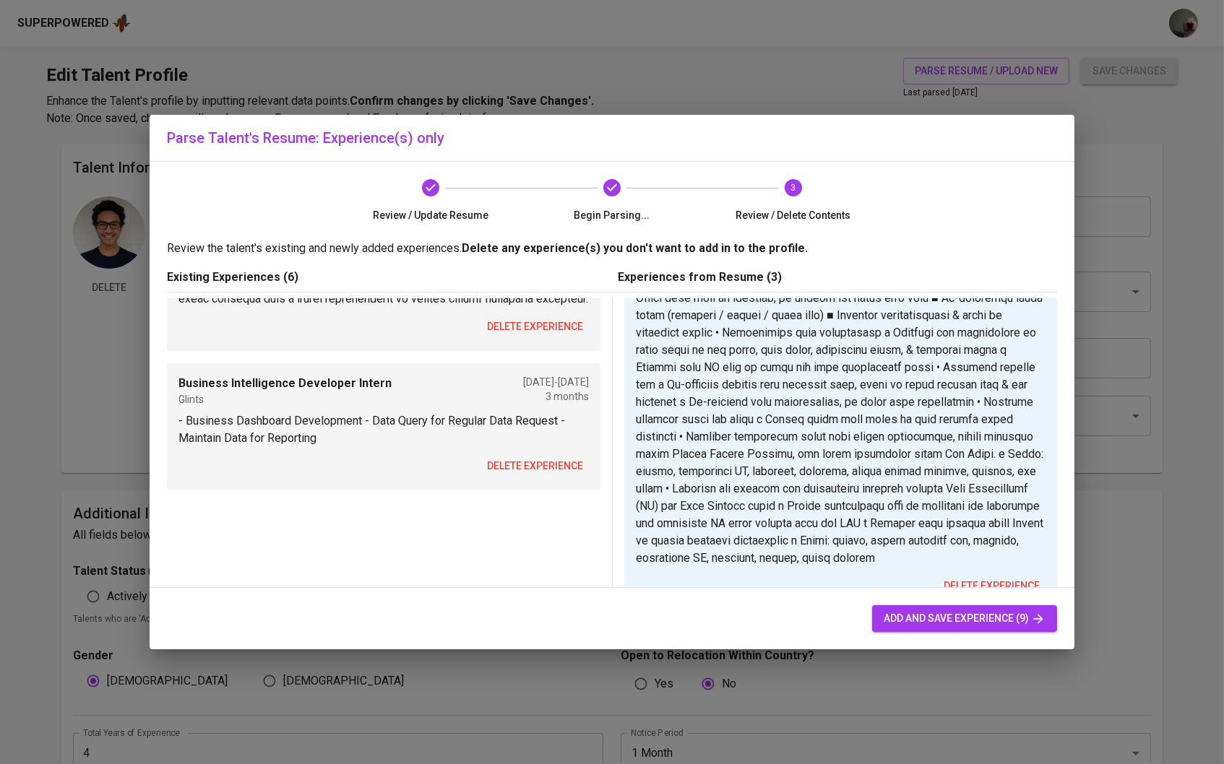
click at [551, 459] on button "delete experience" at bounding box center [535, 466] width 108 height 27
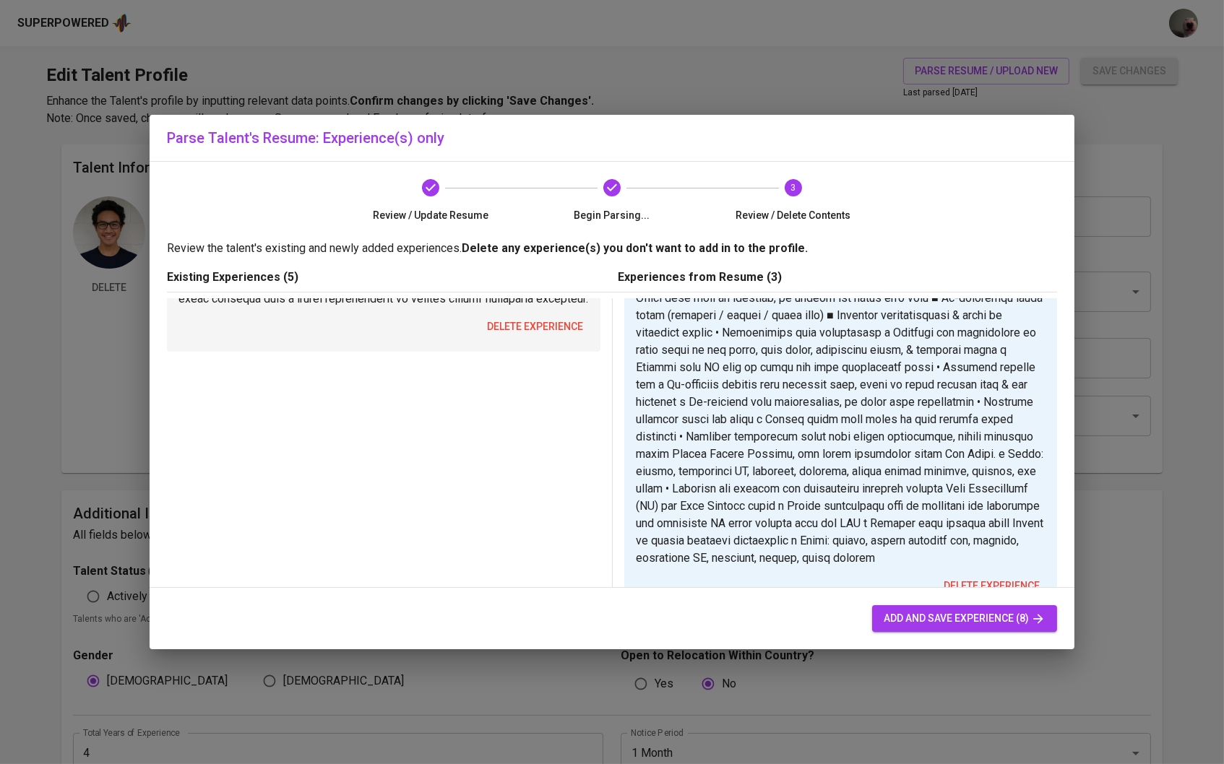
scroll to position [1043, 0]
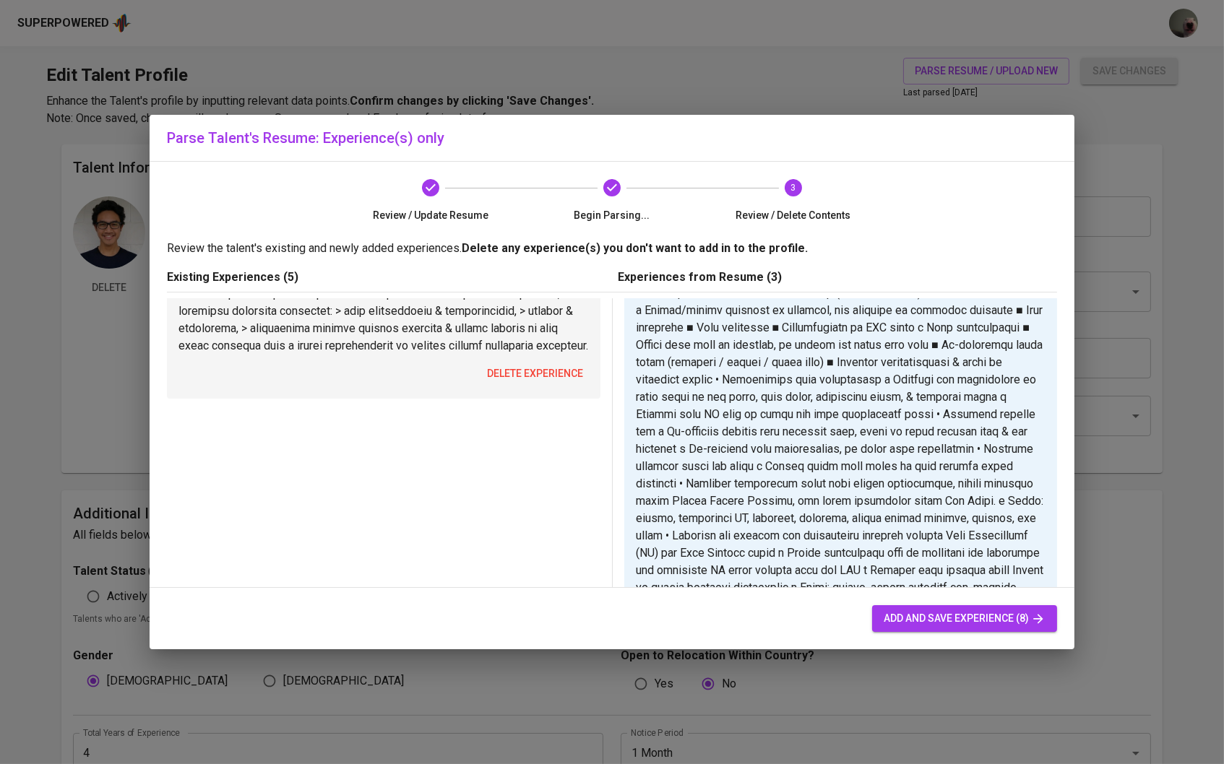
click at [552, 365] on span "delete experience" at bounding box center [535, 374] width 96 height 18
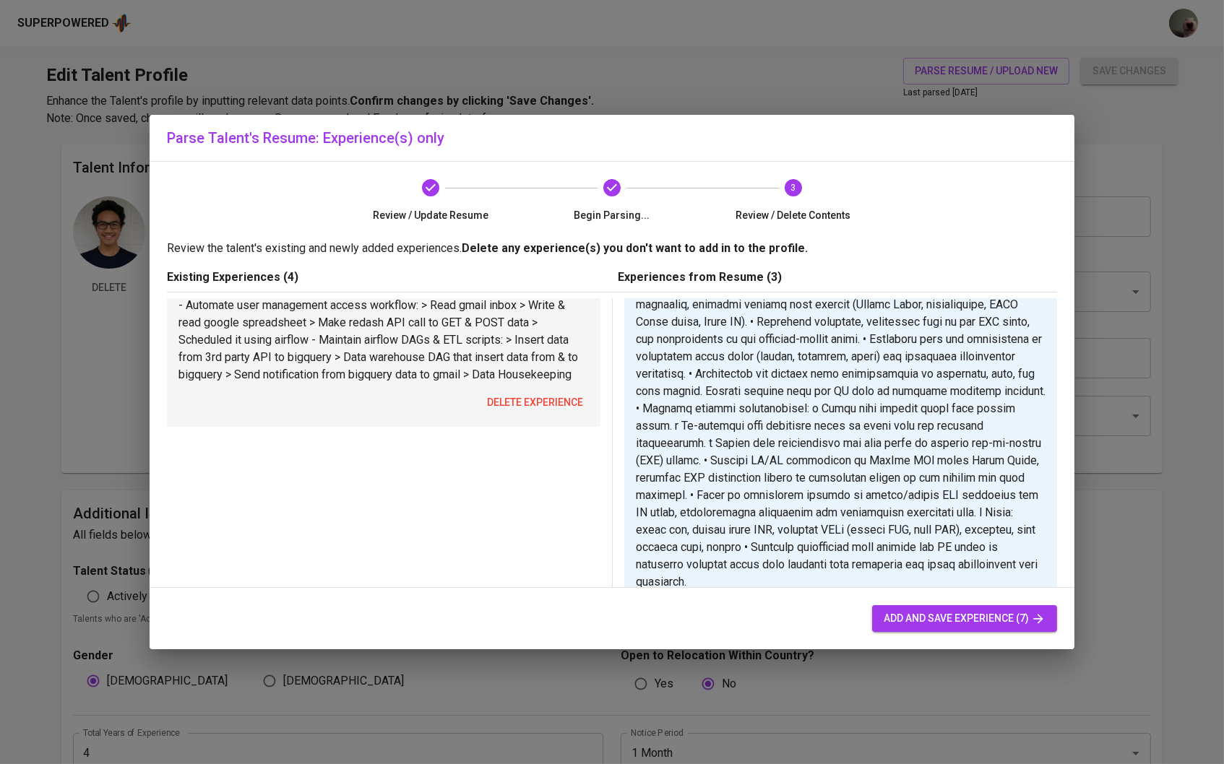
scroll to position [618, 0]
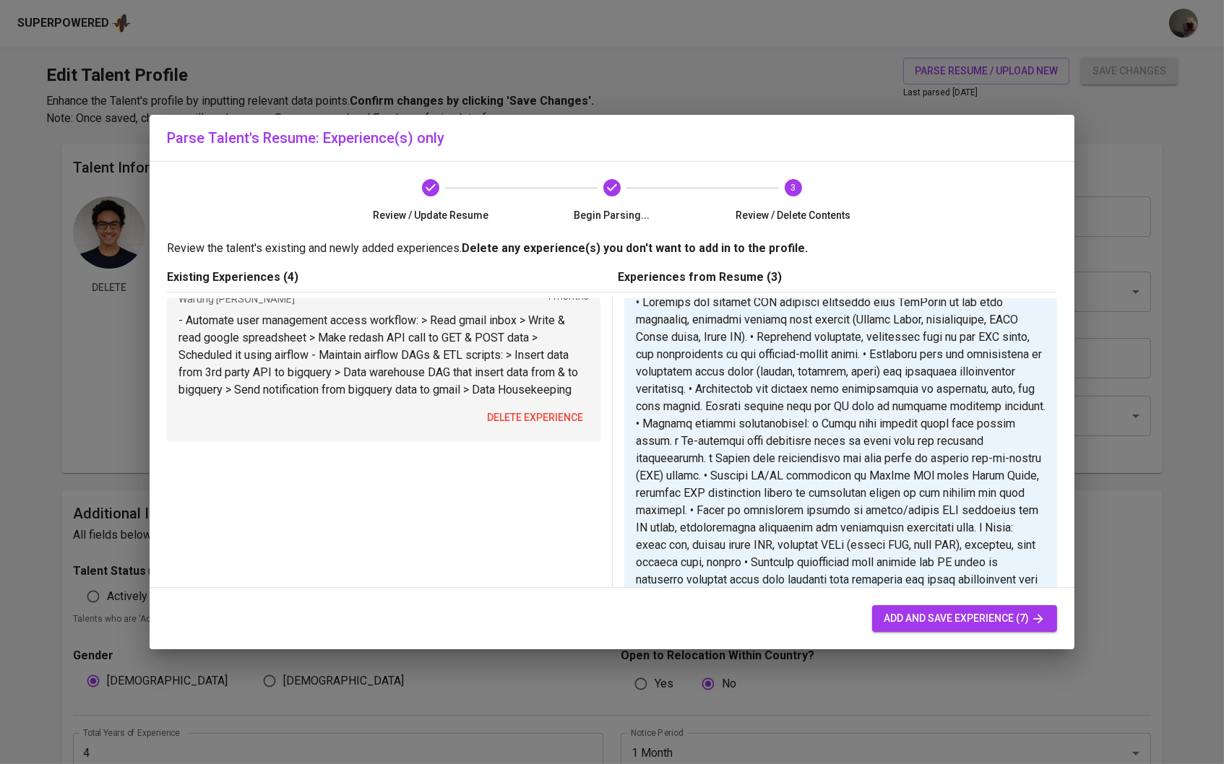
click at [552, 386] on p "- Automate user management access workflow: > Read gmail inbox > Write & read g…" at bounding box center [383, 355] width 410 height 87
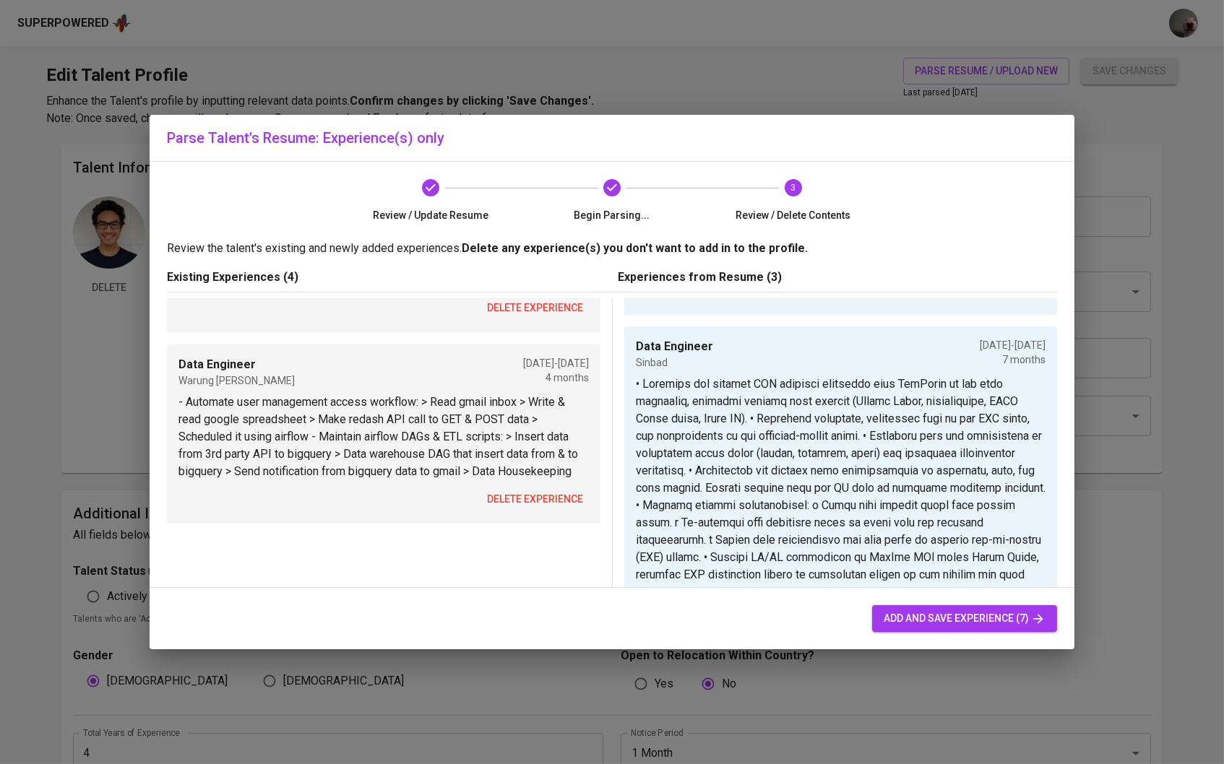
click at [556, 491] on span "delete experience" at bounding box center [535, 500] width 96 height 18
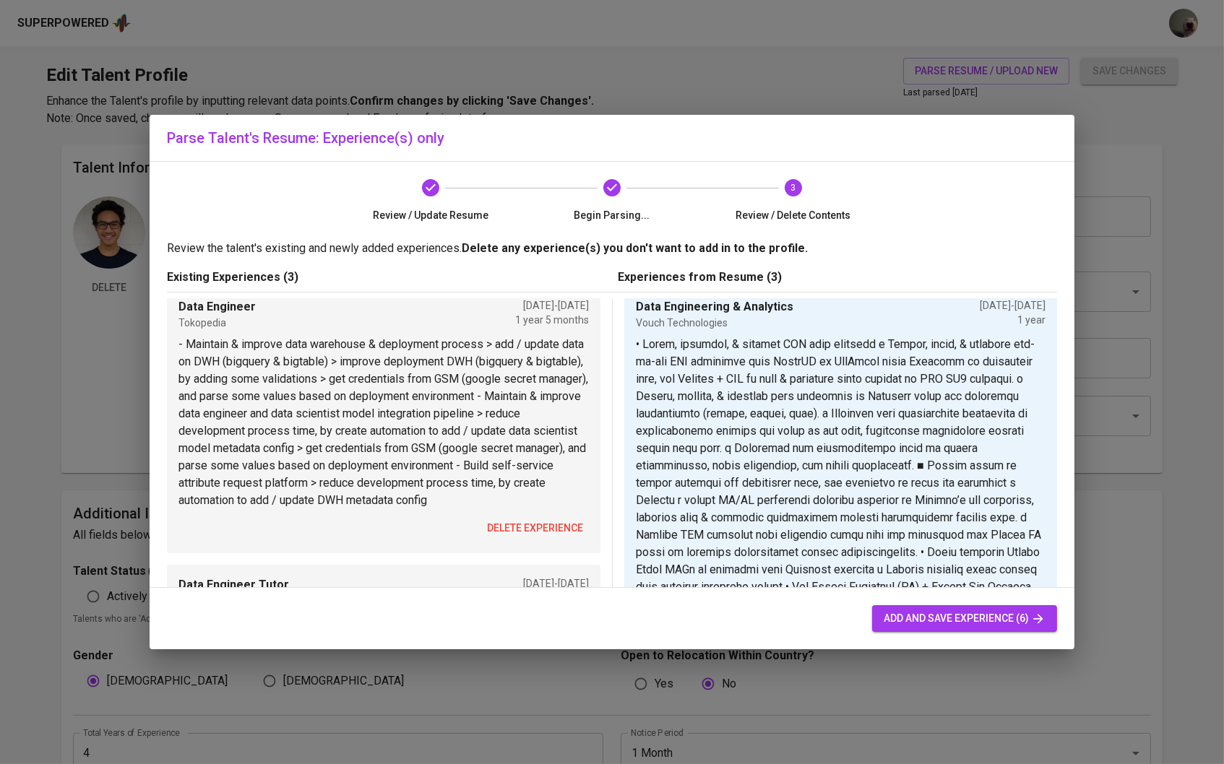
scroll to position [23, 0]
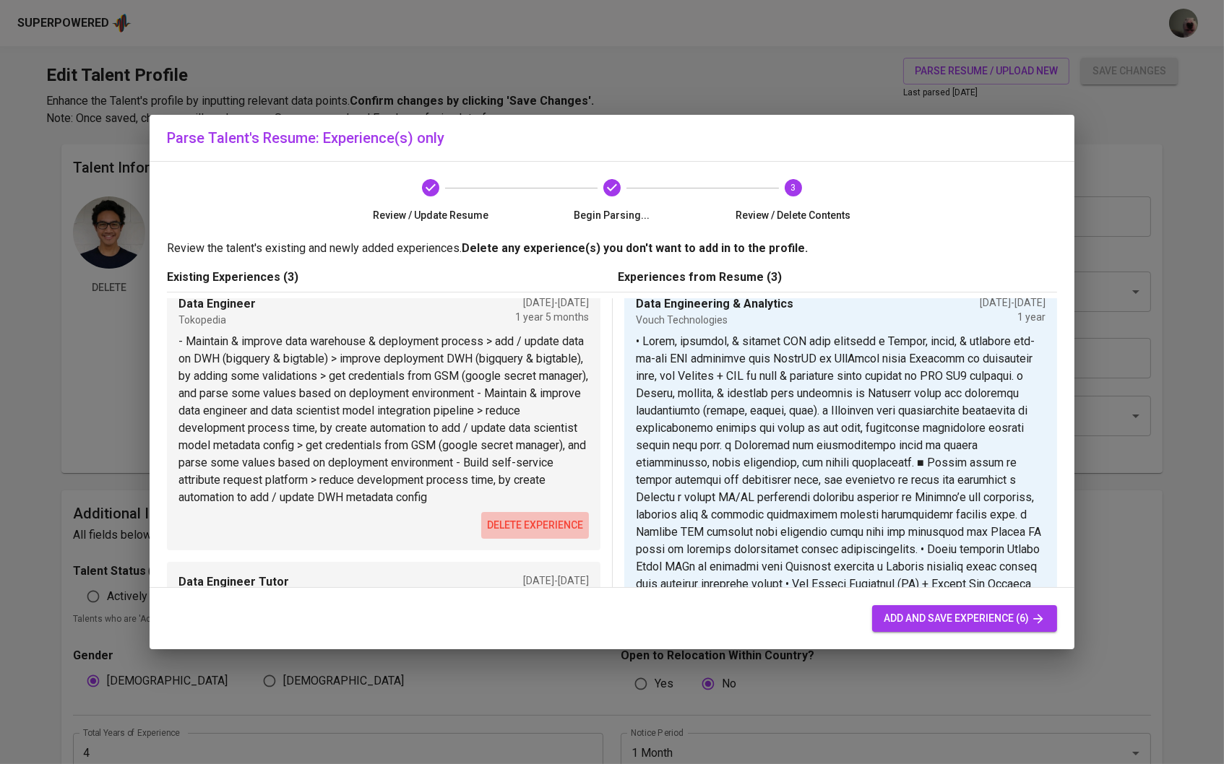
click at [572, 517] on span "delete experience" at bounding box center [535, 526] width 96 height 18
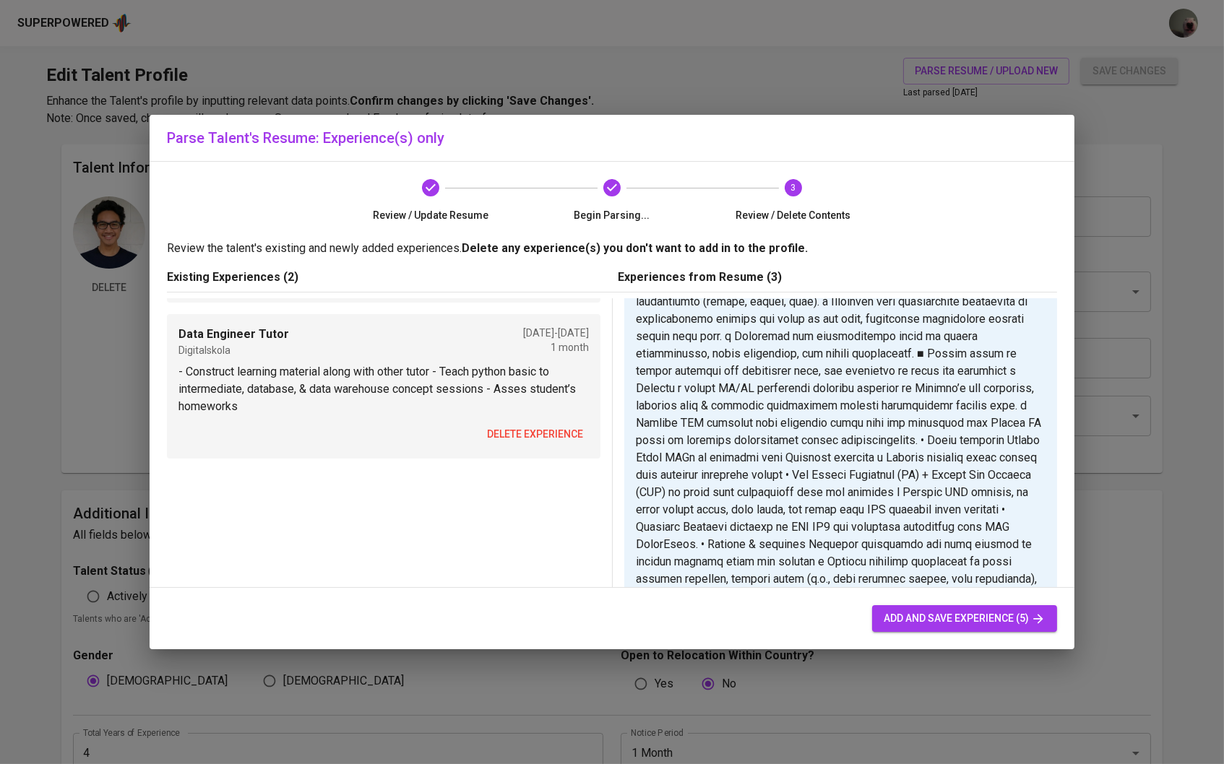
scroll to position [179, 0]
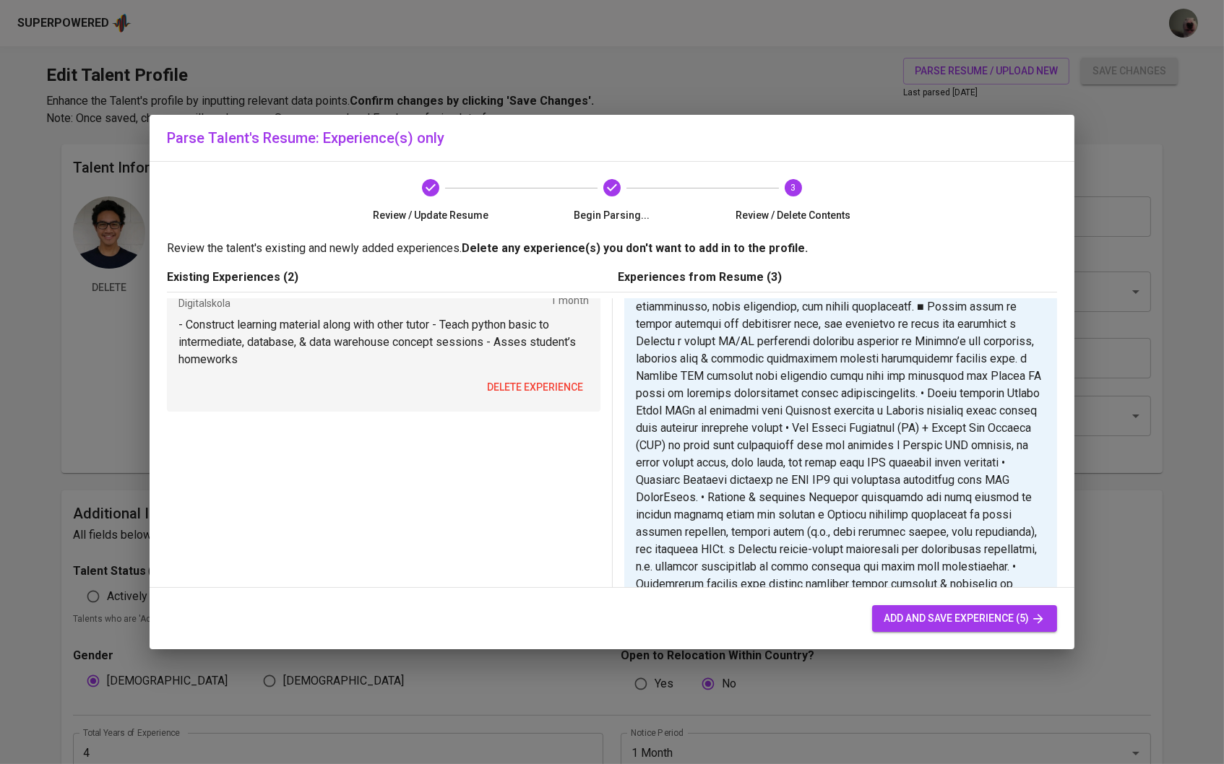
click at [546, 371] on div "Data Engineer Tutor Digitalskola Nov 2021 - Jan 2022 1 month - Construct learni…" at bounding box center [384, 339] width 434 height 145
click at [546, 379] on span "delete experience" at bounding box center [535, 388] width 96 height 18
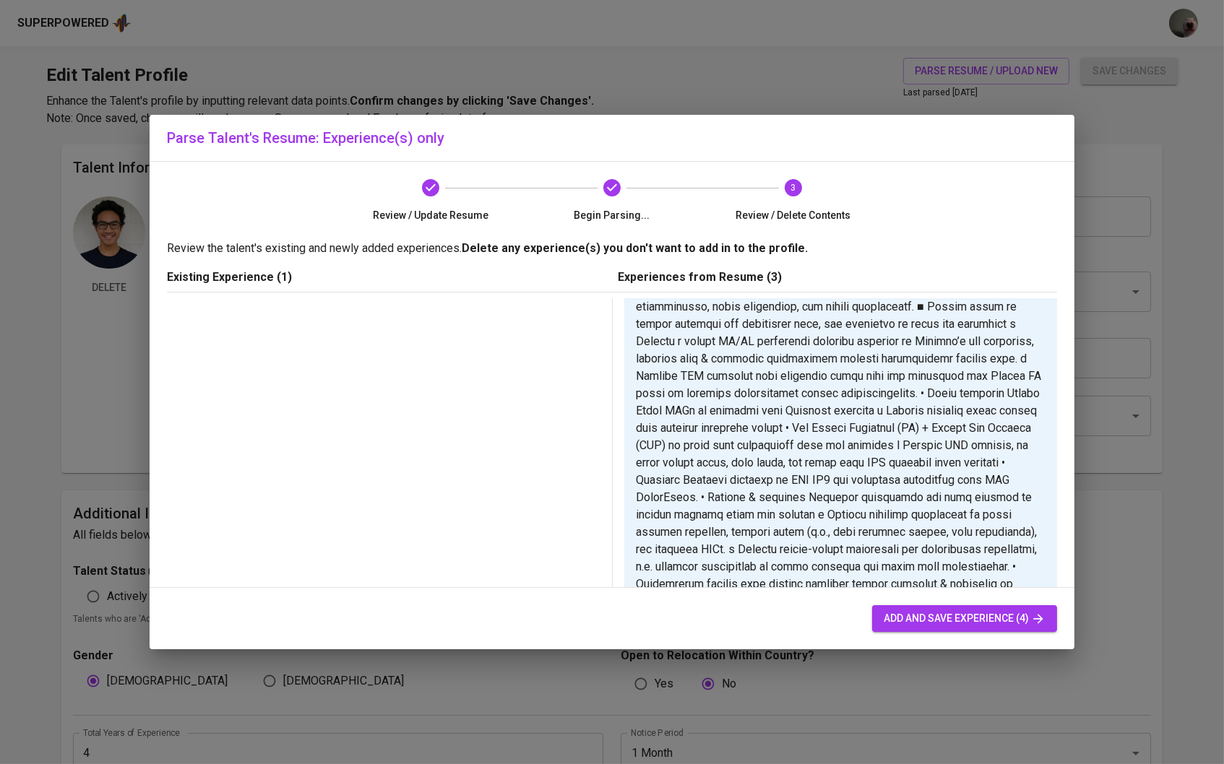
scroll to position [12, 0]
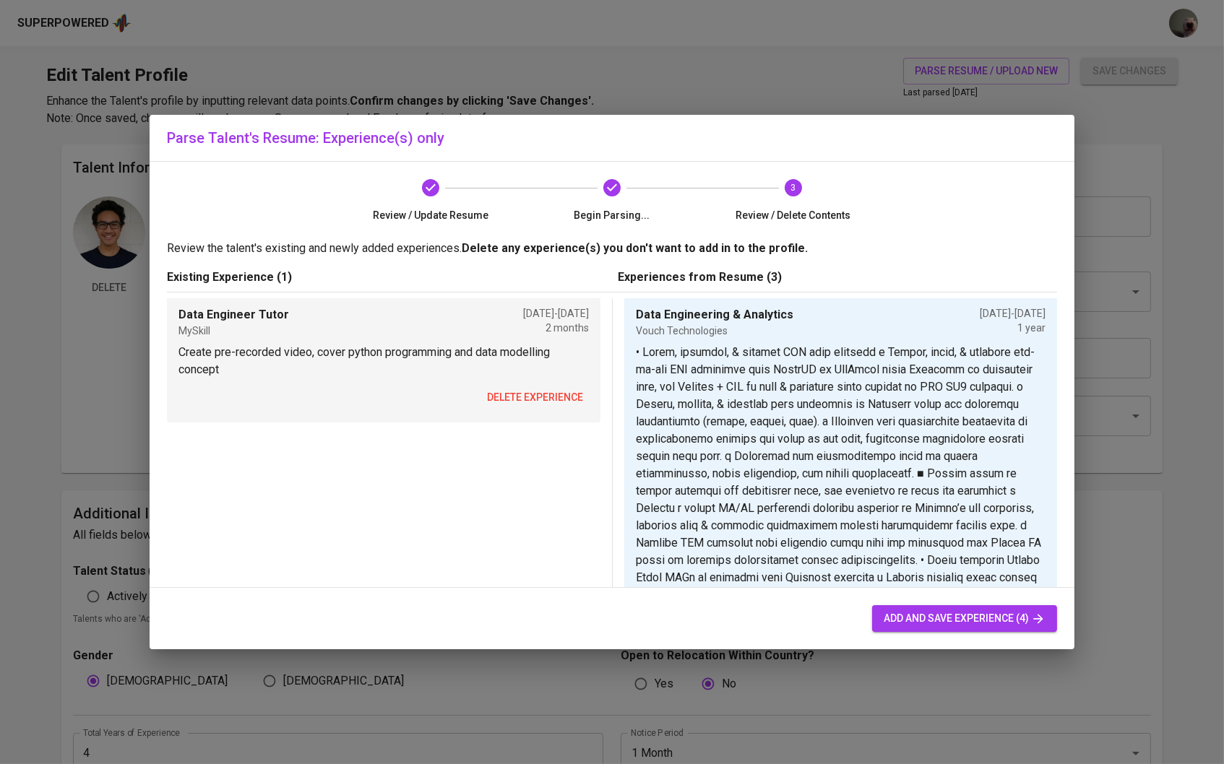
click at [555, 384] on button "delete experience" at bounding box center [535, 397] width 108 height 27
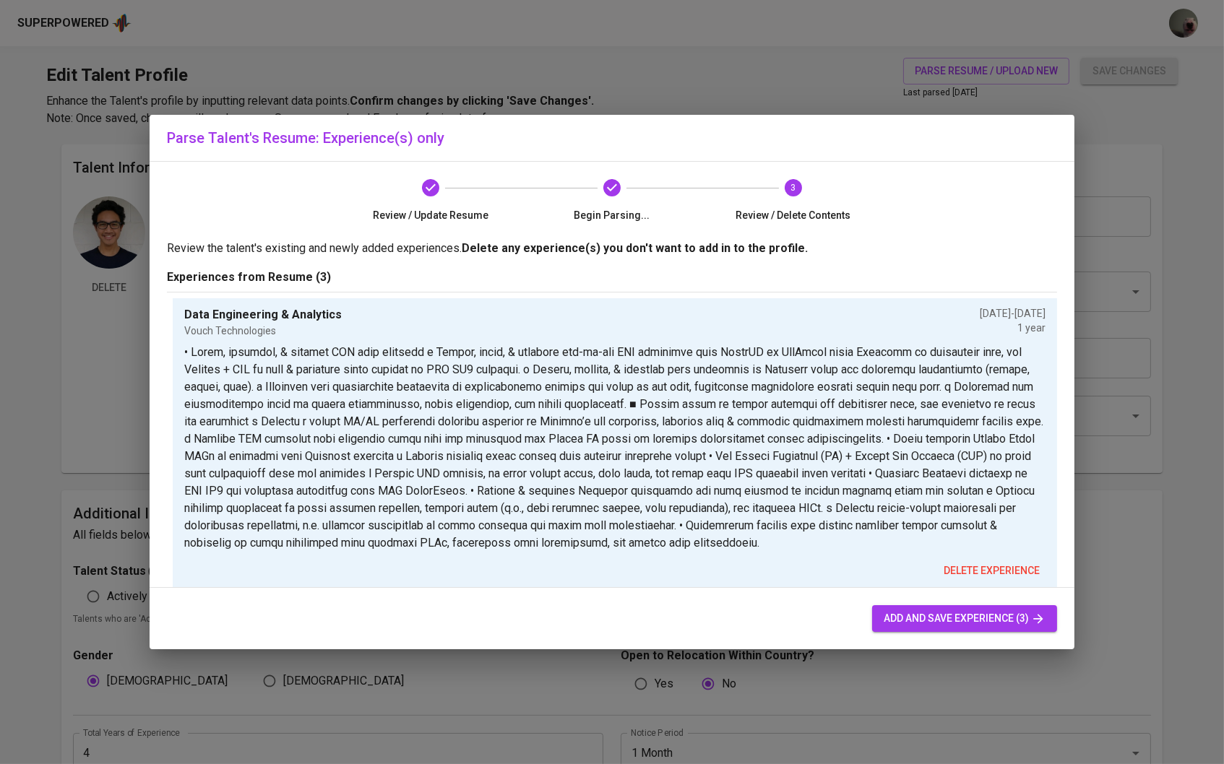
click at [913, 633] on div "add and save experience (3)" at bounding box center [612, 618] width 925 height 61
click at [918, 628] on span "add and save experience (3)" at bounding box center [965, 619] width 162 height 18
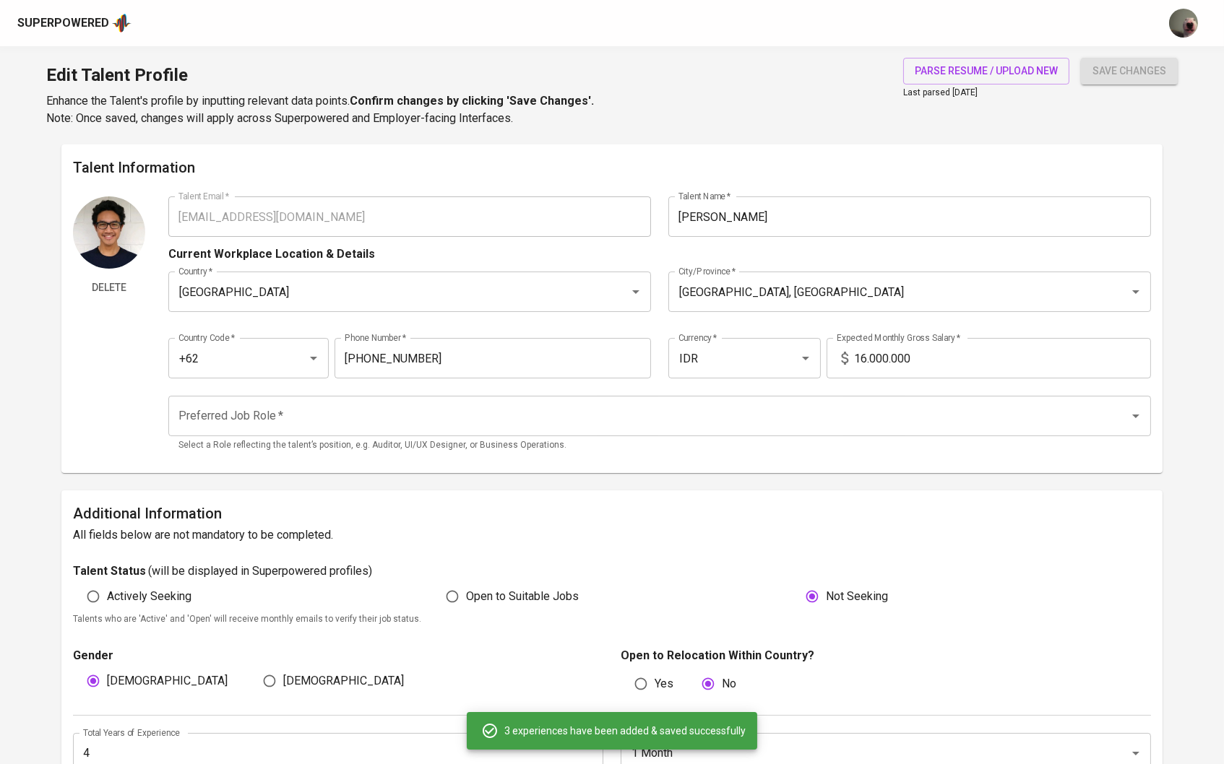
type input "Data Engineering & Analytics"
type input "Vouch Technologies"
type input "06/01/2024"
type input "06/01/2025"
type textarea "• Build, maintain, & improve ETL data pipeline o Design, build, & maintain end-…"
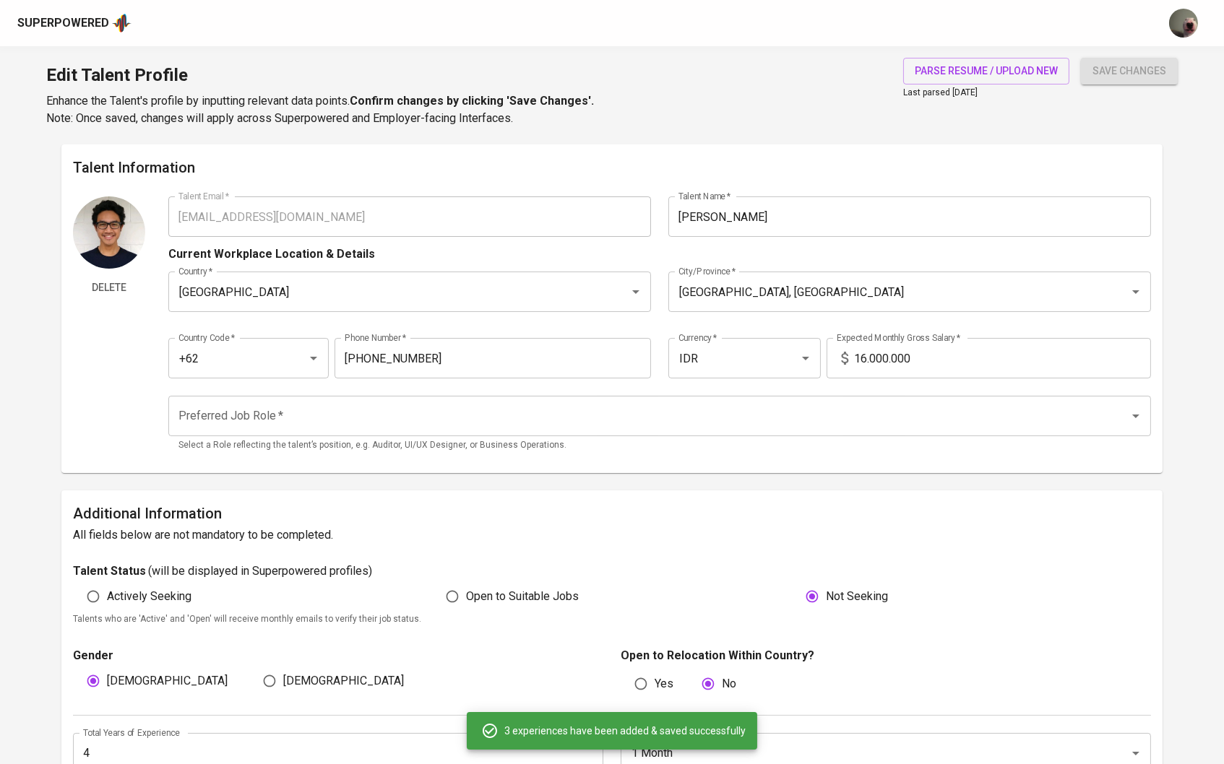
type input "Data Engineer"
type input "Sinbad"
type input "06/01/2023"
type input "01/01/2024"
type textarea "• Maintain and enhance ETL pipeline framework with BigQuery as the data warehou…"
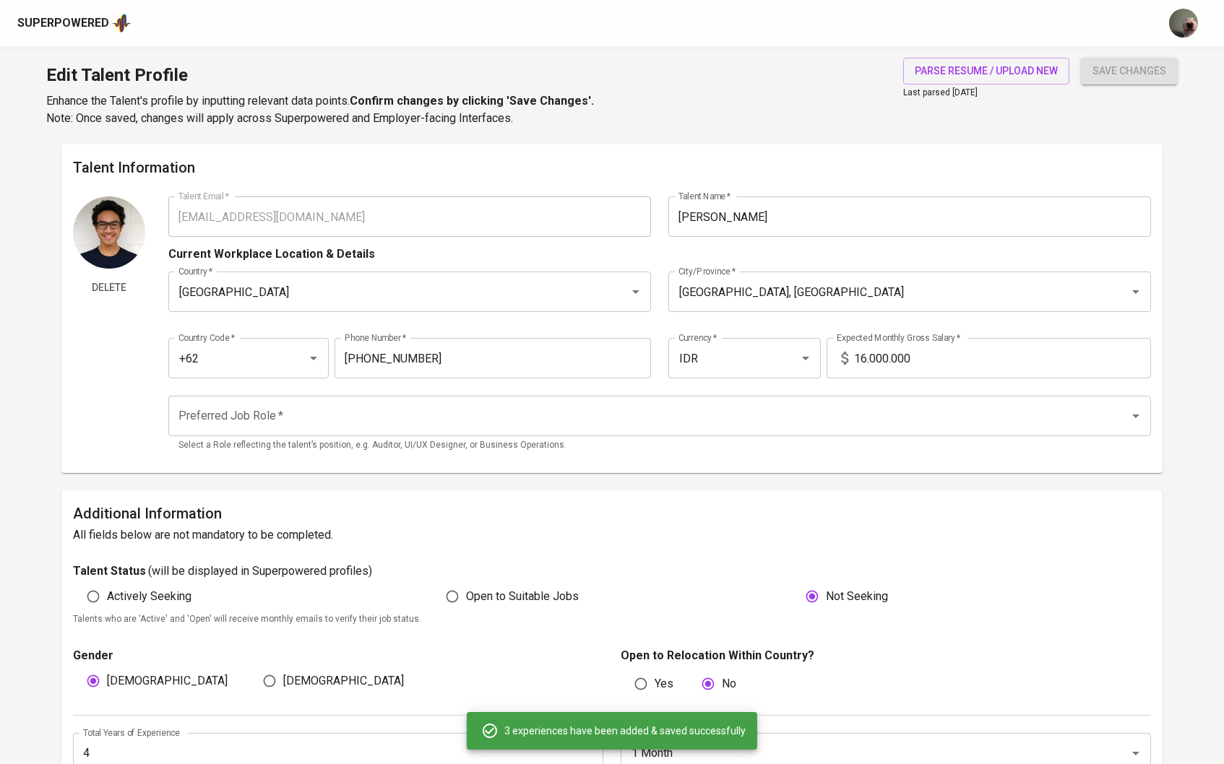
type input "Data Engineer, Data Processing Squad"
type input "Tokopedia"
type input "01/01/2022"
type input "06/01/2023"
type textarea "• Maintain & improve transform & load (T & L from ETL) data pipeline framework …"
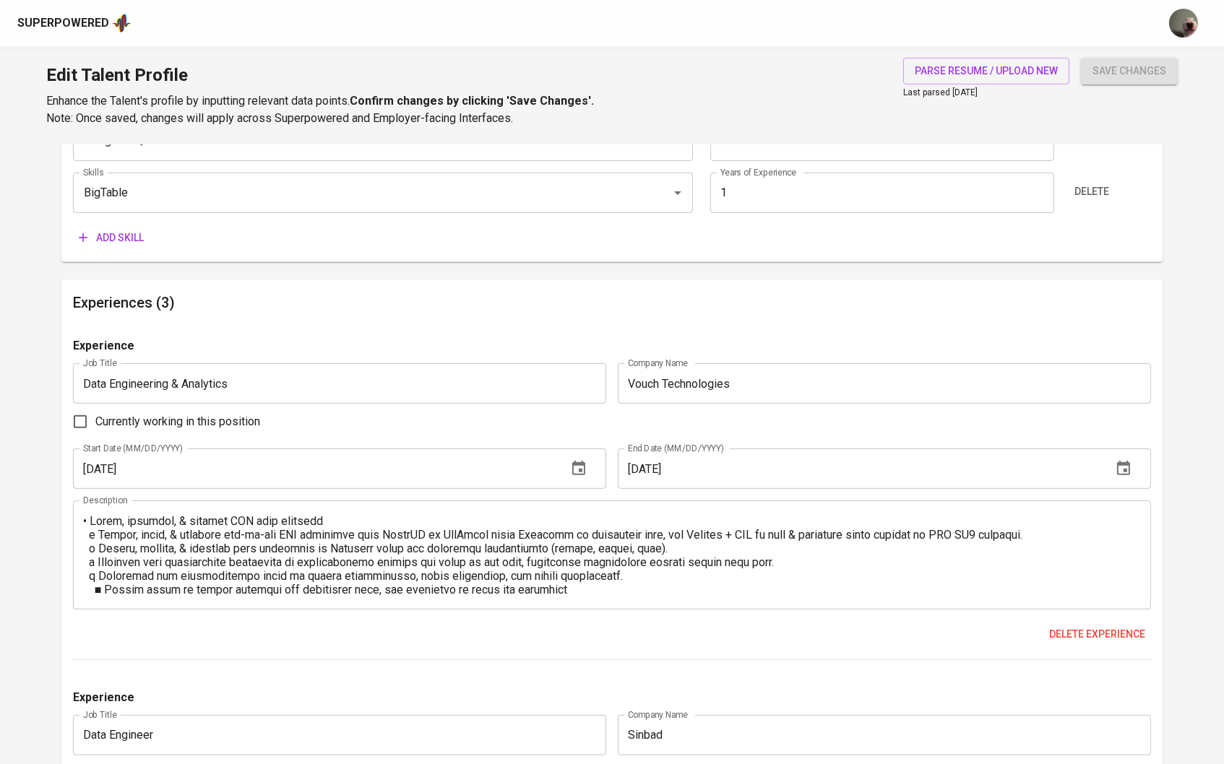
scroll to position [1066, 0]
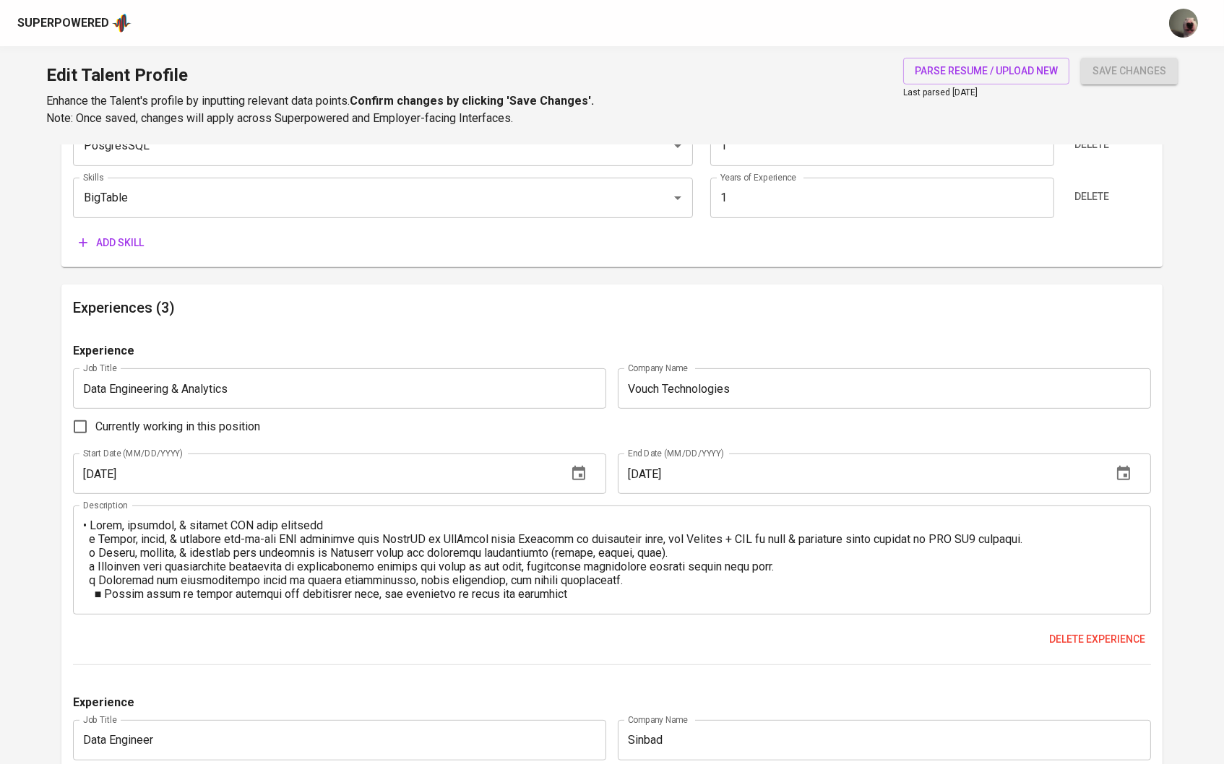
click at [280, 540] on textarea at bounding box center [612, 561] width 1059 height 82
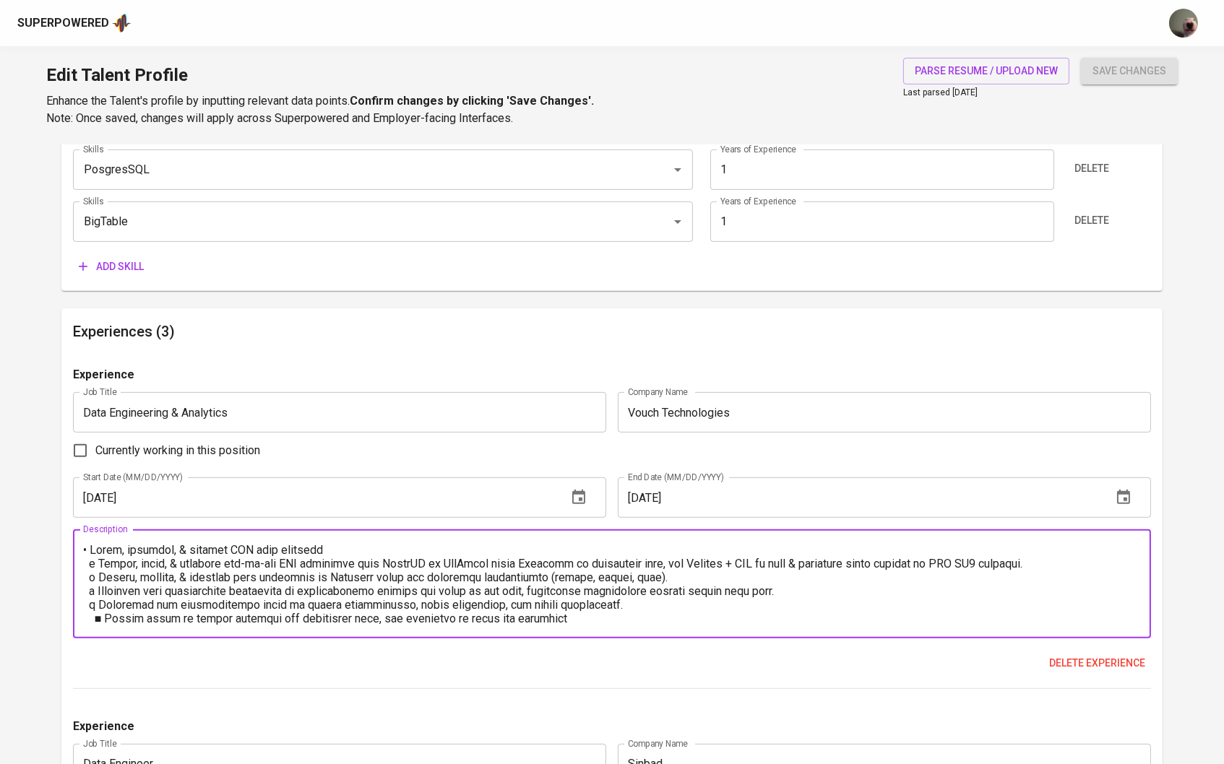
scroll to position [1009, 0]
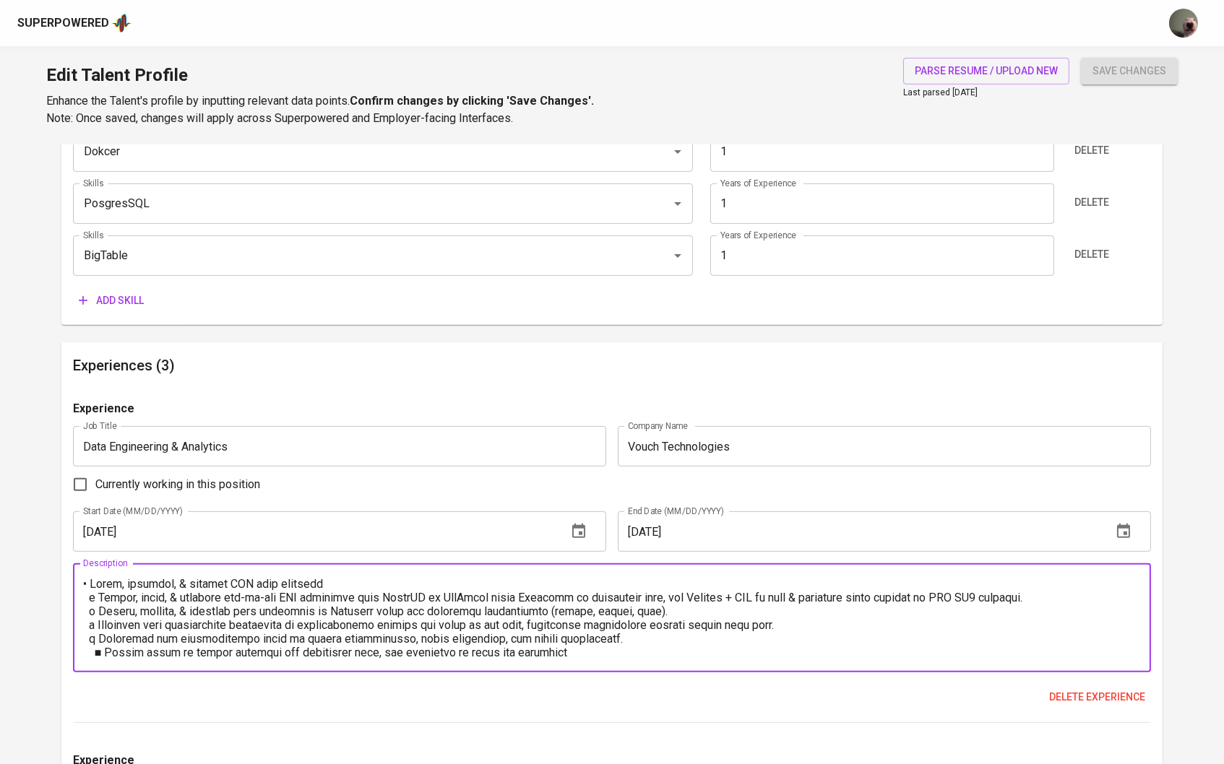
click at [92, 583] on textarea at bounding box center [612, 618] width 1059 height 82
paste textarea "Responsibilities:"
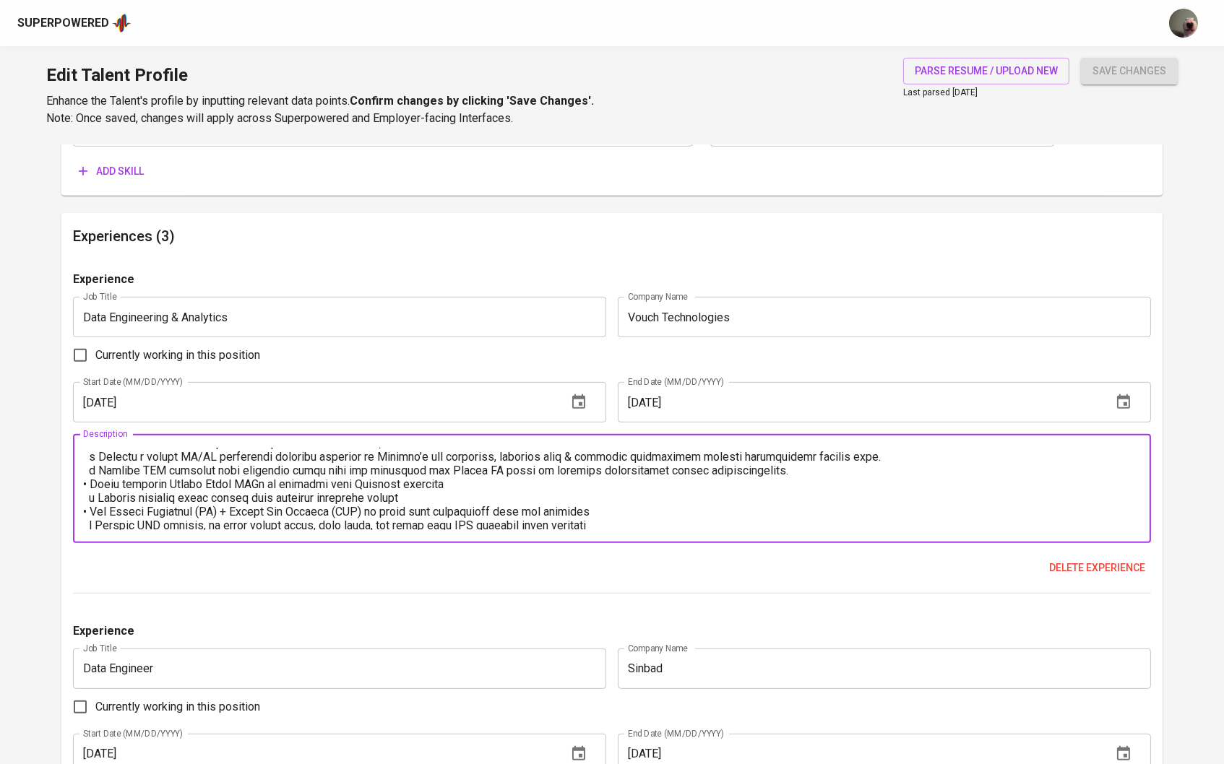
scroll to position [116, 0]
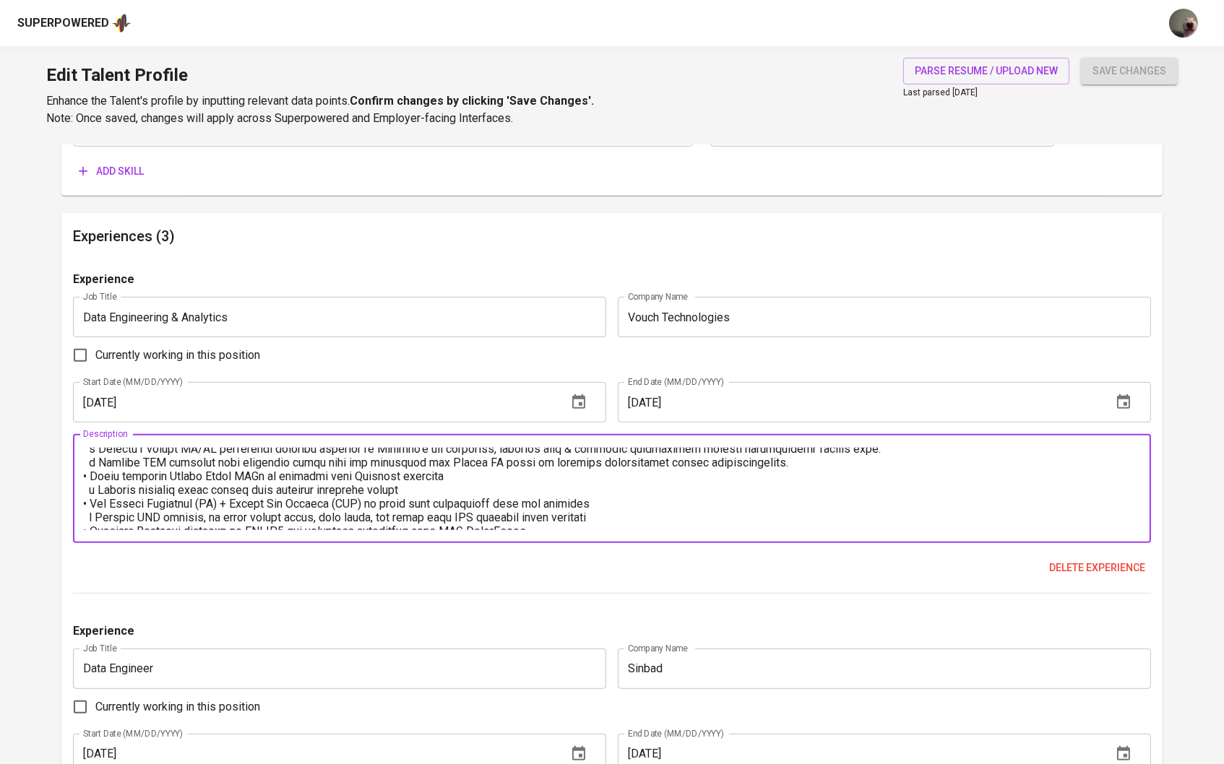
click at [794, 466] on textarea at bounding box center [612, 489] width 1059 height 82
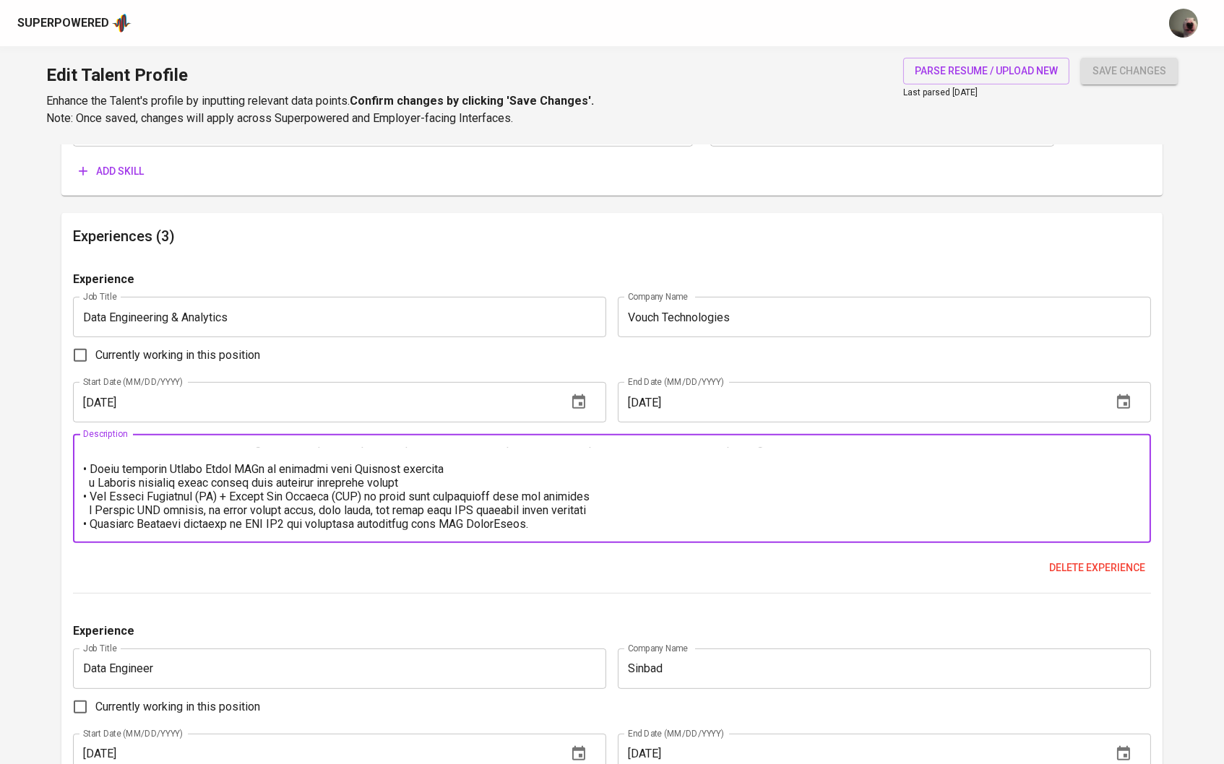
click at [494, 479] on textarea at bounding box center [612, 489] width 1059 height 82
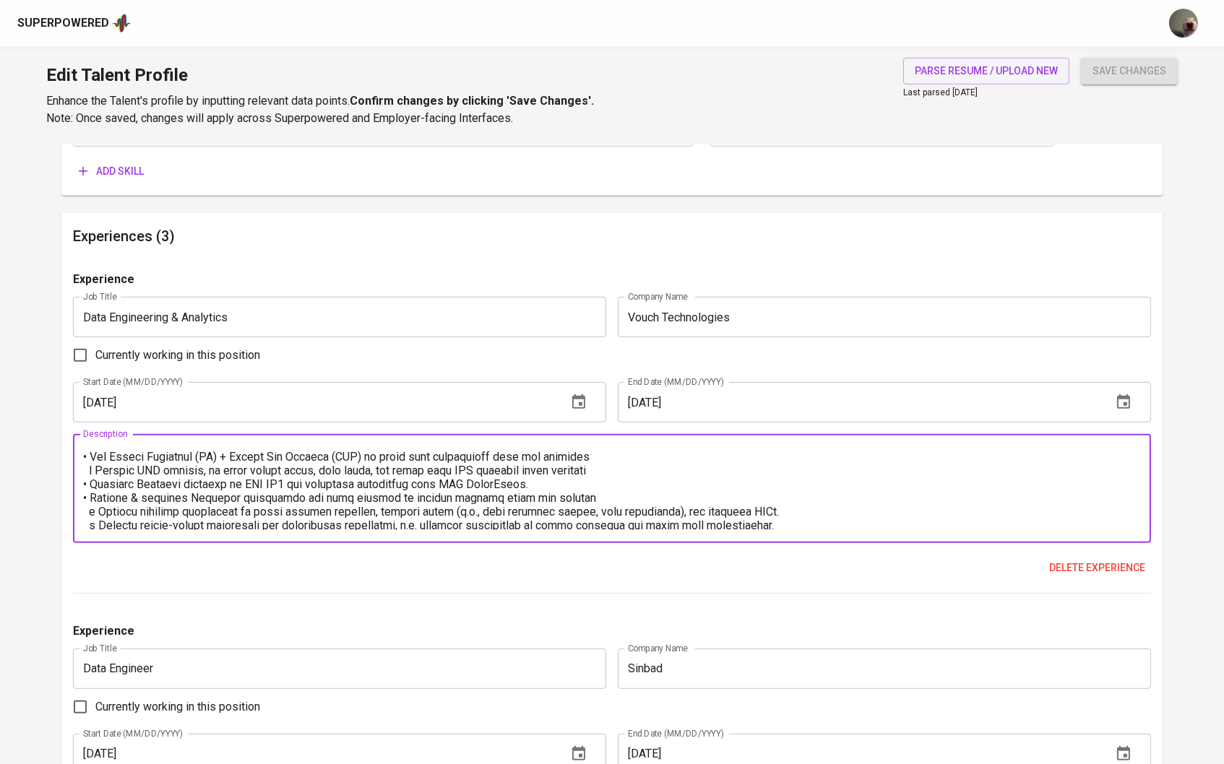
scroll to position [195, 0]
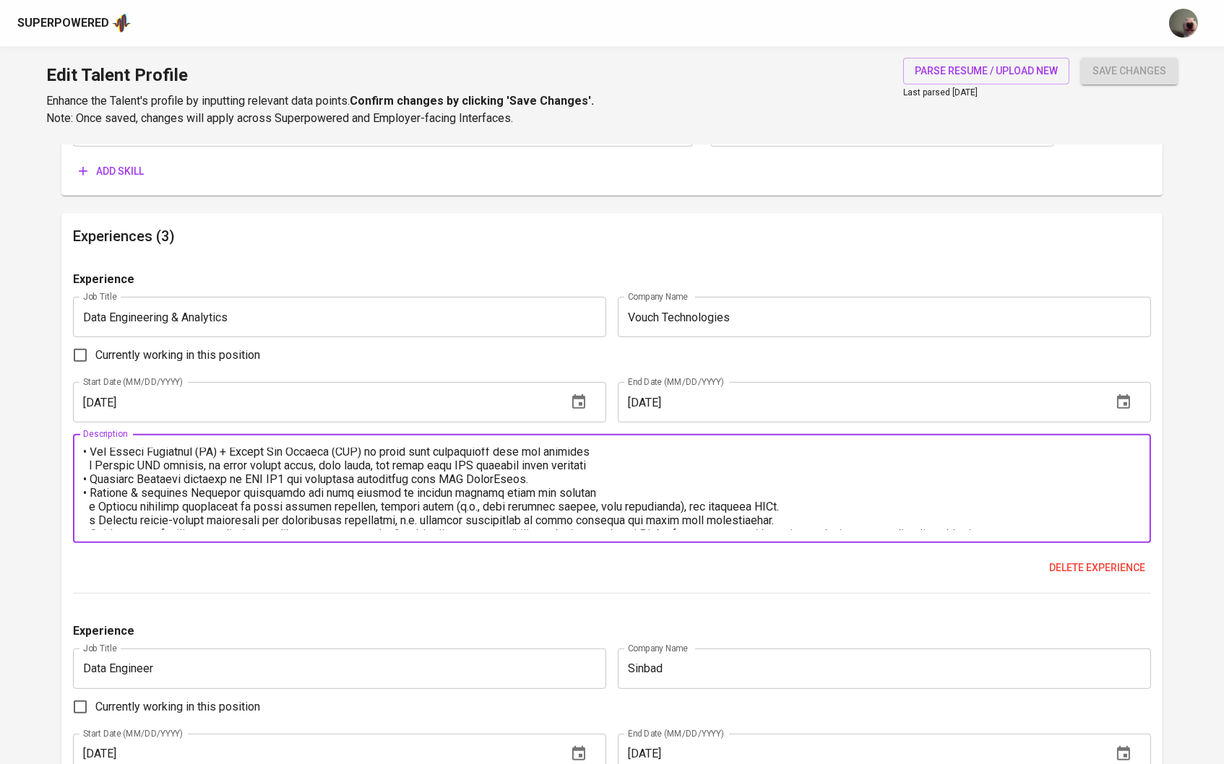
click at [593, 465] on textarea at bounding box center [612, 489] width 1059 height 82
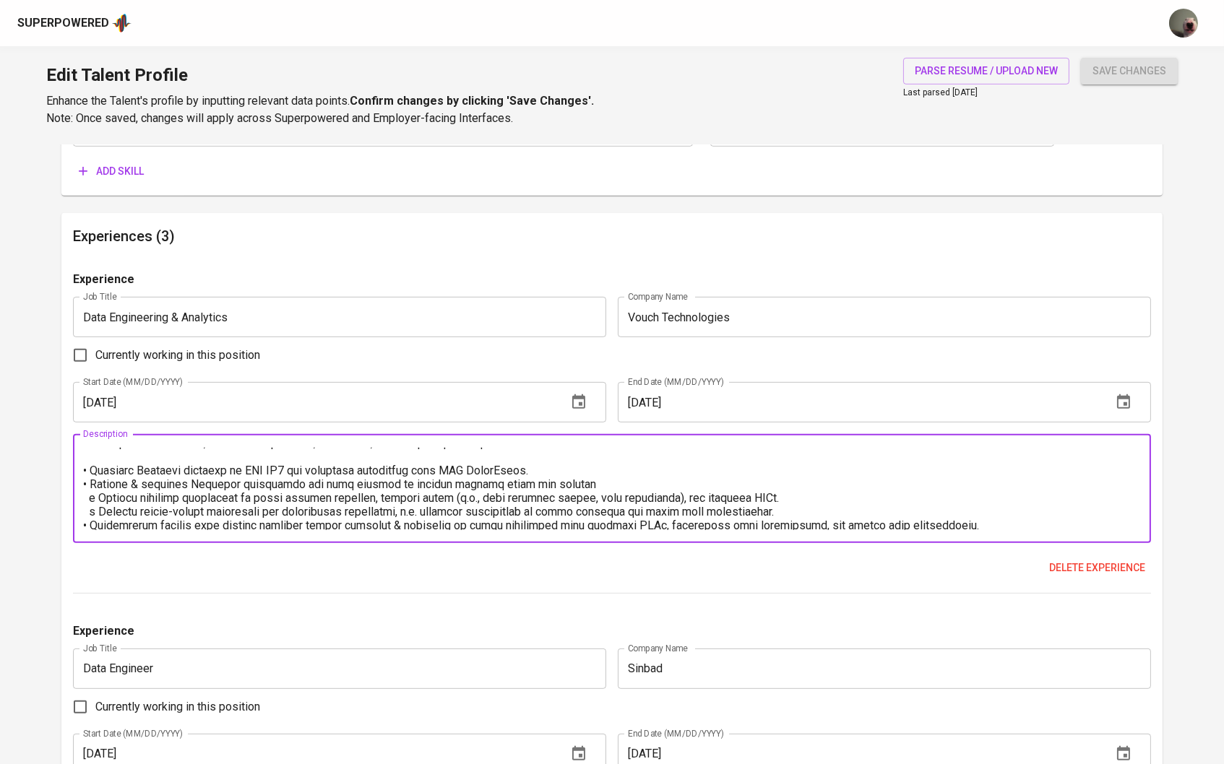
scroll to position [217, 0]
click at [599, 485] on textarea at bounding box center [612, 489] width 1059 height 82
click at [563, 469] on textarea at bounding box center [612, 489] width 1059 height 82
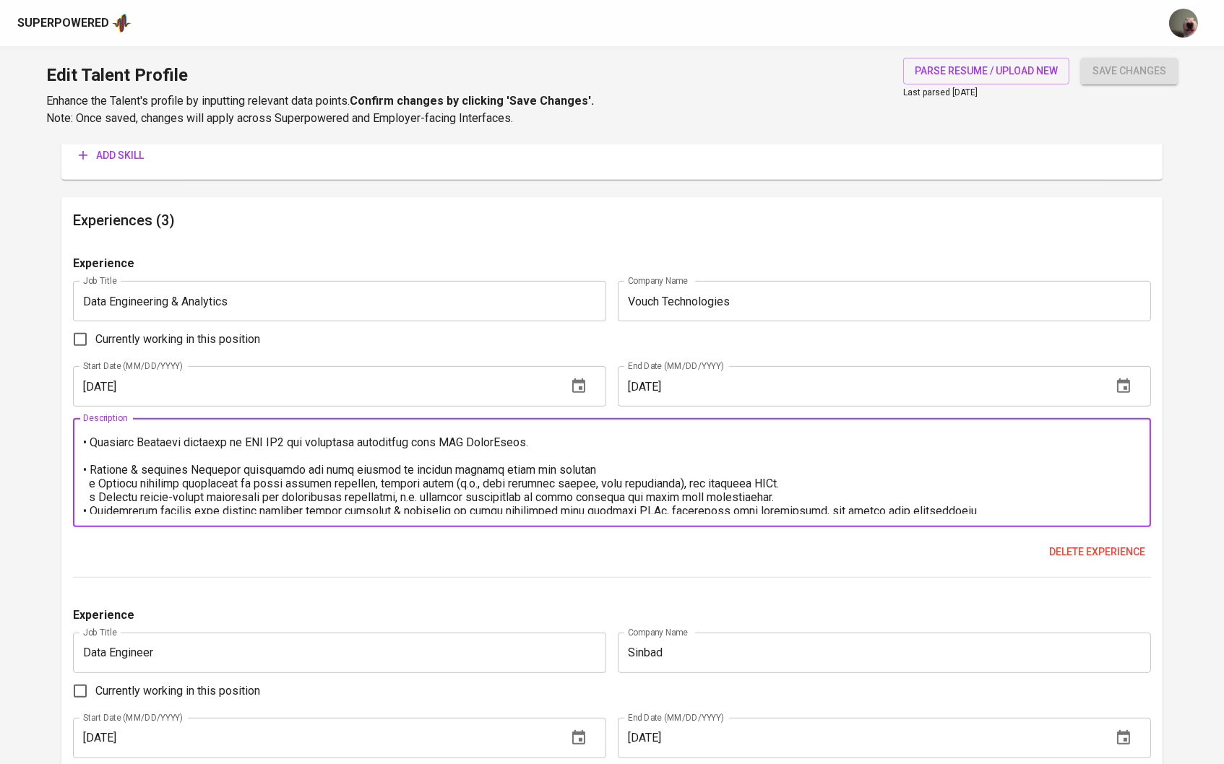
scroll to position [1155, 0]
click at [796, 493] on textarea at bounding box center [612, 472] width 1059 height 82
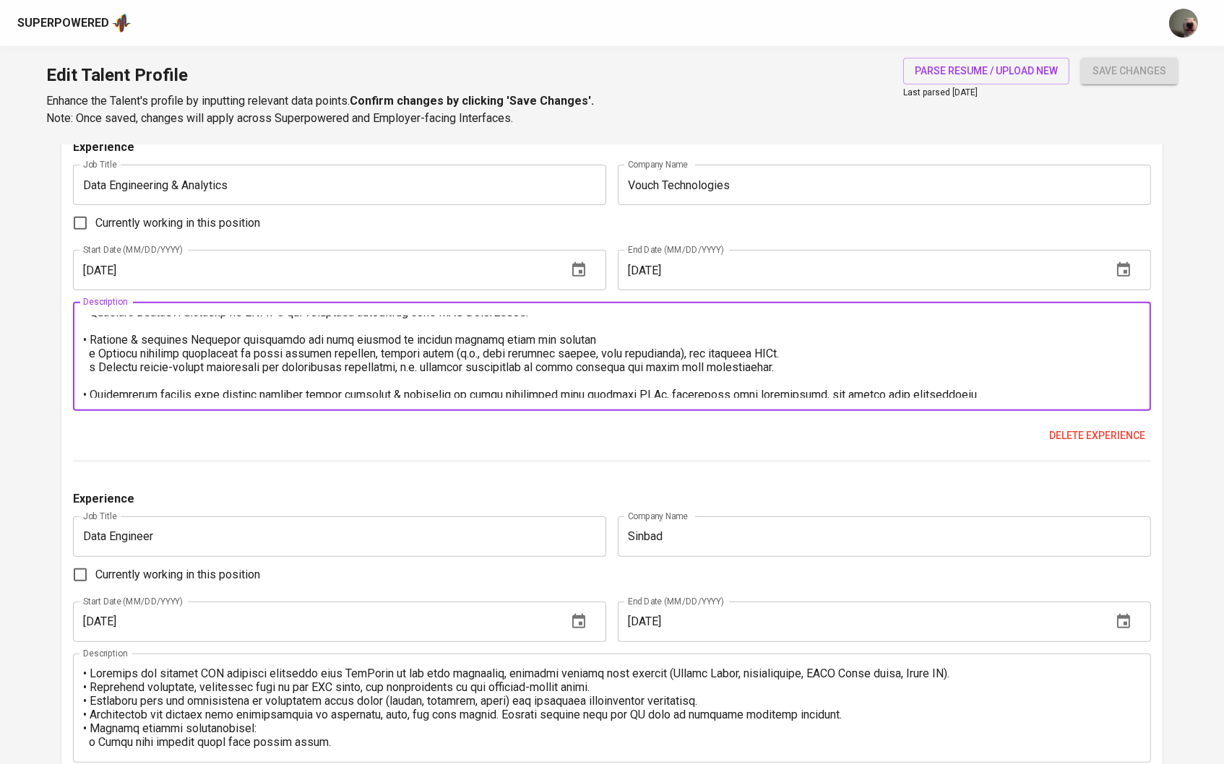
scroll to position [1328, 0]
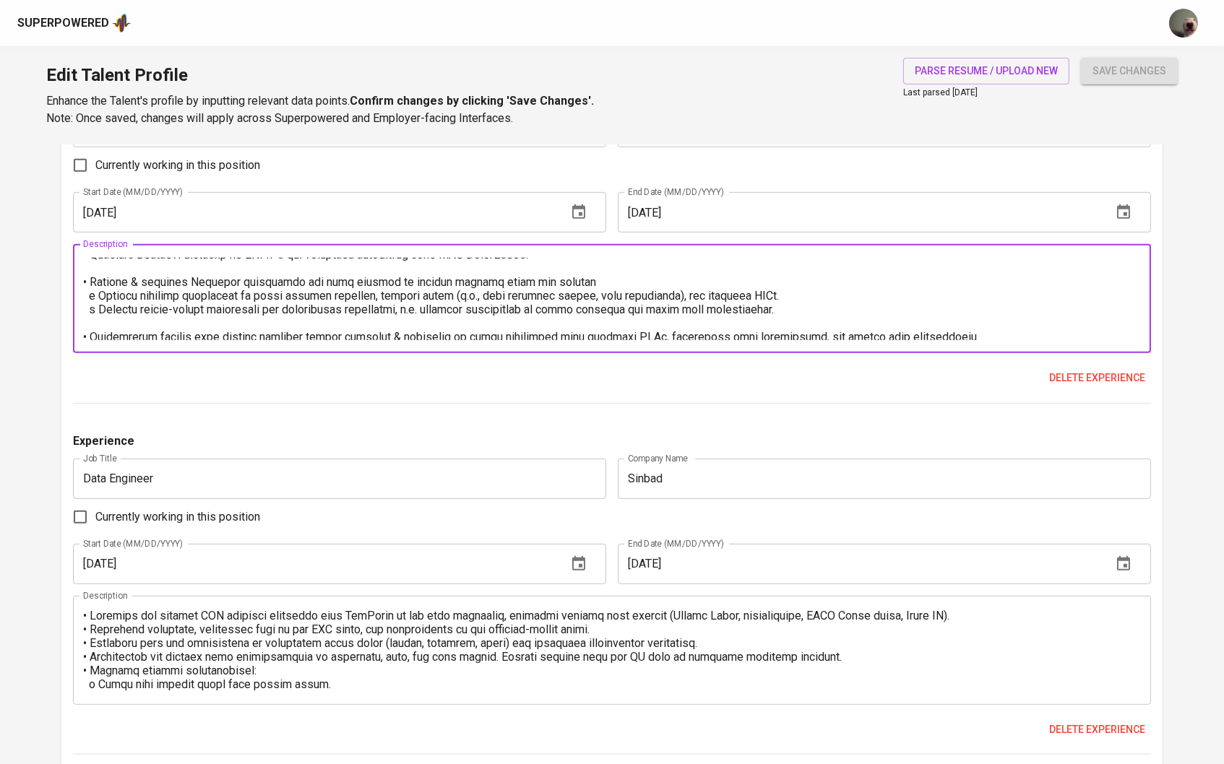
type textarea "Responsibilities: • Build, maintain, & improve ETL data pipeline o Design, buil…"
click at [80, 616] on div "Description" at bounding box center [612, 650] width 1079 height 109
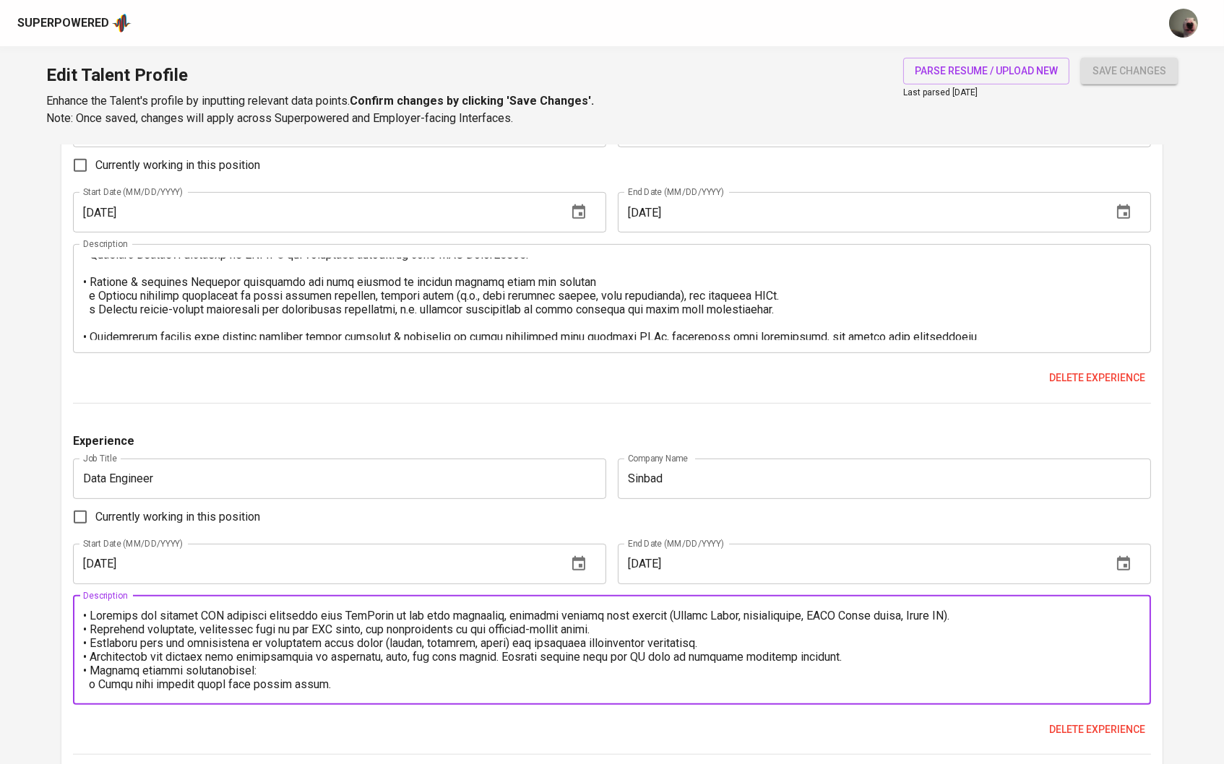
scroll to position [-1, 0]
click at [85, 621] on textarea at bounding box center [612, 650] width 1059 height 82
paste textarea "Responsibilities:"
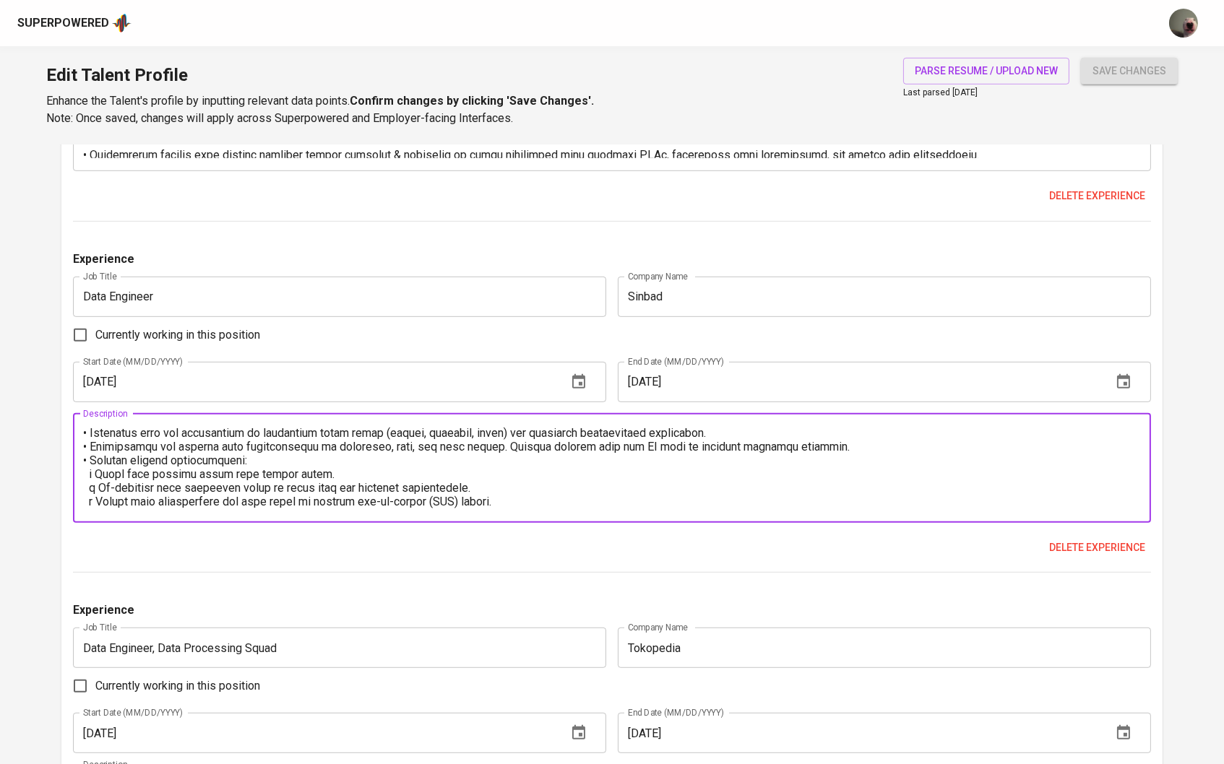
click at [840, 462] on textarea at bounding box center [612, 468] width 1059 height 82
click at [837, 447] on textarea at bounding box center [612, 468] width 1059 height 82
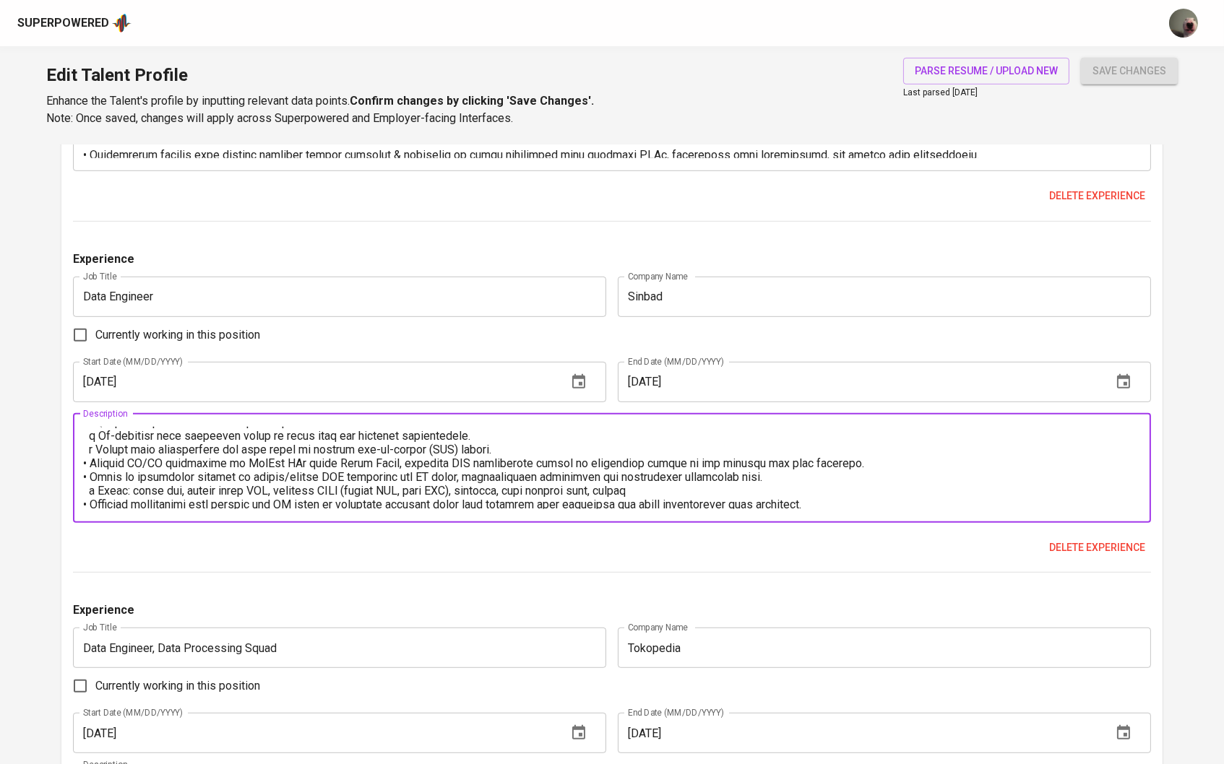
click at [551, 440] on textarea at bounding box center [612, 468] width 1059 height 82
click at [533, 445] on textarea at bounding box center [612, 468] width 1059 height 82
click at [817, 514] on div "Description" at bounding box center [612, 468] width 1079 height 109
click at [817, 504] on textarea at bounding box center [612, 468] width 1059 height 82
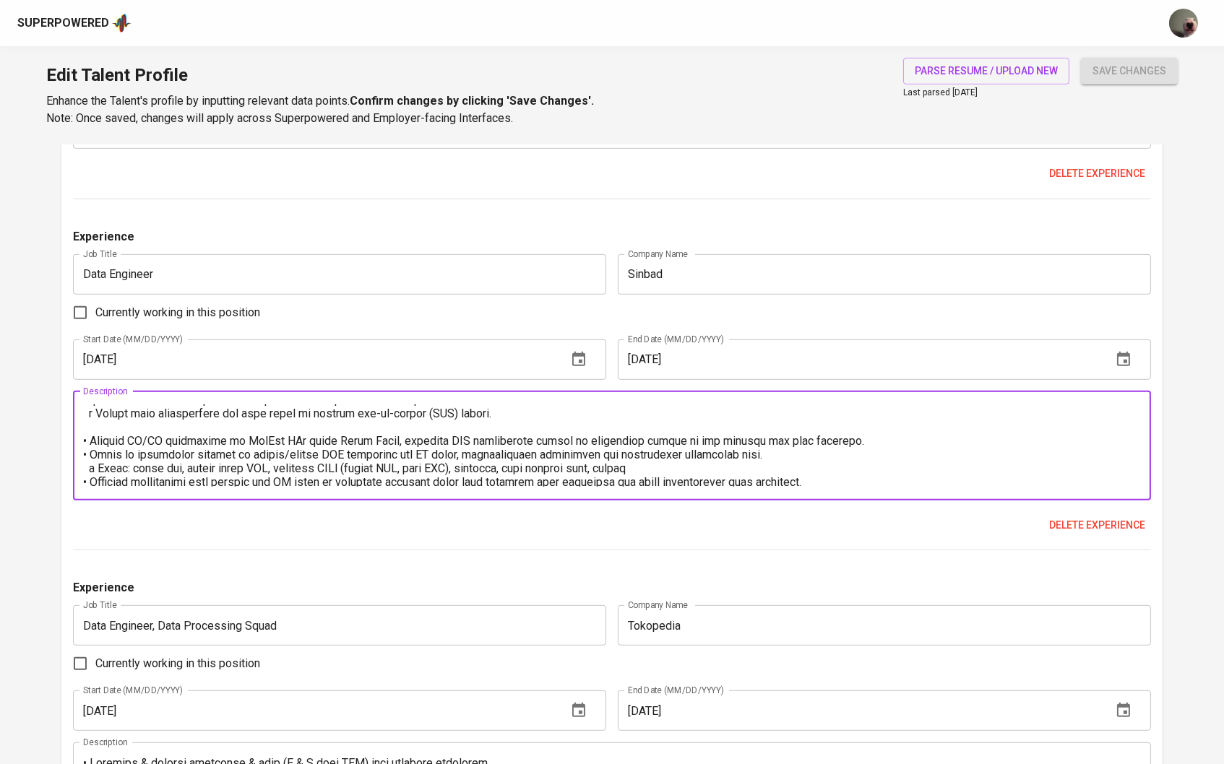
click at [808, 457] on textarea at bounding box center [612, 446] width 1059 height 82
click at [712, 473] on textarea at bounding box center [612, 446] width 1059 height 82
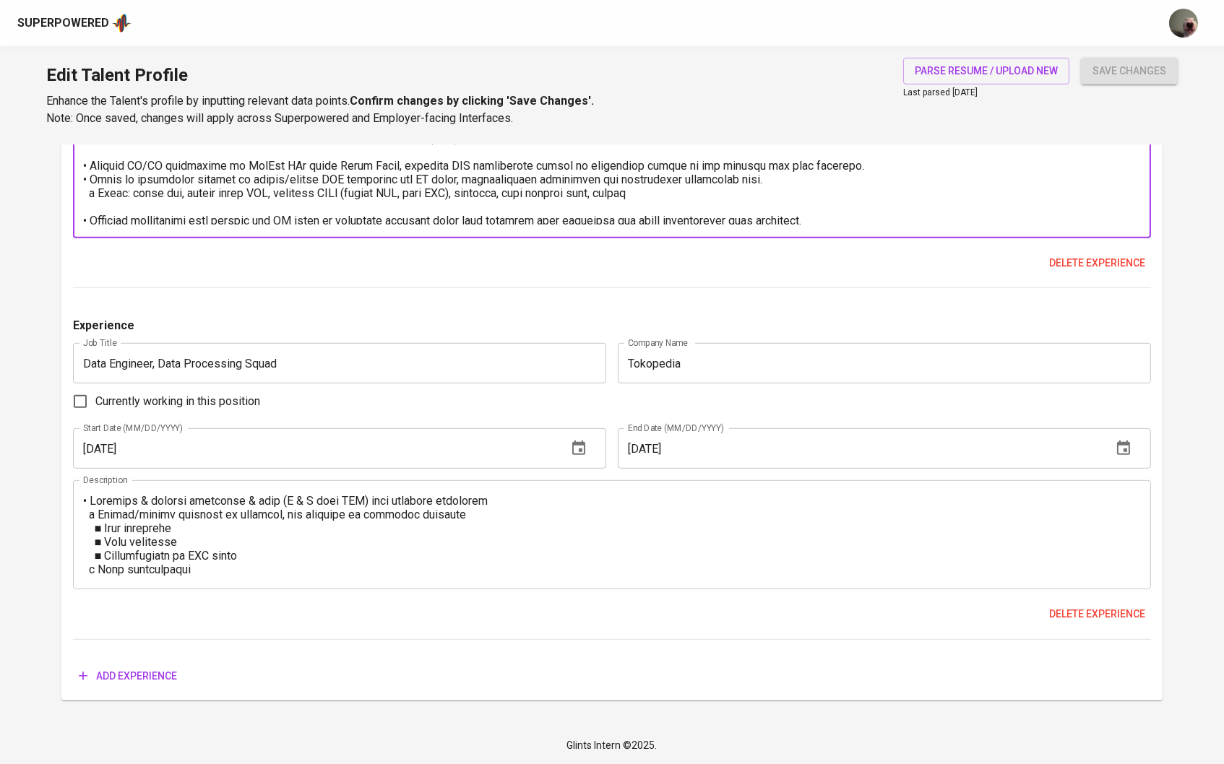
scroll to position [1797, 0]
type textarea "Responsibilities: • Maintain and enhance ETL pipeline framework with BigQuery a…"
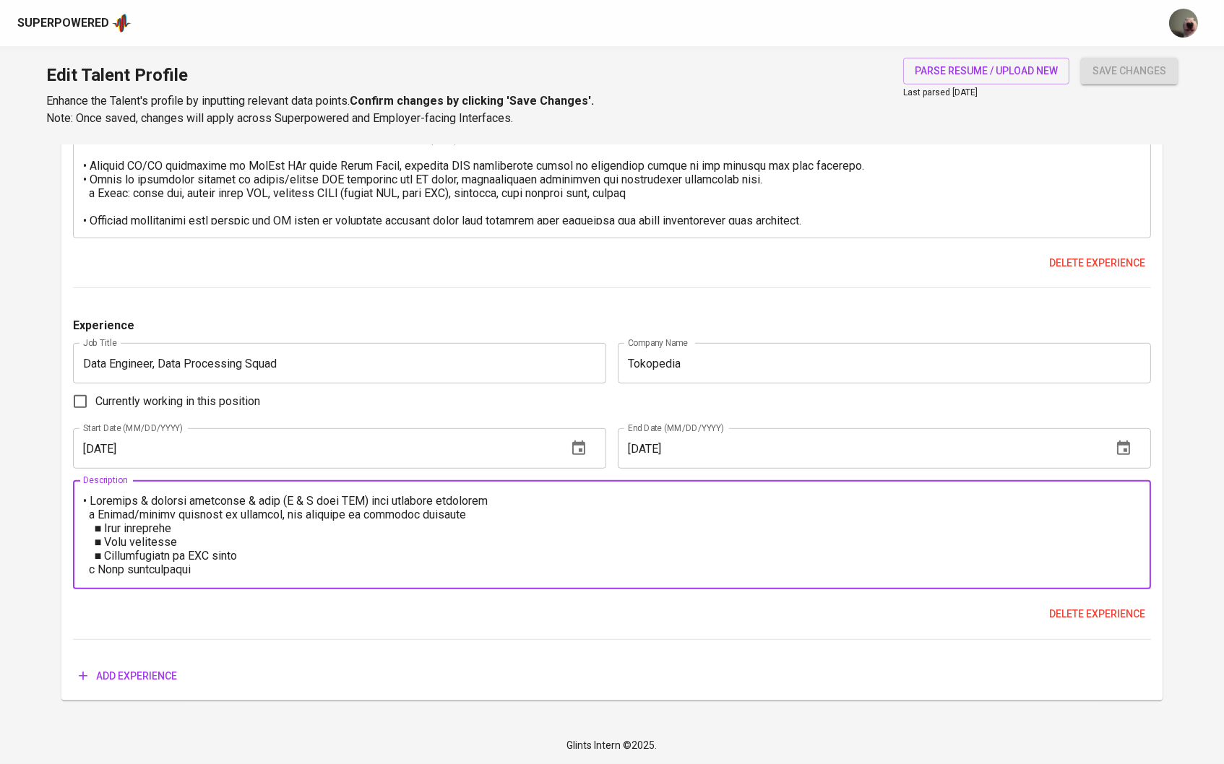
click at [83, 503] on textarea at bounding box center [612, 535] width 1059 height 82
paste textarea "Responsibilities:"
click at [248, 548] on textarea at bounding box center [612, 535] width 1059 height 82
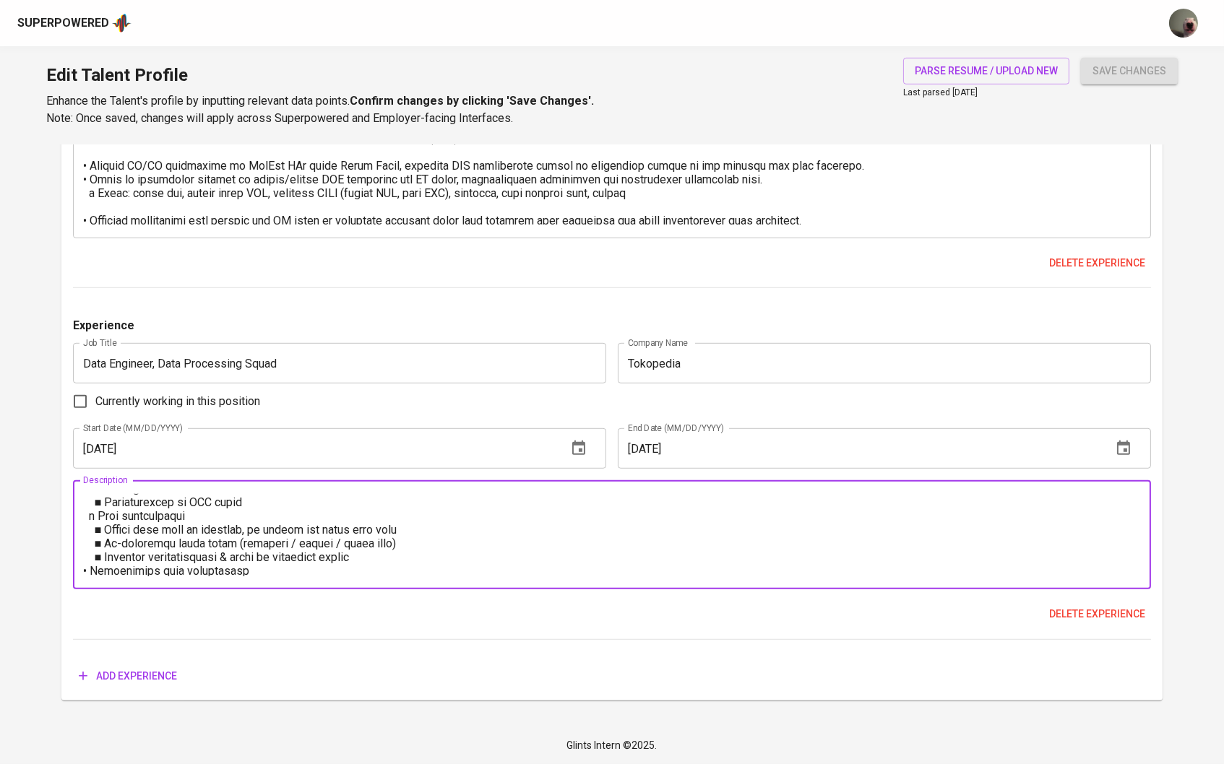
scroll to position [104, 0]
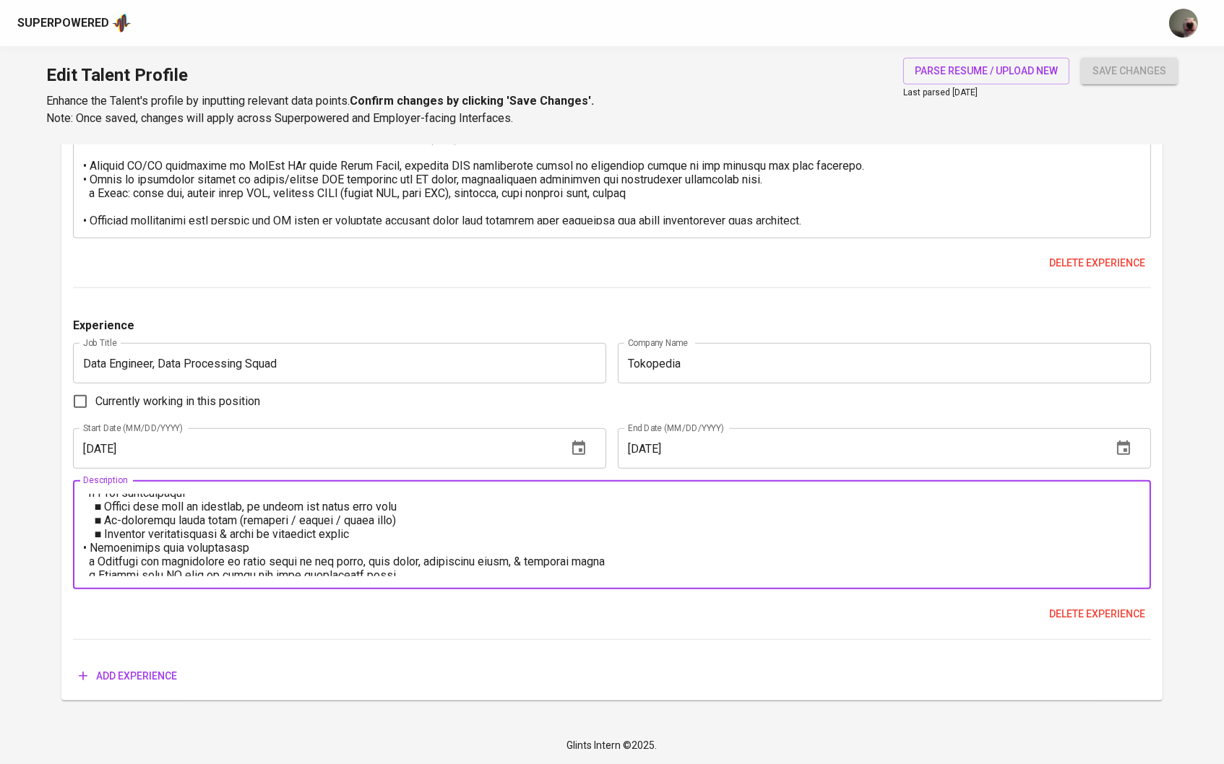
click at [383, 536] on textarea at bounding box center [612, 535] width 1059 height 82
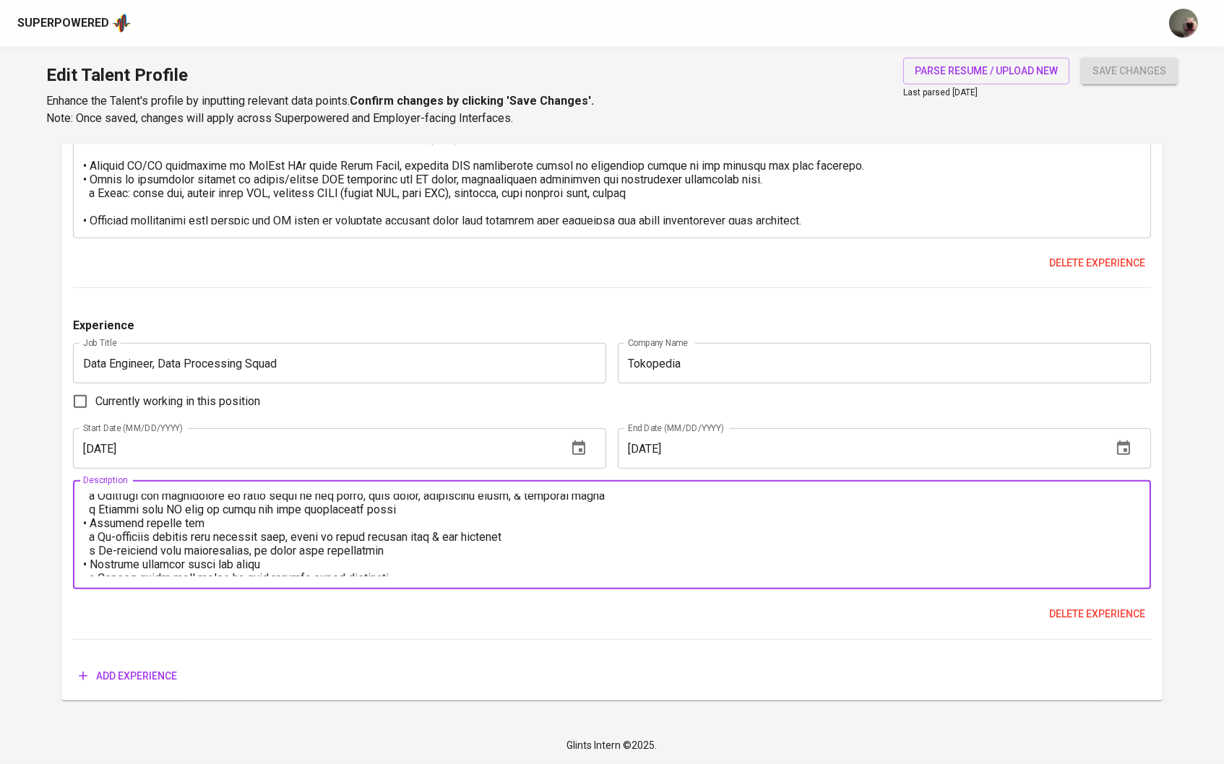
scroll to position [167, 0]
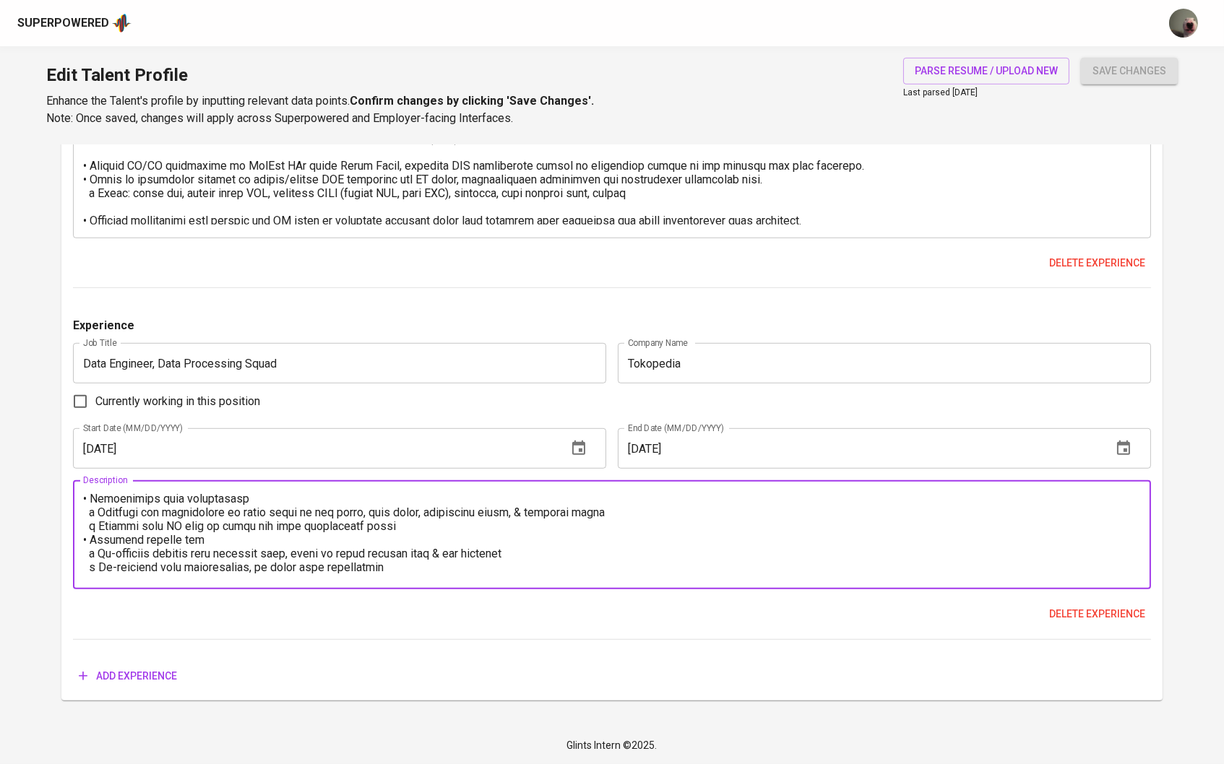
click at [408, 532] on textarea at bounding box center [612, 535] width 1059 height 82
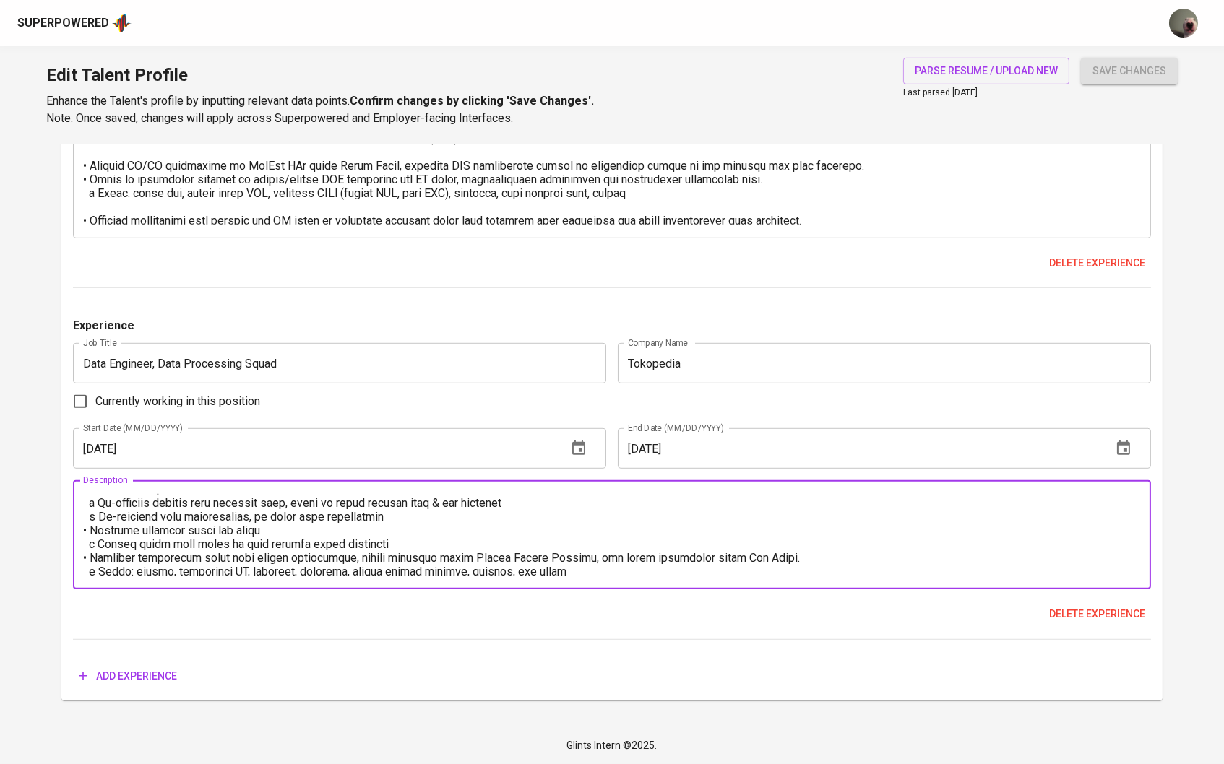
scroll to position [233, 0]
click at [404, 511] on textarea at bounding box center [612, 535] width 1059 height 82
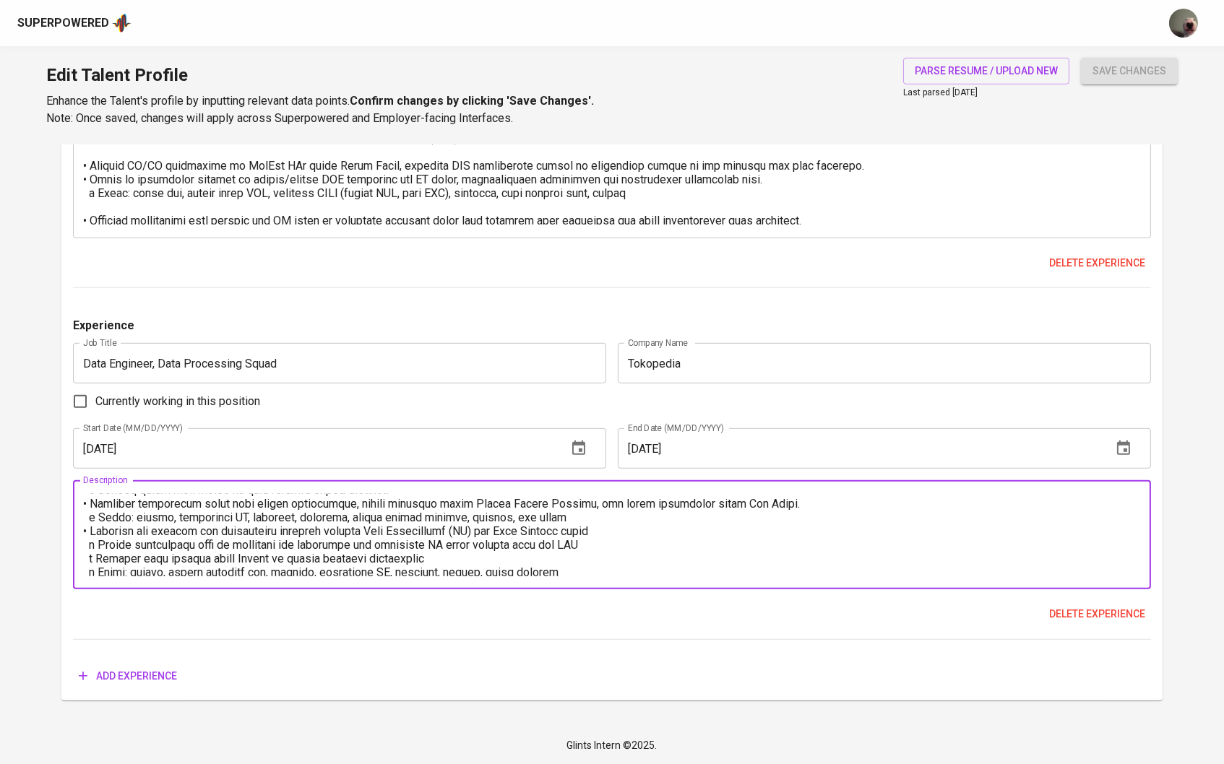
scroll to position [298, 0]
click at [625, 519] on textarea at bounding box center [612, 535] width 1059 height 82
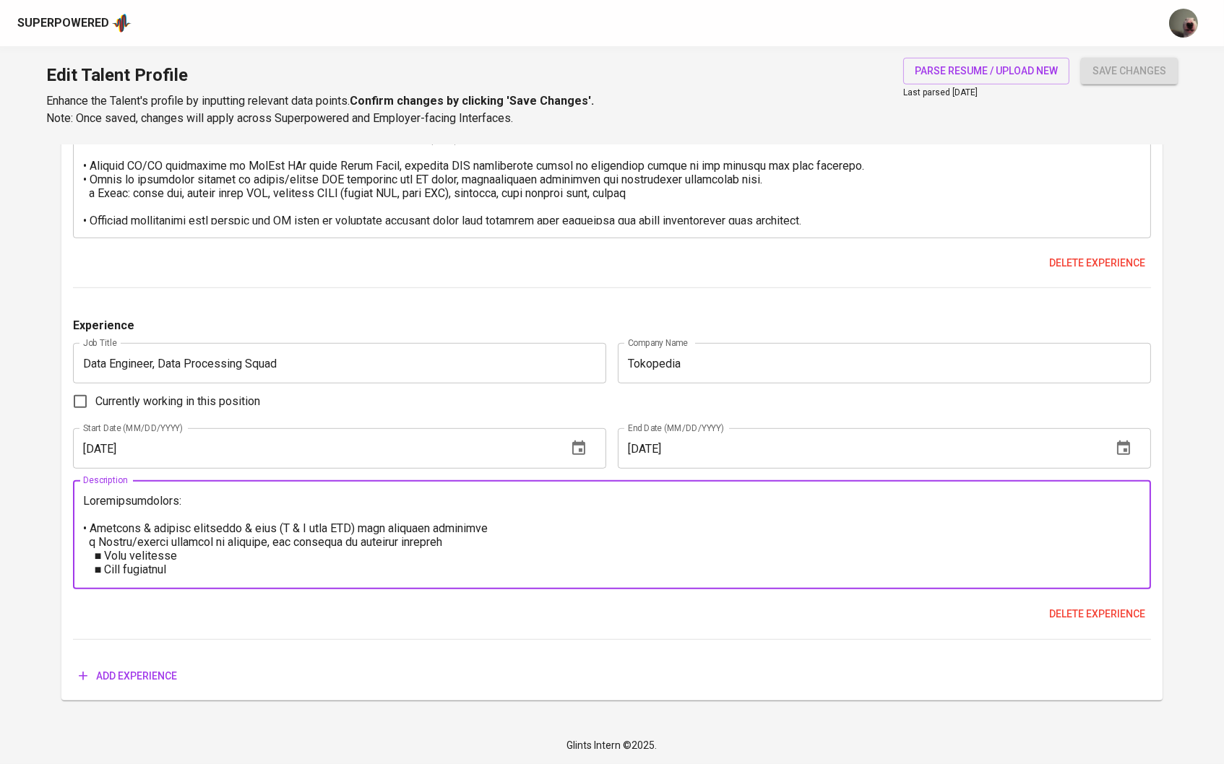
scroll to position [0, 0]
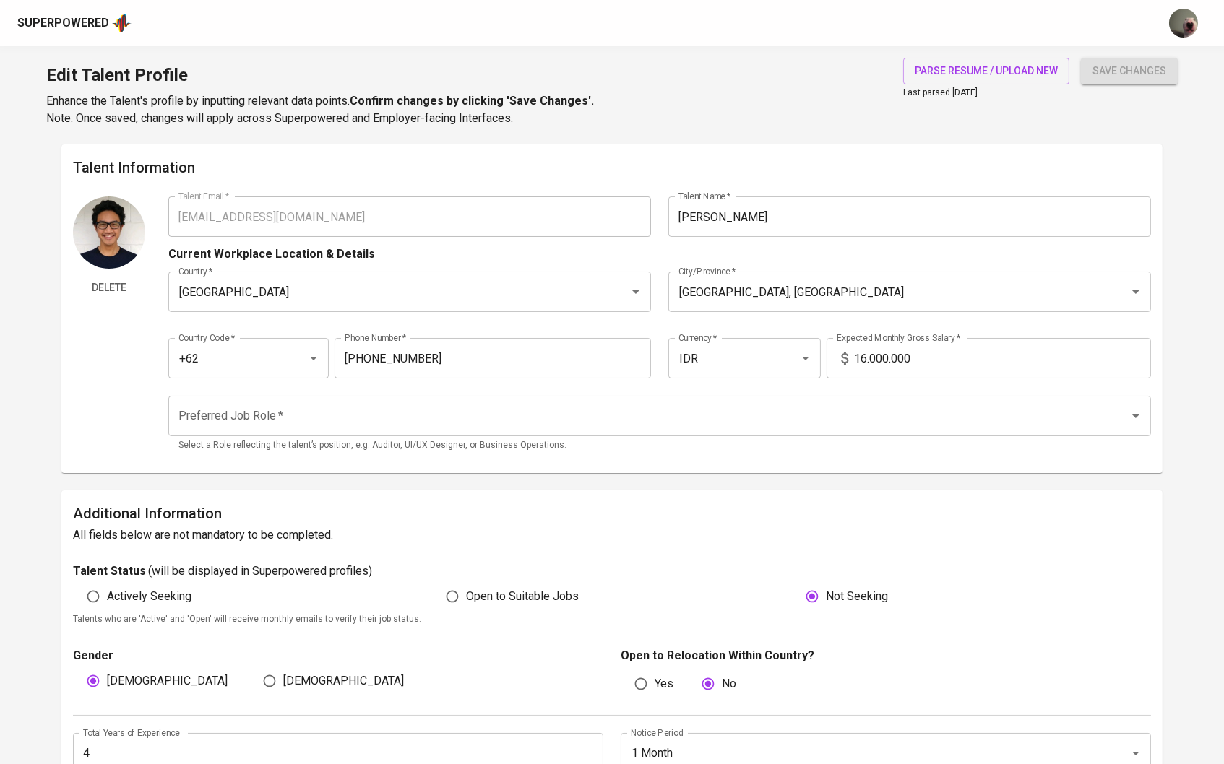
type textarea "Responsibilities: • Maintain & improve transform & load (T & L from ETL) data p…"
click at [1109, 73] on span "save changes" at bounding box center [1129, 71] width 74 height 18
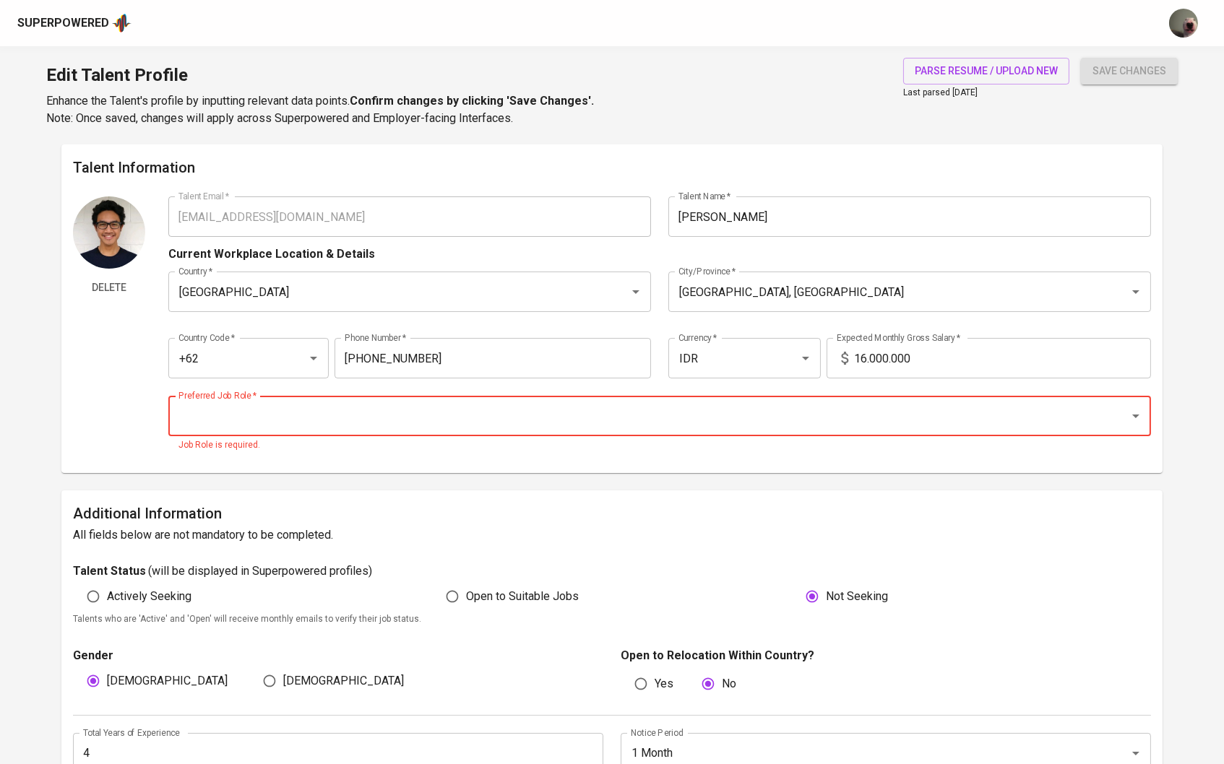
click at [672, 422] on input "Preferred Job Role   *" at bounding box center [640, 415] width 930 height 27
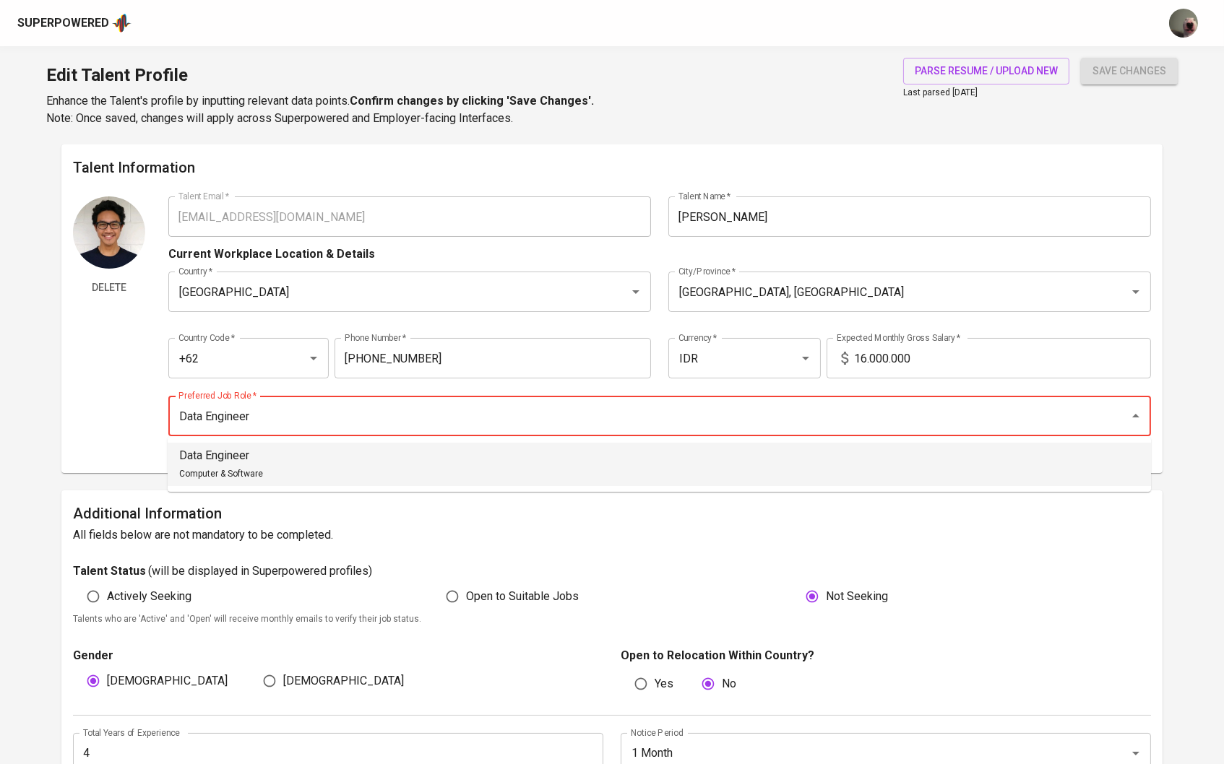
click at [546, 478] on li "Data Engineer Computer & Software" at bounding box center [659, 464] width 983 height 43
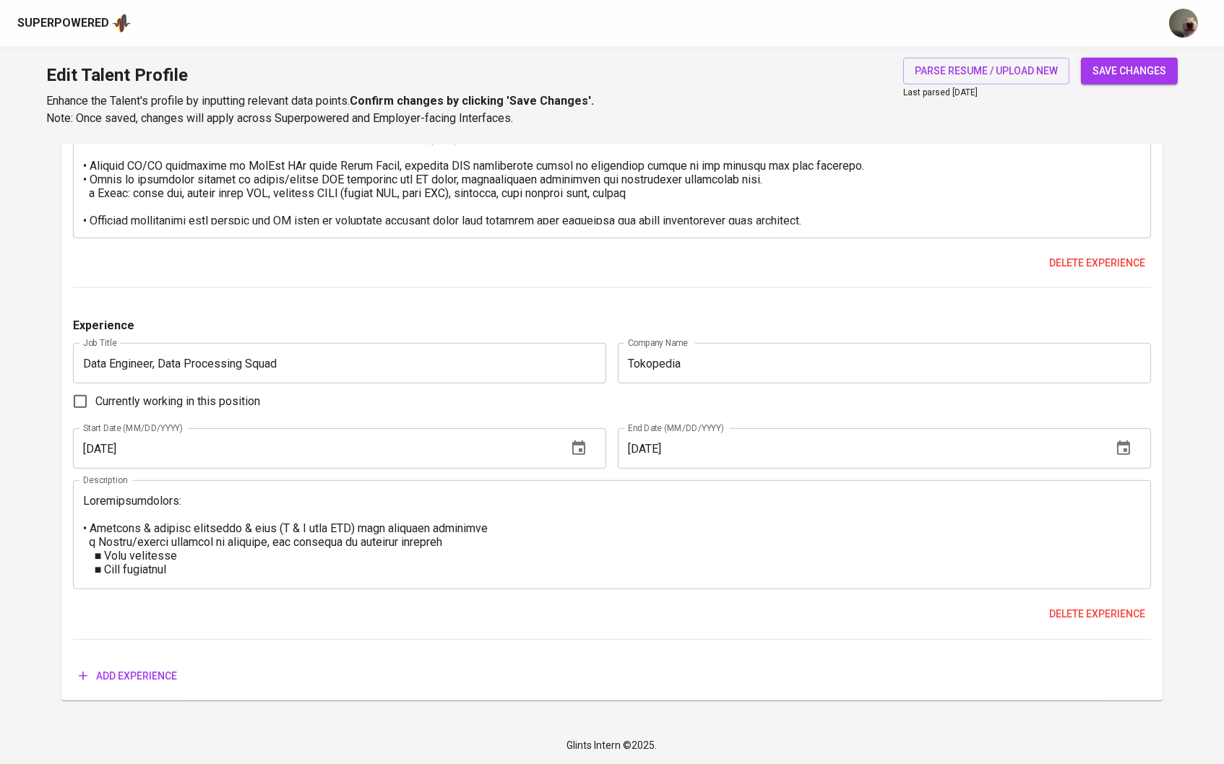
scroll to position [1797, 0]
type input "Data Engineer"
click at [172, 683] on span "Add experience" at bounding box center [128, 677] width 98 height 18
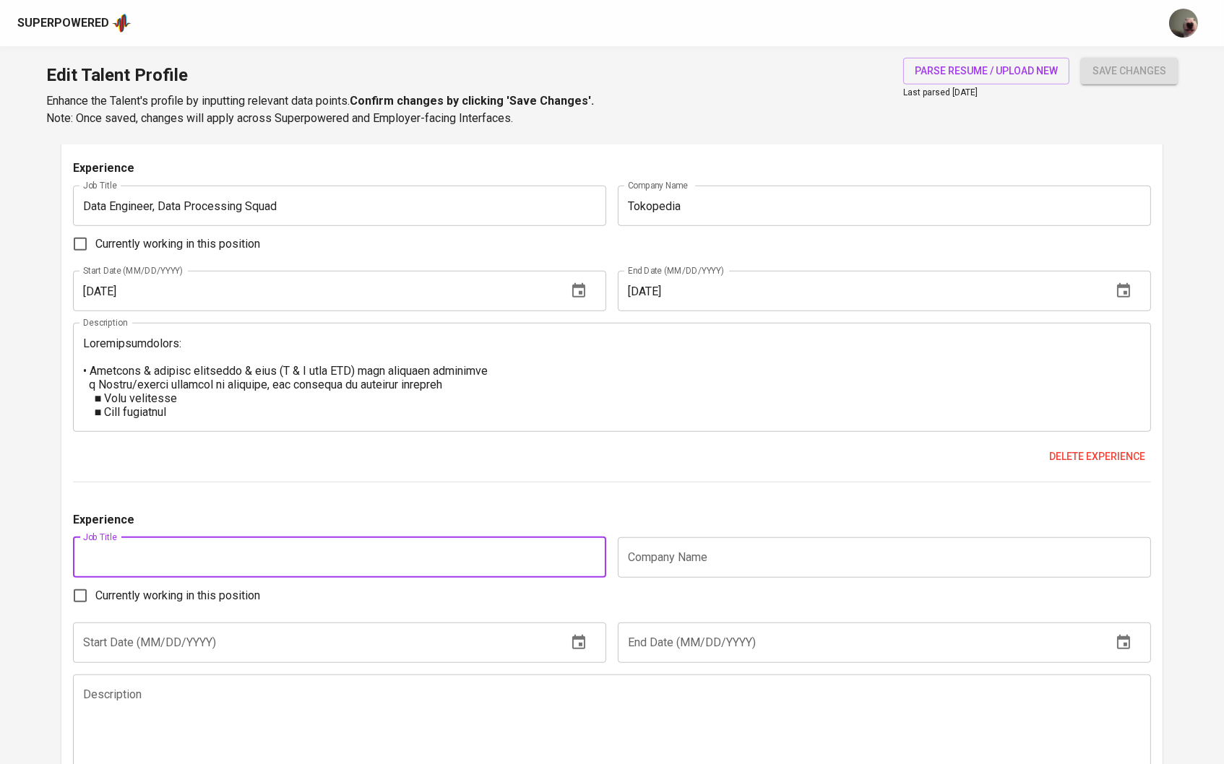
scroll to position [1954, 0]
type input "Business Inteligence Engineer"
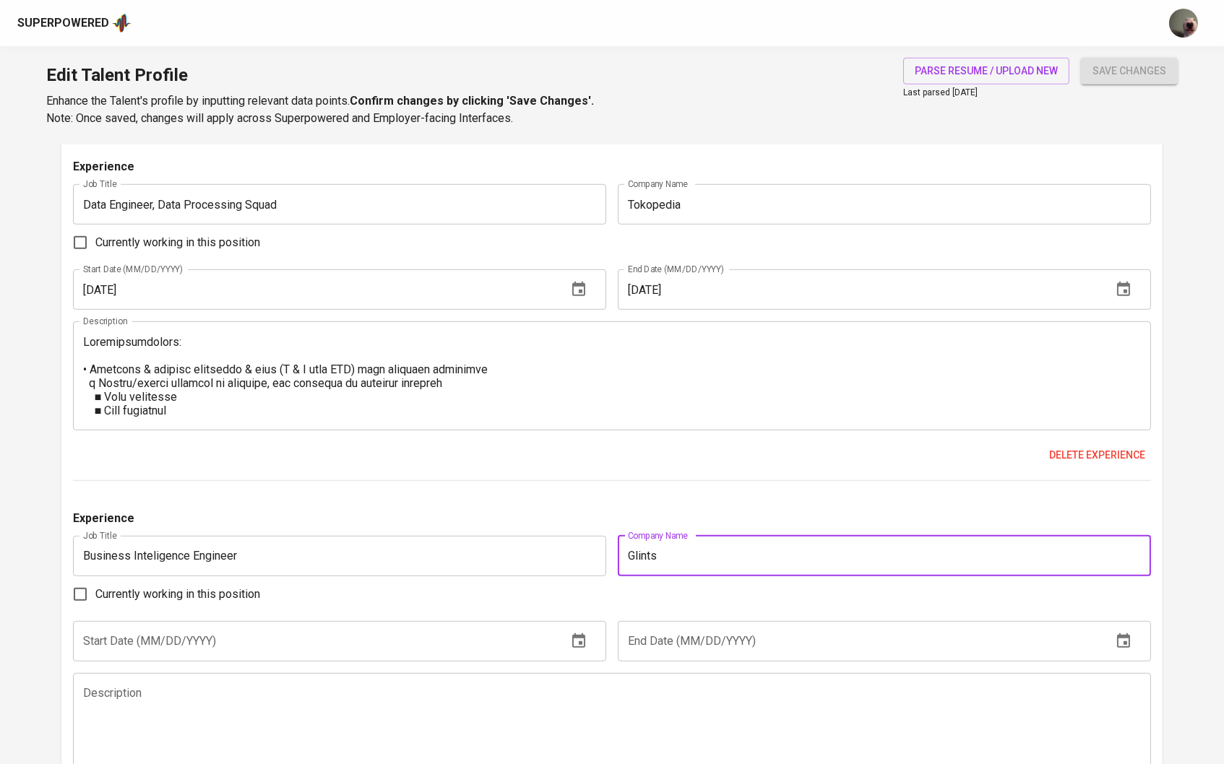
type input "Glints"
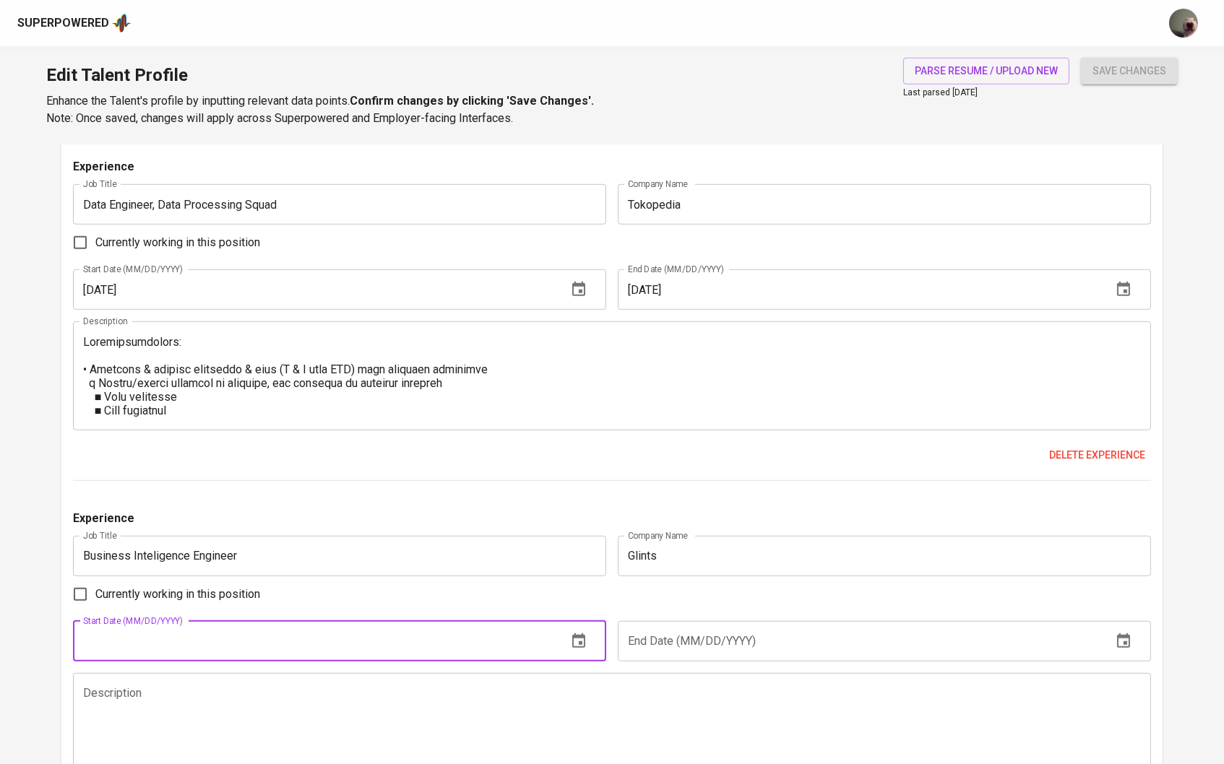
click at [449, 647] on input "text" at bounding box center [314, 641] width 483 height 40
click at [584, 648] on icon "button" at bounding box center [578, 641] width 13 height 14
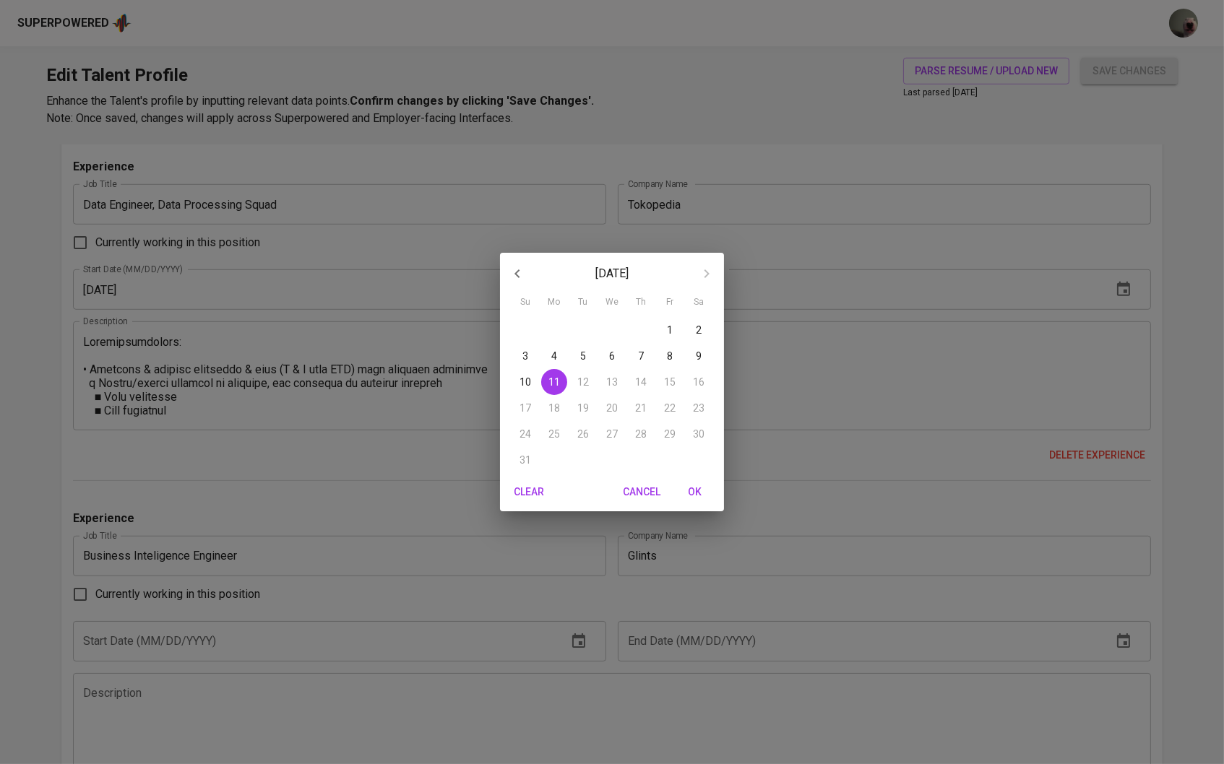
click at [653, 272] on p "August 2025" at bounding box center [612, 273] width 155 height 17
click at [642, 272] on p "August 2025" at bounding box center [612, 273] width 155 height 17
click at [482, 634] on div "August 2025 Su Mo Tu We Th Fr Sa 27 28 29 30 31 1 2 3 4 5 6 7 8 9 10 11 12 13 1…" at bounding box center [612, 382] width 1224 height 764
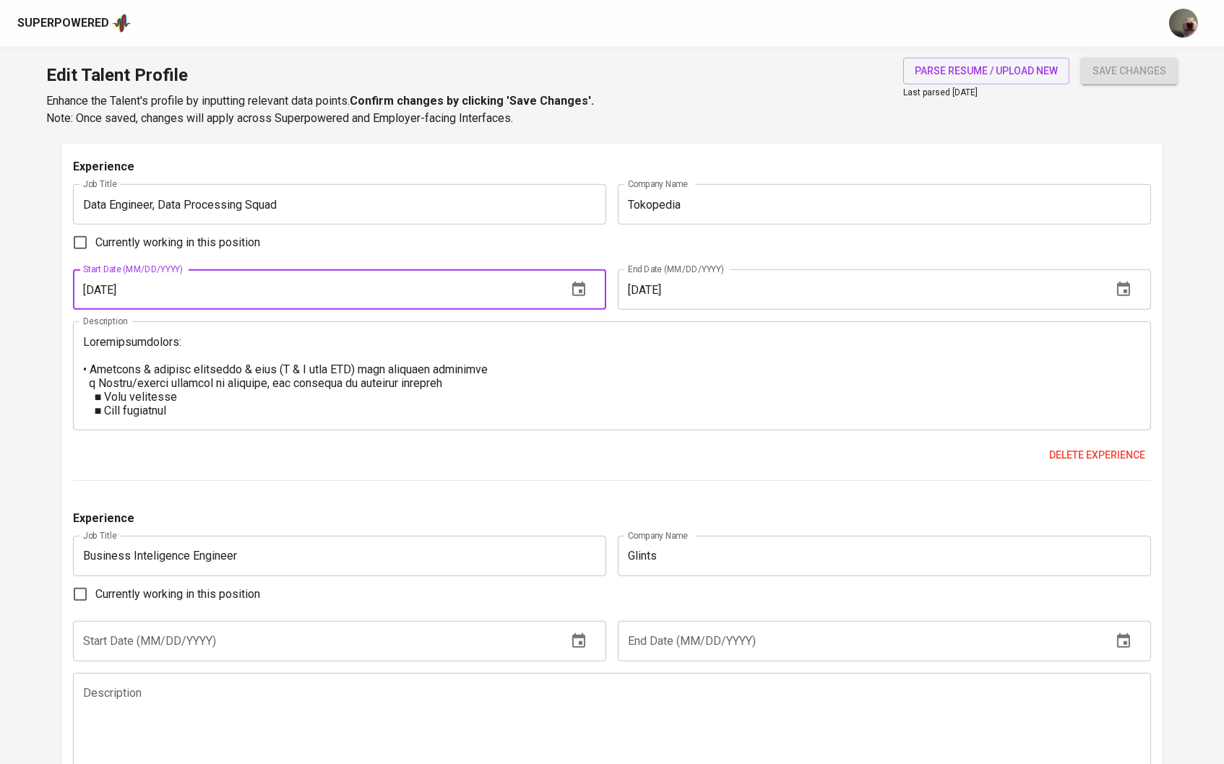
click at [502, 294] on input "01/01/2022" at bounding box center [314, 290] width 483 height 40
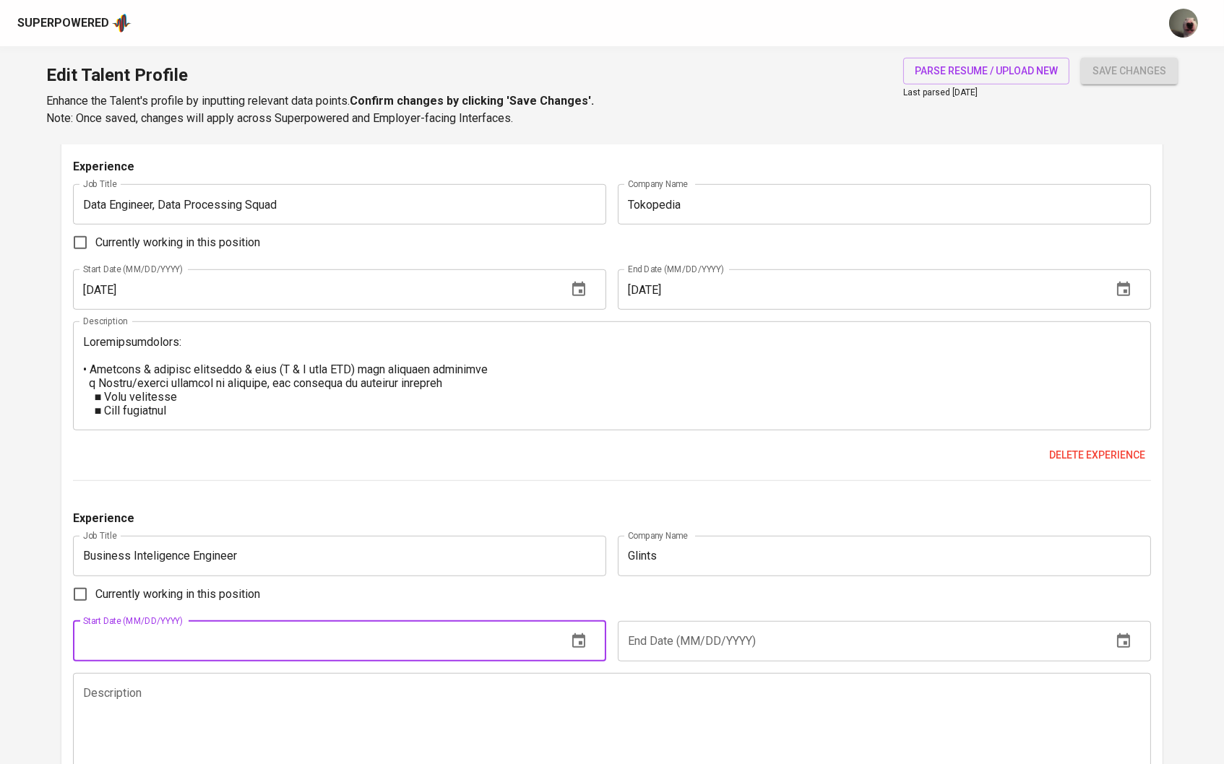
click at [273, 639] on input "text" at bounding box center [314, 641] width 483 height 40
paste input "01/01/2022"
click at [254, 644] on input "01/01/2022" at bounding box center [314, 641] width 483 height 40
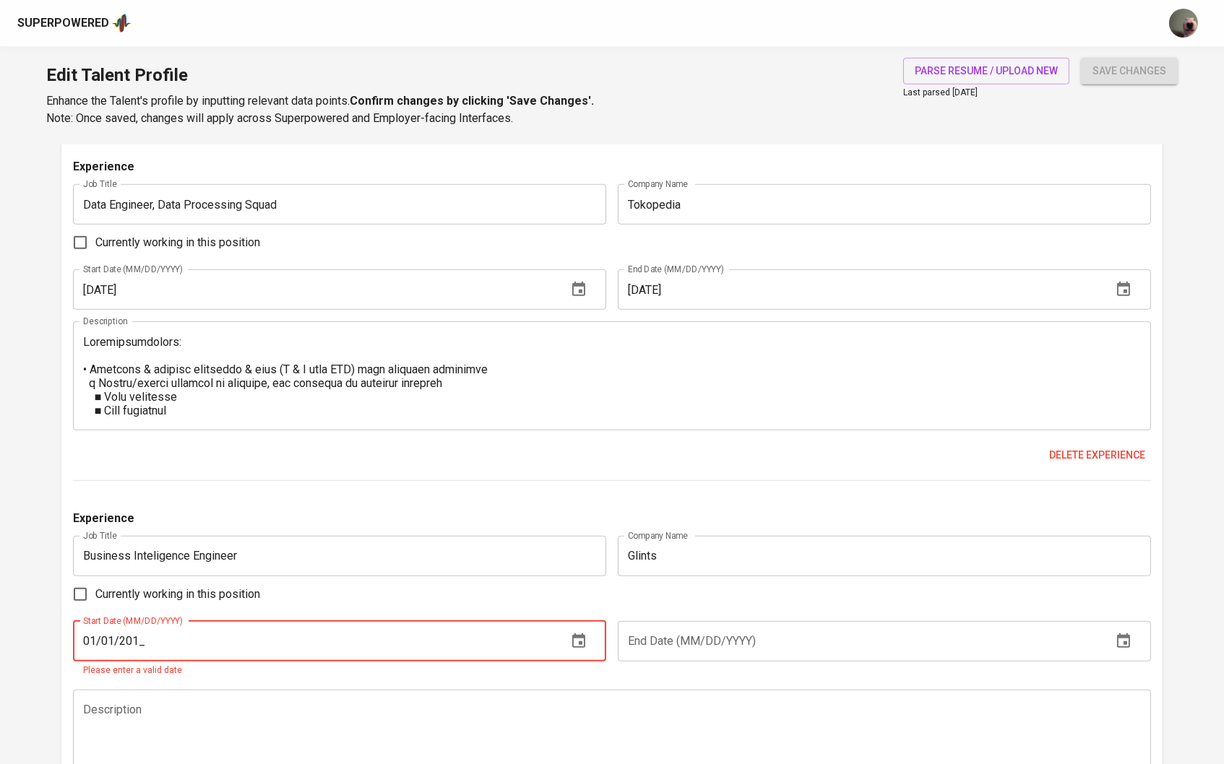
type input "01/01/2019"
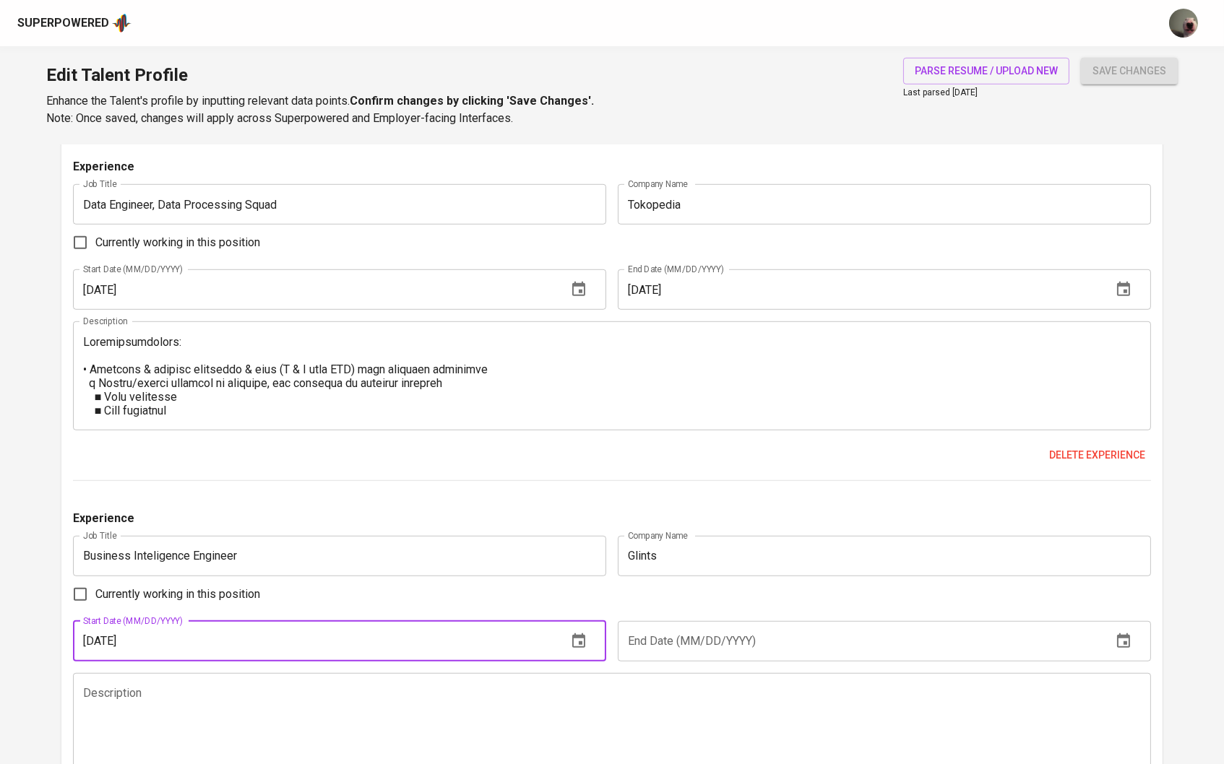
click at [772, 649] on input "text" at bounding box center [859, 641] width 483 height 40
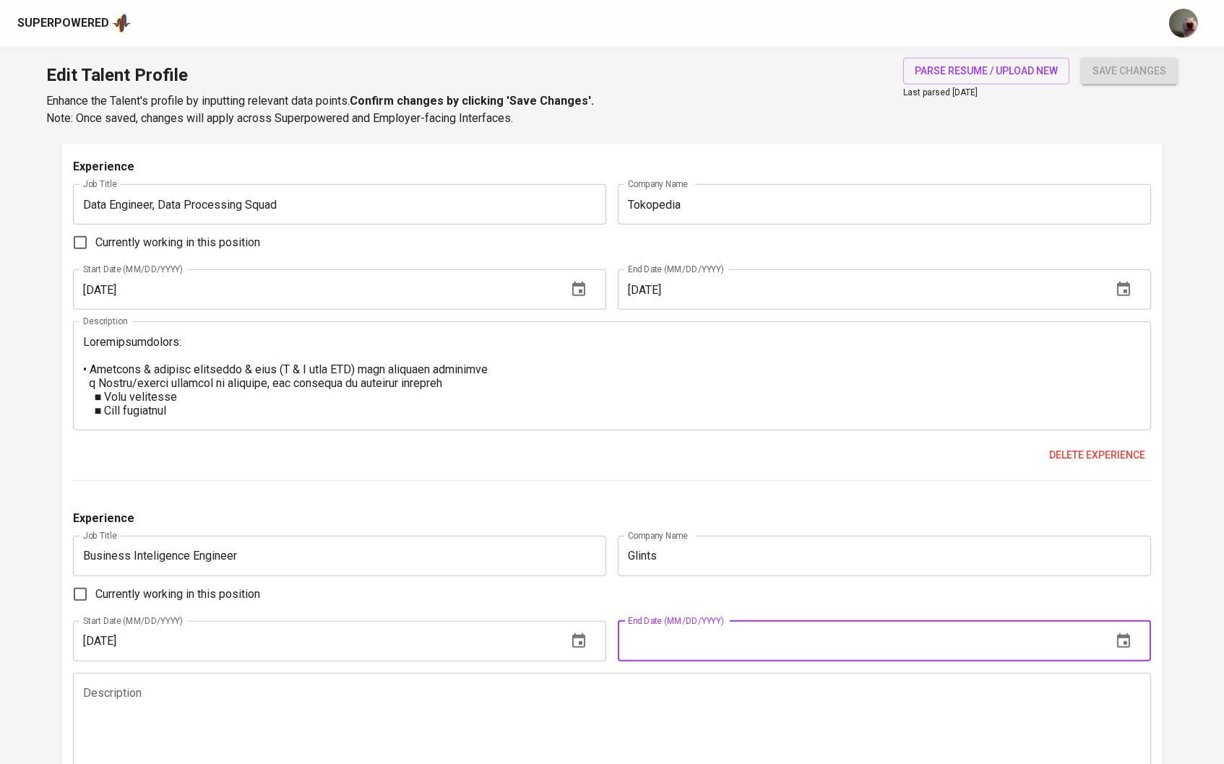
paste input "01/01/2022"
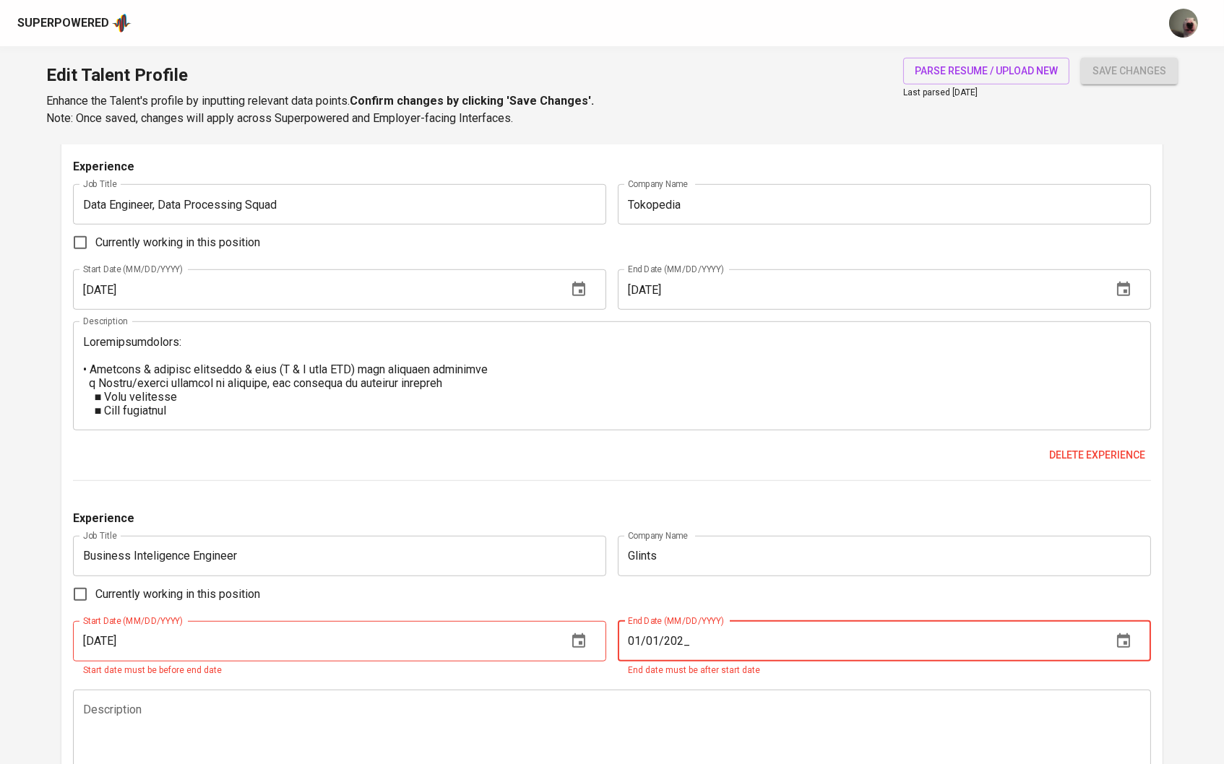
type input "01/01/2021"
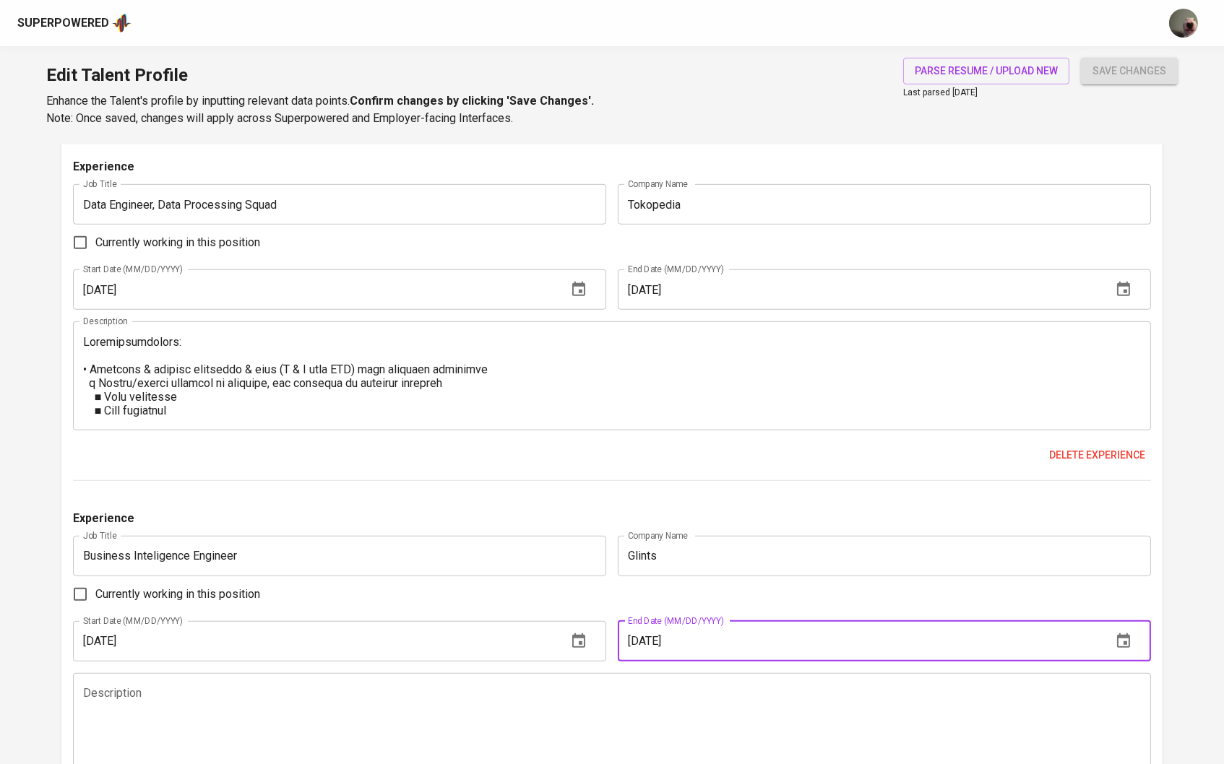
click at [570, 650] on icon "button" at bounding box center [578, 641] width 17 height 17
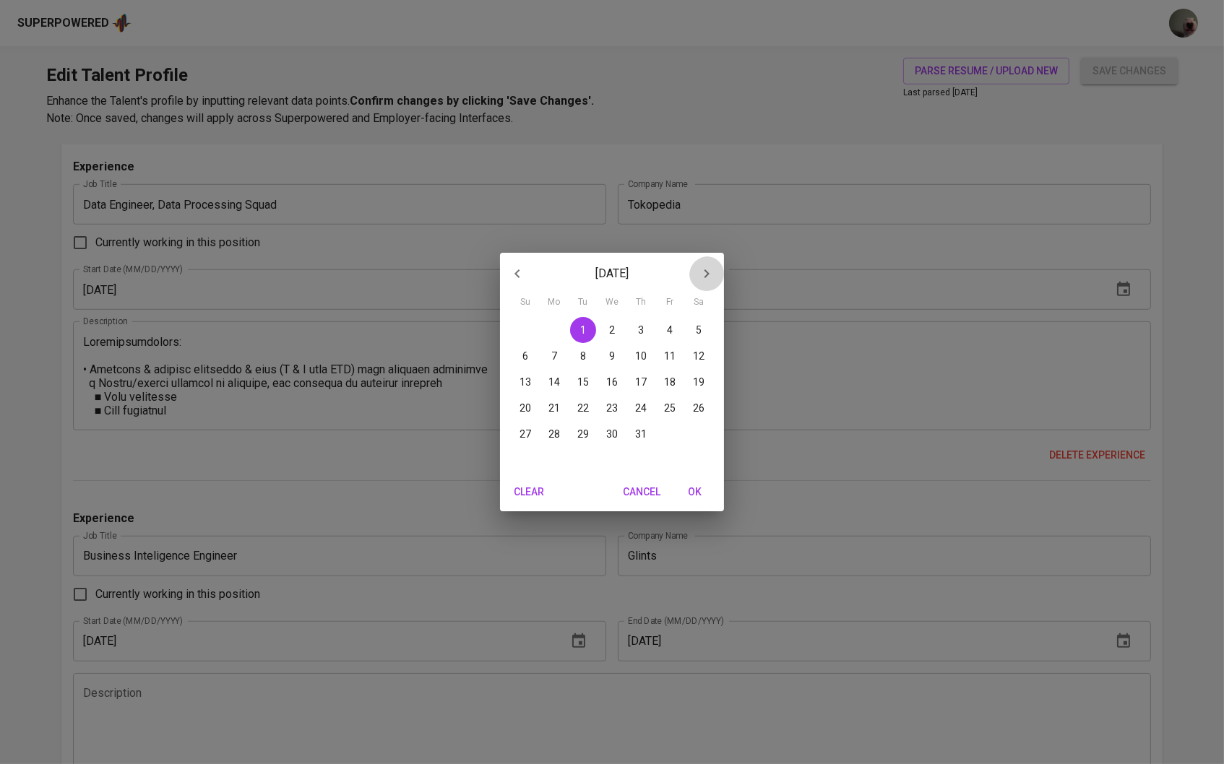
click at [691, 272] on button "button" at bounding box center [706, 273] width 35 height 35
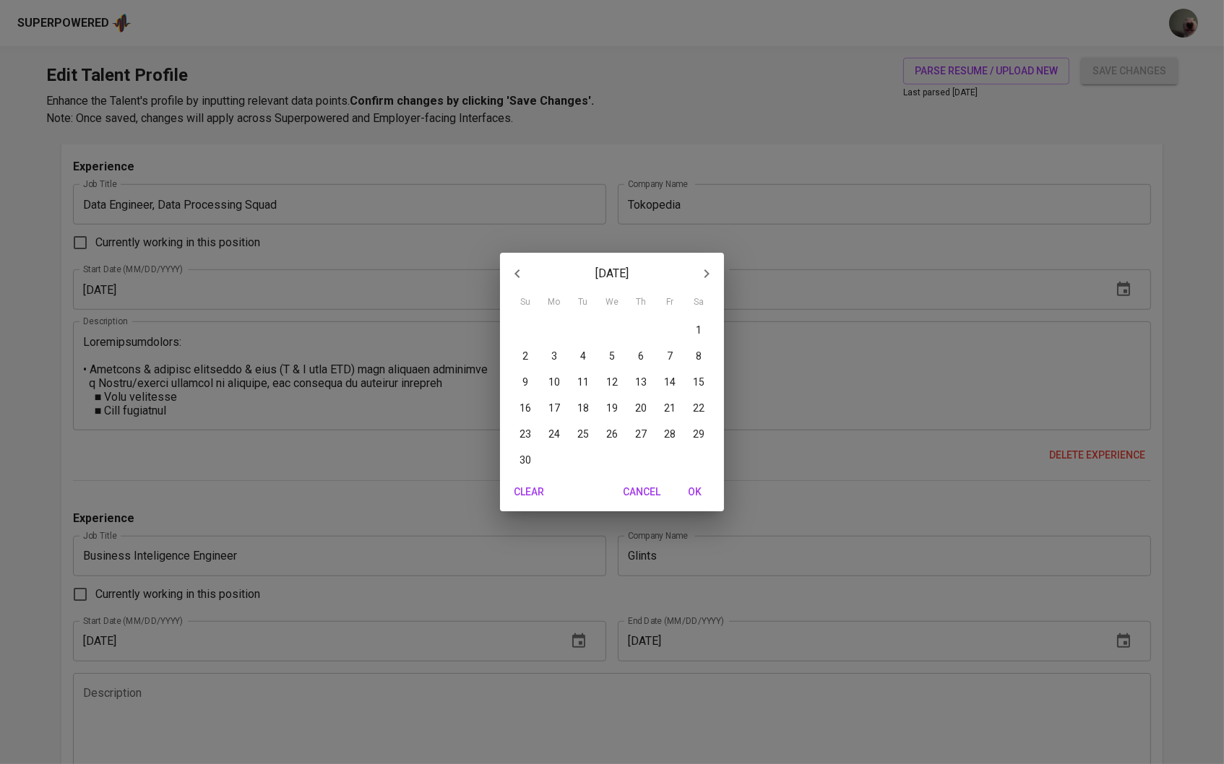
click at [691, 272] on button "button" at bounding box center [706, 273] width 35 height 35
click at [642, 330] on p "1" at bounding box center [641, 330] width 6 height 14
type input "08/01/2019"
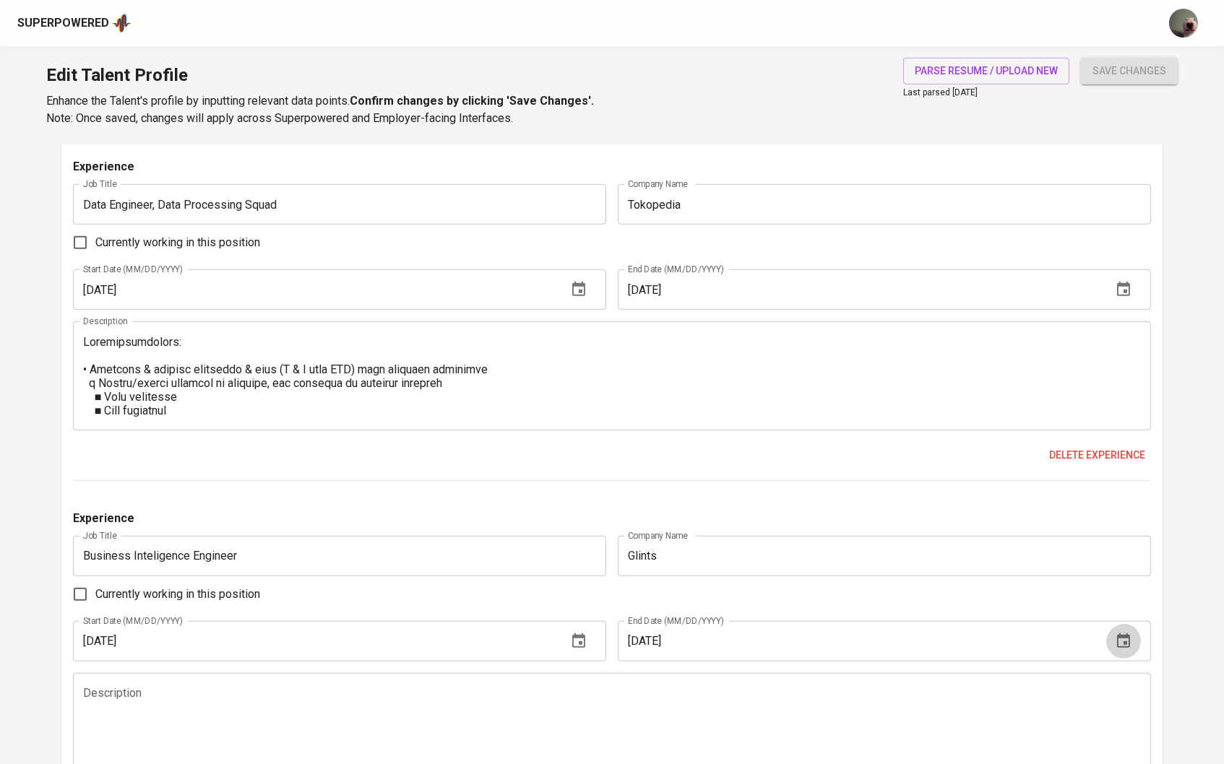
click at [1125, 642] on icon "button" at bounding box center [1123, 641] width 13 height 14
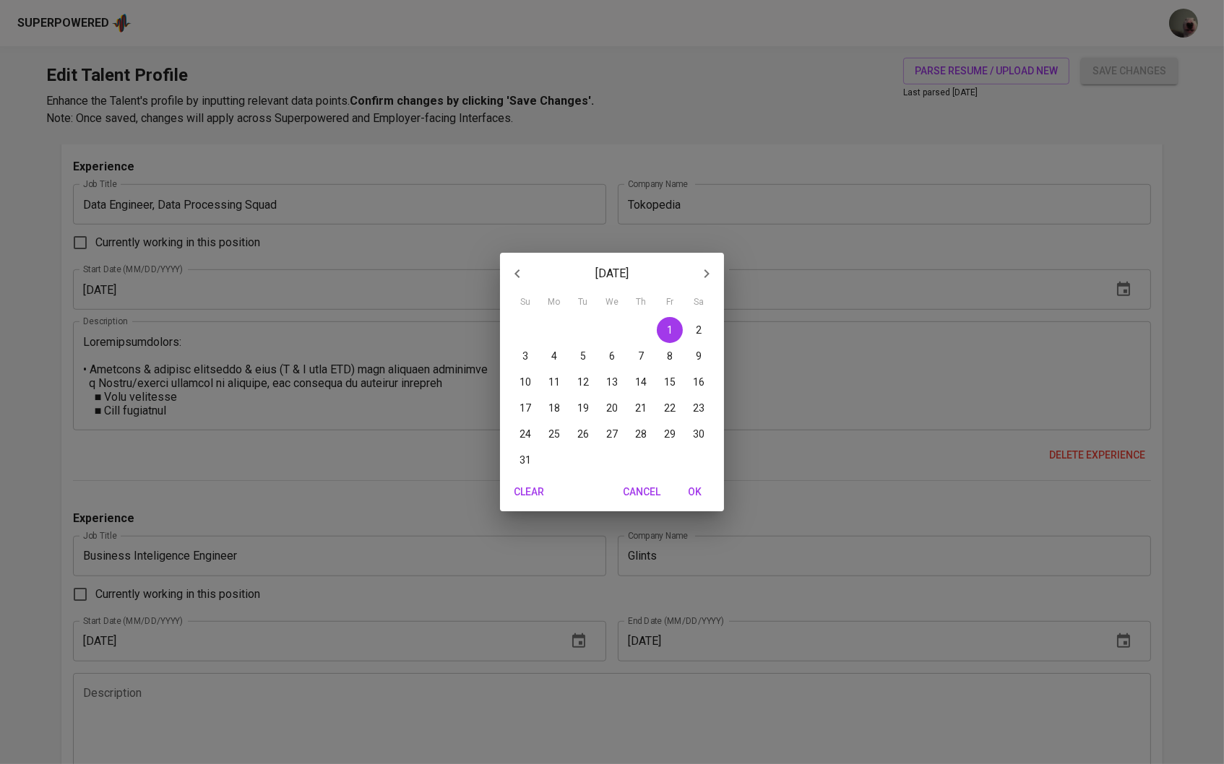
click at [698, 270] on icon "button" at bounding box center [706, 273] width 17 height 17
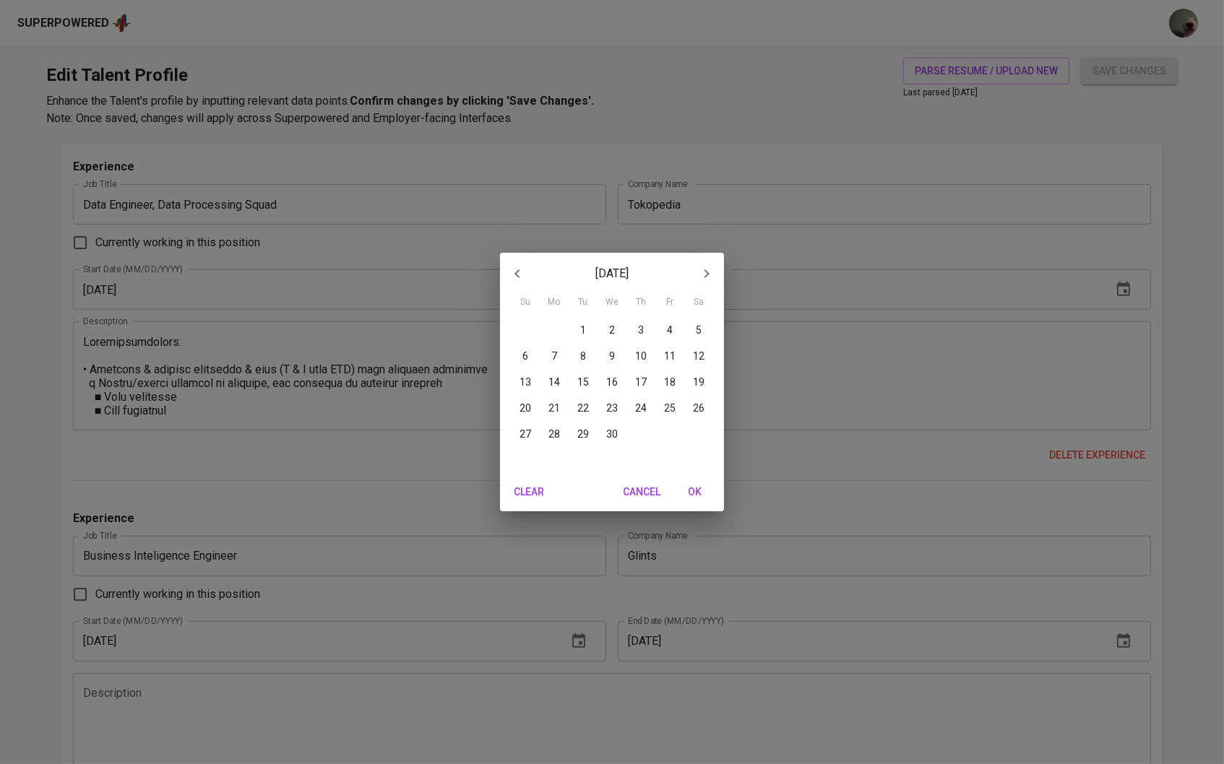
click at [698, 270] on icon "button" at bounding box center [706, 273] width 17 height 17
click at [516, 330] on span "1" at bounding box center [525, 330] width 26 height 14
type input "08/01/2021"
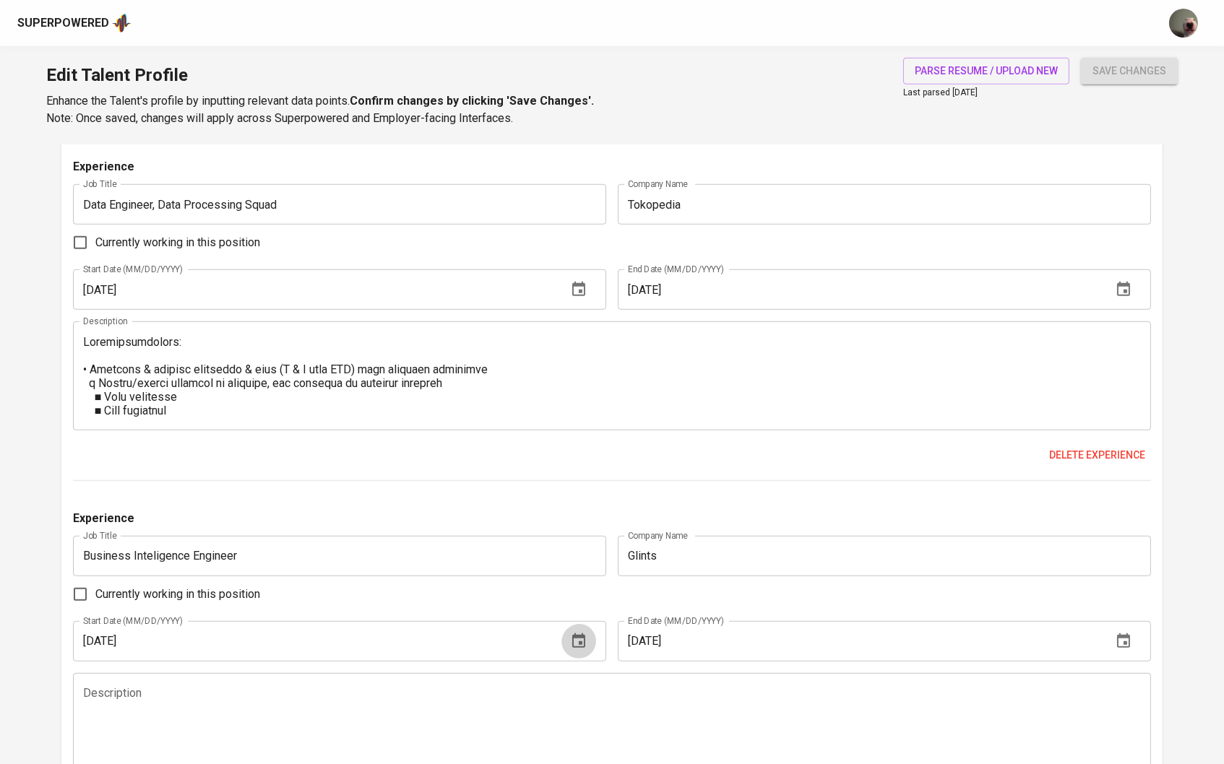
click at [576, 649] on icon "button" at bounding box center [578, 641] width 17 height 17
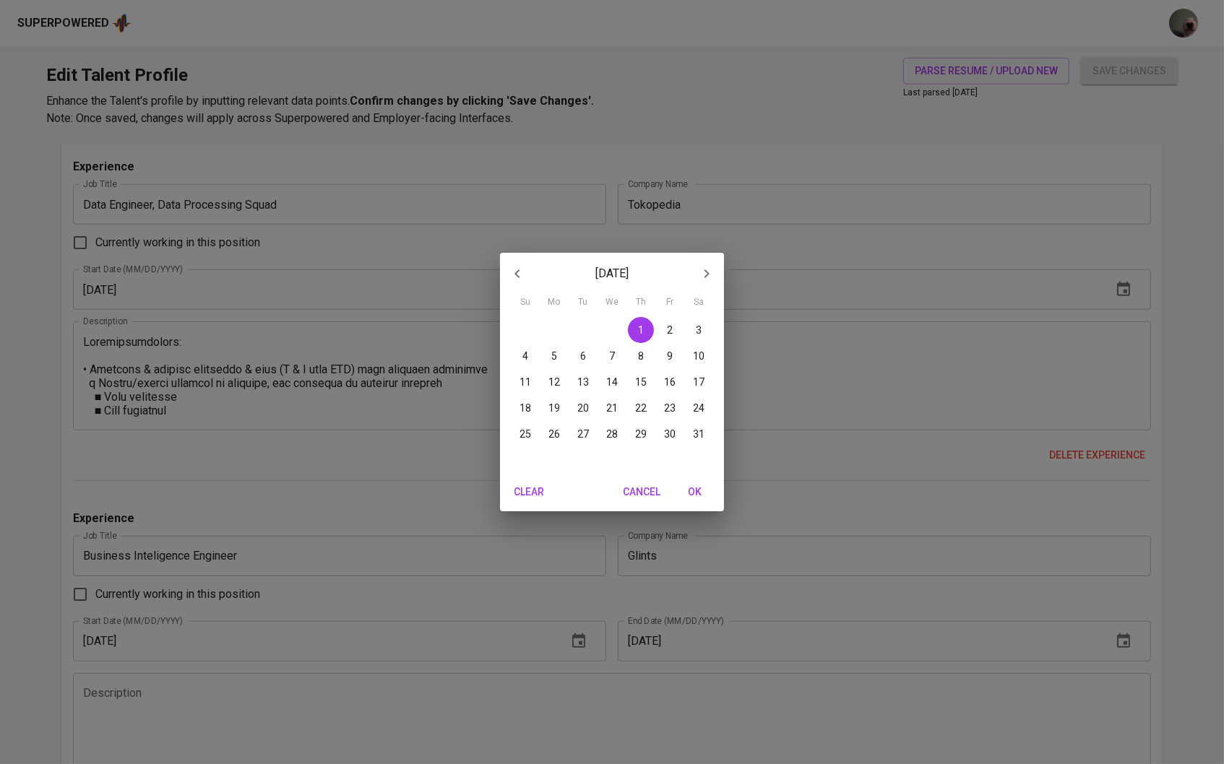
click at [697, 286] on button "button" at bounding box center [706, 273] width 35 height 35
click at [590, 329] on span "1" at bounding box center [583, 330] width 26 height 14
type input "10/01/2019"
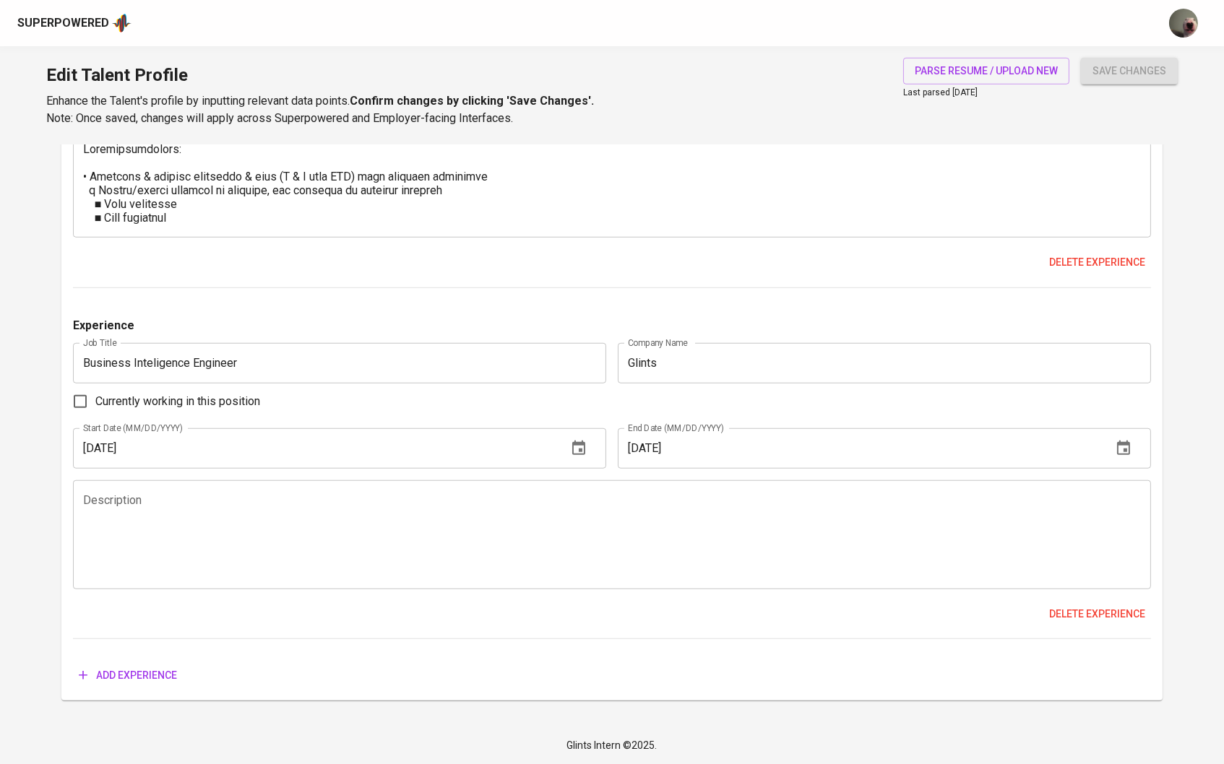
scroll to position [2150, 0]
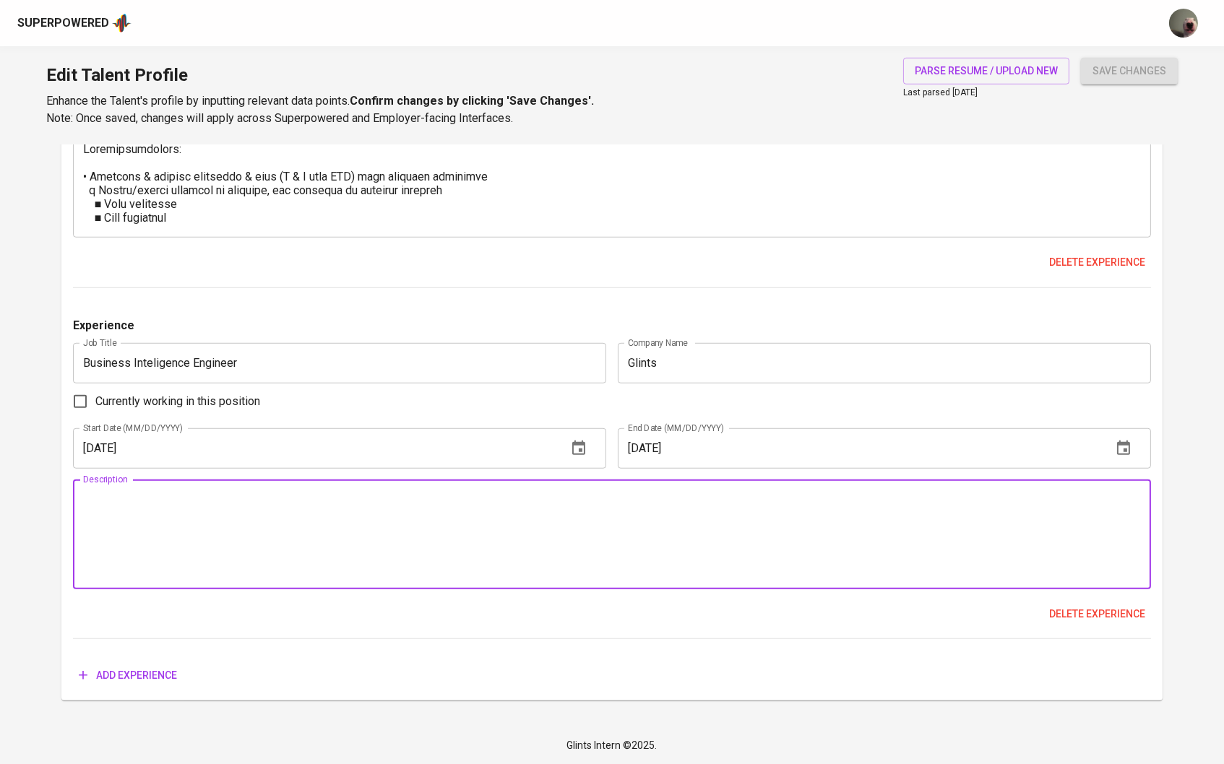
click at [213, 533] on textarea at bounding box center [612, 534] width 1059 height 82
paste textarea "● ● ● Build Data Warehouse: ○ Designed and built centralized Data Warehouse, in…"
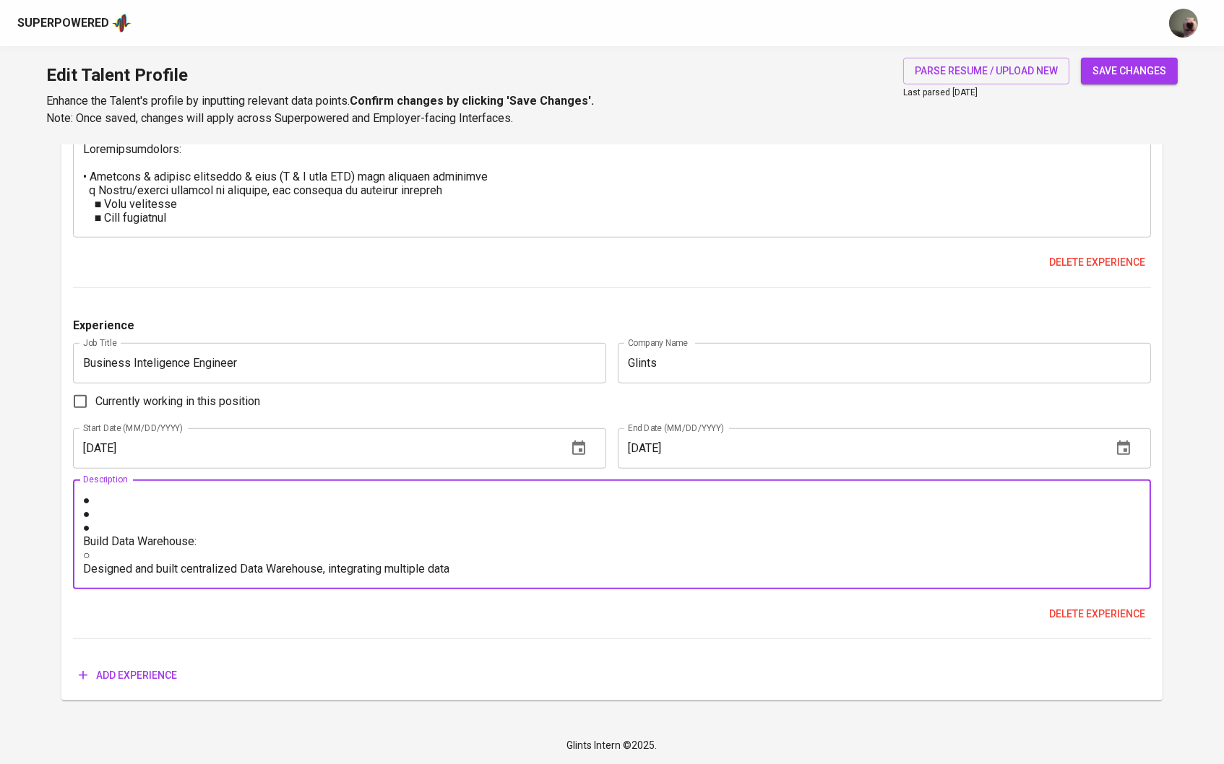
drag, startPoint x: 126, startPoint y: 523, endPoint x: 52, endPoint y: 493, distance: 80.1
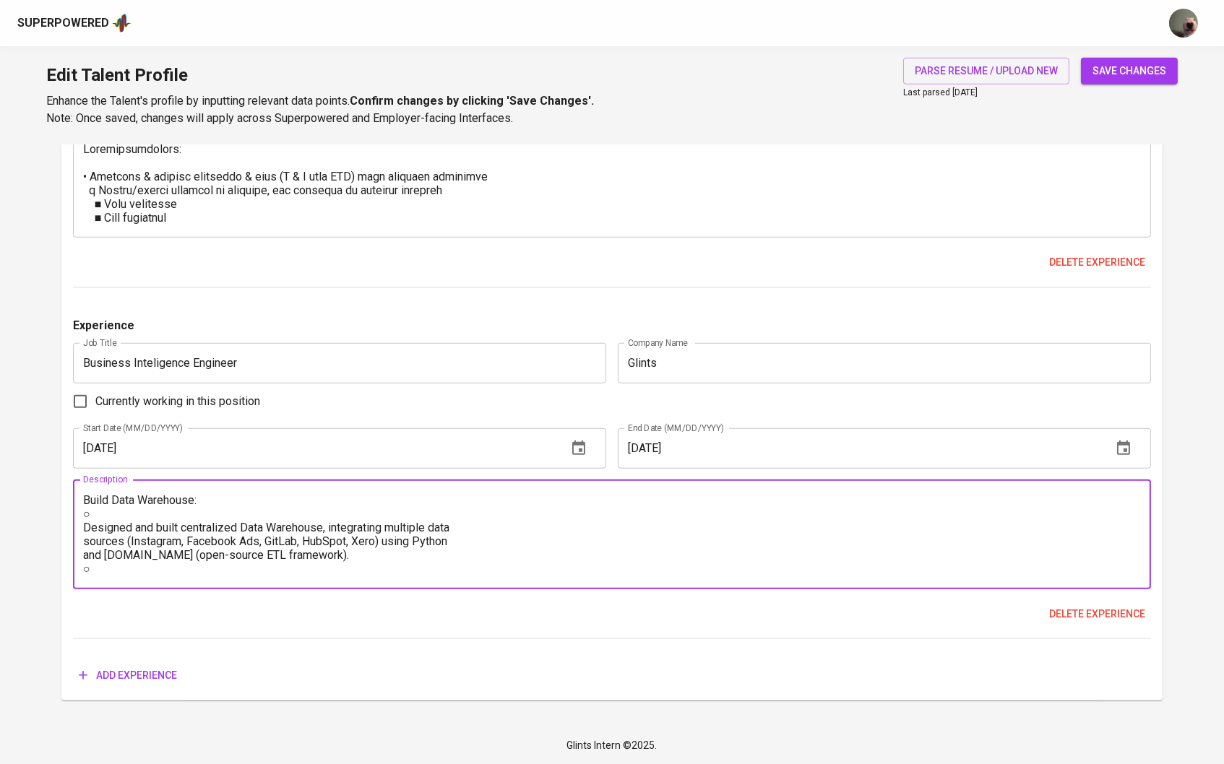
click at [90, 525] on textarea "Build Data Warehouse: ○ Designed and built centralized Data Warehouse, integrat…" at bounding box center [612, 534] width 1059 height 82
click at [80, 513] on div "Build Data Warehouse: ○ Designed and built centralized Data Warehouse, integrat…" at bounding box center [612, 534] width 1079 height 109
click at [94, 521] on textarea "Build Data Warehouse: ○ Designed and built centralized Data Warehouse, integrat…" at bounding box center [612, 534] width 1059 height 82
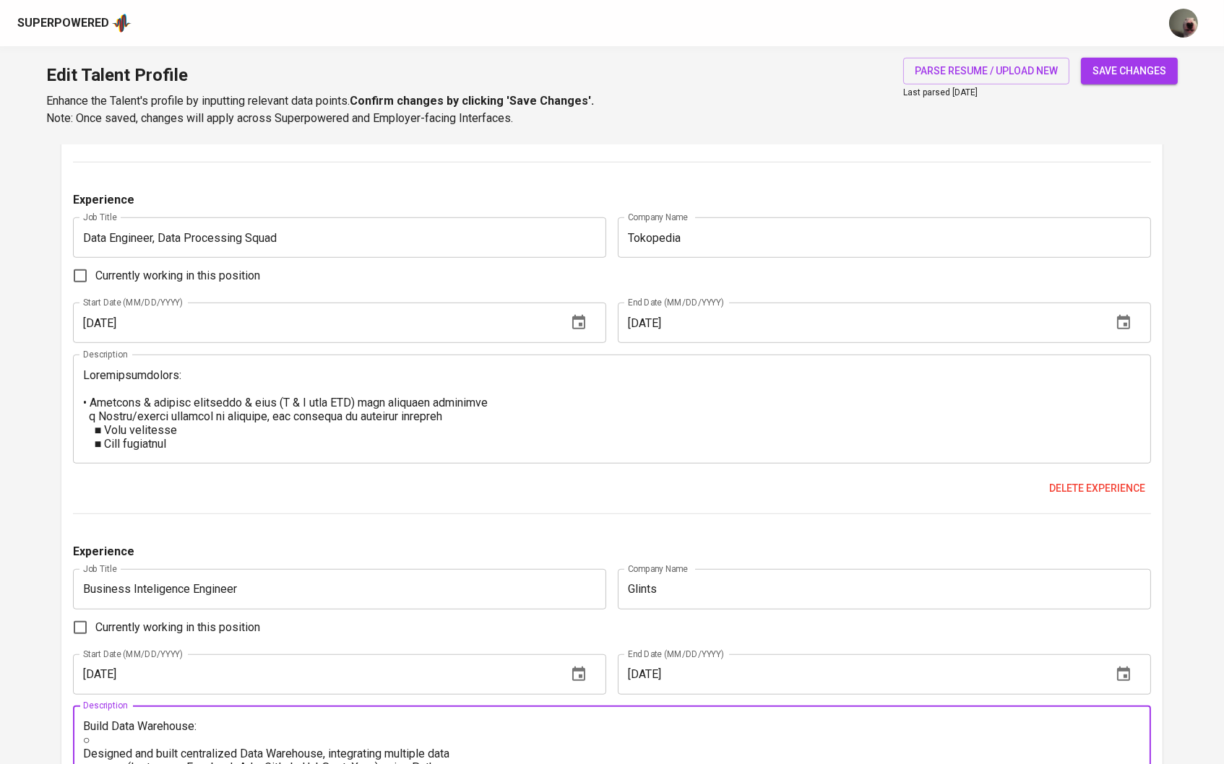
scroll to position [2098, 0]
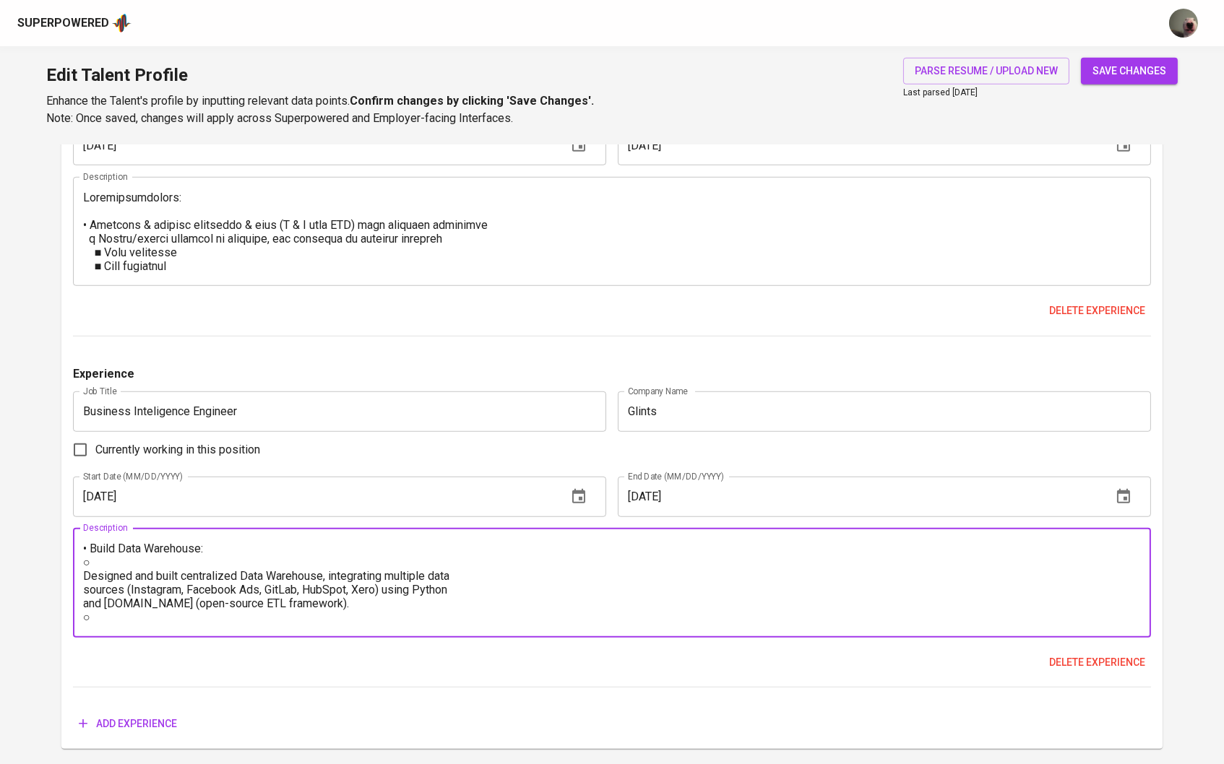
click at [85, 590] on textarea "• Build Data Warehouse: ○ Designed and built centralized Data Warehouse, integr…" at bounding box center [612, 583] width 1059 height 82
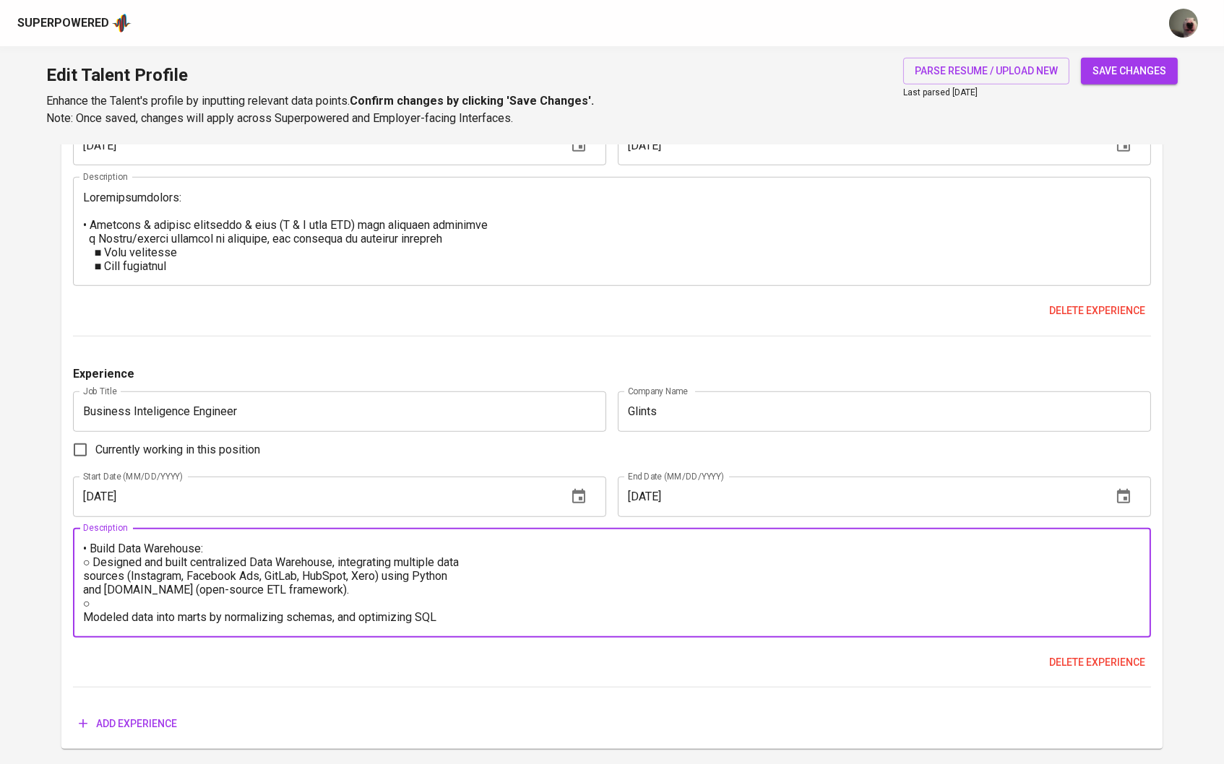
click at [79, 595] on div "• Build Data Warehouse: ○ Designed and built centralized Data Warehouse, integr…" at bounding box center [612, 583] width 1079 height 109
click at [83, 595] on textarea "• Build Data Warehouse: ○ Designed and built centralized Data Warehouse, integr…" at bounding box center [612, 583] width 1059 height 82
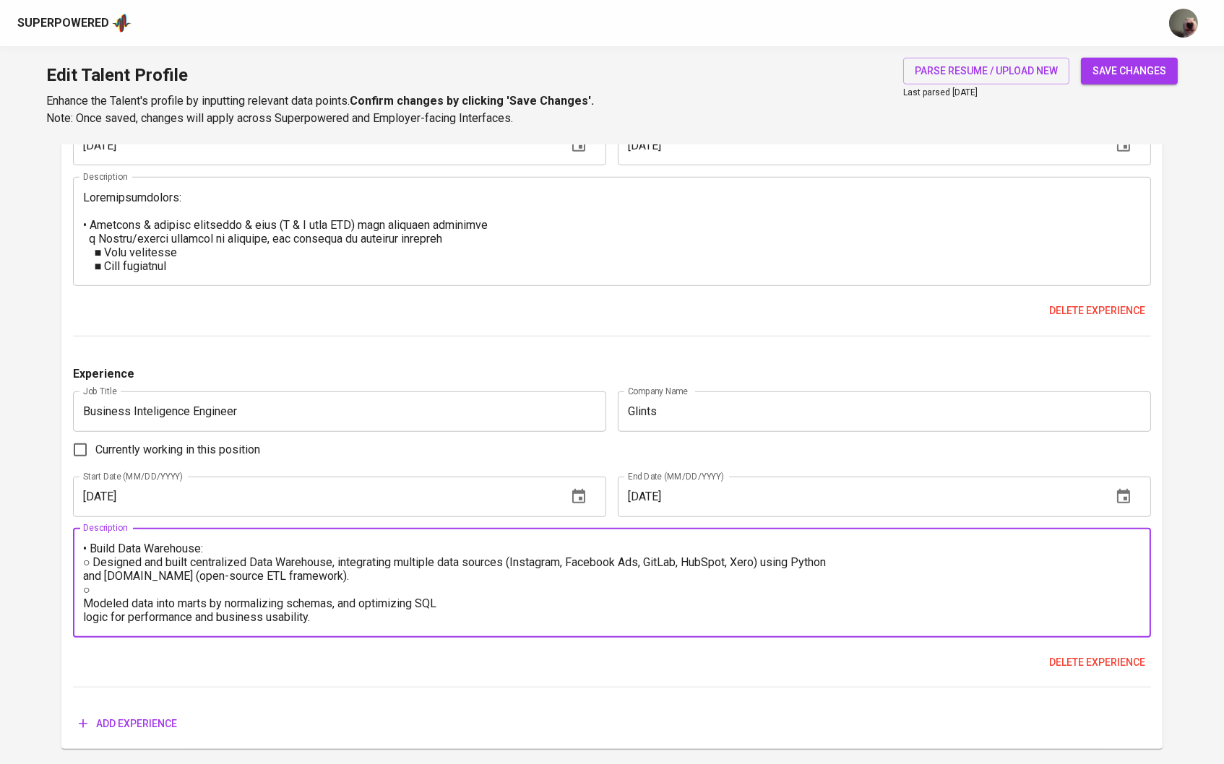
click at [84, 595] on textarea "• Build Data Warehouse: ○ Designed and built centralized Data Warehouse, integr…" at bounding box center [612, 583] width 1059 height 82
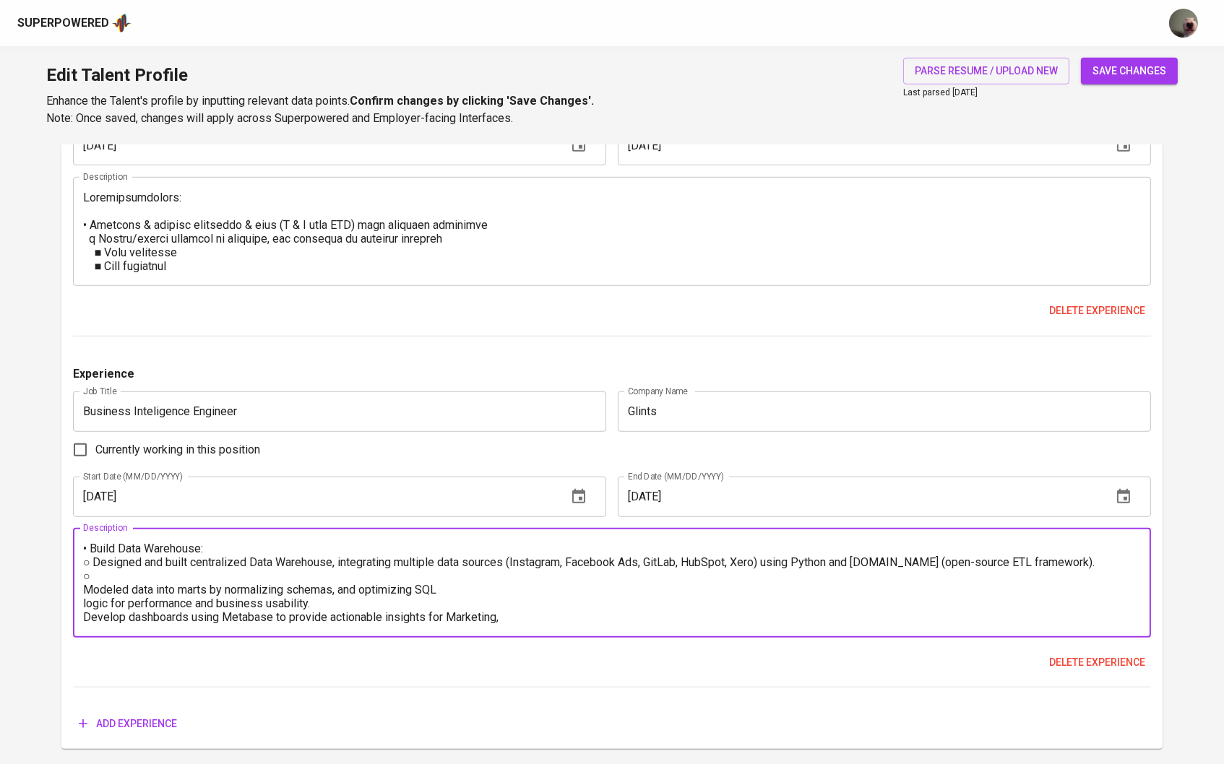
click at [85, 606] on textarea "• Build Data Warehouse: ○ Designed and built centralized Data Warehouse, integr…" at bounding box center [612, 583] width 1059 height 82
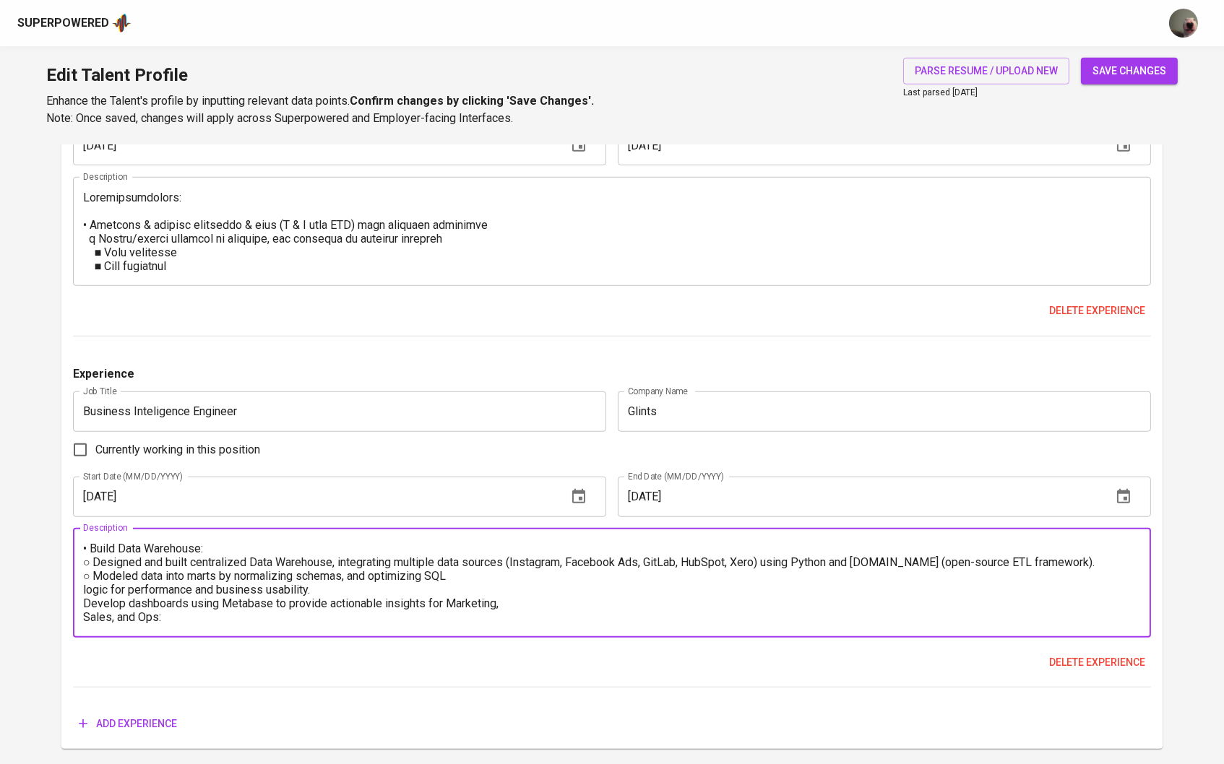
click at [85, 613] on textarea "• Build Data Warehouse: ○ Designed and built centralized Data Warehouse, integr…" at bounding box center [612, 583] width 1059 height 82
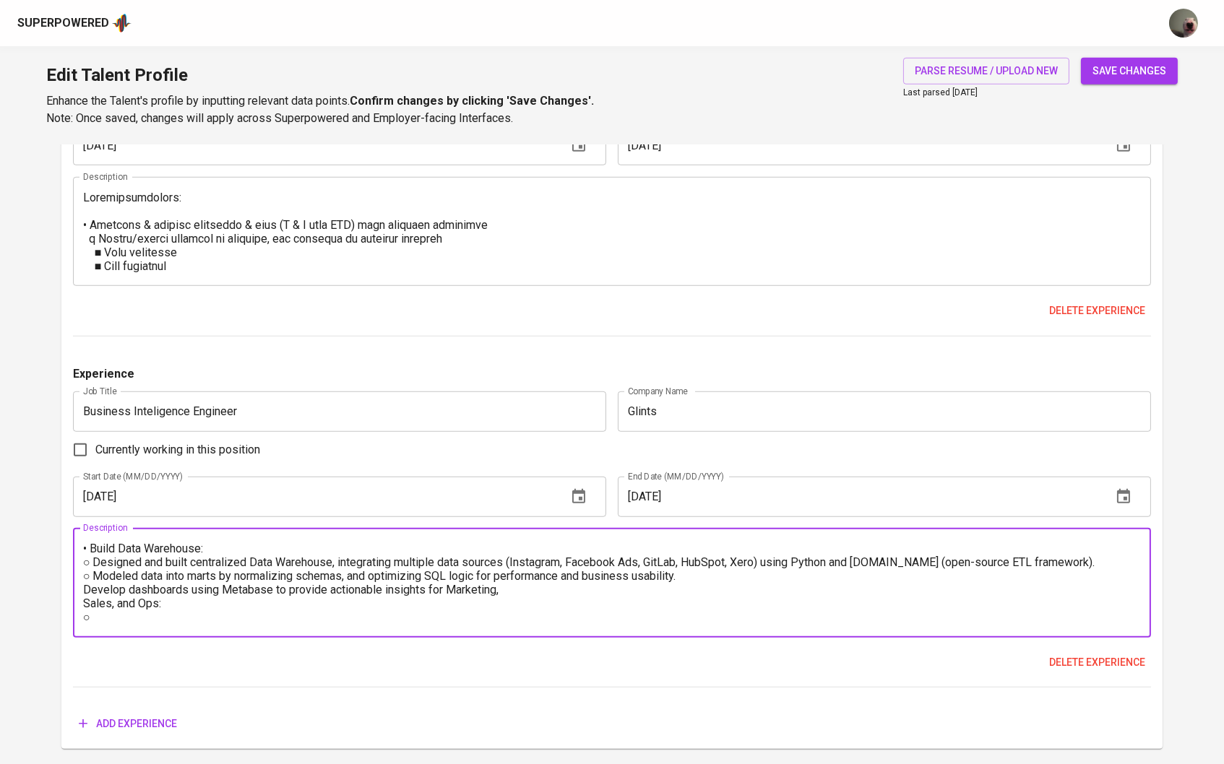
click at [86, 609] on textarea "• Build Data Warehouse: ○ Designed and built centralized Data Warehouse, integr…" at bounding box center [612, 583] width 1059 height 82
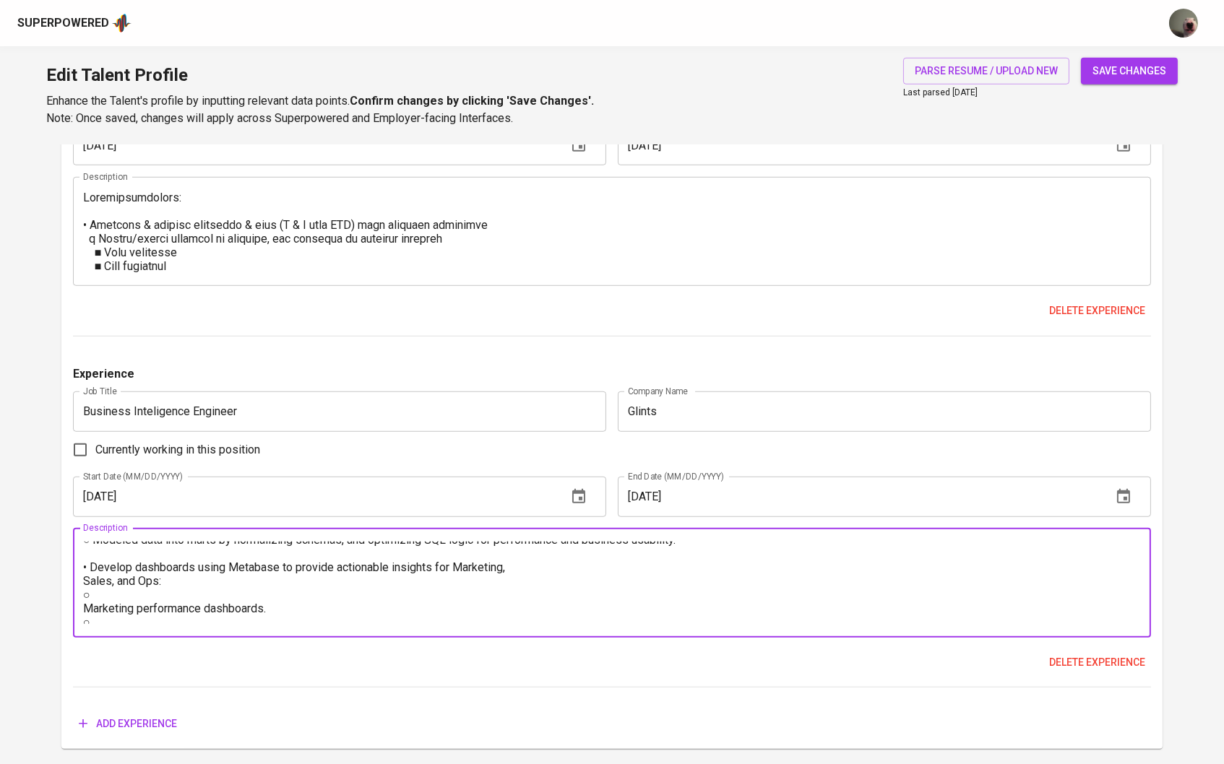
scroll to position [41, 0]
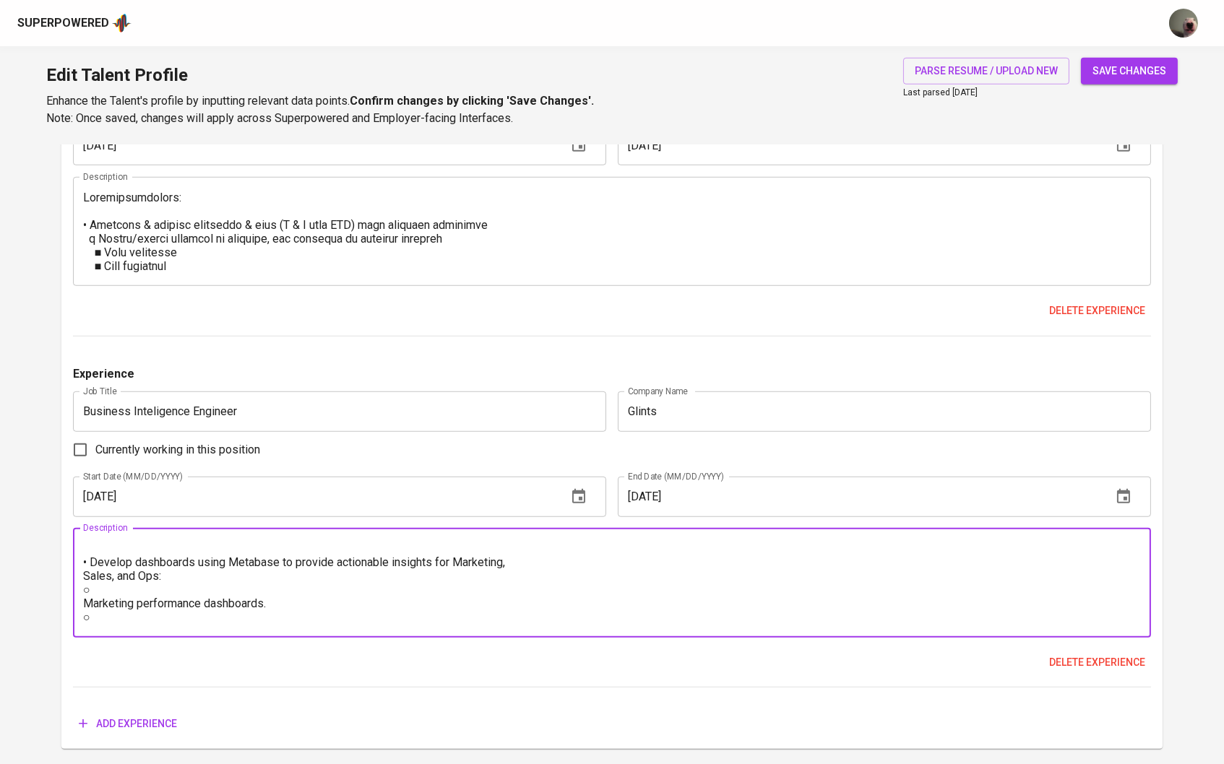
click at [85, 596] on textarea "• Build Data Warehouse: ○ Designed and built centralized Data Warehouse, integr…" at bounding box center [612, 583] width 1059 height 82
click at [88, 604] on textarea "• Build Data Warehouse: ○ Designed and built centralized Data Warehouse, integr…" at bounding box center [612, 583] width 1059 height 82
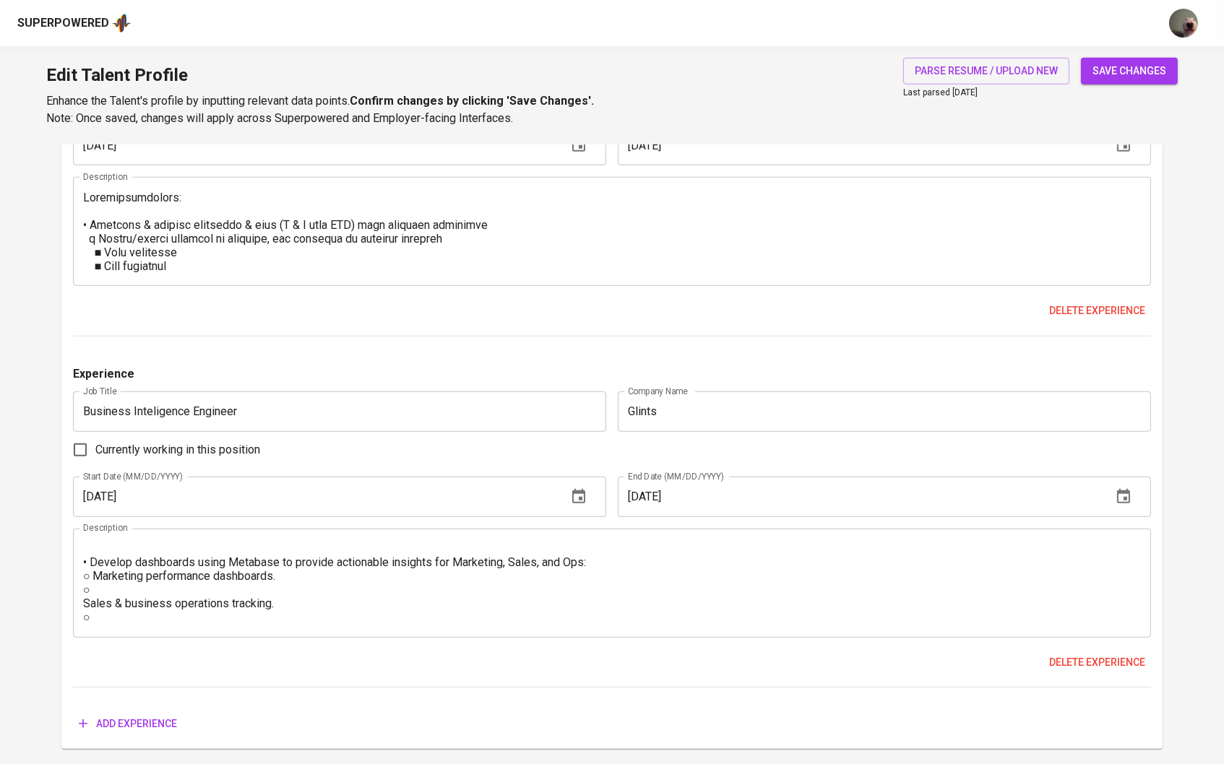
click at [80, 624] on div "• Build Data Warehouse: ○ Designed and built centralized Data Warehouse, integr…" at bounding box center [612, 583] width 1079 height 109
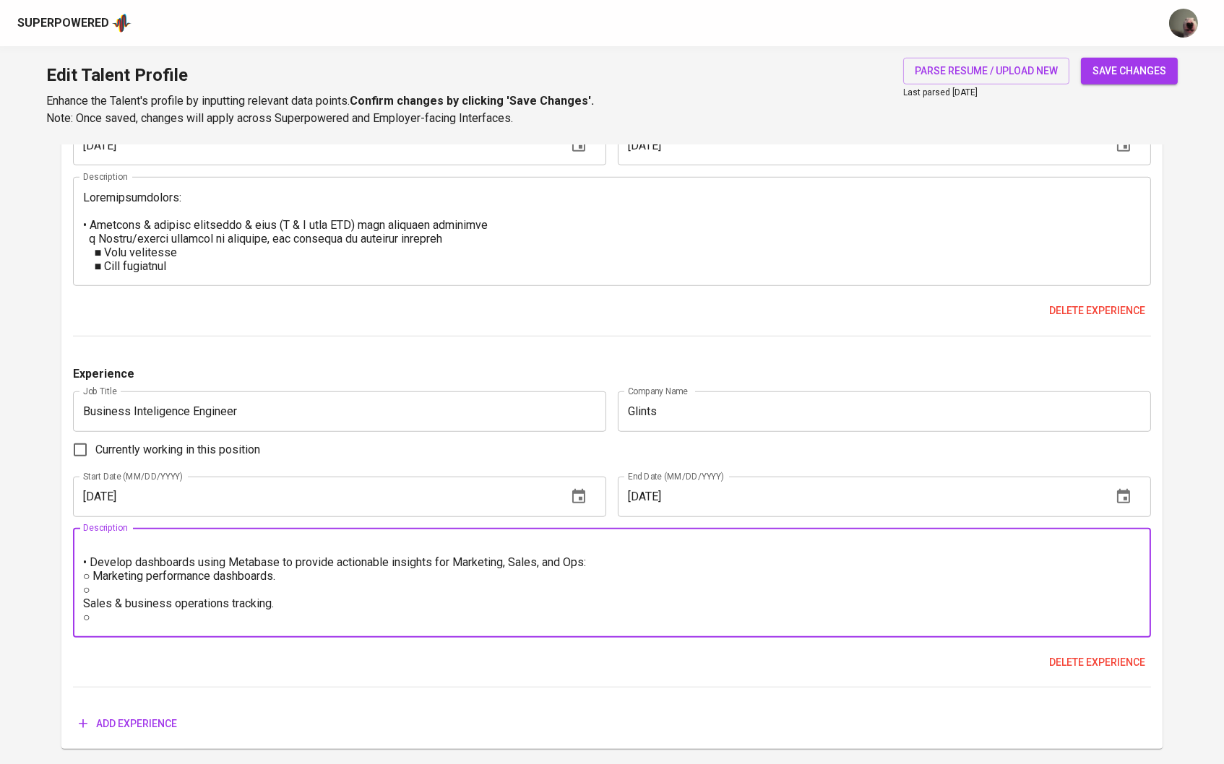
click at [80, 624] on div "• Build Data Warehouse: ○ Designed and built centralized Data Warehouse, integr…" at bounding box center [612, 583] width 1079 height 109
click at [84, 623] on textarea "• Build Data Warehouse: ○ Designed and built centralized Data Warehouse, integr…" at bounding box center [612, 583] width 1059 height 82
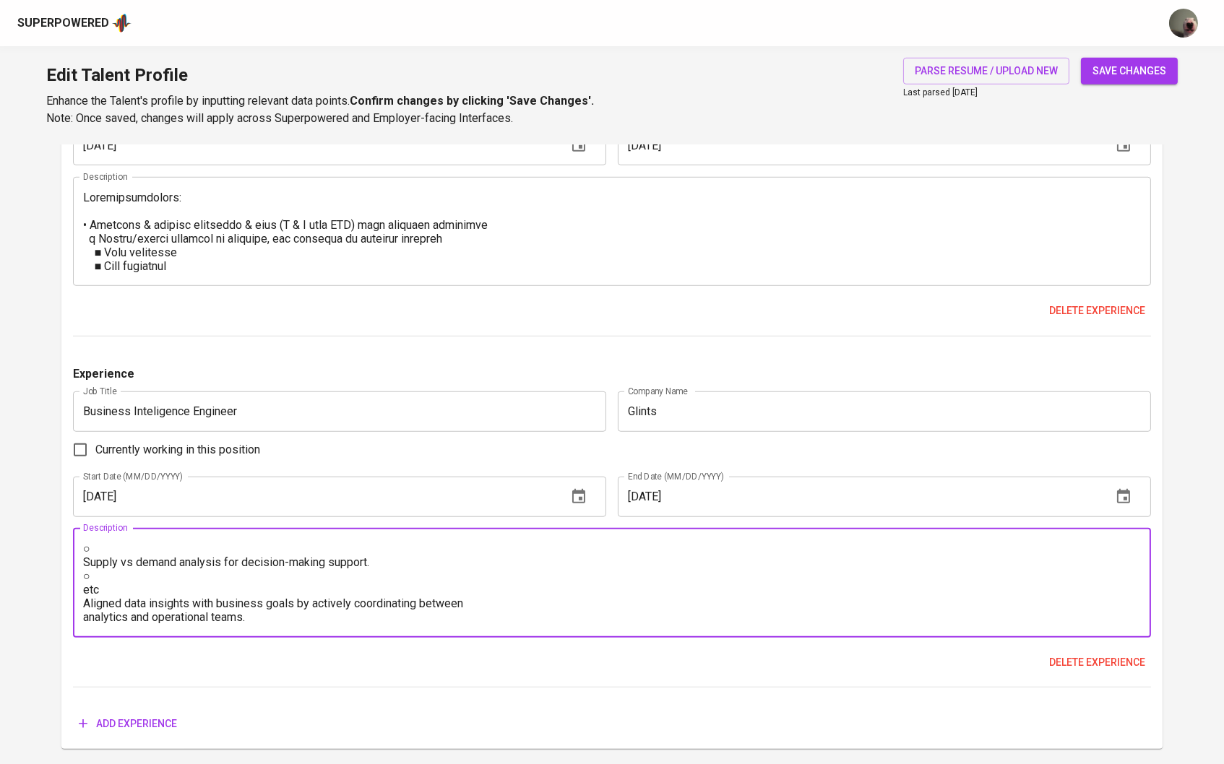
scroll to position [85, 0]
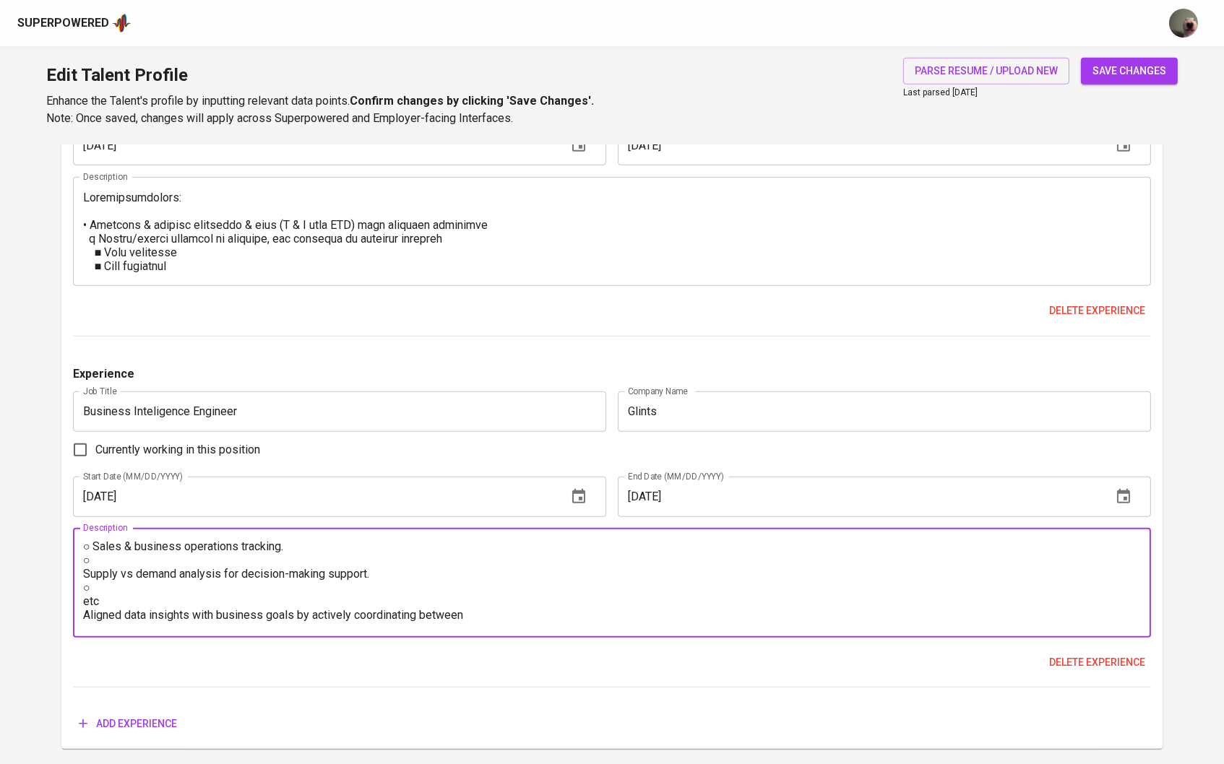
click at [86, 595] on textarea "• Build Data Warehouse: ○ Designed and built centralized Data Warehouse, integr…" at bounding box center [612, 583] width 1059 height 82
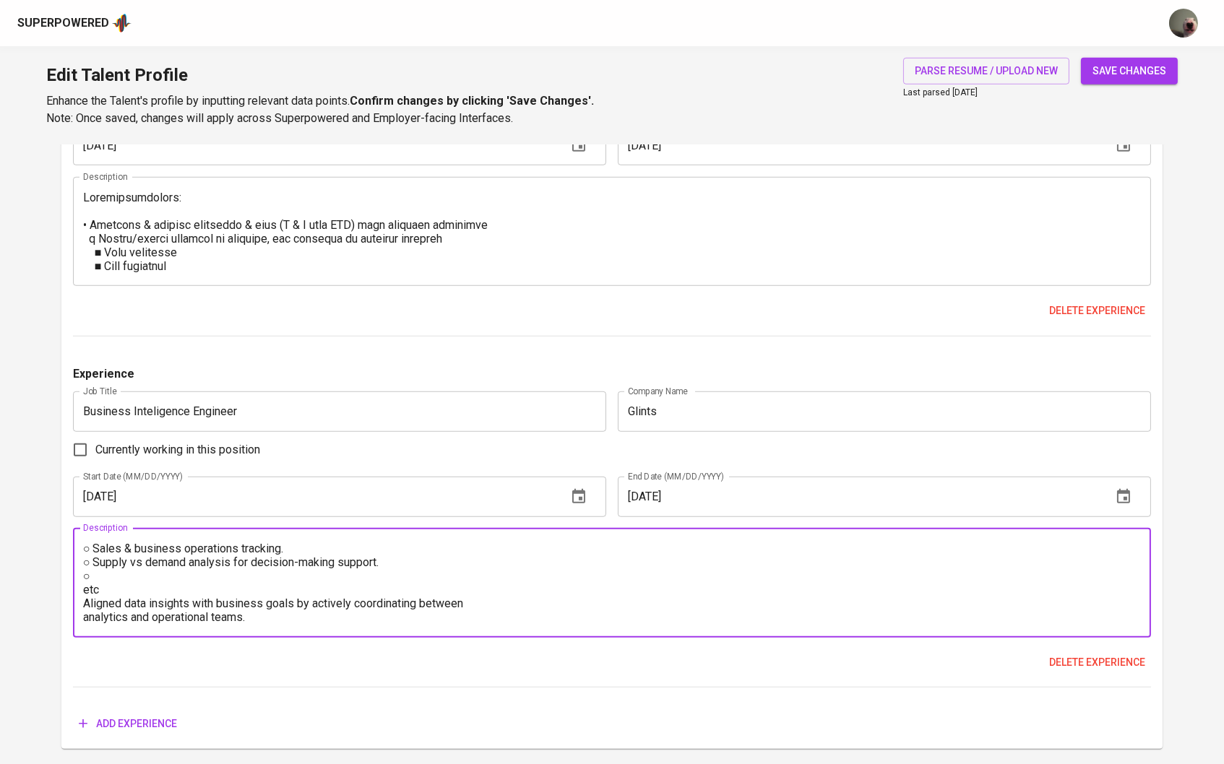
click at [88, 610] on textarea "• Build Data Warehouse: ○ Designed and built centralized Data Warehouse, integr…" at bounding box center [612, 583] width 1059 height 82
click at [90, 608] on textarea "• Build Data Warehouse: ○ Designed and built centralized Data Warehouse, integr…" at bounding box center [612, 583] width 1059 height 82
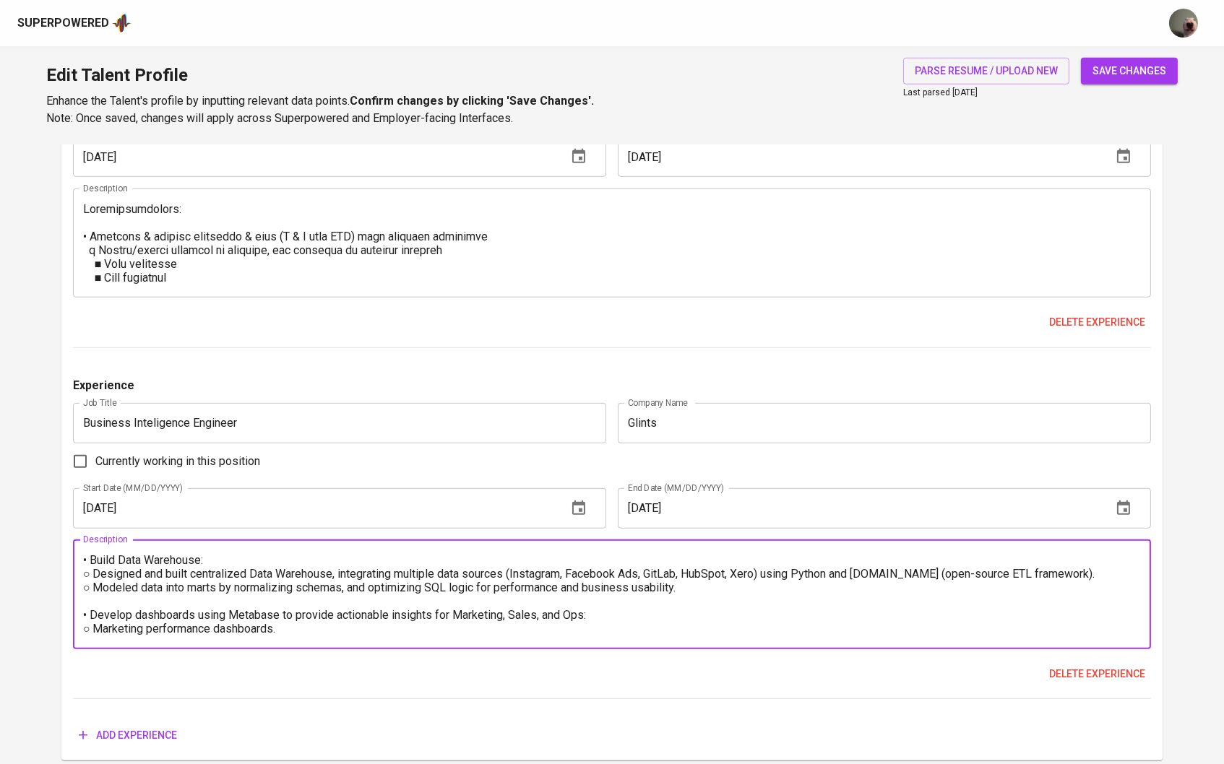
scroll to position [2129, 0]
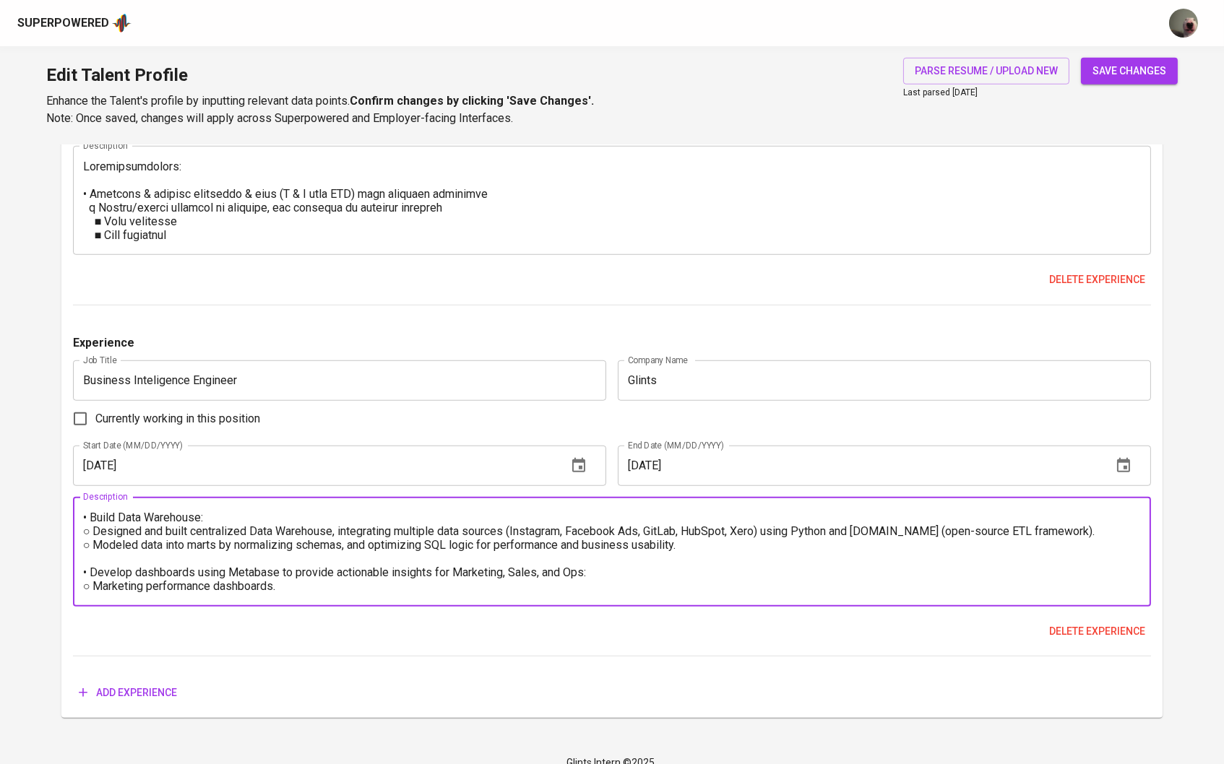
click at [85, 548] on textarea "• Build Data Warehouse: ○ Designed and built centralized Data Warehouse, integr…" at bounding box center [612, 552] width 1059 height 82
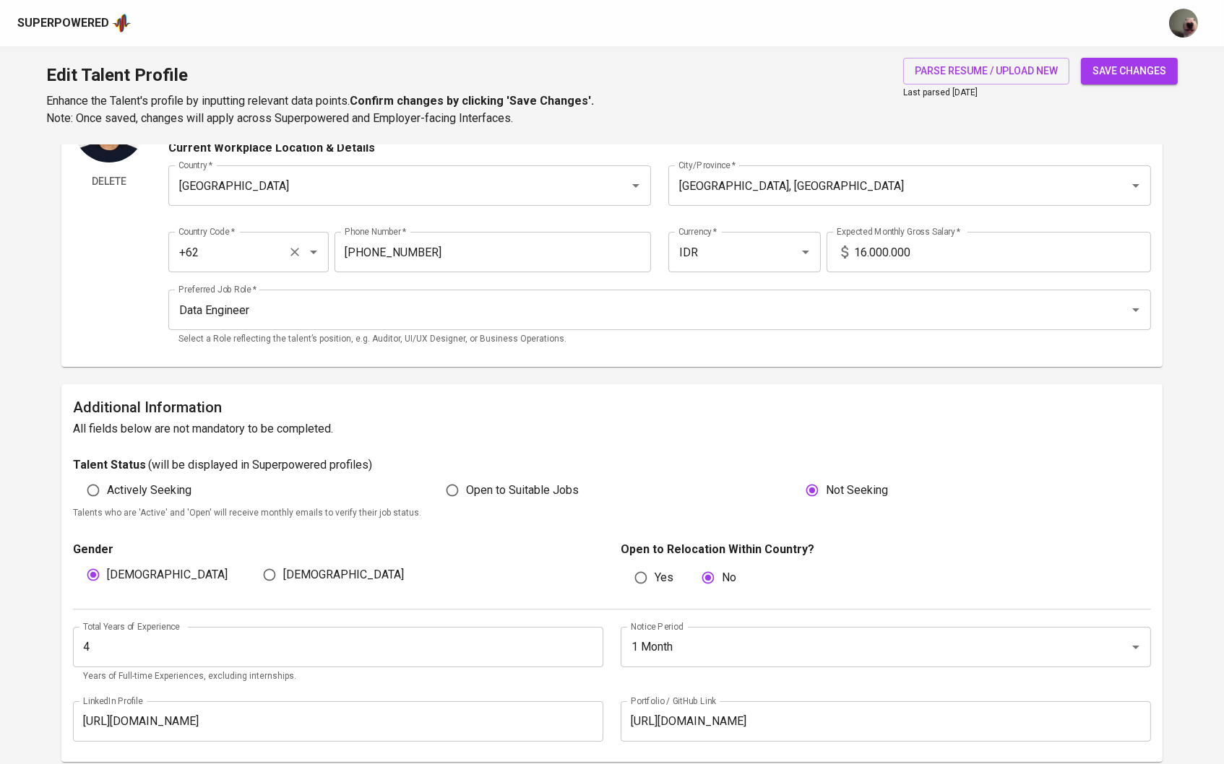
scroll to position [197, 0]
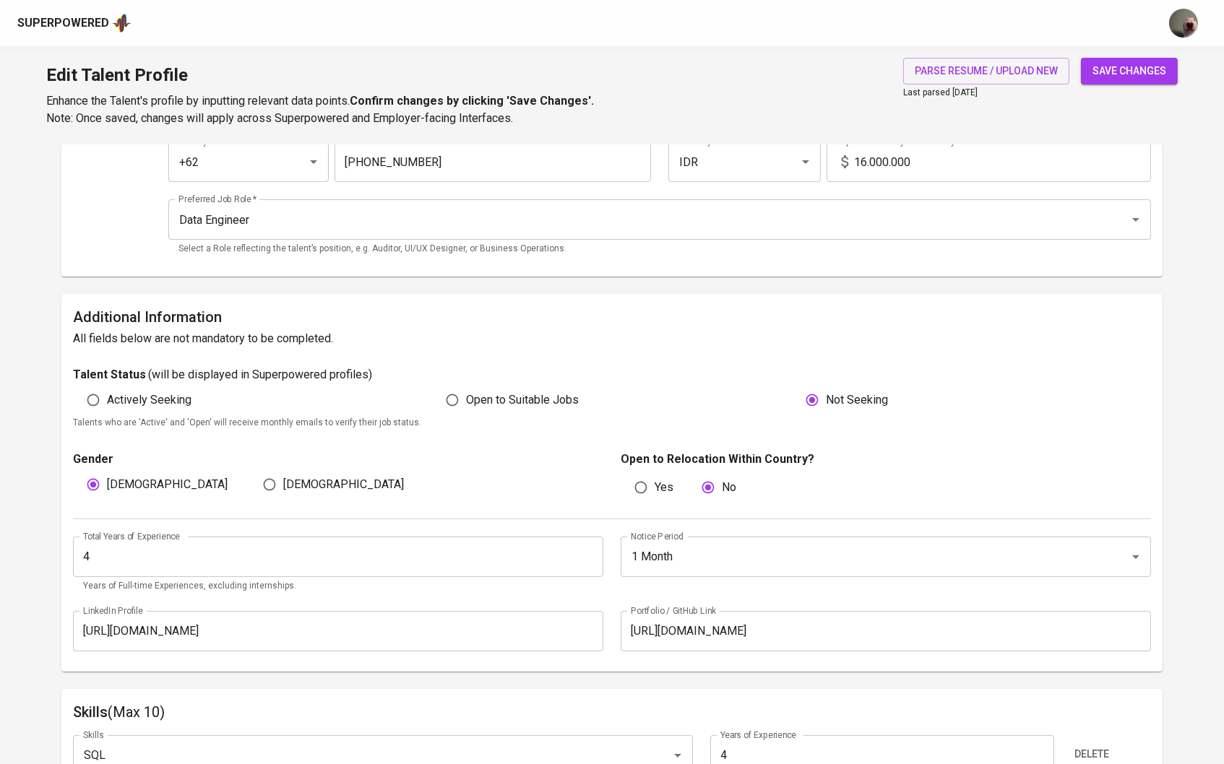
type textarea "Responsibilities: • Build Data Warehouse: ○ Designed and built centralized Data…"
type input "5"
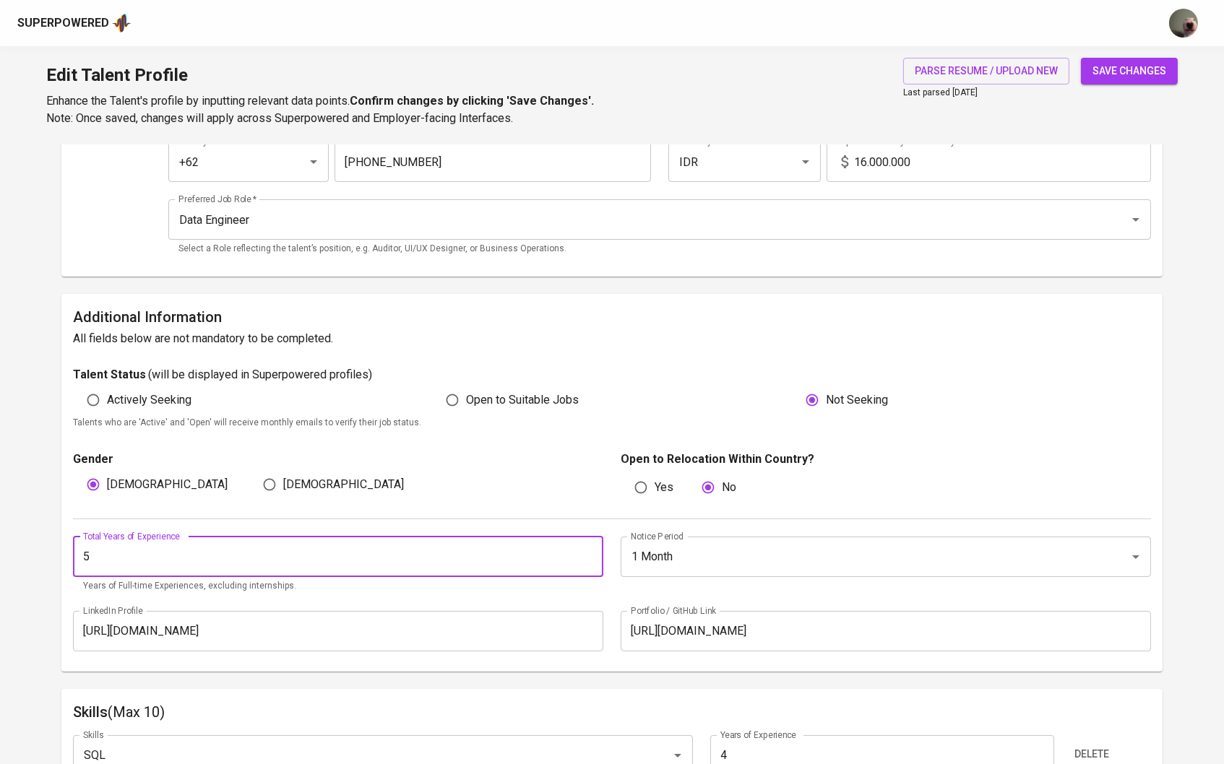
click at [590, 550] on input "5" at bounding box center [338, 557] width 530 height 40
click at [683, 557] on input "1 Month" at bounding box center [865, 556] width 477 height 27
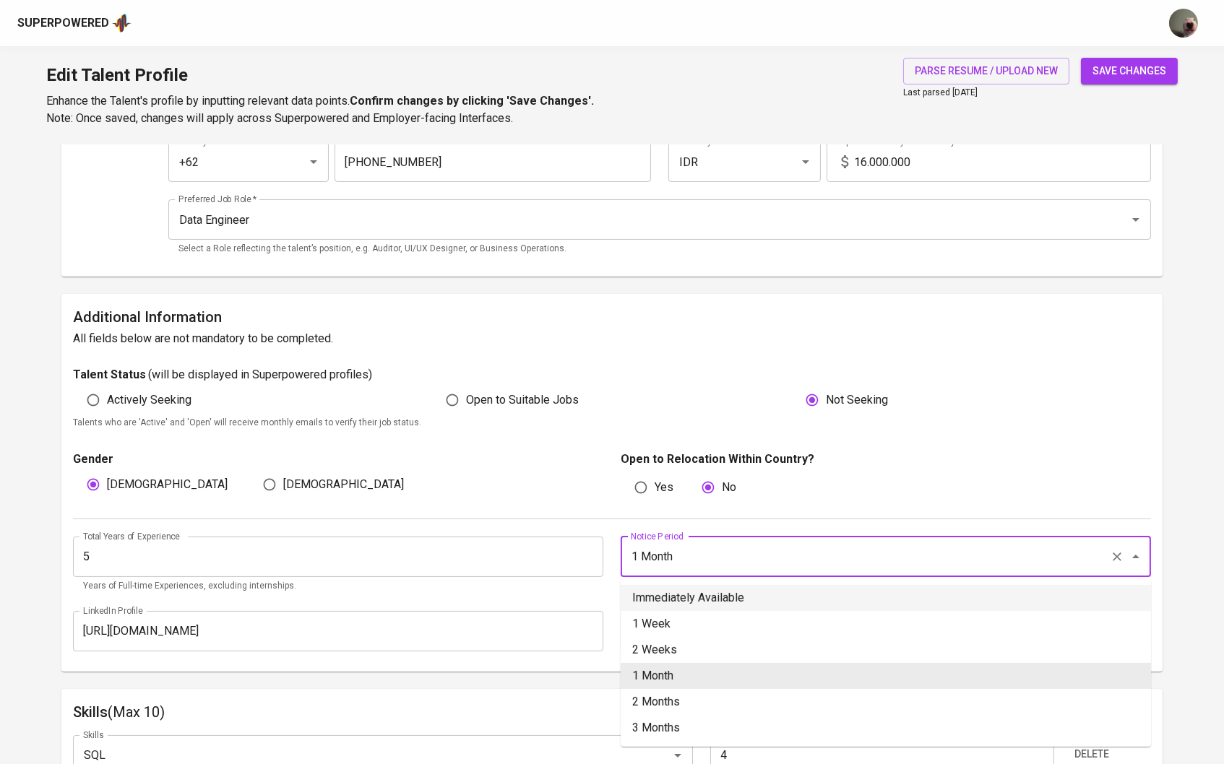
click at [686, 608] on li "Immediately Available" at bounding box center [886, 598] width 530 height 26
type input "Immediately Available"
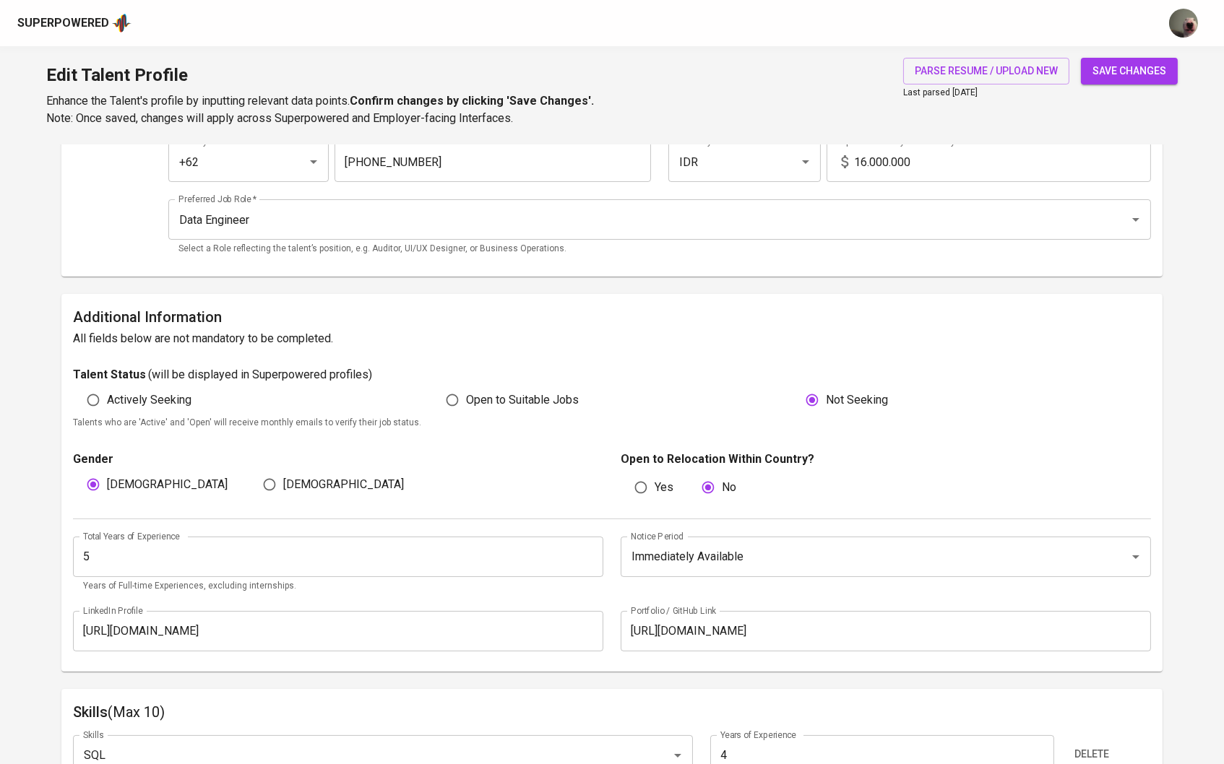
click at [1123, 74] on span "save changes" at bounding box center [1129, 71] width 74 height 18
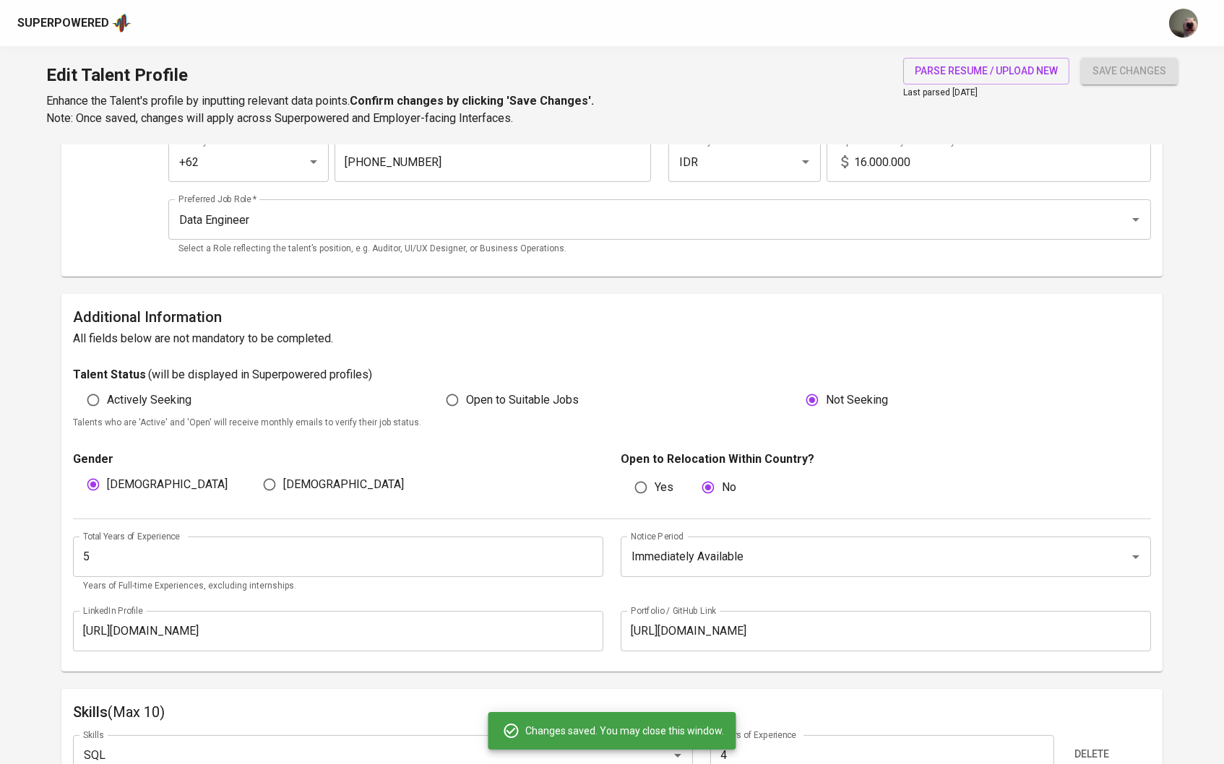
click at [495, 392] on span "Open to Suitable Jobs" at bounding box center [522, 400] width 113 height 17
click at [466, 392] on input "Open to Suitable Jobs" at bounding box center [452, 400] width 27 height 27
radio input "true"
click at [1135, 83] on button "save changes" at bounding box center [1129, 71] width 97 height 27
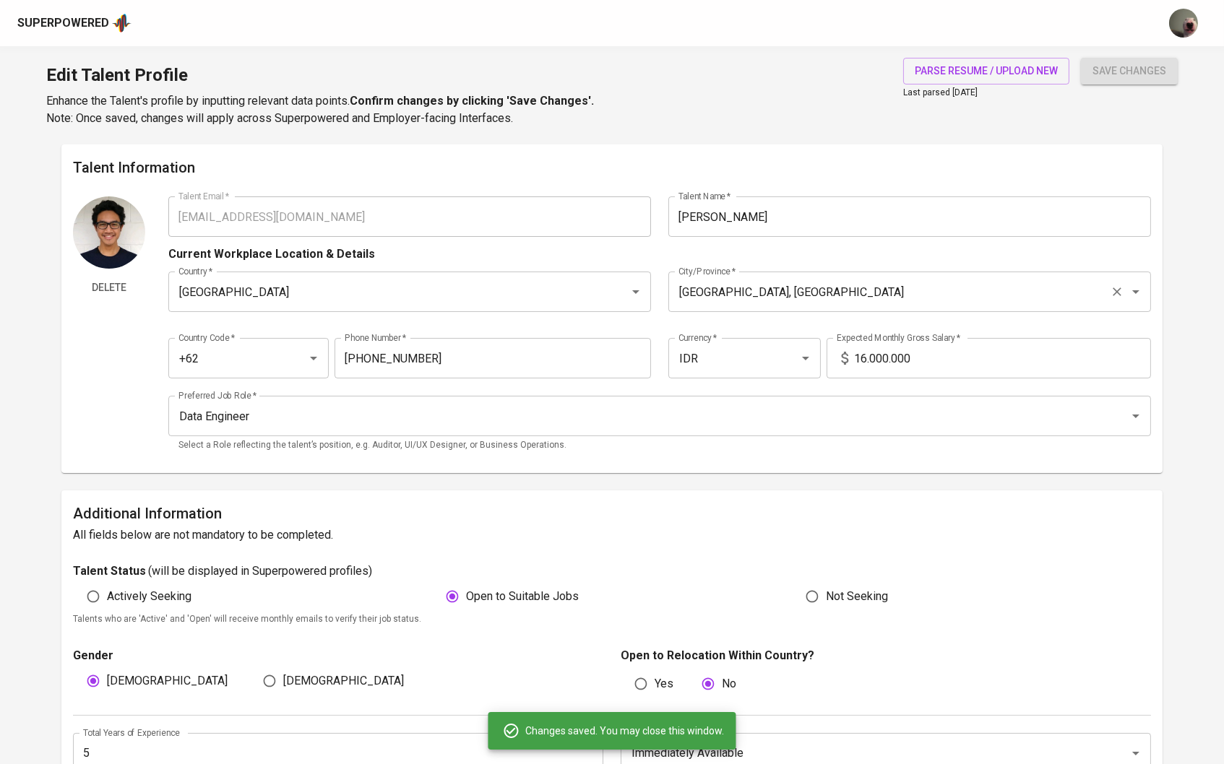
scroll to position [0, 0]
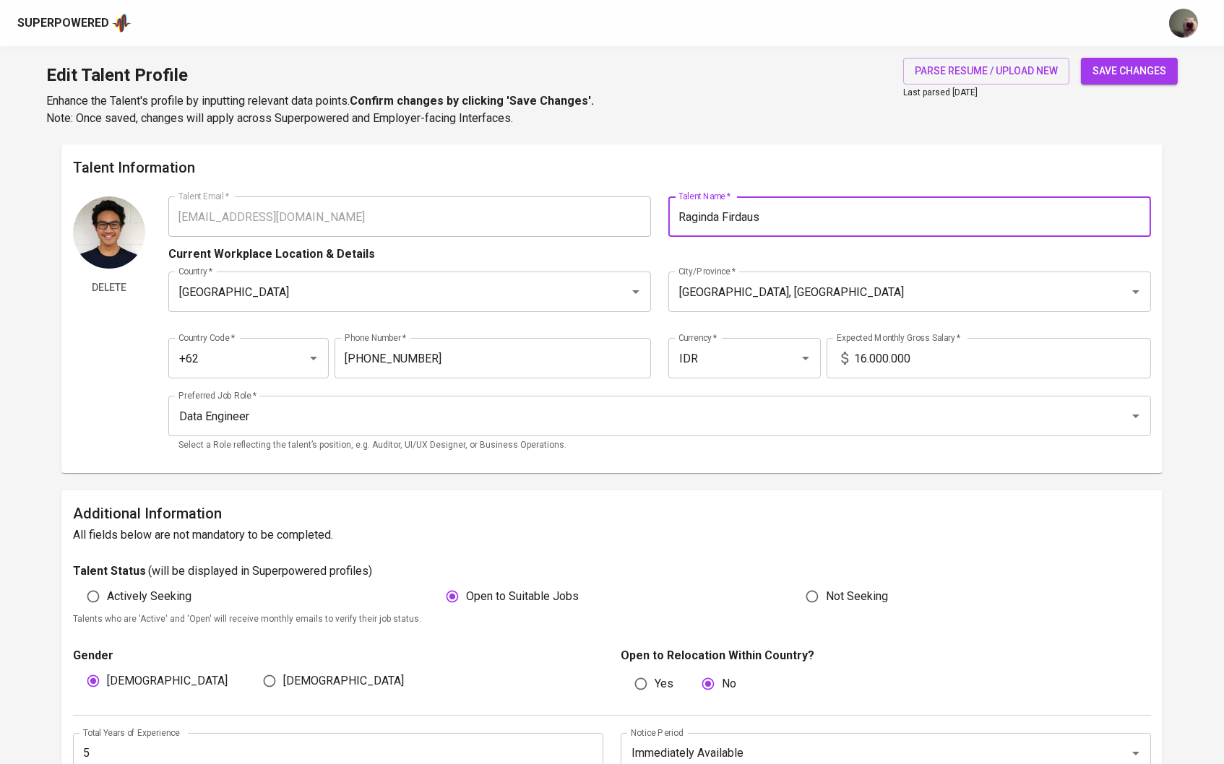
type input "Raginda Firdaus"
click at [1120, 77] on span "save changes" at bounding box center [1129, 71] width 74 height 18
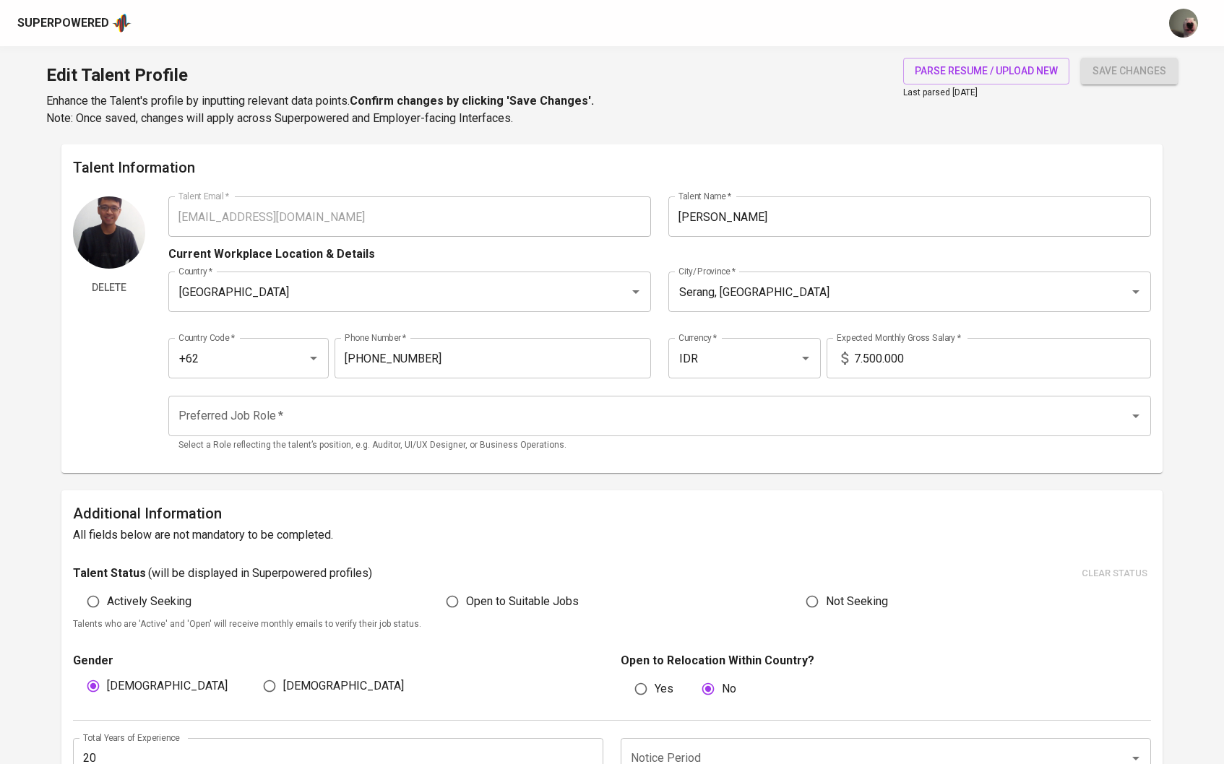
type input "[EMAIL_ADDRESS][DOMAIN_NAME]"
type input "[PERSON_NAME]"
type input "[GEOGRAPHIC_DATA]"
type input "Serang, [GEOGRAPHIC_DATA]"
type input "+62"
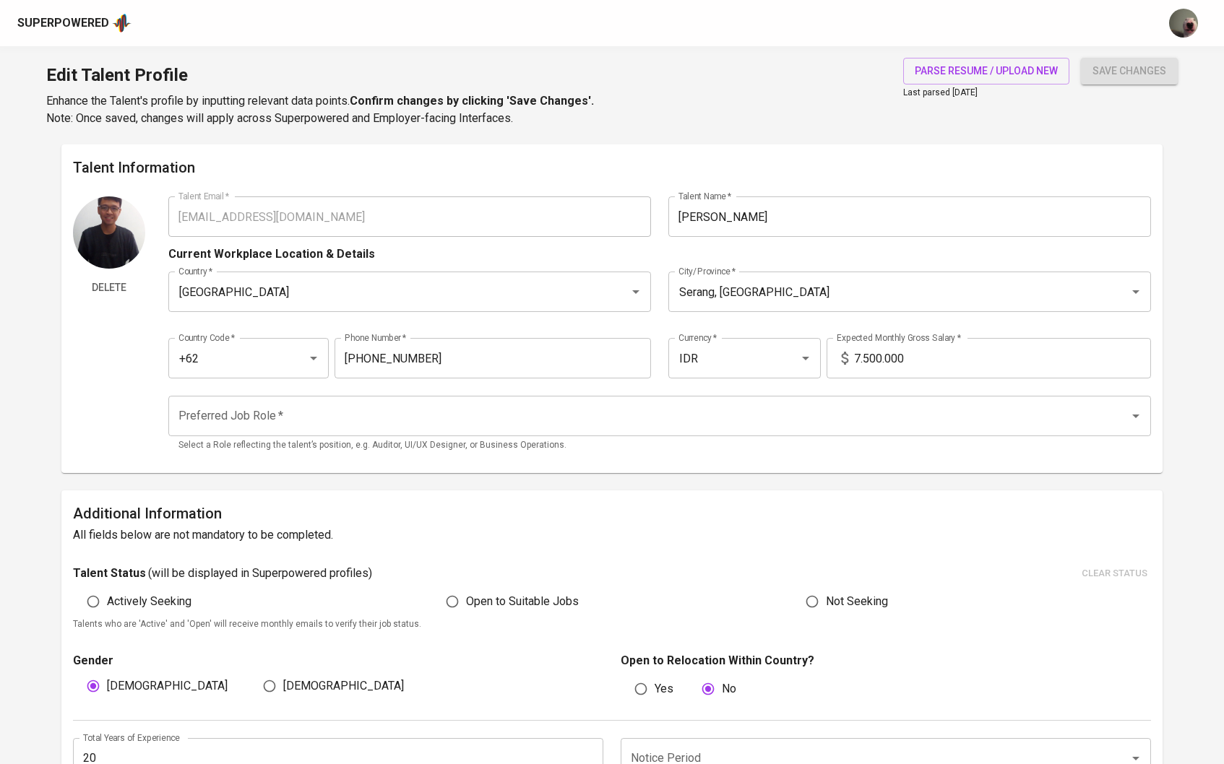
type input "[PHONE_NUMBER]"
type input "IDR"
radio input "true"
type input "20"
click at [976, 71] on span "parse resume / upload new" at bounding box center [986, 71] width 143 height 18
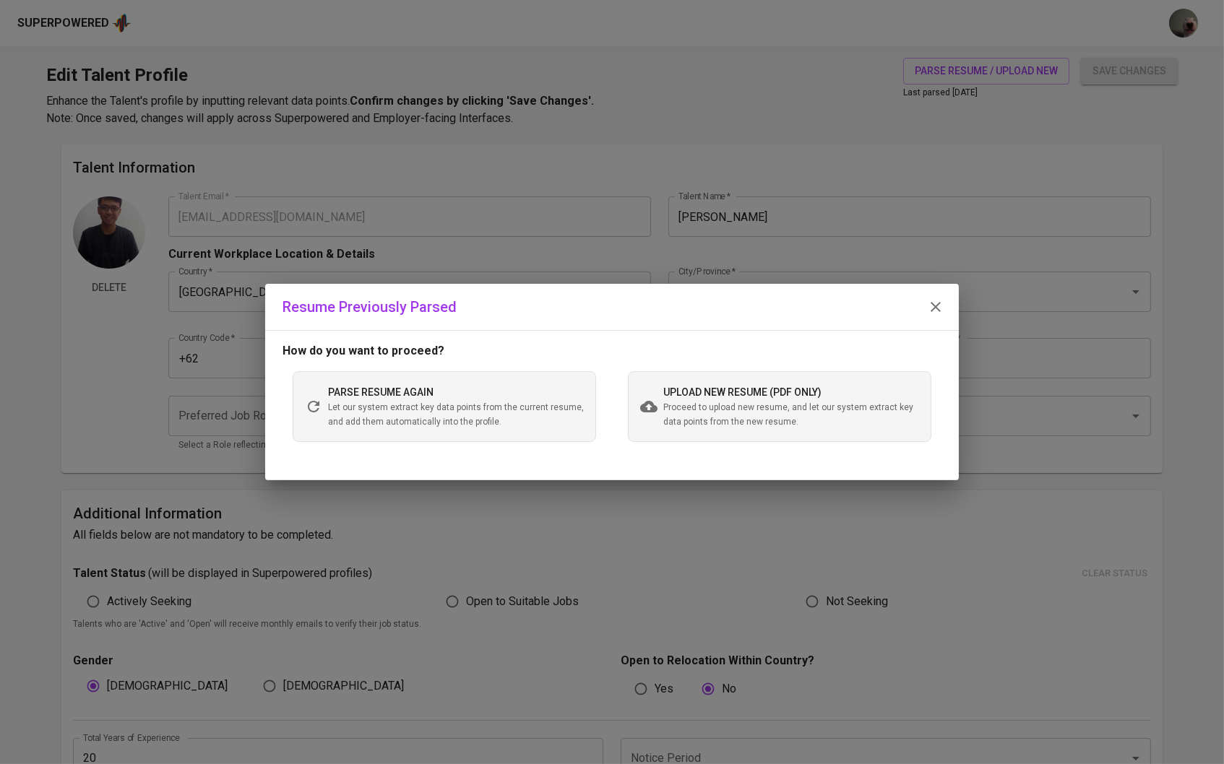
click at [695, 384] on div "upload new resume (pdf only) Proceed to upload new resume, and let our system e…" at bounding box center [791, 407] width 256 height 46
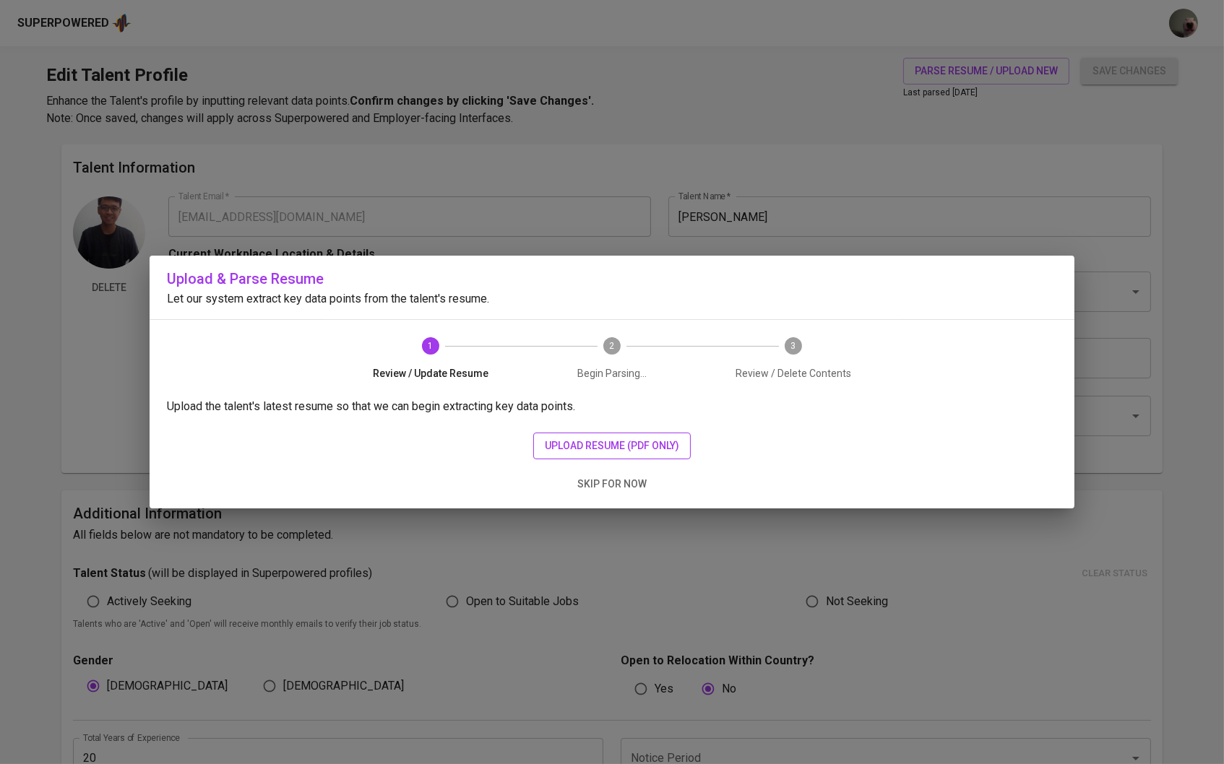
click at [642, 445] on span "upload resume (pdf only)" at bounding box center [612, 446] width 134 height 18
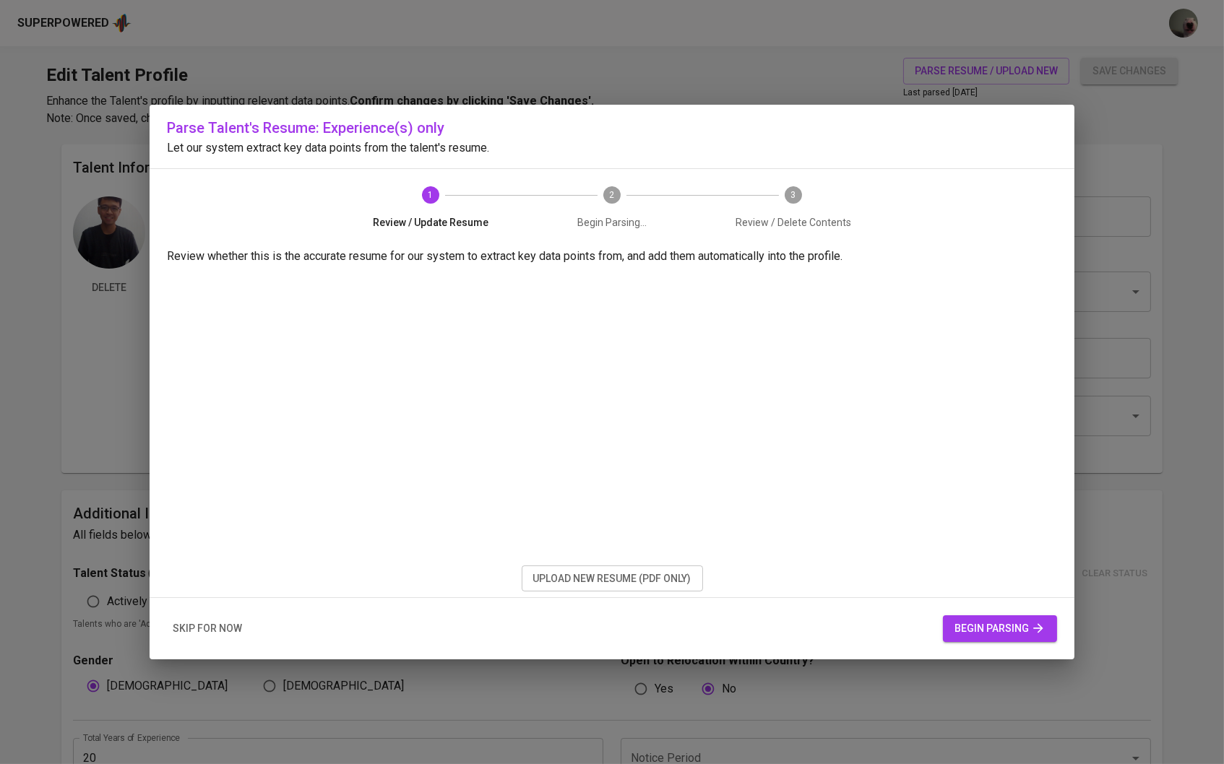
click at [996, 618] on button "begin parsing" at bounding box center [1000, 629] width 114 height 27
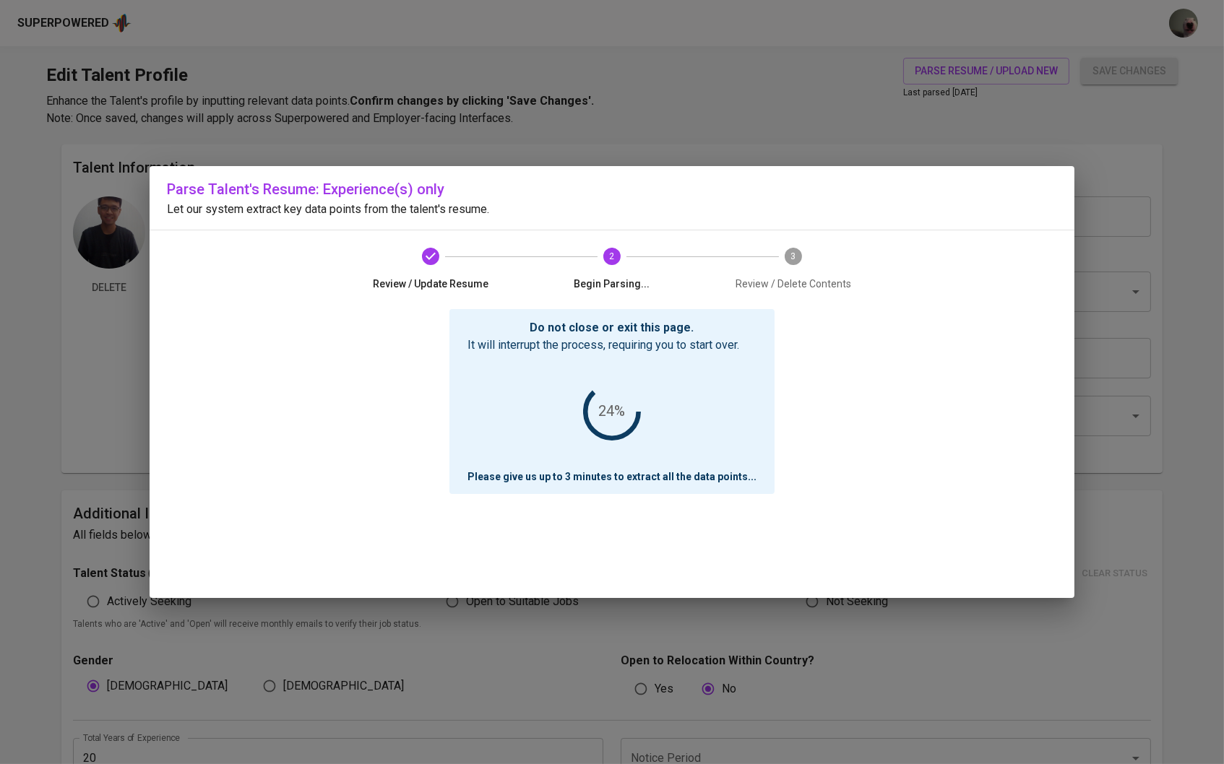
click at [1168, 106] on div "Parse Talent's Resume: Experience(s) only Let our system extract key data point…" at bounding box center [612, 382] width 1224 height 764
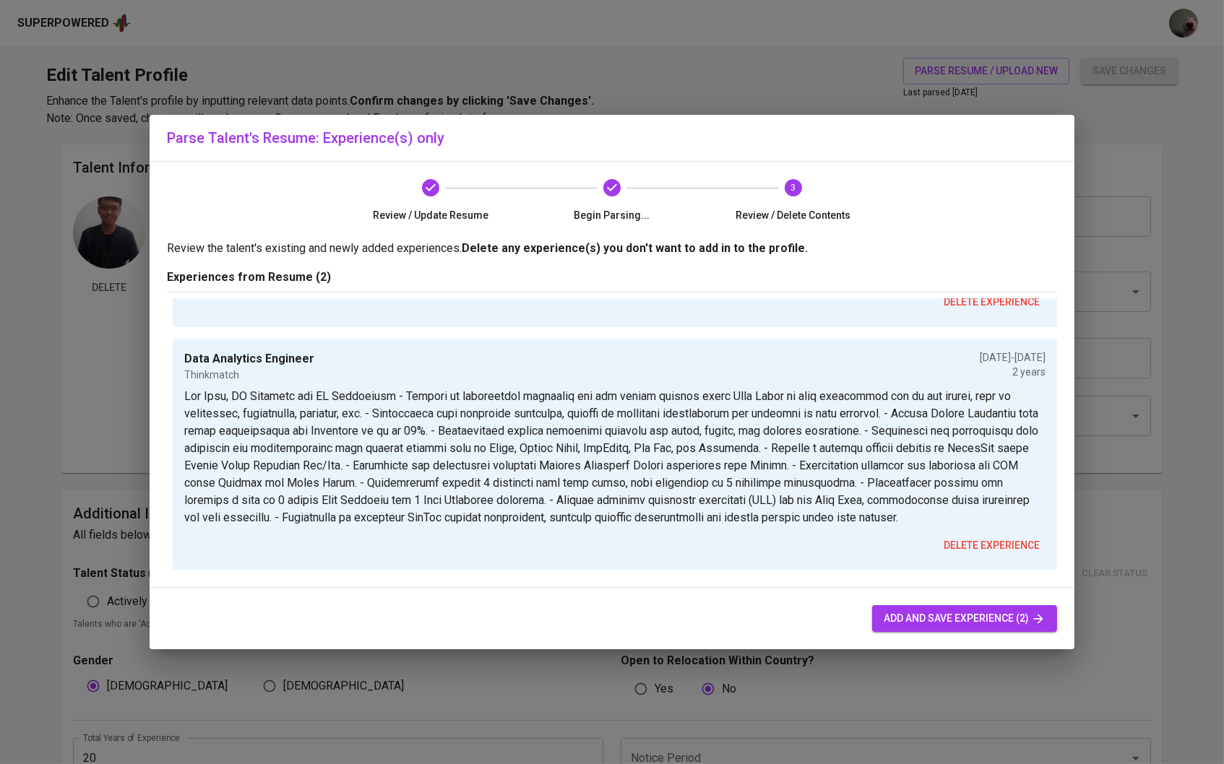
scroll to position [170, 0]
click at [936, 630] on button "add and save experience (2)" at bounding box center [964, 618] width 185 height 27
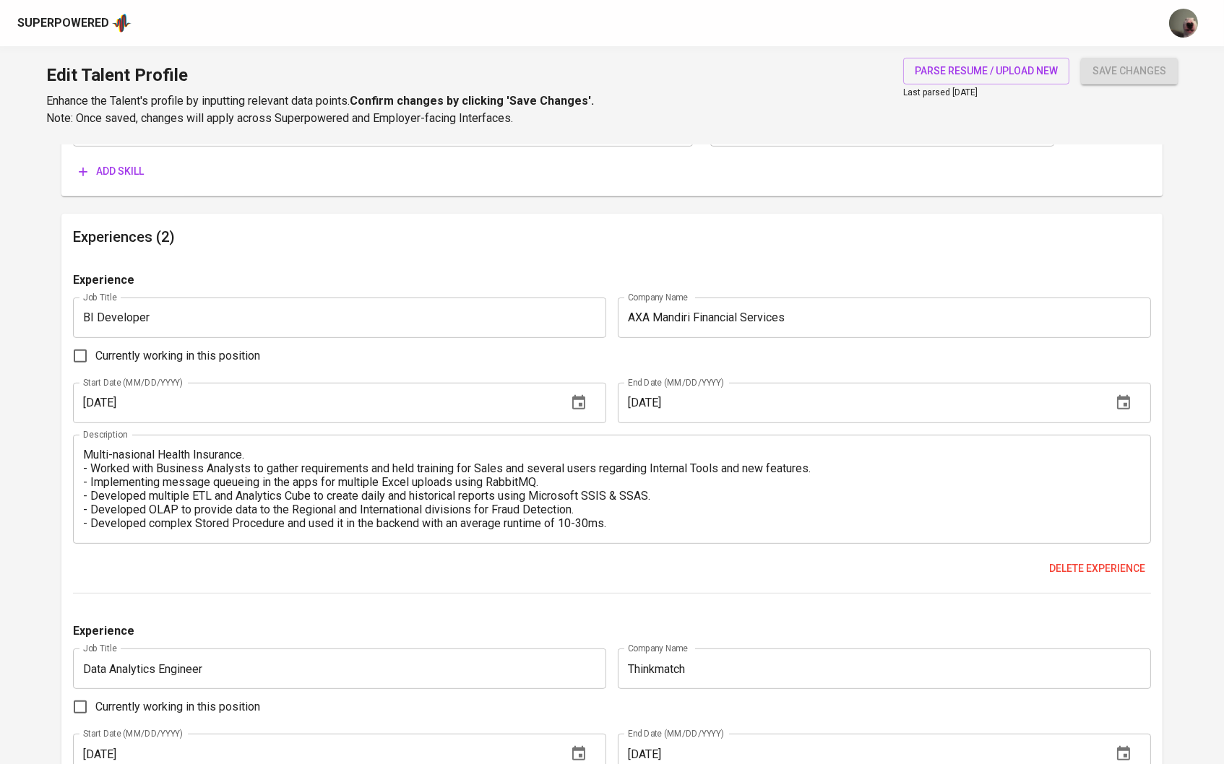
scroll to position [1134, 0]
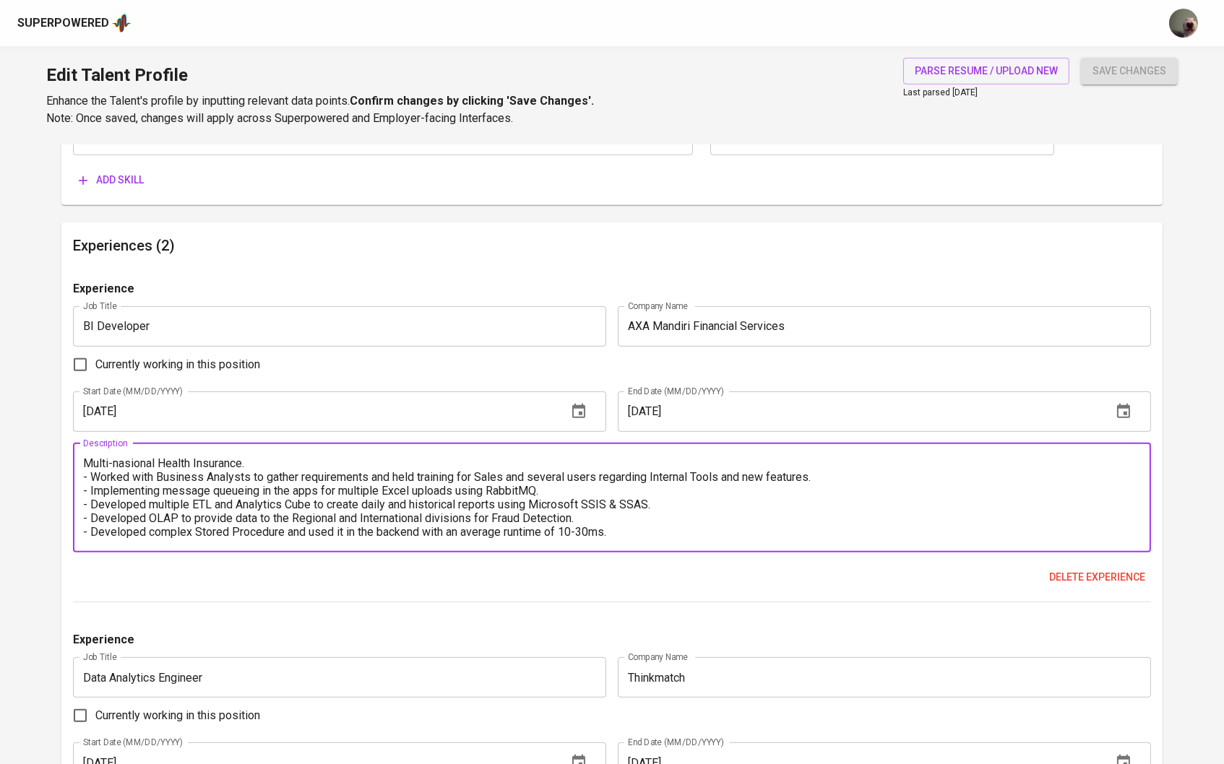
click at [89, 463] on textarea "Multi-nasional Health Insurance. - Worked with Business Analysts to gather requ…" at bounding box center [612, 498] width 1059 height 82
click at [267, 460] on textarea "Multi-nasional Health Insurance. - Worked with Business Analysts to gather requ…" at bounding box center [612, 498] width 1059 height 82
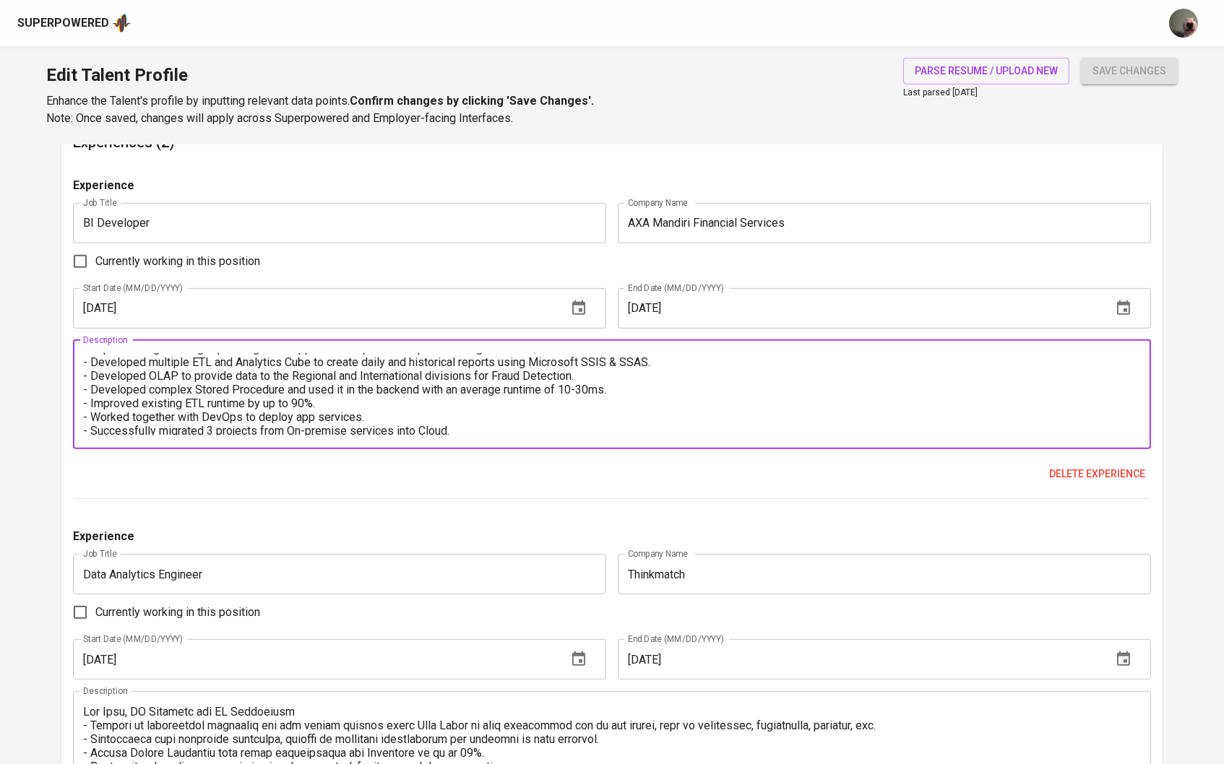
scroll to position [1423, 0]
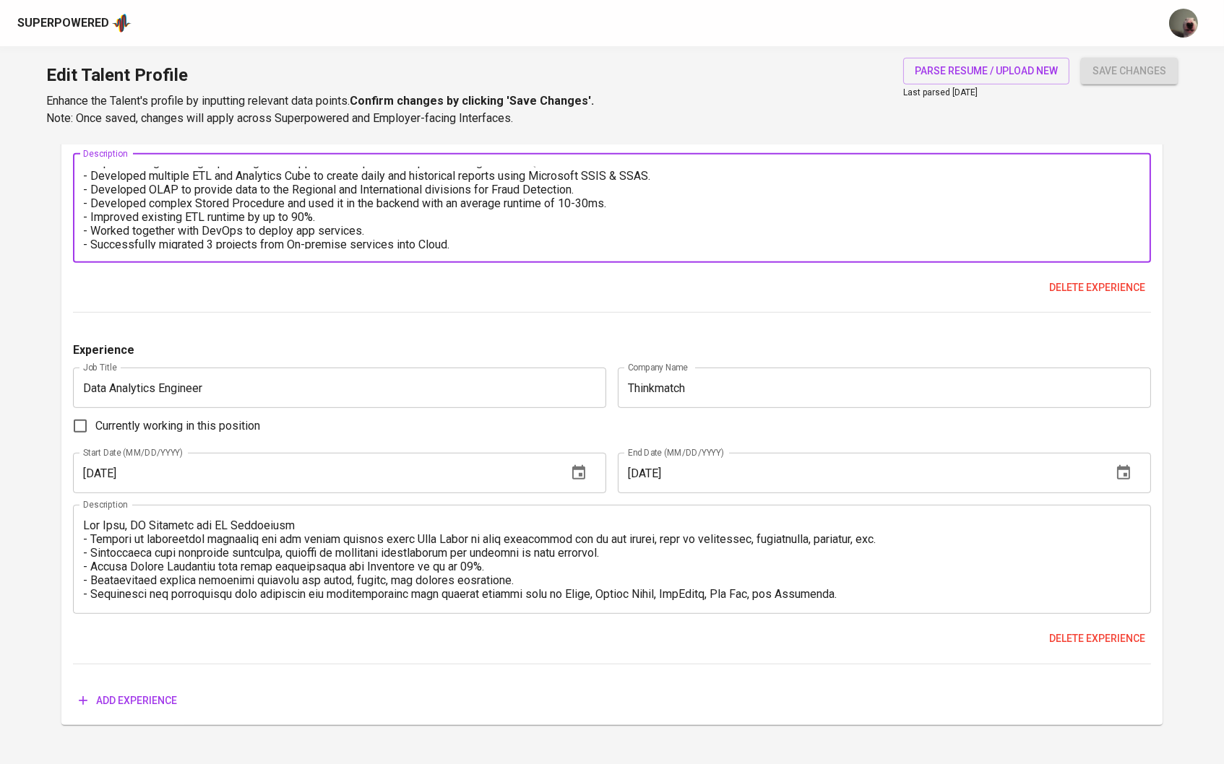
type textarea "Multi-nasional Health Insurance. Responsibilities: - Worked with Business Analy…"
click at [273, 520] on textarea at bounding box center [612, 560] width 1059 height 82
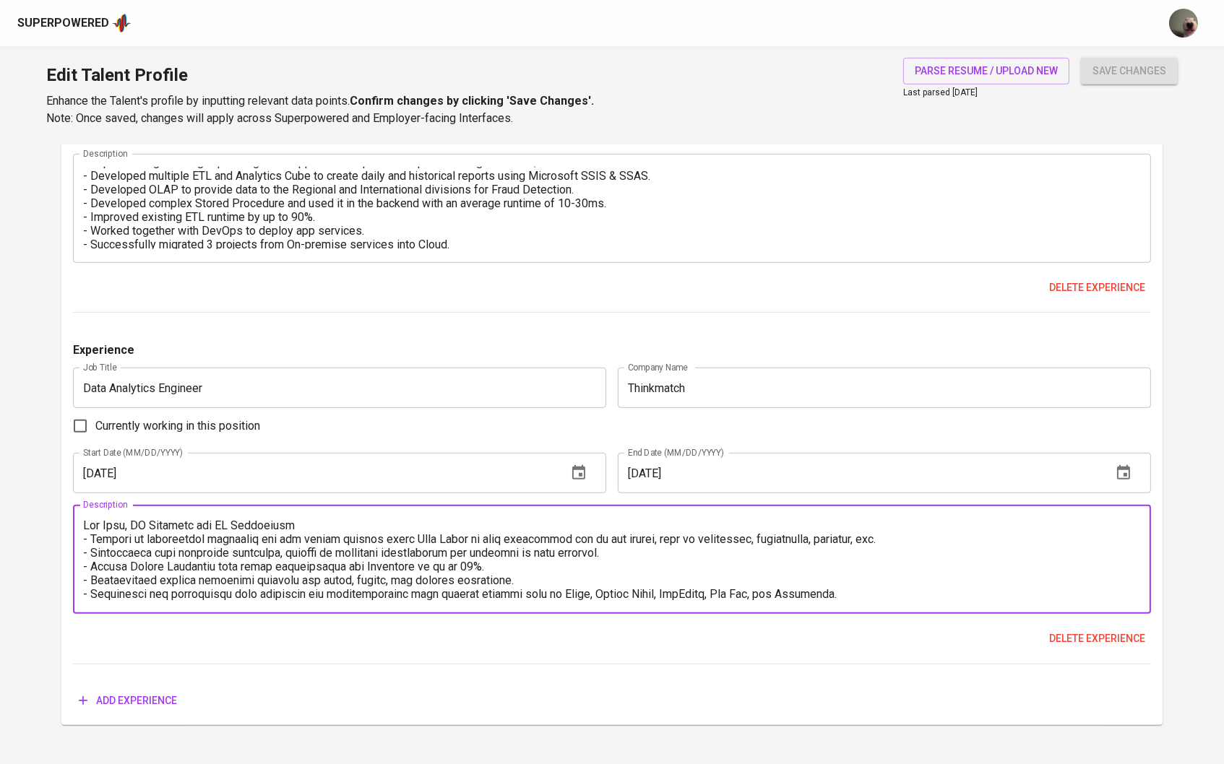
click at [288, 522] on textarea at bounding box center [612, 560] width 1059 height 82
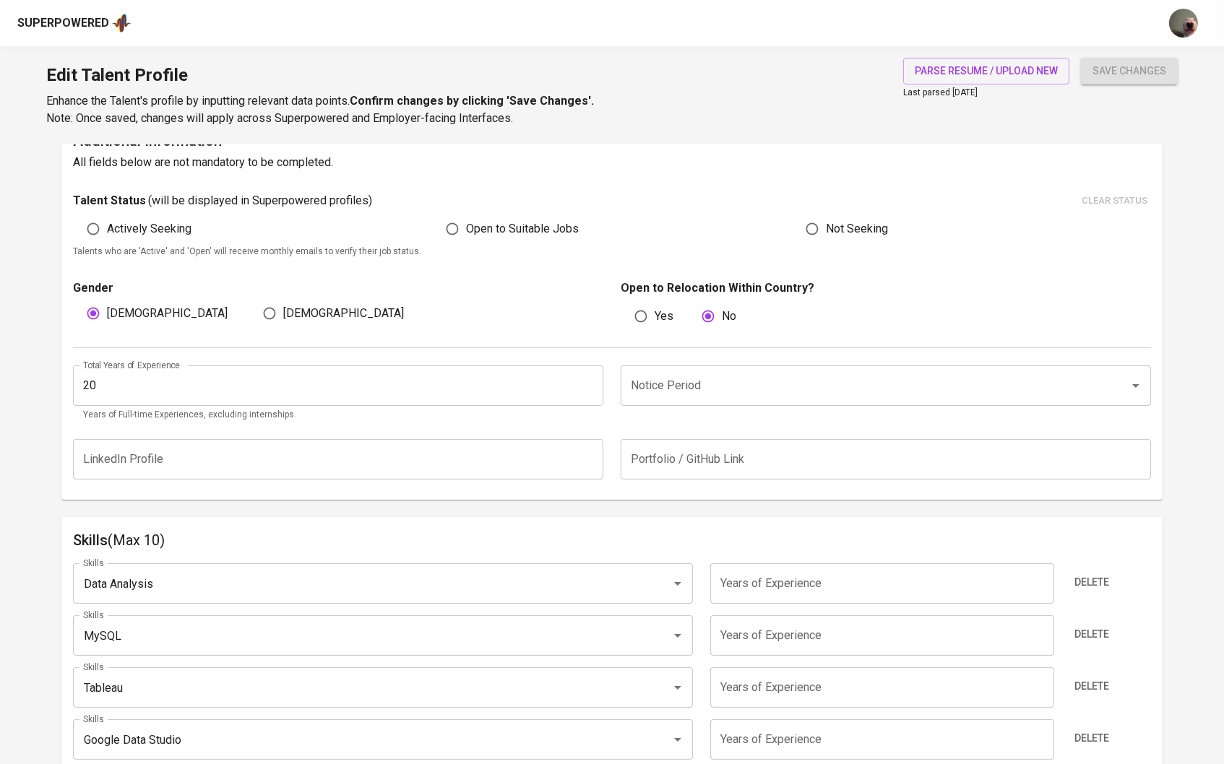
scroll to position [429, 0]
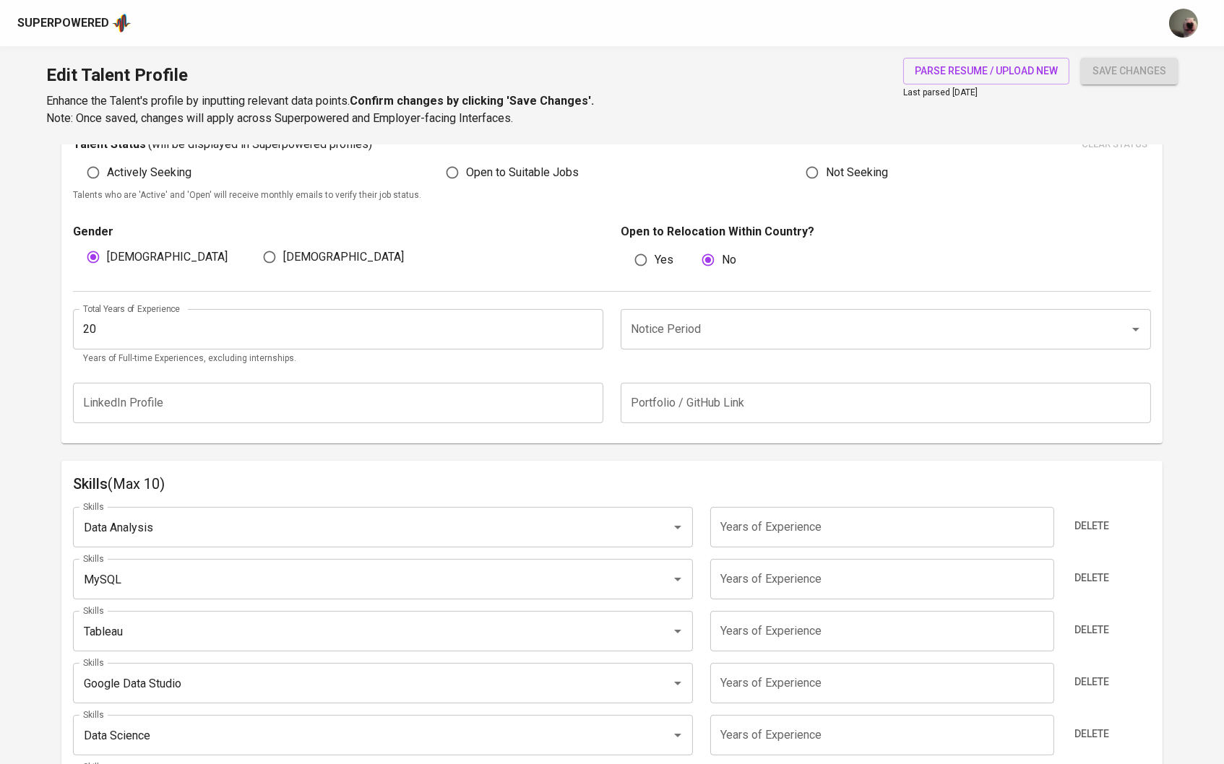
type textarea "Big Data, IT Services and IT Consulting Responsibilities: - Develop an interact…"
click at [470, 321] on input "20" at bounding box center [338, 329] width 530 height 40
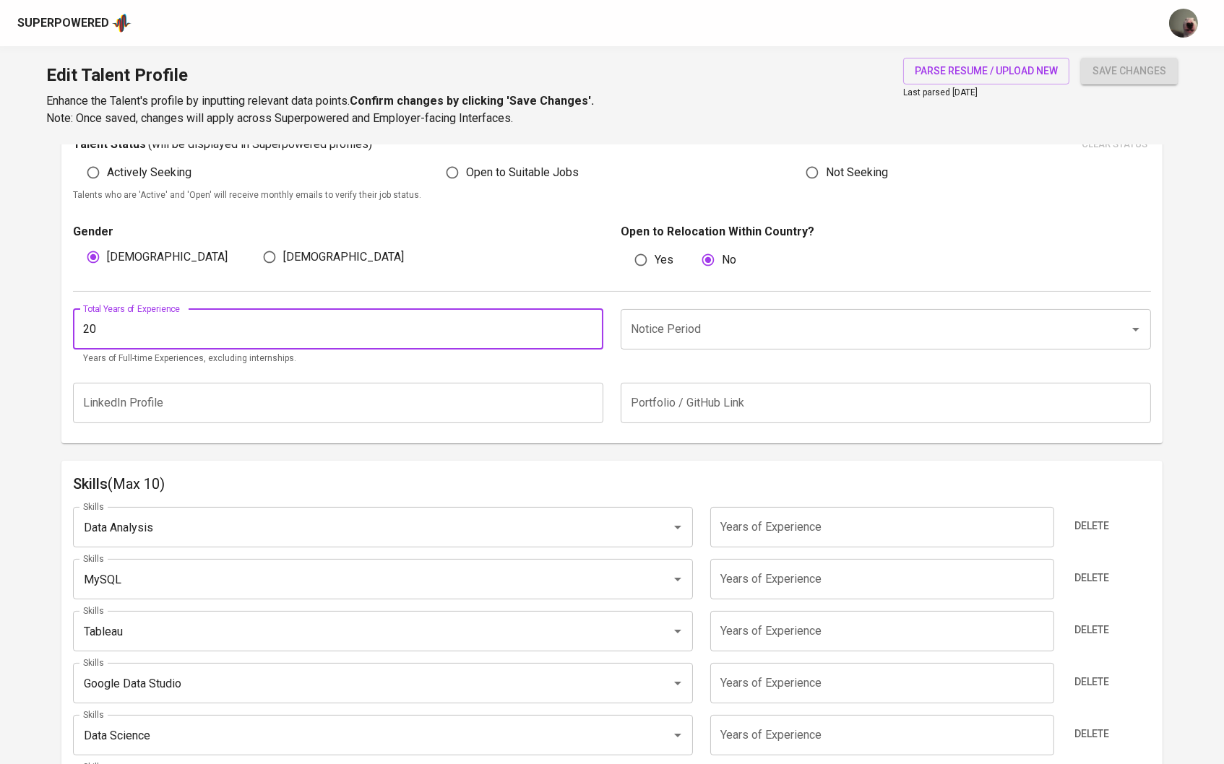
type input "2"
type input "3"
click at [630, 329] on input "Notice Period" at bounding box center [865, 329] width 477 height 27
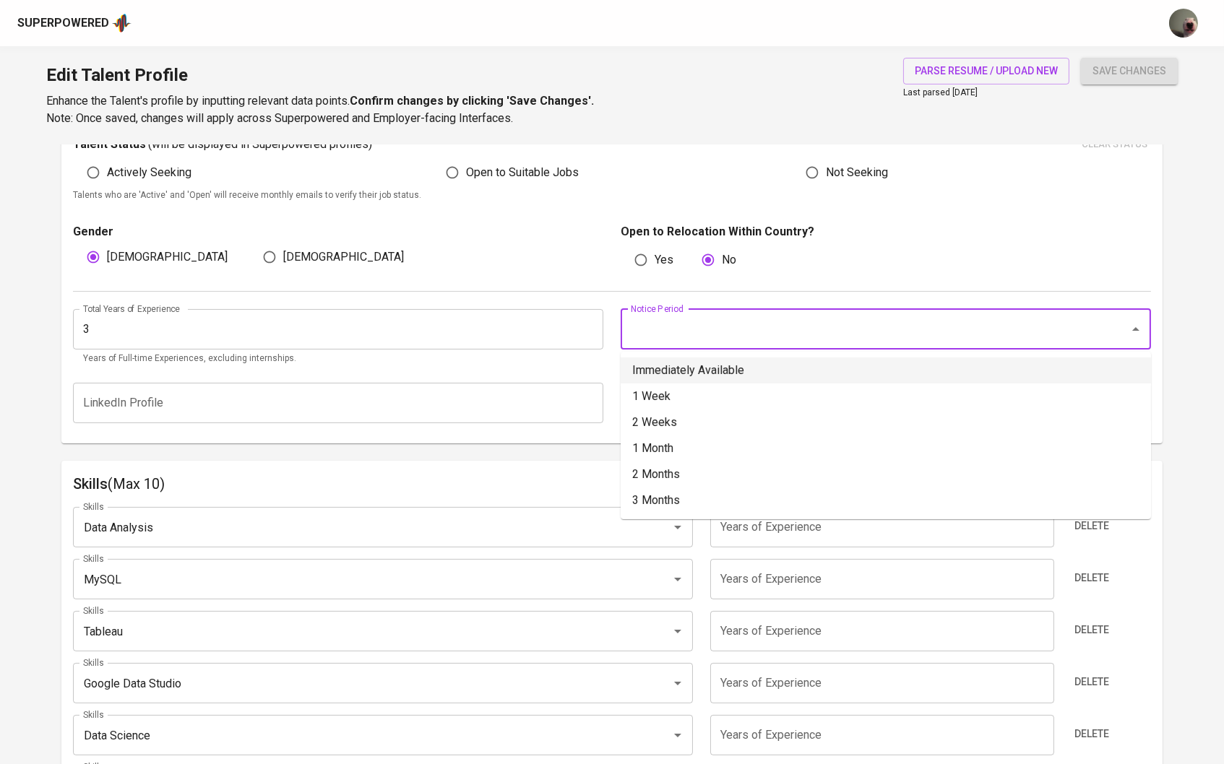
click at [658, 367] on li "Immediately Available" at bounding box center [886, 371] width 530 height 26
type input "Immediately Available"
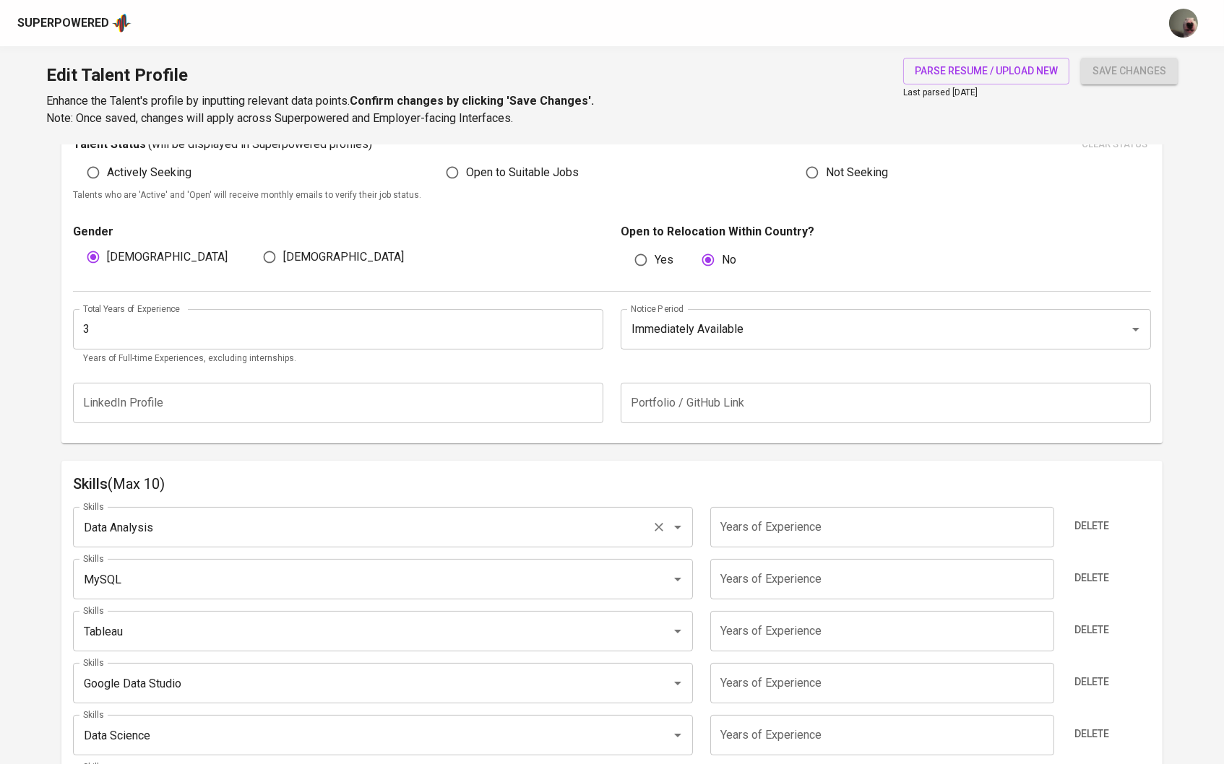
scroll to position [589, 0]
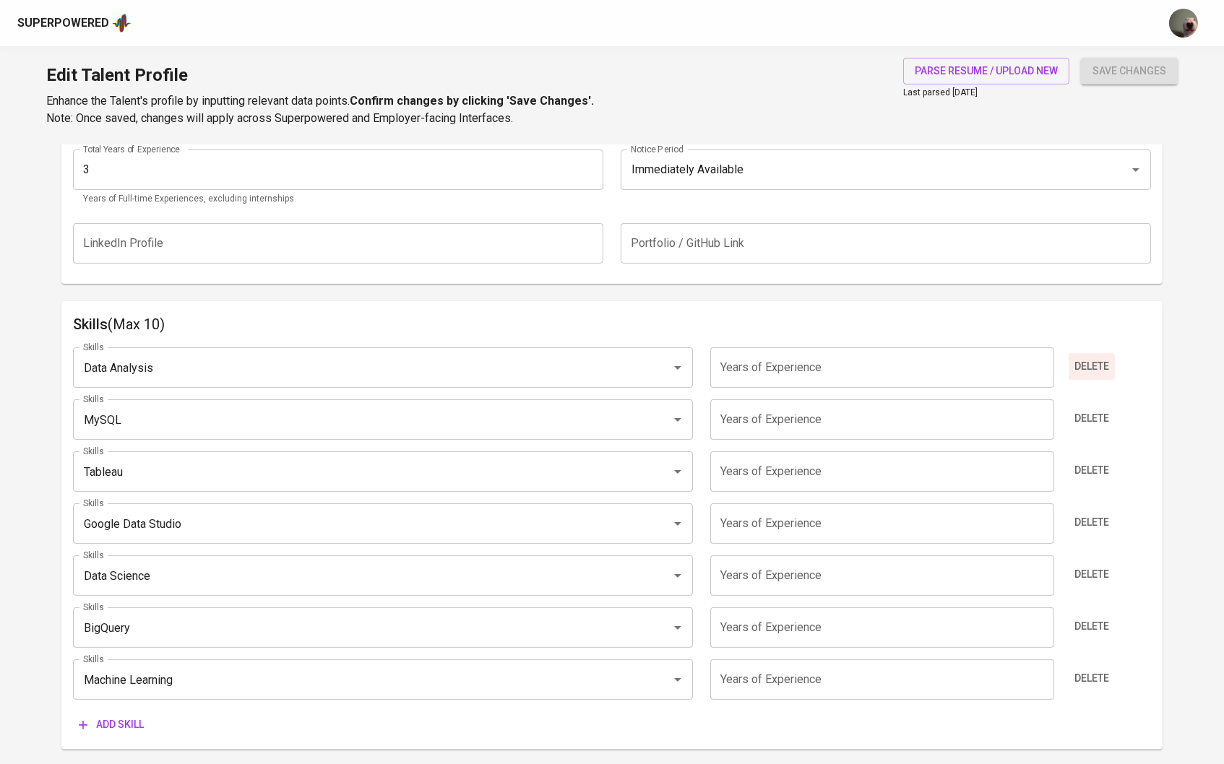
click at [1104, 360] on span "Delete" at bounding box center [1091, 367] width 35 height 18
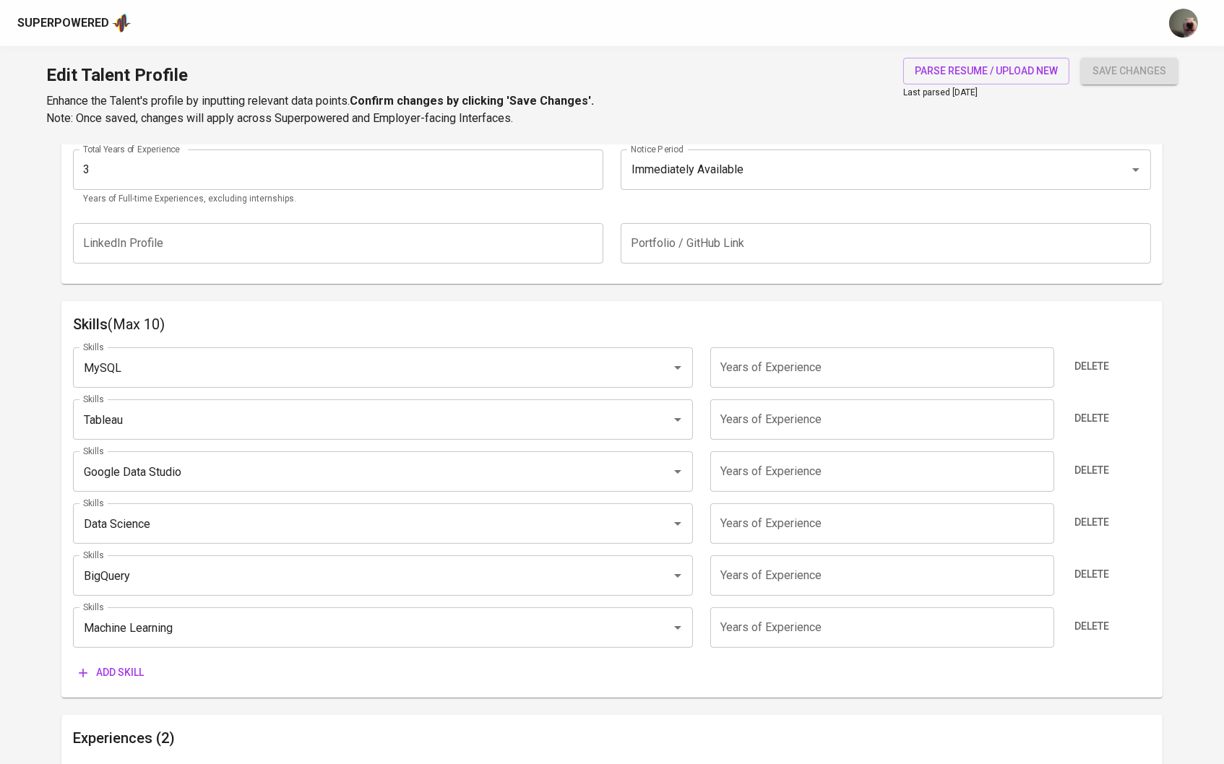
click at [1104, 360] on span "Delete" at bounding box center [1091, 367] width 35 height 18
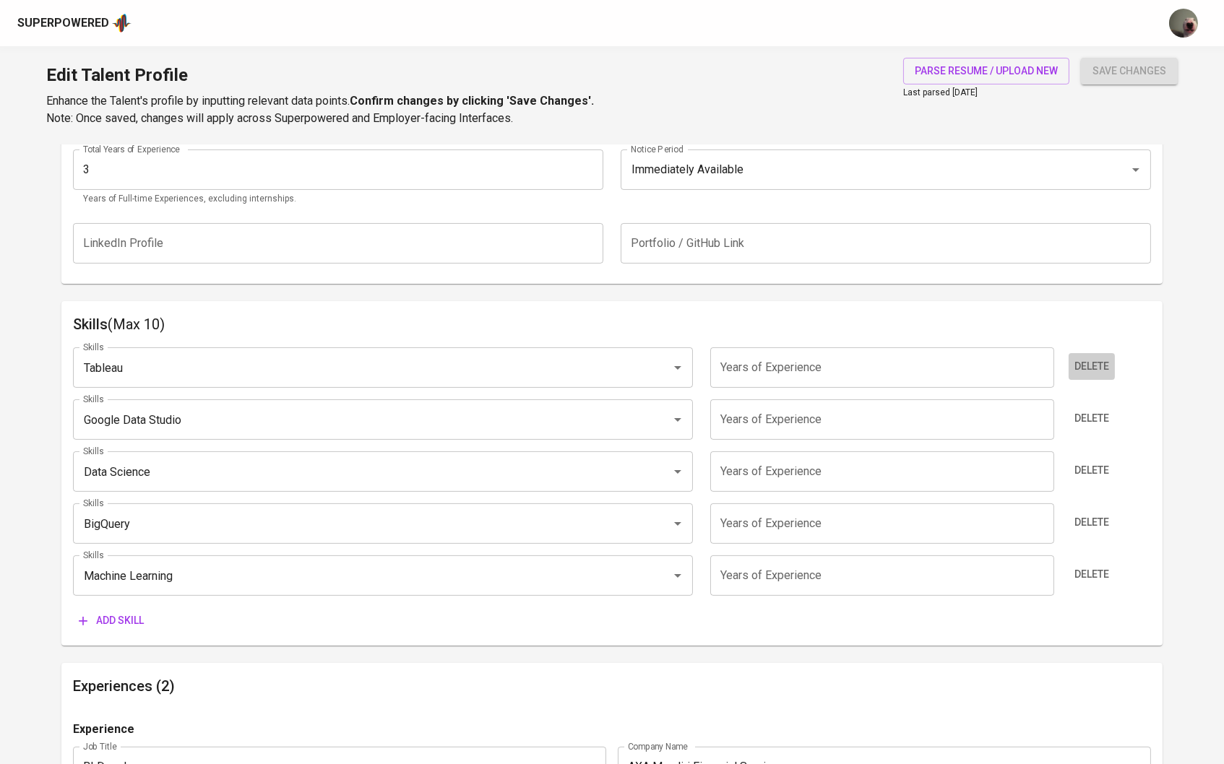
click at [1104, 360] on span "Delete" at bounding box center [1091, 367] width 35 height 18
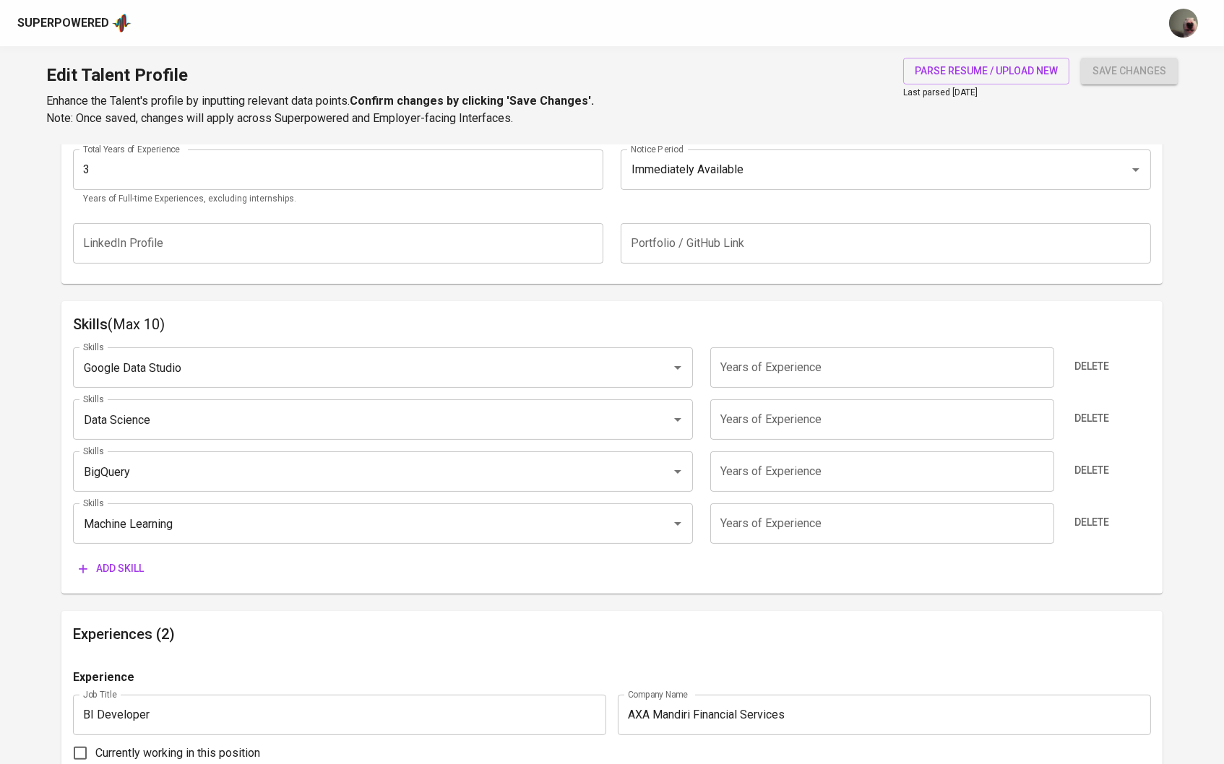
click at [1104, 360] on span "Delete" at bounding box center [1091, 367] width 35 height 18
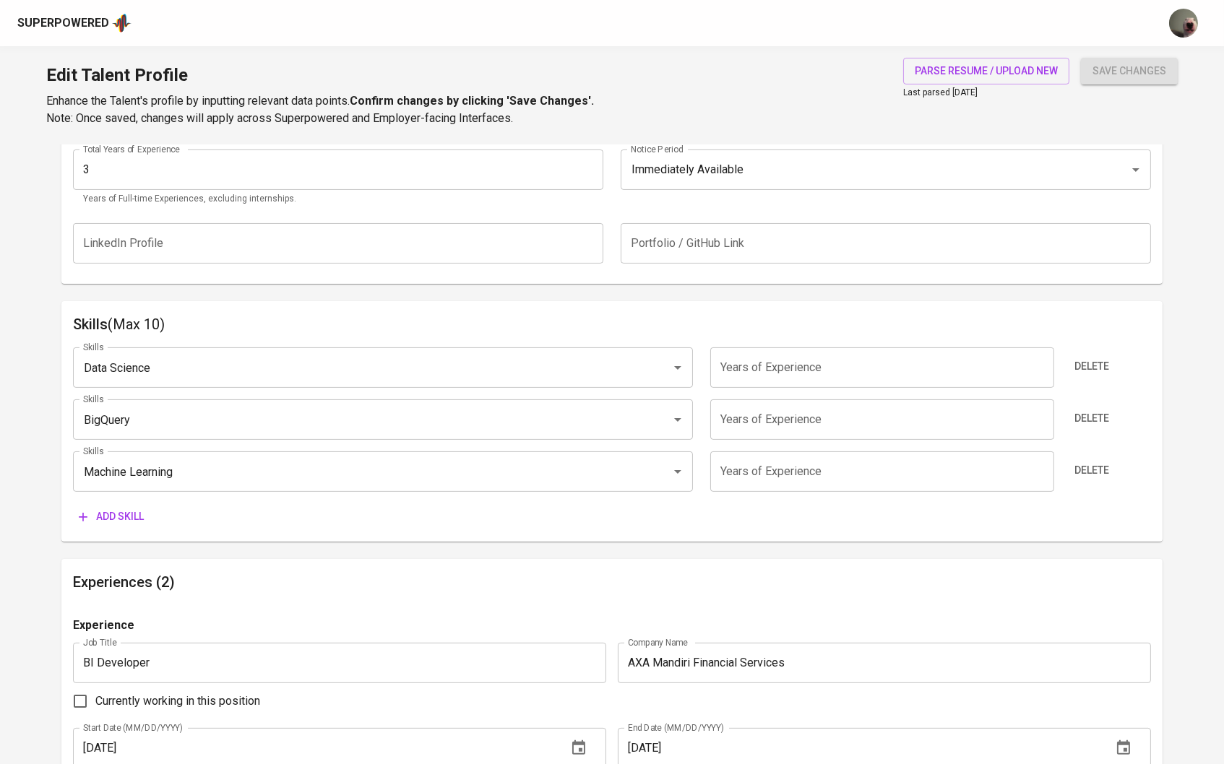
click at [1104, 360] on span "Delete" at bounding box center [1091, 367] width 35 height 18
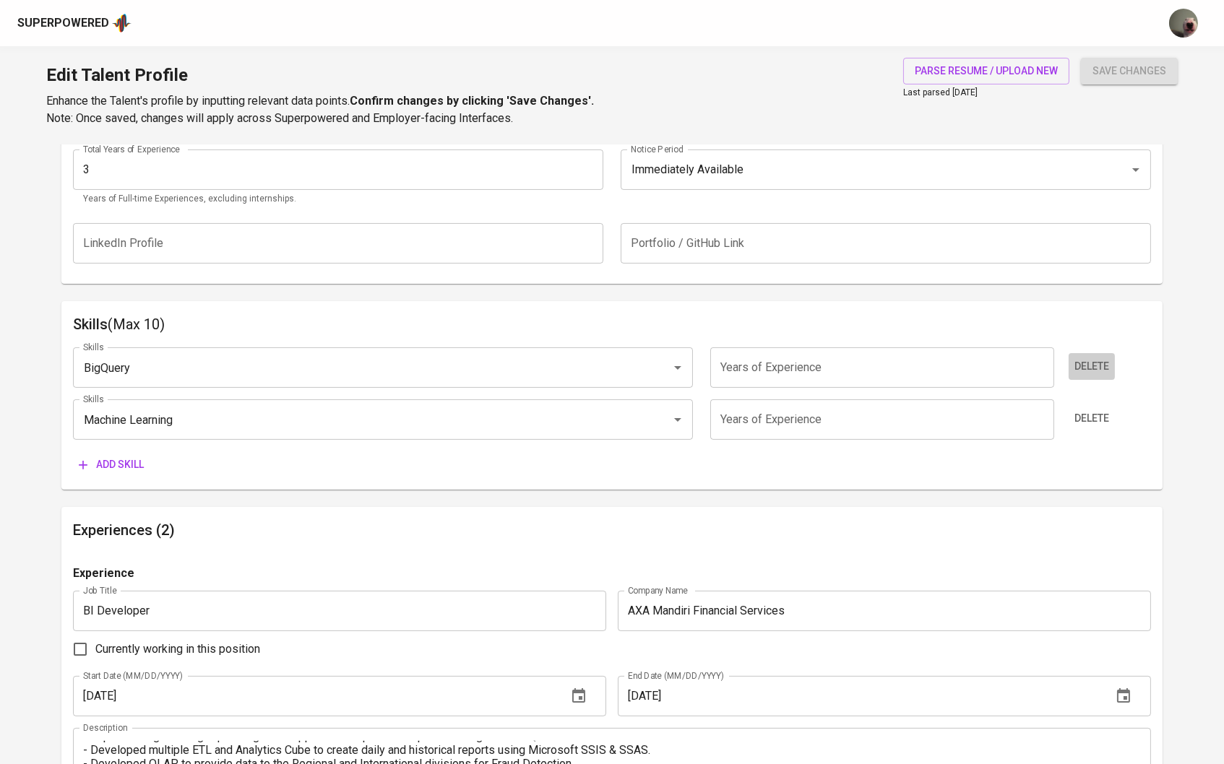
click at [1104, 360] on span "Delete" at bounding box center [1091, 367] width 35 height 18
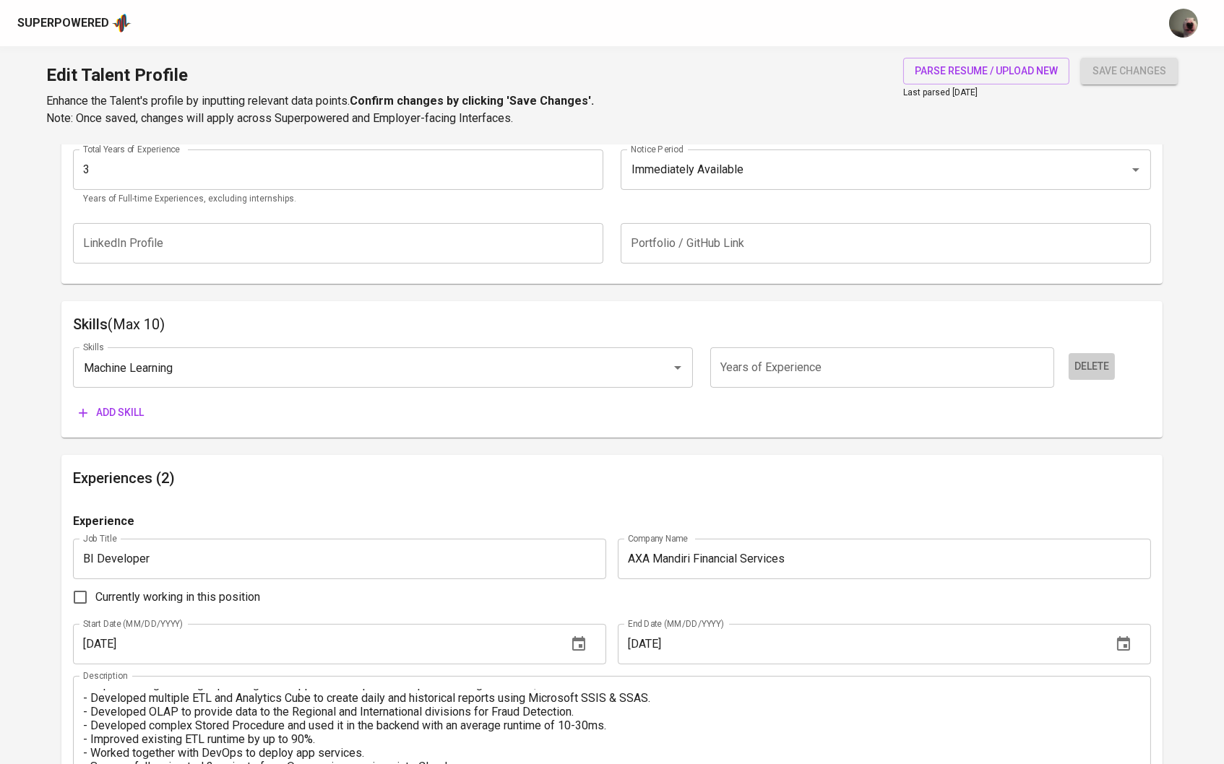
click at [1104, 360] on span "Delete" at bounding box center [1091, 367] width 35 height 18
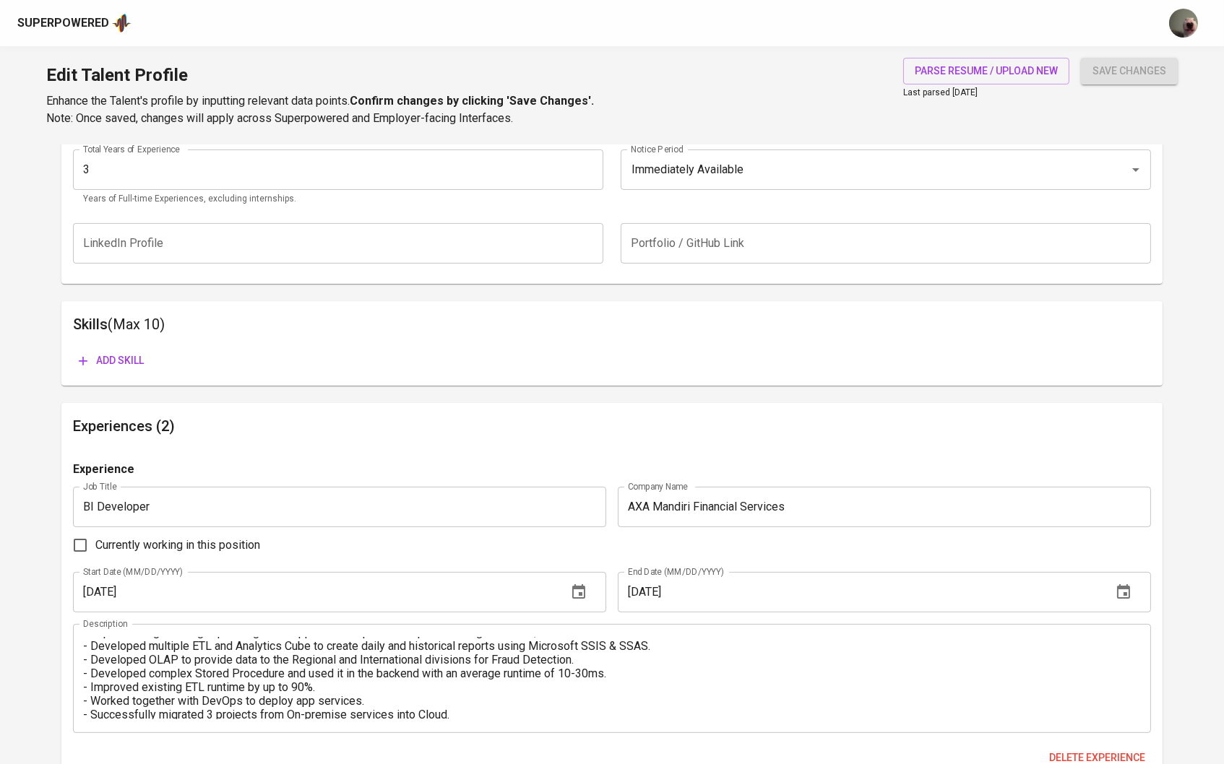
click at [133, 361] on span "Add skill" at bounding box center [111, 361] width 65 height 18
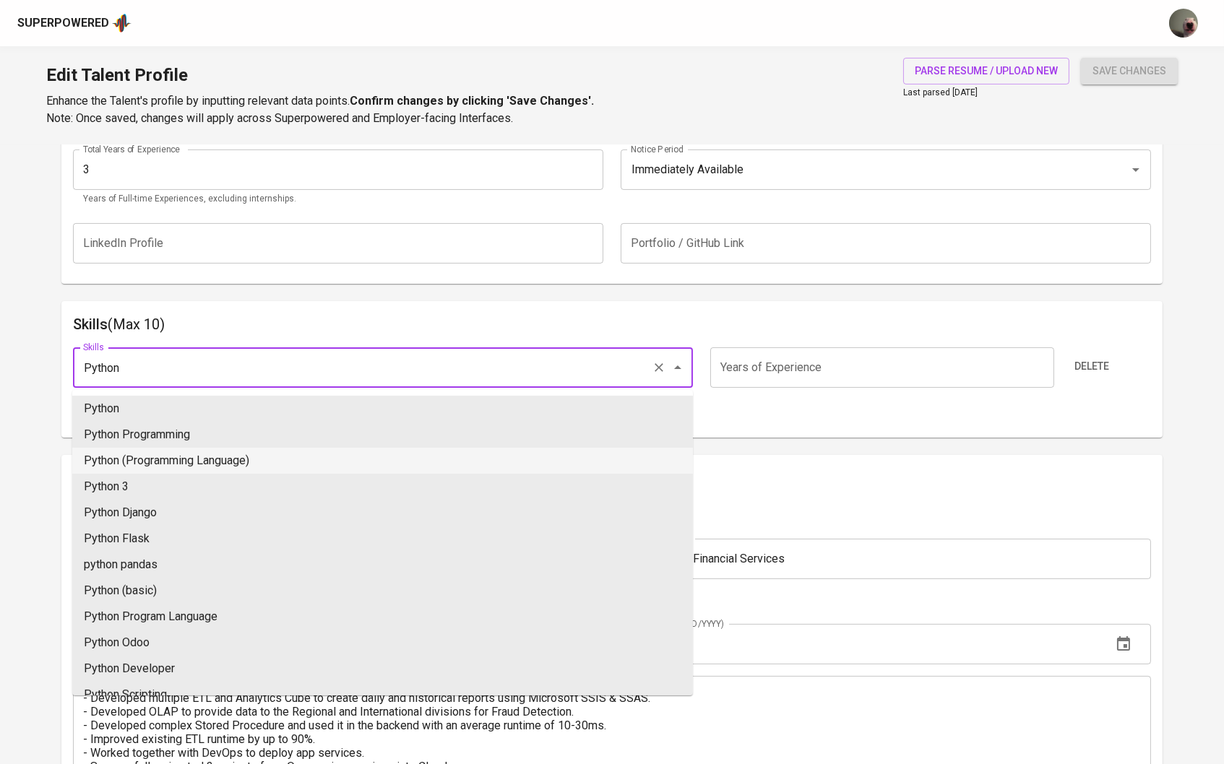
click at [220, 456] on li "Python (Programming Language)" at bounding box center [382, 461] width 621 height 26
type input "Python (Programming Language)"
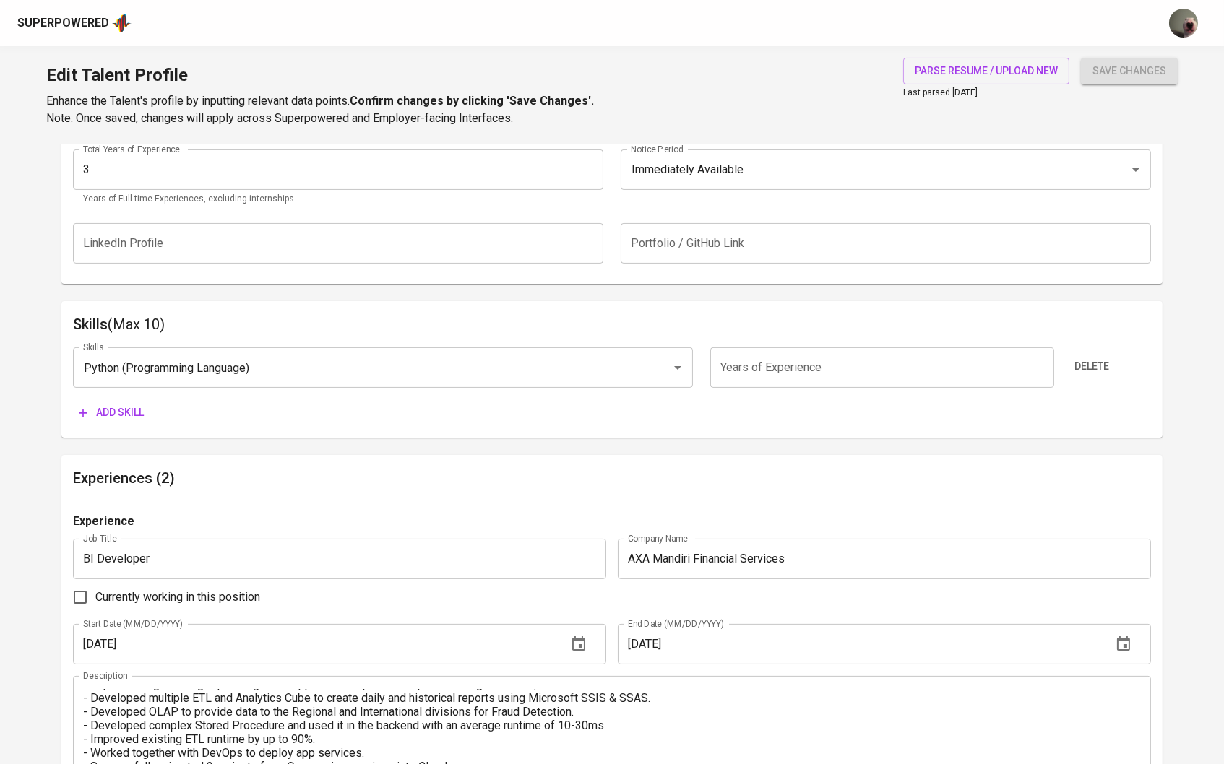
click at [113, 421] on button "Add skill" at bounding box center [111, 413] width 77 height 27
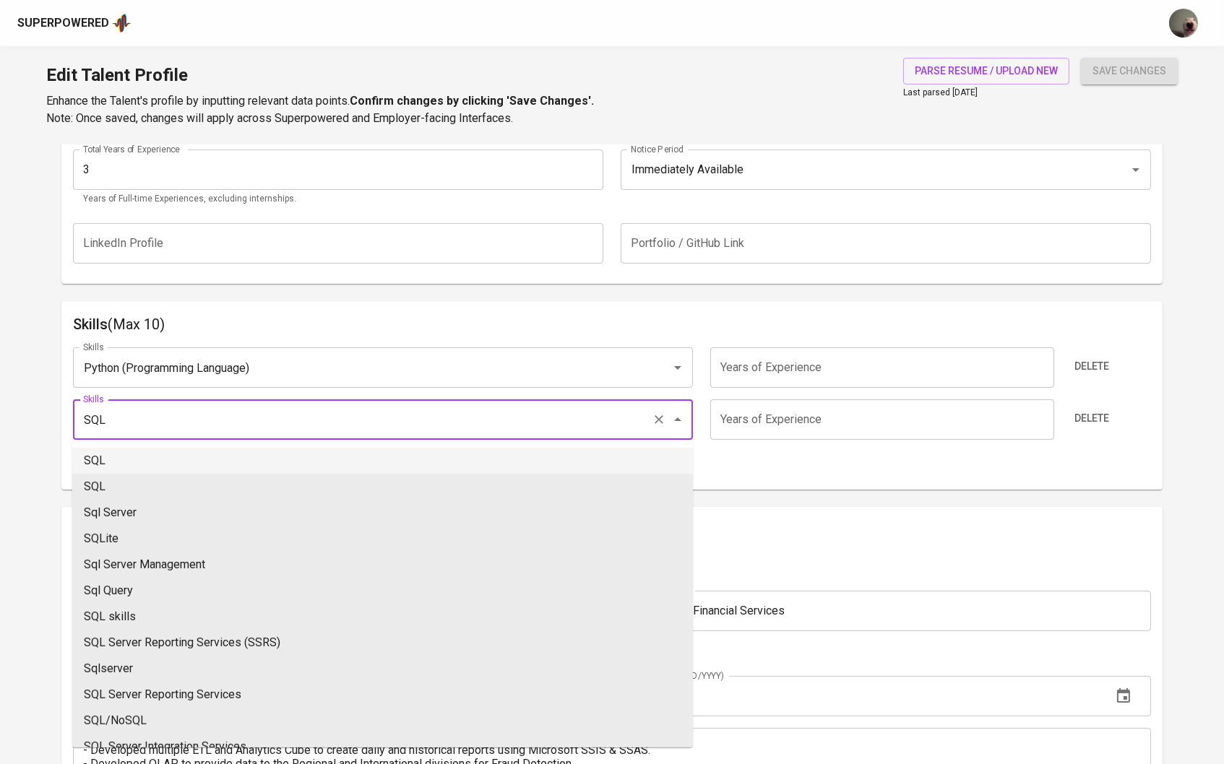
click at [140, 464] on li "SQL" at bounding box center [382, 461] width 621 height 26
type input "SQL"
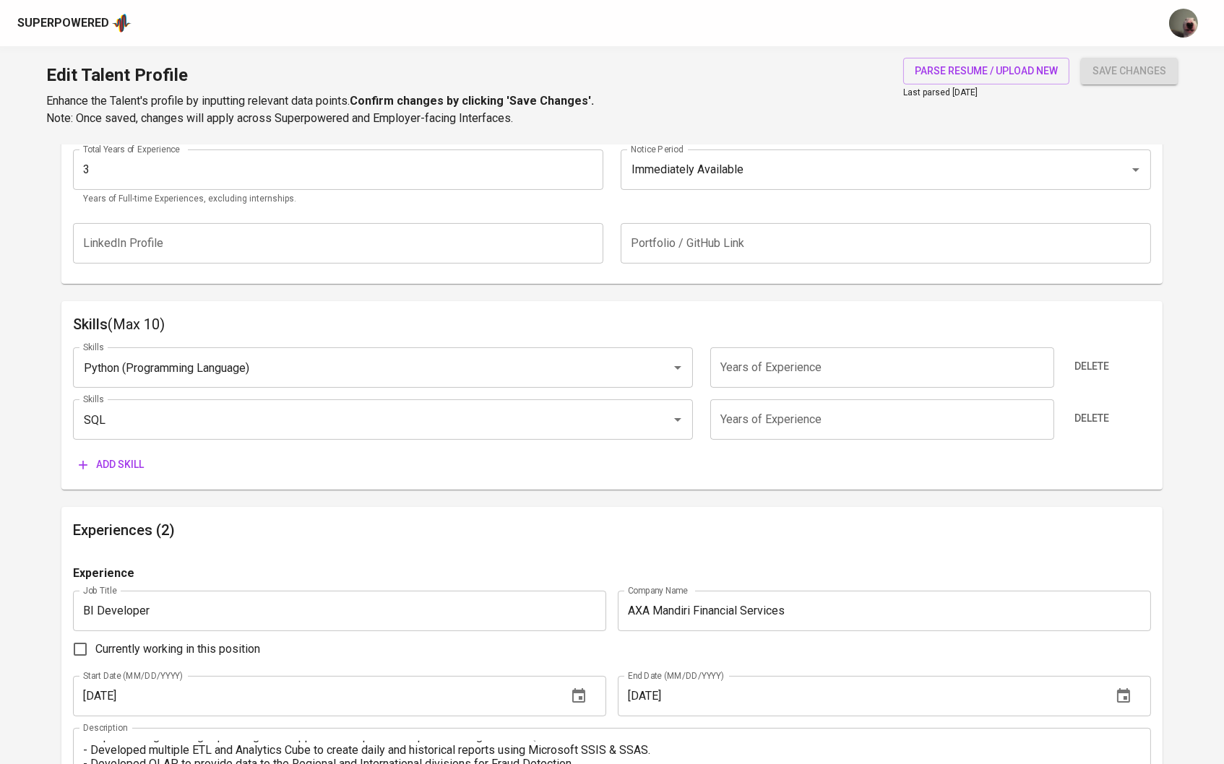
click at [155, 458] on div "Add skill" at bounding box center [163, 465] width 180 height 27
click at [142, 463] on span "Add skill" at bounding box center [111, 465] width 65 height 18
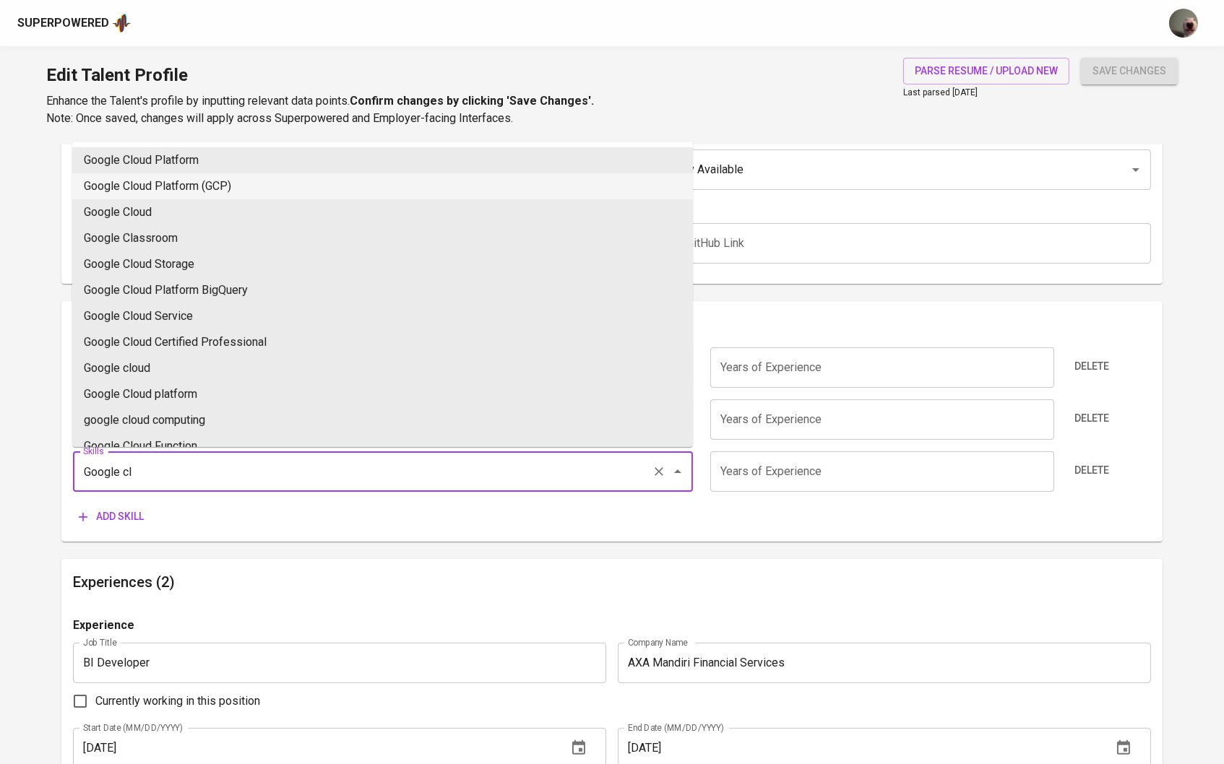
click at [224, 196] on li "Google Cloud Platform (GCP)" at bounding box center [382, 186] width 621 height 26
type input "Google Cloud Platform (GCP)"
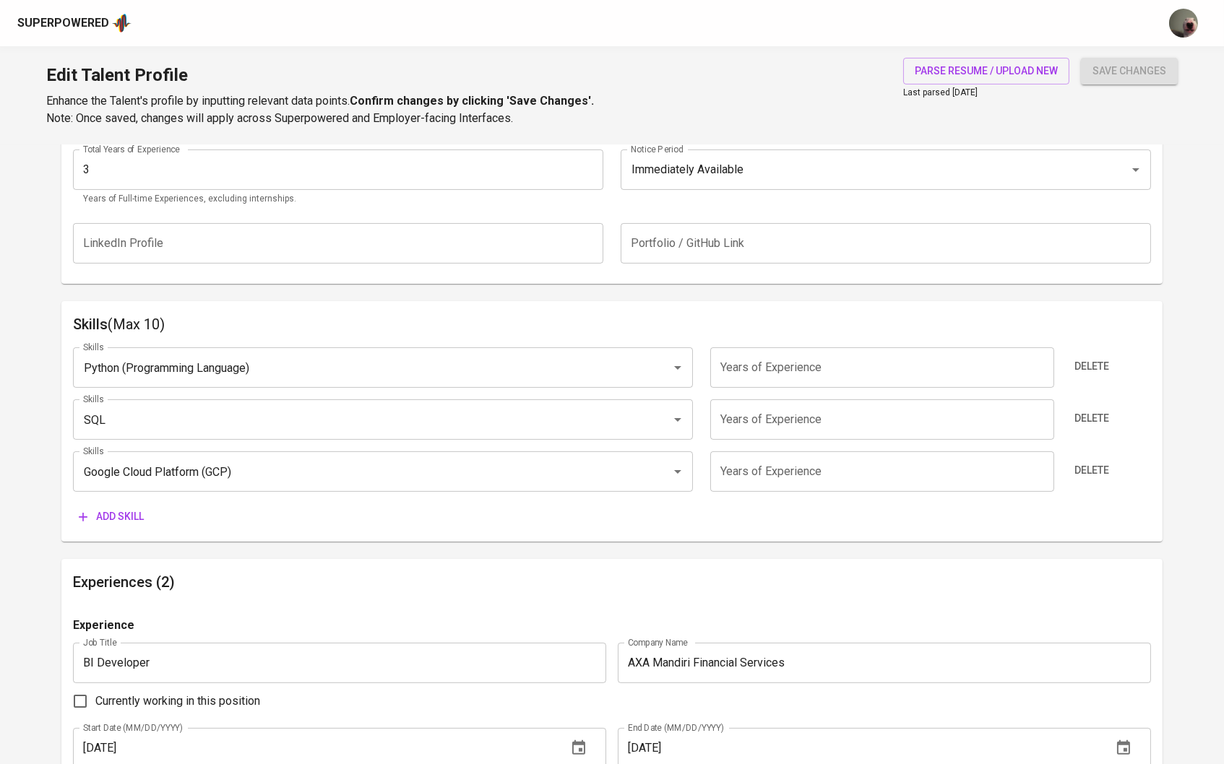
click at [122, 508] on span "Add skill" at bounding box center [111, 517] width 65 height 18
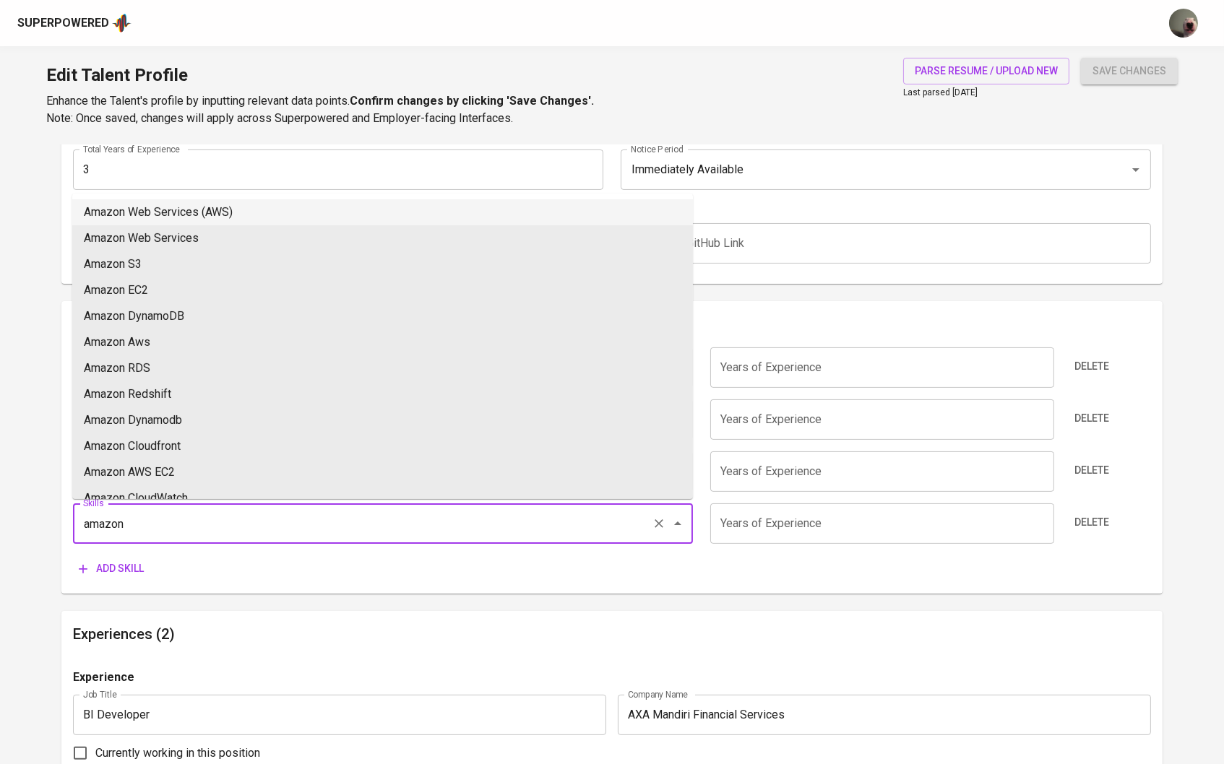
click at [158, 219] on li "Amazon Web Services (AWS)" at bounding box center [382, 212] width 621 height 26
type input "Amazon Web Services (AWS)"
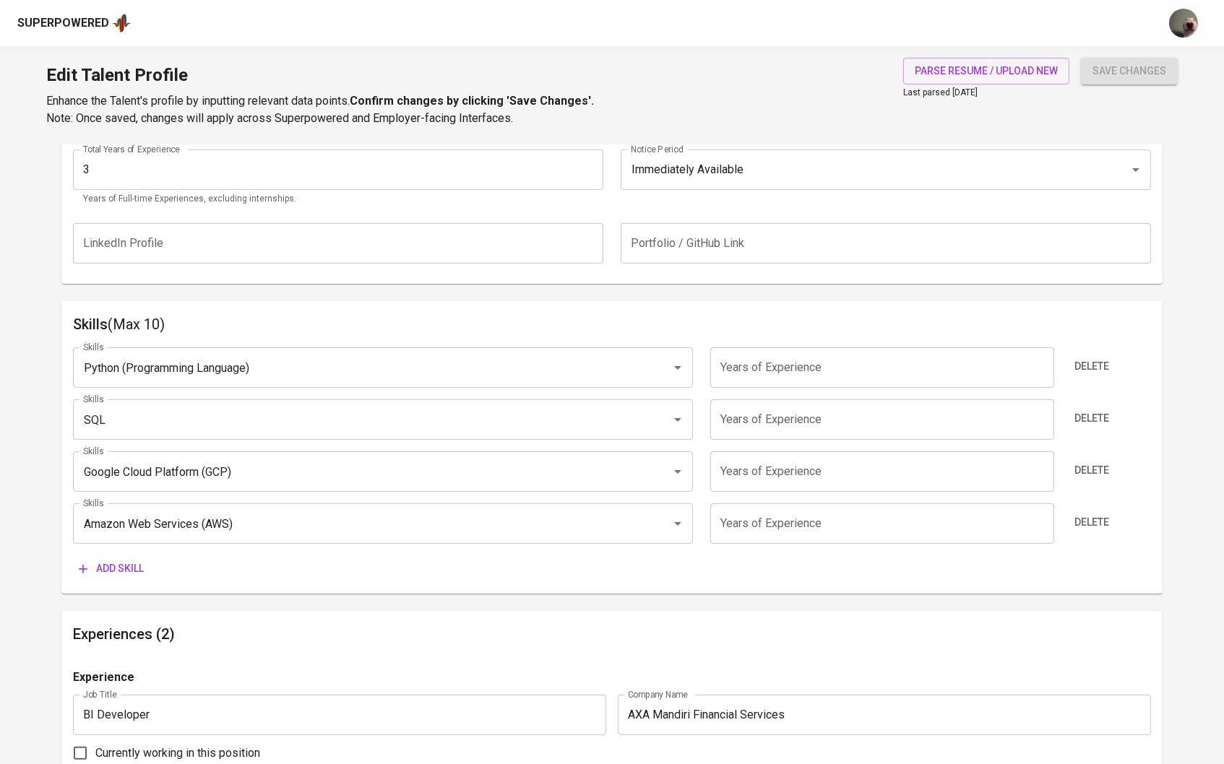
click at [118, 577] on button "Add skill" at bounding box center [111, 569] width 77 height 27
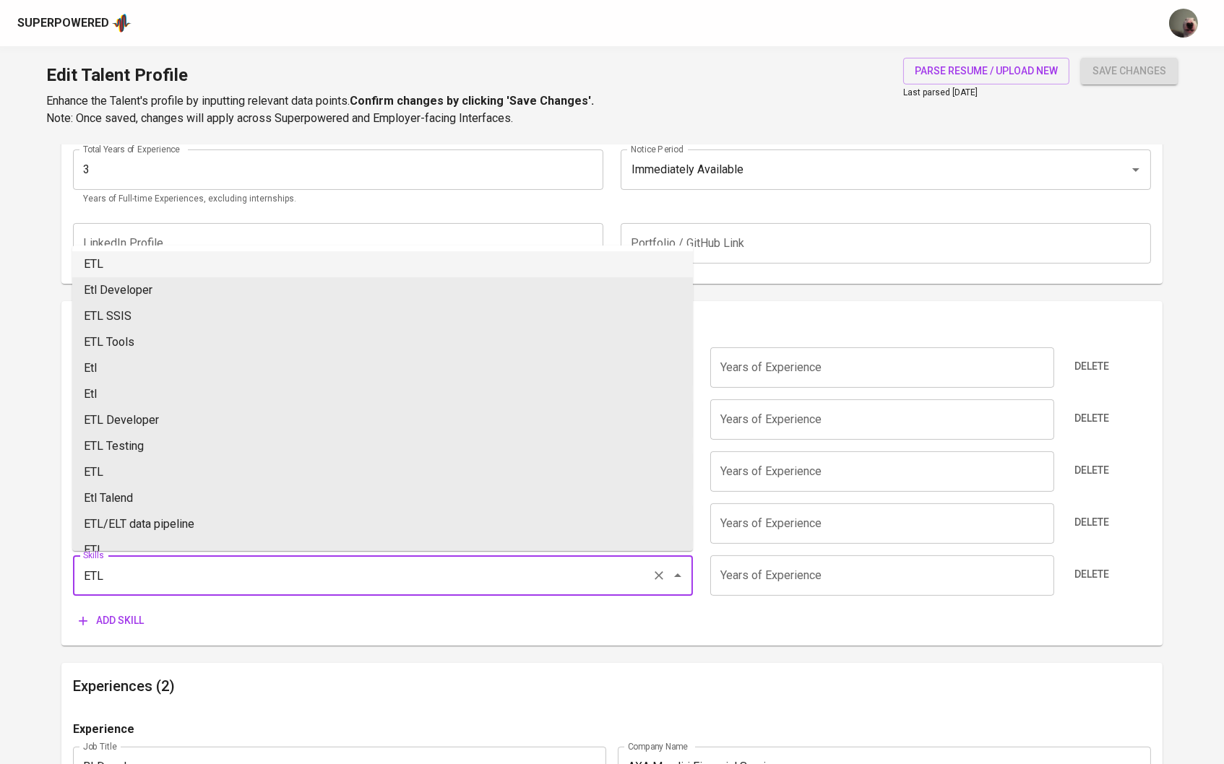
click at [166, 272] on li "ETL" at bounding box center [382, 264] width 621 height 26
type input "ETL"
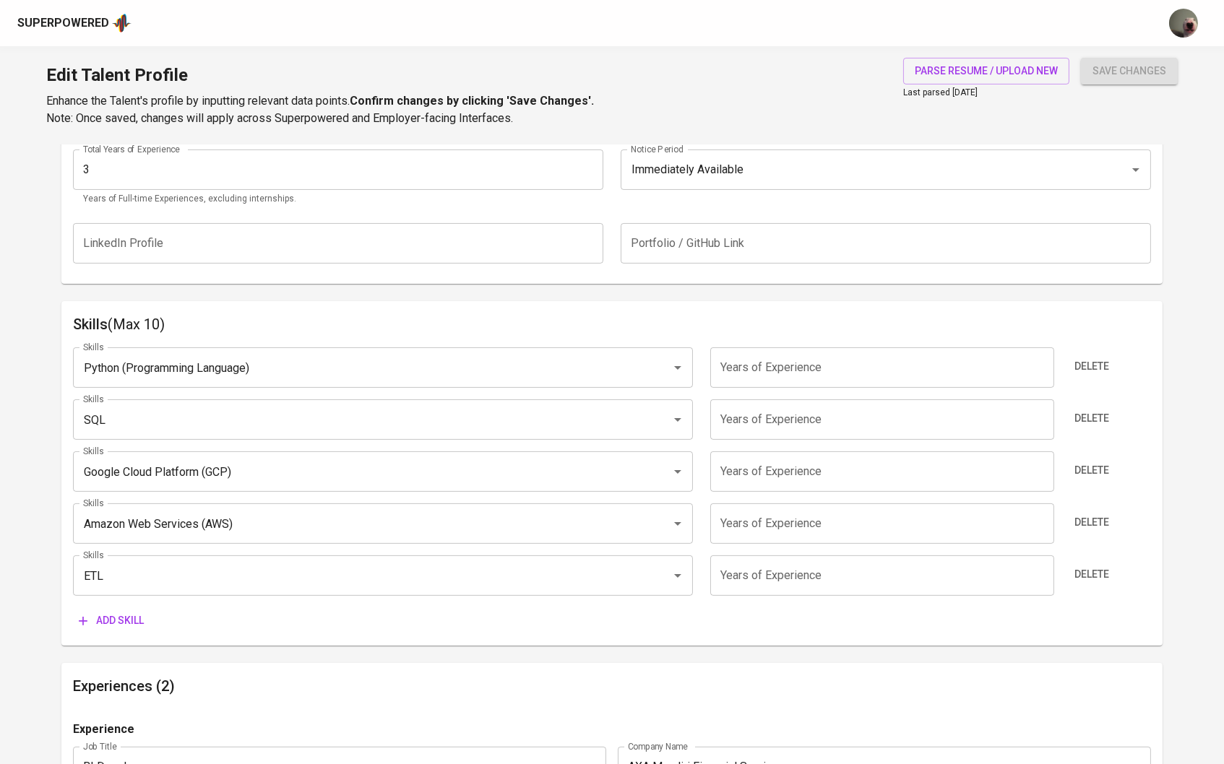
click at [111, 629] on button "Add skill" at bounding box center [111, 621] width 77 height 27
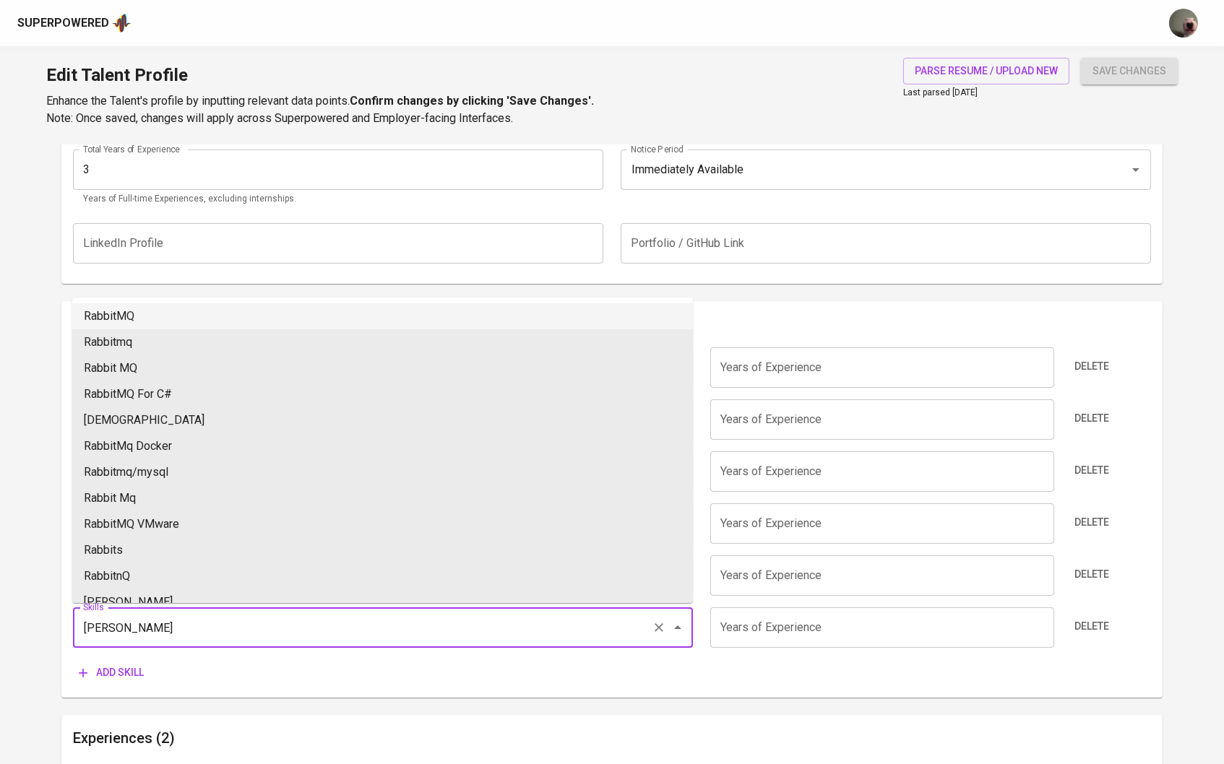
click at [200, 320] on li "RabbitMQ" at bounding box center [382, 316] width 621 height 26
type input "RabbitMQ"
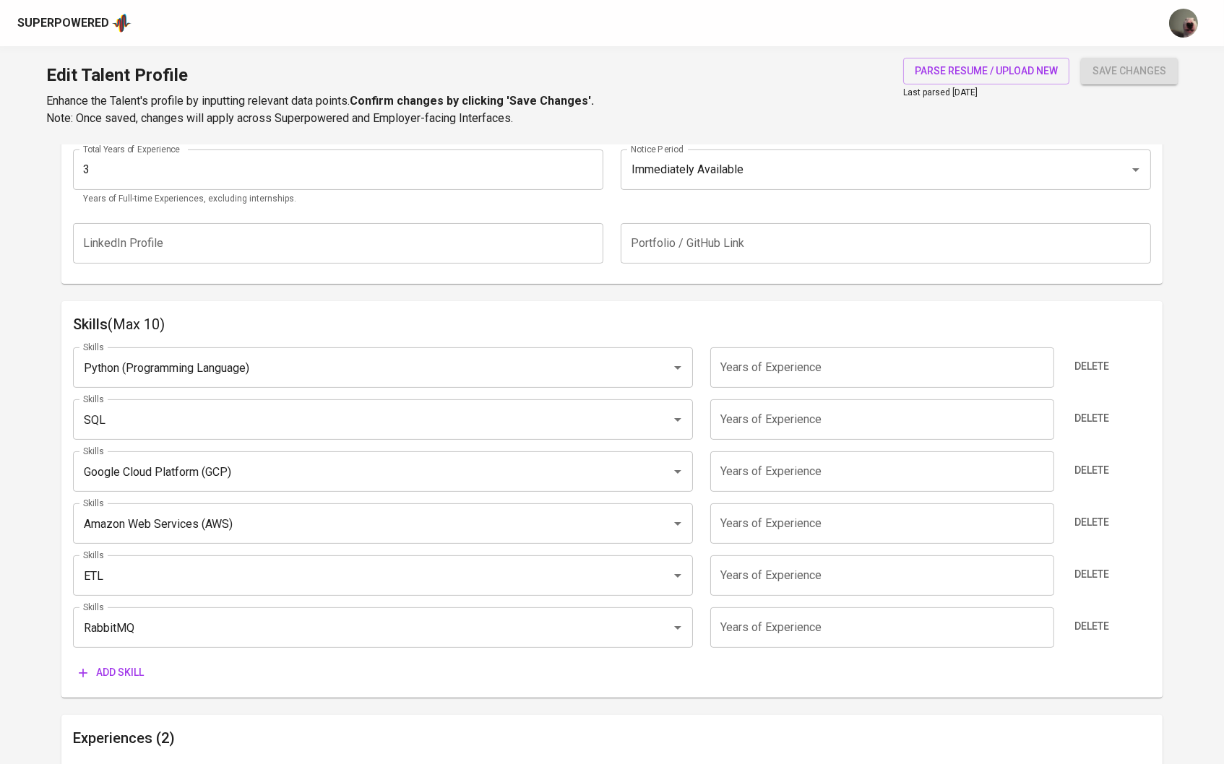
click at [132, 665] on span "Add skill" at bounding box center [111, 673] width 65 height 18
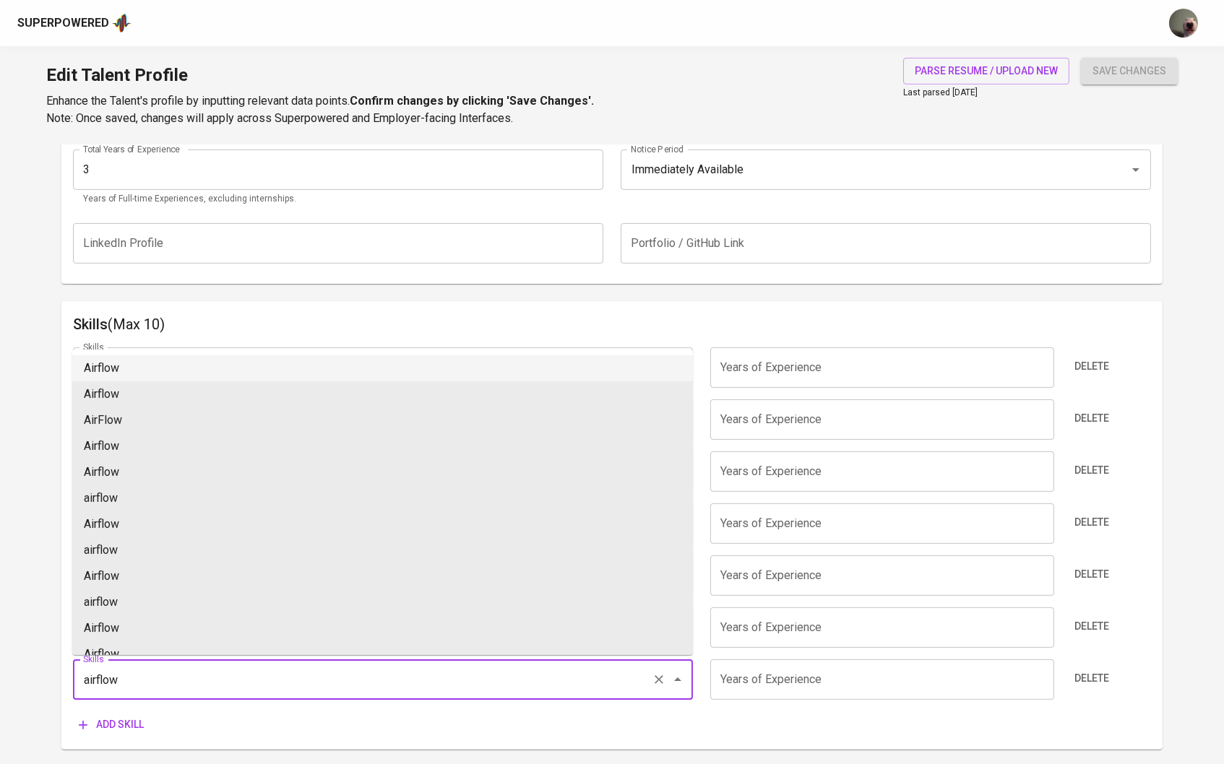
click at [152, 372] on li "Airflow" at bounding box center [382, 368] width 621 height 26
type input "Airflow"
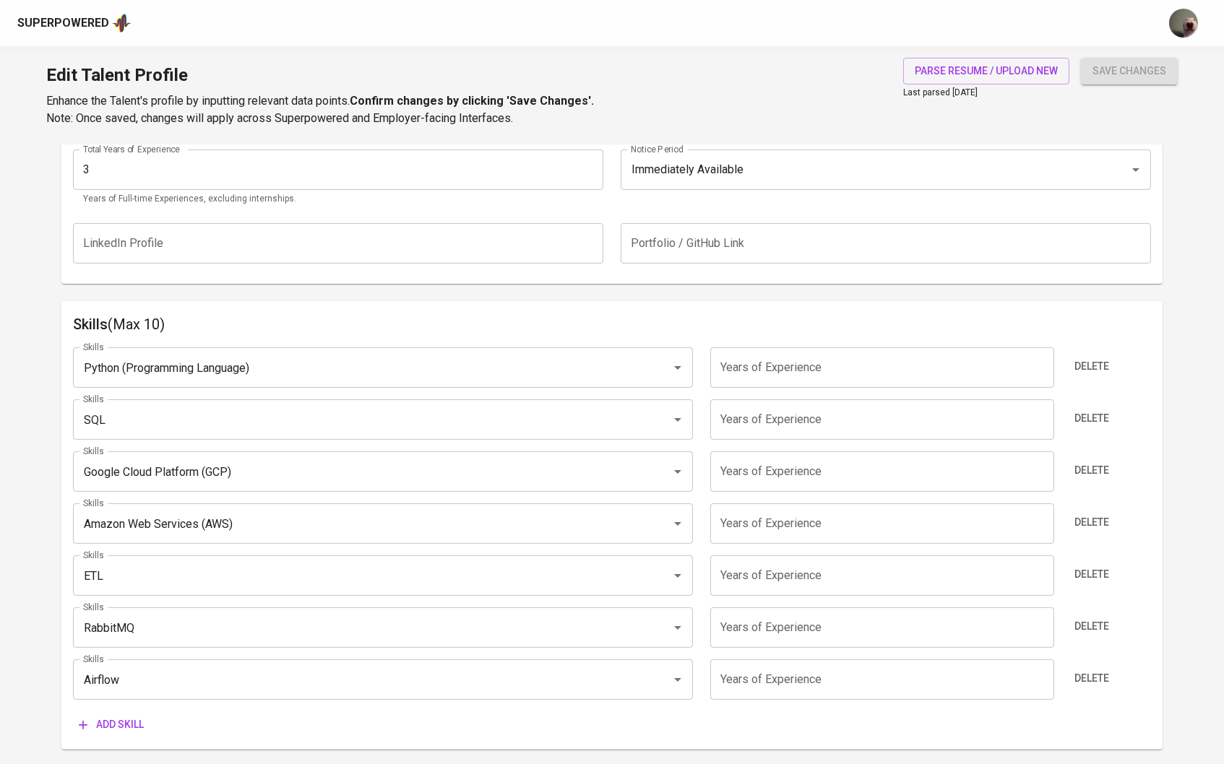
click at [103, 725] on span "Add skill" at bounding box center [111, 725] width 65 height 18
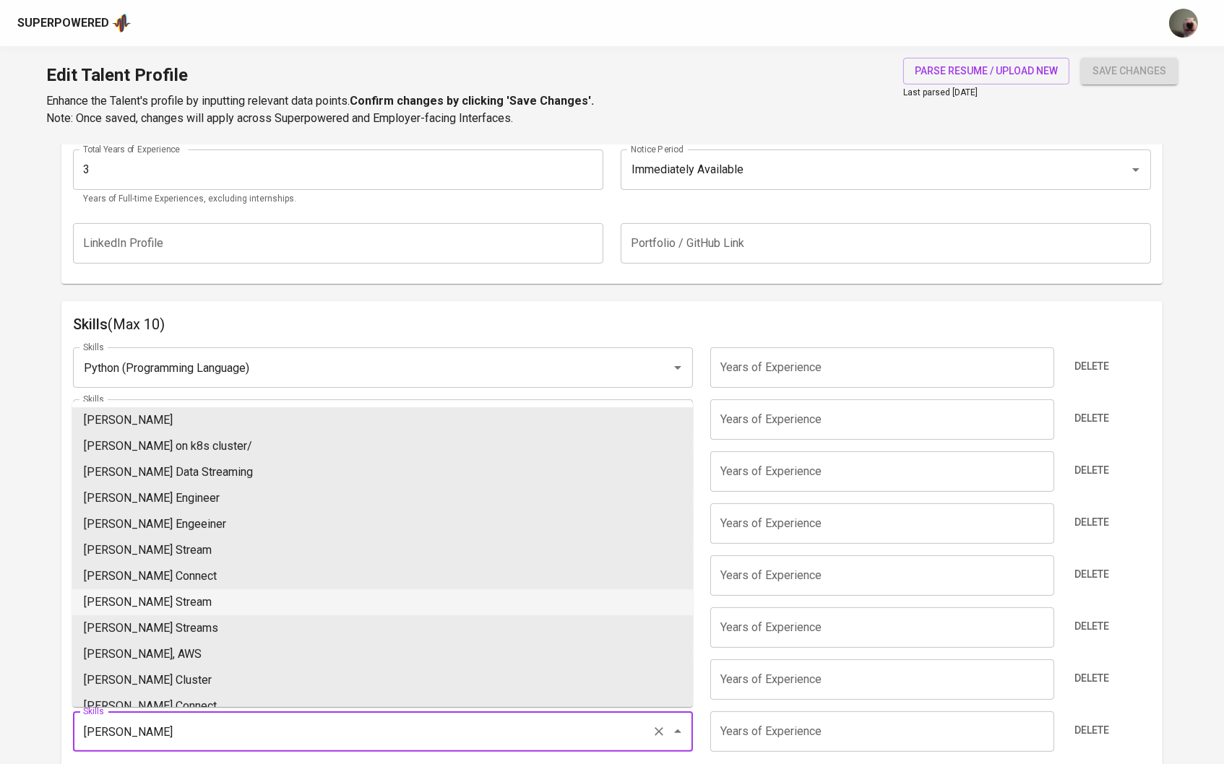
scroll to position [549, 0]
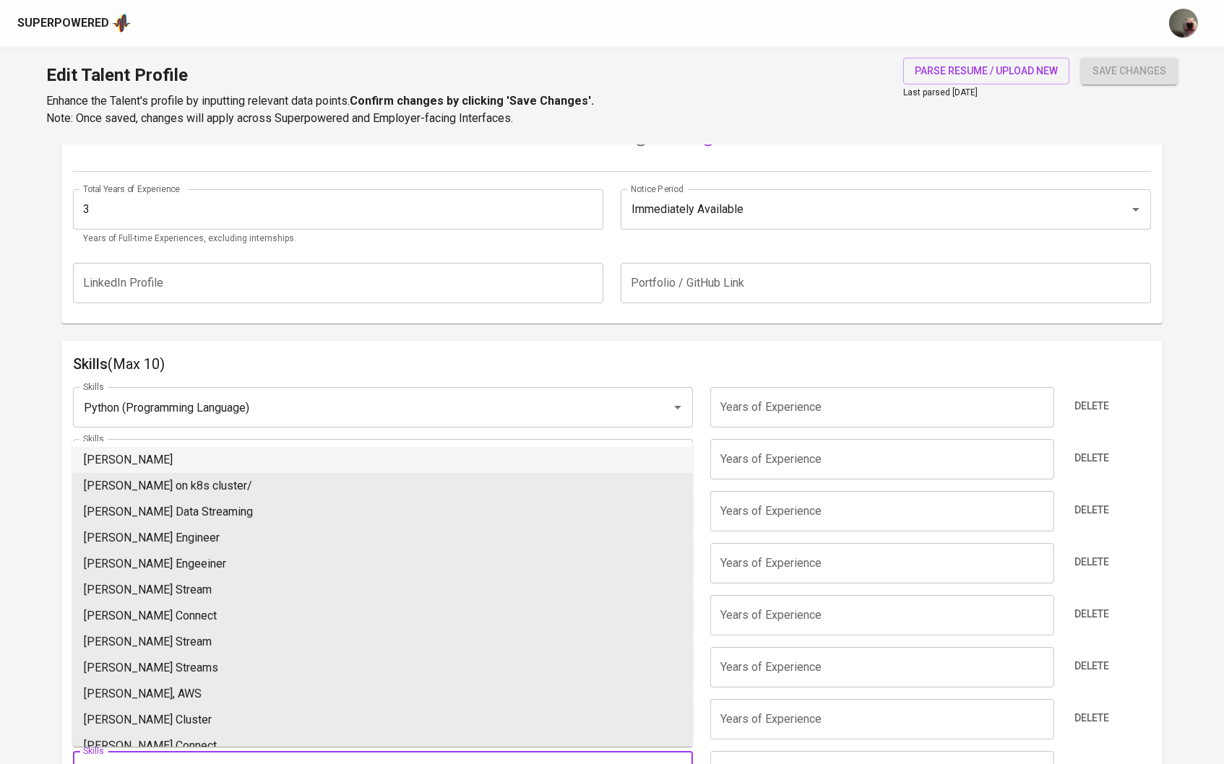
click at [150, 458] on li "Kafka" at bounding box center [382, 460] width 621 height 26
type input "Kafka"
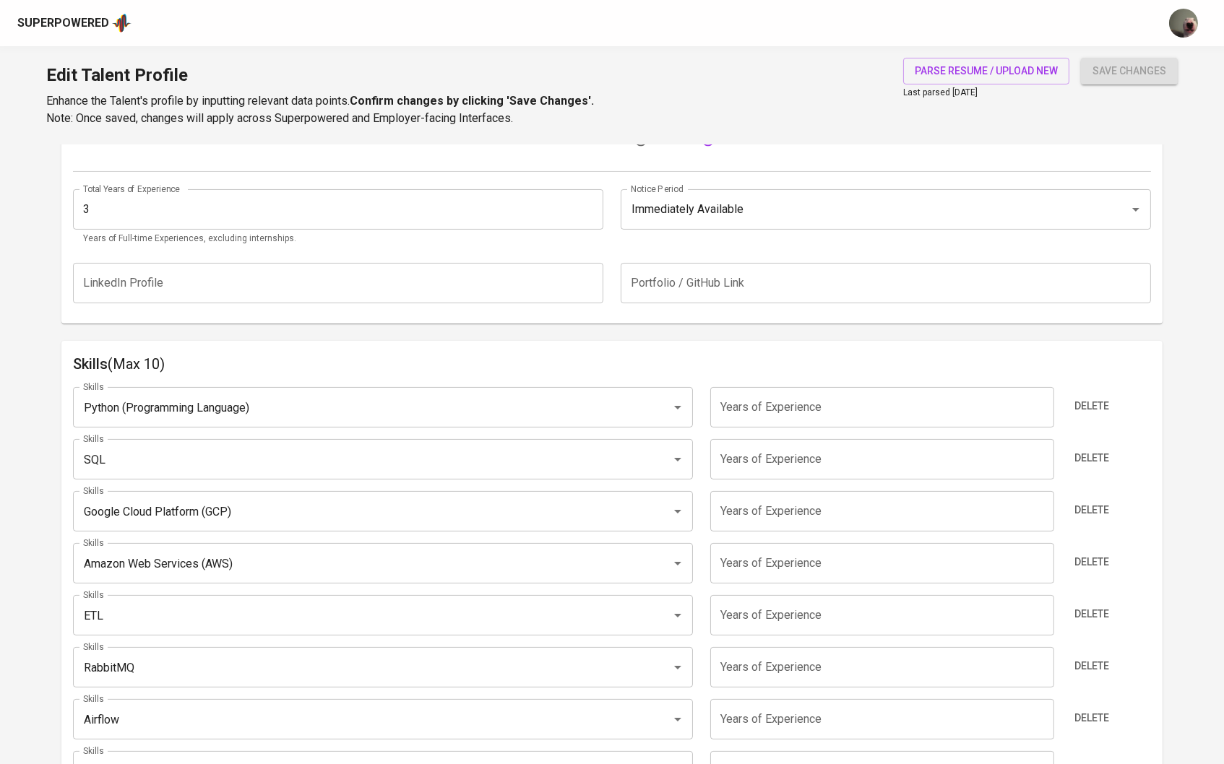
click at [713, 405] on input "number" at bounding box center [882, 407] width 344 height 40
type input "4"
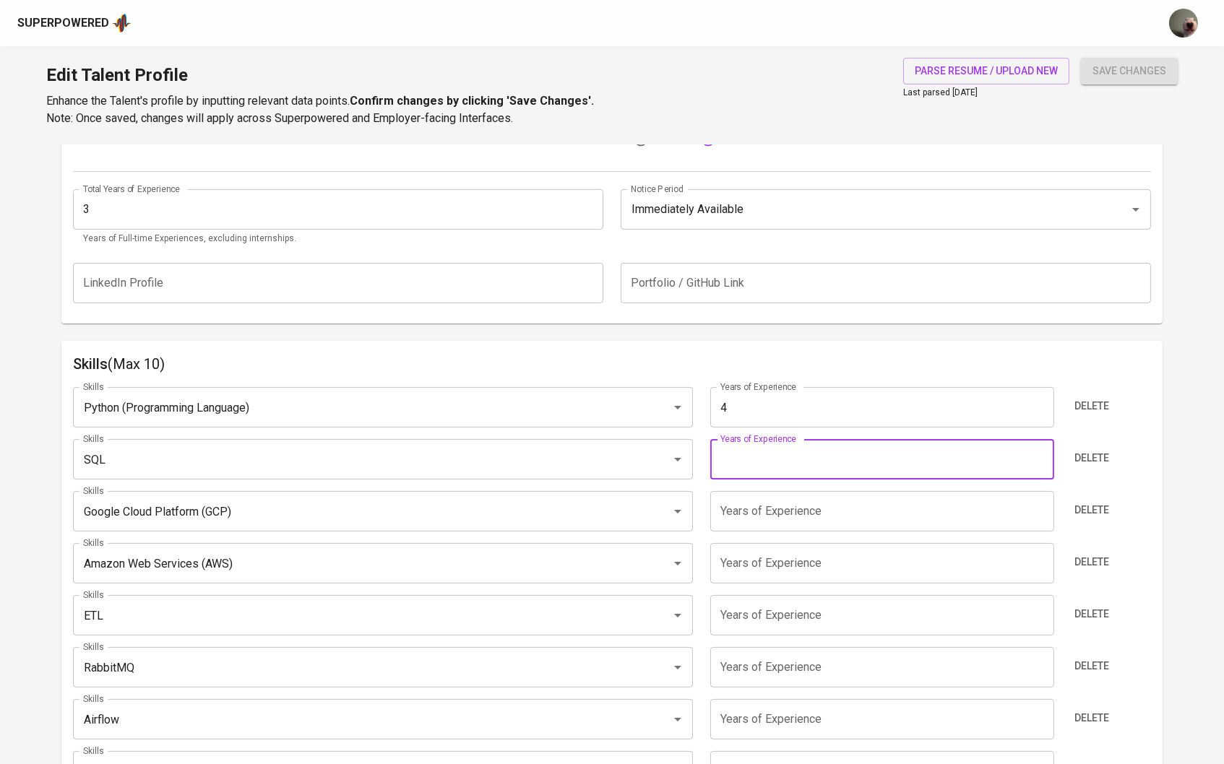
click at [756, 454] on input "number" at bounding box center [882, 459] width 344 height 40
type input "4"
click at [775, 540] on div "Skills Python (Programming Language) Skills Years of Experience 4 Years of Expe…" at bounding box center [612, 603] width 1079 height 454
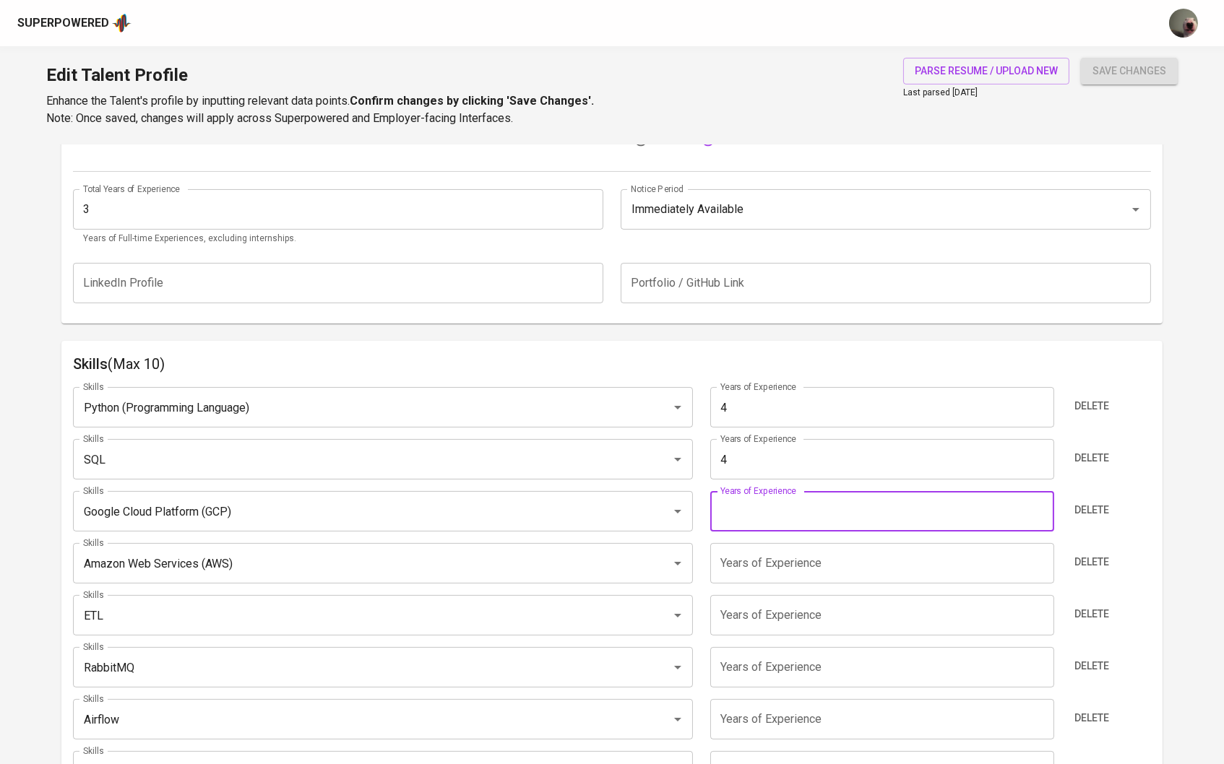
click at [778, 524] on input "number" at bounding box center [882, 511] width 344 height 40
type input "4"
click at [776, 557] on input "number" at bounding box center [882, 563] width 344 height 40
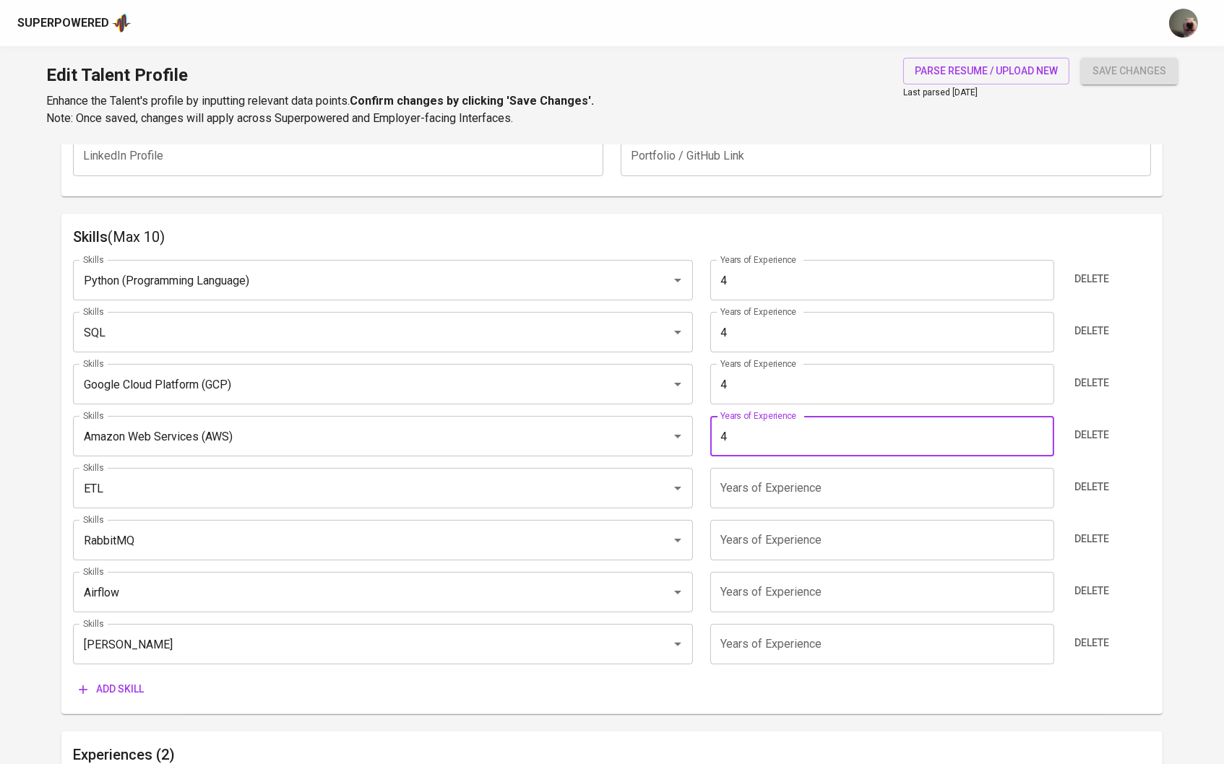
scroll to position [686, 0]
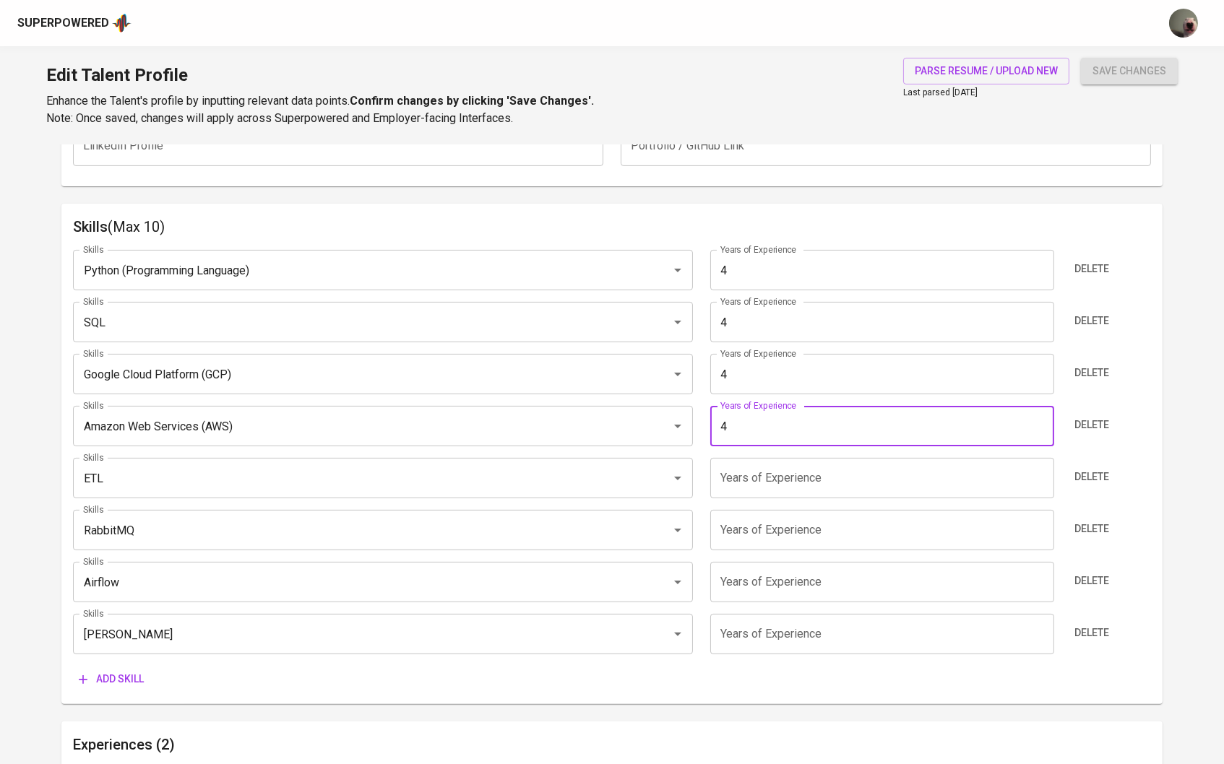
type input "4"
click at [780, 494] on input "number" at bounding box center [882, 478] width 344 height 40
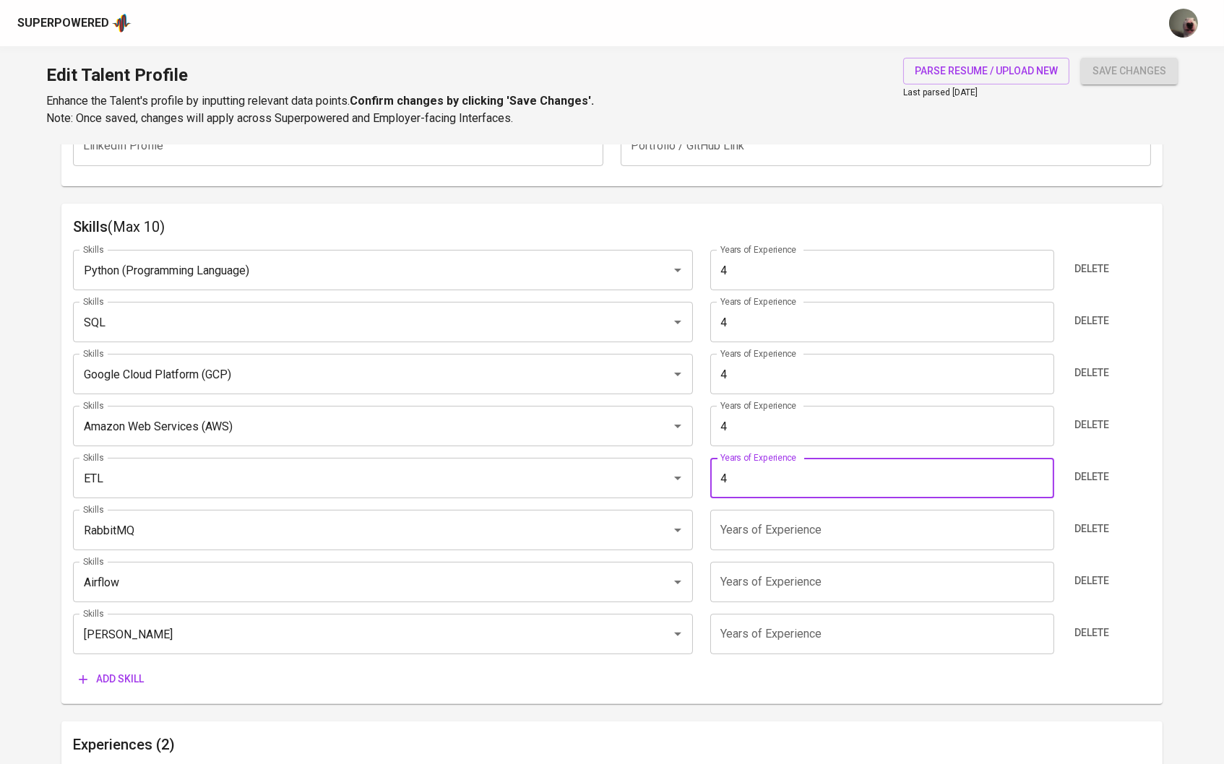
type input "4"
click at [777, 512] on input "number" at bounding box center [882, 530] width 344 height 40
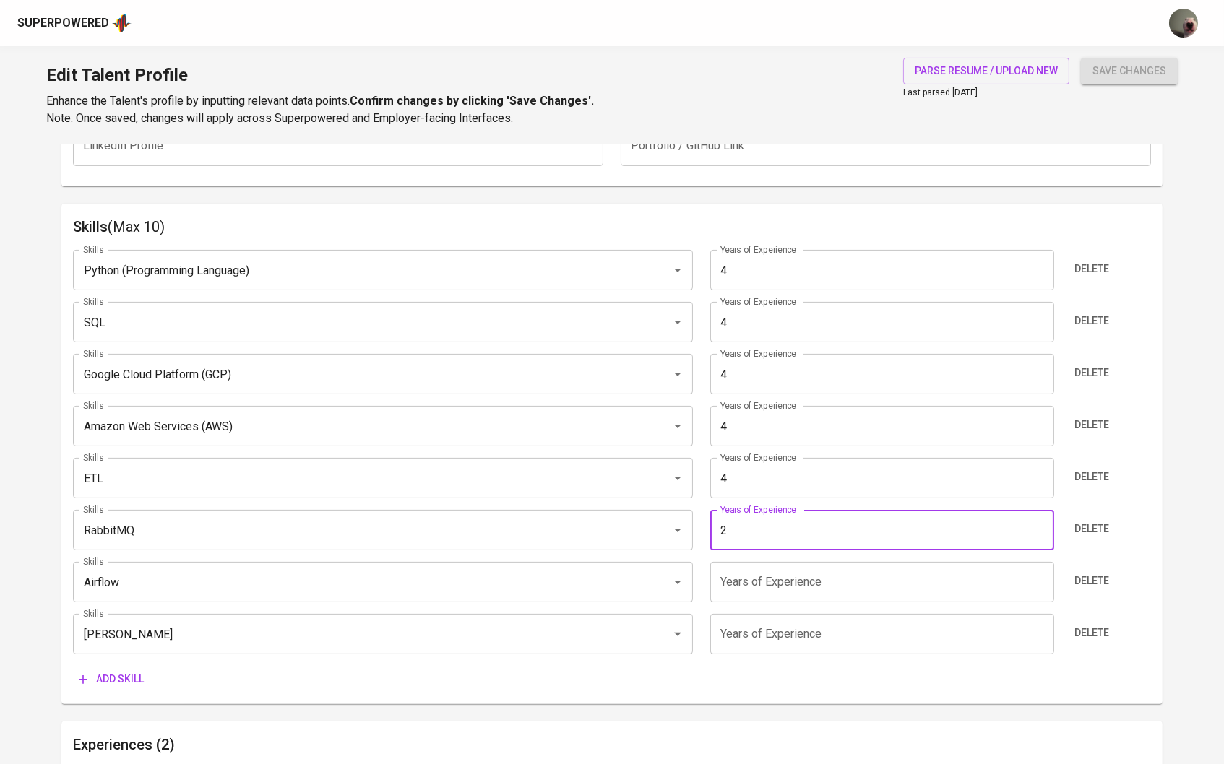
type input "2"
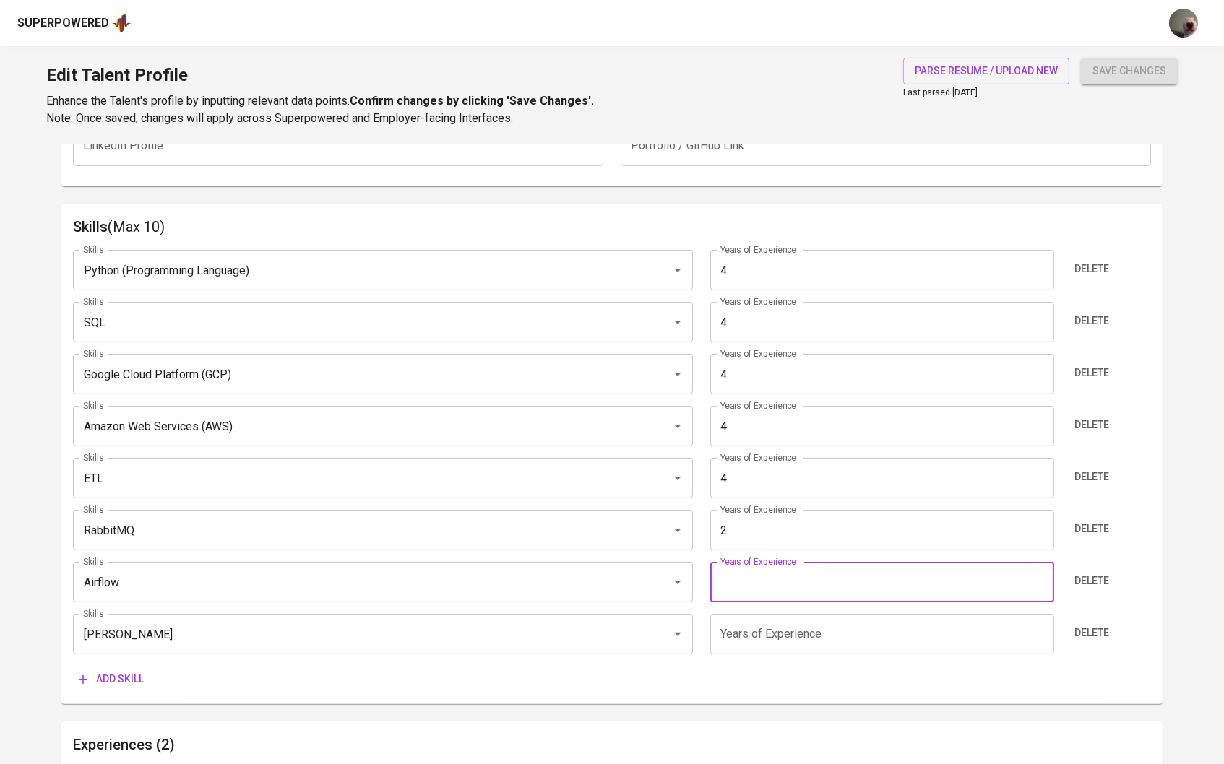
click at [777, 594] on input "number" at bounding box center [882, 582] width 344 height 40
type input "2"
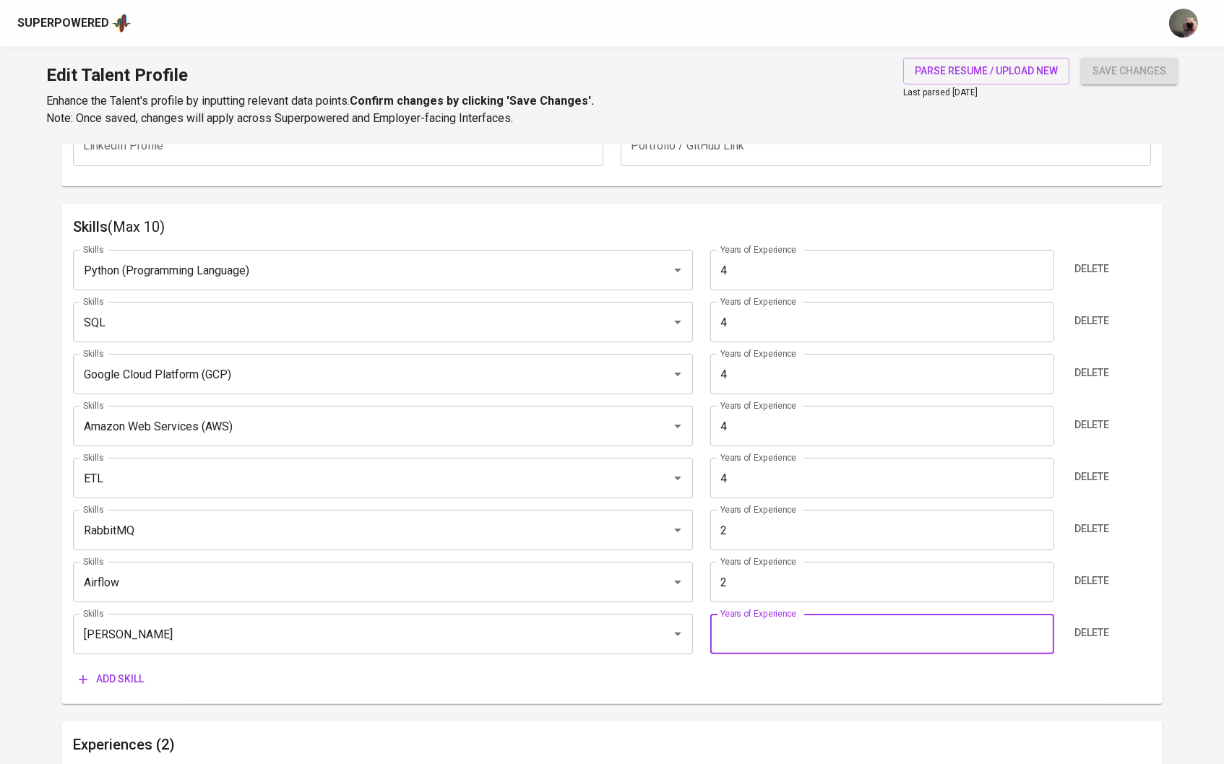
click at [775, 634] on input "number" at bounding box center [882, 634] width 344 height 40
type input "2"
click at [1112, 69] on span "save changes" at bounding box center [1129, 71] width 74 height 18
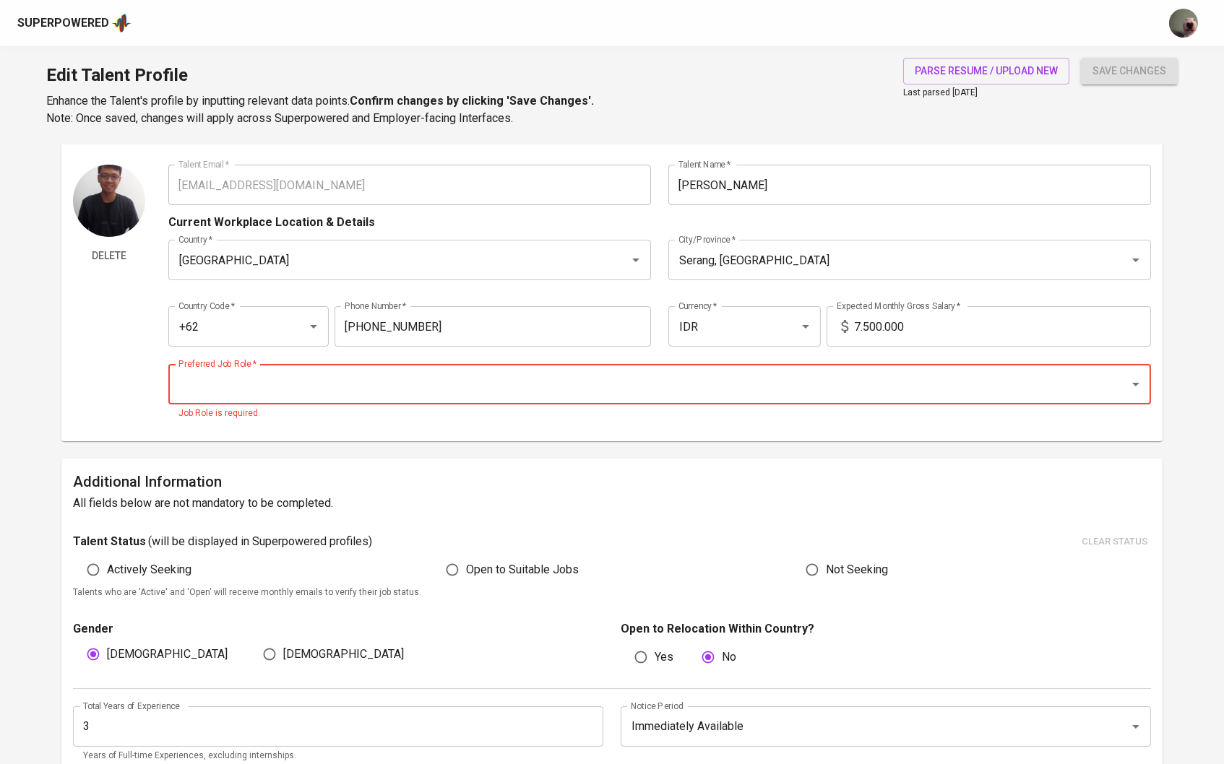
click at [598, 374] on input "Preferred Job Role   *" at bounding box center [640, 384] width 930 height 27
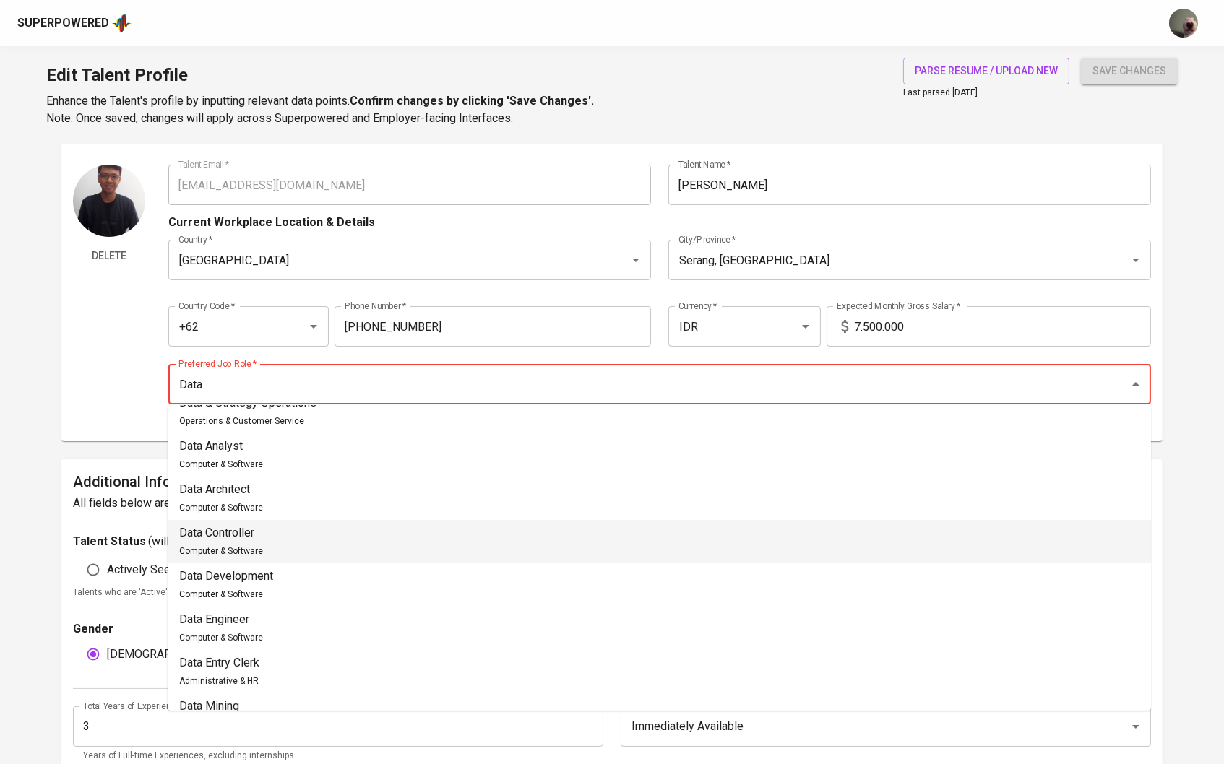
scroll to position [99, 0]
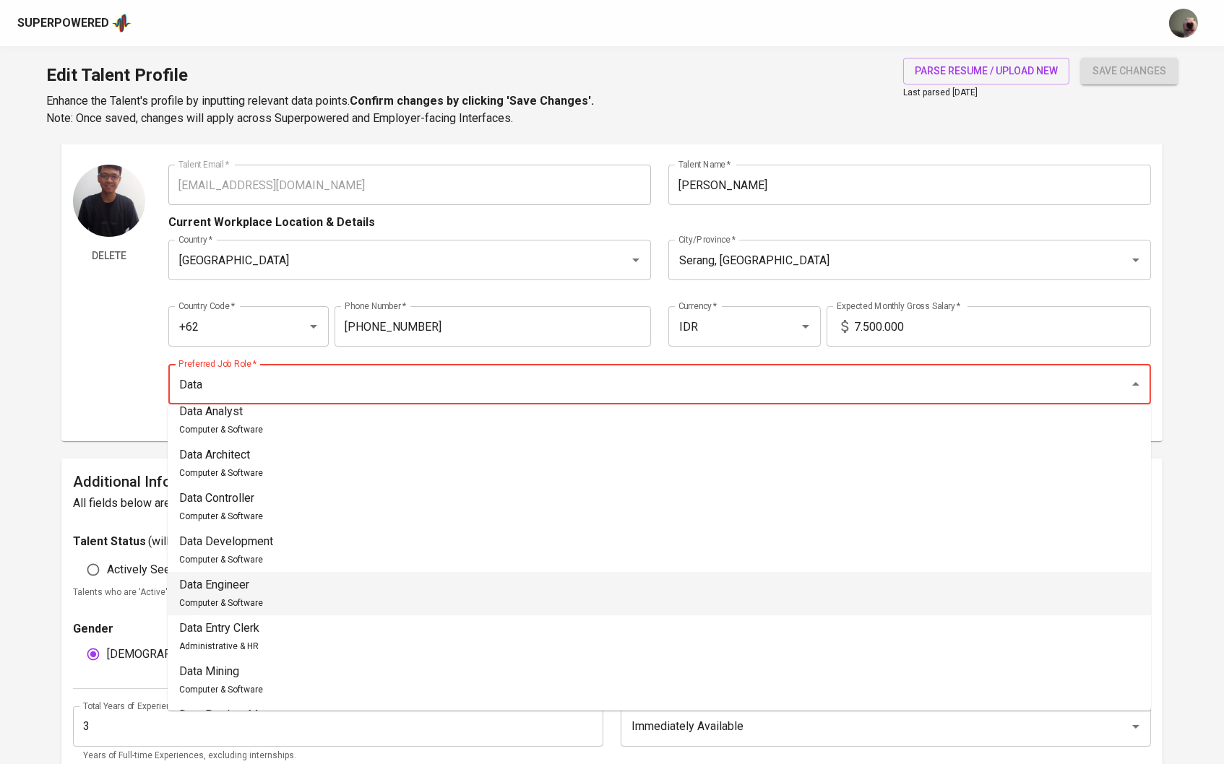
click at [324, 594] on li "Data Engineer Computer & Software" at bounding box center [659, 593] width 983 height 43
type input "Data Engineer"
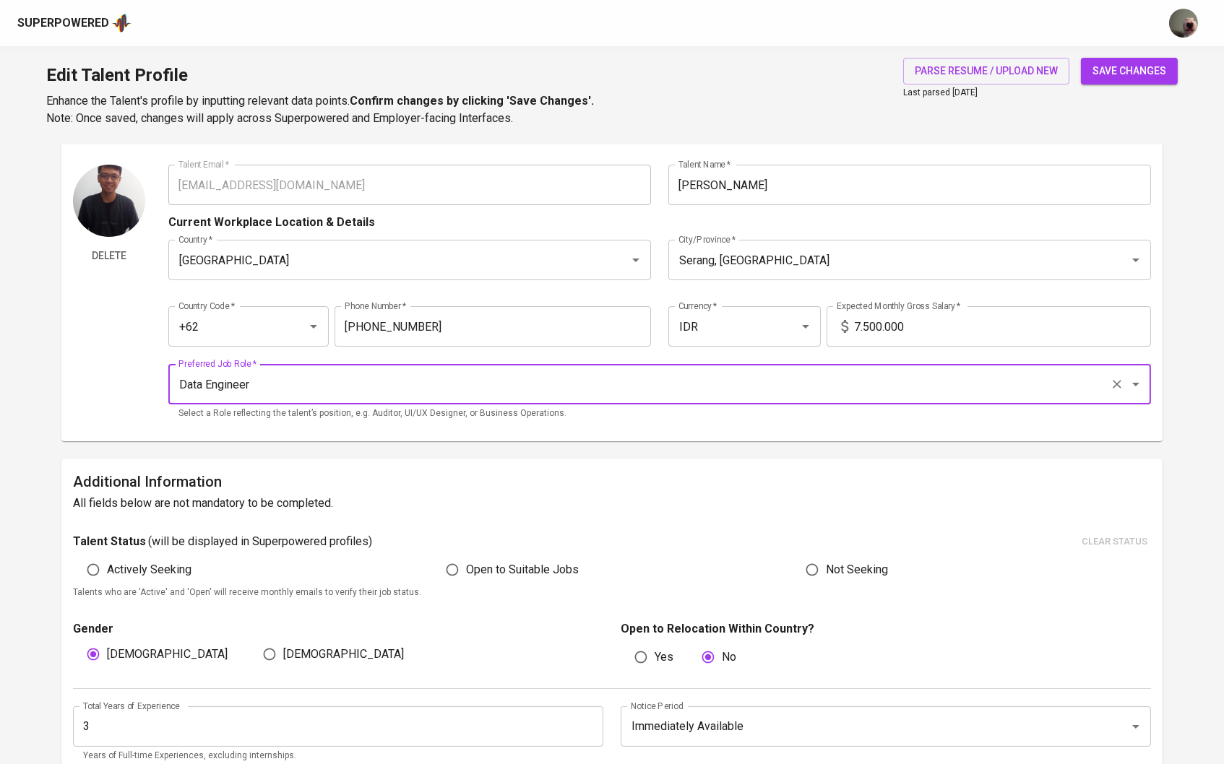
click at [854, 324] on icon at bounding box center [845, 326] width 17 height 17
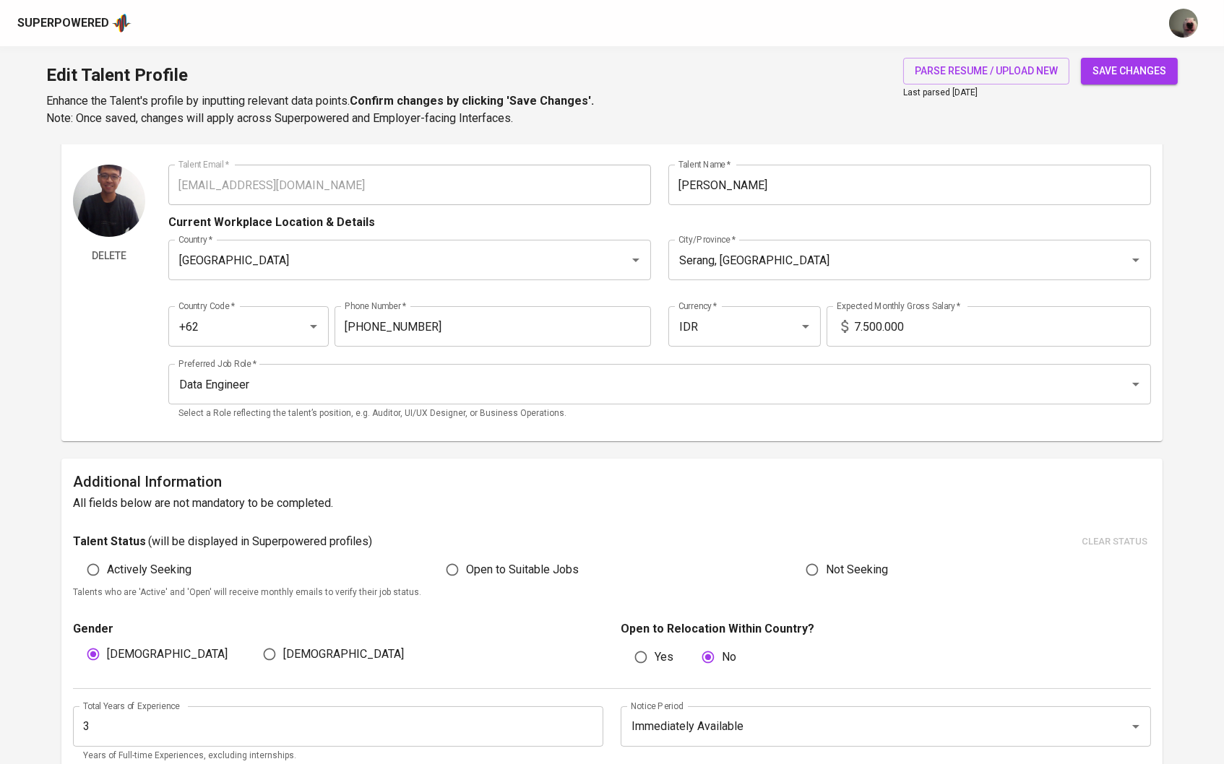
click at [853, 321] on icon at bounding box center [845, 326] width 17 height 17
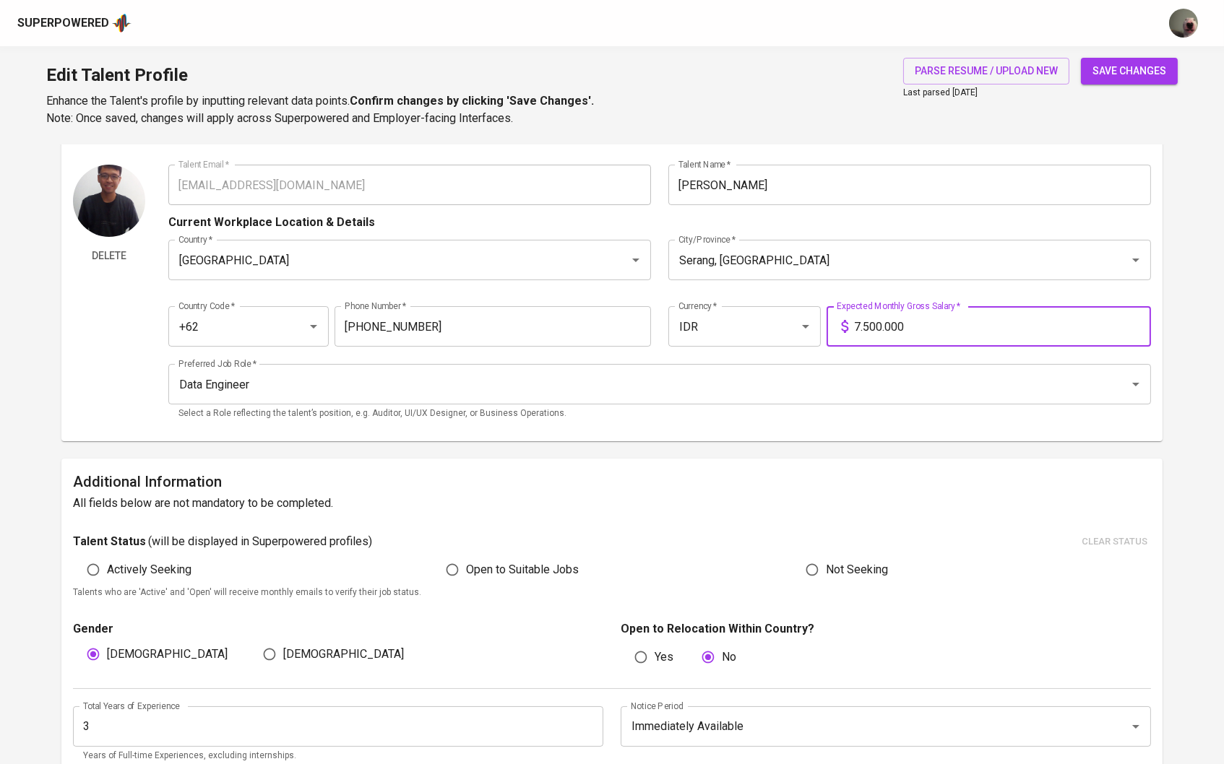
click at [873, 327] on input "7.500.000" at bounding box center [1003, 326] width 298 height 40
type input "15.000.000"
click at [1139, 58] on button "save changes" at bounding box center [1129, 71] width 97 height 27
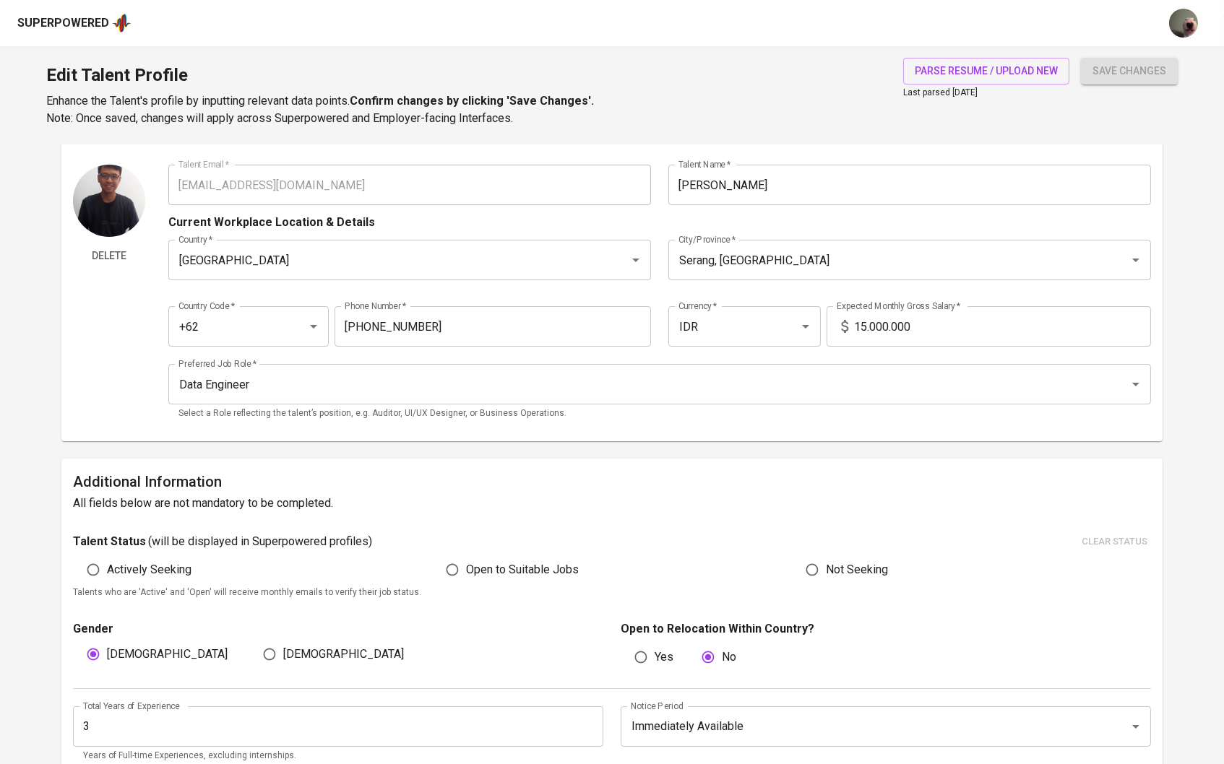
type input "Amazon Web Services (AWS)"
type input "SQL"
type input "Extract, Transform, Load (ETL)"
type input "Apache Airflow"
type input "RabbitMQ"
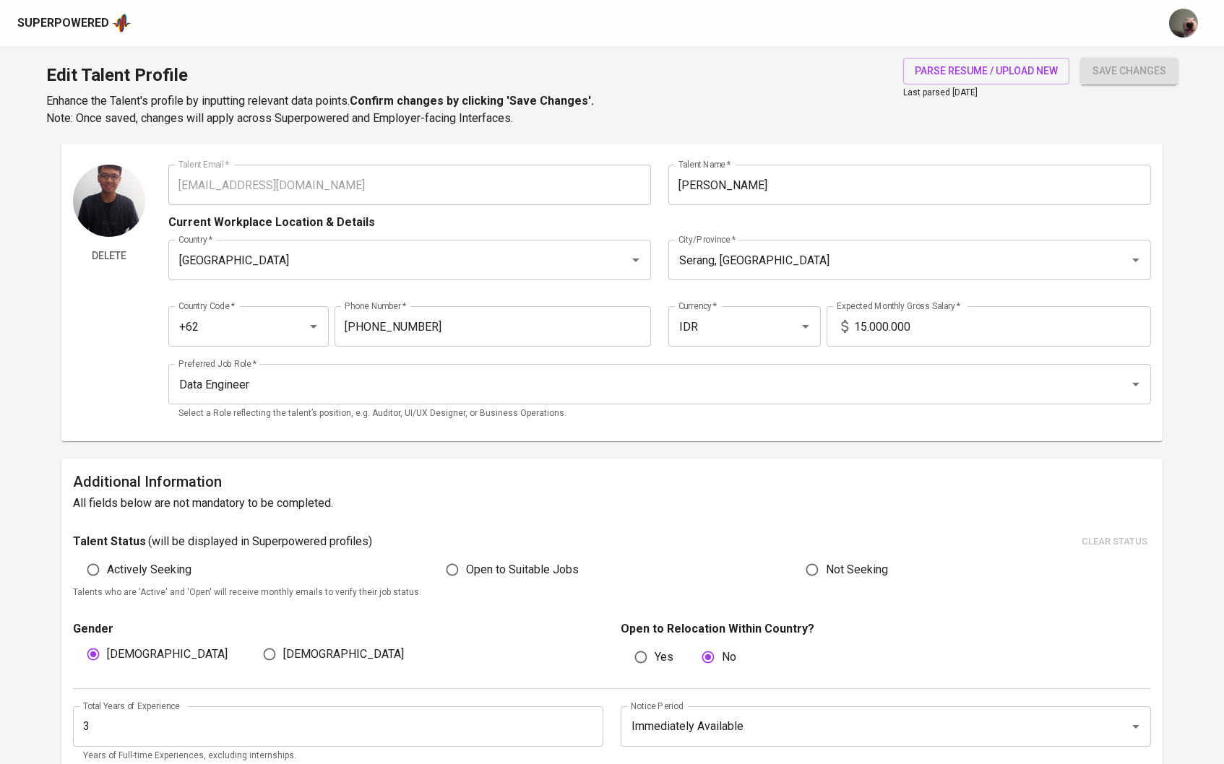
type input "Apache [PERSON_NAME]"
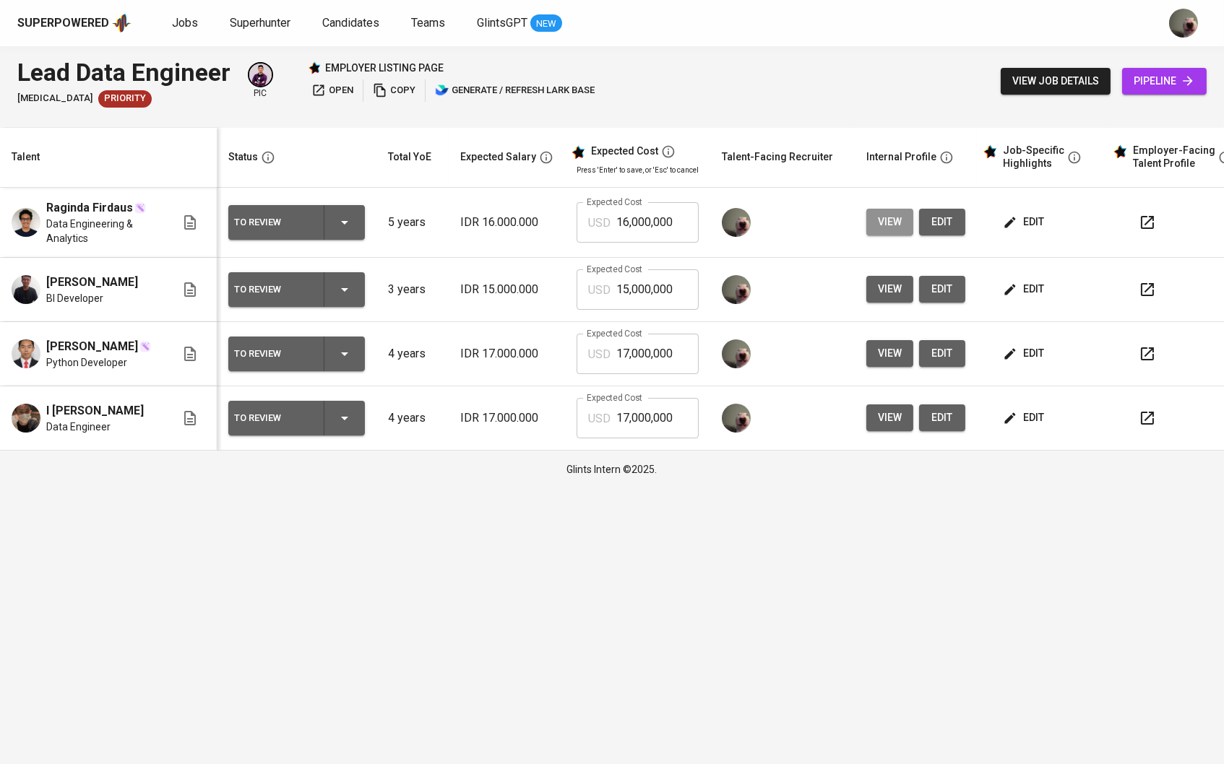
click at [878, 225] on button "view" at bounding box center [889, 222] width 47 height 27
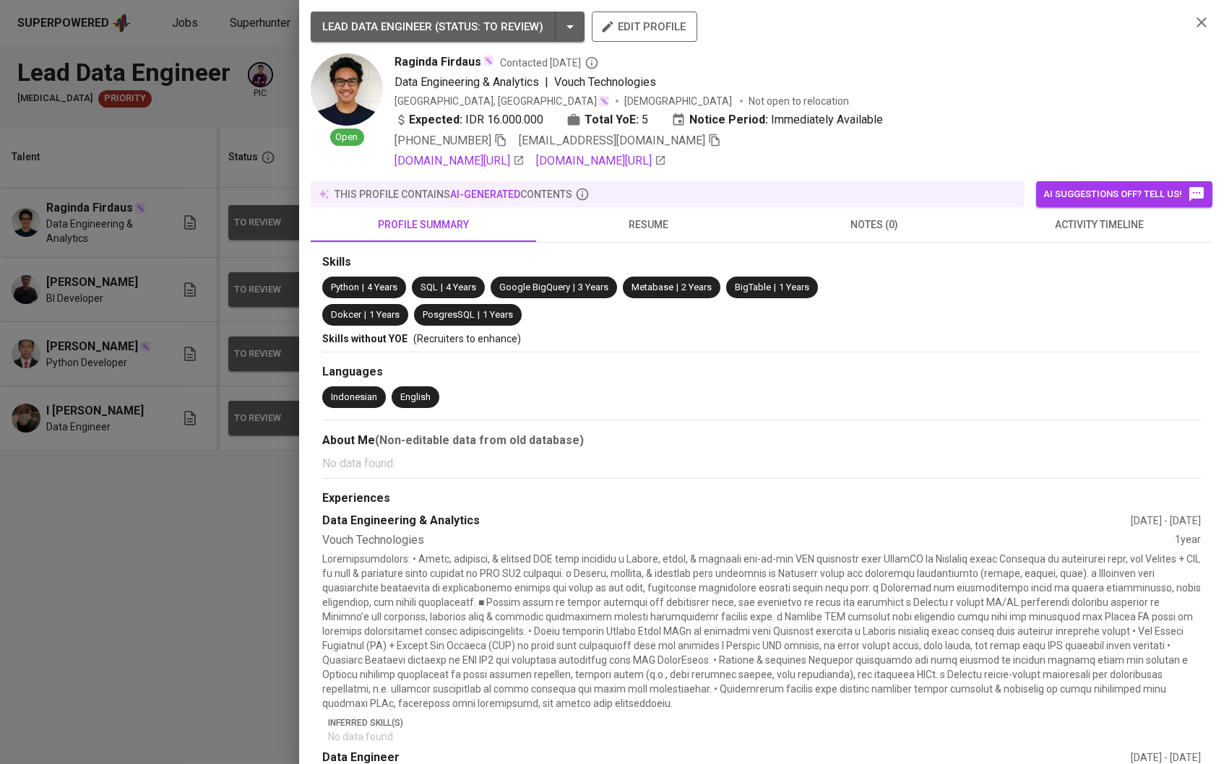
click at [650, 223] on span "resume" at bounding box center [649, 225] width 208 height 18
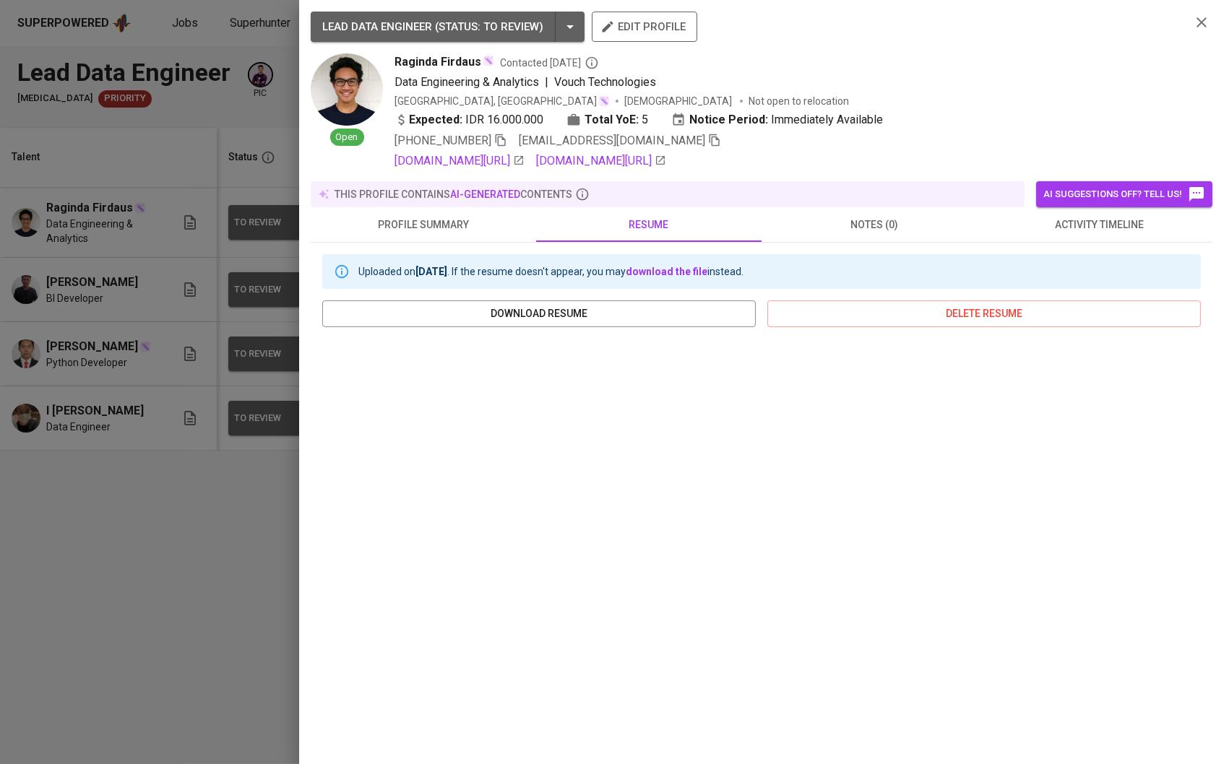
click at [417, 228] on span "profile summary" at bounding box center [423, 225] width 208 height 18
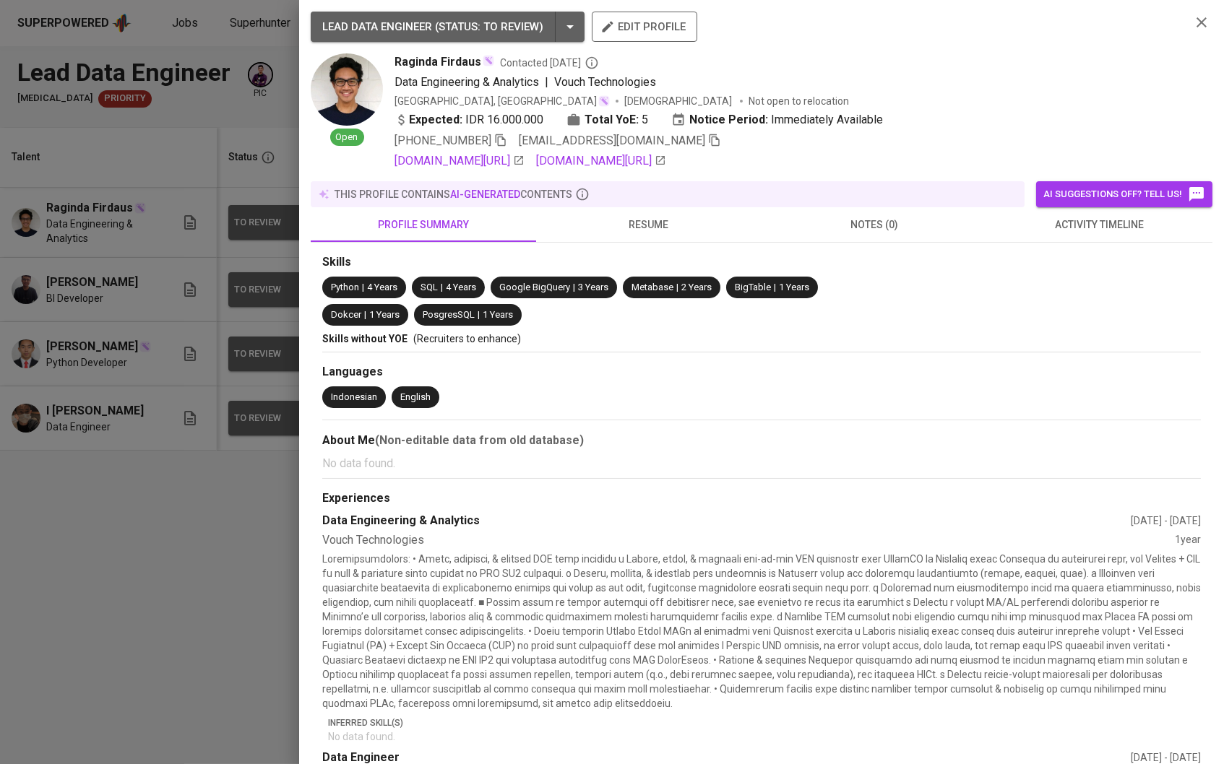
scroll to position [130, 0]
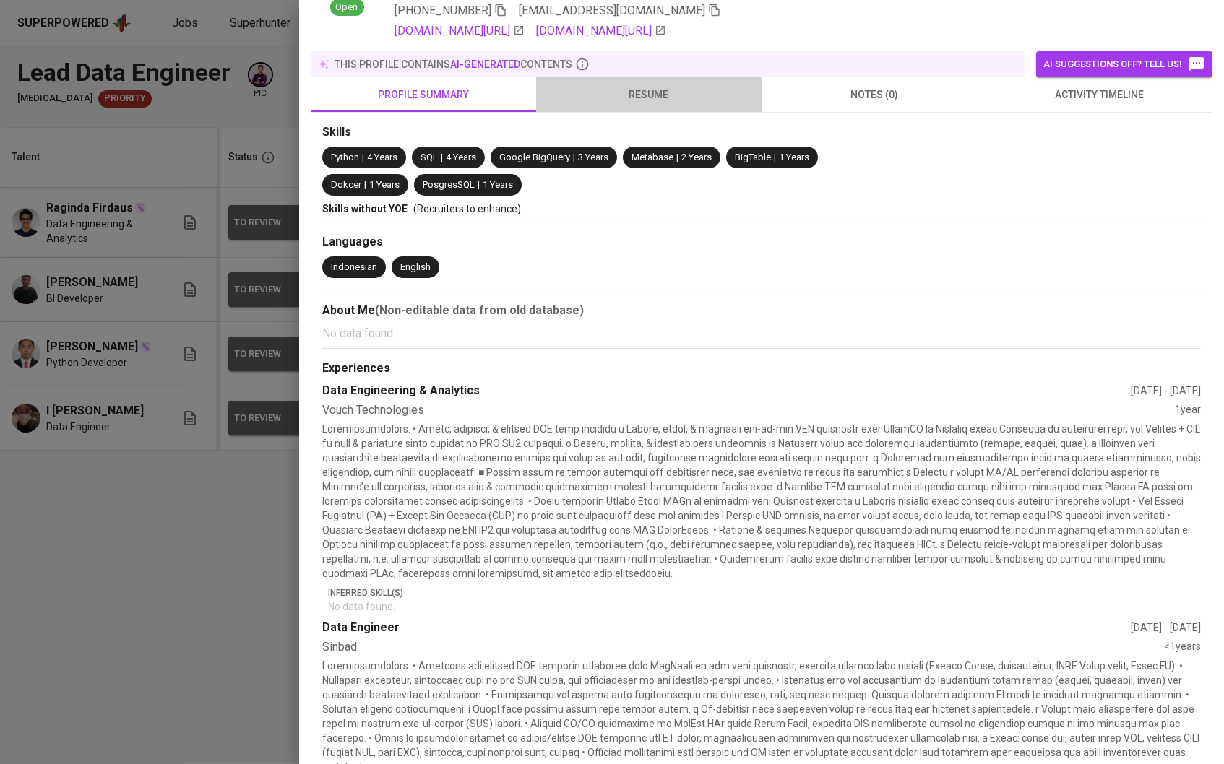
click at [656, 107] on button "resume" at bounding box center [648, 94] width 225 height 35
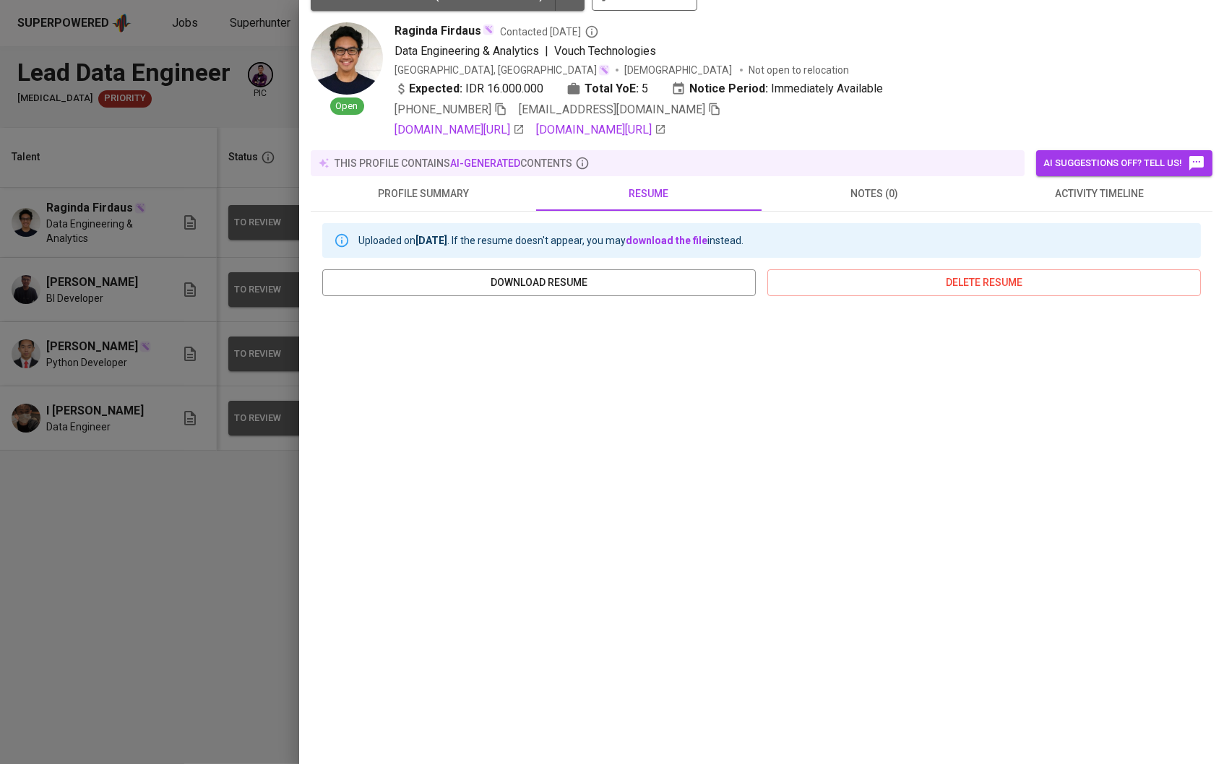
scroll to position [36, 0]
click at [208, 374] on div at bounding box center [612, 382] width 1224 height 764
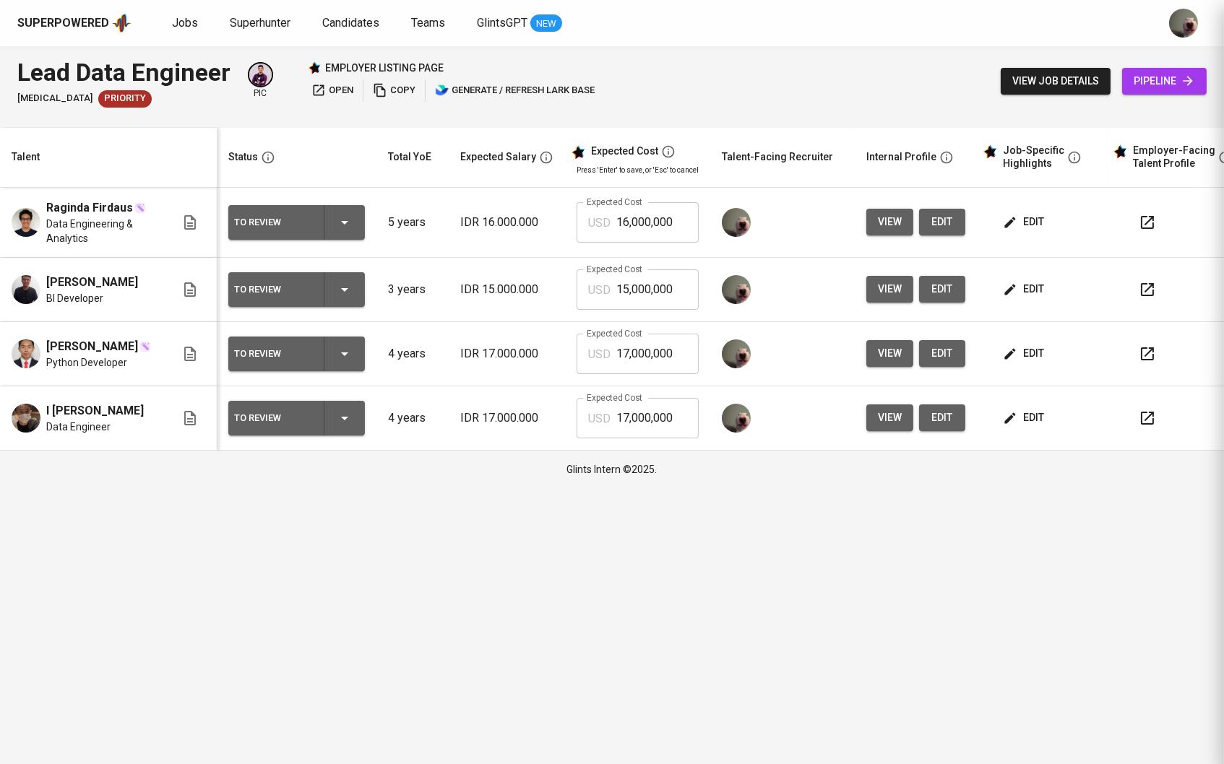
scroll to position [0, 0]
click at [890, 285] on span "view" at bounding box center [890, 289] width 24 height 18
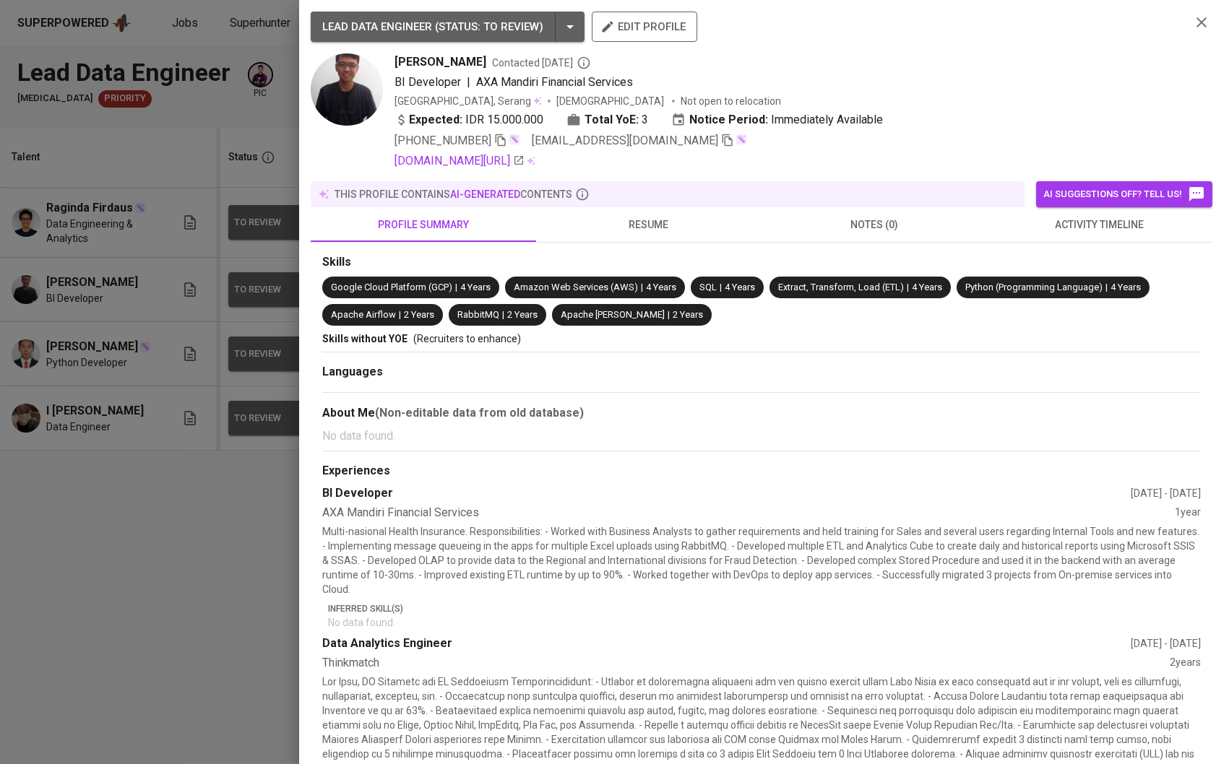
click at [654, 239] on button "resume" at bounding box center [648, 224] width 225 height 35
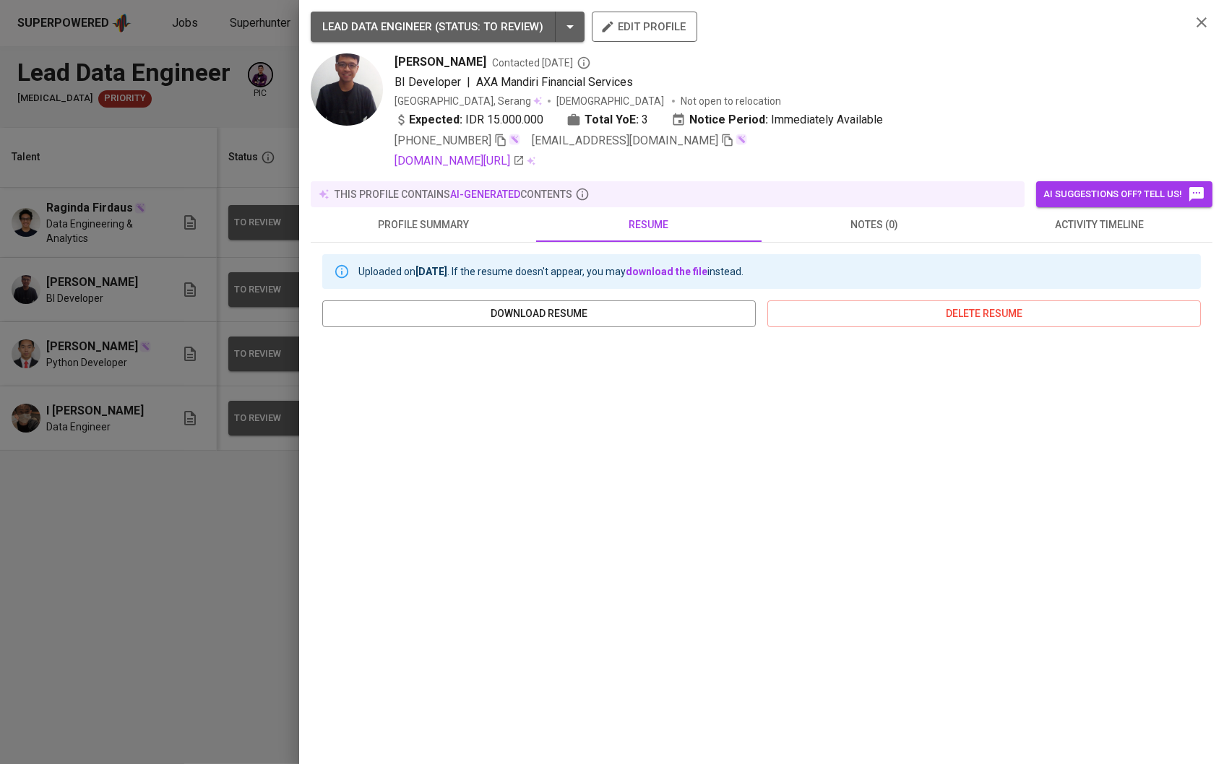
click at [137, 569] on div at bounding box center [612, 382] width 1224 height 764
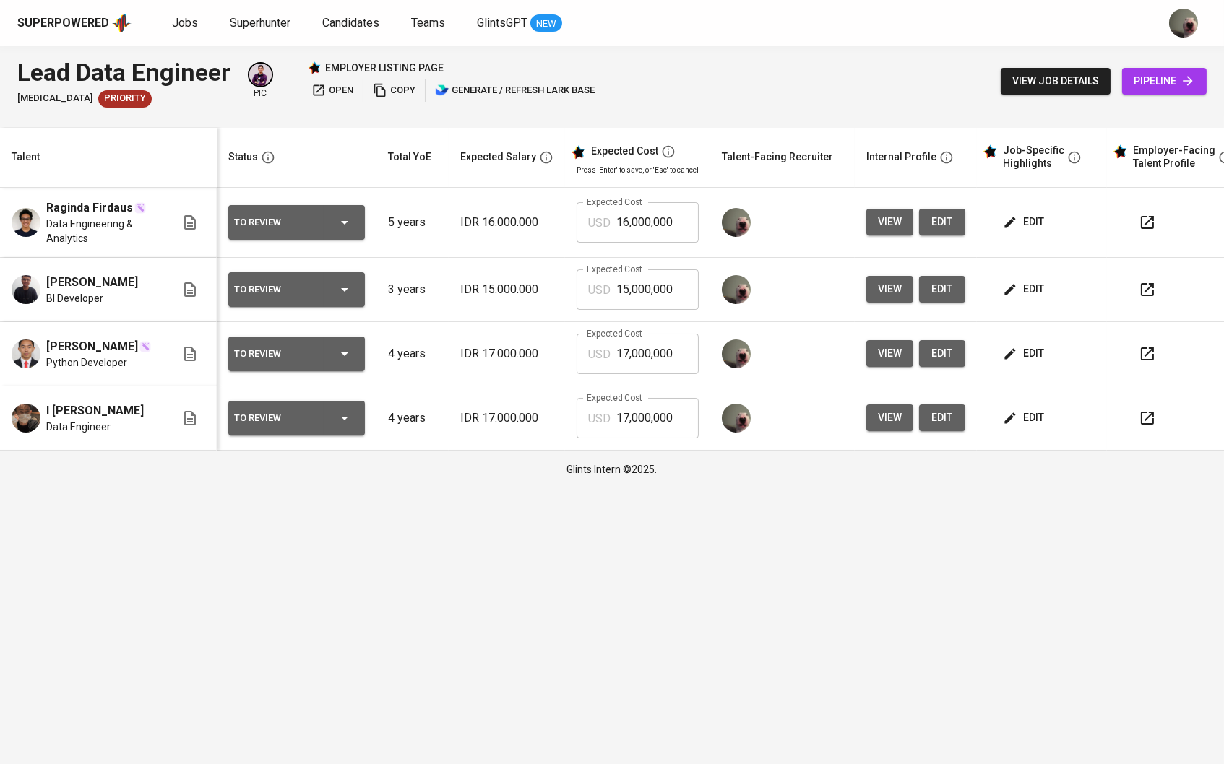
click at [884, 359] on span "view" at bounding box center [890, 354] width 24 height 18
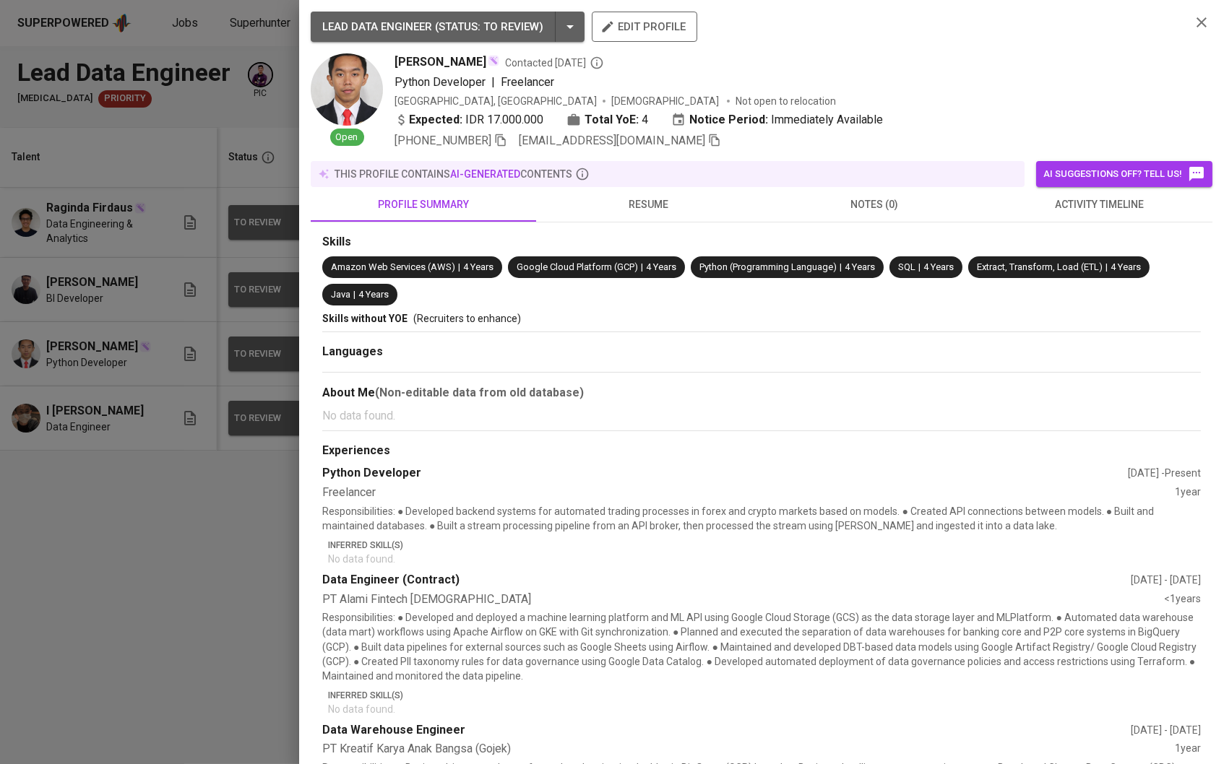
click at [659, 207] on span "resume" at bounding box center [649, 205] width 208 height 18
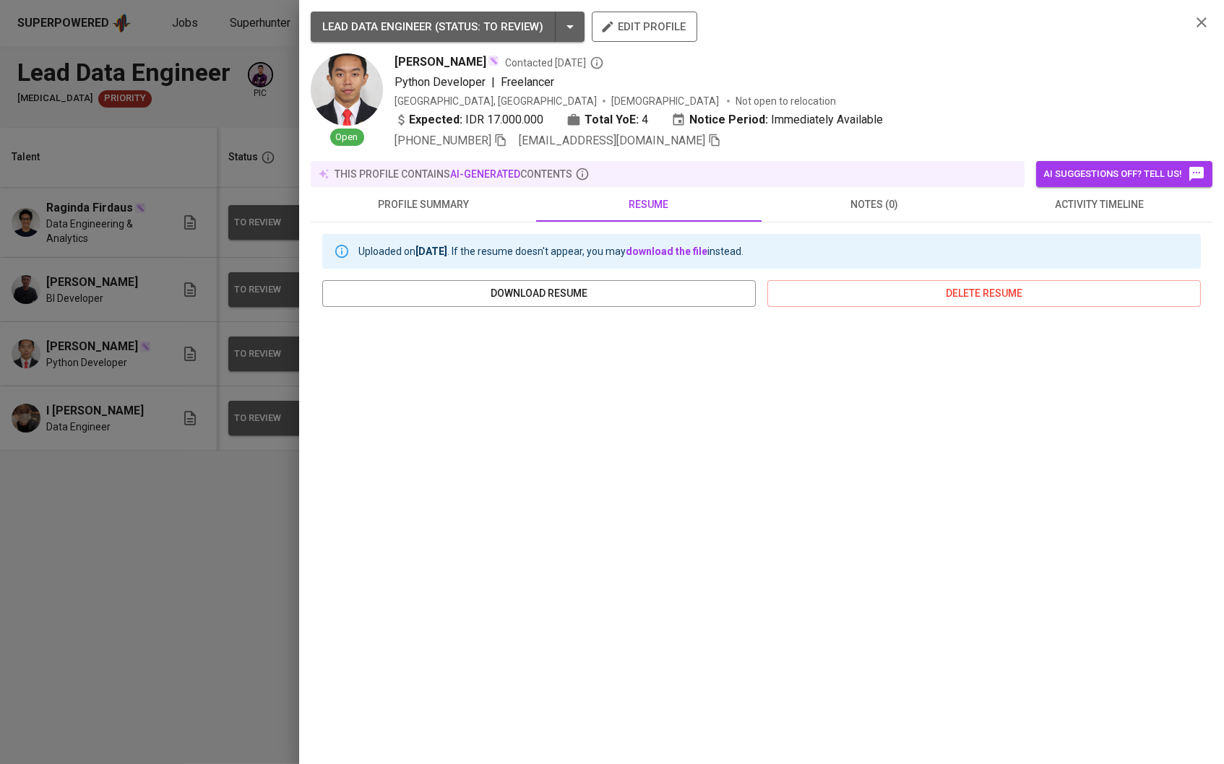
click at [161, 522] on div at bounding box center [612, 382] width 1224 height 764
